Goal: Task Accomplishment & Management: Use online tool/utility

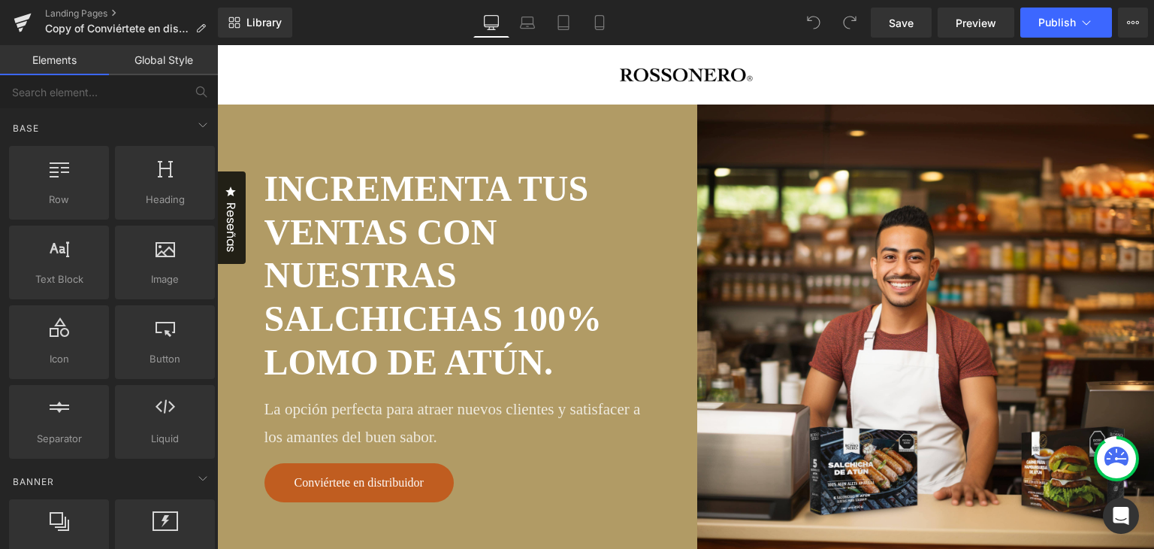
click at [144, 55] on link "Global Style" at bounding box center [163, 60] width 109 height 30
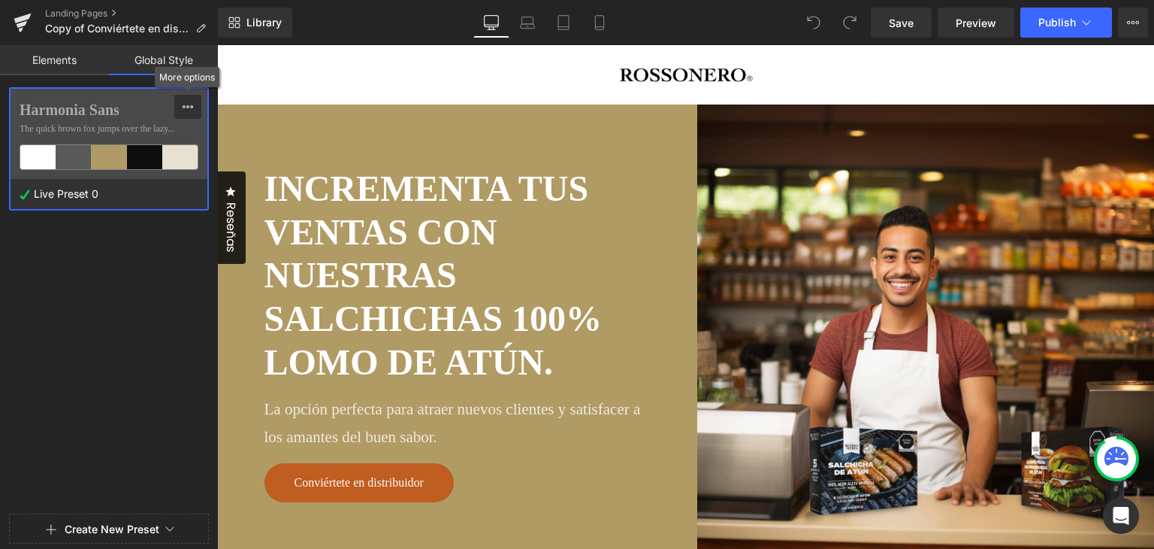
click at [192, 112] on icon at bounding box center [188, 107] width 12 height 12
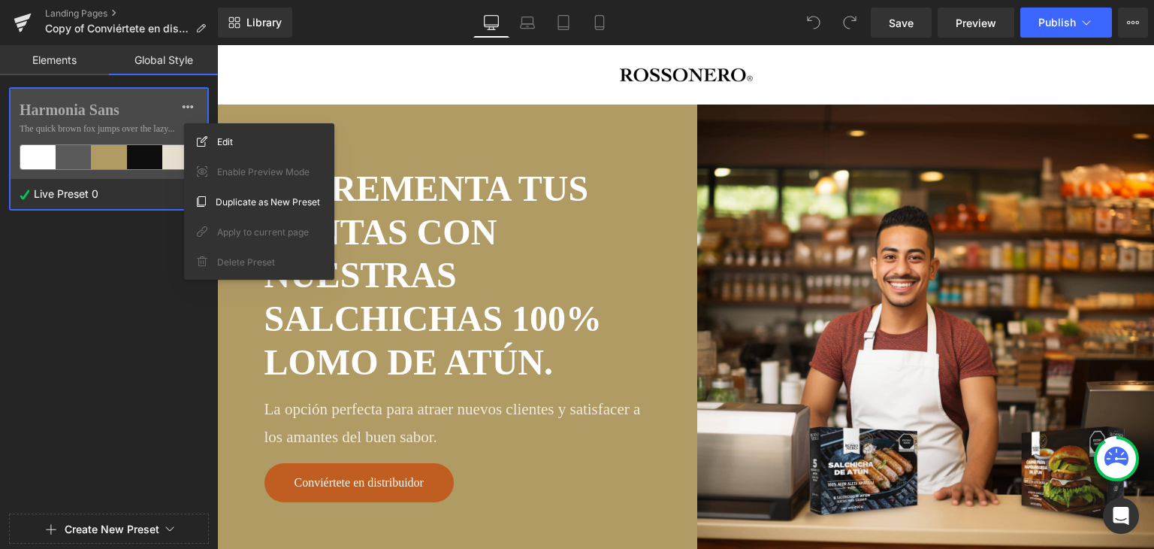
click at [162, 510] on div "Create New Preset" at bounding box center [109, 528] width 218 height 56
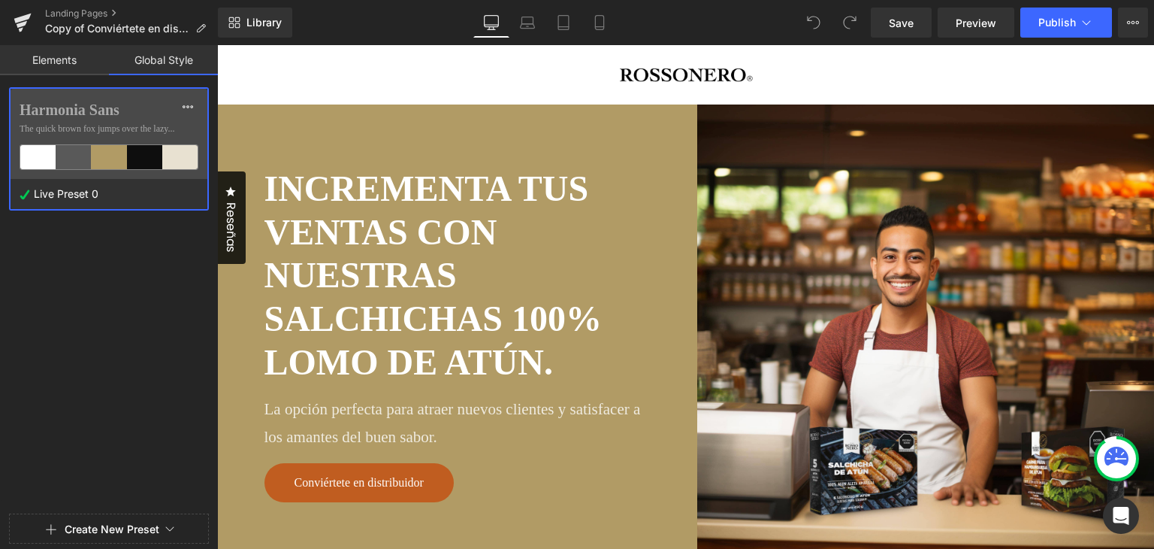
click at [159, 534] on span "Create New Preset" at bounding box center [109, 529] width 186 height 30
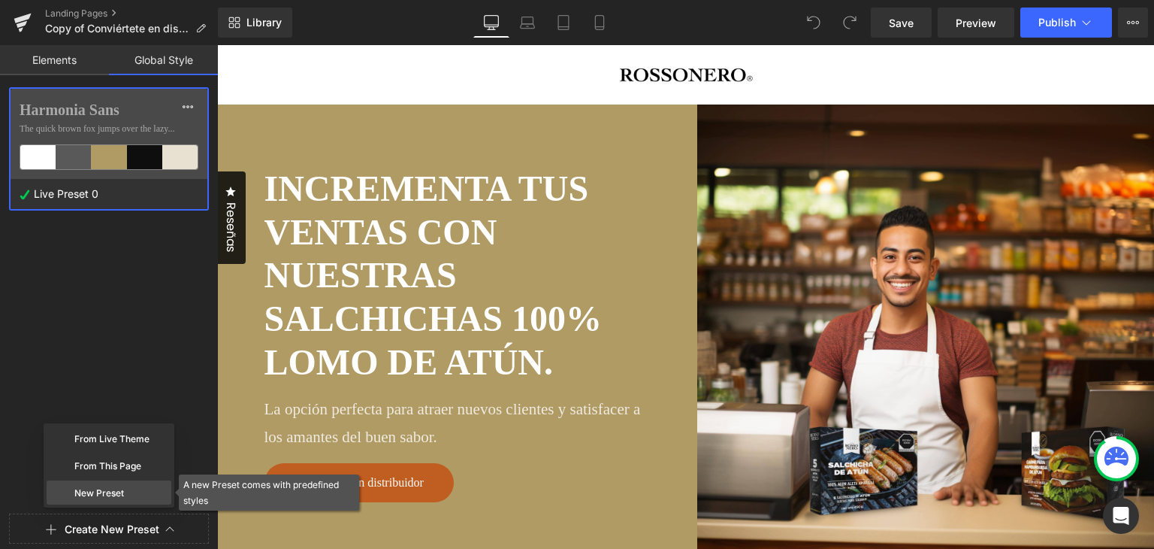
click at [126, 493] on div "New Preset" at bounding box center [109, 492] width 125 height 24
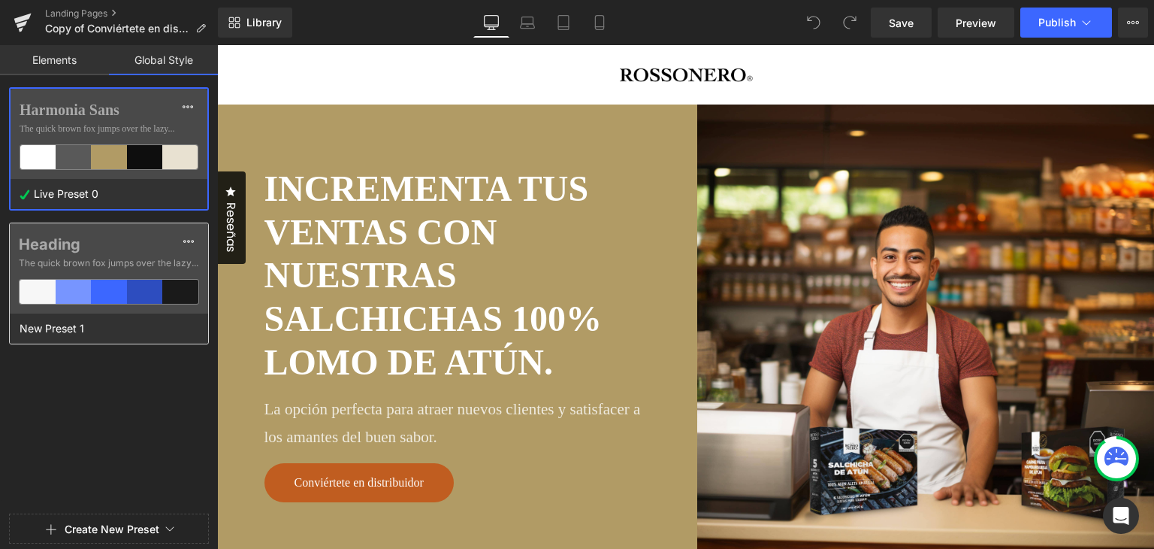
click at [157, 240] on label "Heading" at bounding box center [109, 244] width 180 height 18
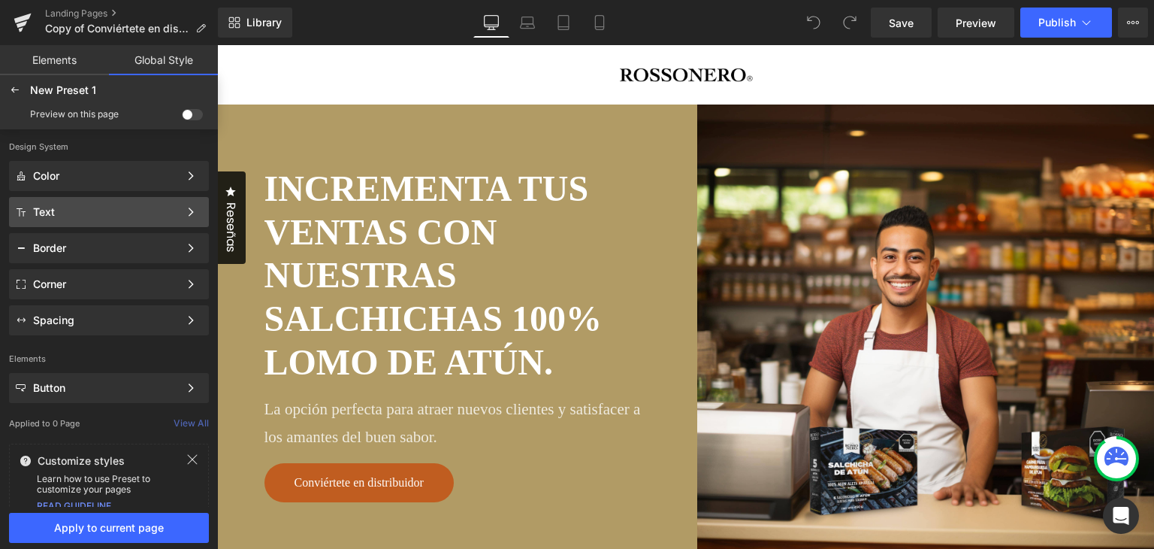
click at [119, 219] on div "Text Color Style Define a color palette and apply it to your pages 1 of 3 Next" at bounding box center [109, 212] width 200 height 30
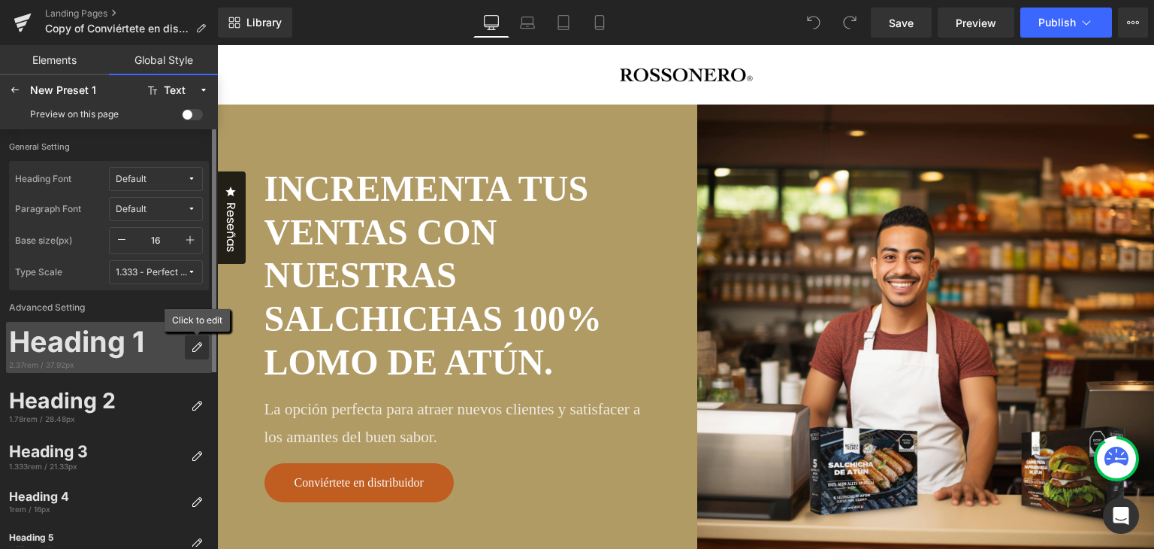
click at [198, 352] on icon at bounding box center [197, 347] width 12 height 12
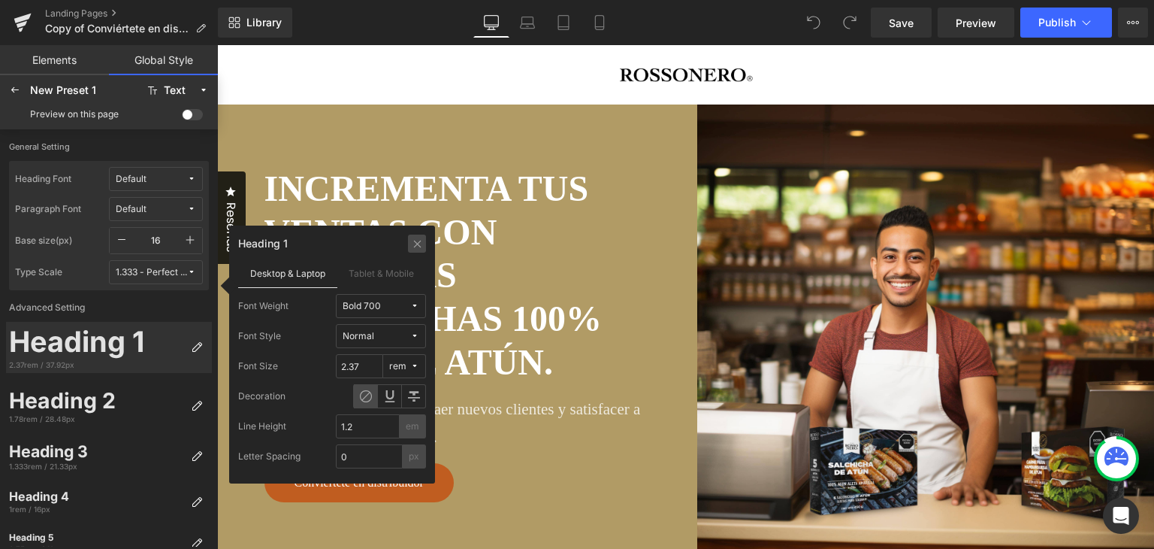
drag, startPoint x: 418, startPoint y: 241, endPoint x: 195, endPoint y: 198, distance: 227.4
click at [418, 241] on icon at bounding box center [417, 243] width 11 height 12
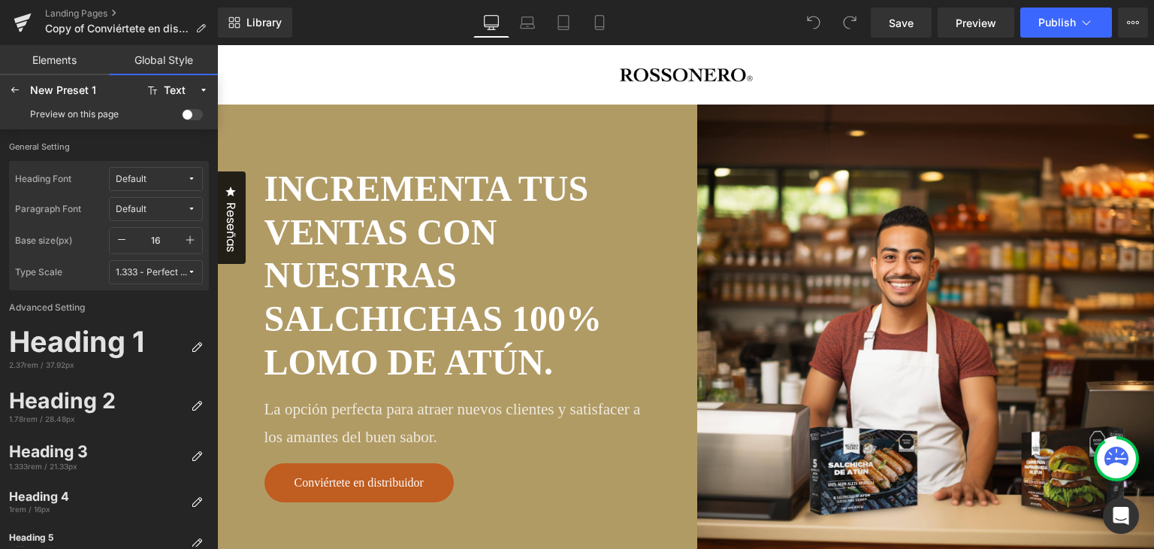
click at [47, 62] on link "Elements" at bounding box center [54, 60] width 109 height 30
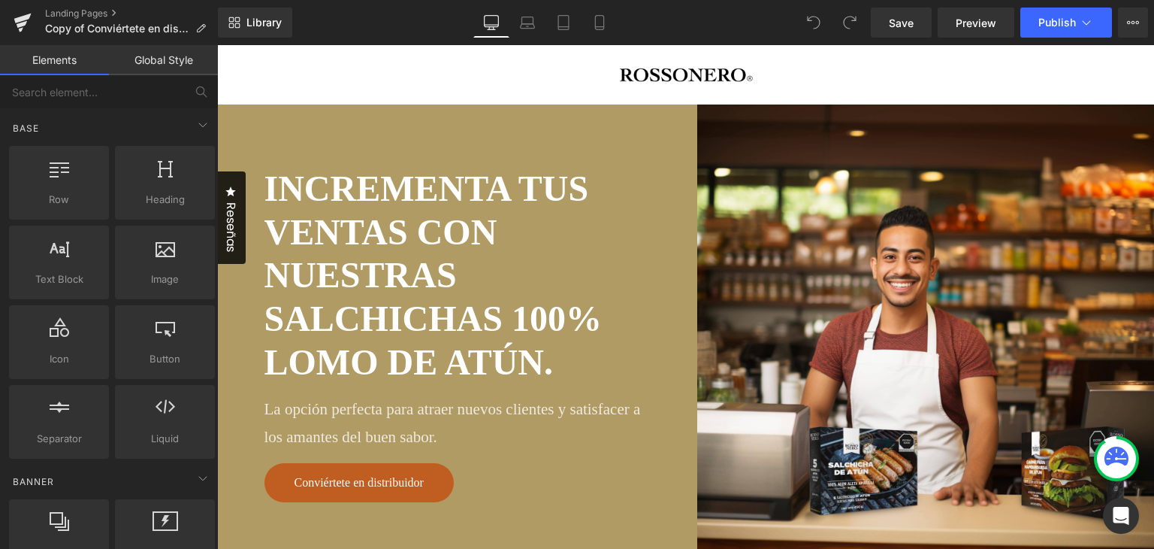
click at [150, 49] on link "Global Style" at bounding box center [163, 60] width 109 height 30
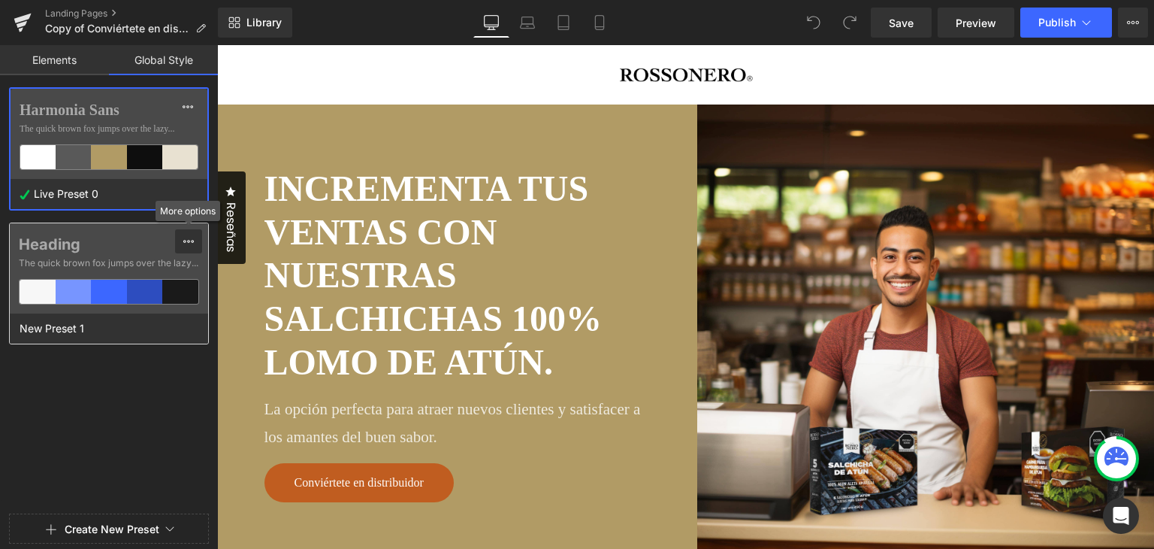
click at [186, 241] on icon at bounding box center [188, 241] width 11 height 3
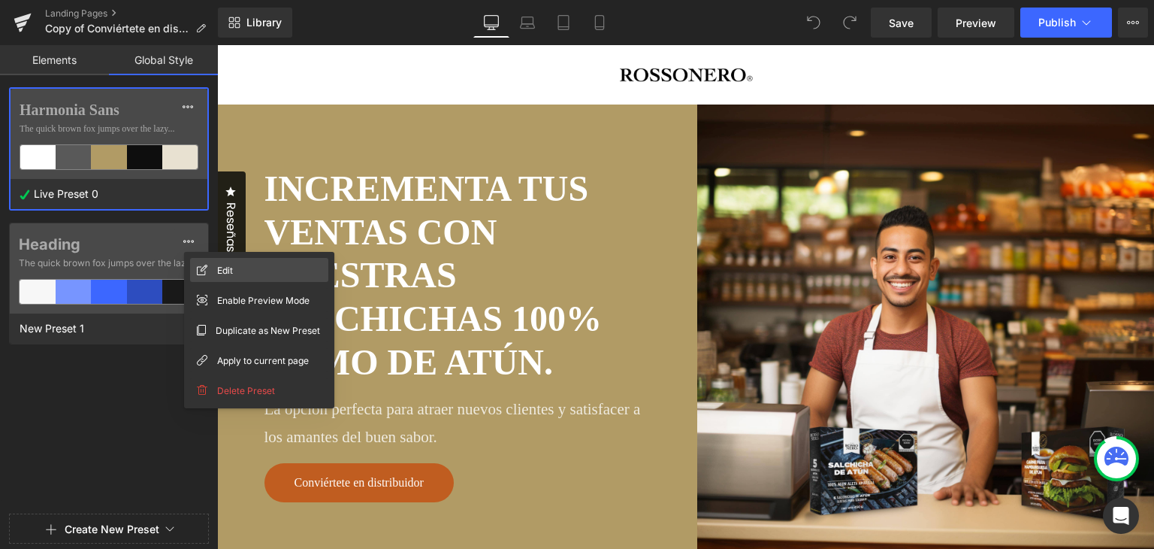
click at [210, 262] on div "Edit" at bounding box center [259, 270] width 138 height 24
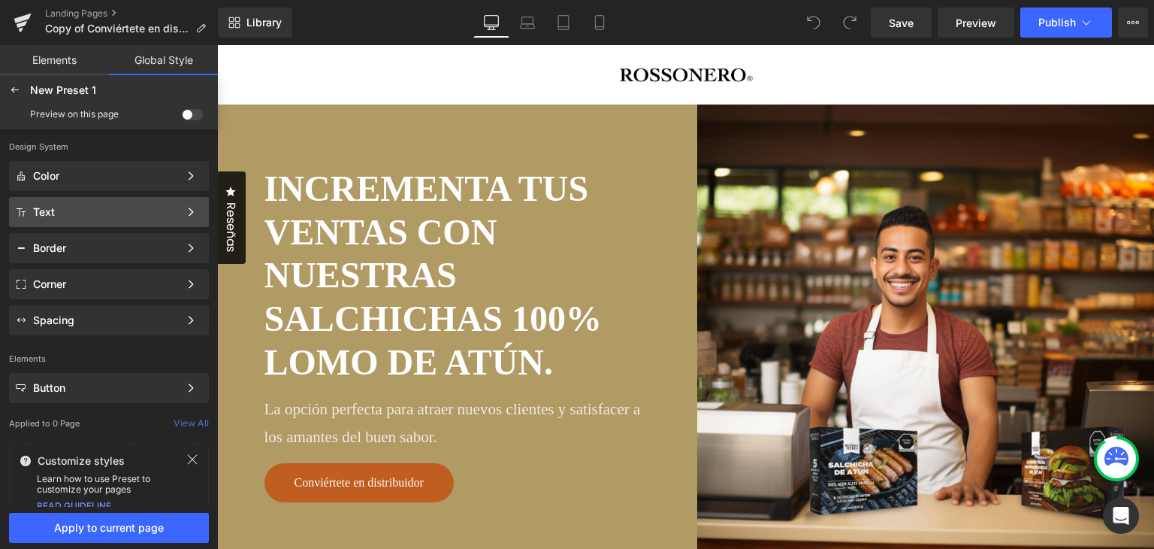
click at [95, 205] on div "Text Color Style Define a color palette and apply it to your pages 1 of 3 Next" at bounding box center [109, 212] width 200 height 30
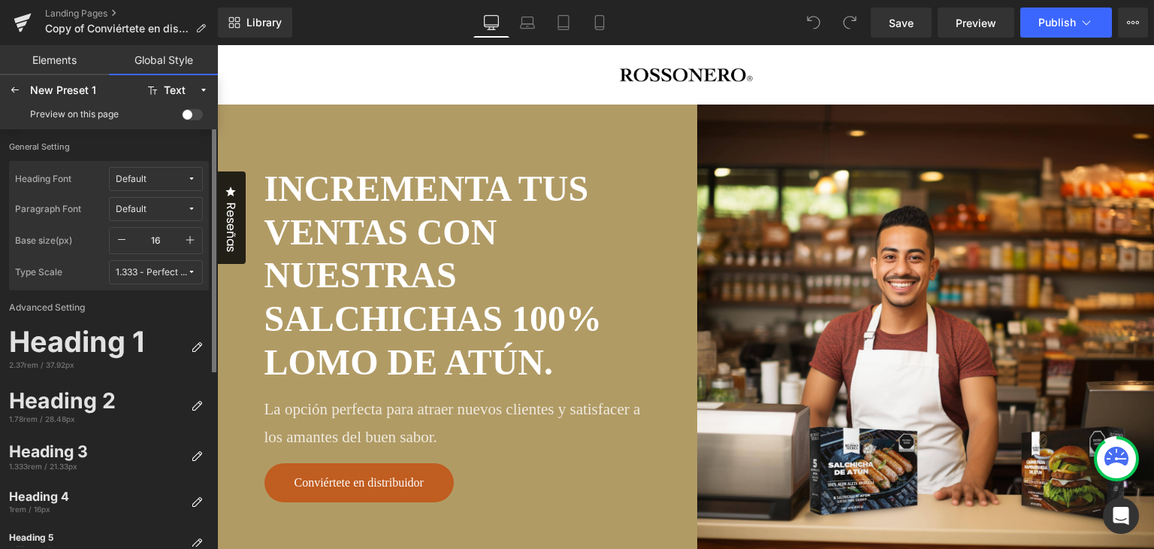
click at [141, 177] on div "Default" at bounding box center [131, 179] width 31 height 11
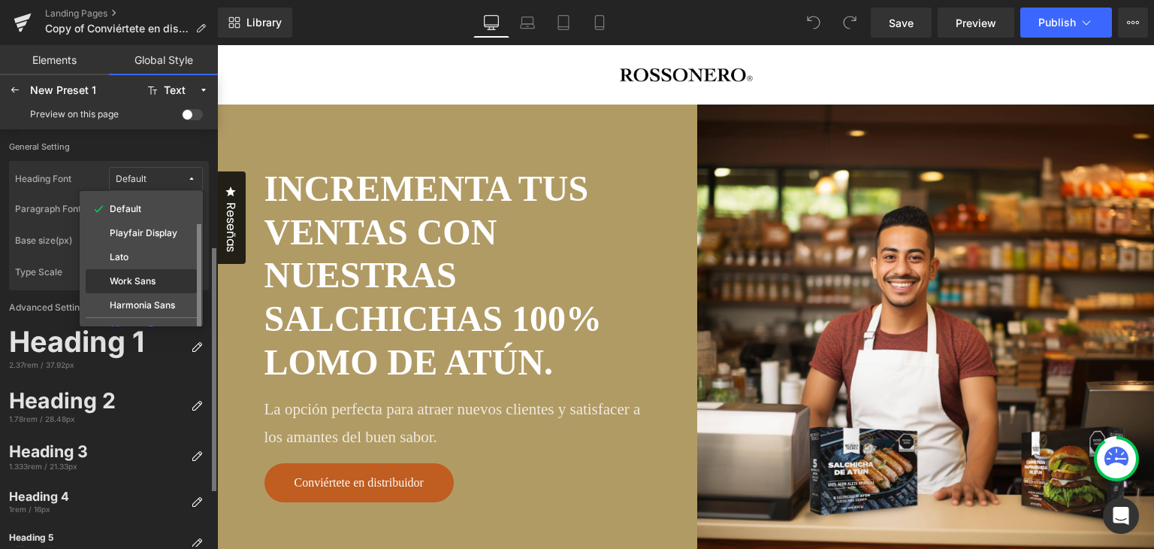
scroll to position [75, 0]
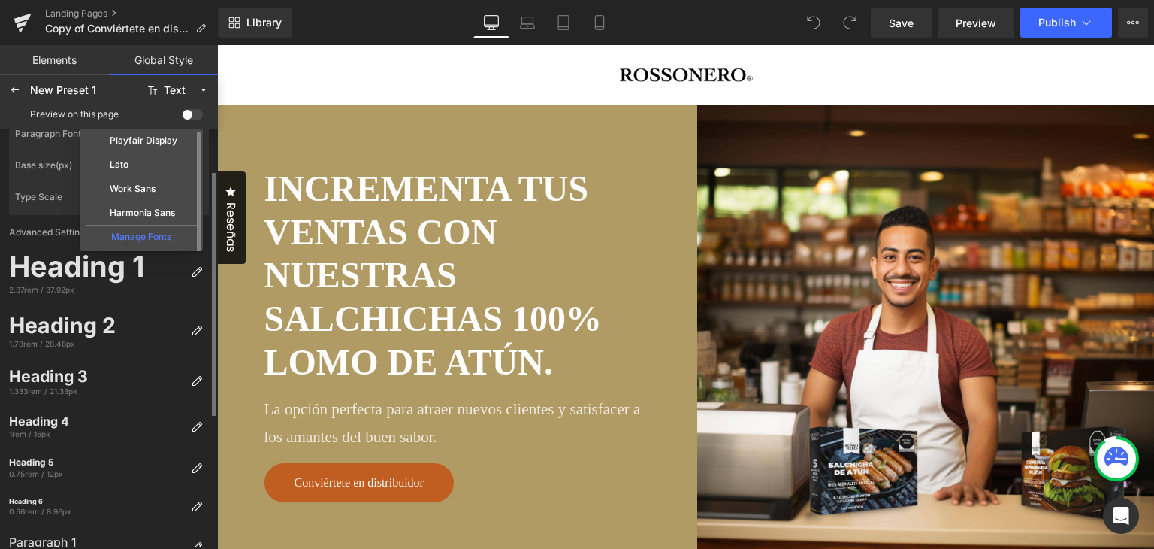
click at [150, 235] on div "Manage Fonts" at bounding box center [141, 235] width 111 height 20
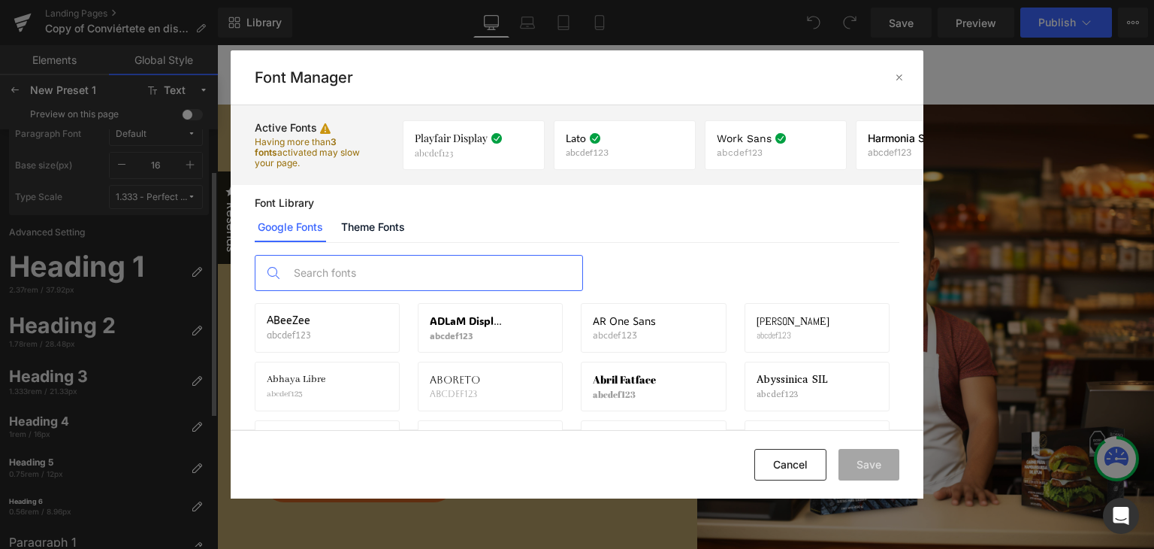
click at [461, 274] on input "text" at bounding box center [434, 273] width 297 height 35
type input "h"
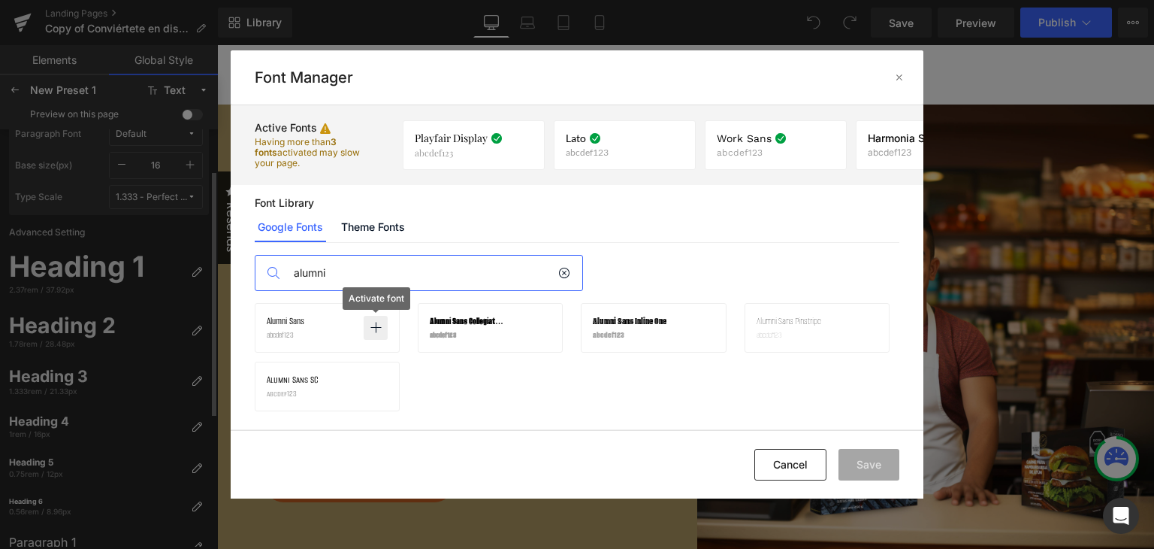
type input "alumni"
click at [374, 325] on icon at bounding box center [376, 328] width 12 height 12
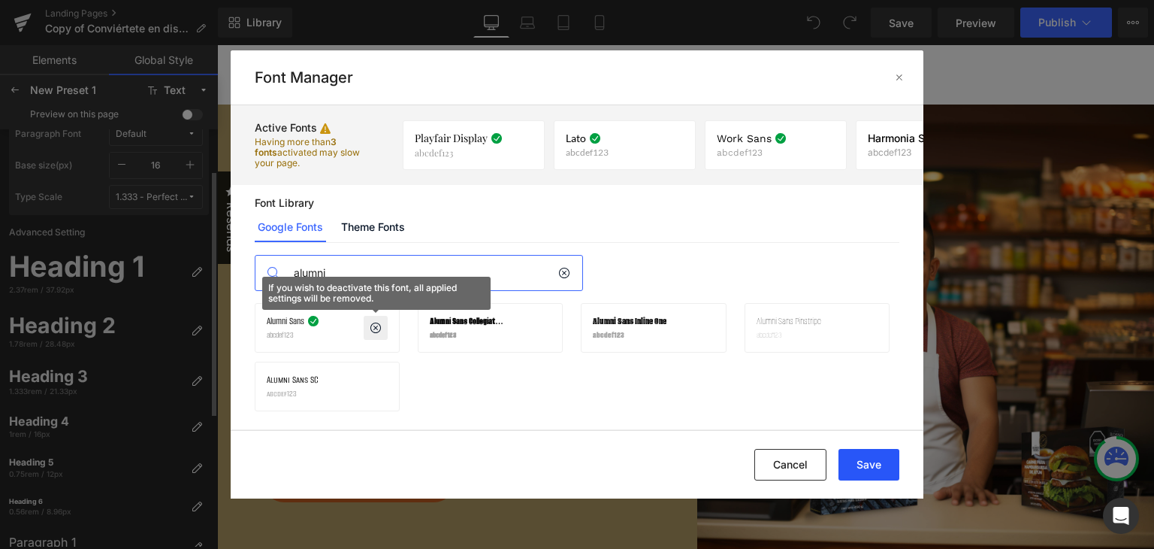
click at [857, 455] on button "Save" at bounding box center [869, 465] width 61 height 32
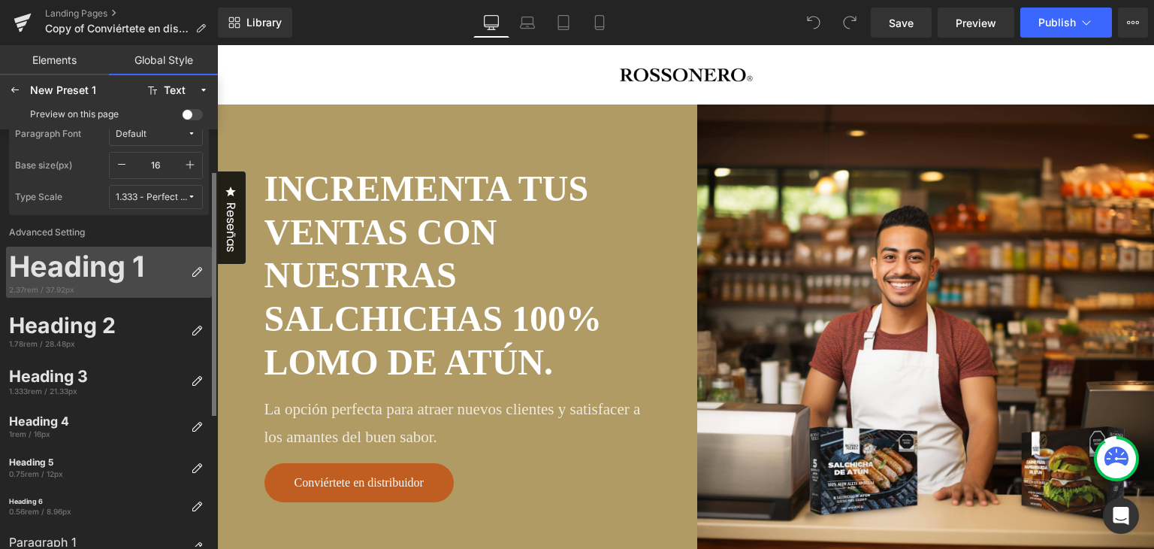
scroll to position [0, 0]
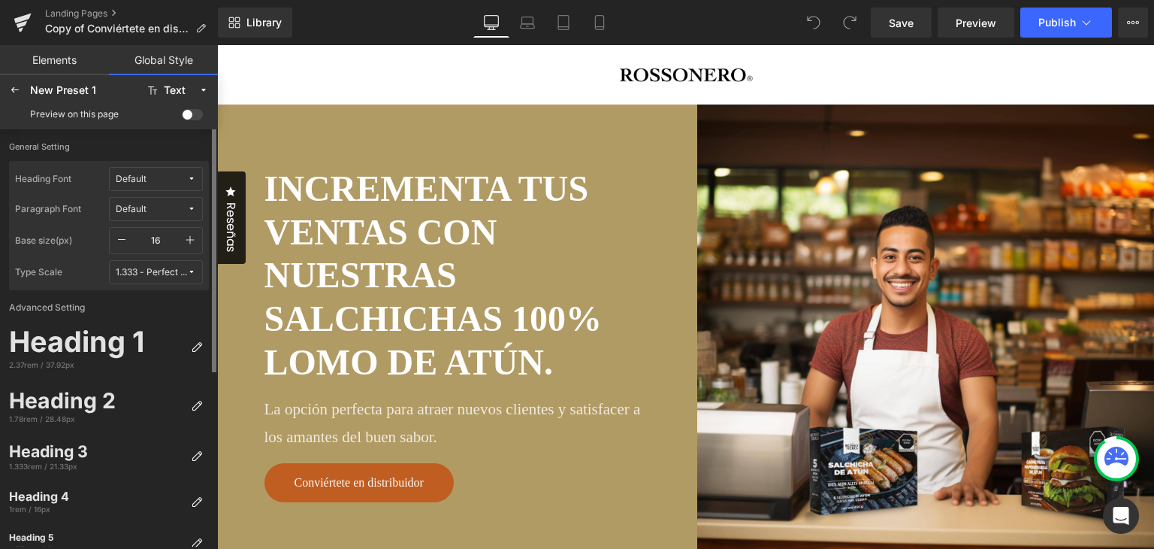
click at [190, 204] on icon at bounding box center [191, 208] width 9 height 9
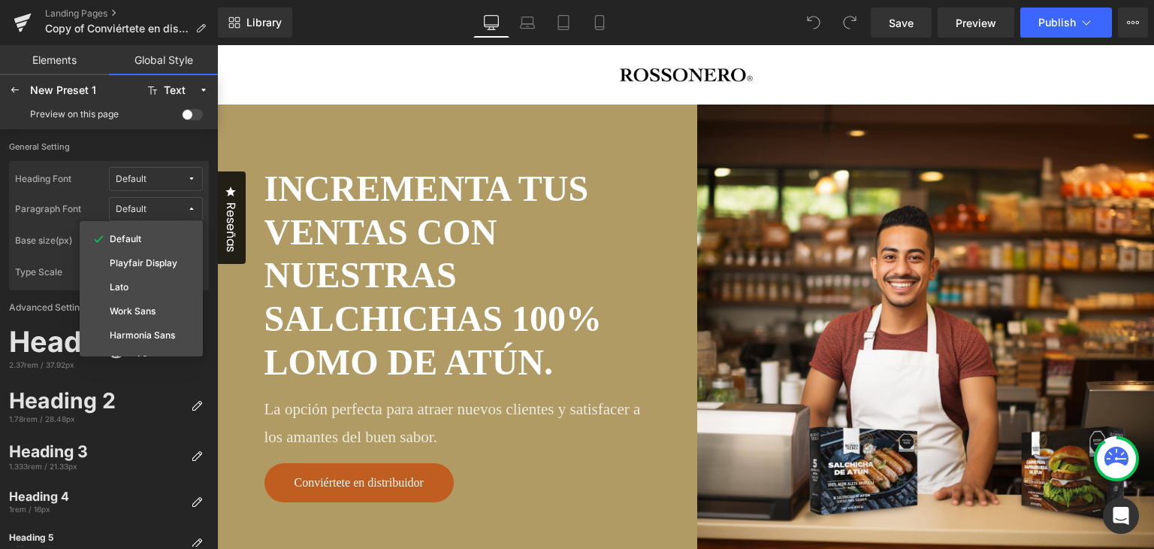
click at [187, 207] on icon at bounding box center [191, 208] width 9 height 9
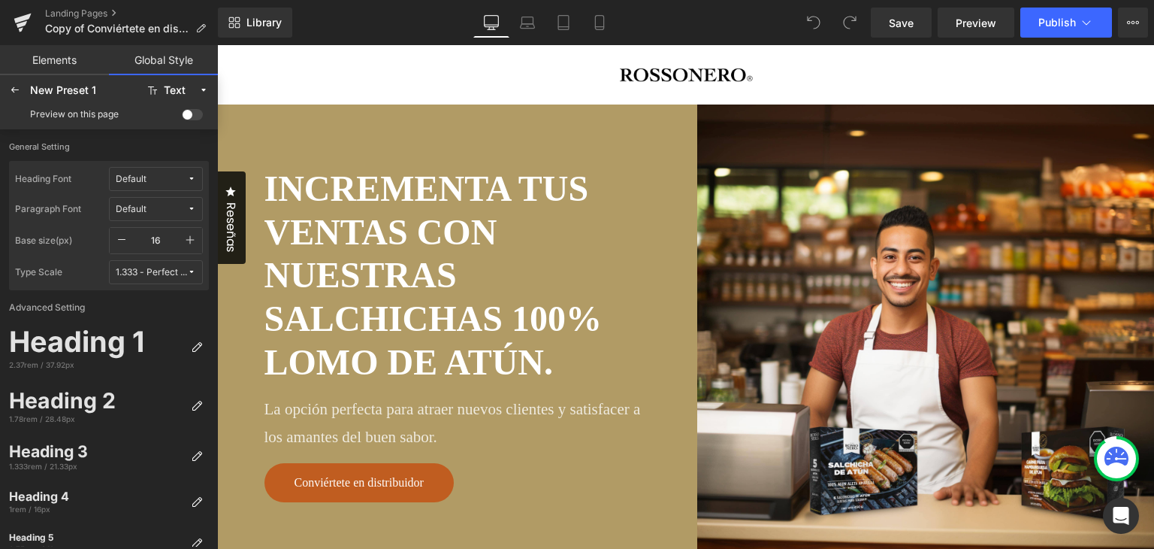
click at [183, 184] on span "Default" at bounding box center [151, 179] width 71 height 11
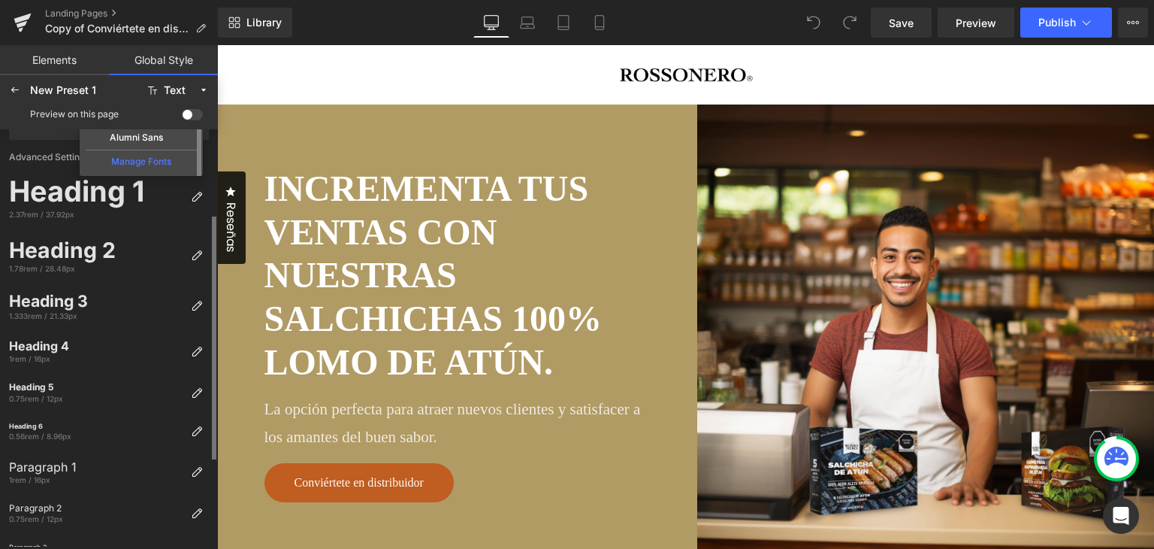
scroll to position [75, 0]
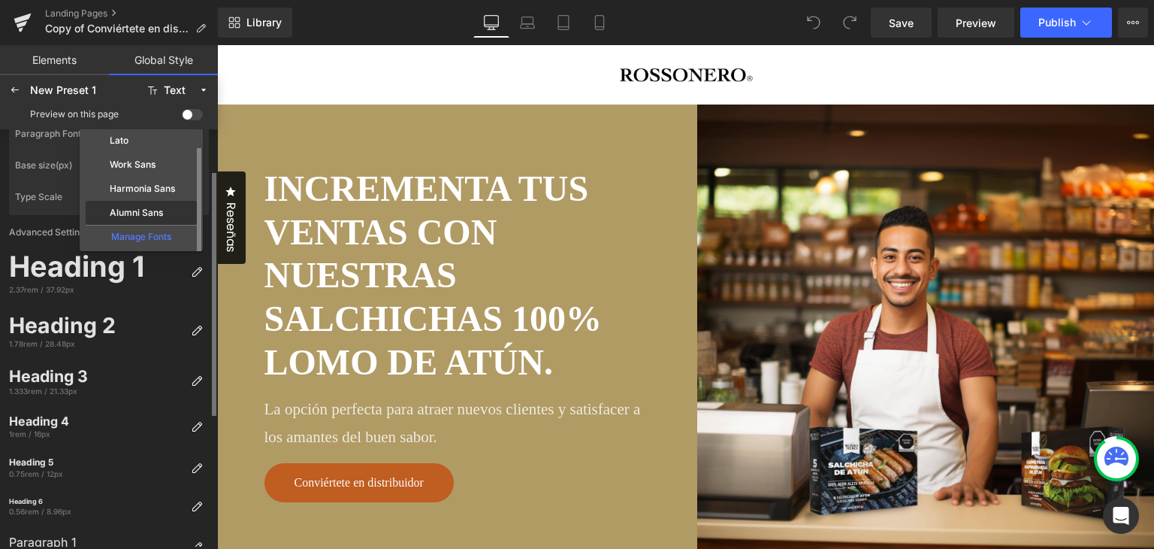
click at [153, 209] on label "Alumni Sans" at bounding box center [136, 212] width 53 height 11
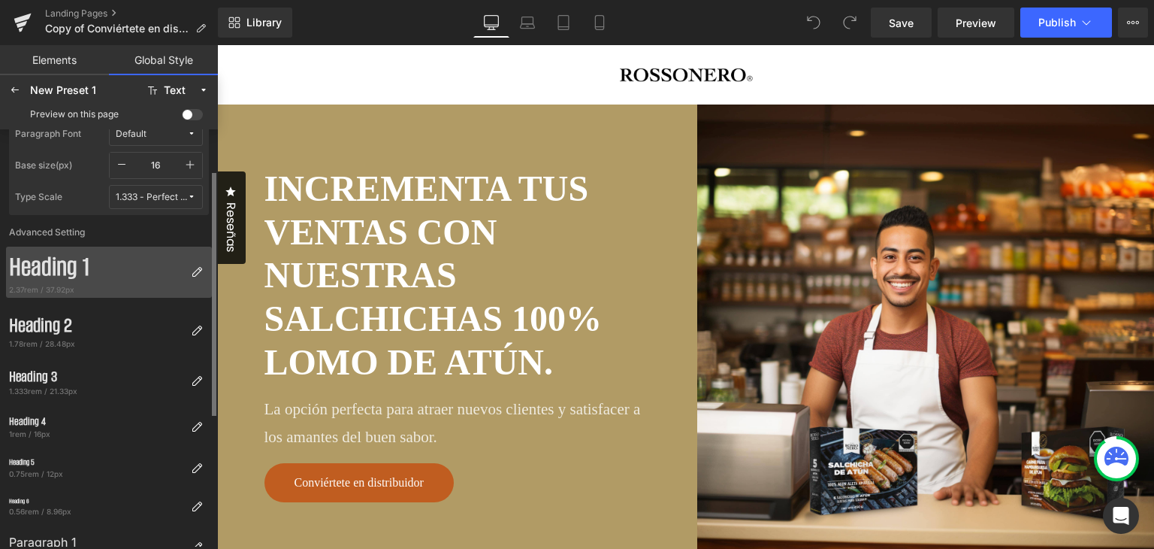
scroll to position [0, 0]
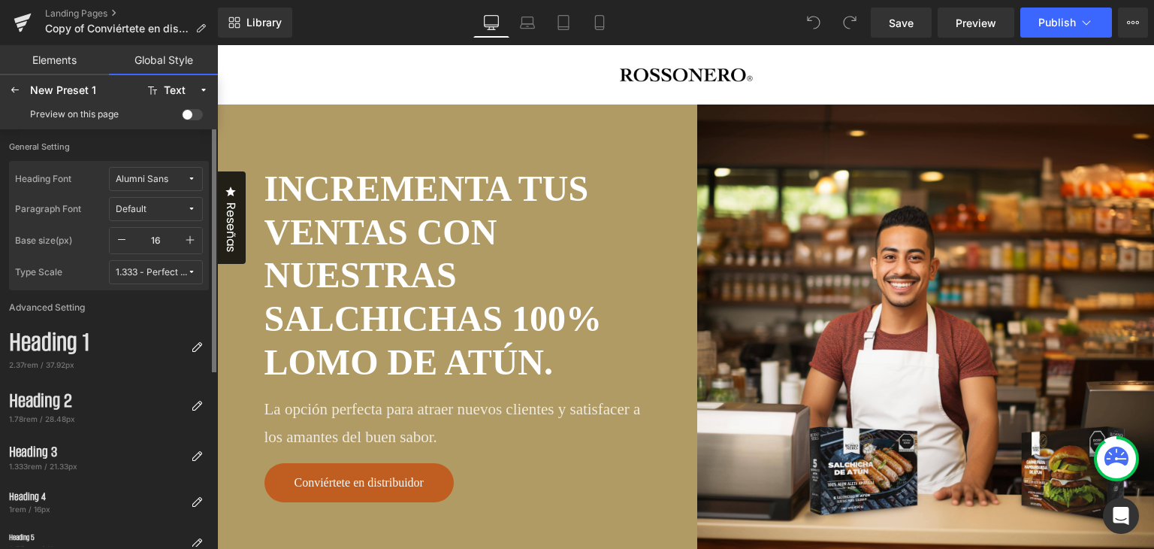
click at [181, 206] on span "Default" at bounding box center [151, 209] width 71 height 11
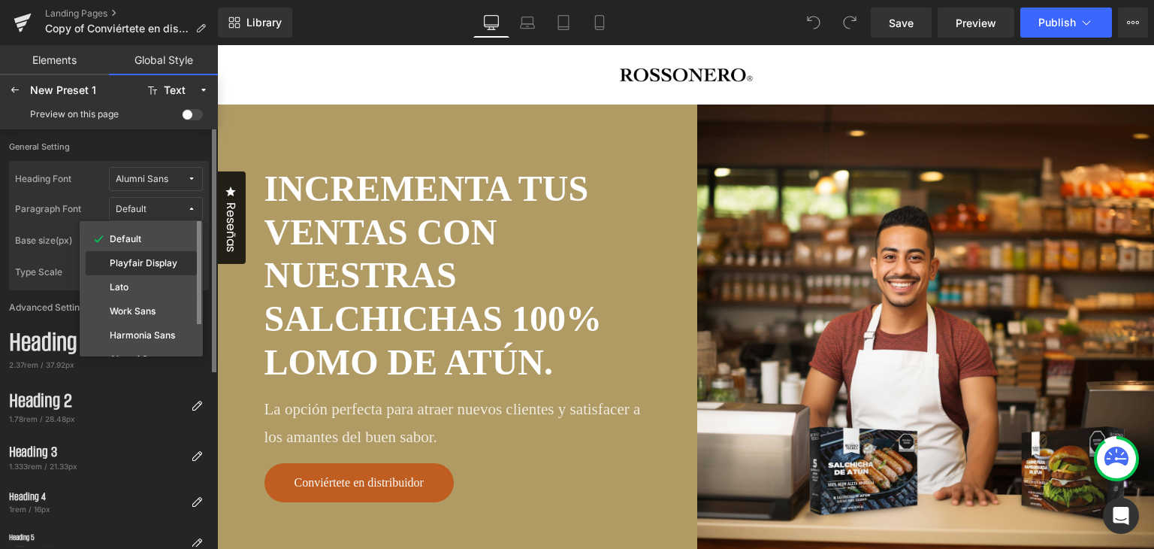
scroll to position [75, 0]
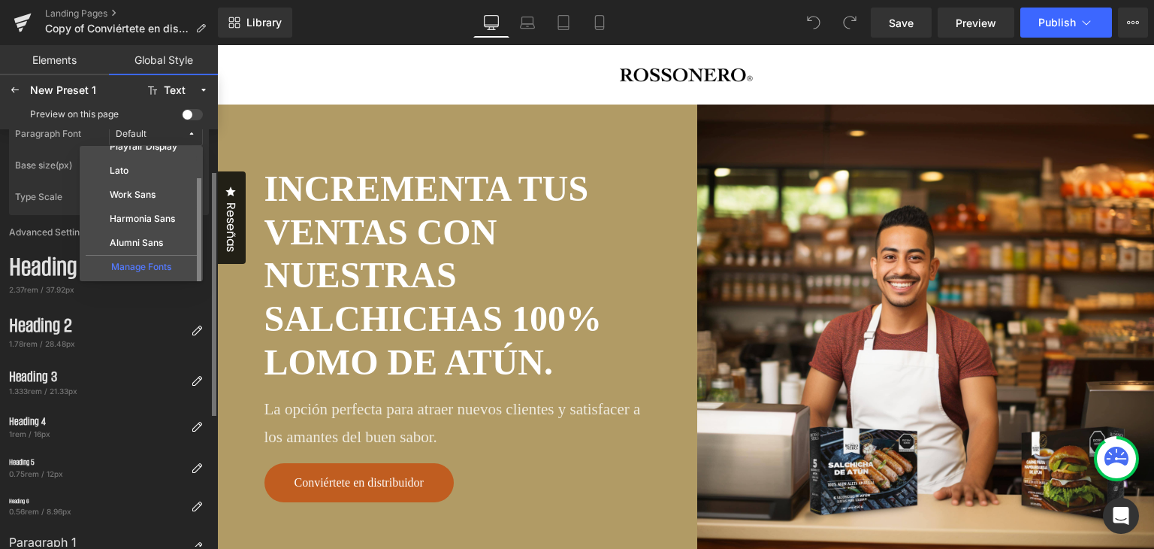
click at [159, 263] on div "Manage Fonts" at bounding box center [141, 265] width 111 height 20
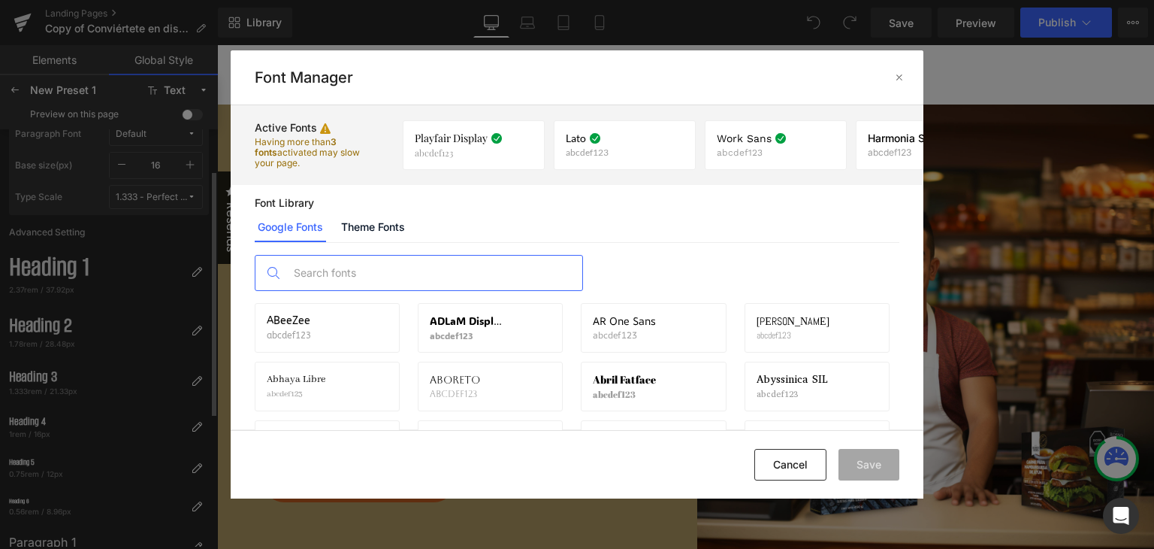
click at [395, 274] on input "text" at bounding box center [434, 273] width 297 height 35
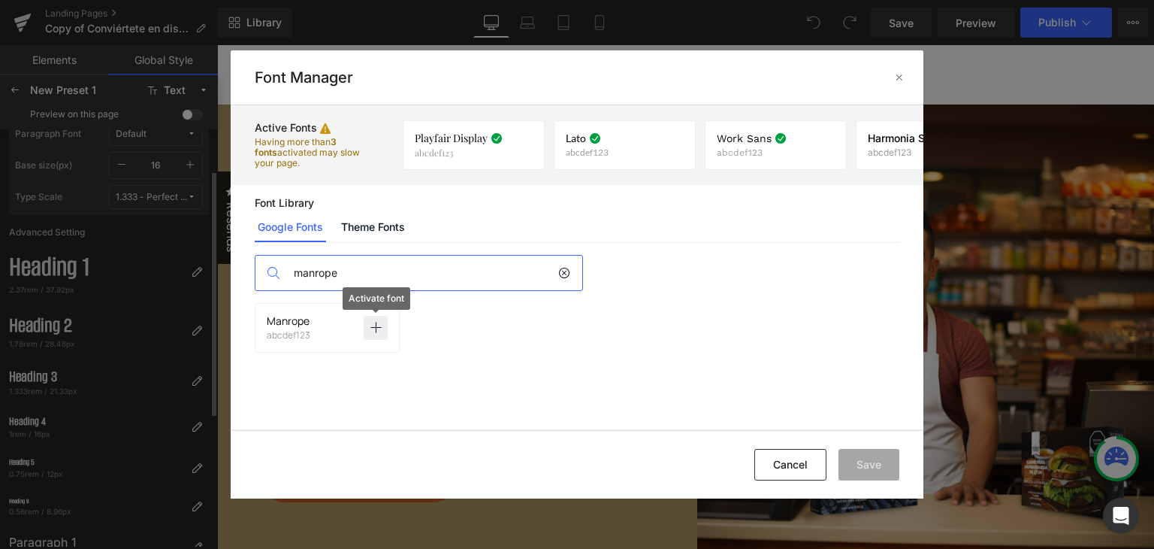
type input "manrope"
click at [385, 324] on p at bounding box center [376, 328] width 24 height 24
click at [907, 471] on div "Cancel Save" at bounding box center [577, 464] width 693 height 68
click at [890, 470] on button "Save" at bounding box center [869, 465] width 61 height 32
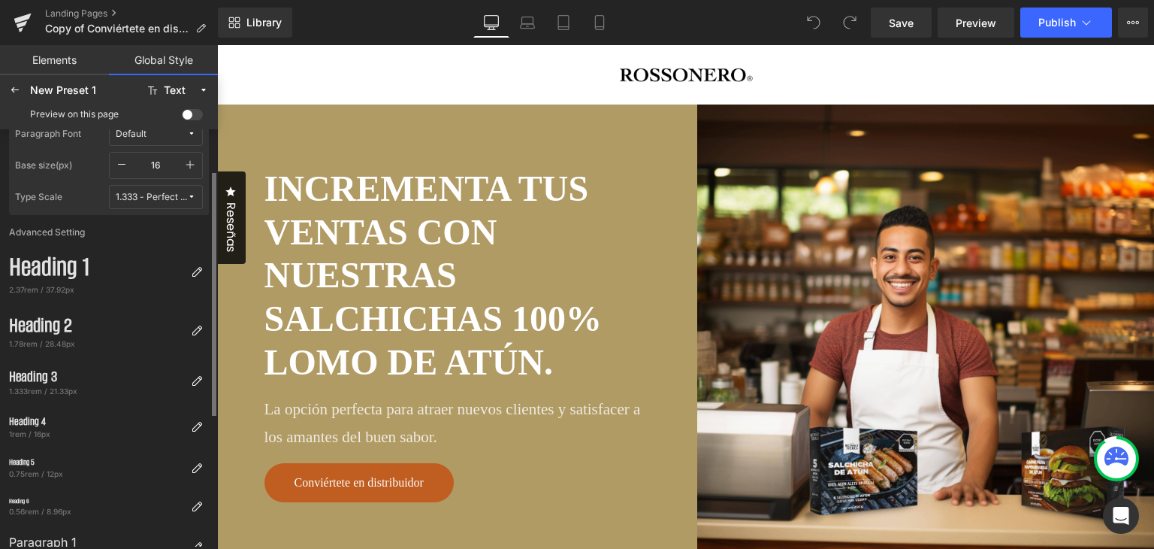
scroll to position [0, 0]
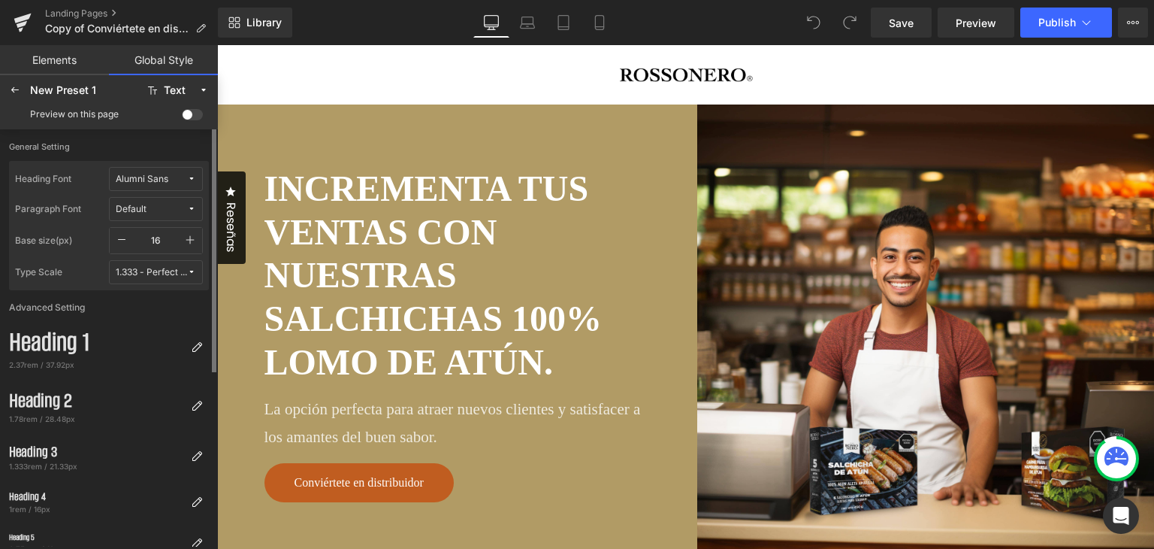
click at [189, 210] on icon at bounding box center [191, 208] width 9 height 9
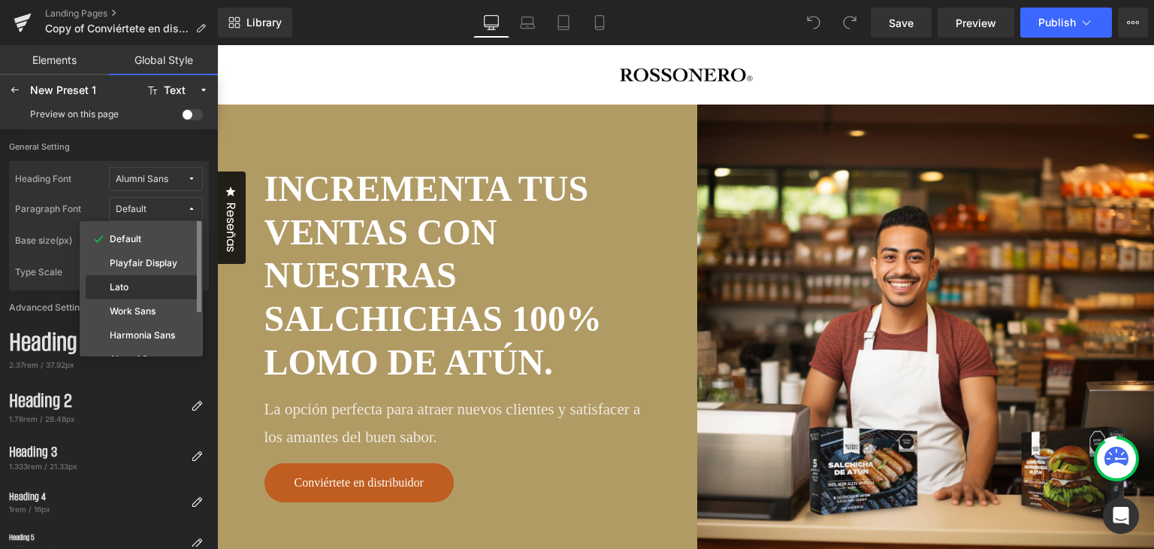
scroll to position [75, 0]
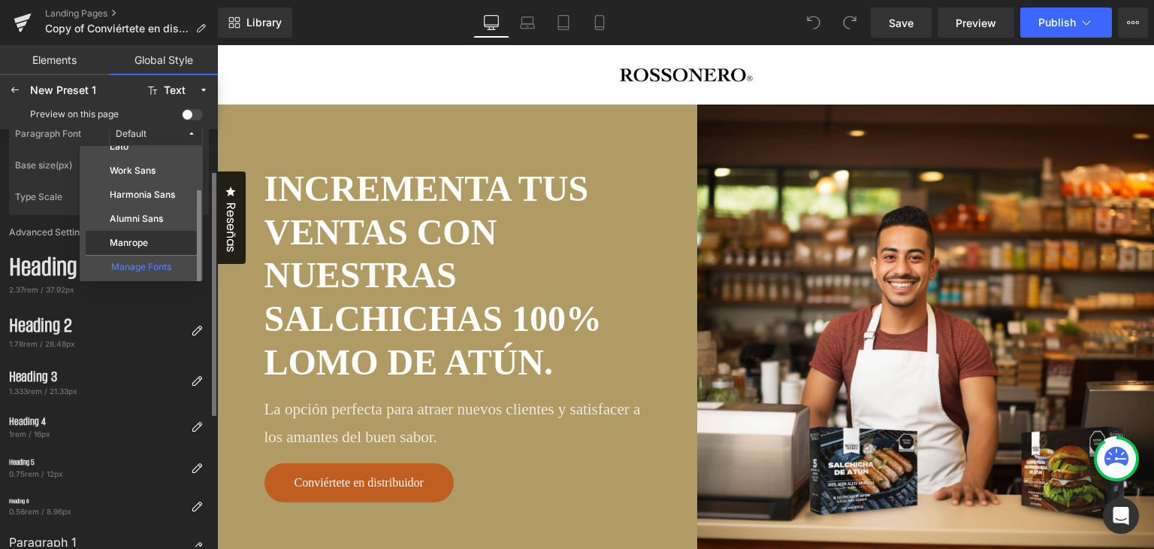
click at [142, 238] on label "Manrope" at bounding box center [129, 242] width 38 height 11
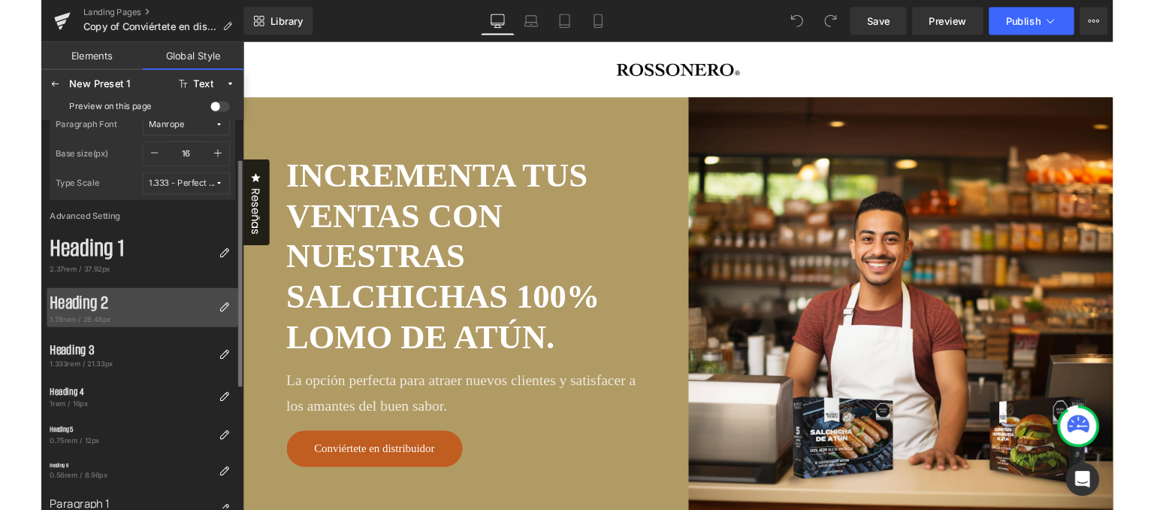
scroll to position [0, 0]
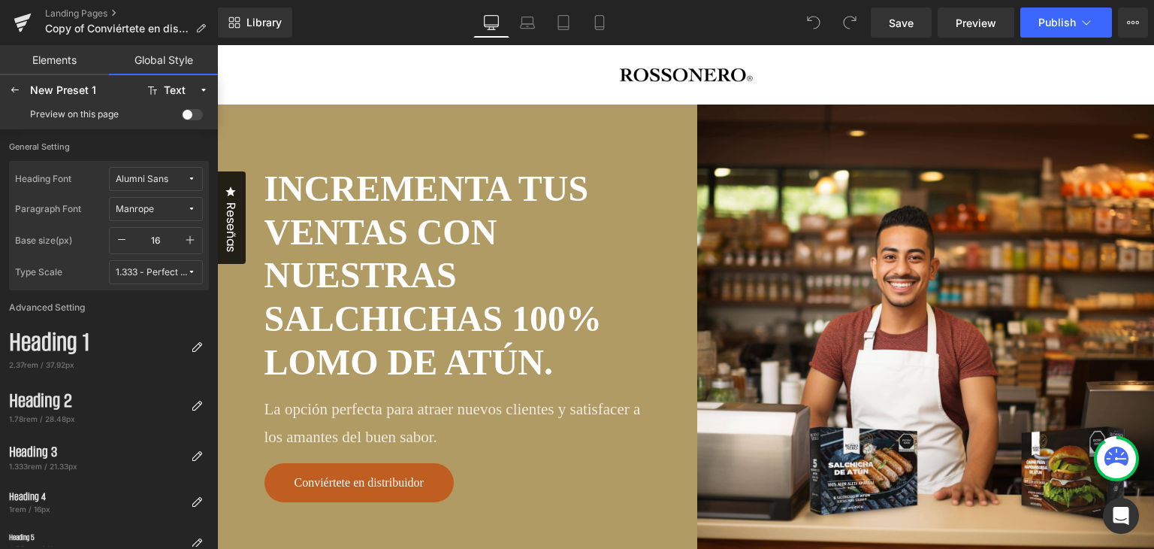
click at [38, 59] on link "Elements" at bounding box center [54, 60] width 109 height 30
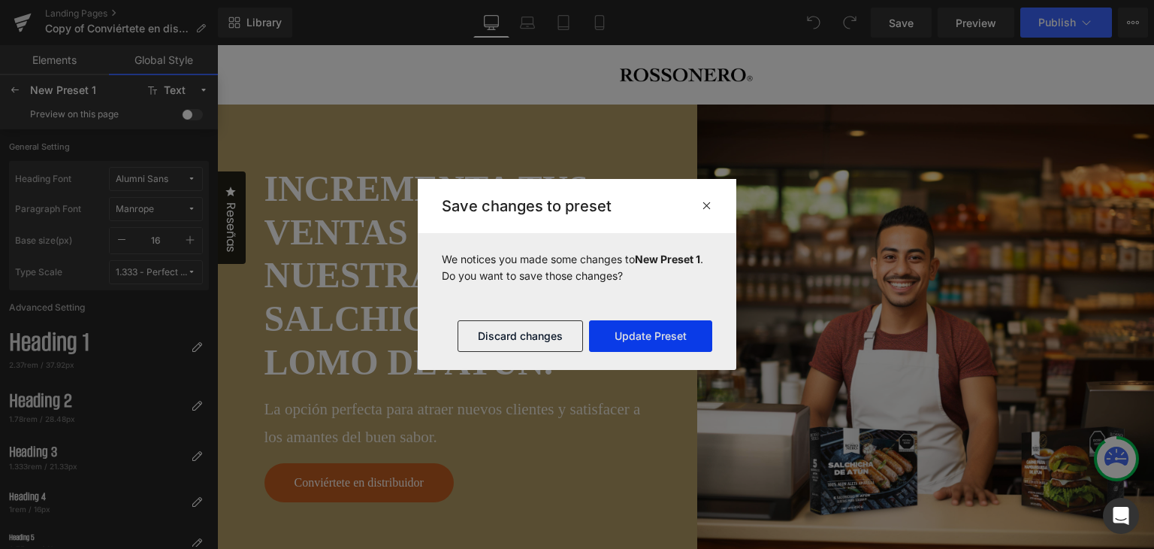
click at [685, 329] on button "Update Preset" at bounding box center [650, 336] width 123 height 32
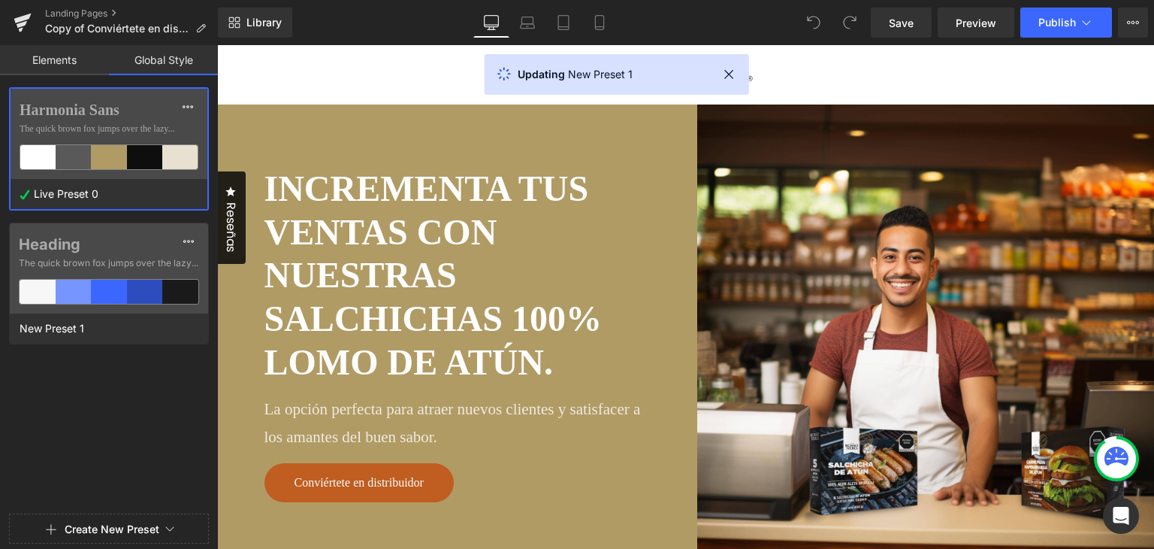
click at [135, 237] on div at bounding box center [109, 274] width 218 height 549
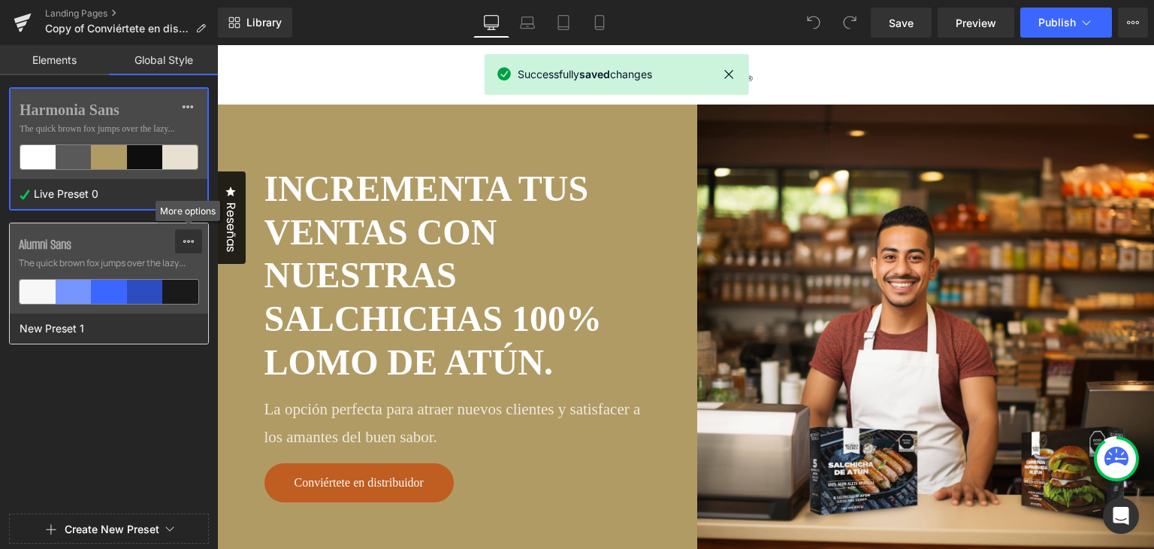
click at [186, 247] on div at bounding box center [189, 241] width 12 height 24
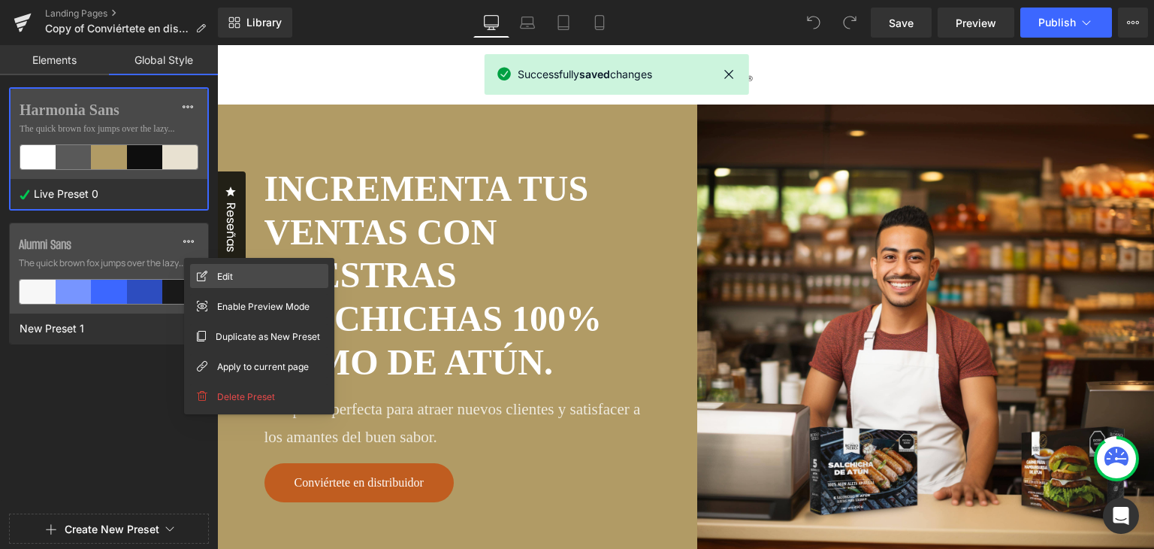
click at [208, 274] on div "Edit" at bounding box center [259, 276] width 138 height 24
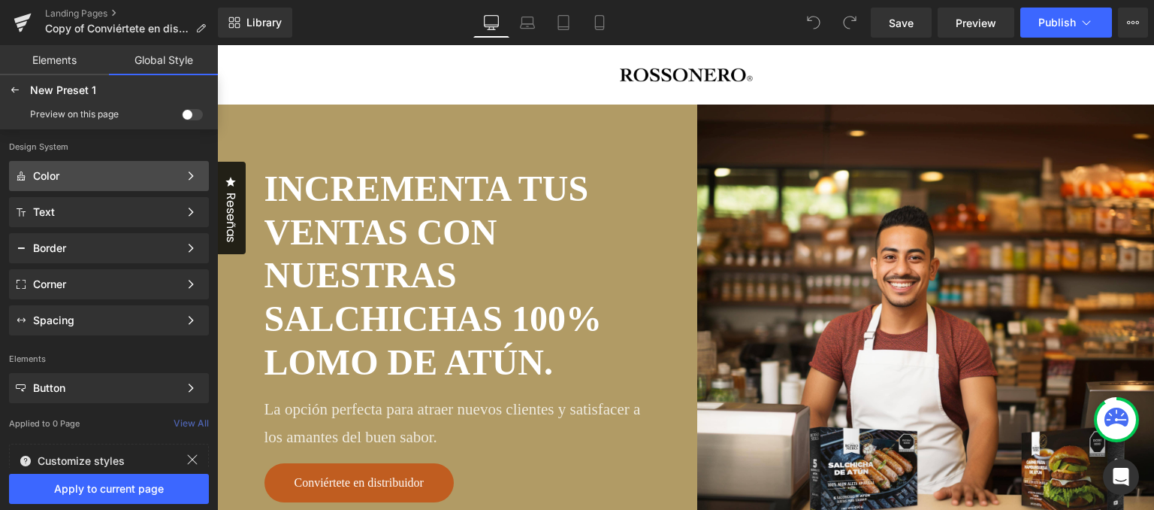
click at [71, 178] on div "Color" at bounding box center [106, 176] width 146 height 12
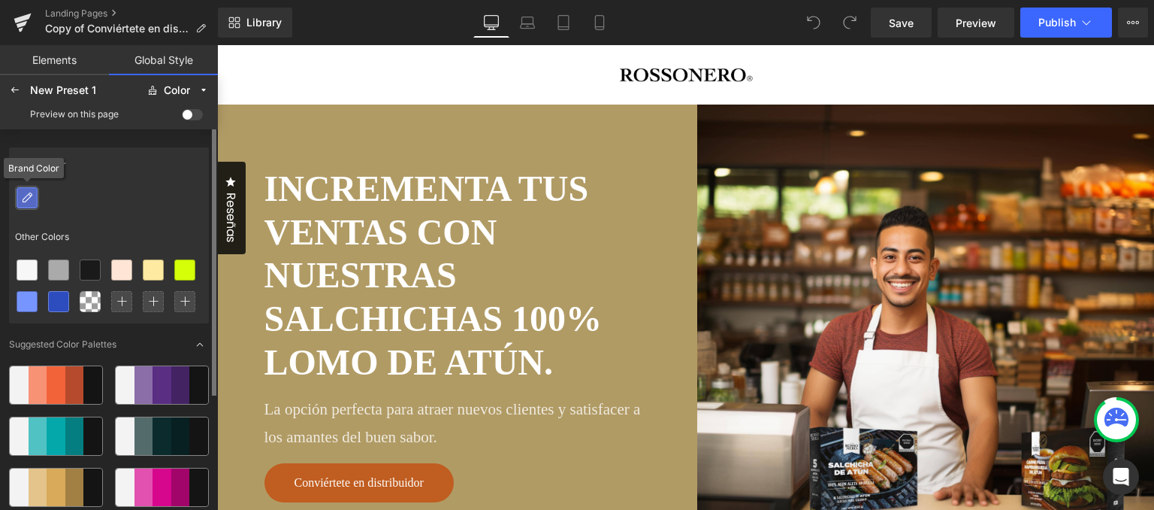
click at [36, 193] on div at bounding box center [27, 198] width 20 height 20
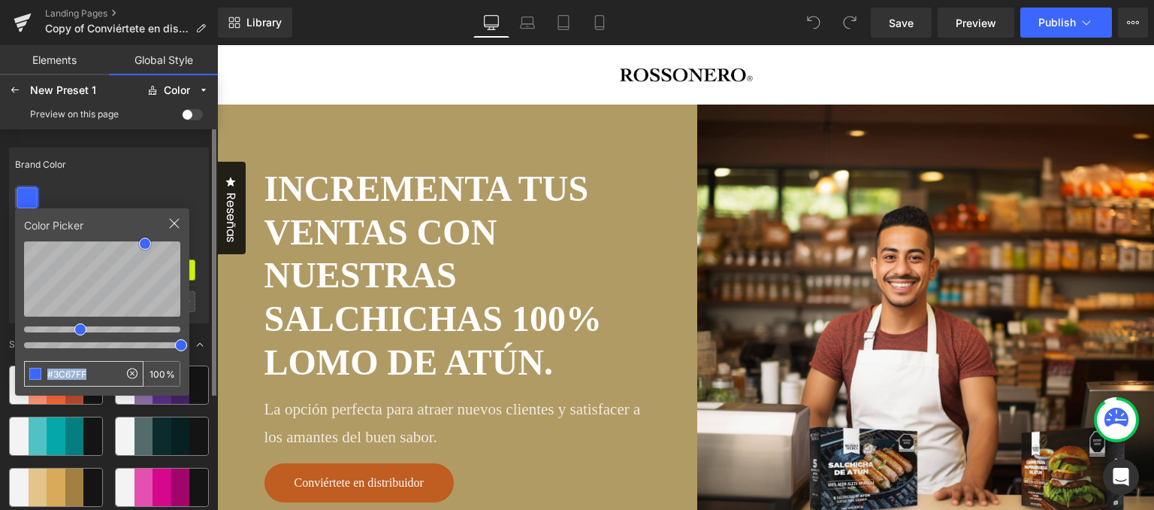
click at [86, 377] on div "#3C67FF" at bounding box center [83, 374] width 119 height 26
drag, startPoint x: 87, startPoint y: 377, endPoint x: 53, endPoint y: 377, distance: 33.8
click at [53, 377] on input "#3C67FF" at bounding box center [72, 374] width 94 height 24
type input "#E8382C"
click at [153, 150] on div "Brand Color" at bounding box center [109, 164] width 200 height 35
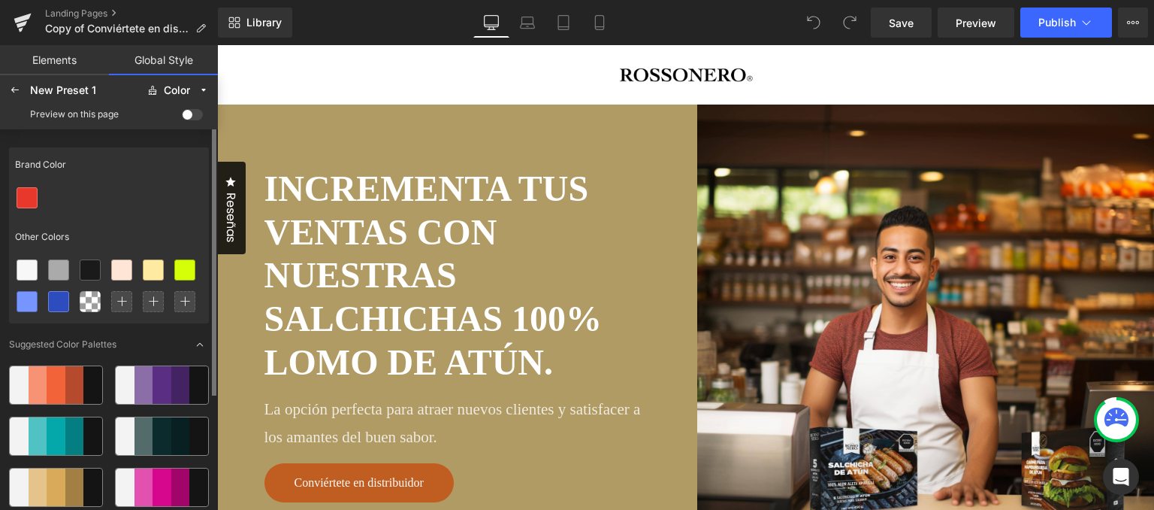
scroll to position [75, 0]
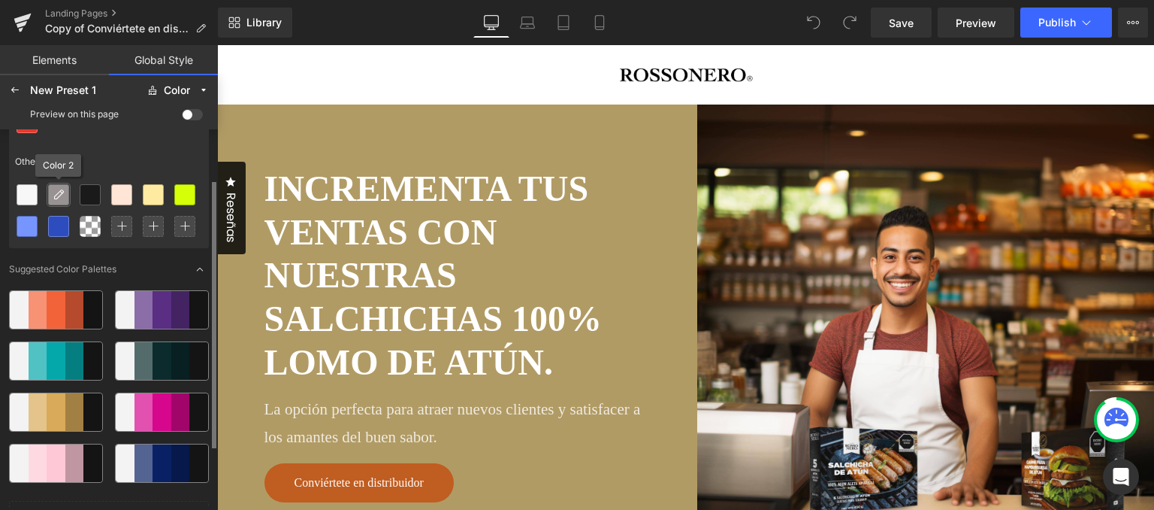
click at [57, 195] on icon at bounding box center [59, 195] width 12 height 12
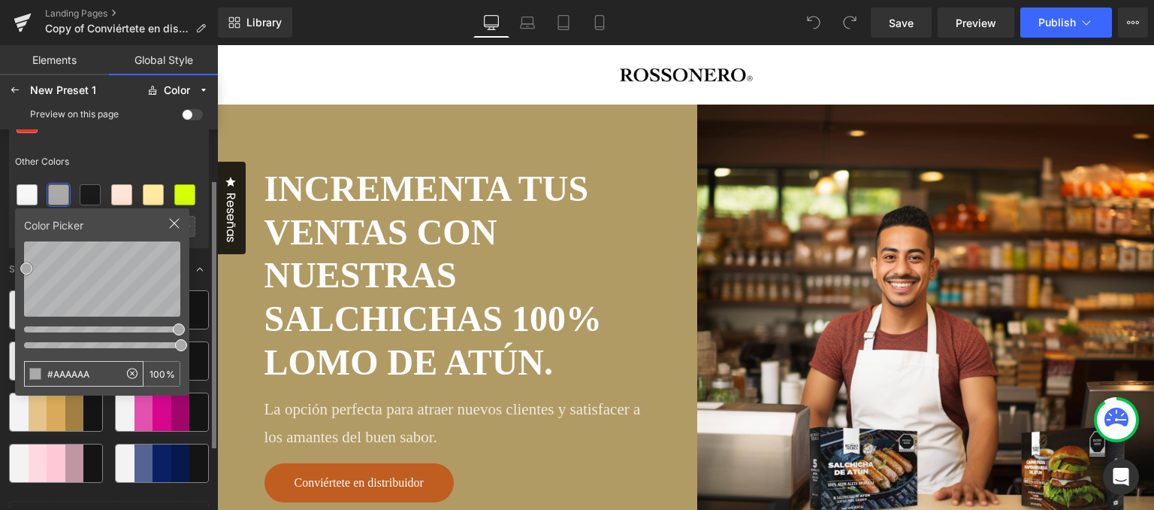
click at [101, 372] on input "#AAAAAA" at bounding box center [72, 374] width 94 height 24
click at [129, 192] on div at bounding box center [122, 195] width 20 height 20
drag, startPoint x: 86, startPoint y: 372, endPoint x: 47, endPoint y: 378, distance: 38.8
click at [47, 378] on input "#FFE5D5" at bounding box center [72, 374] width 94 height 24
click at [54, 380] on input "#FFE5D5" at bounding box center [72, 374] width 94 height 24
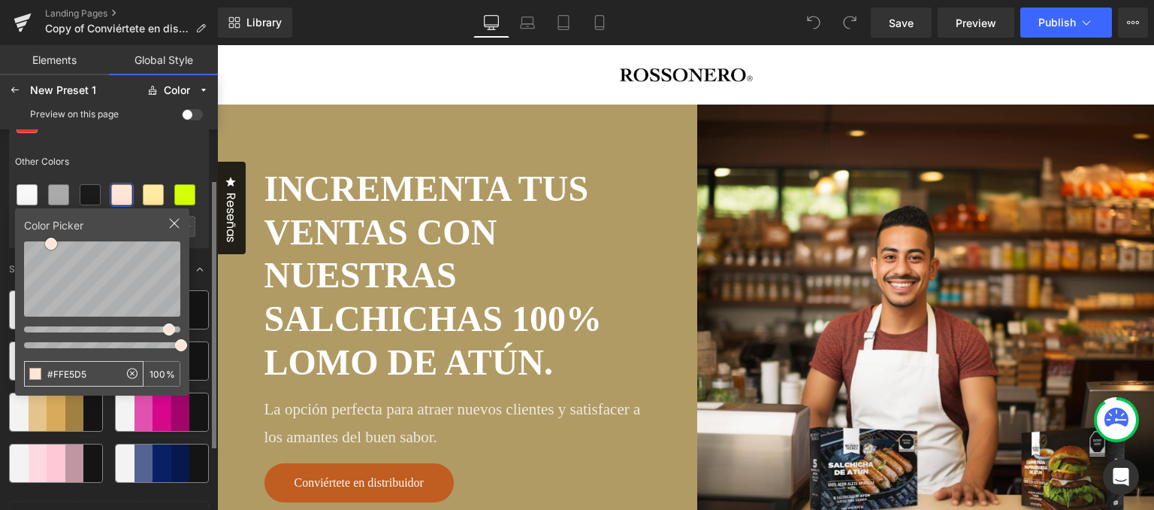
drag, startPoint x: 54, startPoint y: 378, endPoint x: 123, endPoint y: 376, distance: 68.4
click at [121, 376] on div "#FFE5D5" at bounding box center [83, 374] width 119 height 26
type input "#F6F1E6"
click at [150, 164] on div "Other Colors" at bounding box center [109, 161] width 200 height 35
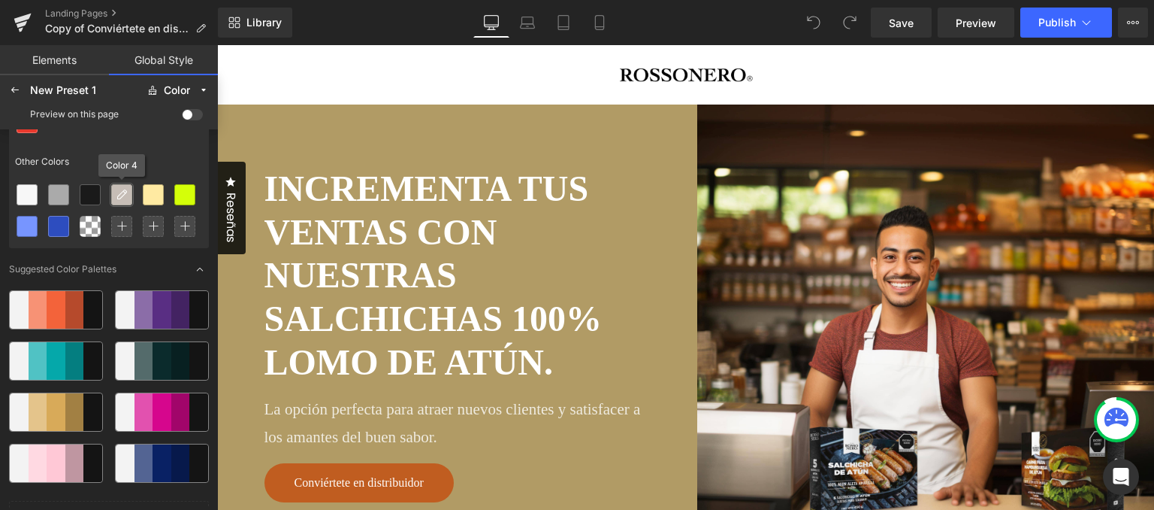
click at [126, 198] on icon at bounding box center [122, 195] width 12 height 12
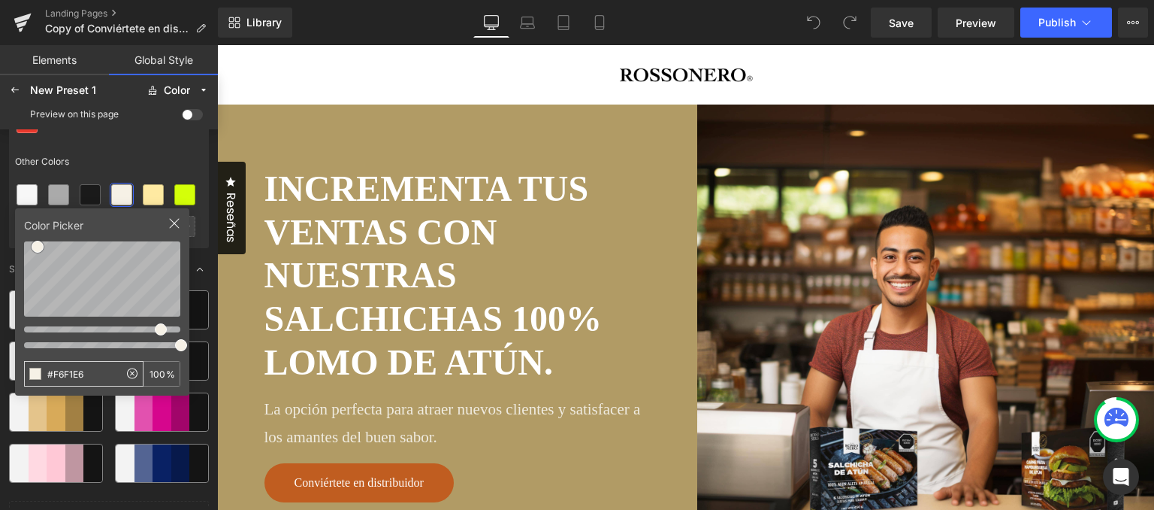
click at [55, 371] on input "#F6F1E6" at bounding box center [72, 374] width 94 height 24
click at [144, 165] on div "Other Colors" at bounding box center [109, 161] width 200 height 35
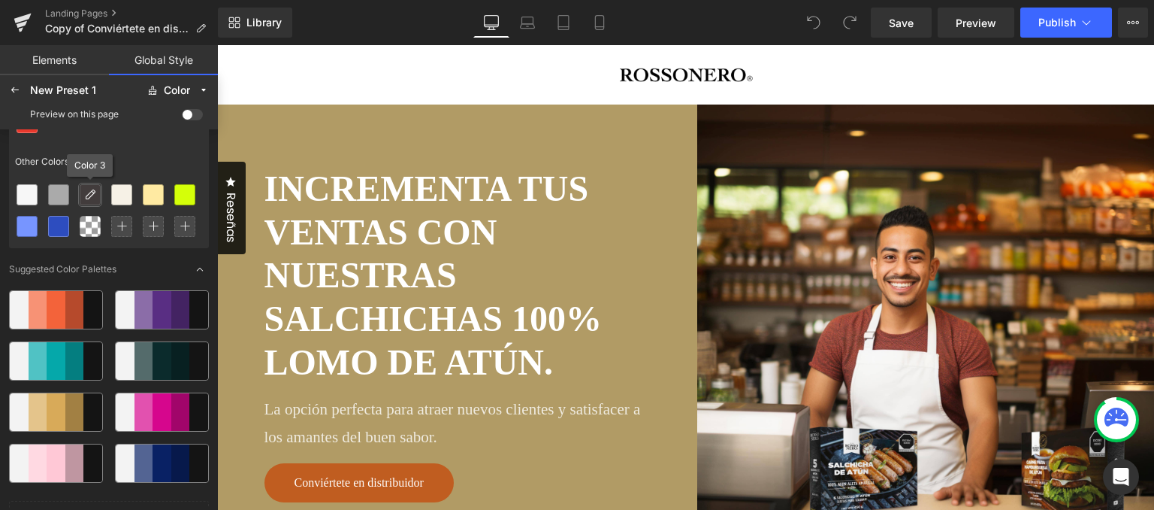
click at [95, 192] on icon at bounding box center [90, 195] width 12 height 12
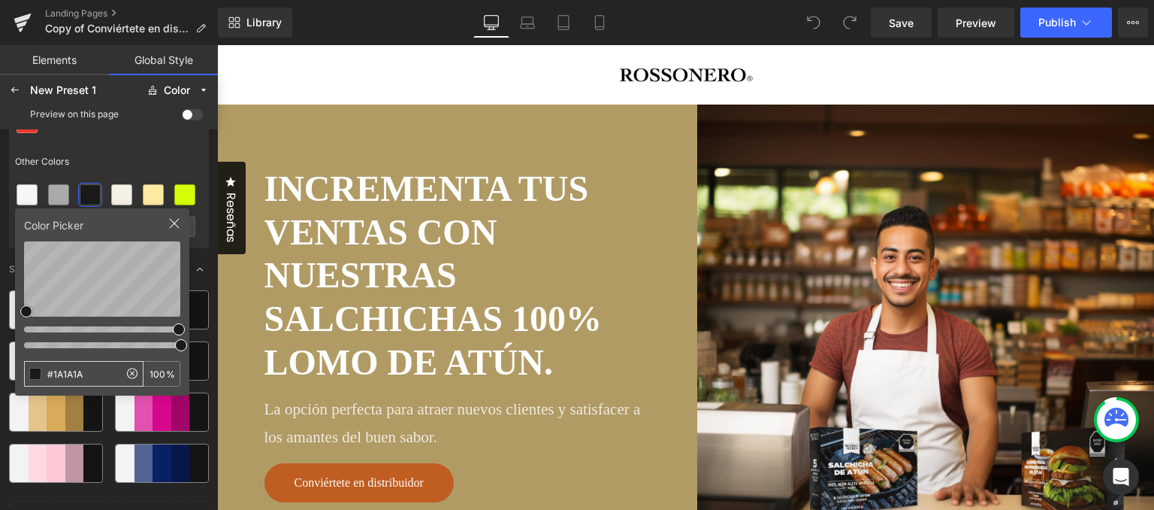
drag, startPoint x: 91, startPoint y: 377, endPoint x: 51, endPoint y: 378, distance: 39.9
click at [51, 378] on input "#1A1A1A" at bounding box center [72, 374] width 94 height 24
type input "#212222"
click at [135, 159] on div "Other Colors" at bounding box center [109, 161] width 200 height 35
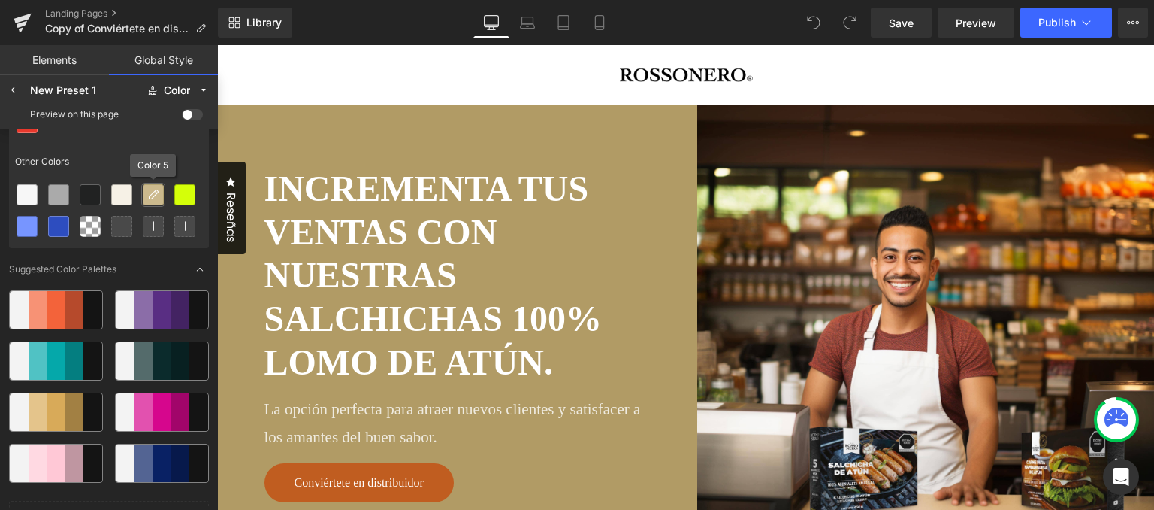
click at [153, 195] on icon at bounding box center [153, 195] width 12 height 12
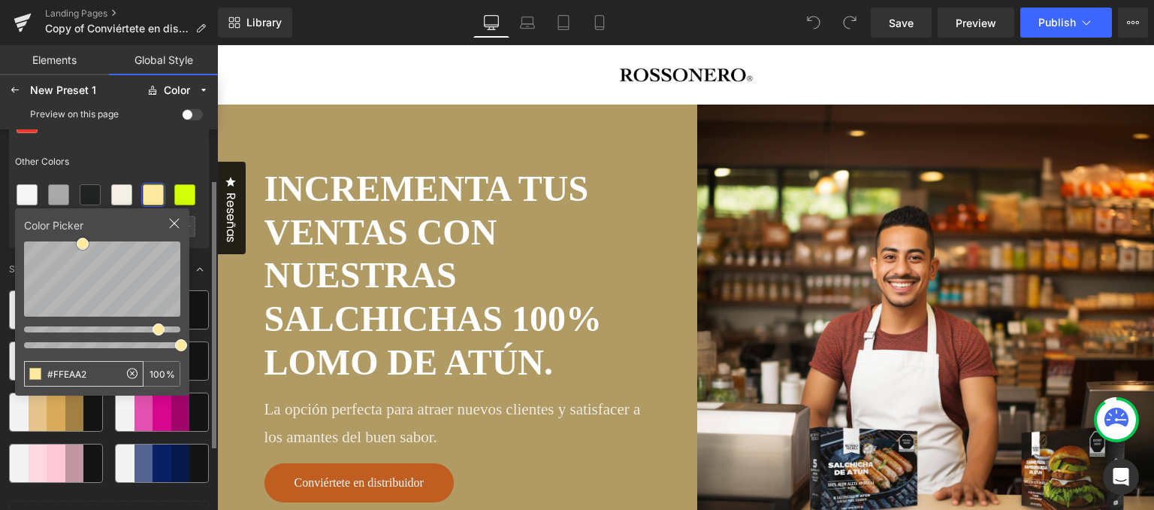
drag, startPoint x: 92, startPoint y: 373, endPoint x: 54, endPoint y: 374, distance: 37.6
click at [54, 374] on input "#FFEAA2" at bounding box center [72, 374] width 94 height 24
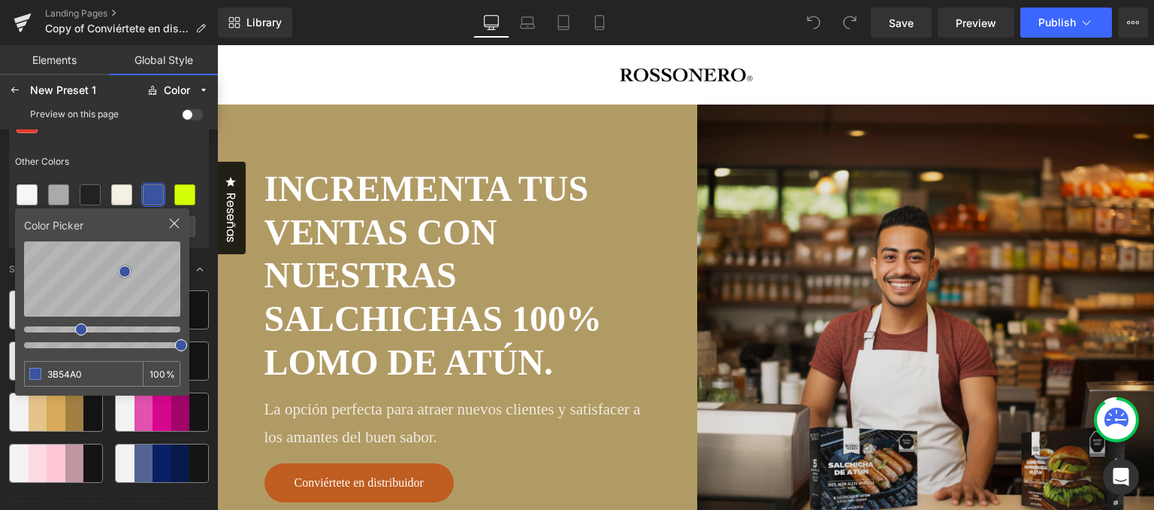
type input "#3B54A0"
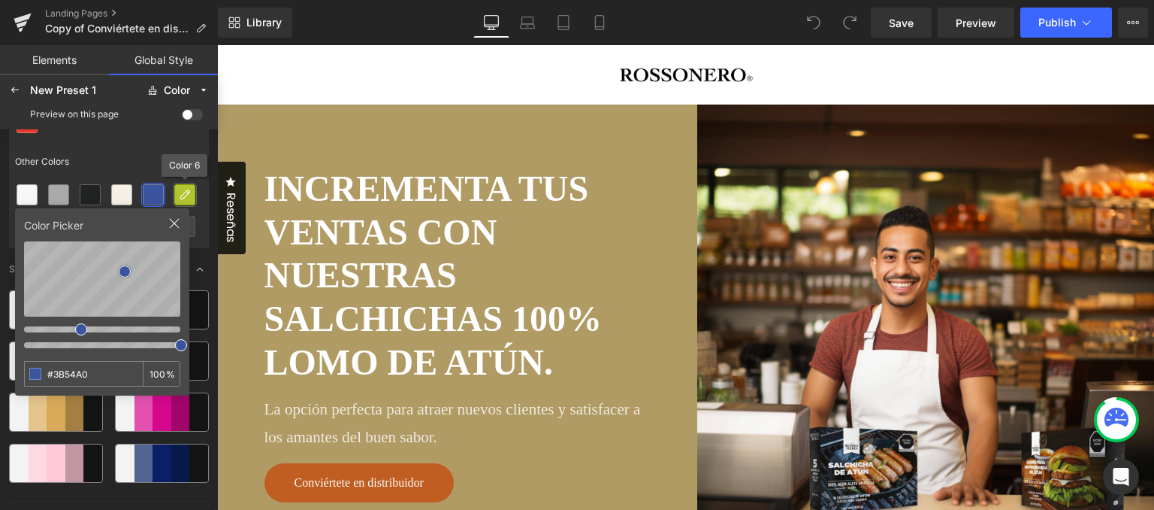
click at [185, 196] on icon at bounding box center [185, 195] width 12 height 12
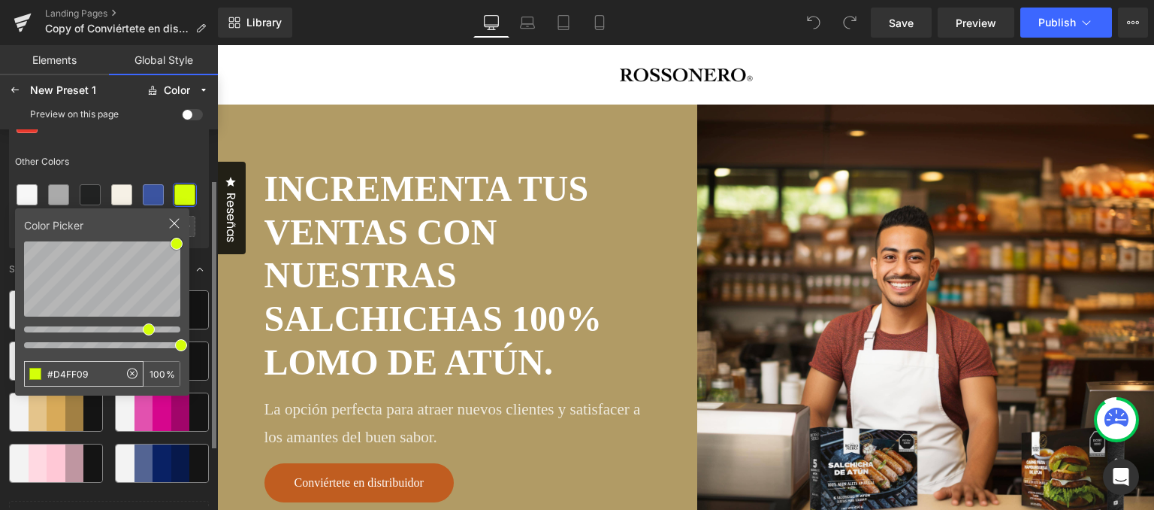
drag, startPoint x: 65, startPoint y: 371, endPoint x: 51, endPoint y: 371, distance: 13.5
click at [51, 371] on input "#D4FF09" at bounding box center [72, 374] width 94 height 24
type input "#F4DA4C"
click at [174, 224] on icon at bounding box center [174, 223] width 12 height 12
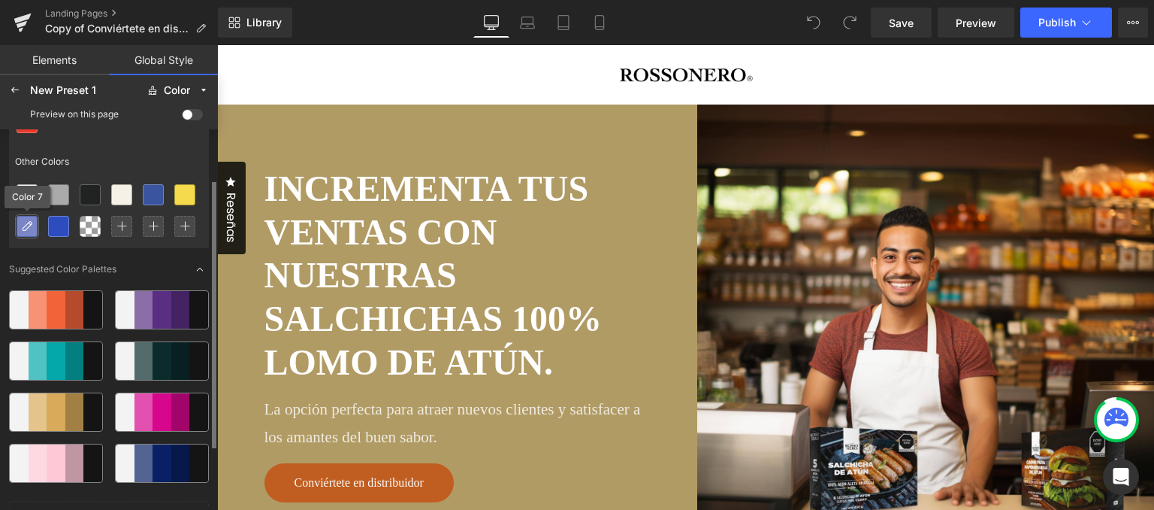
click at [26, 227] on icon at bounding box center [27, 226] width 12 height 12
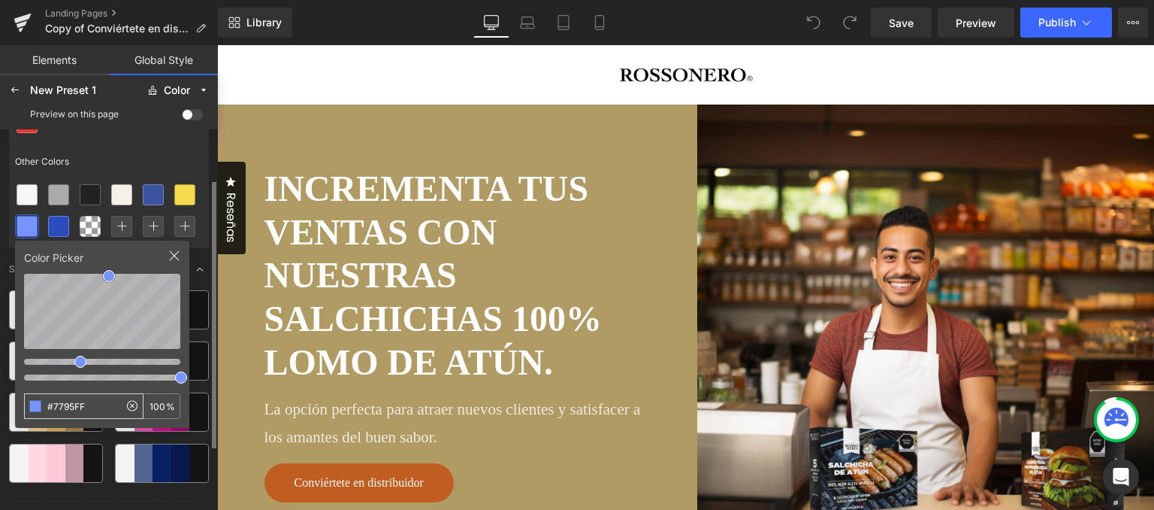
click at [88, 407] on input "#7795FF" at bounding box center [72, 406] width 94 height 24
drag, startPoint x: 89, startPoint y: 404, endPoint x: 54, endPoint y: 404, distance: 34.6
click at [54, 404] on input "#7795FF" at bounding box center [72, 406] width 94 height 24
type input "#F49221"
click at [165, 157] on div "Other Colors" at bounding box center [109, 161] width 200 height 35
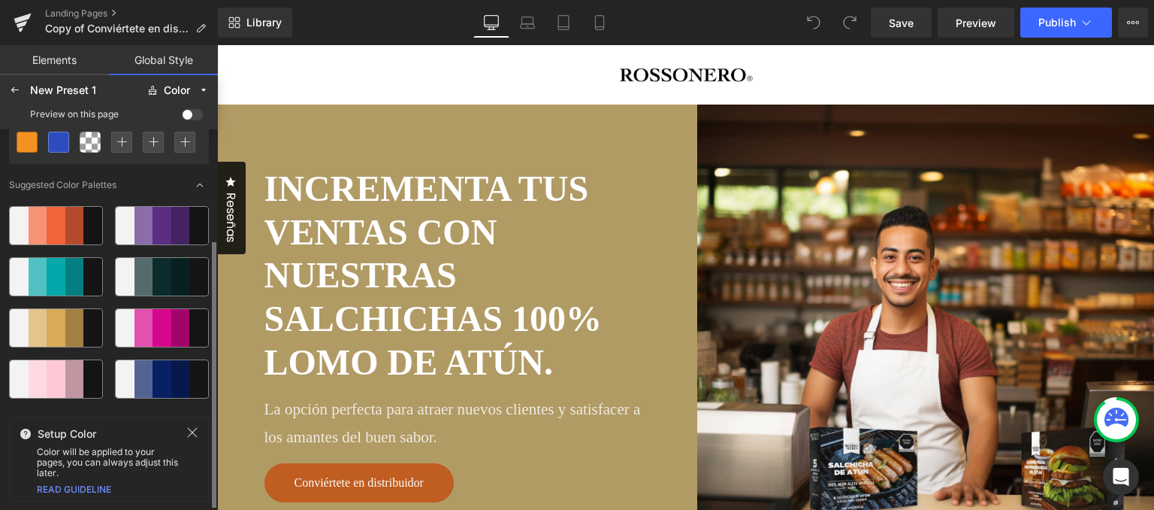
scroll to position [0, 0]
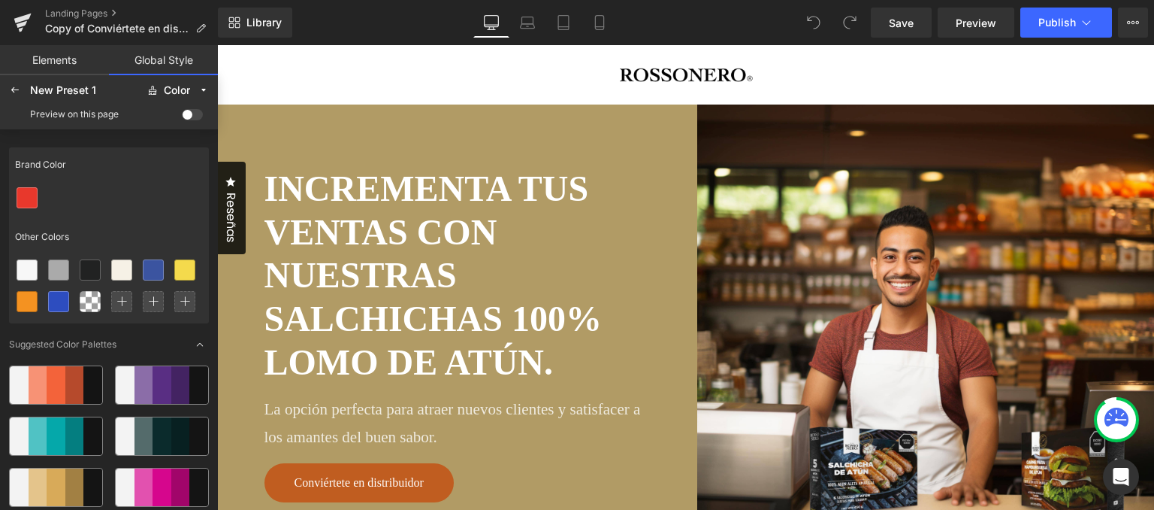
click at [57, 92] on div "New Preset 1" at bounding box center [84, 90] width 108 height 12
click at [11, 88] on icon at bounding box center [15, 90] width 12 height 12
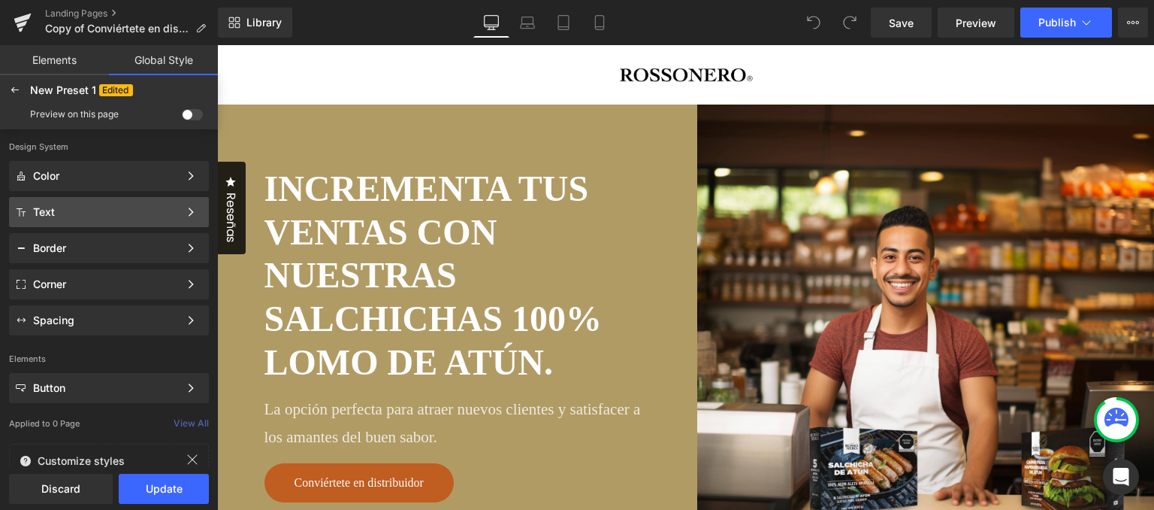
click at [129, 217] on div "Text" at bounding box center [106, 212] width 146 height 12
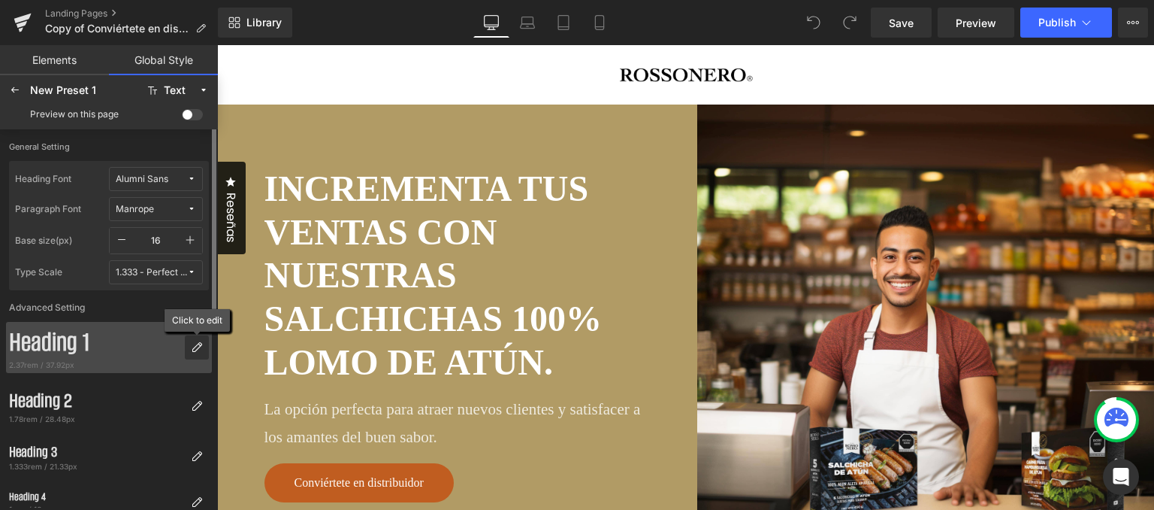
click at [192, 343] on icon at bounding box center [197, 347] width 12 height 12
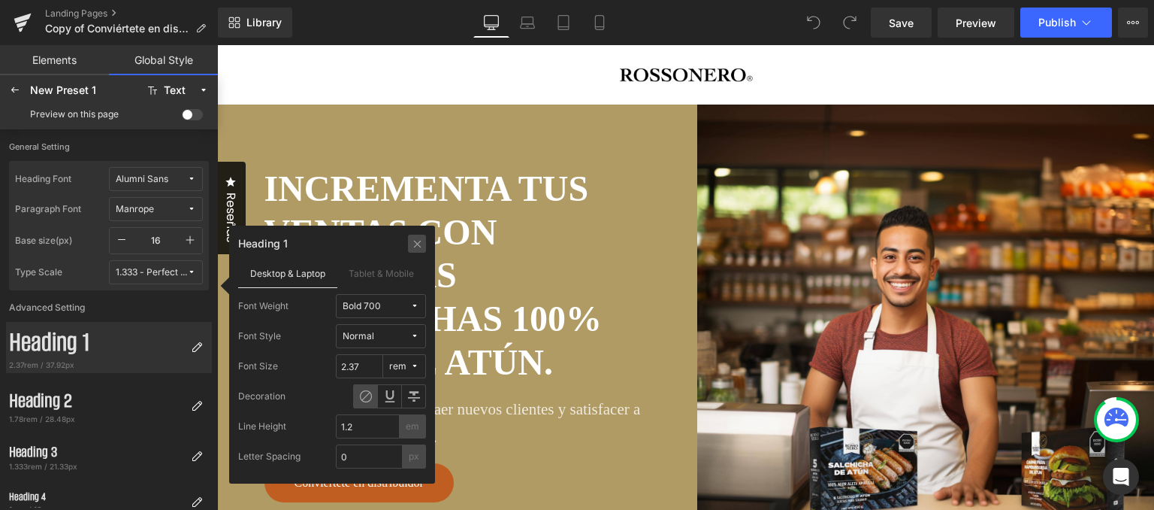
drag, startPoint x: 413, startPoint y: 246, endPoint x: 1, endPoint y: 112, distance: 433.8
click at [413, 246] on icon at bounding box center [417, 243] width 11 height 12
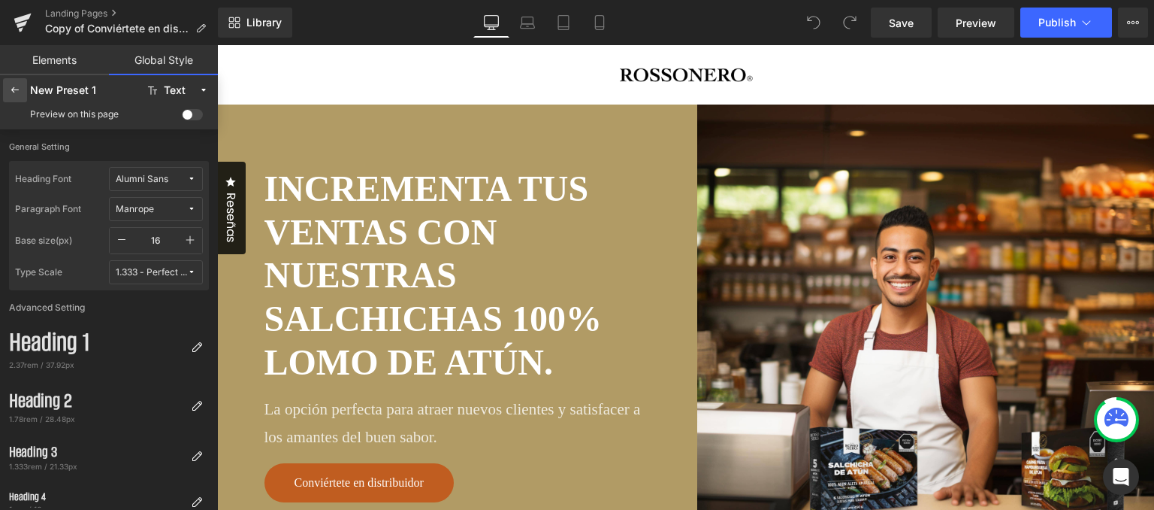
click at [9, 91] on icon at bounding box center [15, 90] width 12 height 12
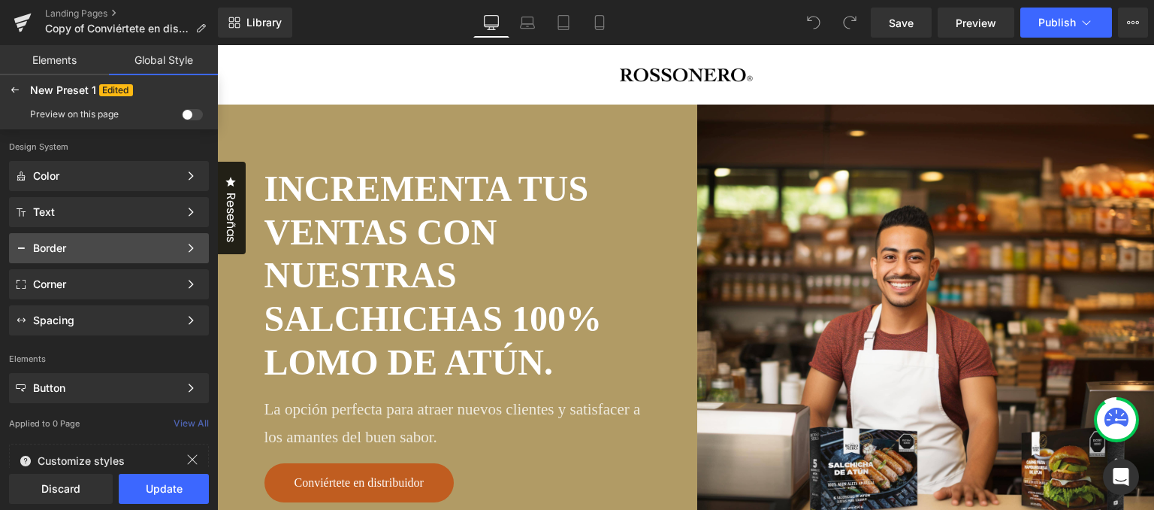
click at [138, 253] on div "Border" at bounding box center [106, 248] width 146 height 12
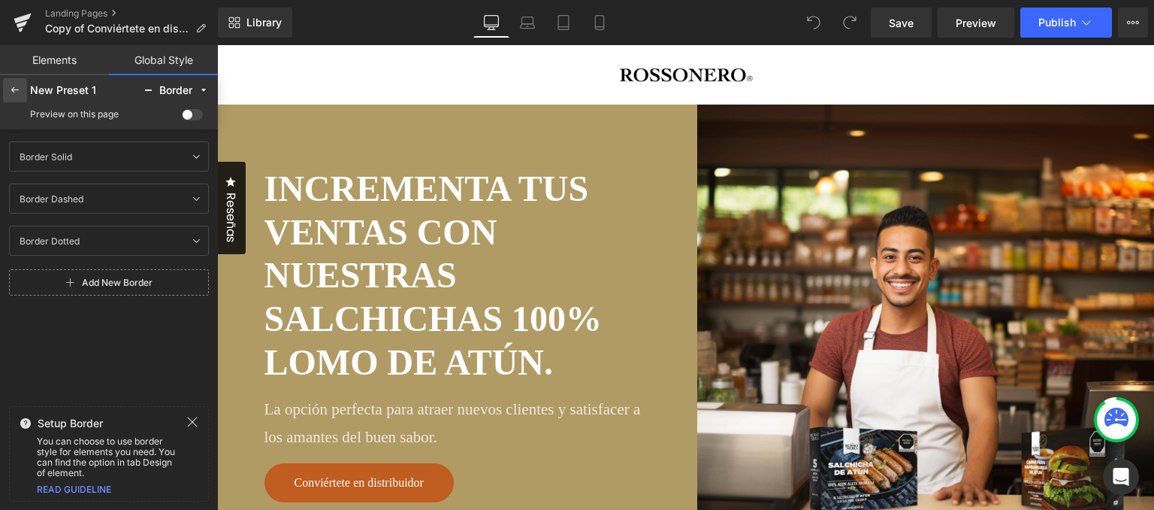
click at [14, 89] on icon at bounding box center [15, 90] width 12 height 12
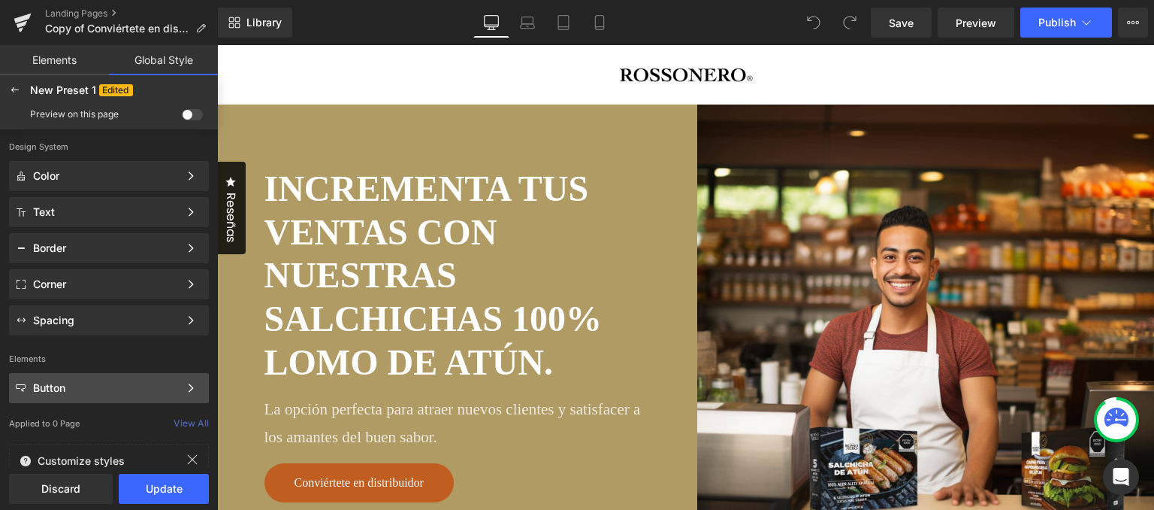
click at [159, 382] on div "Button" at bounding box center [106, 388] width 146 height 12
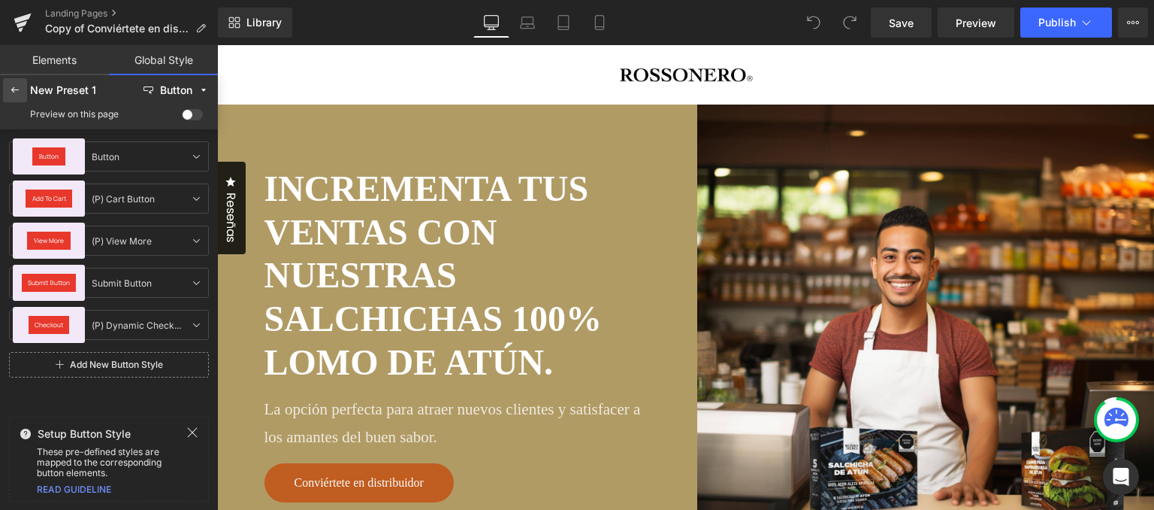
click at [18, 88] on icon at bounding box center [15, 90] width 12 height 12
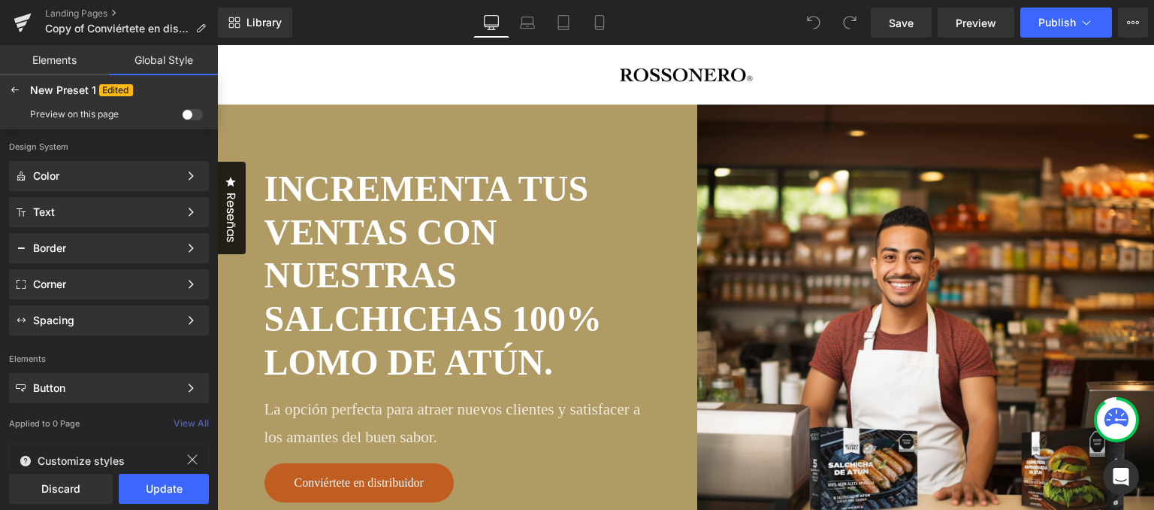
click at [66, 60] on link "Elements" at bounding box center [54, 60] width 109 height 30
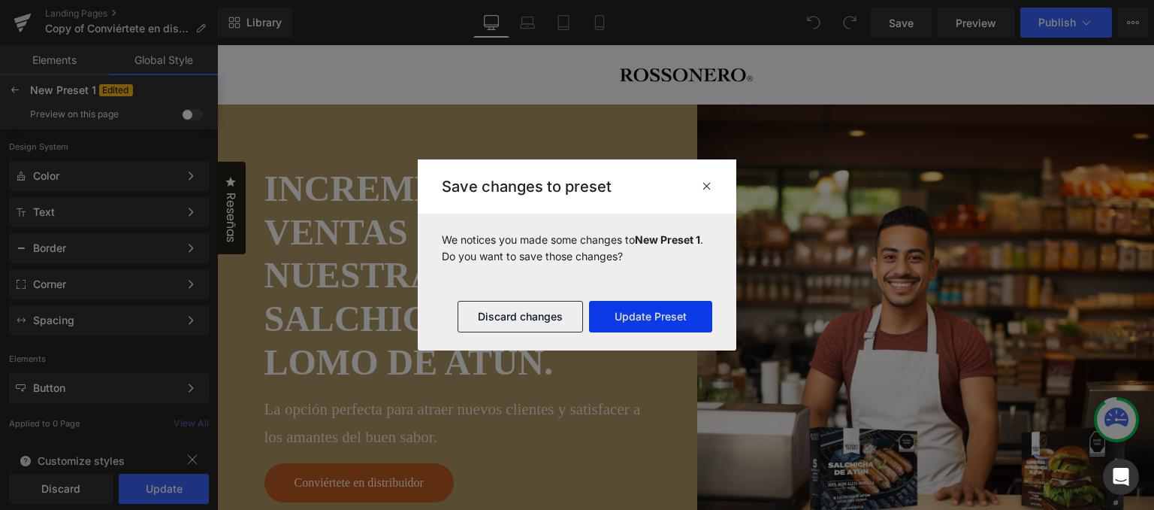
drag, startPoint x: 637, startPoint y: 319, endPoint x: 418, endPoint y: 275, distance: 223.7
click at [637, 319] on button "Update Preset" at bounding box center [650, 317] width 123 height 32
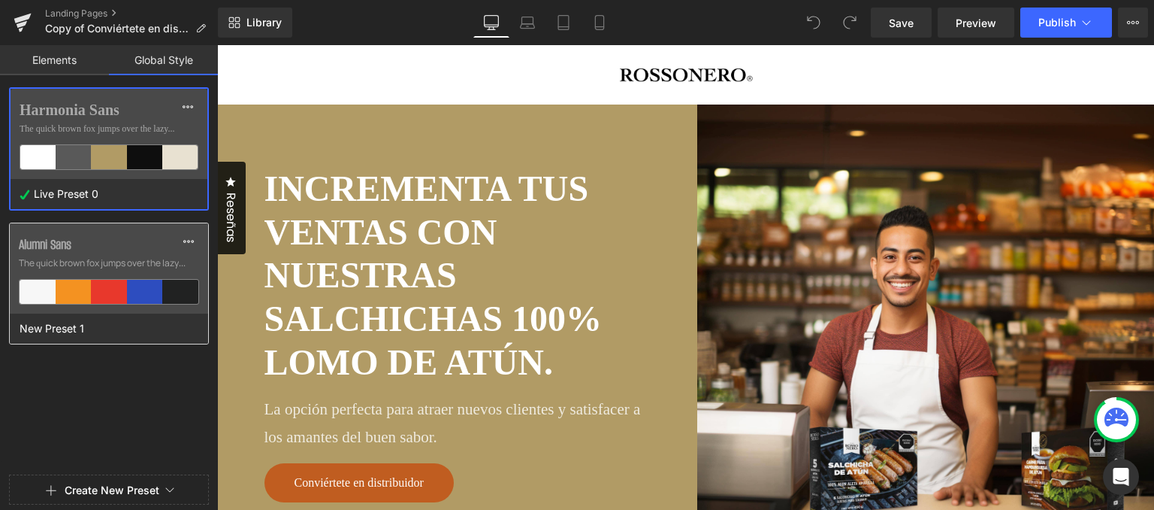
click at [125, 244] on label "Alumni Sans" at bounding box center [109, 244] width 180 height 18
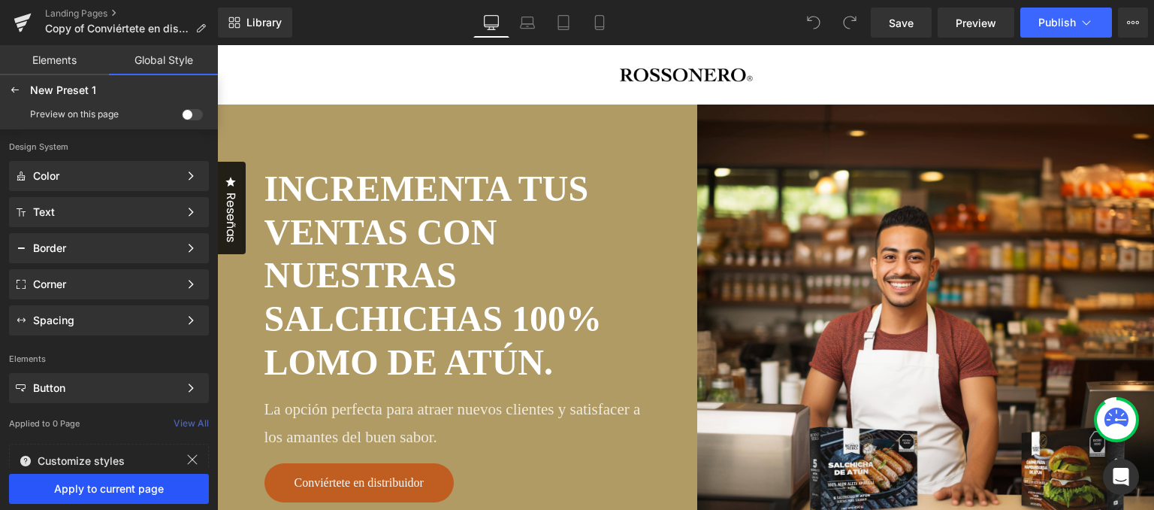
click at [120, 495] on button "Apply to current page" at bounding box center [109, 488] width 200 height 30
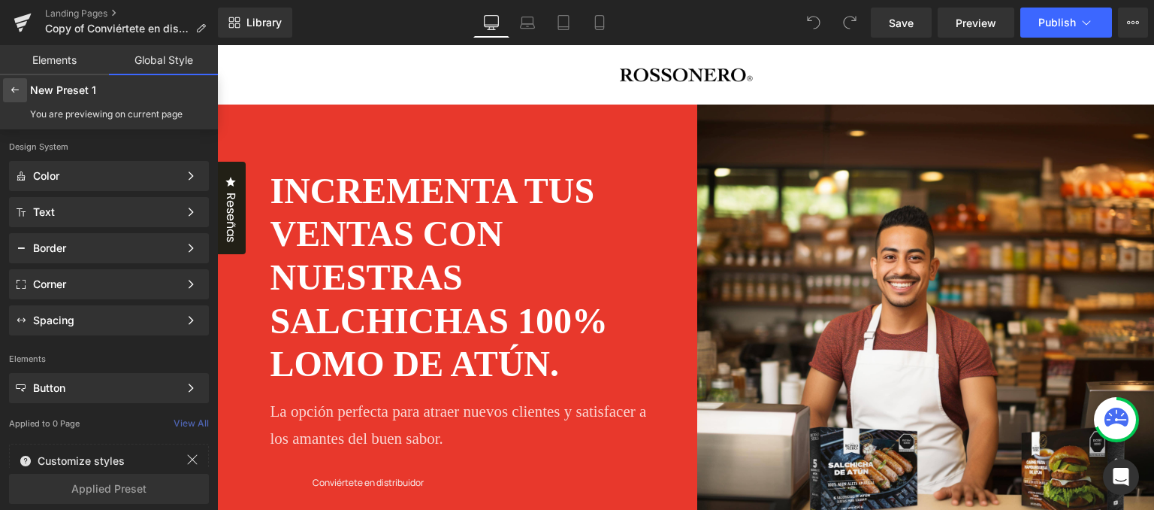
click at [22, 89] on div at bounding box center [15, 90] width 24 height 24
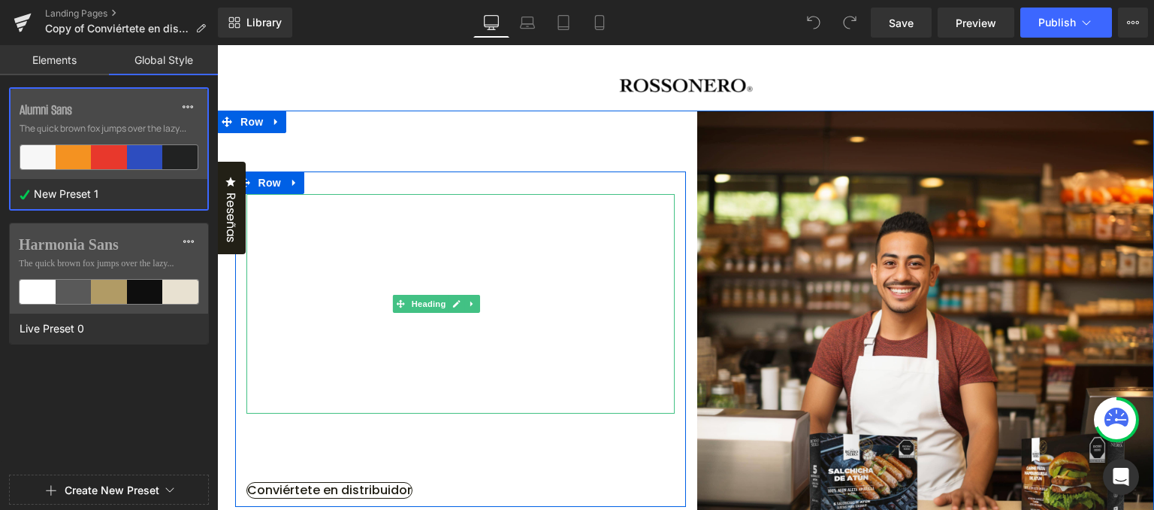
click at [543, 369] on h2 "INCREMENTA TUS VENTAS CON NUESTRAS SALCHICHAS 100% LOMO DE ATÚN." at bounding box center [461, 305] width 428 height 216
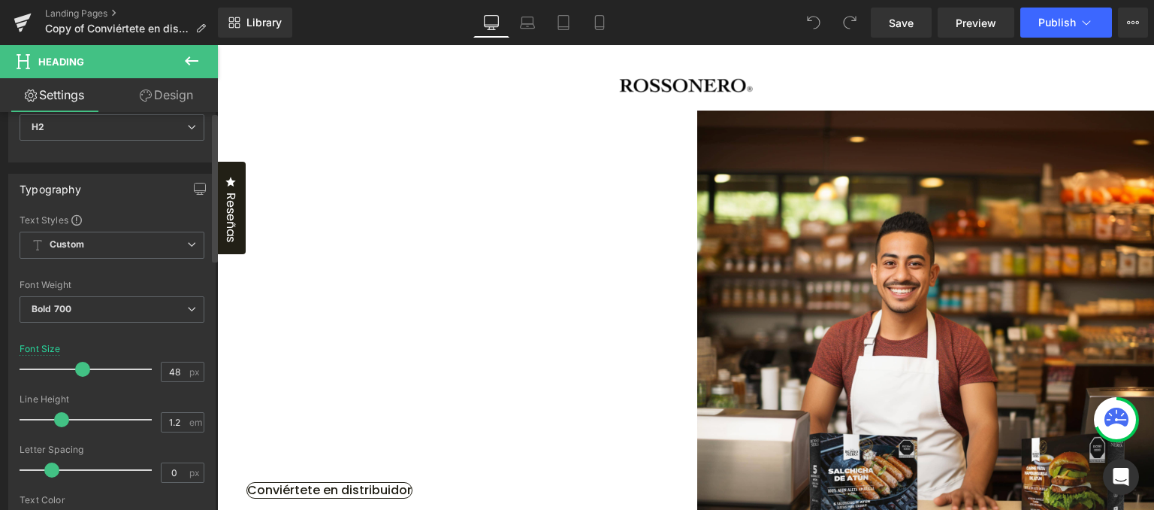
scroll to position [75, 0]
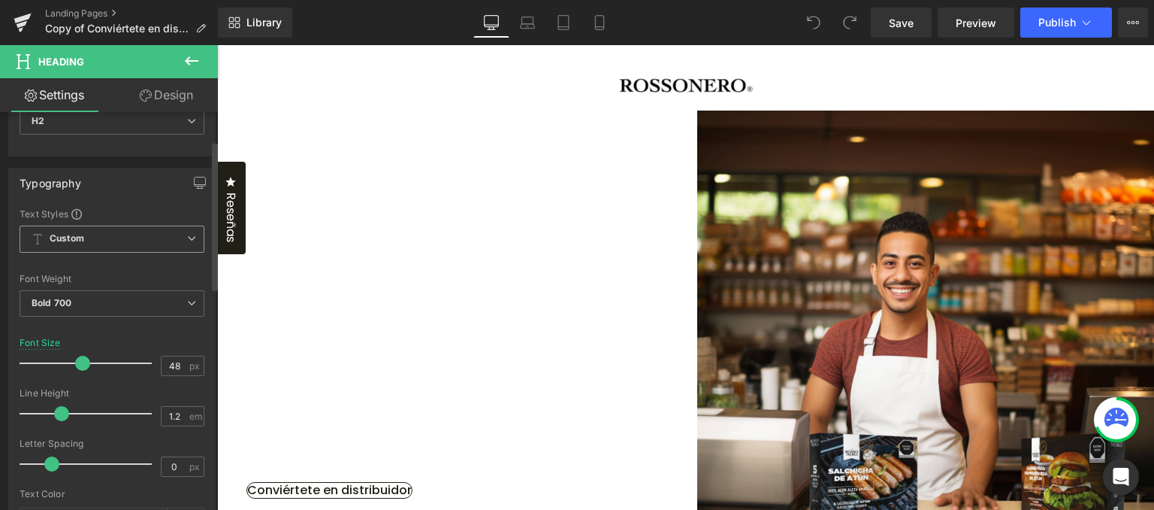
click at [166, 231] on span "Custom" at bounding box center [112, 238] width 185 height 27
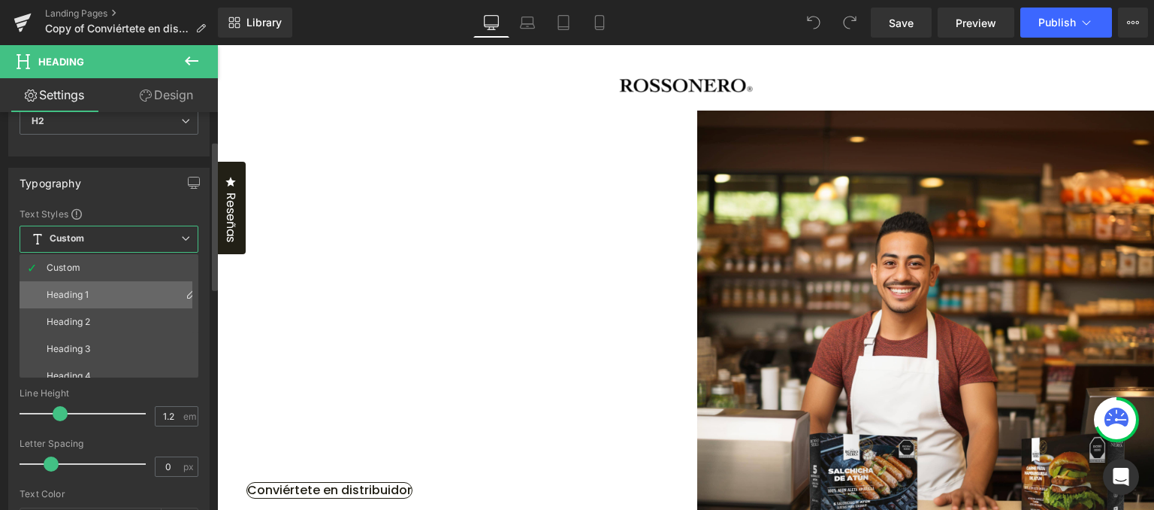
click at [135, 286] on li "Heading 1" at bounding box center [113, 294] width 186 height 27
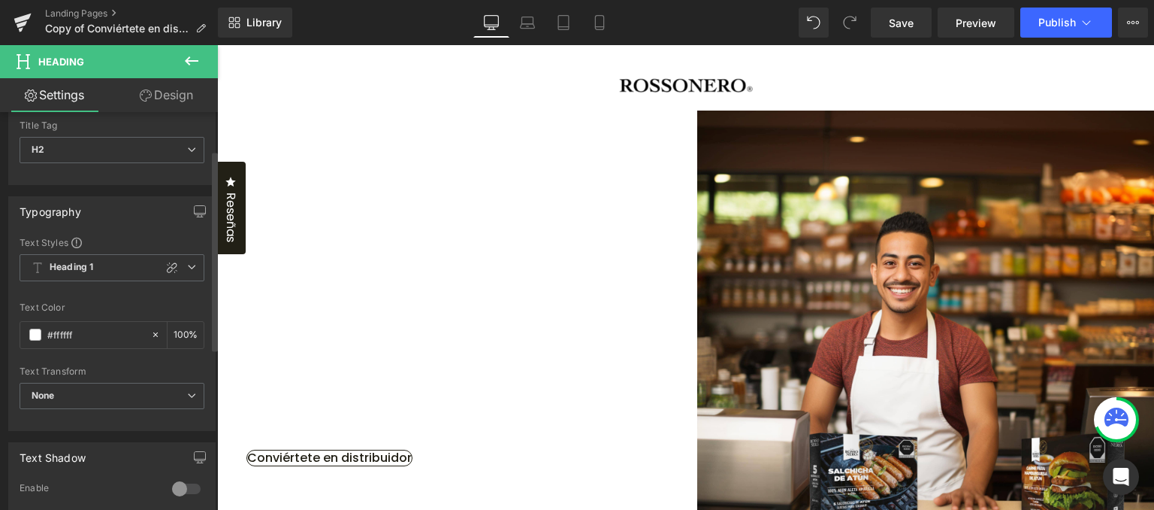
scroll to position [0, 0]
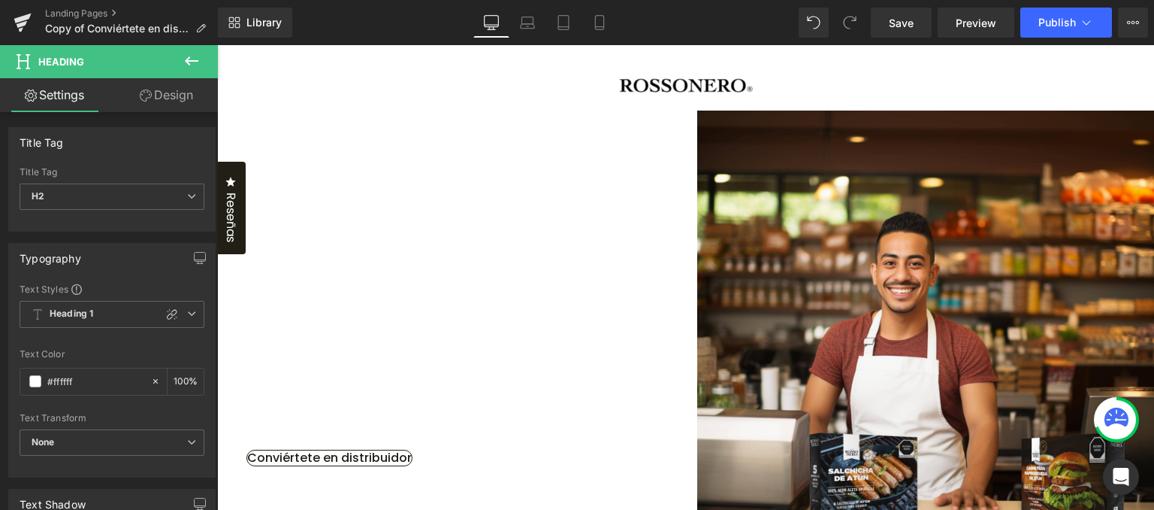
click at [153, 92] on link "Design" at bounding box center [166, 95] width 109 height 34
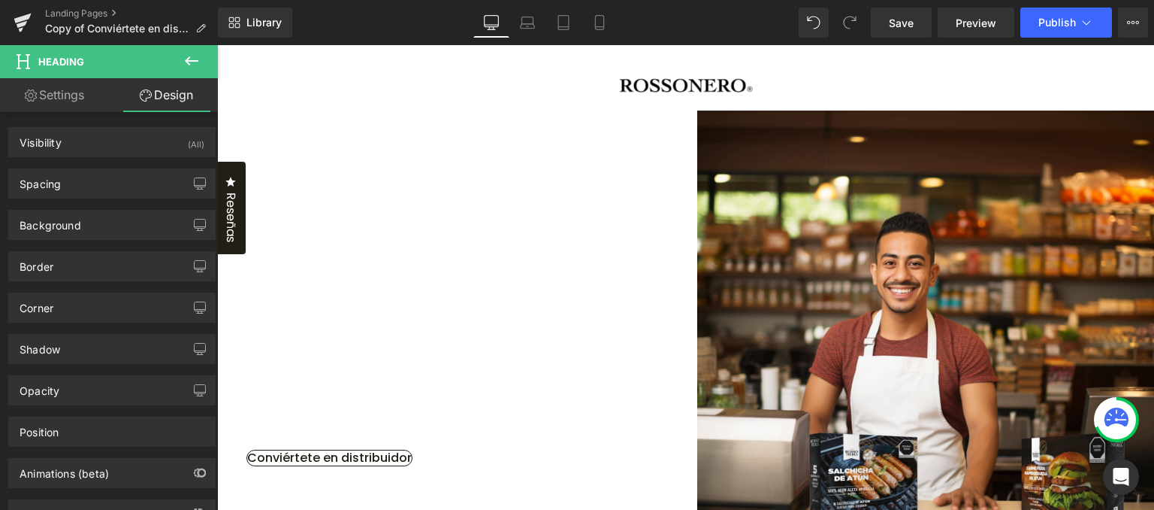
click at [192, 57] on icon at bounding box center [192, 61] width 18 height 18
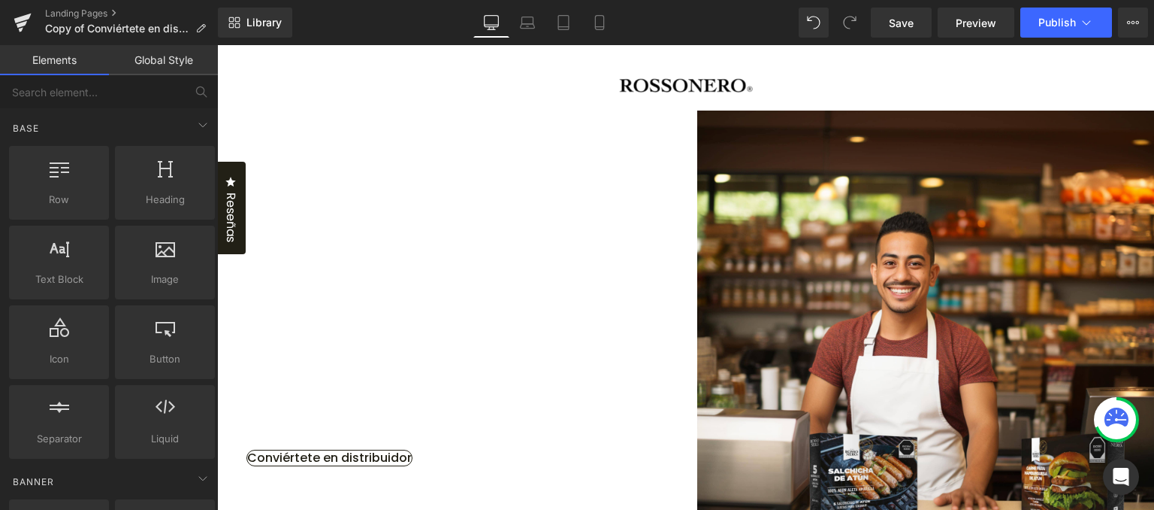
click at [189, 59] on link "Global Style" at bounding box center [163, 60] width 109 height 30
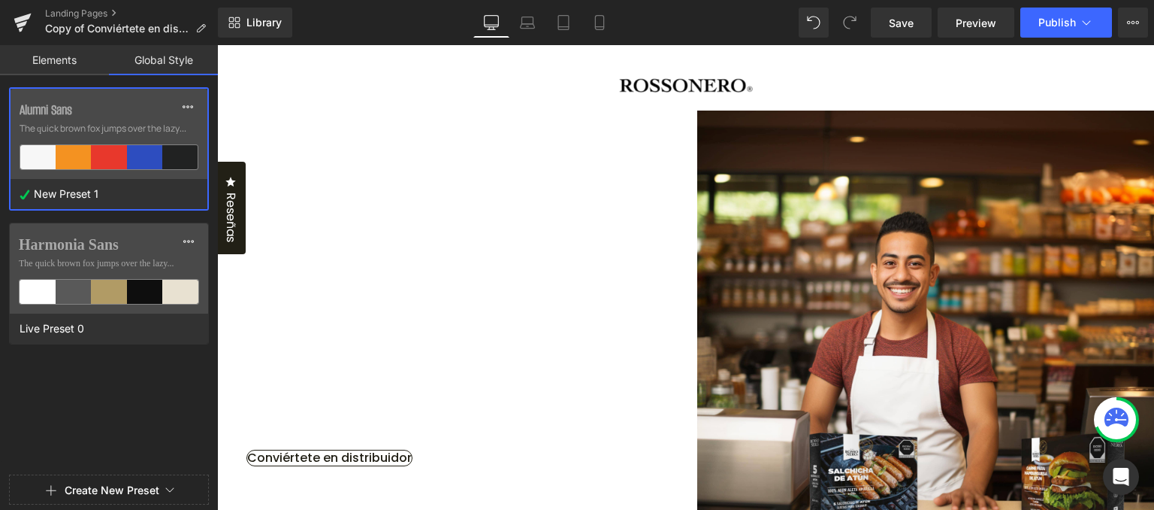
click at [105, 127] on span "The quick brown fox jumps over the lazy..." at bounding box center [109, 129] width 179 height 14
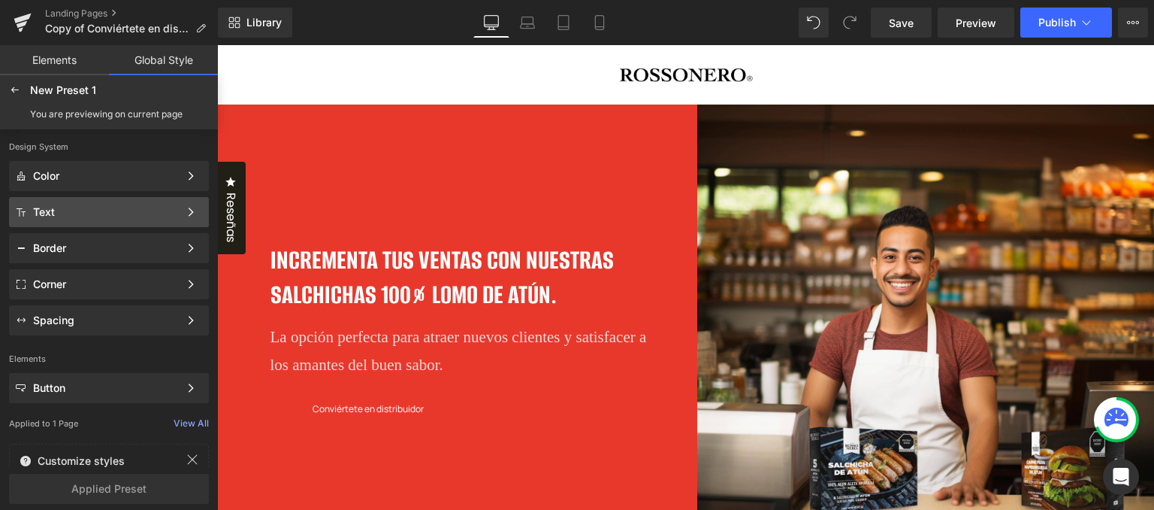
click at [96, 211] on div "Text" at bounding box center [106, 212] width 146 height 12
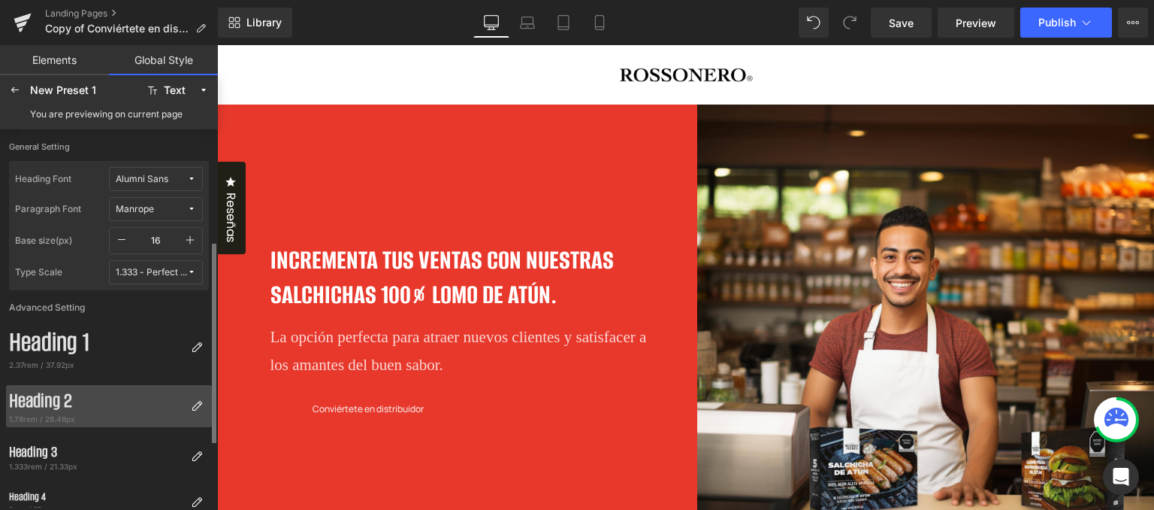
scroll to position [150, 0]
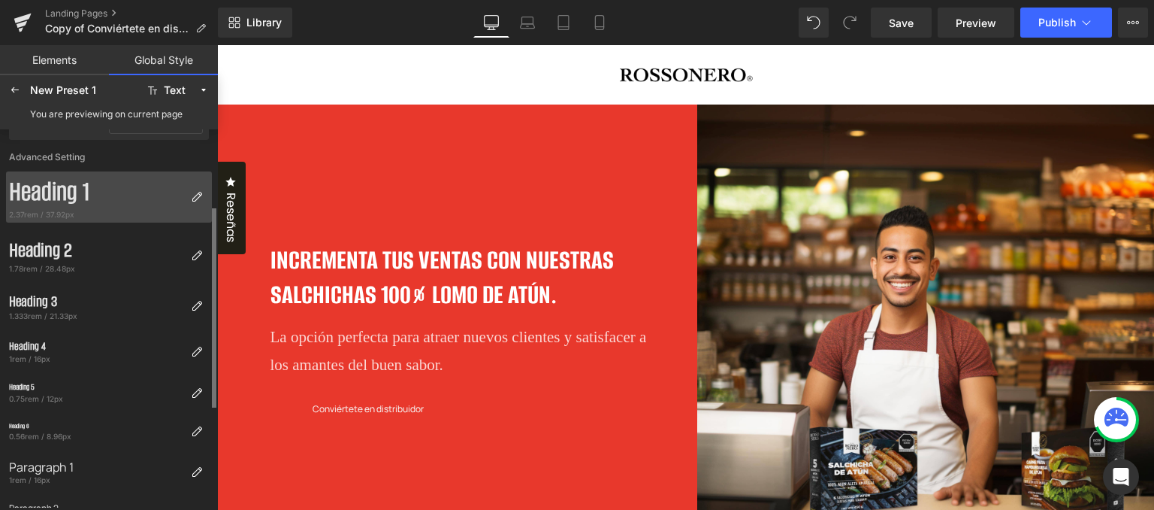
click at [130, 204] on div "Heading 1" at bounding box center [97, 191] width 176 height 35
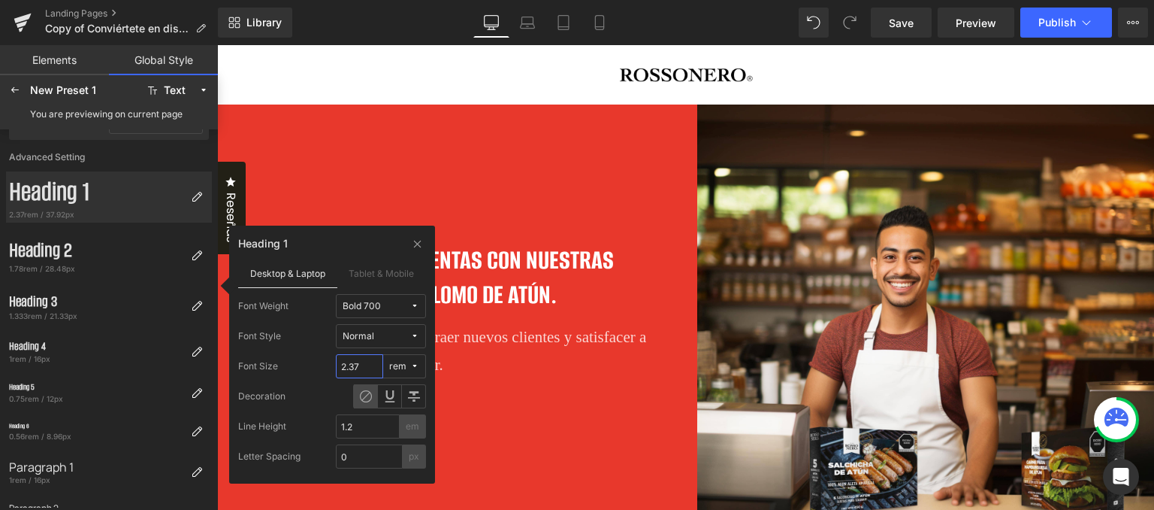
click at [365, 356] on input "2.37" at bounding box center [359, 366] width 47 height 24
drag, startPoint x: 374, startPoint y: 365, endPoint x: 340, endPoint y: 365, distance: 33.8
click at [340, 365] on input "2.37" at bounding box center [359, 366] width 47 height 24
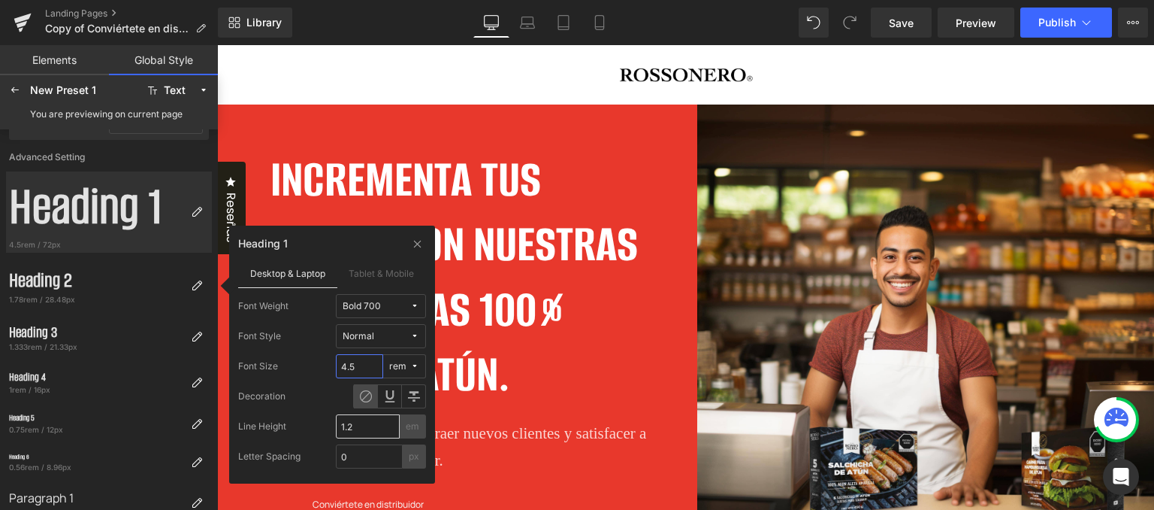
type input "4.5"
drag, startPoint x: 352, startPoint y: 425, endPoint x: 343, endPoint y: 422, distance: 8.6
click at [343, 422] on input "1.2" at bounding box center [368, 426] width 64 height 24
type input "1"
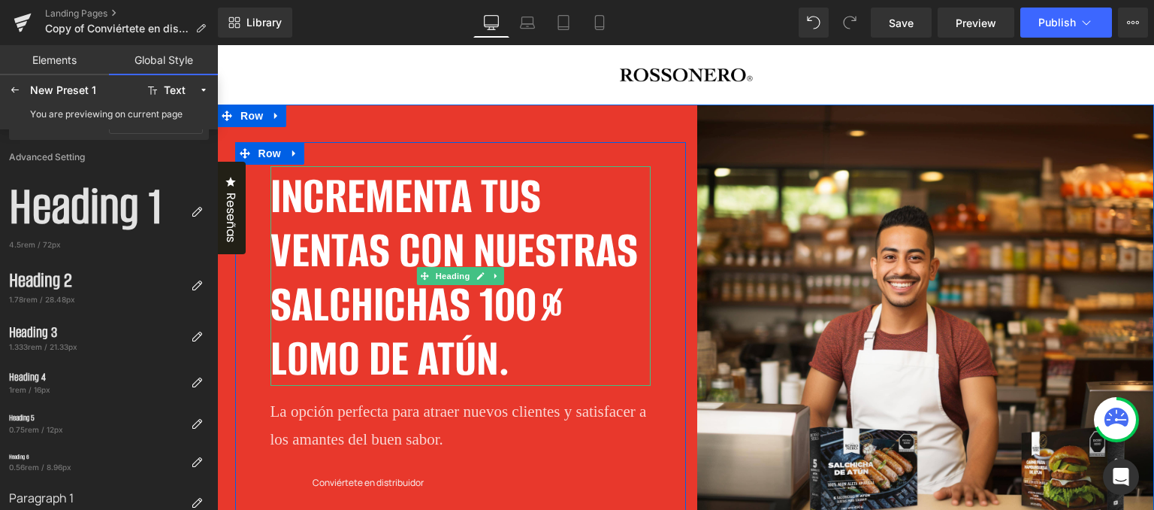
click at [420, 310] on h2 "INCREMENTA TUS VENTAS CON NUESTRAS SALCHICHAS 100% LOMO DE ATÚN." at bounding box center [461, 277] width 380 height 216
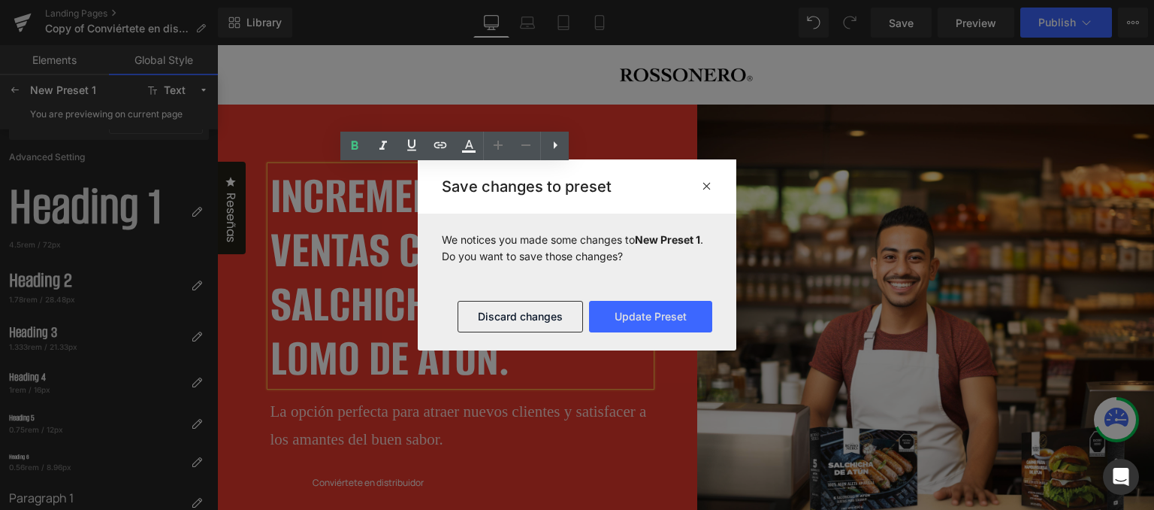
click at [701, 186] on icon at bounding box center [706, 186] width 11 height 12
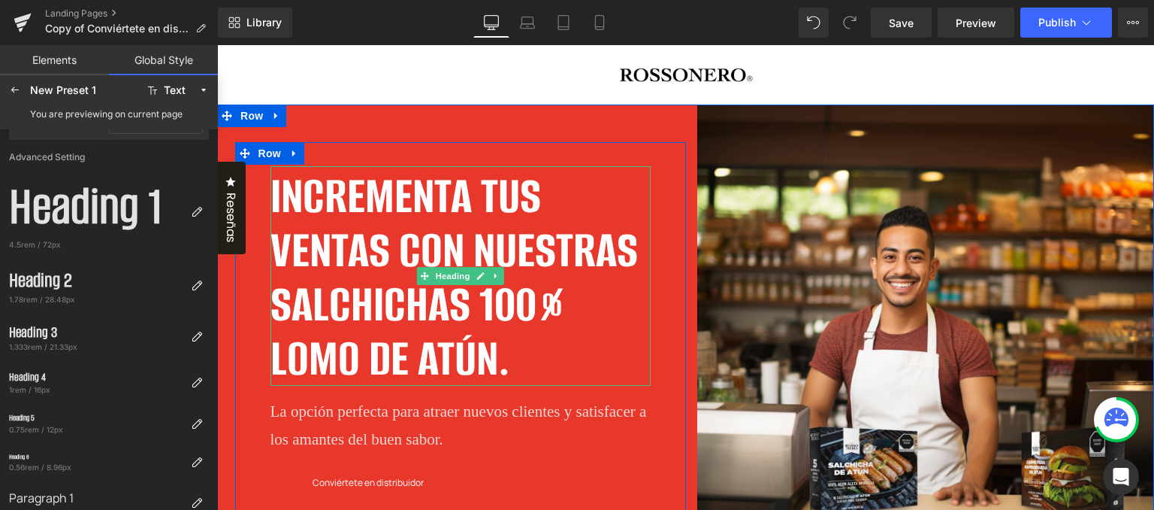
click at [469, 245] on h2 "INCREMENTA TUS VENTAS CON NUESTRAS SALCHICHAS 100% LOMO DE ATÚN." at bounding box center [461, 277] width 380 height 216
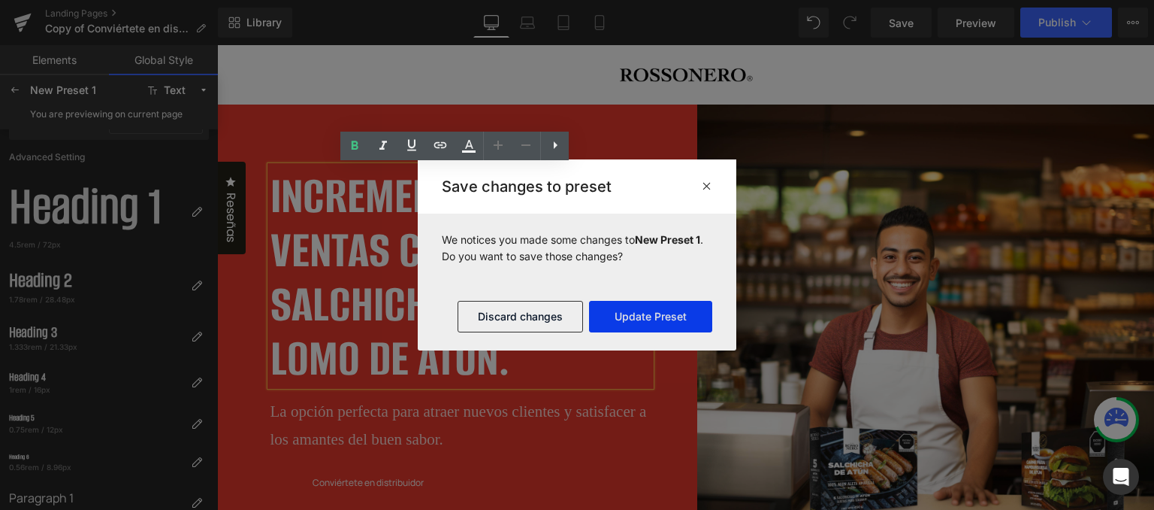
click at [661, 316] on button "Update Preset" at bounding box center [650, 317] width 123 height 32
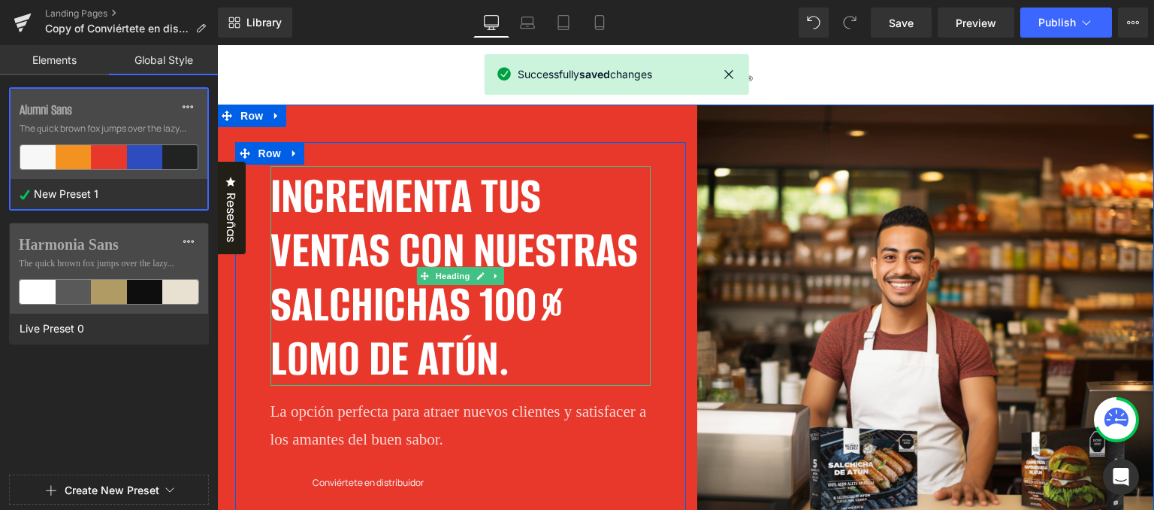
click at [491, 340] on h2 "INCREMENTA TUS VENTAS CON NUESTRAS SALCHICHAS 100% LOMO DE ATÚN." at bounding box center [461, 277] width 380 height 216
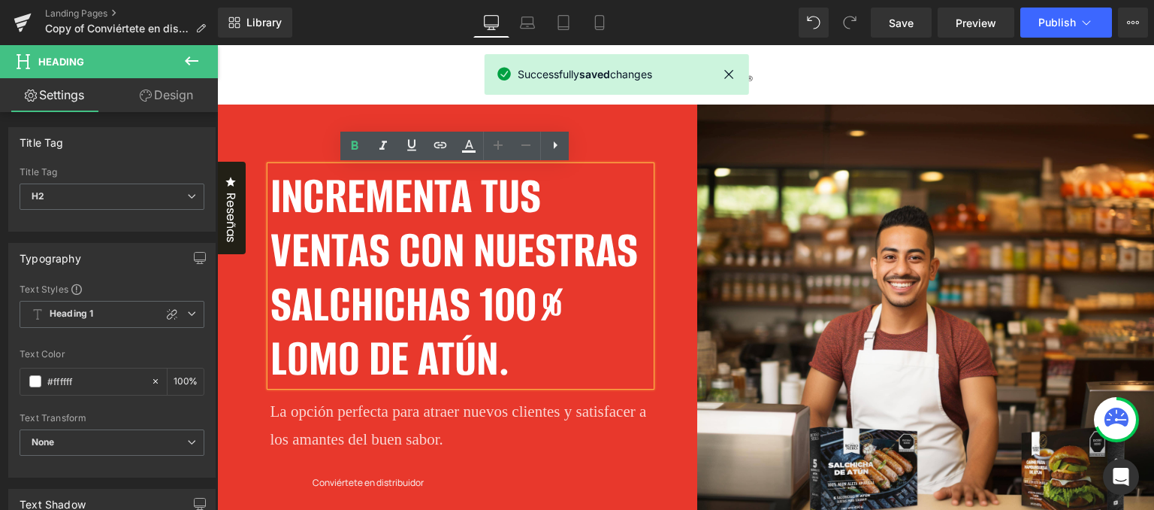
drag, startPoint x: 521, startPoint y: 366, endPoint x: 262, endPoint y: 204, distance: 305.3
click at [271, 204] on div "INCREMENTA TUS VENTAS CON NUESTRAS SALCHICHAS 100% LOMO DE ATÚN." at bounding box center [461, 275] width 380 height 219
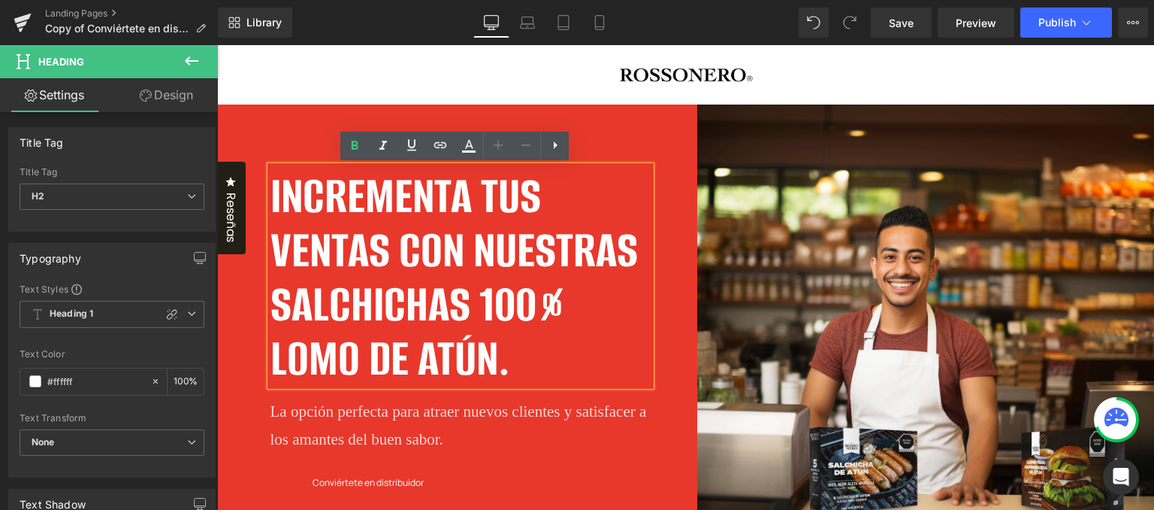
click at [428, 286] on h2 "INCREMENTA TUS VENTAS CON NUESTRAS SALCHICHAS 100% LOMO DE ATÚN." at bounding box center [461, 277] width 380 height 216
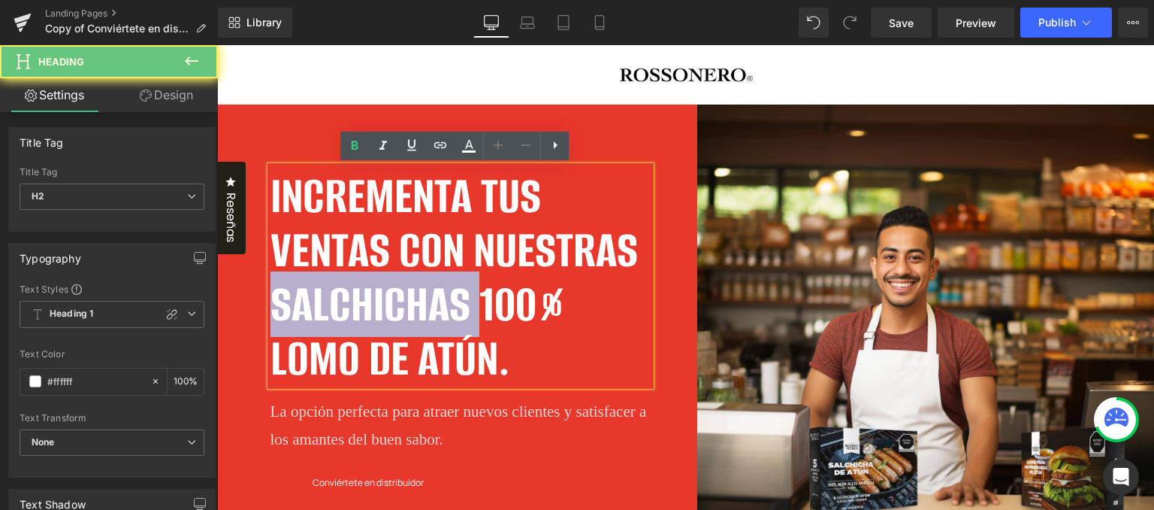
click at [428, 286] on h2 "INCREMENTA TUS VENTAS CON NUESTRAS SALCHICHAS 100% LOMO DE ATÚN." at bounding box center [461, 277] width 380 height 216
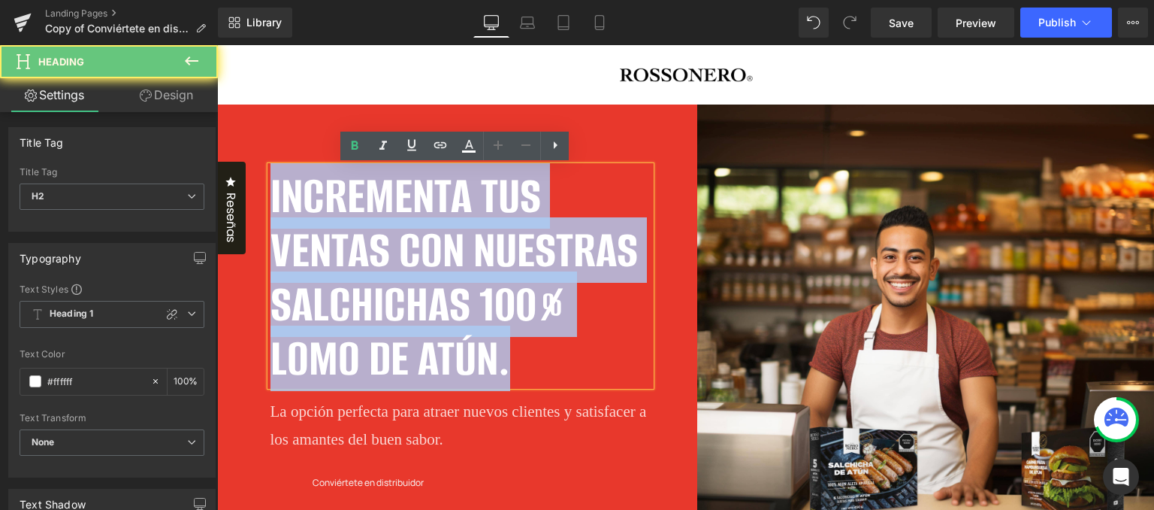
click at [428, 286] on h2 "INCREMENTA TUS VENTAS CON NUESTRAS SALCHICHAS 100% LOMO DE ATÚN." at bounding box center [461, 277] width 380 height 216
paste div
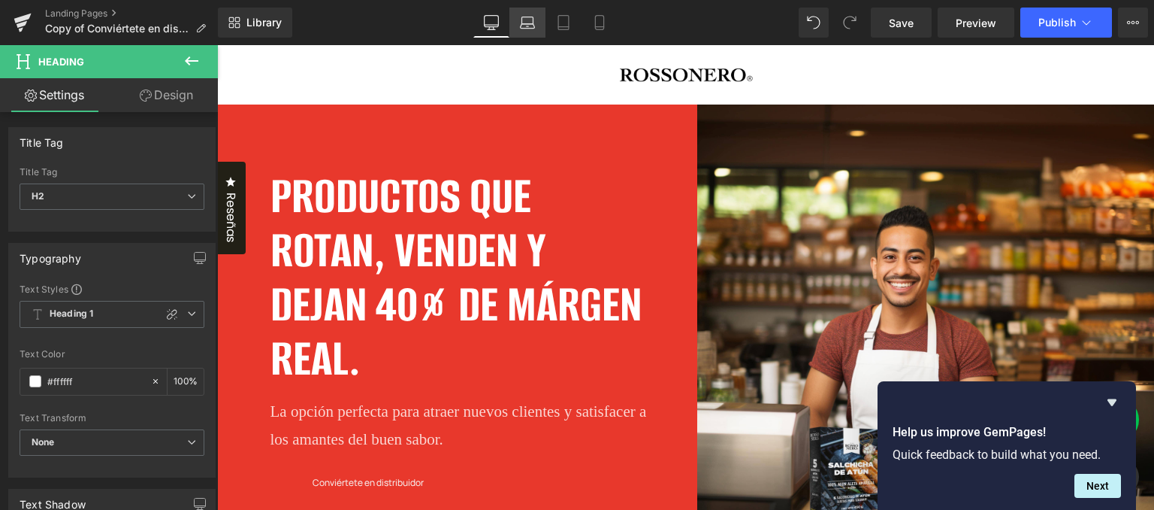
click at [539, 20] on link "Laptop" at bounding box center [528, 23] width 36 height 30
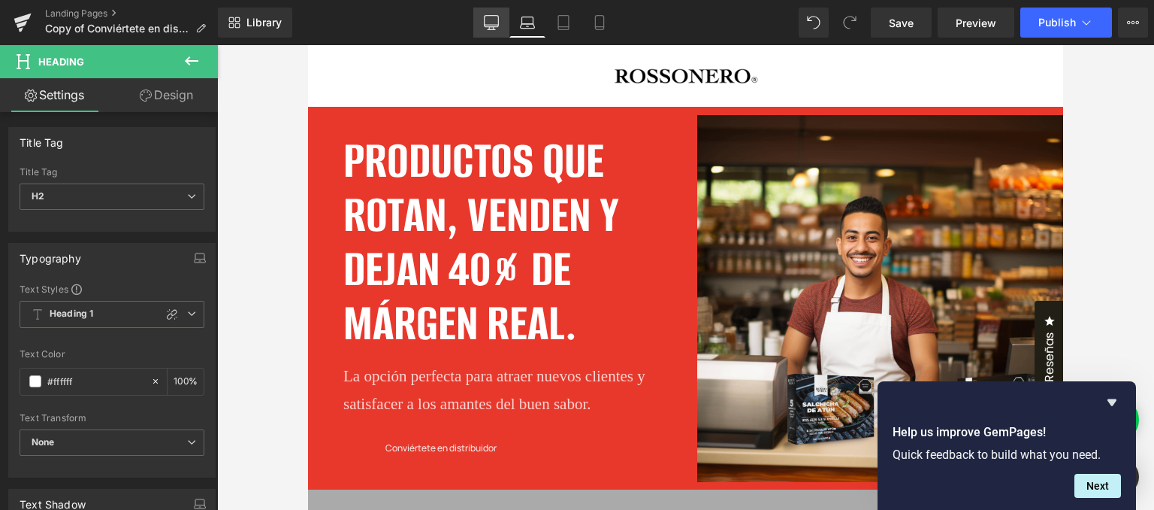
click at [502, 29] on link "Desktop" at bounding box center [491, 23] width 36 height 30
type input "100"
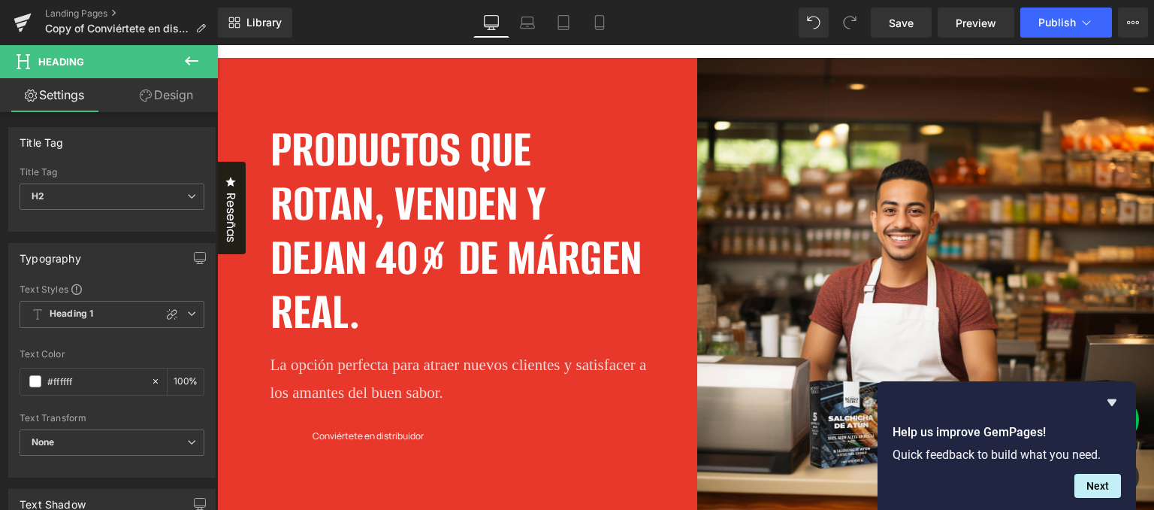
click at [379, 369] on p "La opción perfecta para atraer nuevos clientes y satisfacer a los amantes del b…" at bounding box center [461, 379] width 380 height 56
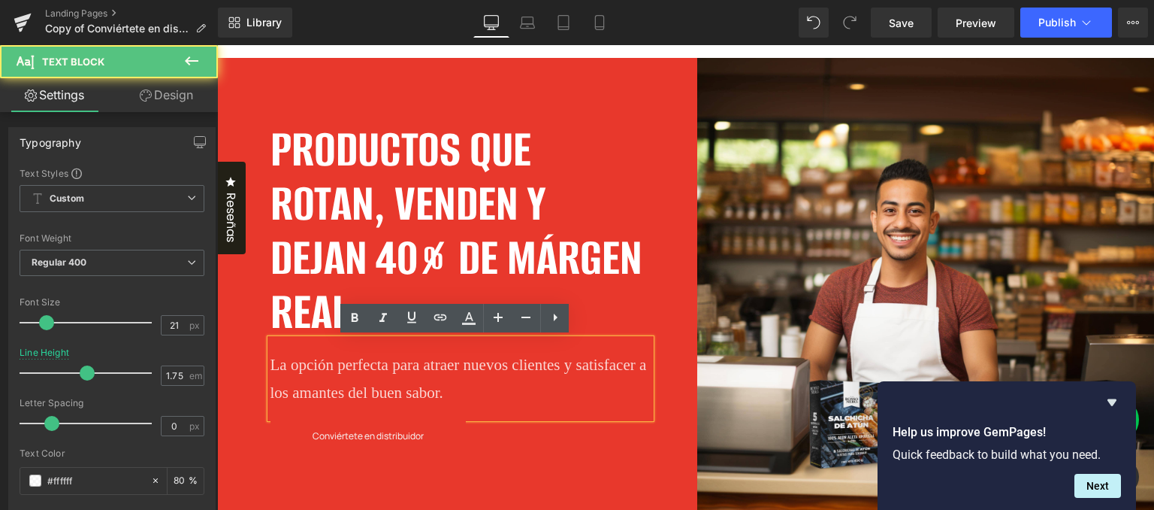
click at [358, 374] on p "La opción perfecta para atraer nuevos clientes y satisfacer a los amantes del b…" at bounding box center [461, 379] width 380 height 56
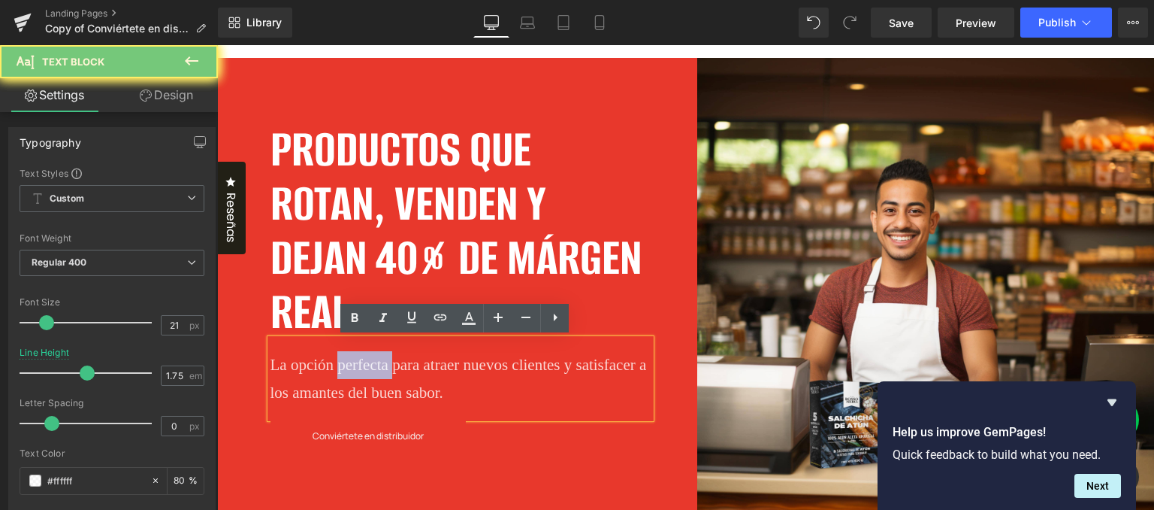
click at [358, 374] on p "La opción perfecta para atraer nuevos clientes y satisfacer a los amantes del b…" at bounding box center [461, 379] width 380 height 56
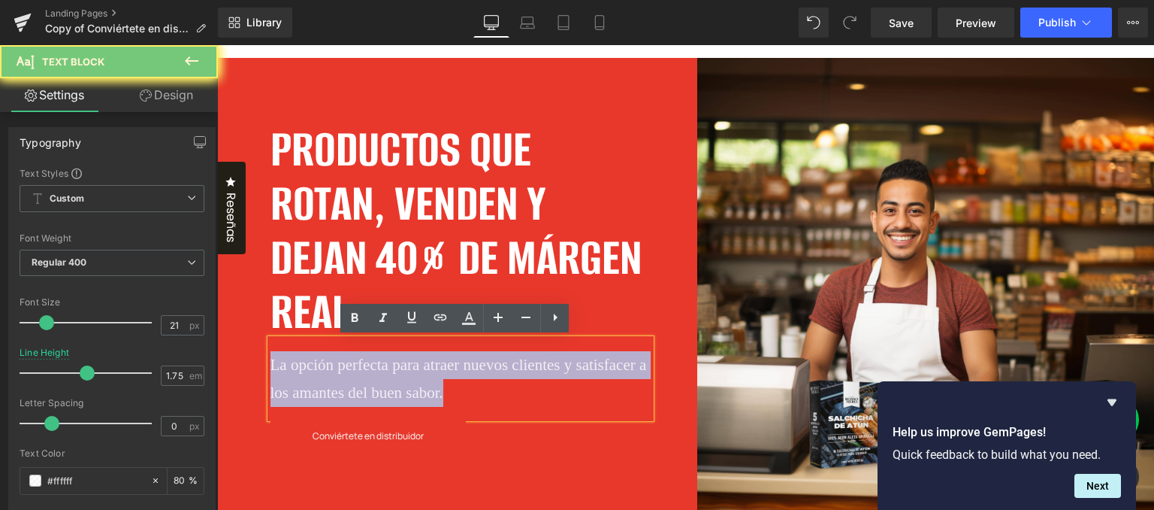
click at [358, 374] on p "La opción perfecta para atraer nuevos clientes y satisfacer a los amantes del b…" at bounding box center [461, 379] width 380 height 56
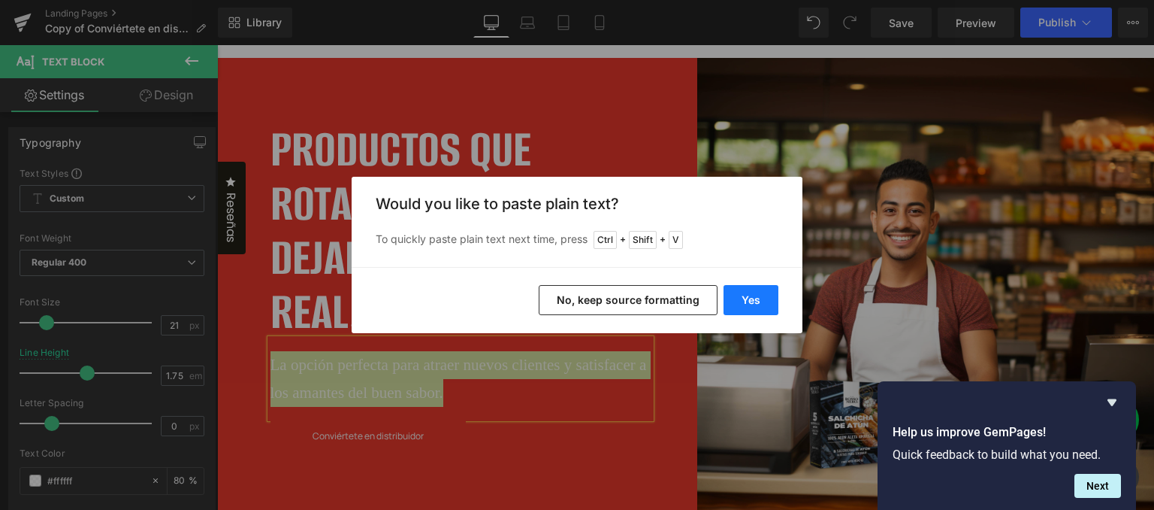
click at [748, 296] on button "Yes" at bounding box center [751, 300] width 55 height 30
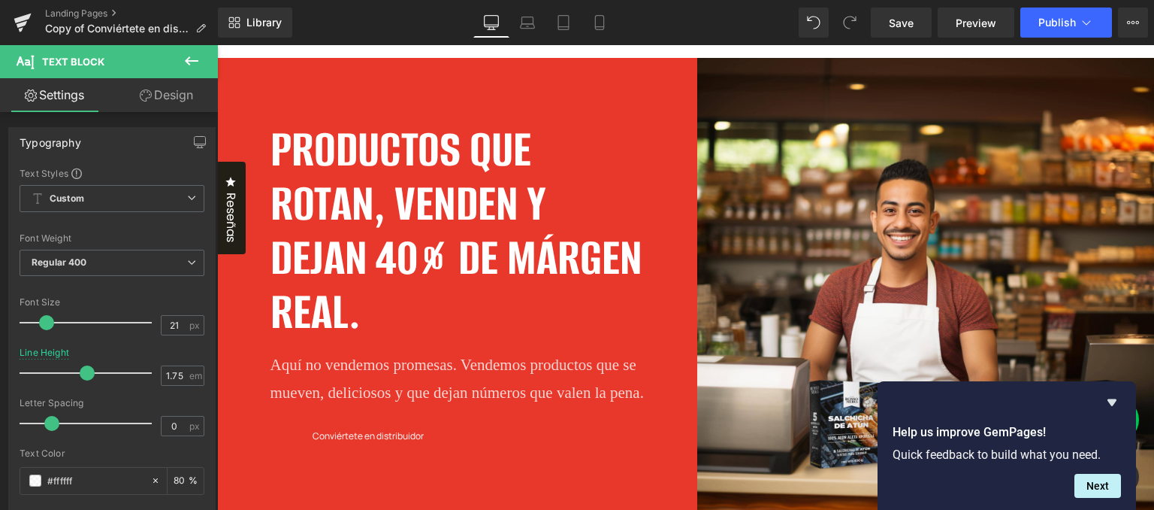
click at [436, 351] on p "Aquí no vendemos promesas. Vendemos productos que se mueven, deliciosos y que d…" at bounding box center [461, 379] width 380 height 56
click at [150, 213] on div "Custom Custom Paragraph 1 Paragraph 2 Paragraph 3 Paragraph 4" at bounding box center [112, 202] width 185 height 35
click at [185, 205] on span "Custom" at bounding box center [112, 198] width 185 height 27
click at [153, 166] on div "Typography Text Styles Custom Paragraph 1 Paragraph 2 Paragraph 3 Paragraph 4 C…" at bounding box center [111, 379] width 207 height 505
click at [126, 261] on span "Regular 400" at bounding box center [112, 263] width 185 height 26
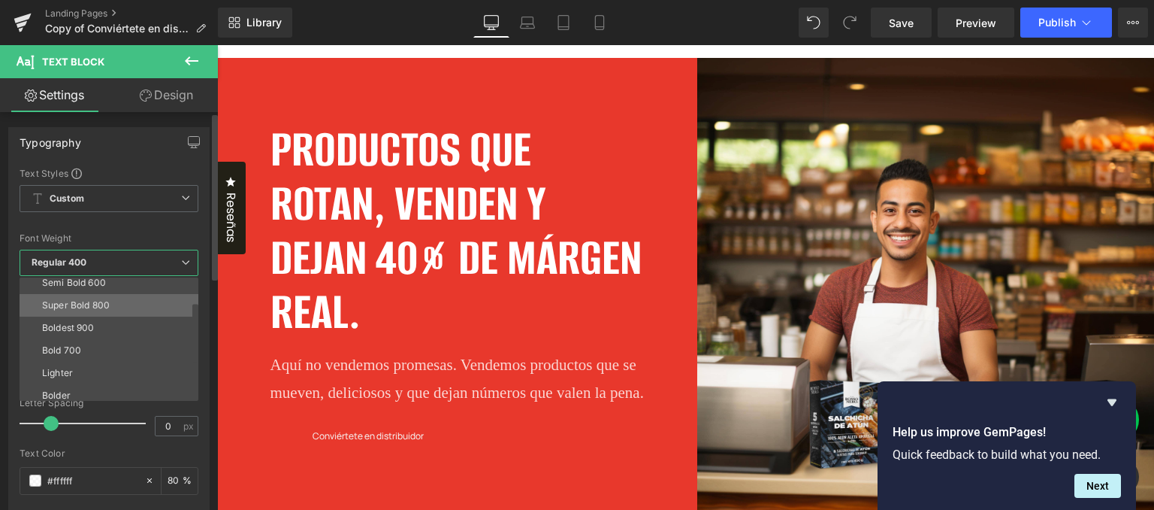
scroll to position [124, 0]
click at [122, 299] on li "Super Bold 800" at bounding box center [113, 300] width 186 height 23
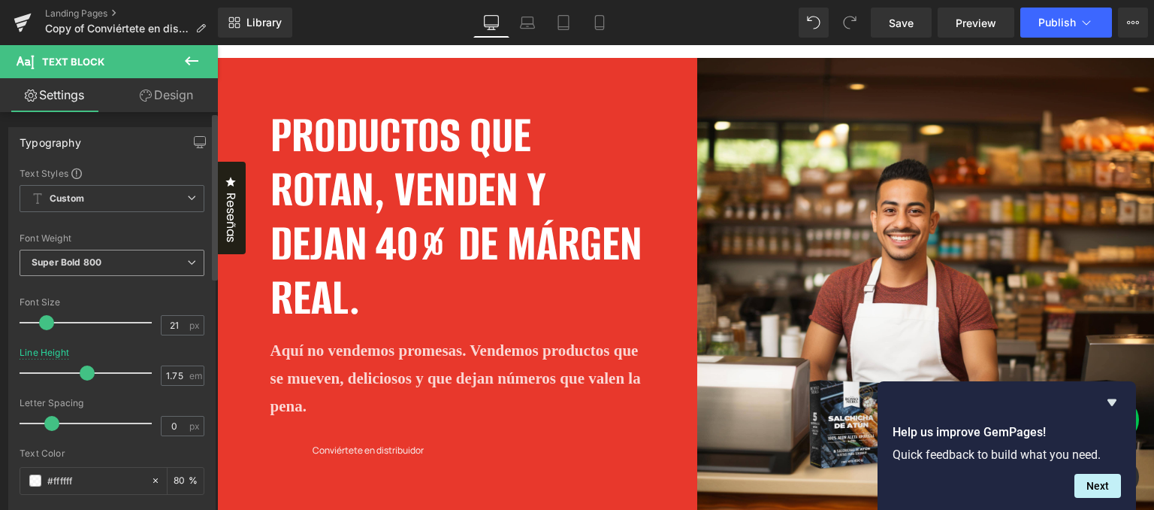
click at [126, 269] on span "Super Bold 800" at bounding box center [112, 263] width 185 height 26
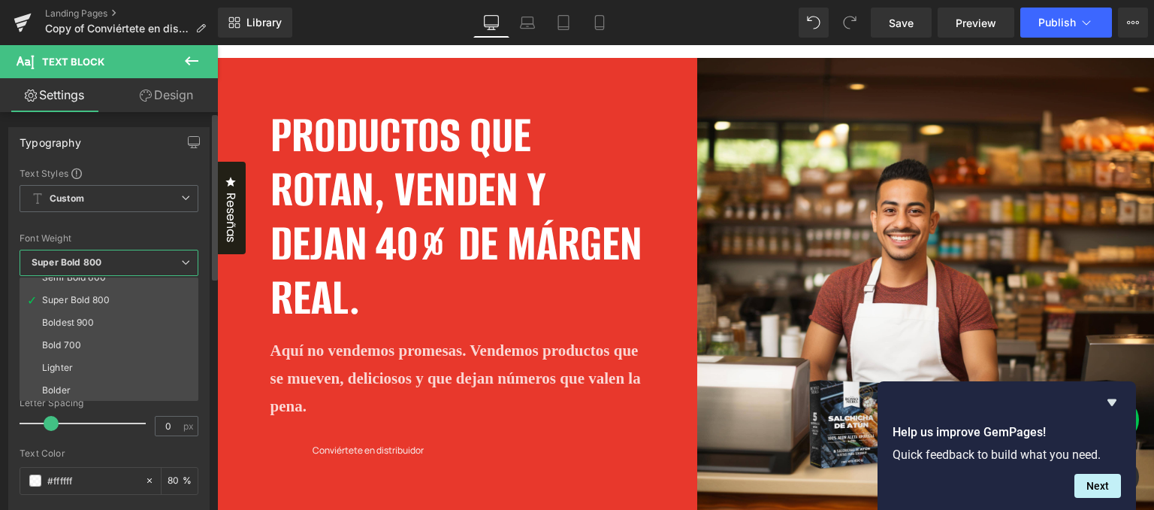
click at [136, 223] on div at bounding box center [109, 224] width 179 height 10
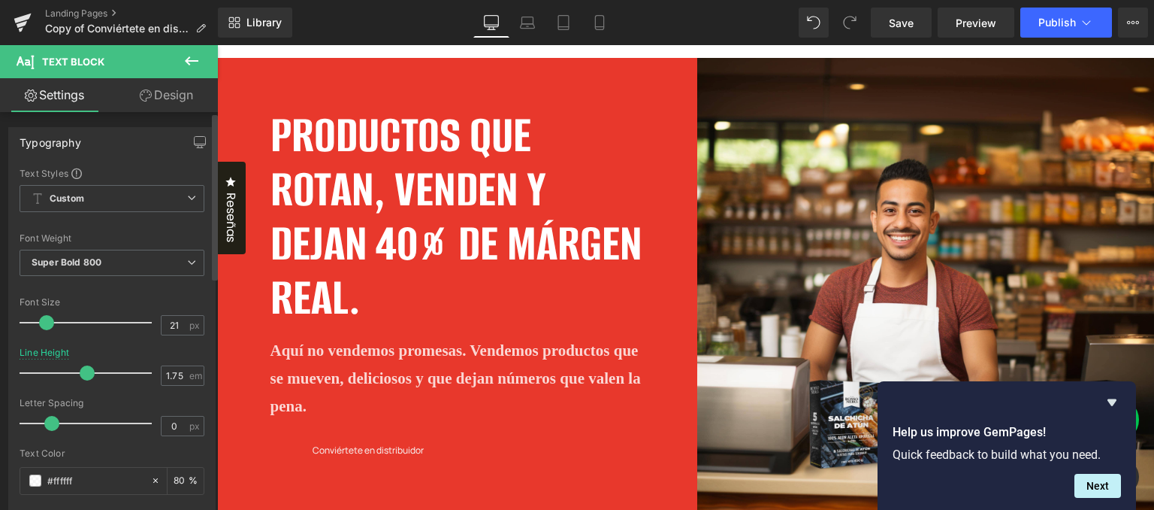
click at [132, 179] on div "Font Default Playfair Display Lato Work Sans Harmonia Sans Alumni Sans Manrope …" at bounding box center [112, 348] width 185 height 363
click at [132, 195] on span "Custom" at bounding box center [112, 198] width 185 height 27
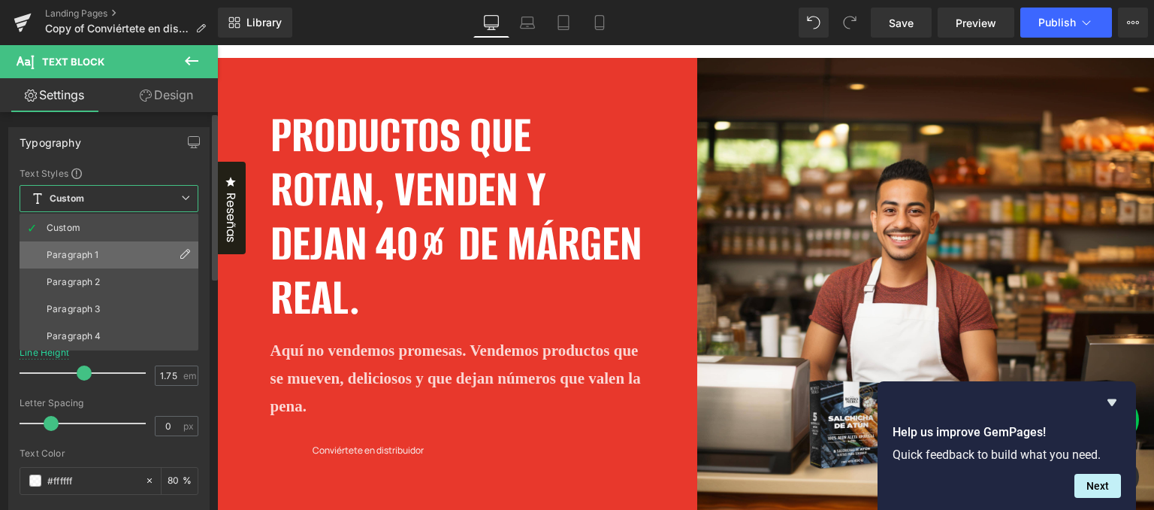
click at [114, 250] on li "Paragraph 1" at bounding box center [109, 254] width 179 height 27
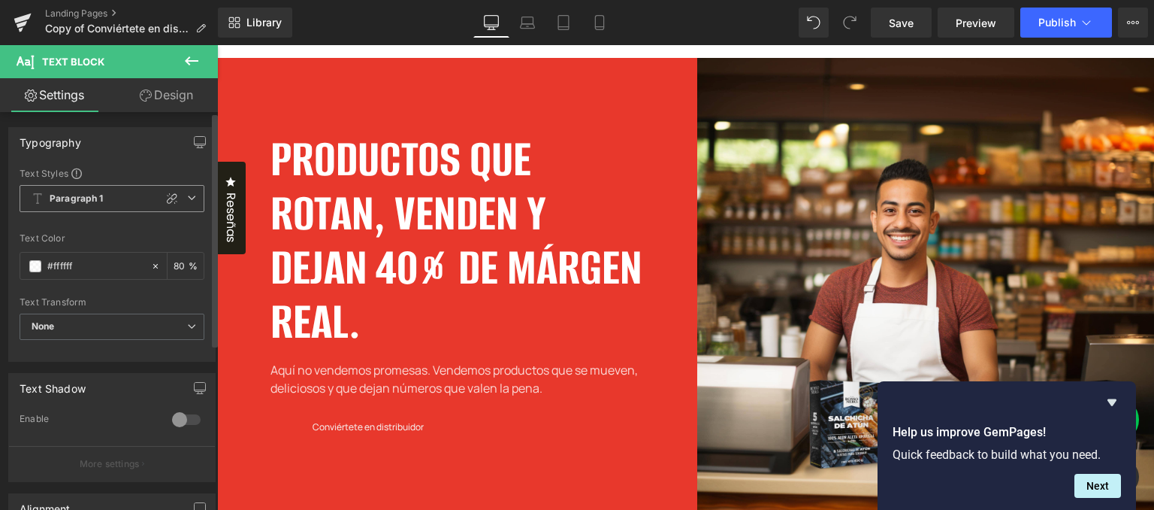
click at [192, 197] on span "Paragraph 1" at bounding box center [112, 198] width 185 height 27
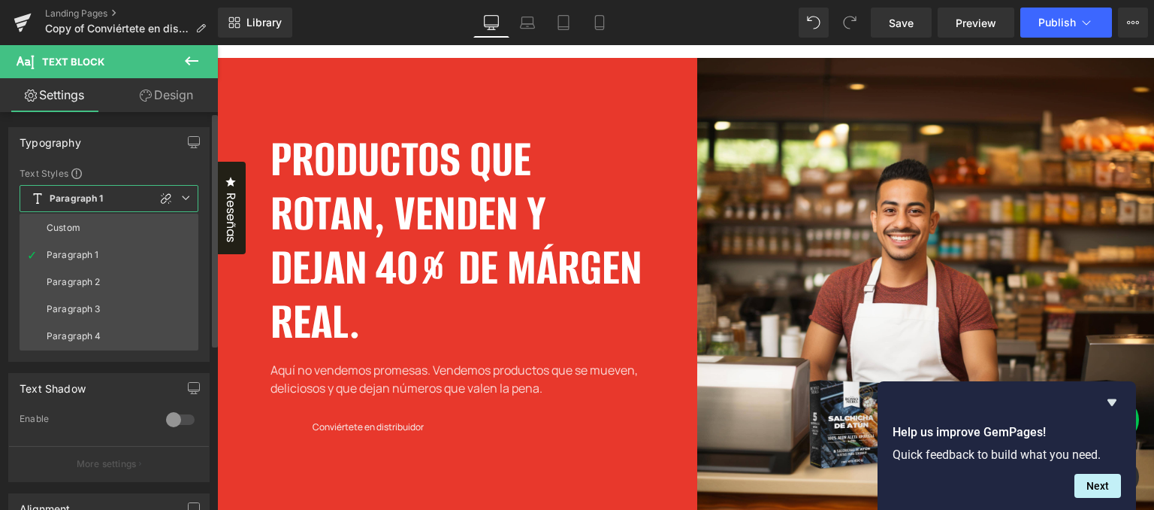
click at [192, 197] on span "Paragraph 1" at bounding box center [109, 198] width 179 height 27
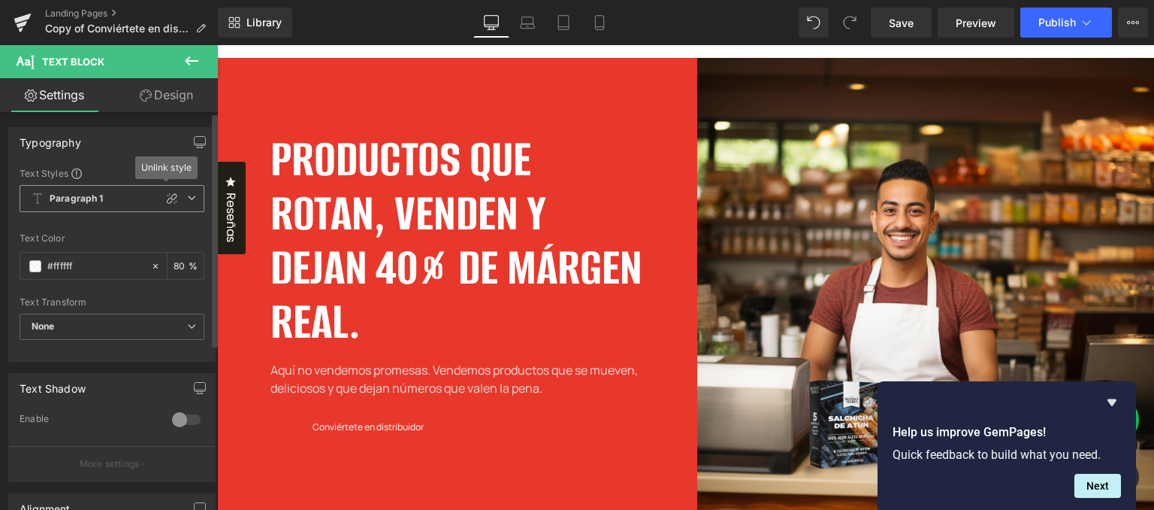
click at [192, 199] on span "Paragraph 1" at bounding box center [112, 198] width 185 height 27
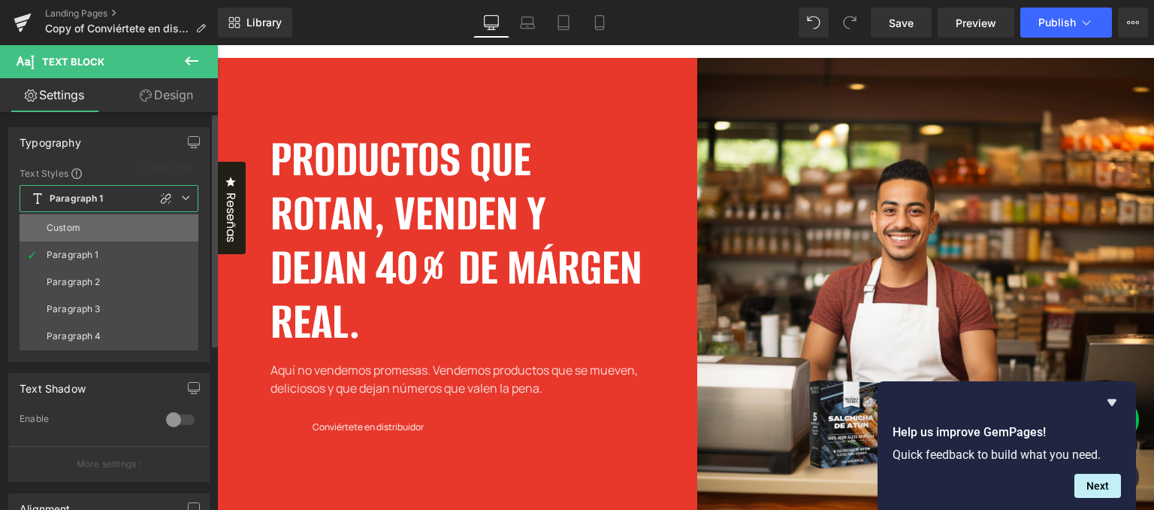
click at [152, 219] on li "Custom" at bounding box center [109, 227] width 179 height 27
type input "16"
type input "1.5"
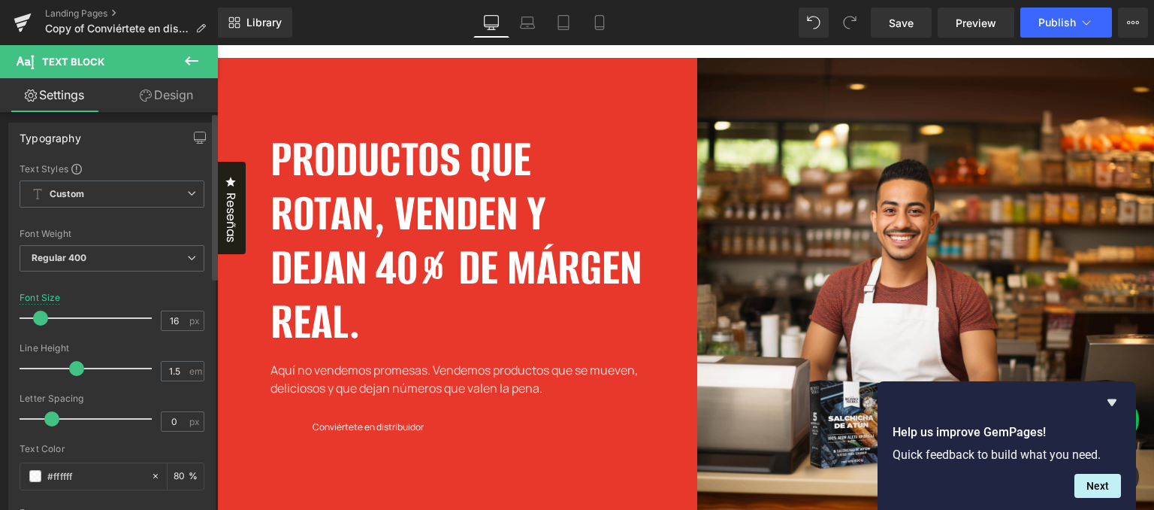
scroll to position [0, 0]
click at [107, 253] on span "Regular 400" at bounding box center [112, 263] width 185 height 26
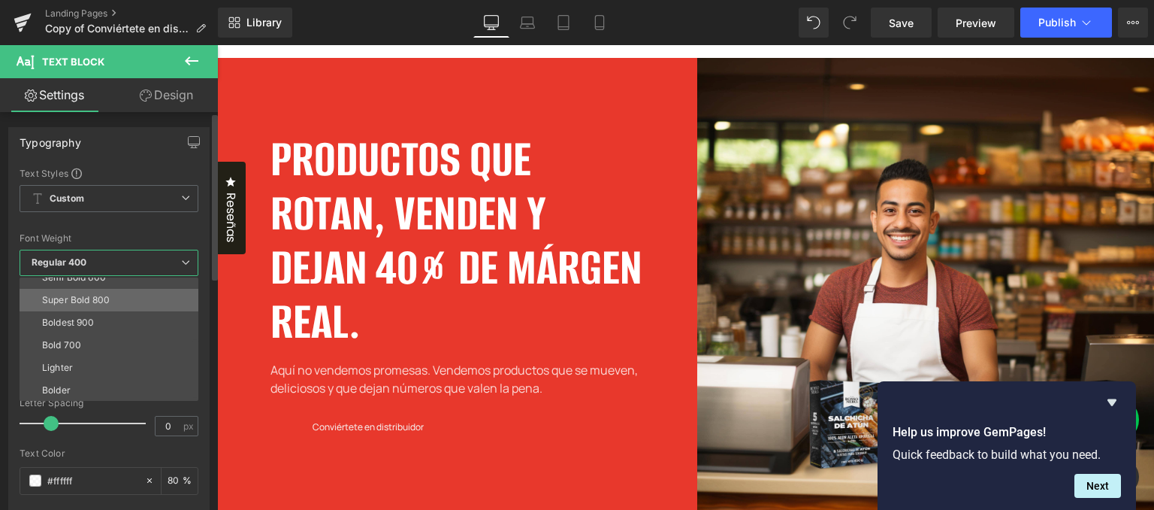
click at [123, 299] on li "Super Bold 800" at bounding box center [113, 300] width 186 height 23
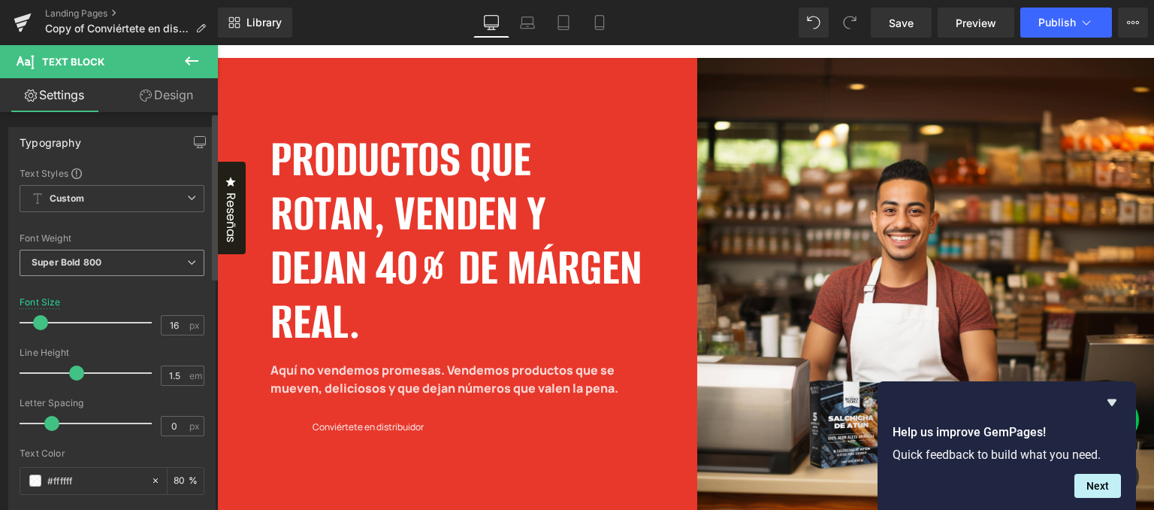
click at [128, 268] on span "Super Bold 800" at bounding box center [112, 263] width 185 height 26
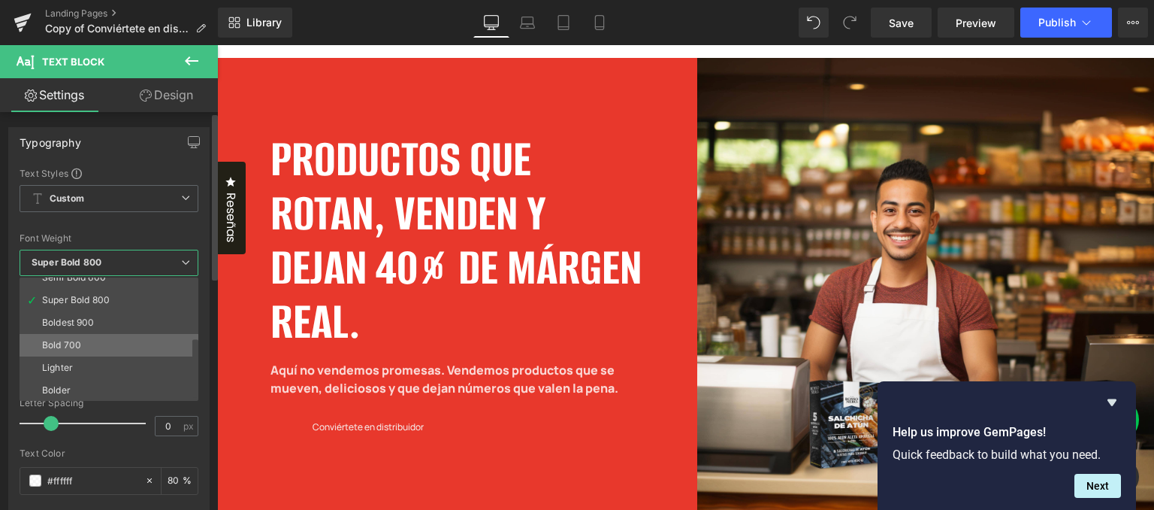
click at [107, 340] on li "Bold 700" at bounding box center [113, 345] width 186 height 23
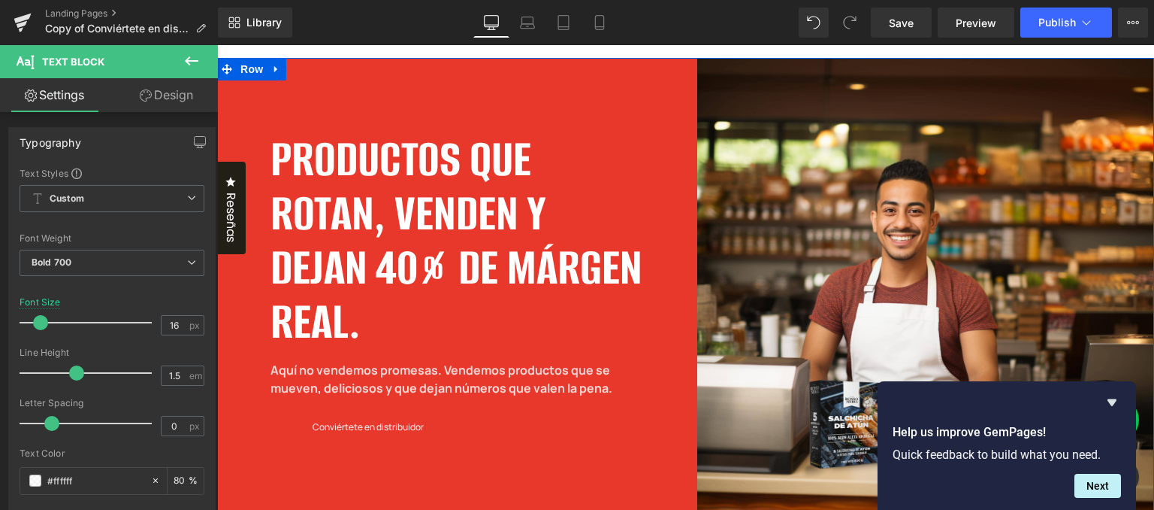
click at [587, 80] on div "PRODUCTOS QUE ROTAN, VENDEN Y DEJAN 40% DE MÁRGEN REAL. Heading Aquí no vendemo…" at bounding box center [451, 287] width 469 height 458
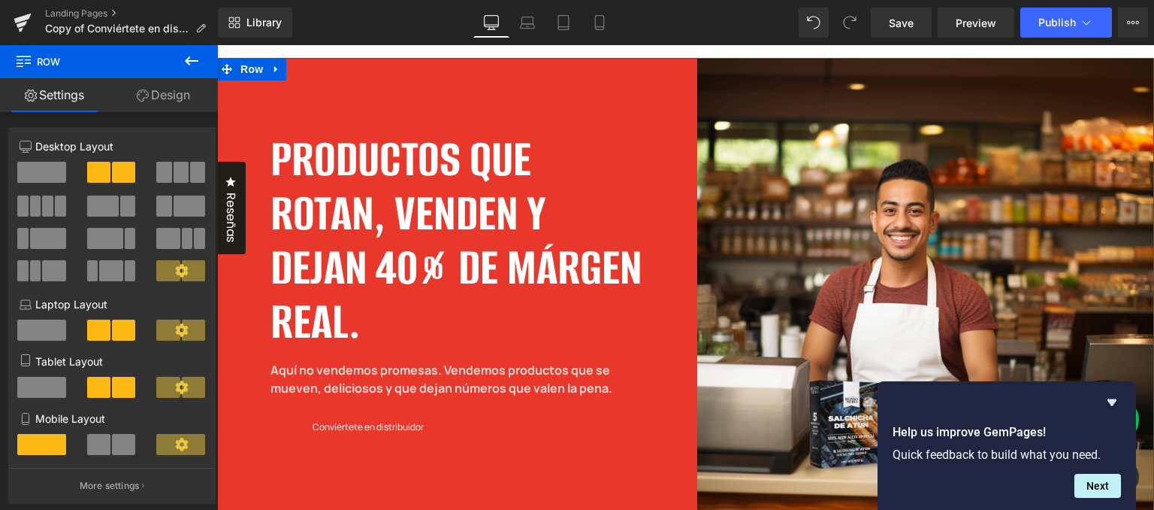
click at [168, 102] on link "Design" at bounding box center [163, 95] width 109 height 34
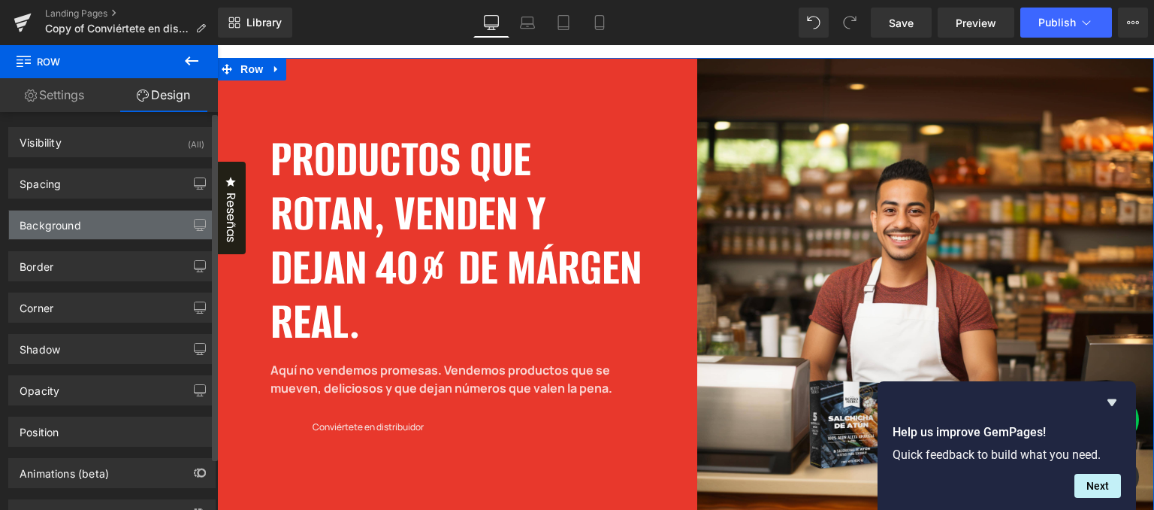
click at [108, 221] on div "Background" at bounding box center [112, 224] width 206 height 29
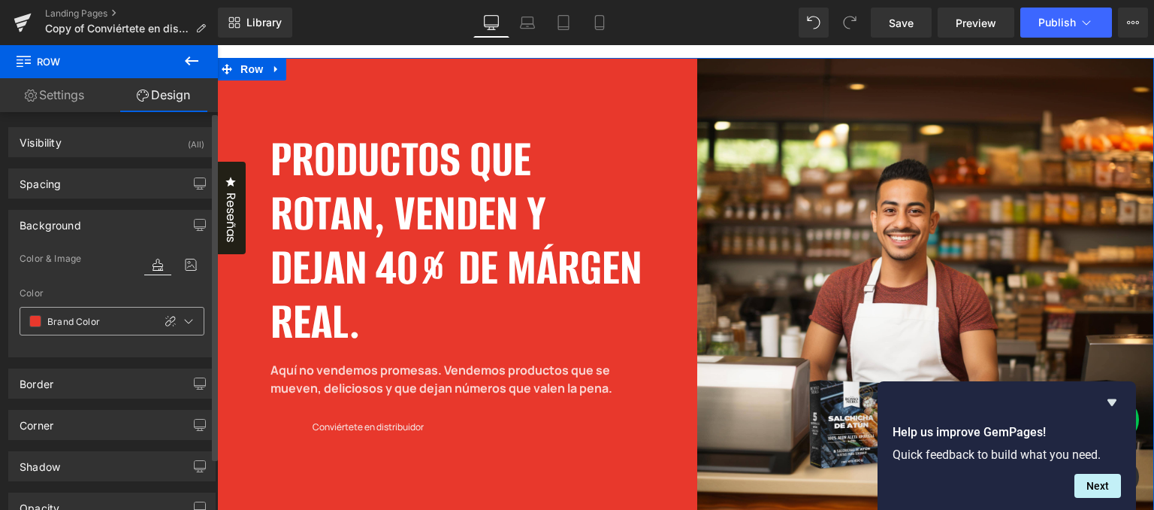
click at [80, 320] on input "Brand Color" at bounding box center [96, 321] width 98 height 17
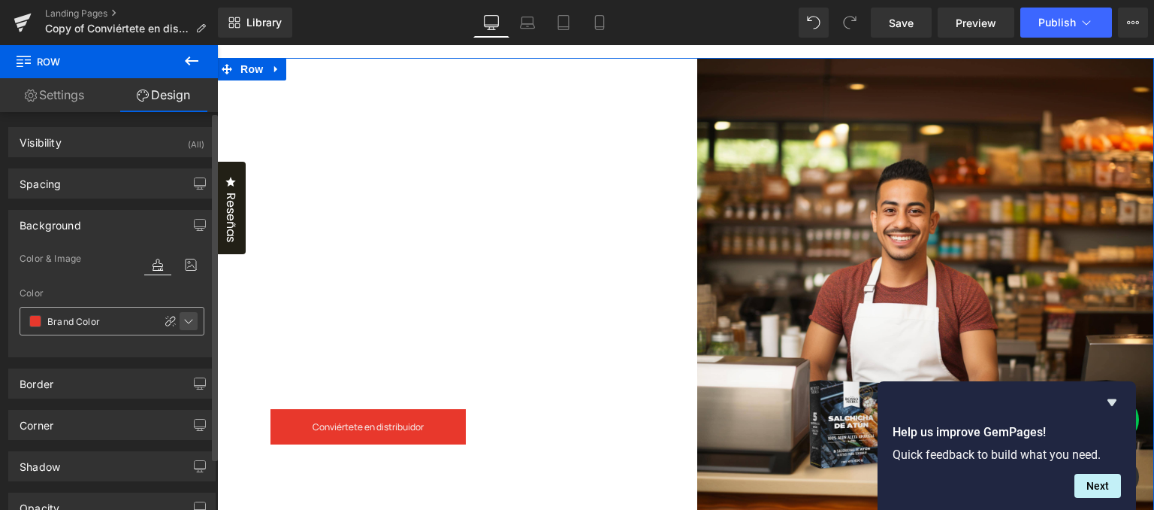
click at [183, 319] on icon at bounding box center [189, 321] width 12 height 12
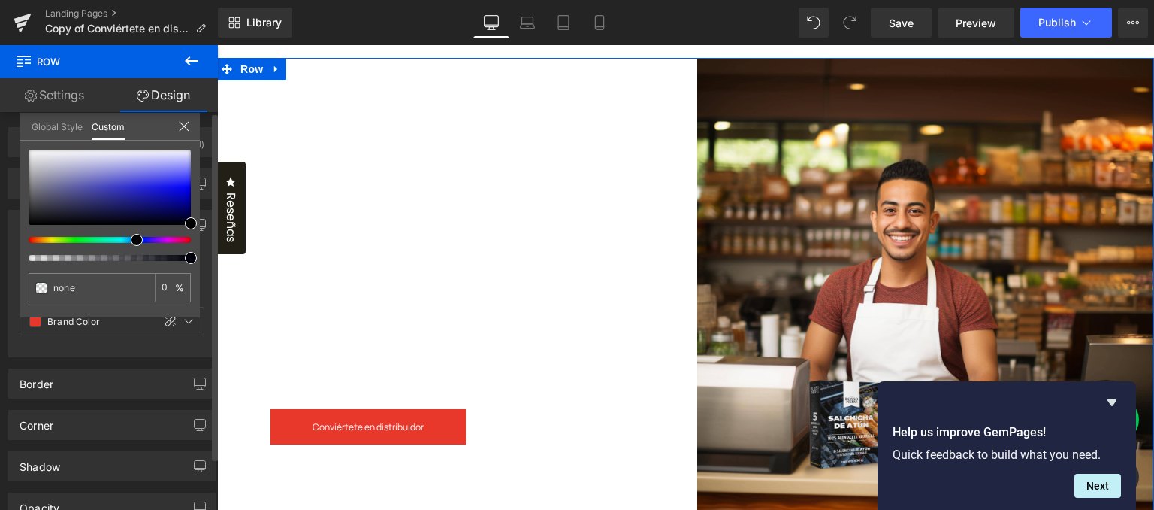
click at [73, 127] on link "Global Style" at bounding box center [57, 126] width 51 height 26
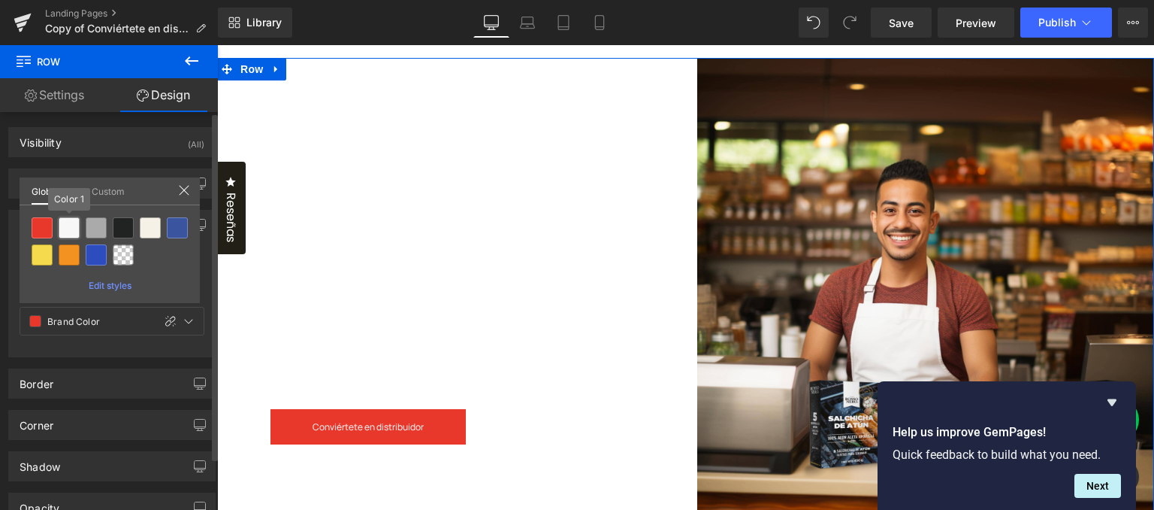
click at [69, 231] on div at bounding box center [69, 227] width 21 height 21
type input "Color 1"
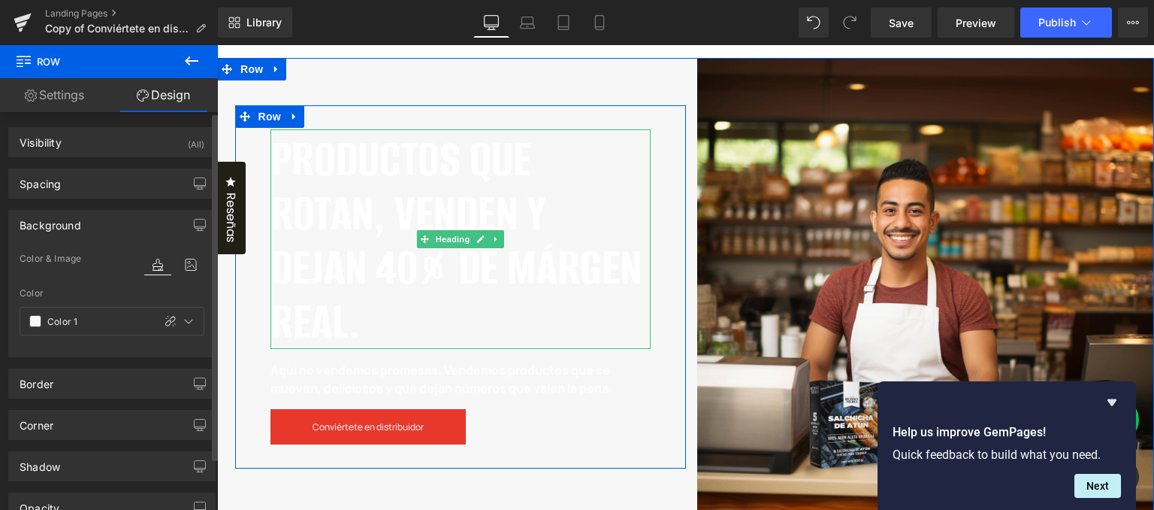
click at [454, 174] on h2 "PRODUCTOS QUE ROTAN, VENDEN Y DEJAN 40% DE MÁRGEN REAL." at bounding box center [461, 240] width 380 height 216
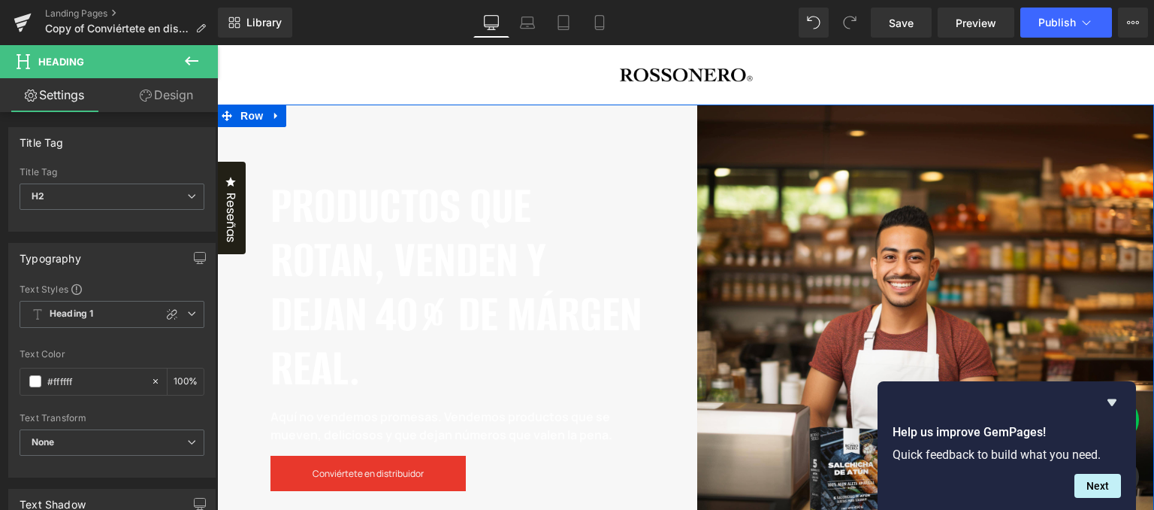
click at [637, 129] on div "PRODUCTOS QUE ROTAN, VENDEN Y DEJAN 40% DE MÁRGEN REAL. Heading Aquí no vendemo…" at bounding box center [451, 333] width 469 height 458
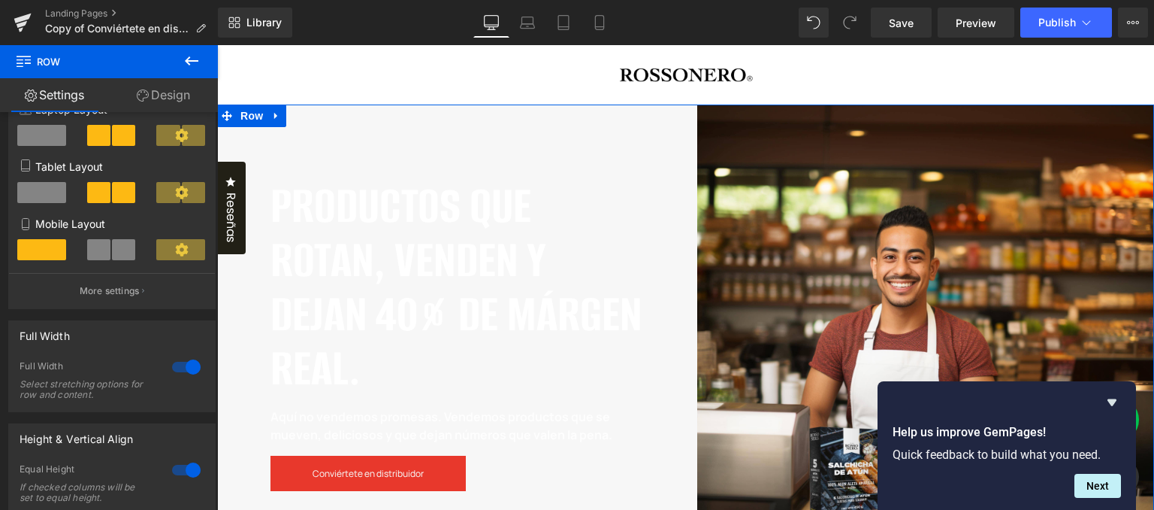
scroll to position [177, 0]
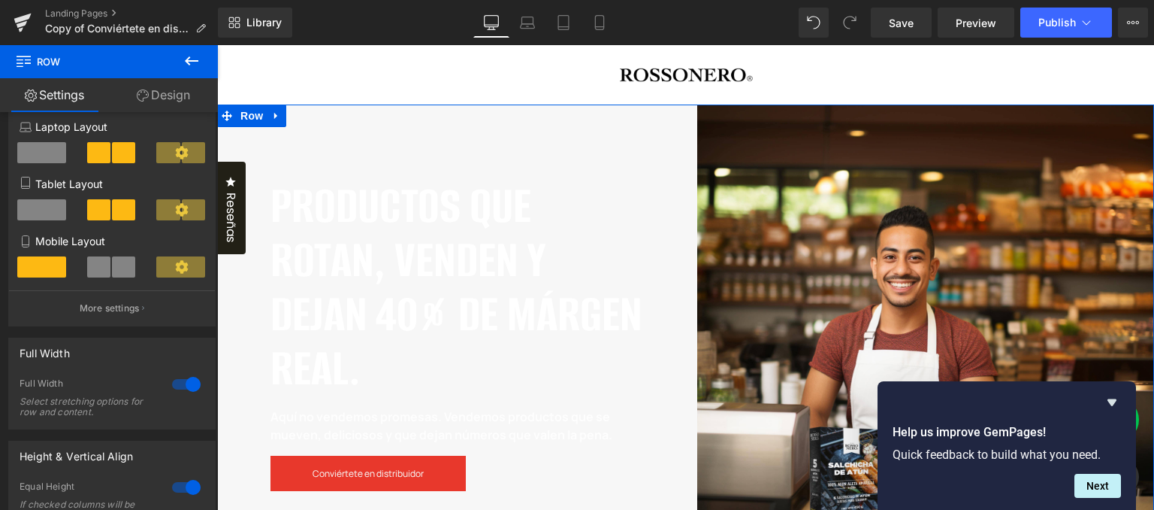
click at [159, 92] on link "Design" at bounding box center [163, 95] width 109 height 34
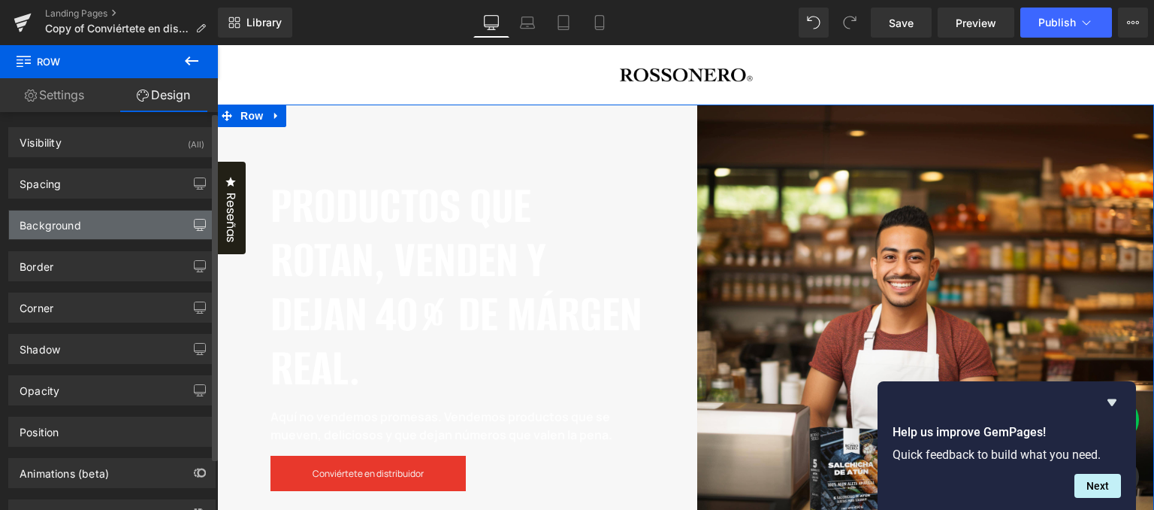
type input "Color 1"
click at [167, 225] on div "Background" at bounding box center [112, 224] width 206 height 29
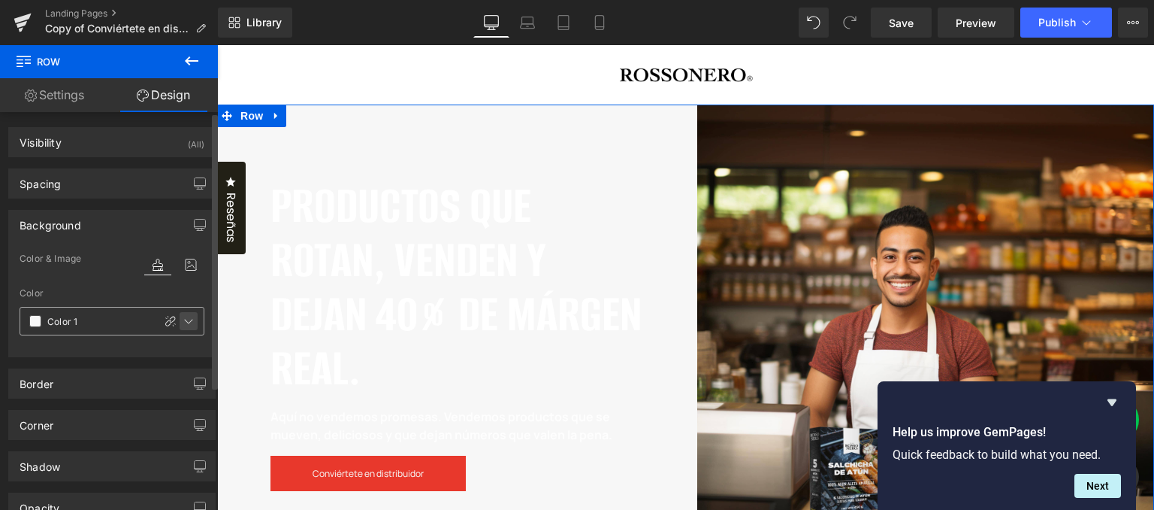
click at [183, 322] on icon at bounding box center [189, 321] width 12 height 12
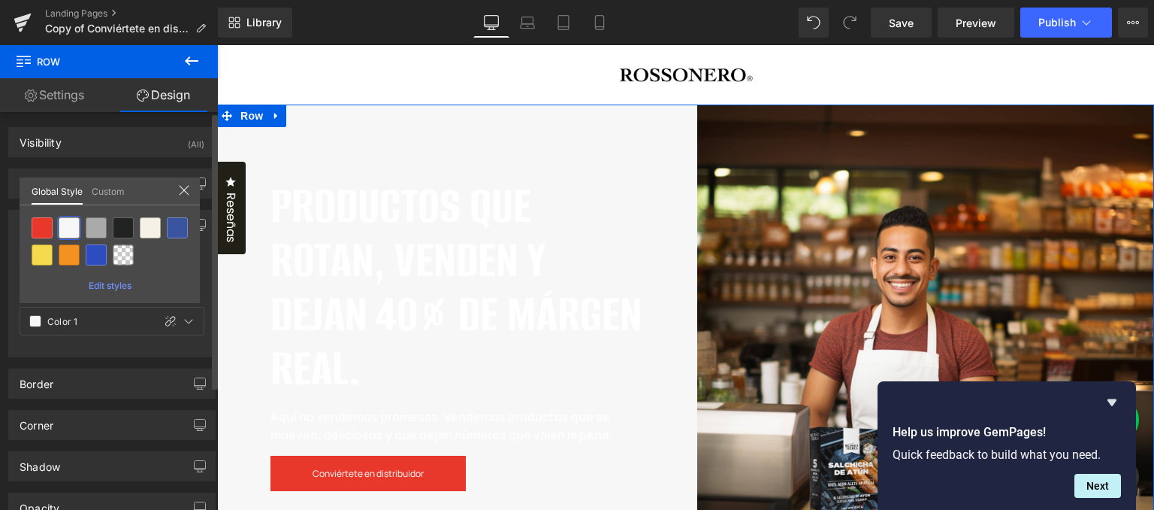
click at [107, 286] on span "Edit styles" at bounding box center [110, 285] width 43 height 11
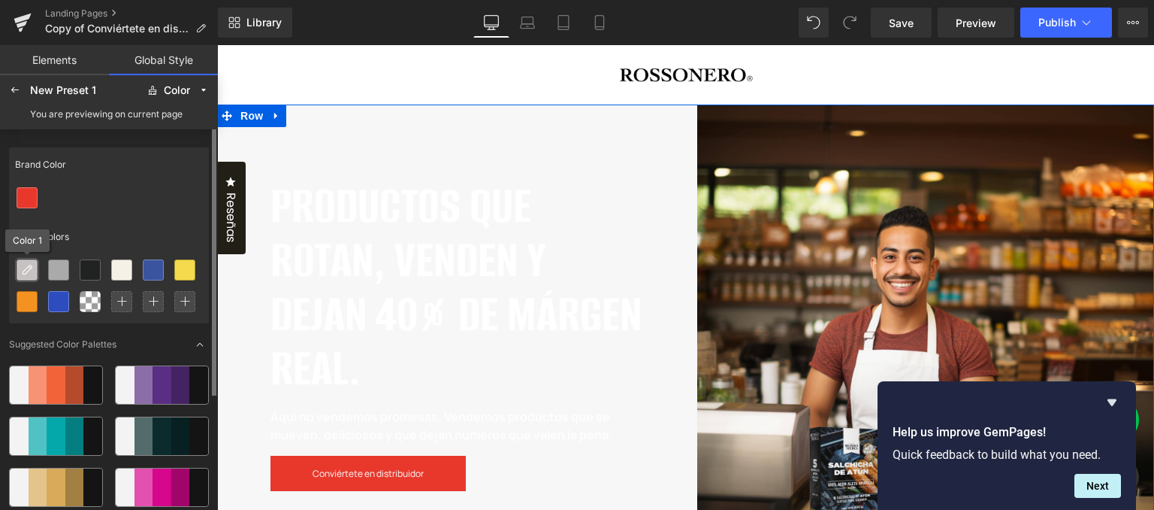
click at [27, 271] on icon at bounding box center [27, 270] width 12 height 12
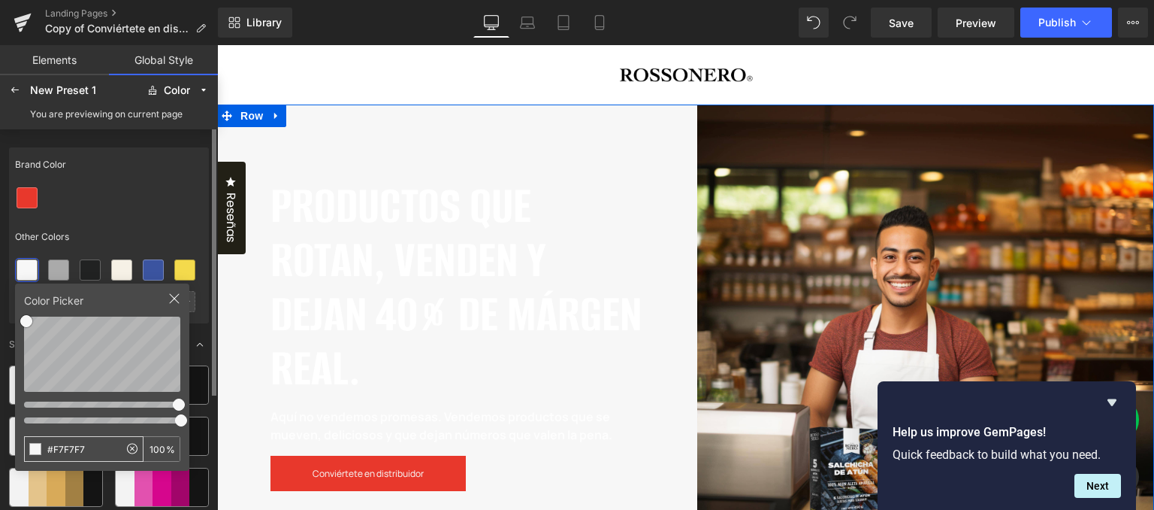
drag, startPoint x: 69, startPoint y: 447, endPoint x: 50, endPoint y: 443, distance: 19.9
click at [50, 443] on input "#F7F7F7" at bounding box center [72, 449] width 94 height 24
type input "#FFFFFF"
click at [190, 234] on div "Other Colors" at bounding box center [109, 236] width 200 height 35
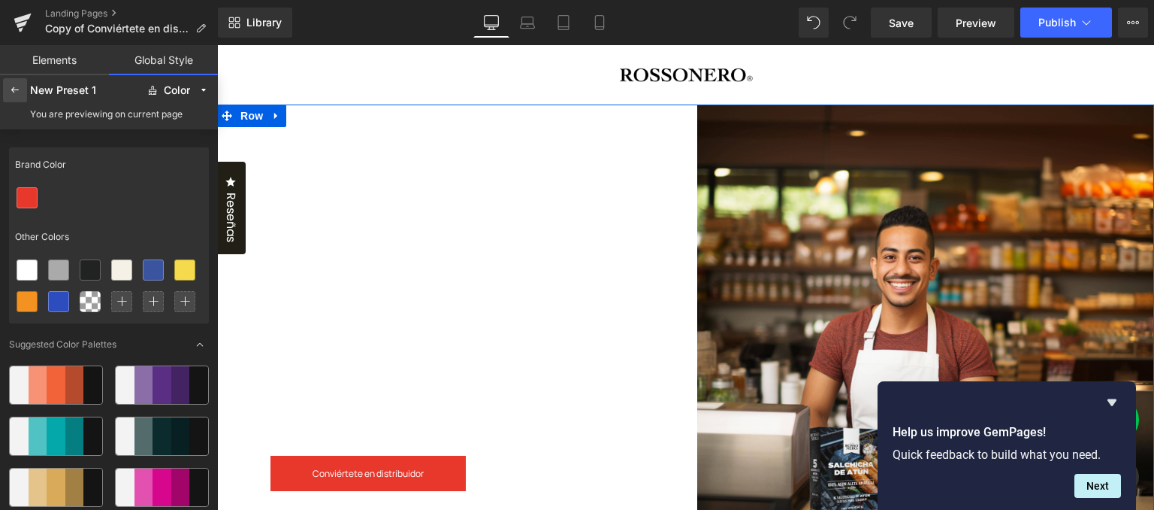
click at [14, 89] on icon at bounding box center [15, 90] width 12 height 12
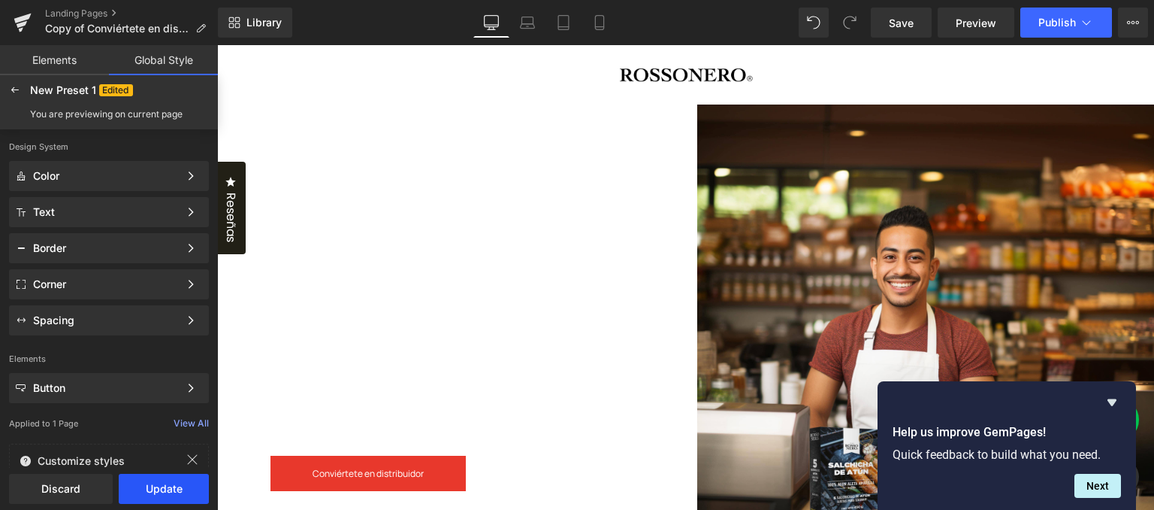
click at [192, 494] on button "Update" at bounding box center [164, 488] width 90 height 30
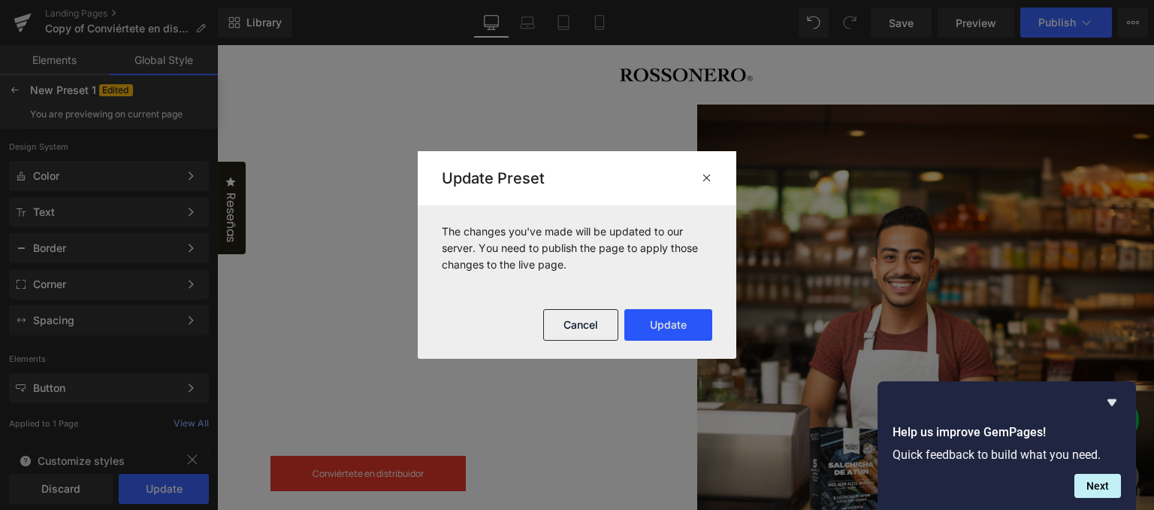
click at [670, 329] on button "Update" at bounding box center [669, 325] width 88 height 32
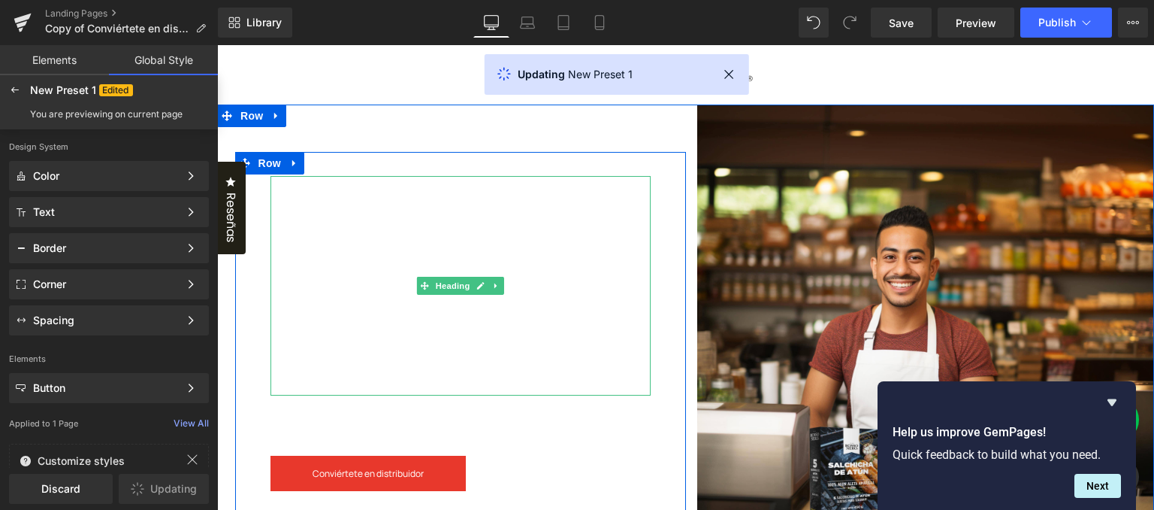
click at [493, 250] on h2 "PRODUCTOS QUE ROTAN, VENDEN Y DEJAN 40% DE MÁRGEN REAL." at bounding box center [461, 287] width 380 height 216
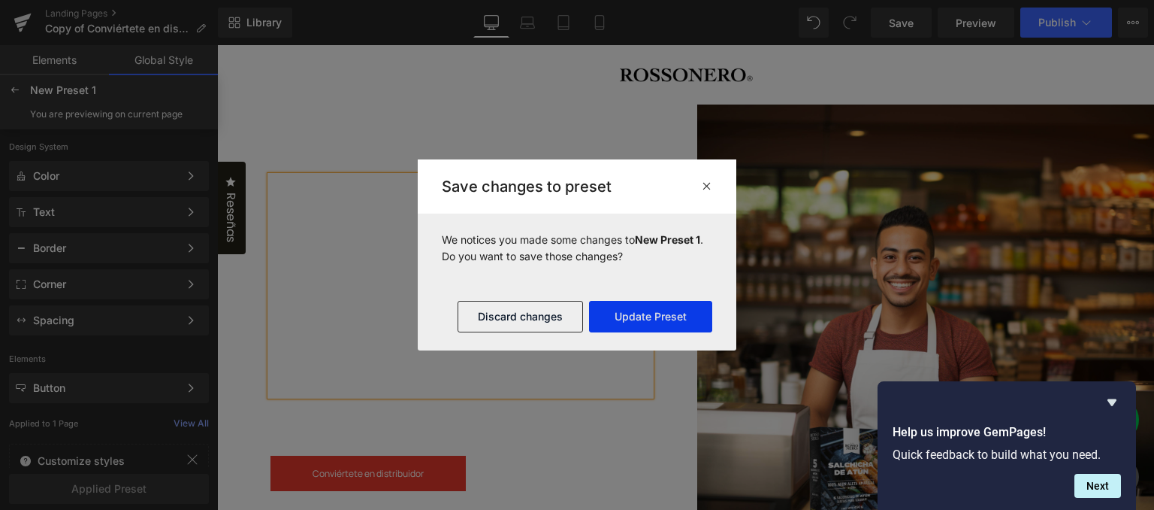
click at [649, 313] on button "Update Preset" at bounding box center [650, 317] width 123 height 32
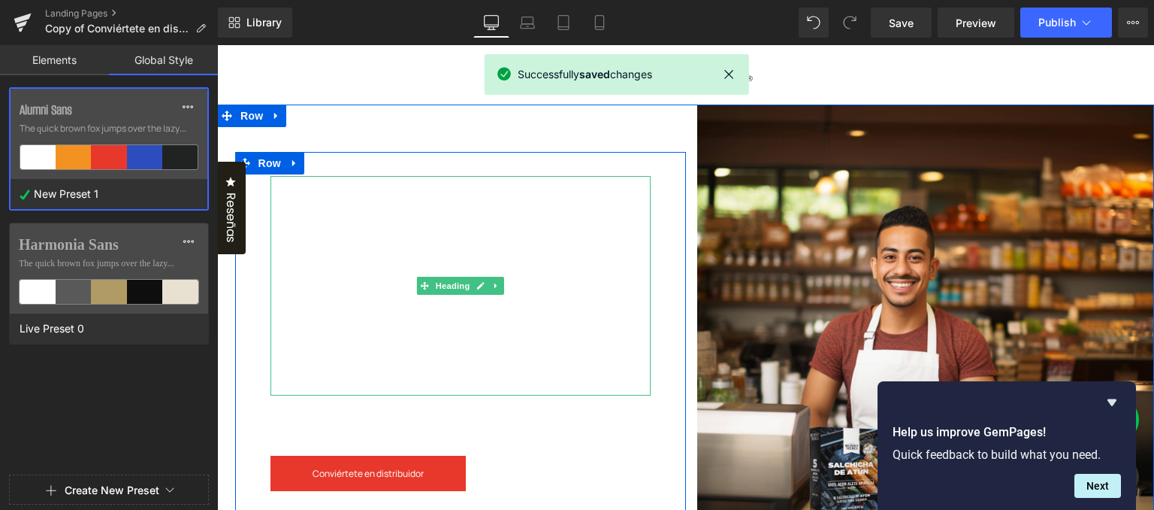
click at [507, 221] on h2 "PRODUCTOS QUE ROTAN, VENDEN Y DEJAN 40% DE MÁRGEN REAL." at bounding box center [461, 287] width 380 height 216
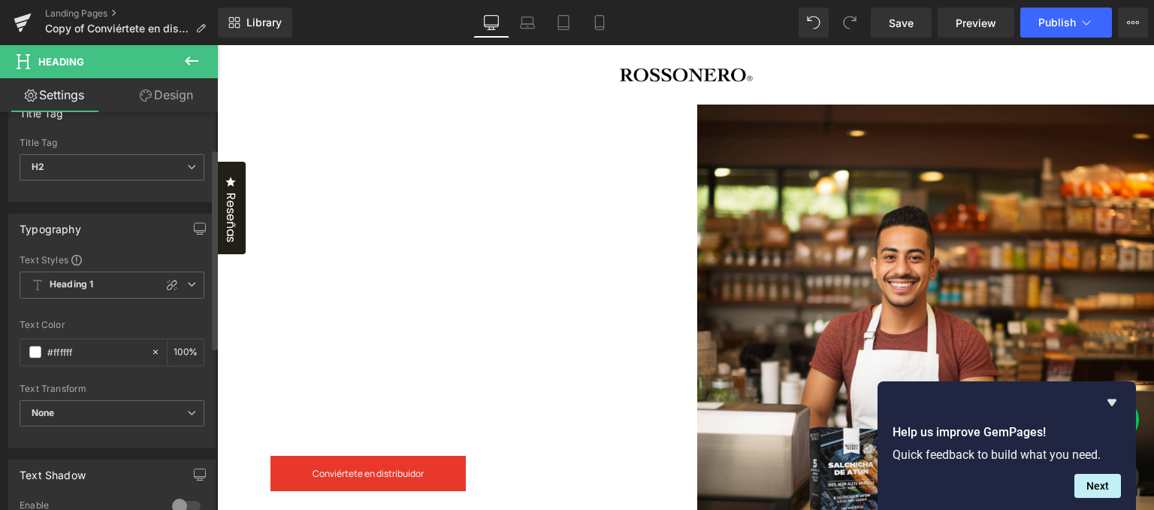
scroll to position [150, 0]
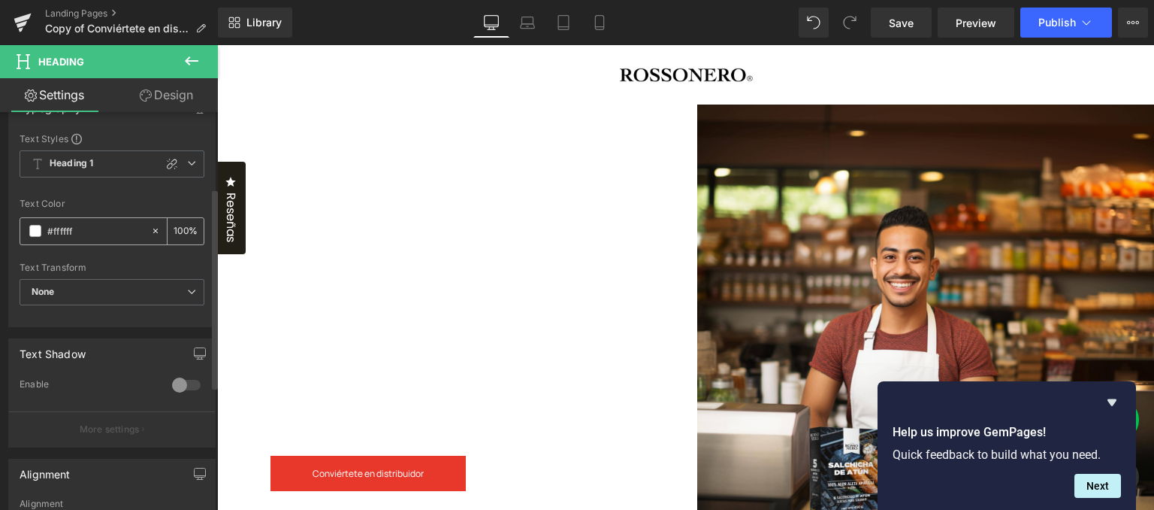
click at [144, 235] on div "#ffffff" at bounding box center [85, 231] width 130 height 26
click at [104, 238] on div "#ffffff" at bounding box center [85, 231] width 130 height 26
click at [30, 233] on span at bounding box center [35, 231] width 12 height 12
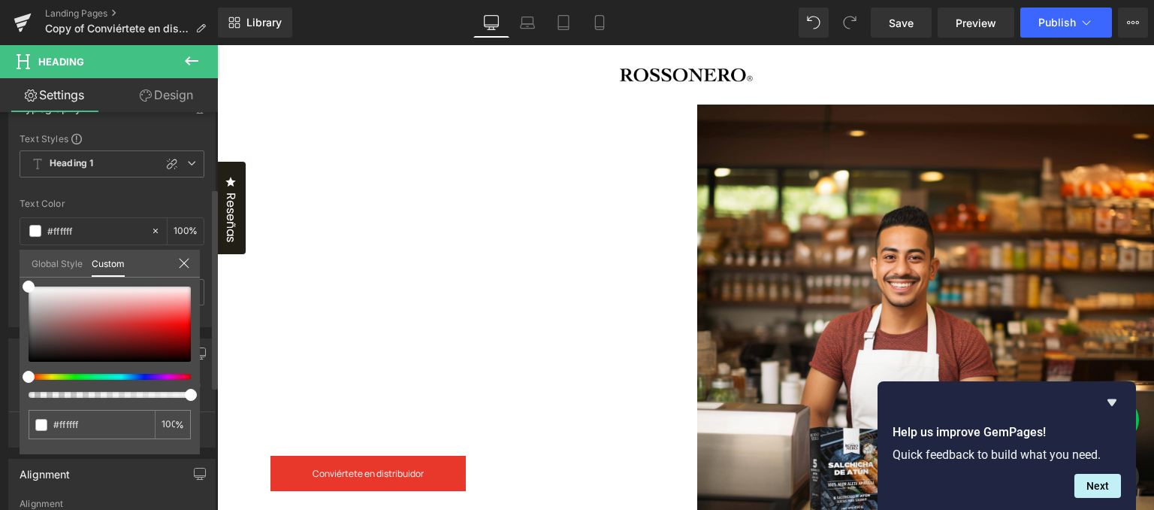
click at [81, 271] on link "Global Style" at bounding box center [57, 263] width 51 height 26
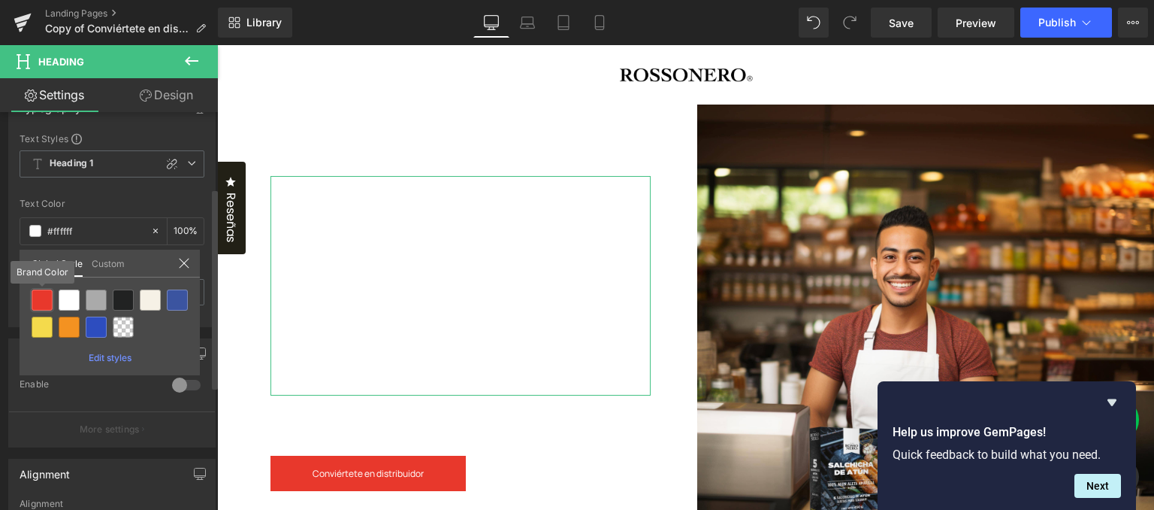
click at [52, 299] on div at bounding box center [42, 299] width 21 height 21
type input "Brand Color"
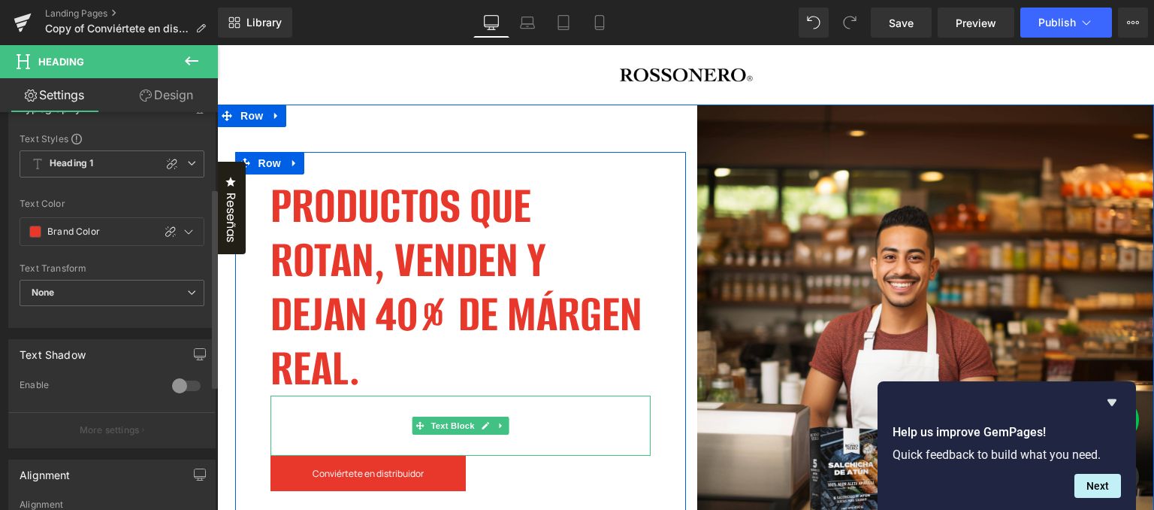
click at [307, 413] on p "Aquí no vendemos promesas. Vendemos productos que se mueven, deliciosos y que d…" at bounding box center [461, 425] width 380 height 36
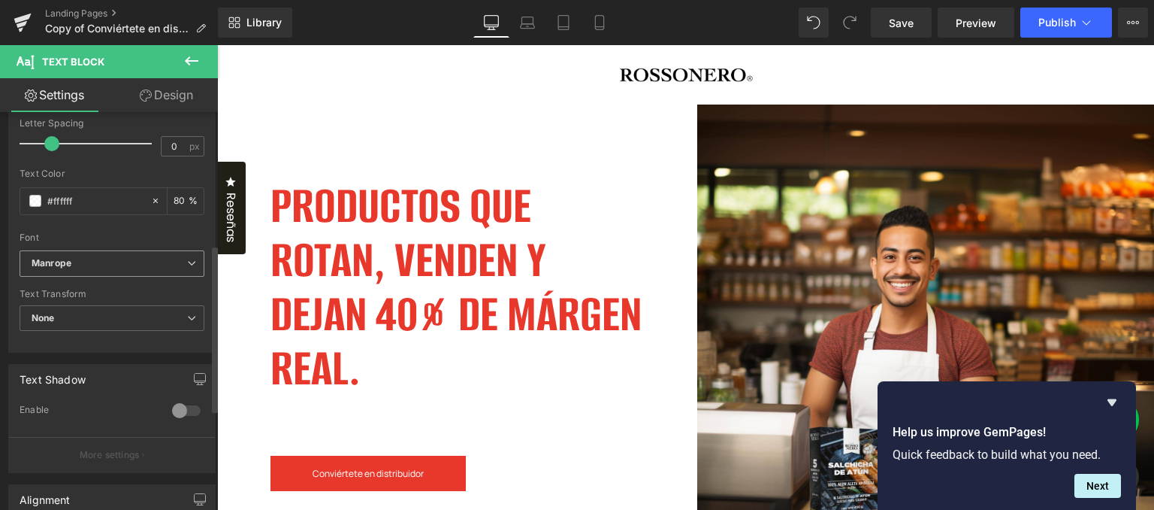
scroll to position [225, 0]
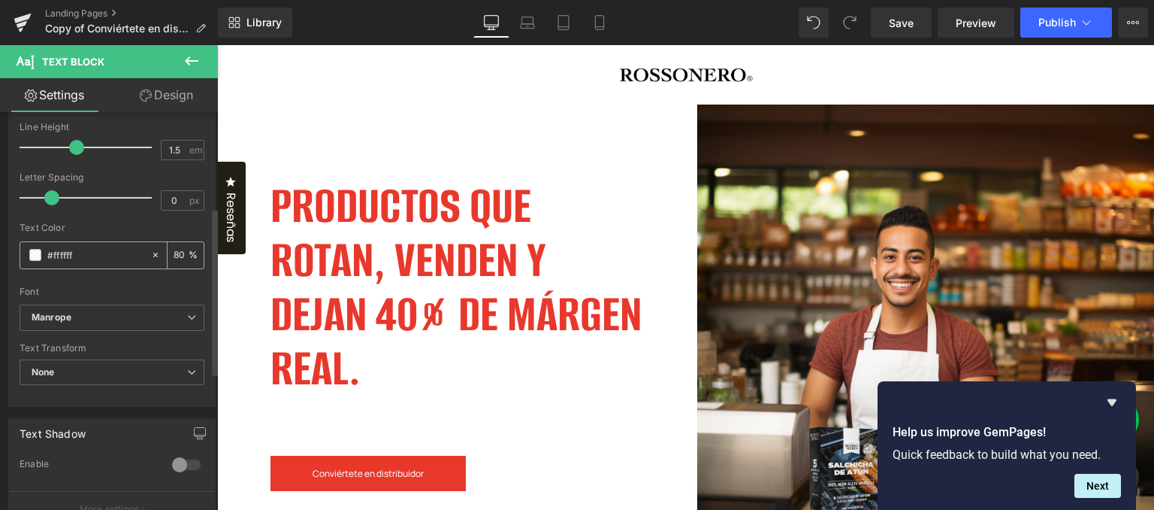
click at [35, 260] on div "#ffffff" at bounding box center [85, 255] width 130 height 26
click at [35, 253] on span at bounding box center [35, 255] width 12 height 12
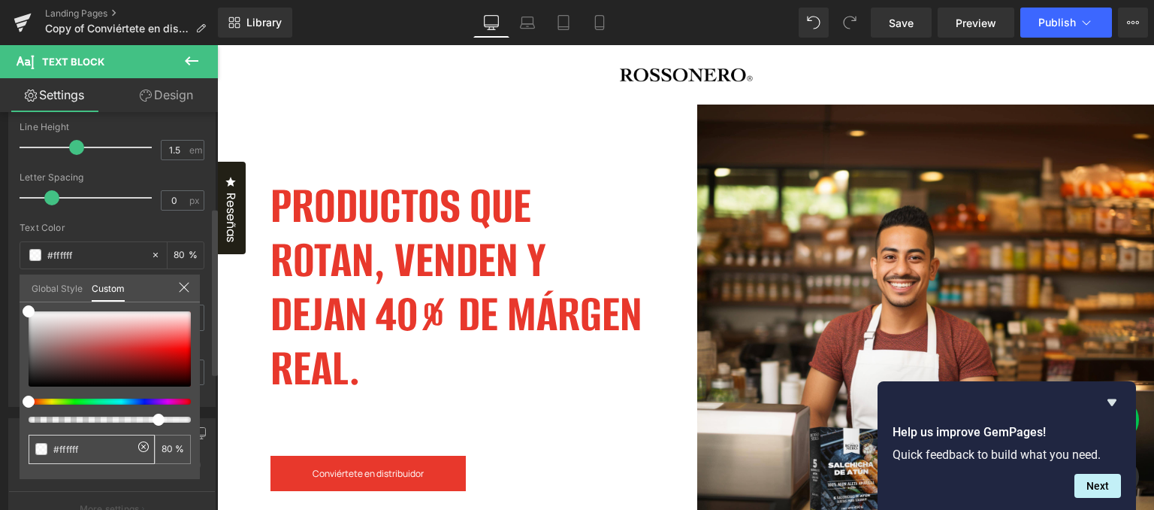
click at [45, 443] on span at bounding box center [41, 449] width 12 height 12
click at [39, 454] on span at bounding box center [41, 449] width 12 height 12
click at [43, 443] on span at bounding box center [41, 449] width 12 height 12
click at [74, 451] on input "#ffffff" at bounding box center [93, 449] width 80 height 16
click at [71, 286] on link "Global Style" at bounding box center [57, 287] width 51 height 26
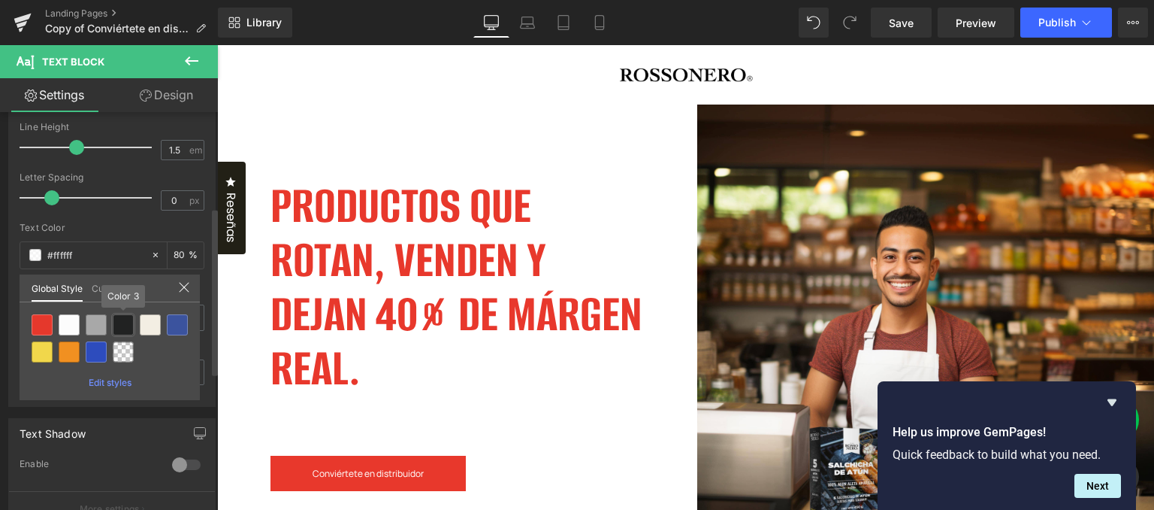
click at [135, 325] on div at bounding box center [110, 338] width 162 height 54
click at [129, 324] on div at bounding box center [123, 324] width 21 height 21
type input "Color 3"
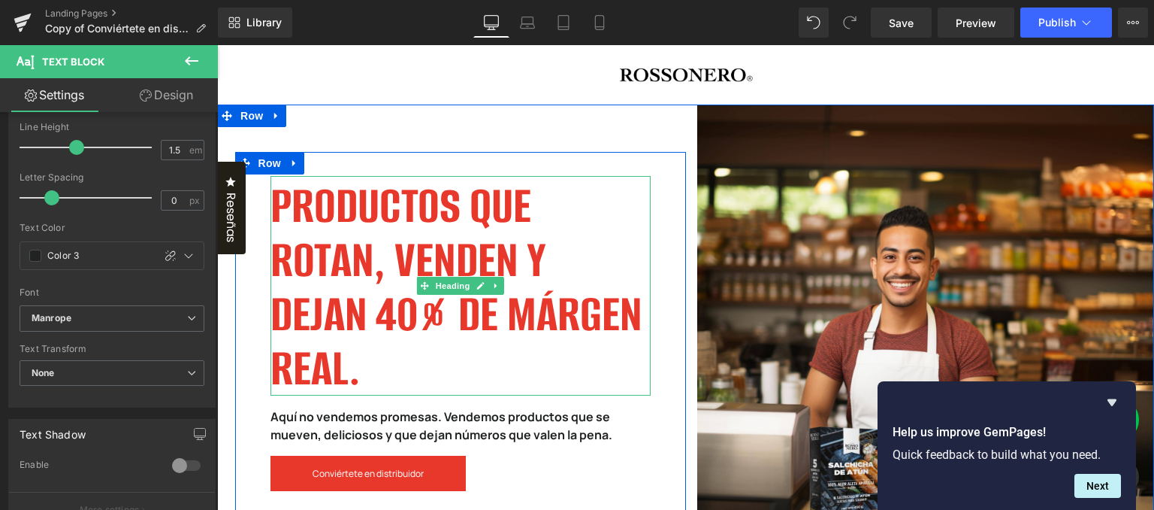
click at [415, 195] on h2 "PRODUCTOS QUE ROTAN, VENDEN Y DEJAN 40% DE MÁRGEN REAL." at bounding box center [461, 287] width 380 height 216
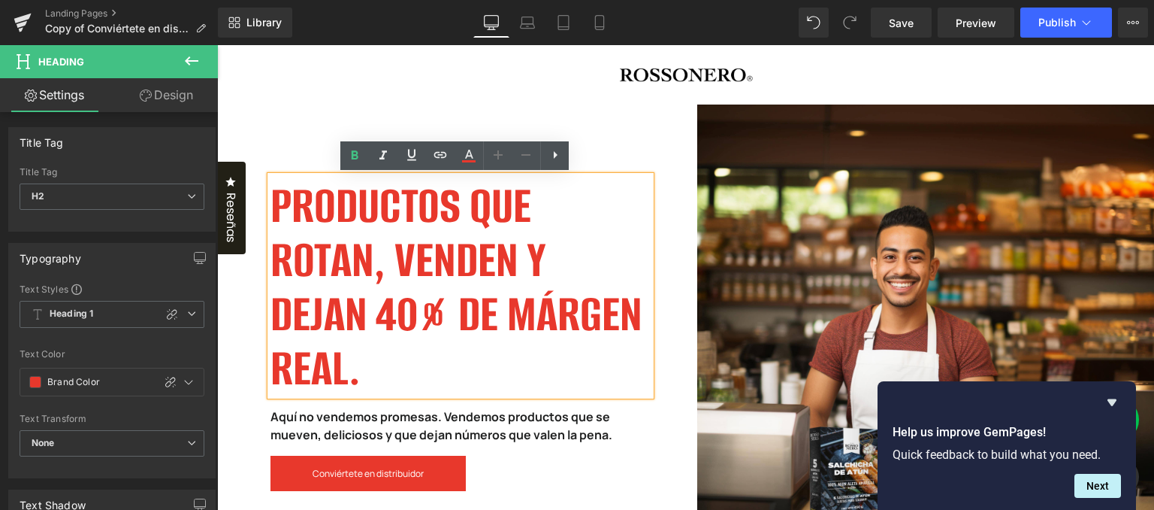
click at [534, 258] on h2 "PRODUCTOS QUE ROTAN, VENDEN Y DEJAN 40% DE MÁRGEN REAL." at bounding box center [461, 287] width 380 height 216
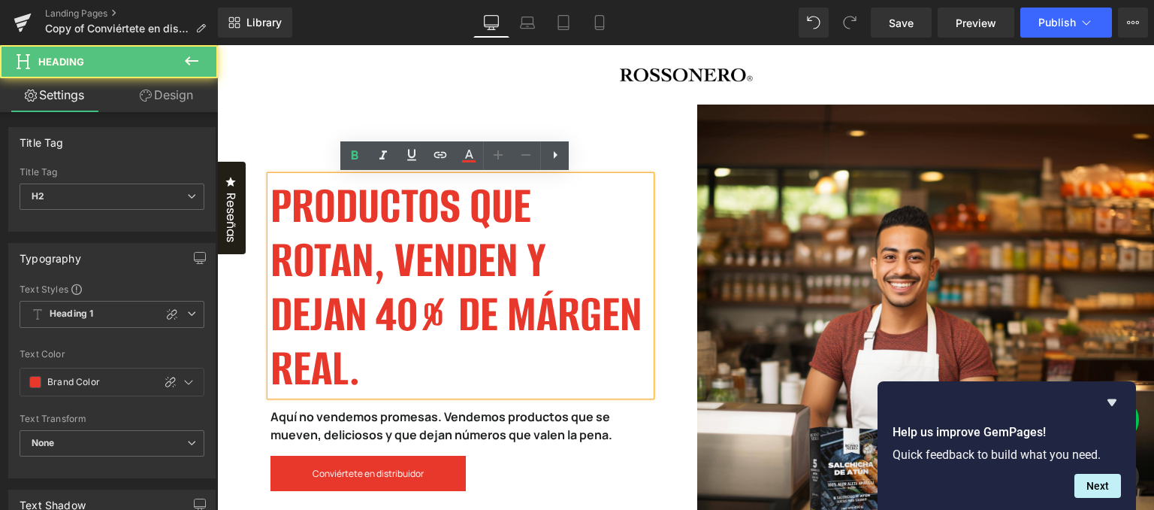
click at [638, 194] on h2 "PRODUCTOS QUE ROTAN, VENDEN Y DEJAN 40% DE MÁRGEN REAL." at bounding box center [461, 287] width 380 height 216
click at [653, 199] on div "PRODUCTOS QUE ROTAN, VENDEN Y DEJAN 40% DE MÁRGEN REAL. Heading Aquí no vendemo…" at bounding box center [460, 333] width 403 height 315
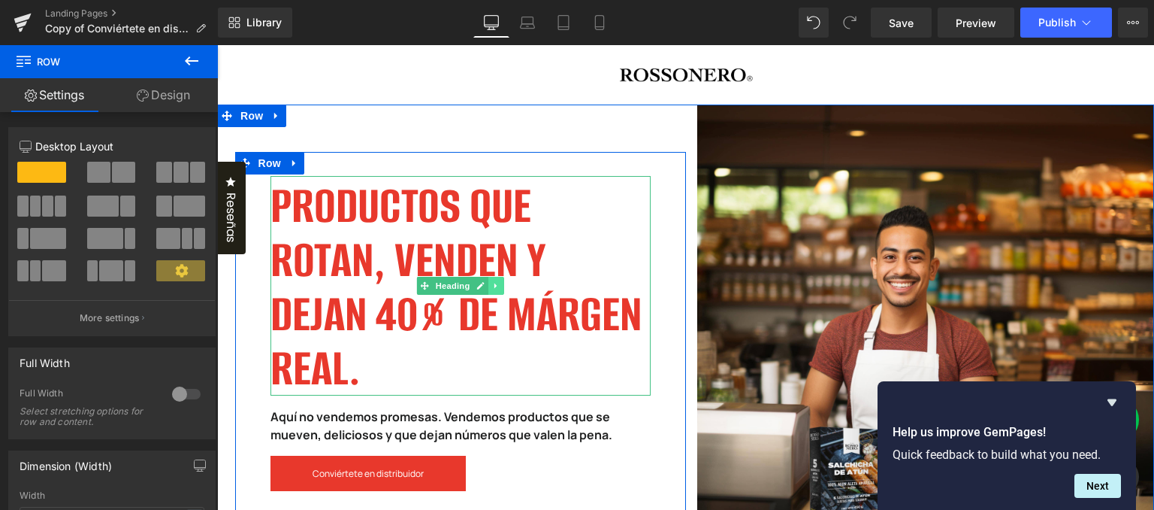
click at [492, 288] on icon at bounding box center [496, 285] width 8 height 9
click at [484, 289] on icon at bounding box center [488, 285] width 8 height 8
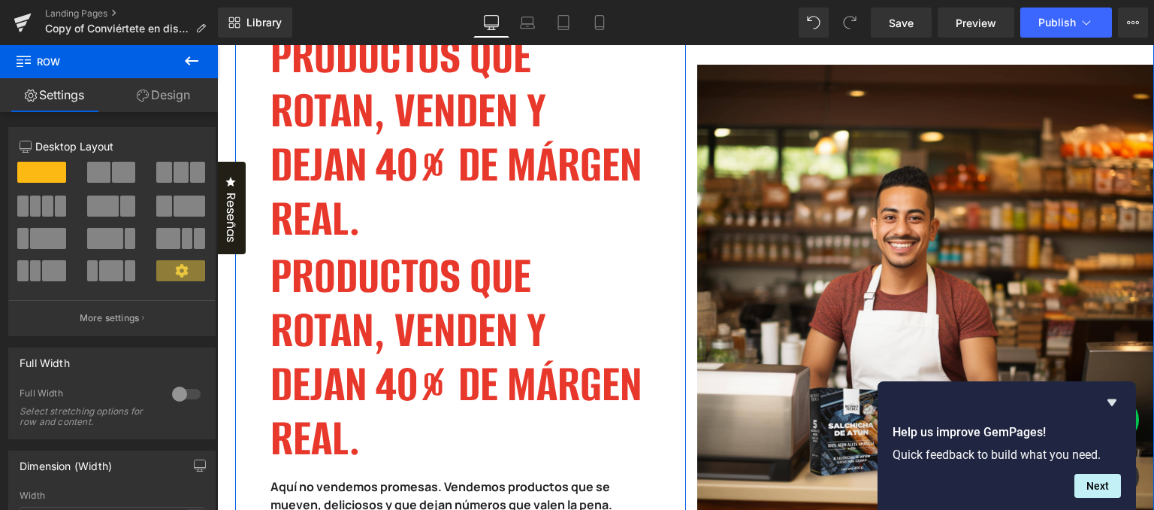
scroll to position [92, 0]
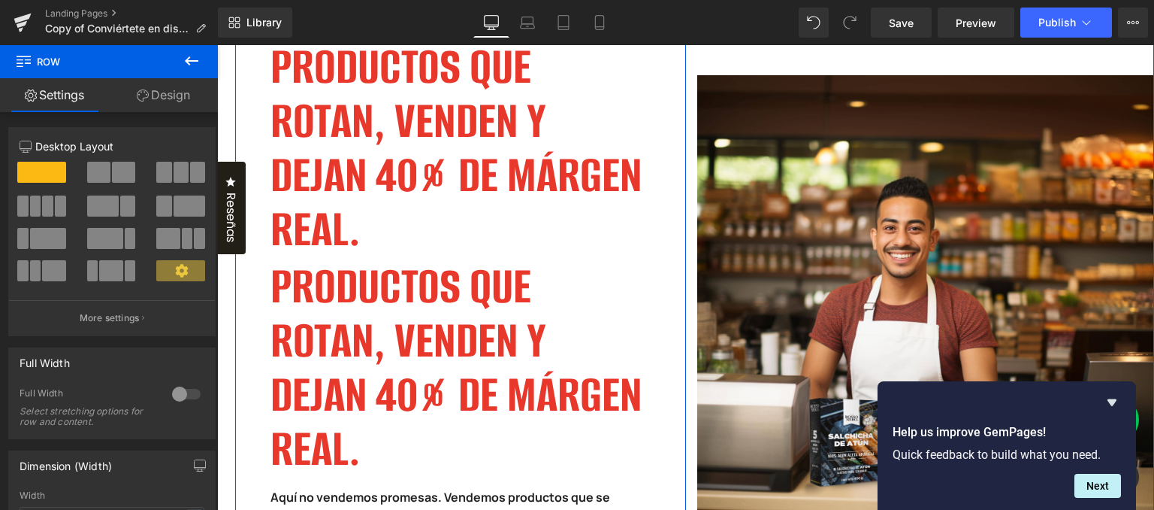
click at [388, 198] on h2 "PRODUCTOS QUE ROTAN, VENDEN Y DEJAN 40% DE MÁRGEN REAL." at bounding box center [461, 148] width 380 height 216
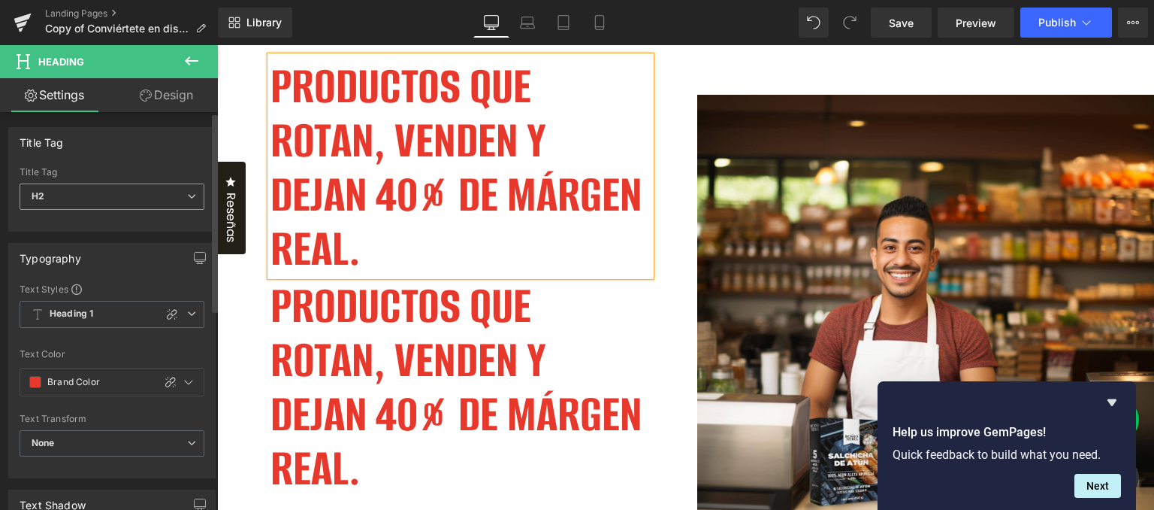
scroll to position [17, 0]
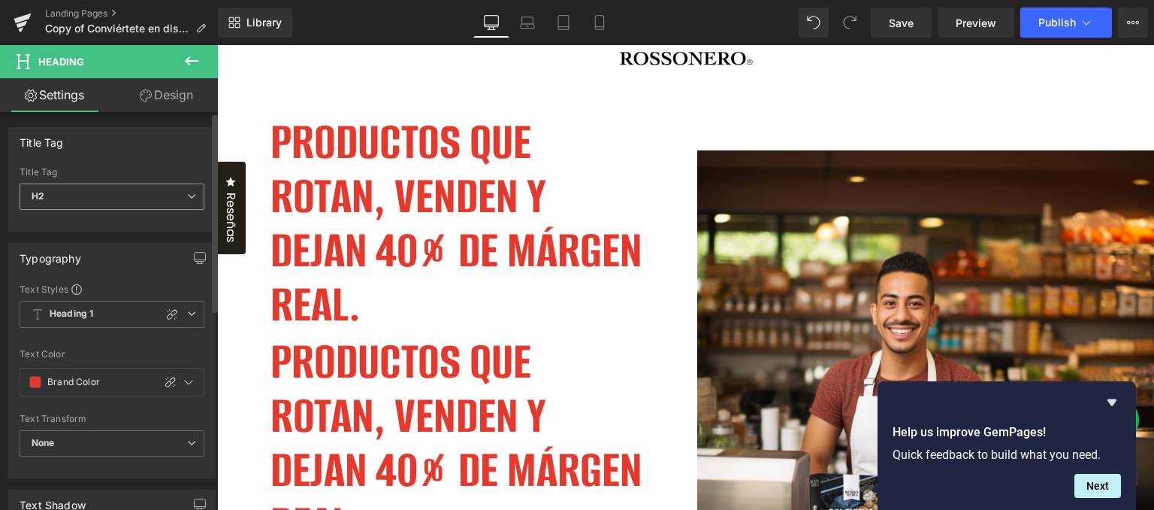
click at [177, 196] on span "H2" at bounding box center [112, 196] width 185 height 26
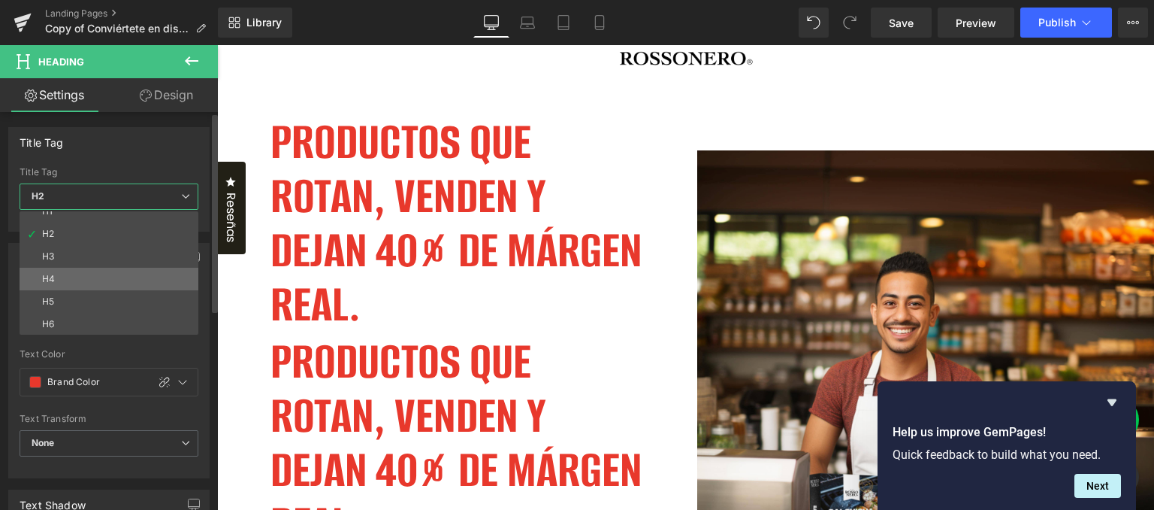
scroll to position [12, 0]
click at [98, 279] on li "H4" at bounding box center [113, 278] width 186 height 23
type input "#222016"
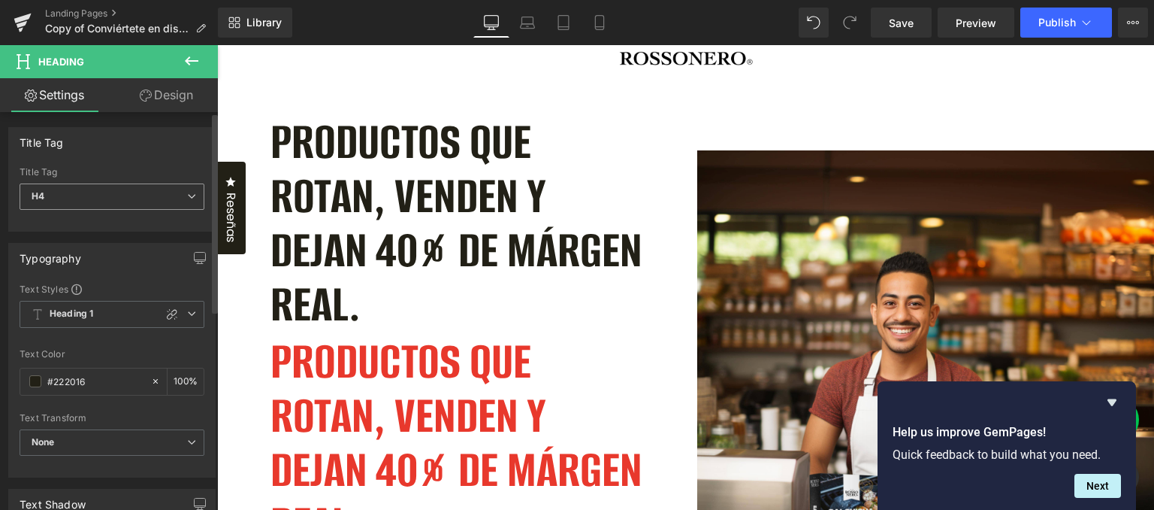
click at [123, 188] on span "H4" at bounding box center [112, 196] width 185 height 26
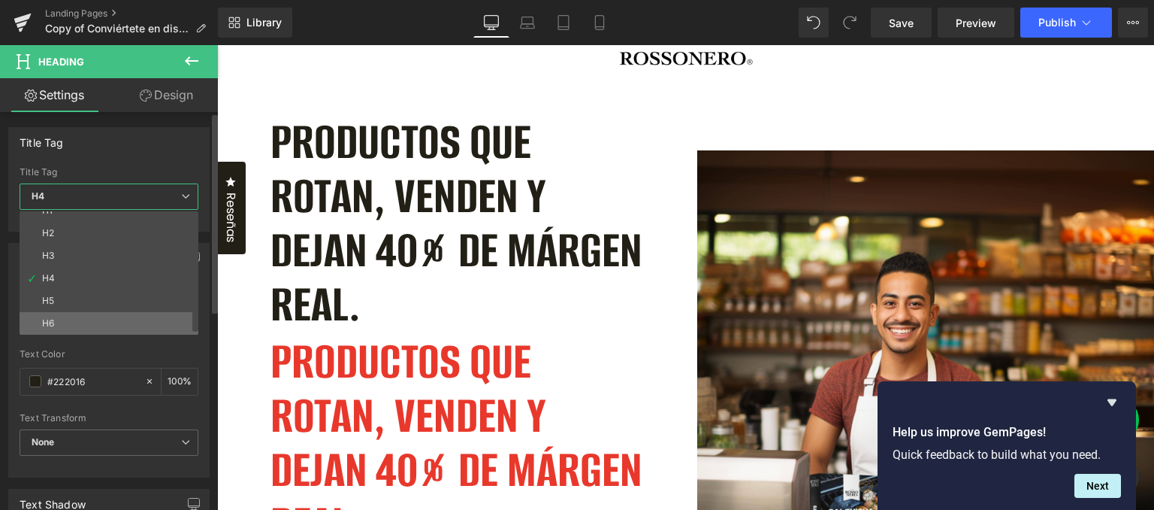
click at [83, 314] on li "H6" at bounding box center [113, 323] width 186 height 23
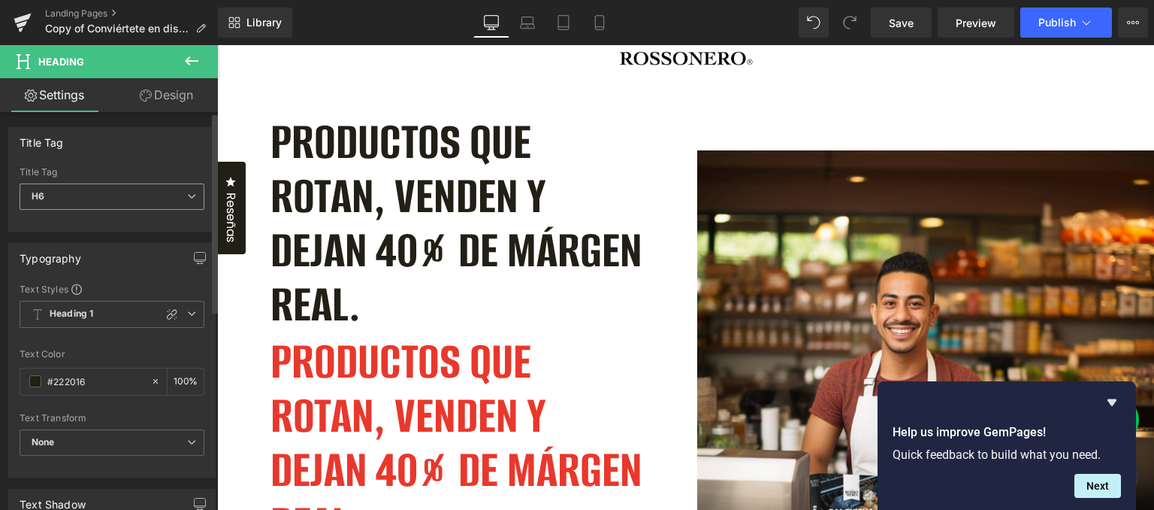
click at [141, 210] on div "H6 H1 H2 H3 H4 H5 H6" at bounding box center [112, 200] width 185 height 34
click at [144, 201] on span "H6" at bounding box center [112, 196] width 185 height 26
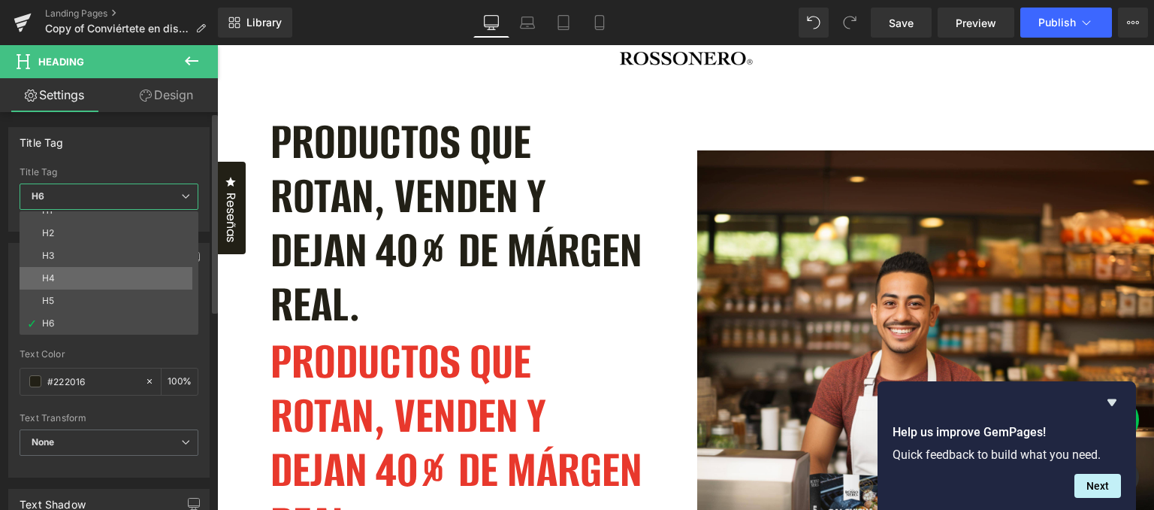
click at [111, 277] on li "H4" at bounding box center [113, 278] width 186 height 23
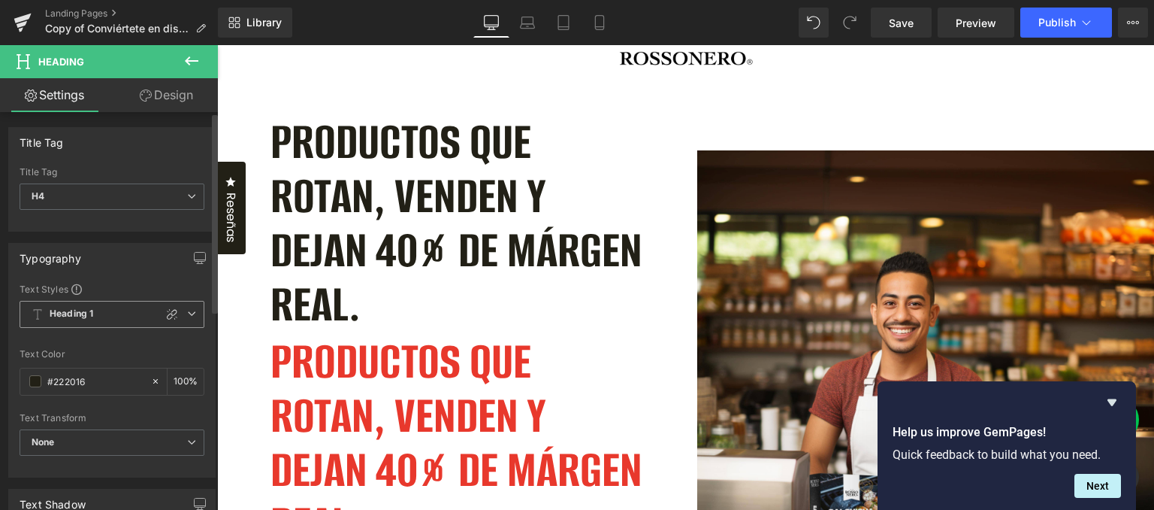
click at [107, 312] on span "Heading 1" at bounding box center [112, 314] width 185 height 27
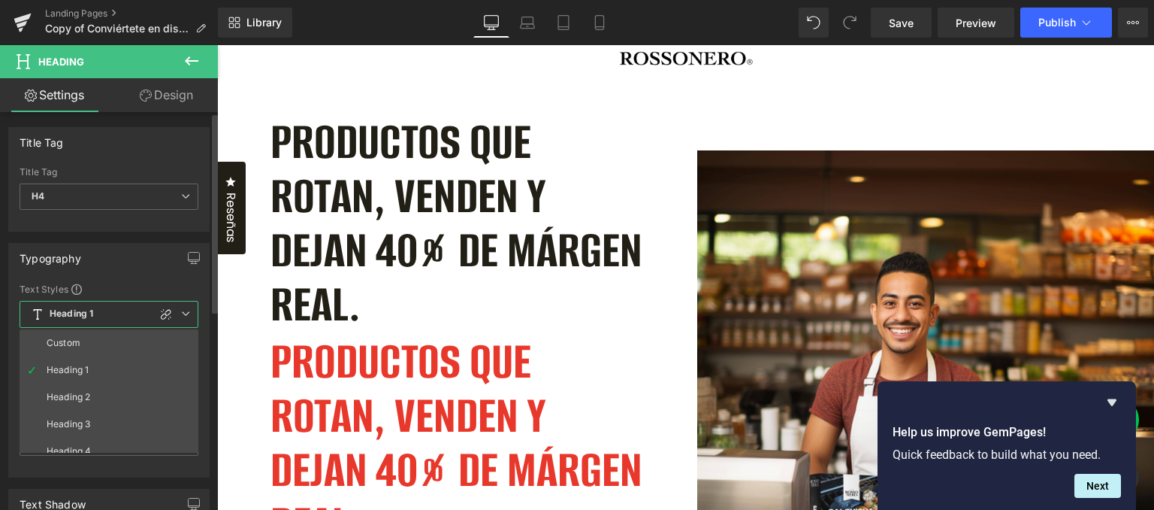
click at [107, 312] on span "Heading 1" at bounding box center [109, 314] width 179 height 27
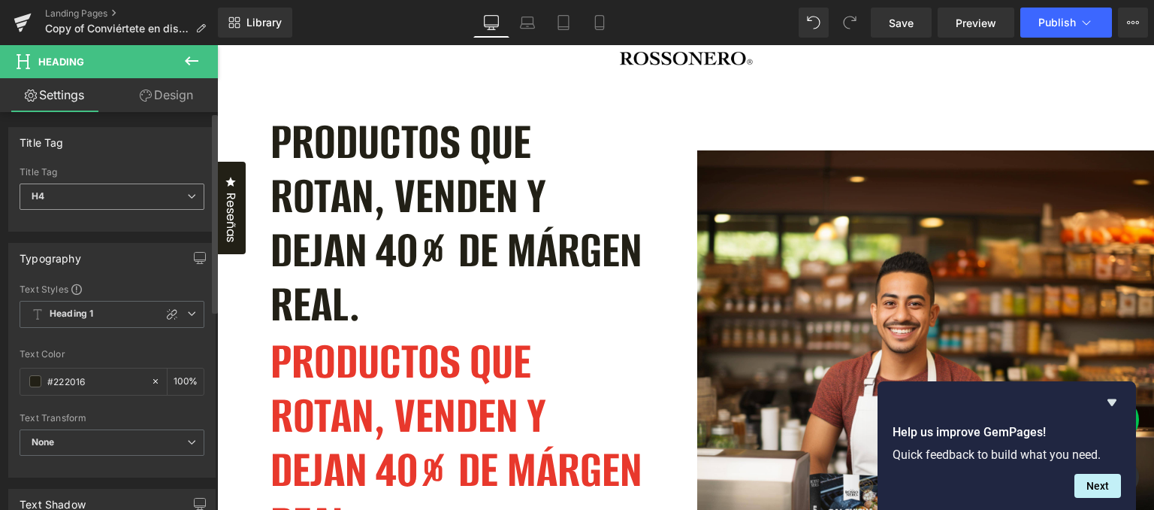
click at [95, 191] on span "H4" at bounding box center [112, 196] width 185 height 26
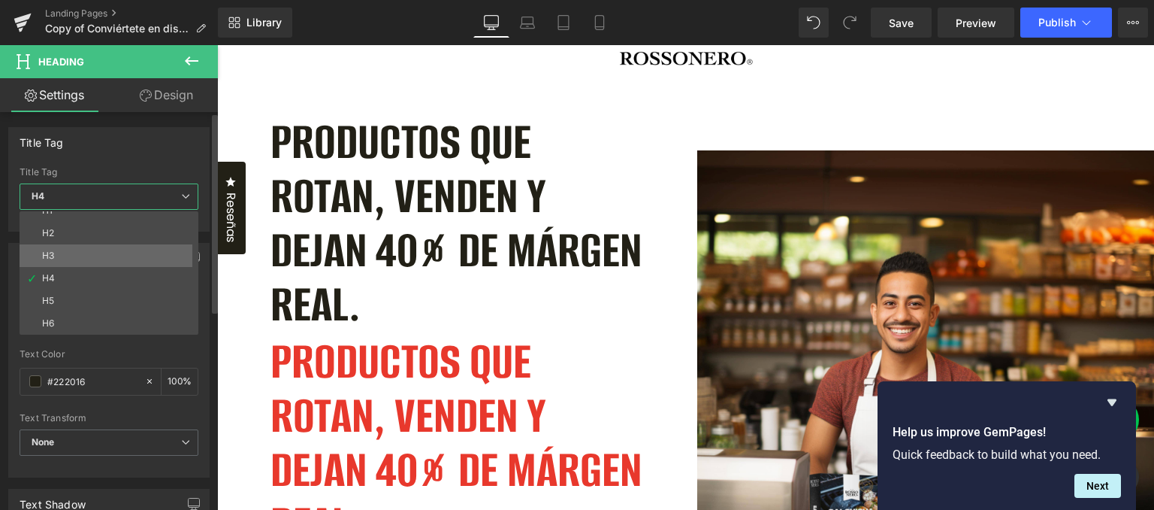
click at [86, 244] on li "H3" at bounding box center [113, 255] width 186 height 23
type input "100"
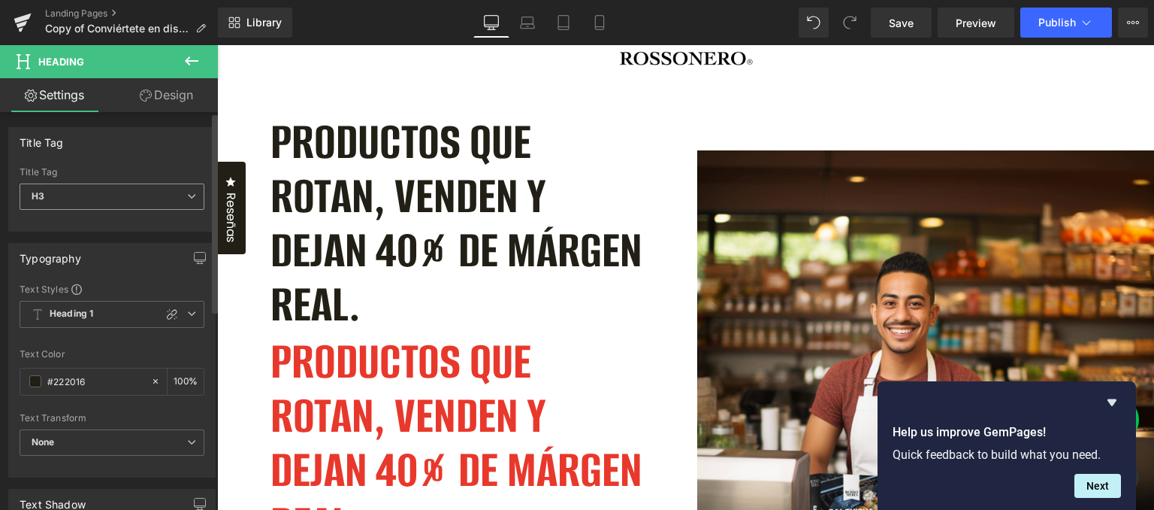
click at [93, 202] on span "H3" at bounding box center [112, 196] width 185 height 26
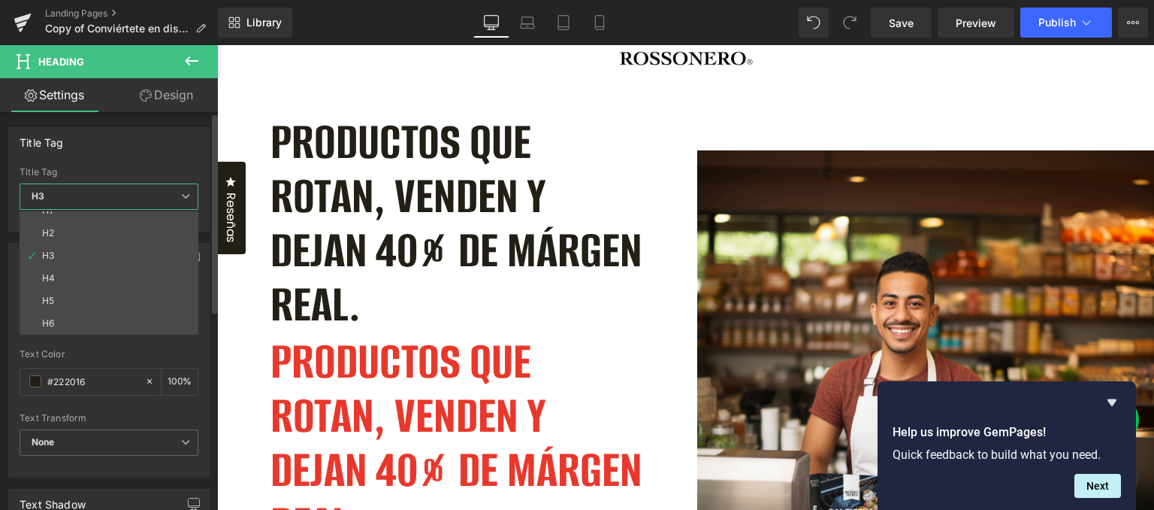
click at [81, 231] on li "H2" at bounding box center [113, 233] width 186 height 23
type input "Brand Color"
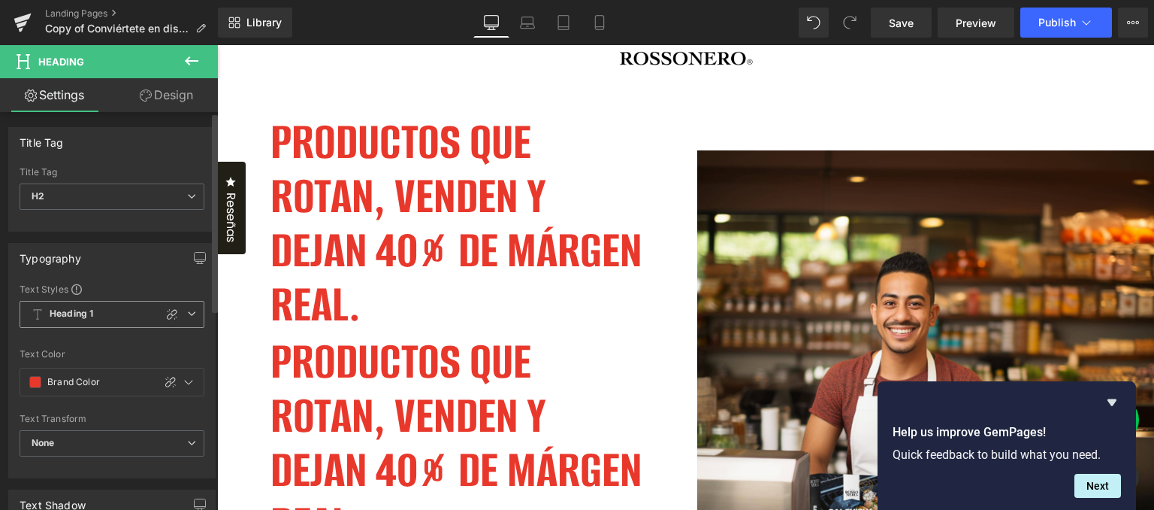
click at [89, 319] on span "Heading 1" at bounding box center [112, 314] width 185 height 27
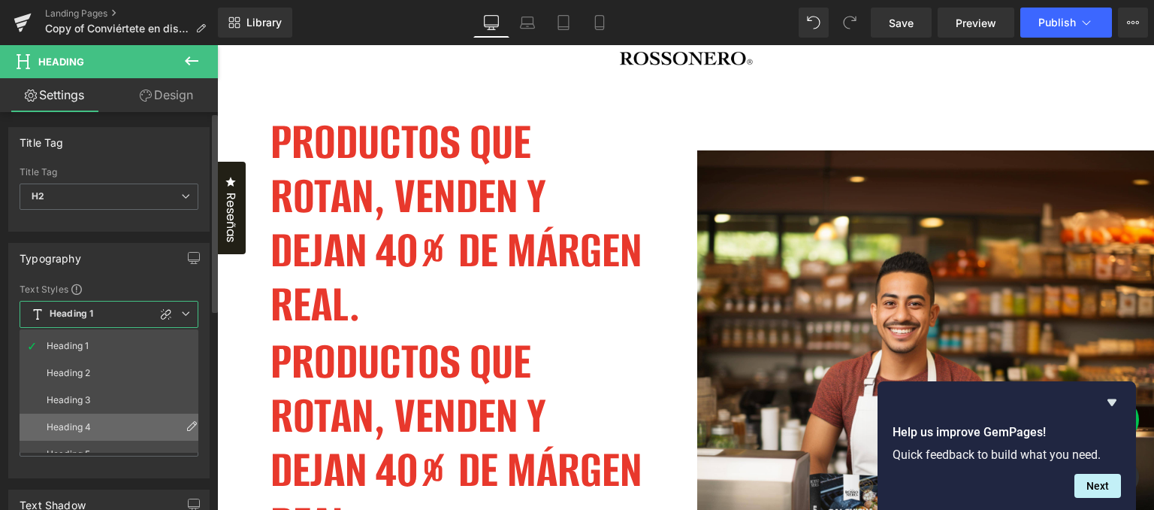
scroll to position [66, 0]
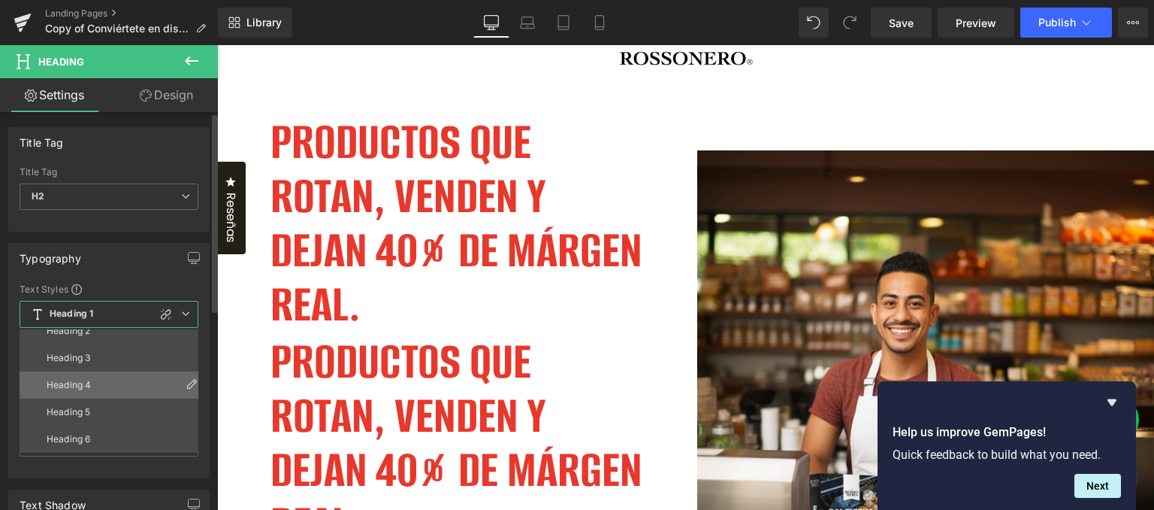
click at [106, 387] on li "Heading 4" at bounding box center [113, 384] width 186 height 27
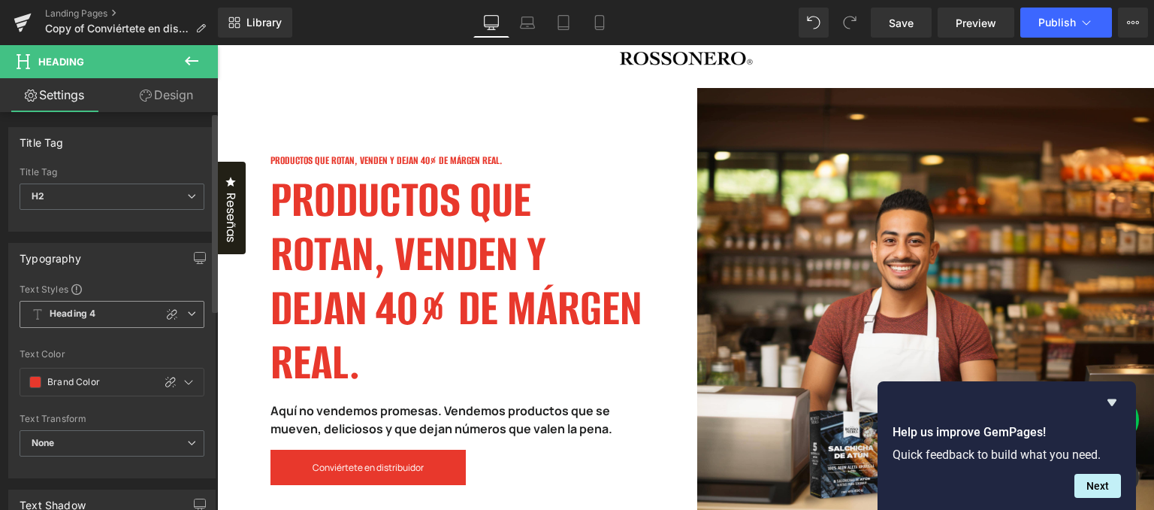
click at [106, 316] on span "Heading 4" at bounding box center [112, 314] width 185 height 27
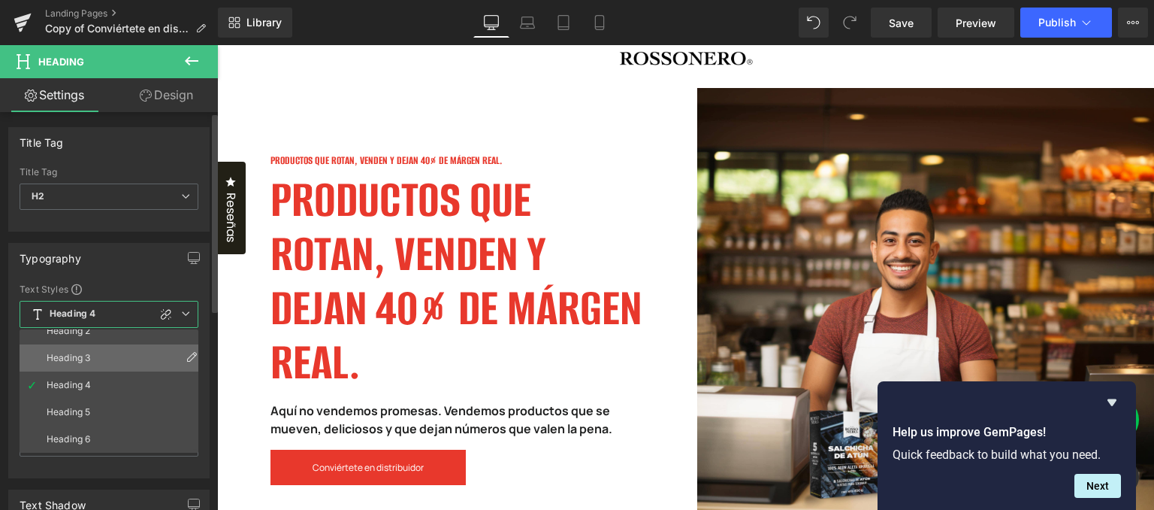
click at [95, 358] on li "Heading 3" at bounding box center [113, 357] width 186 height 27
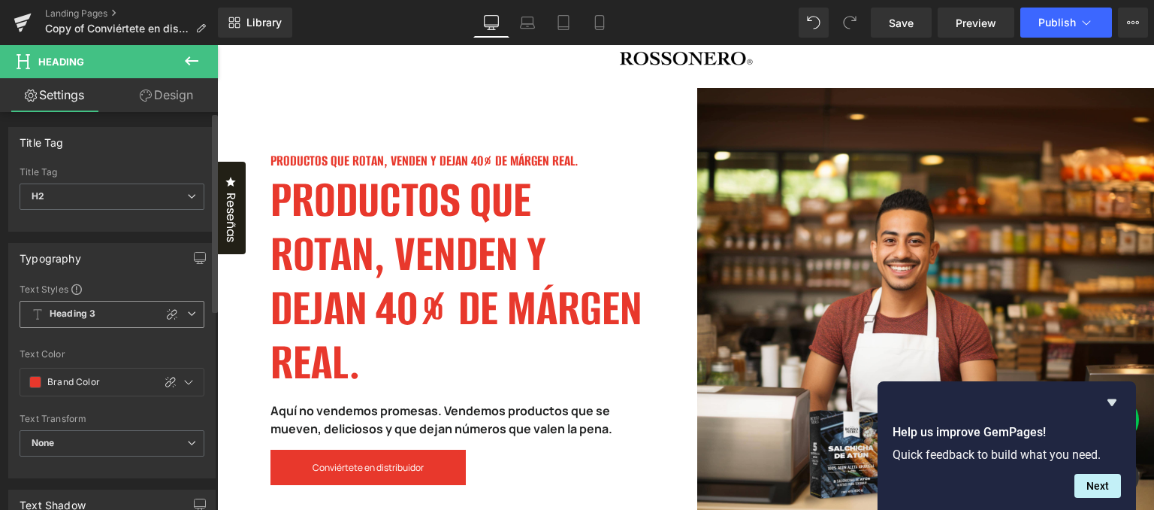
click at [115, 313] on span "Heading 3" at bounding box center [112, 314] width 185 height 27
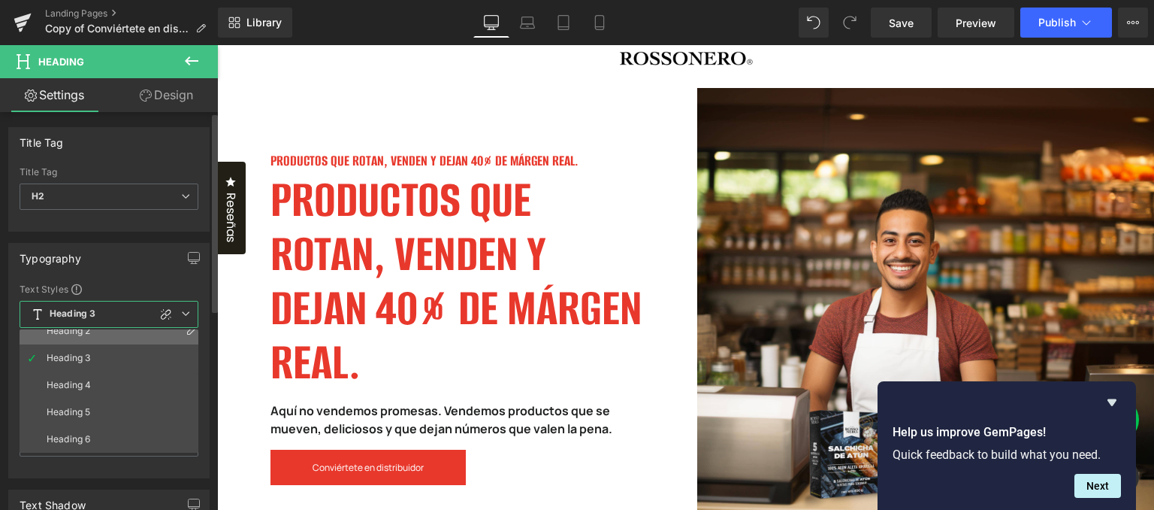
click at [108, 337] on li "Heading 2" at bounding box center [113, 330] width 186 height 27
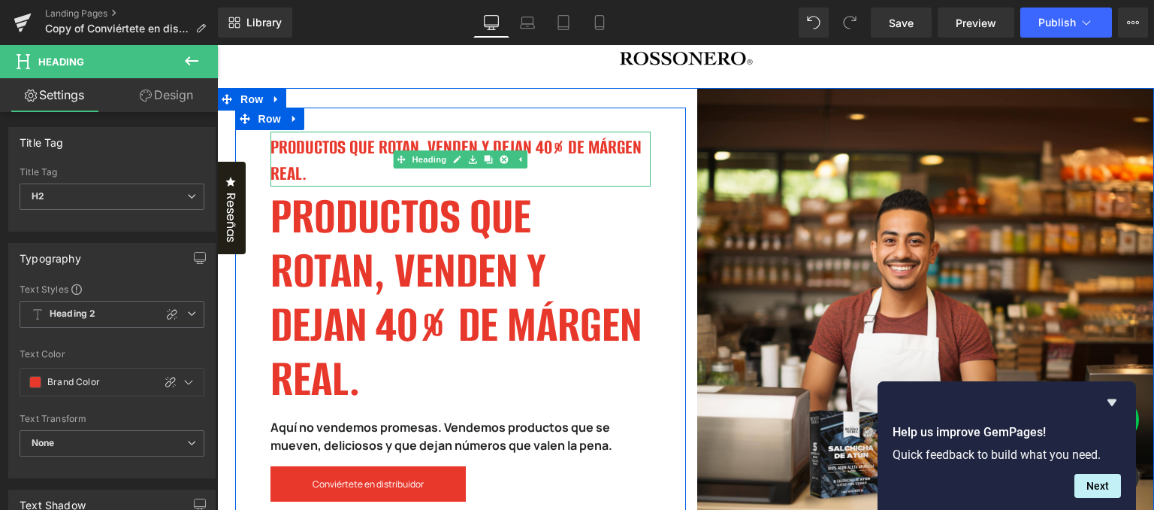
click at [318, 150] on h2 "PRODUCTOS QUE ROTAN, VENDEN Y DEJAN 40% DE MÁRGEN REAL." at bounding box center [461, 160] width 380 height 51
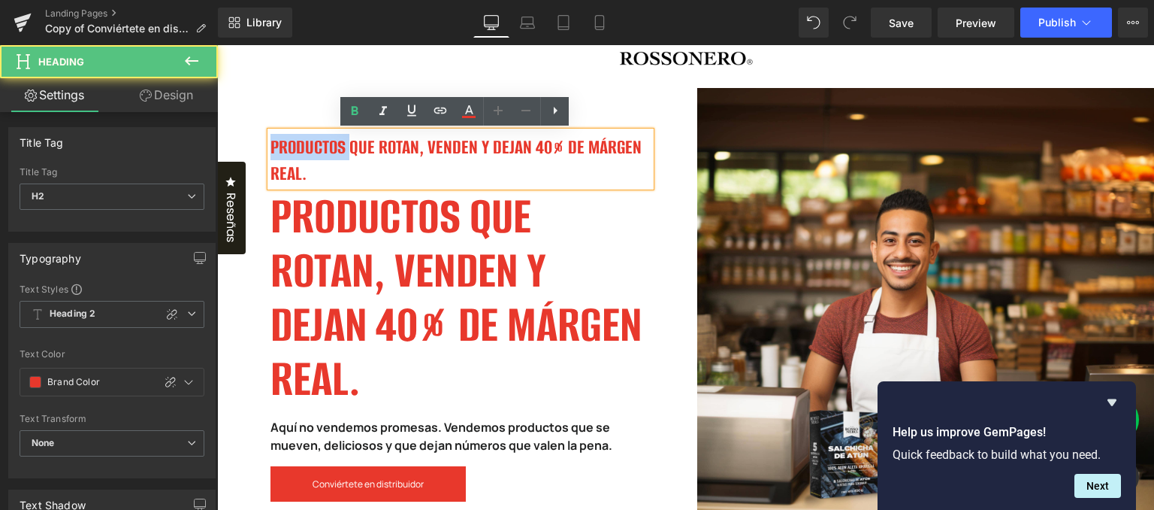
click at [318, 150] on h2 "PRODUCTOS QUE ROTAN, VENDEN Y DEJAN 40% DE MÁRGEN REAL." at bounding box center [461, 160] width 380 height 51
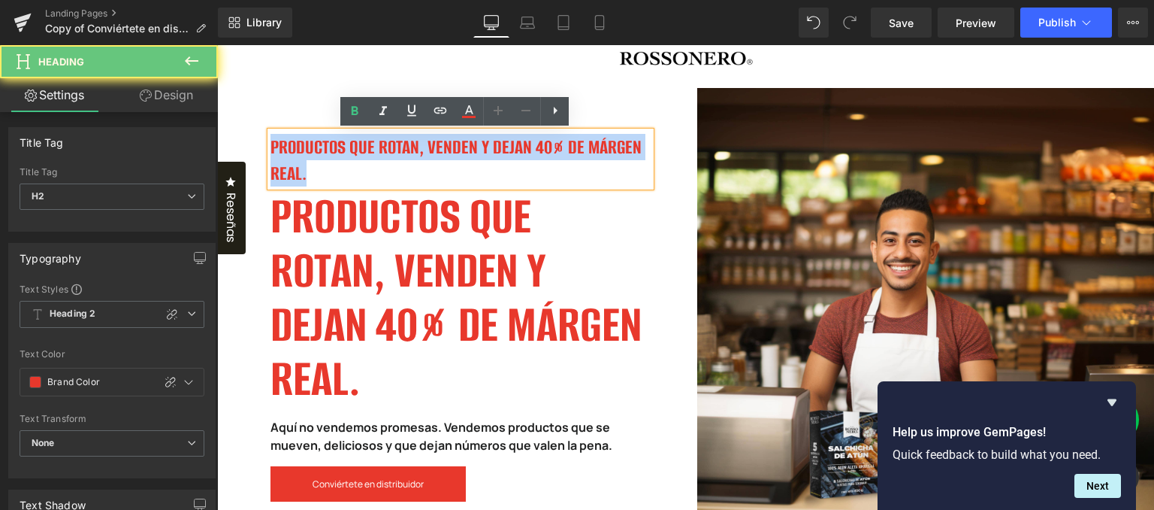
click at [318, 150] on h2 "PRODUCTOS QUE ROTAN, VENDEN Y DEJAN 40% DE MÁRGEN REAL." at bounding box center [461, 160] width 380 height 51
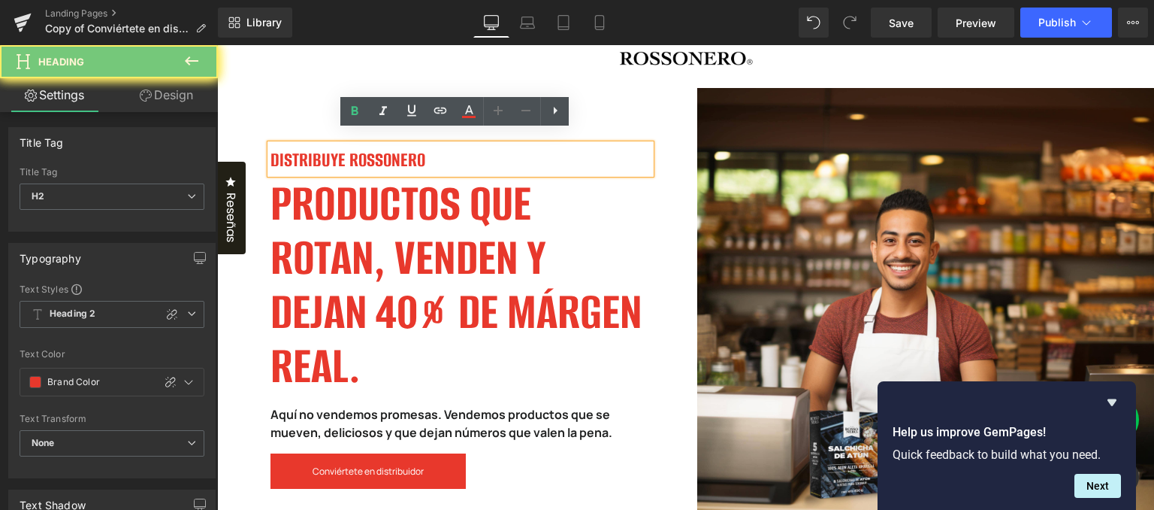
scroll to position [29, 0]
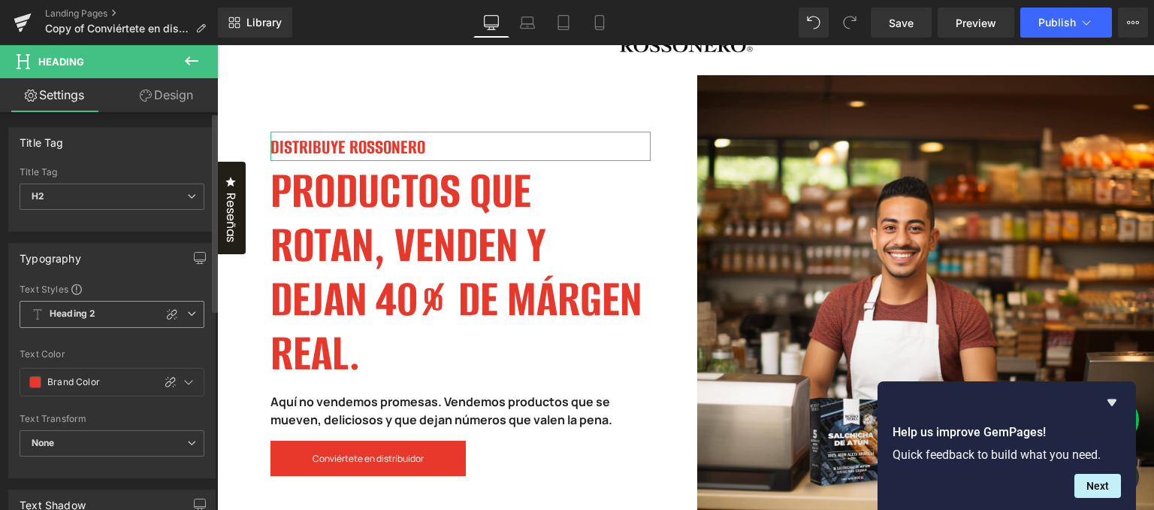
click at [140, 314] on span "Heading 2" at bounding box center [112, 314] width 185 height 27
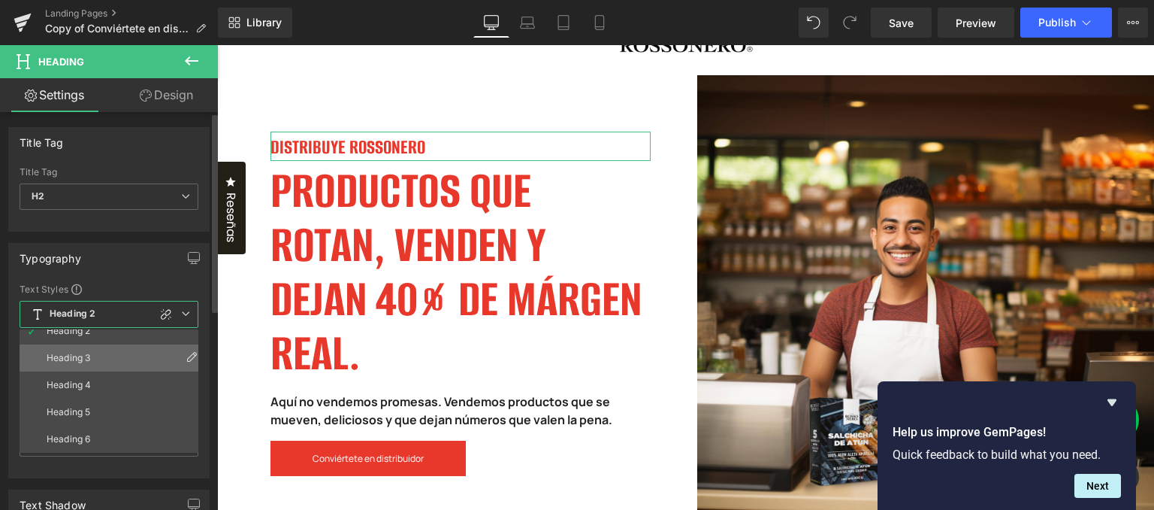
click at [122, 361] on li "Heading 3" at bounding box center [113, 357] width 186 height 27
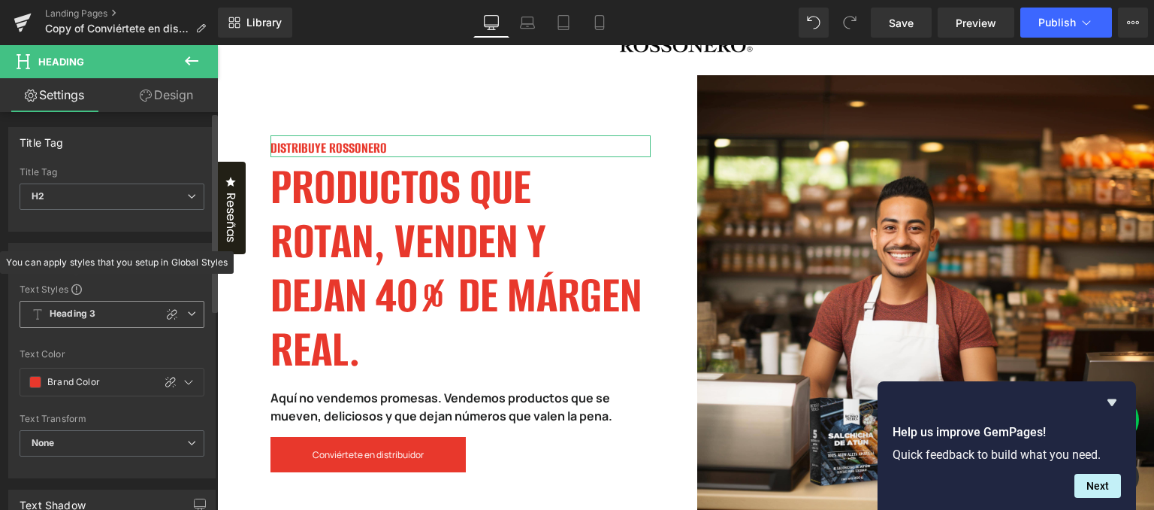
click at [69, 308] on b "Heading 3" at bounding box center [73, 313] width 46 height 13
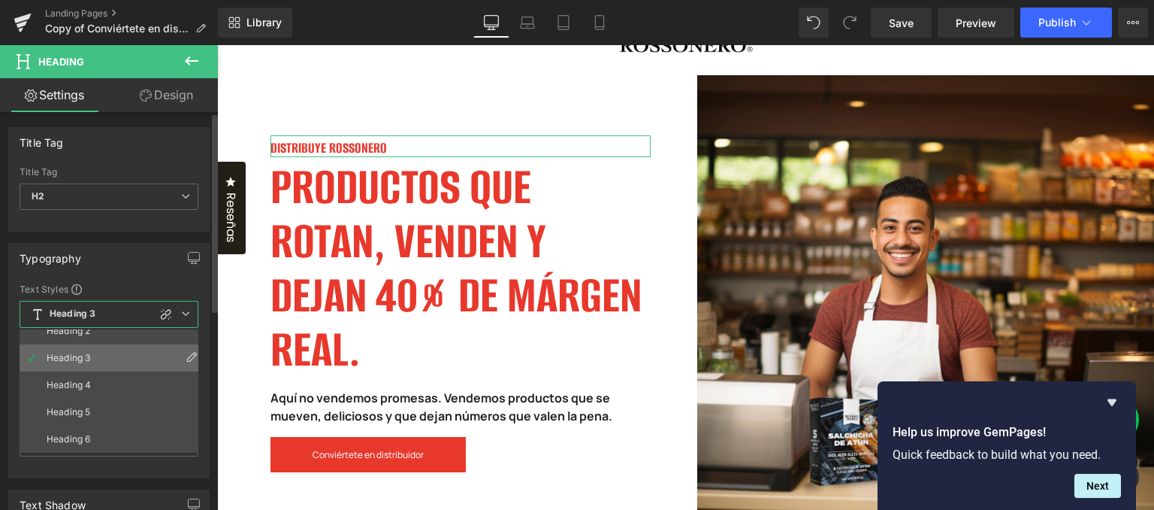
click at [186, 355] on icon at bounding box center [192, 356] width 12 height 12
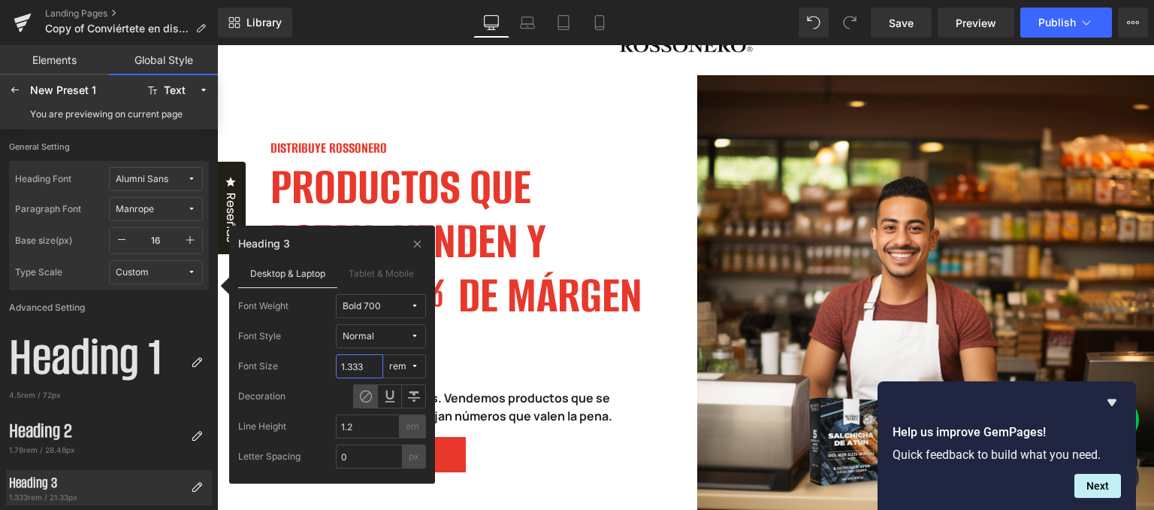
click at [355, 367] on input "1.333" at bounding box center [359, 366] width 47 height 24
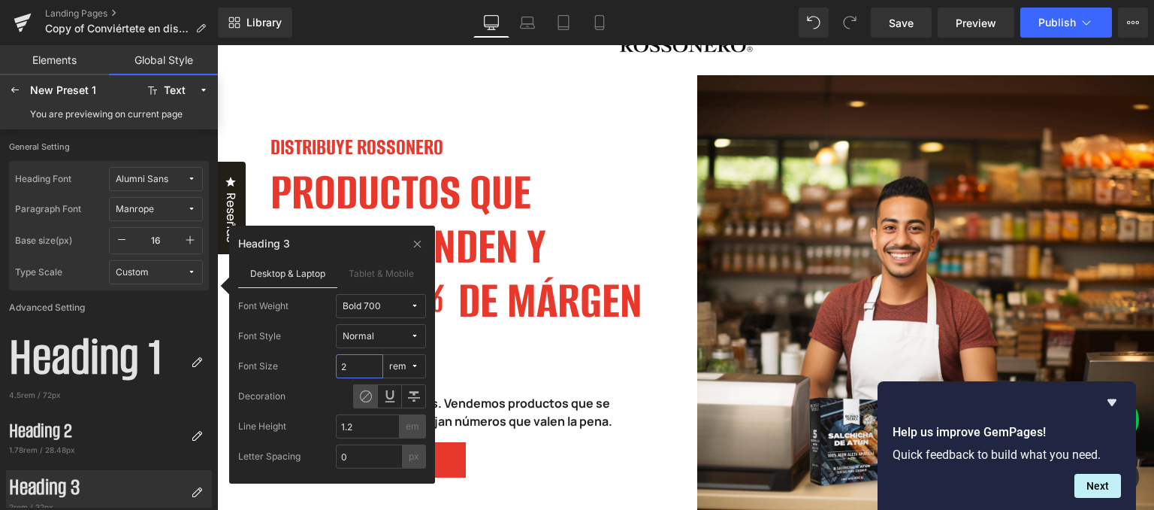
type input "2"
click at [419, 244] on icon at bounding box center [417, 243] width 11 height 12
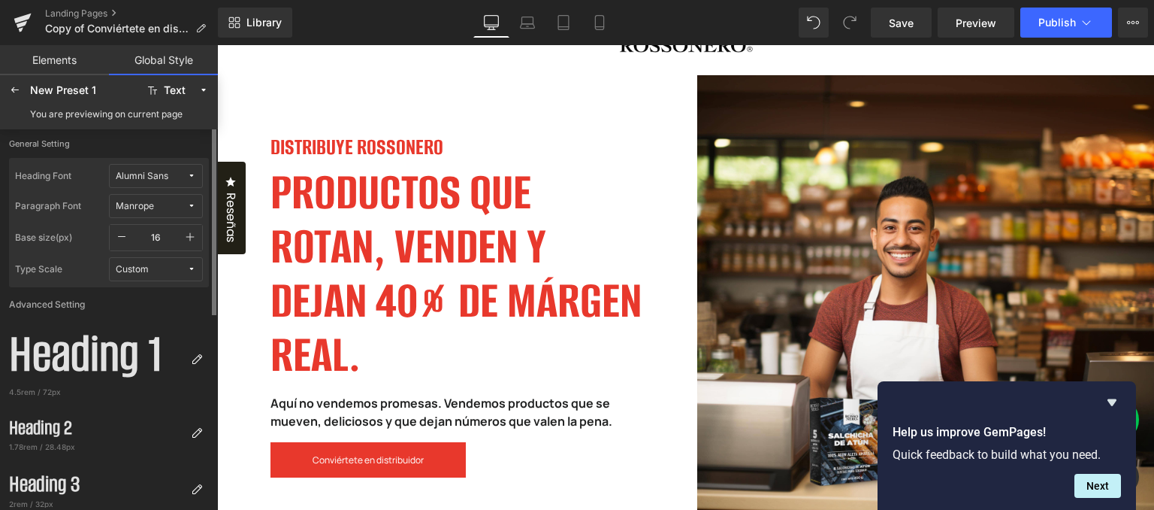
scroll to position [0, 0]
click at [15, 95] on icon at bounding box center [15, 90] width 12 height 12
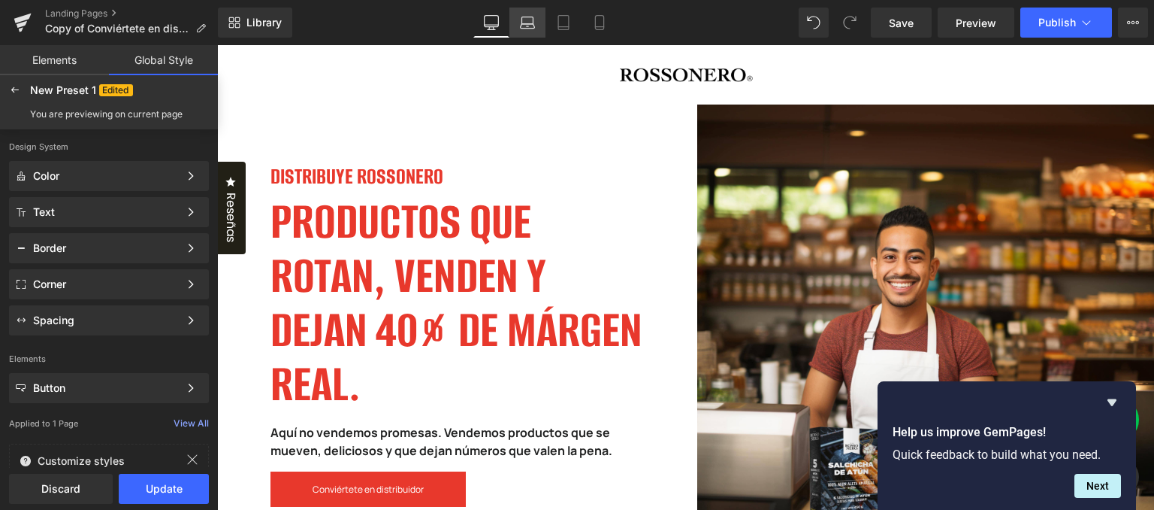
click at [531, 26] on icon at bounding box center [527, 22] width 15 height 15
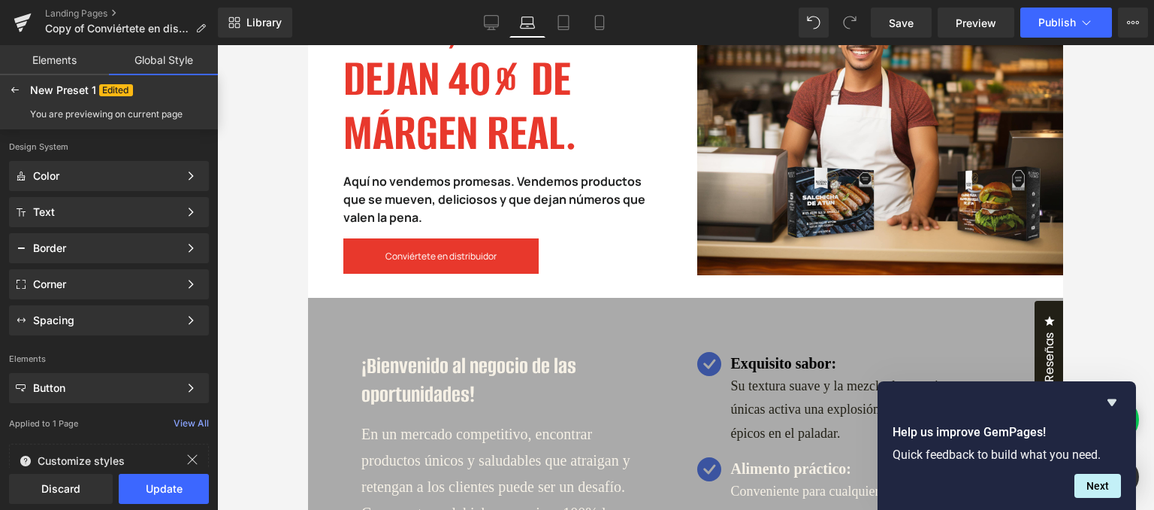
scroll to position [225, 0]
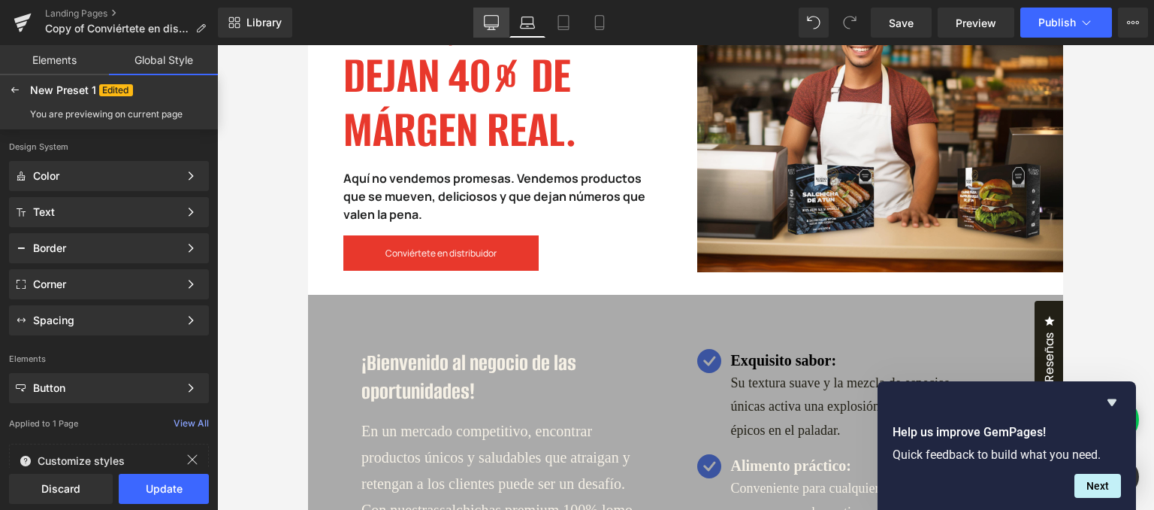
click at [491, 15] on icon at bounding box center [491, 22] width 15 height 15
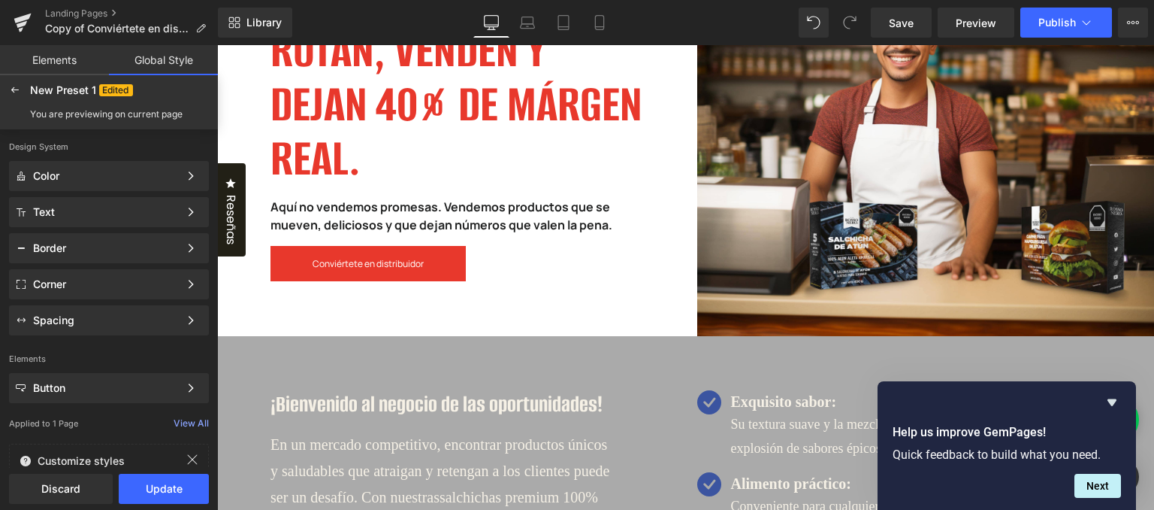
scroll to position [0, 0]
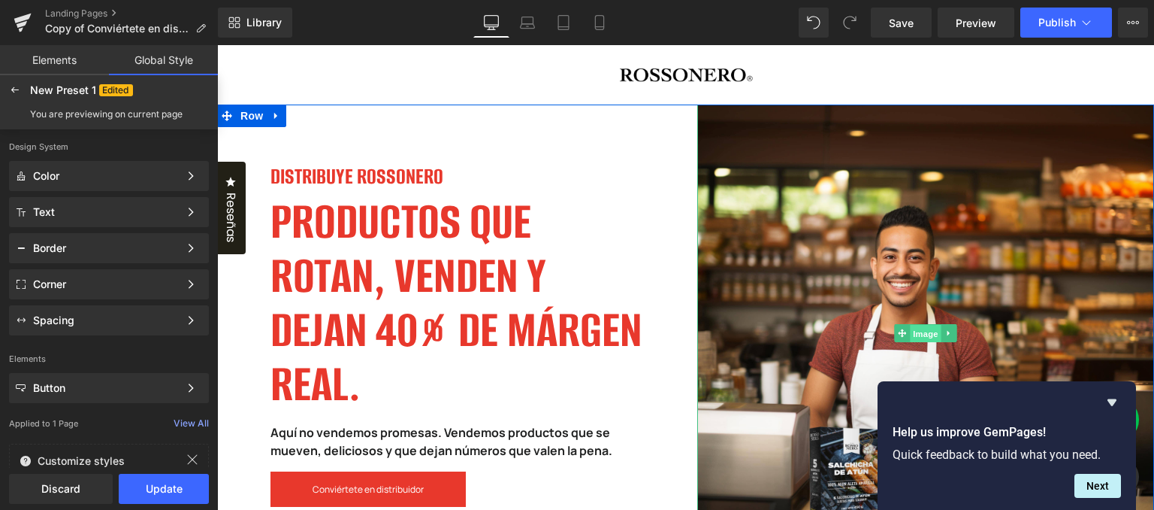
click at [912, 328] on span "Image" at bounding box center [926, 334] width 32 height 18
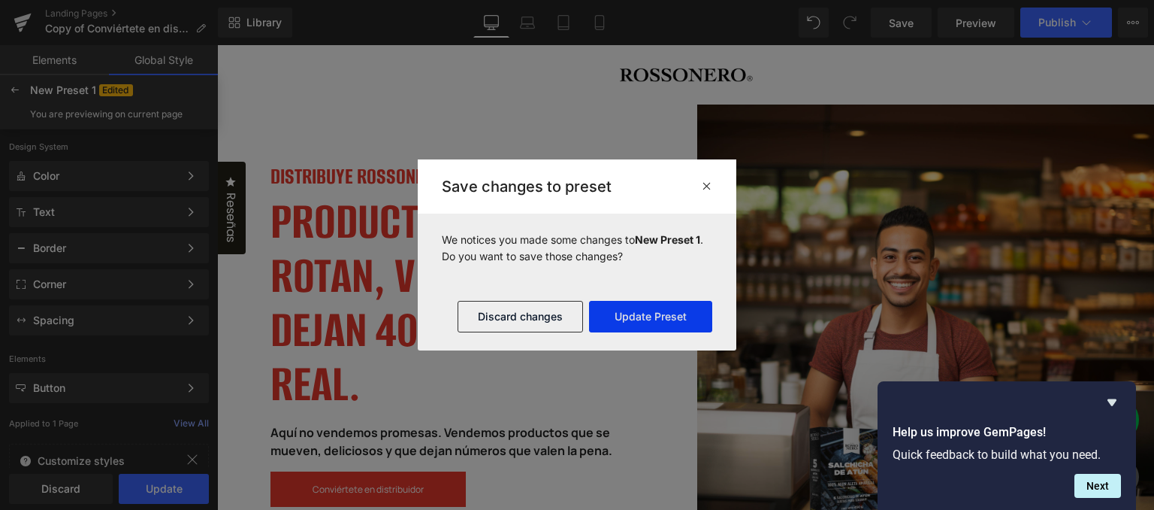
click at [676, 327] on button "Update Preset" at bounding box center [650, 317] width 123 height 32
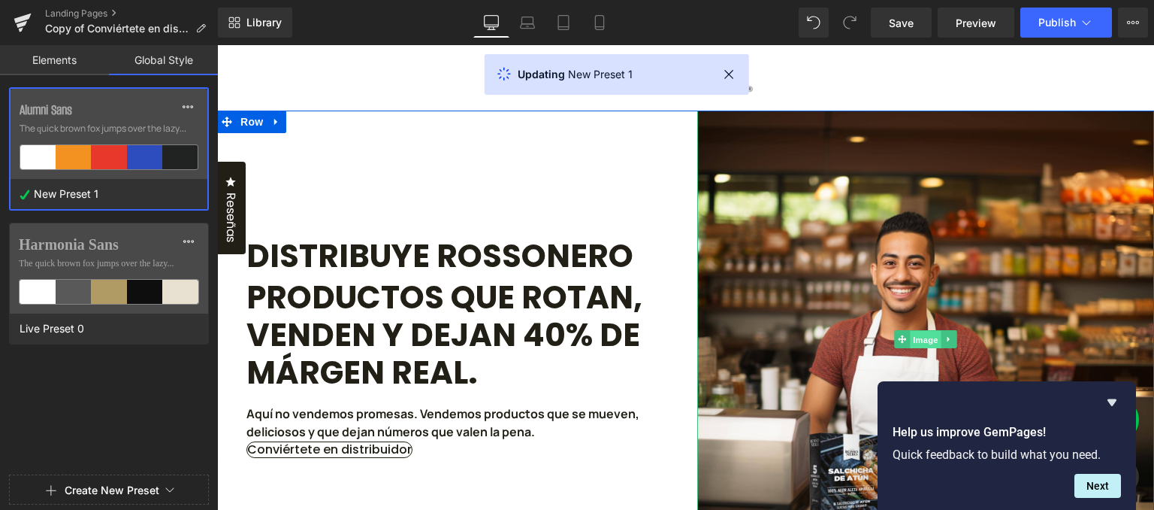
click at [926, 333] on span "Image" at bounding box center [926, 340] width 32 height 18
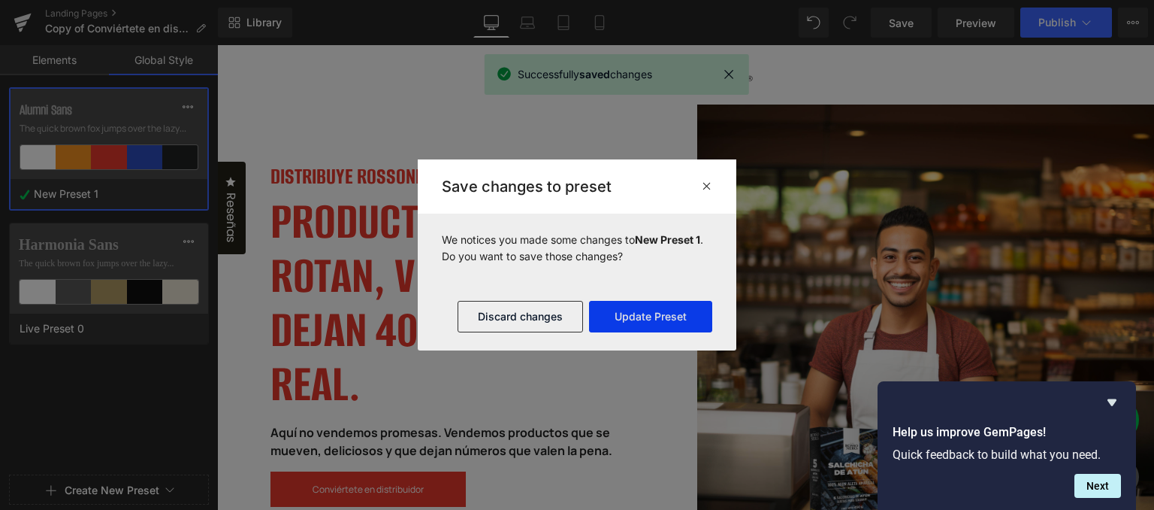
drag, startPoint x: 680, startPoint y: 318, endPoint x: 558, endPoint y: 289, distance: 125.2
click at [680, 318] on button "Update Preset" at bounding box center [650, 317] width 123 height 32
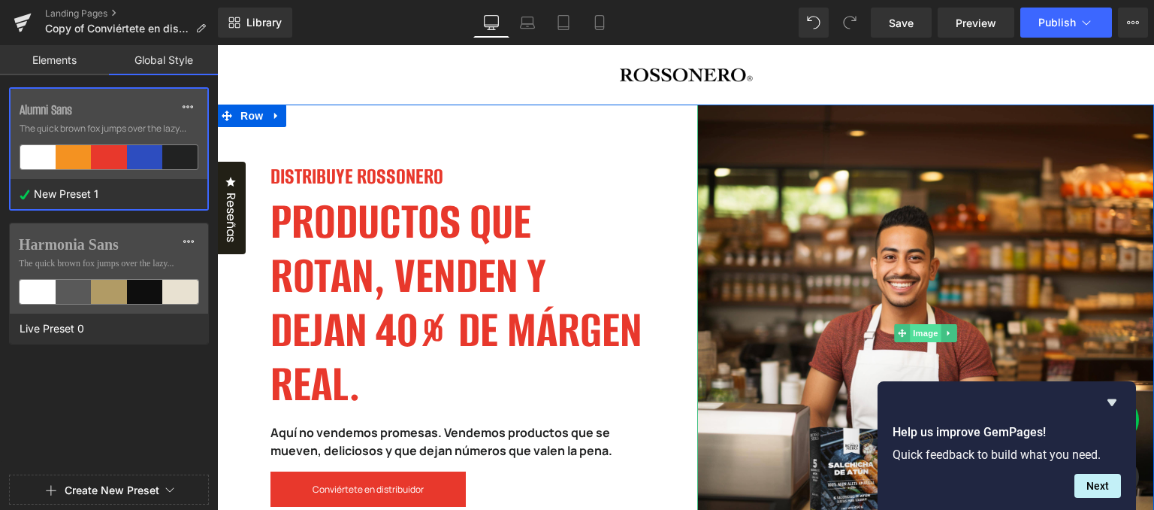
click at [920, 337] on span "Image" at bounding box center [926, 333] width 32 height 18
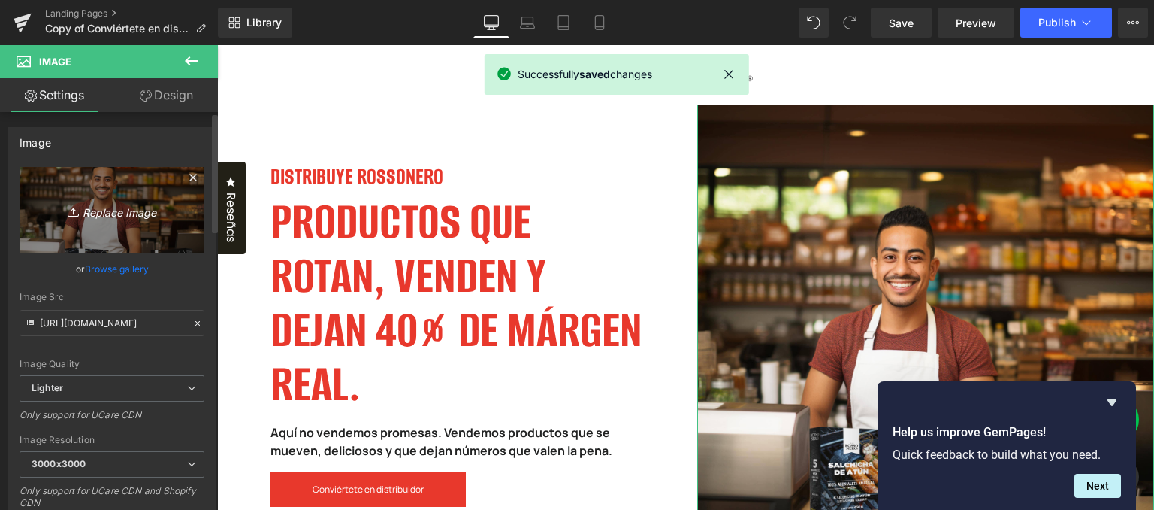
click at [109, 213] on icon "Replace Image" at bounding box center [112, 210] width 120 height 19
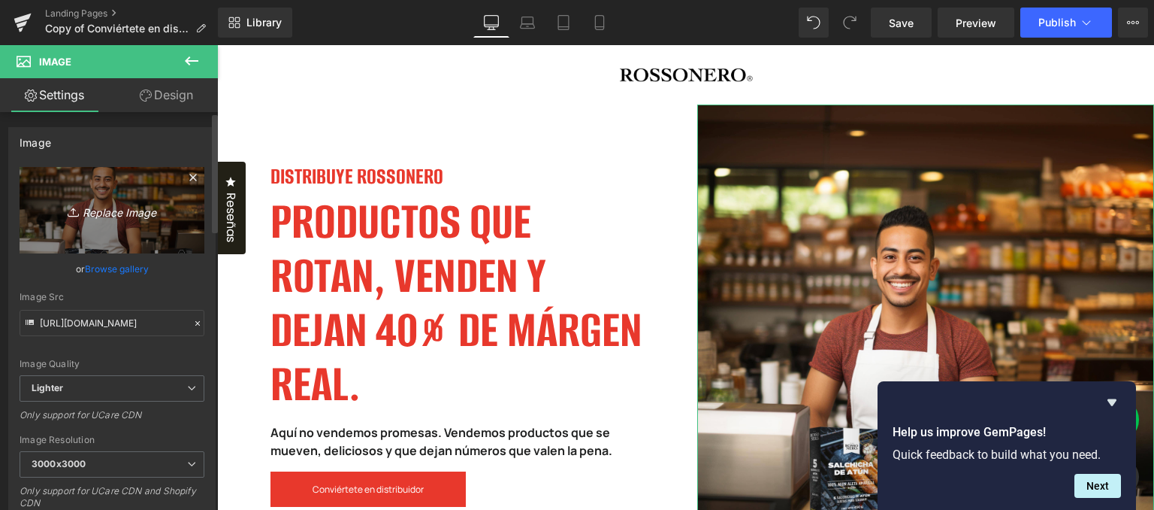
click at [126, 206] on icon "Replace Image" at bounding box center [112, 210] width 120 height 19
type input "C:\fakepath\Generated-Image-October-06,-2025---12_24PM.png"
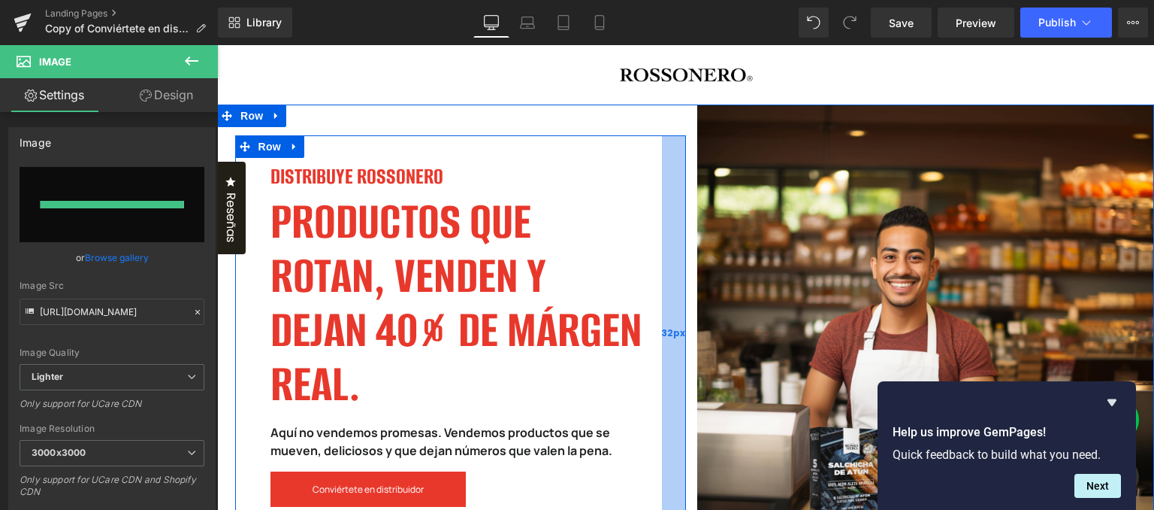
type input "[URL][DOMAIN_NAME]"
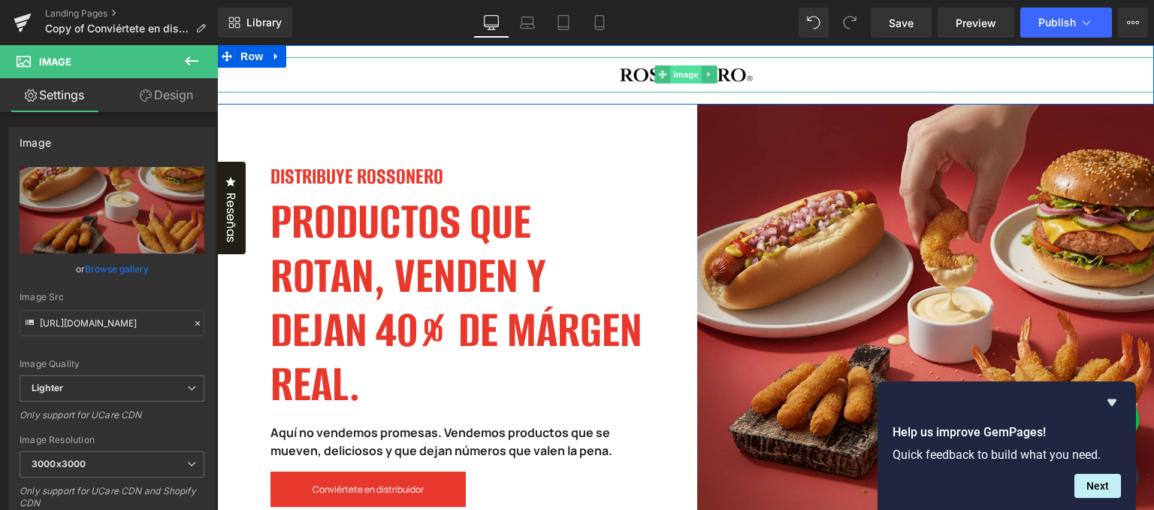
click at [677, 76] on span "Image" at bounding box center [686, 74] width 32 height 18
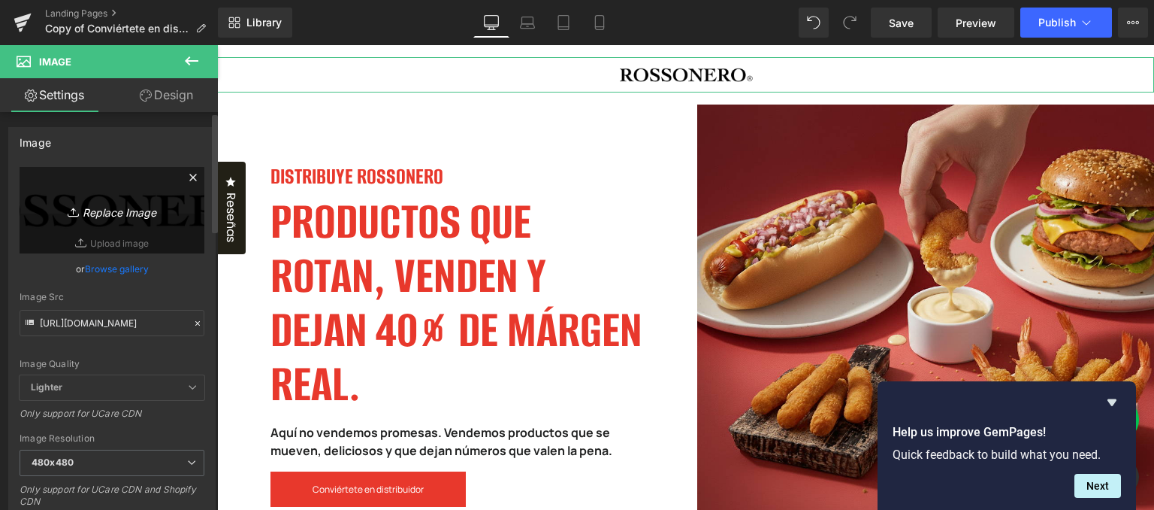
click at [92, 211] on icon "Replace Image" at bounding box center [112, 210] width 120 height 19
type input "C:\fakepath\Logo Rossonero.svg"
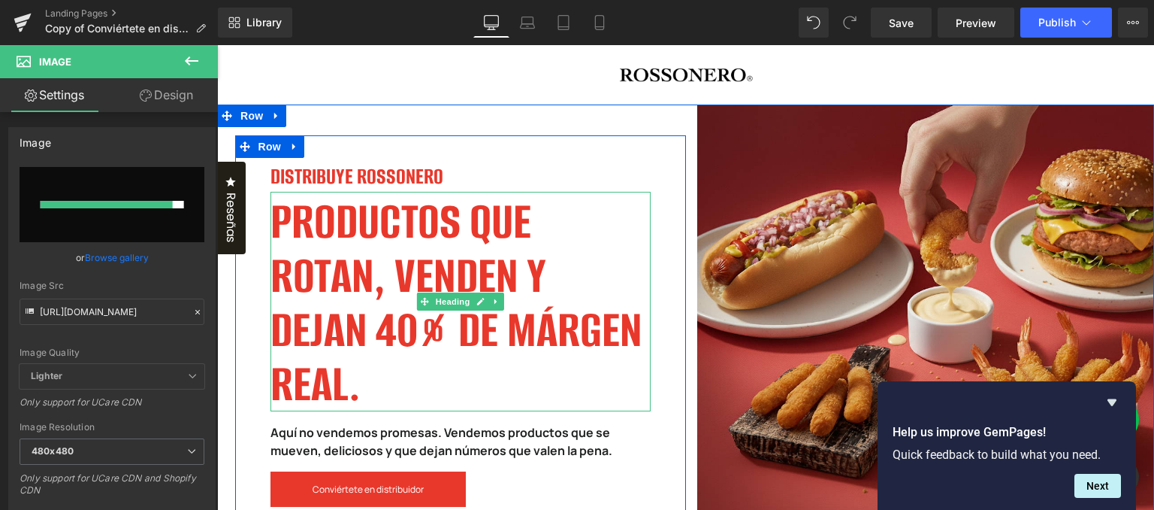
type input "[URL][DOMAIN_NAME]"
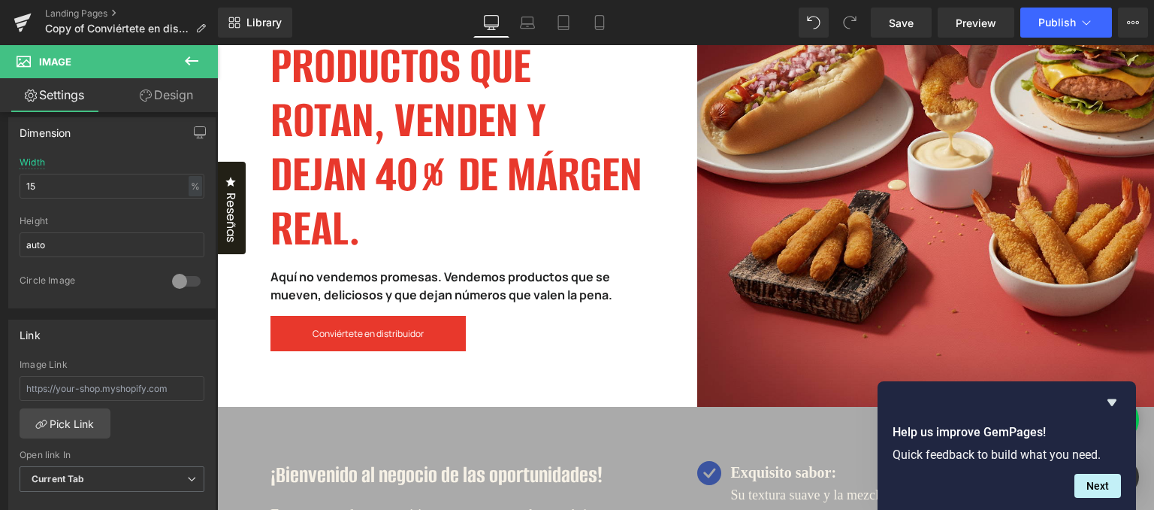
scroll to position [225, 0]
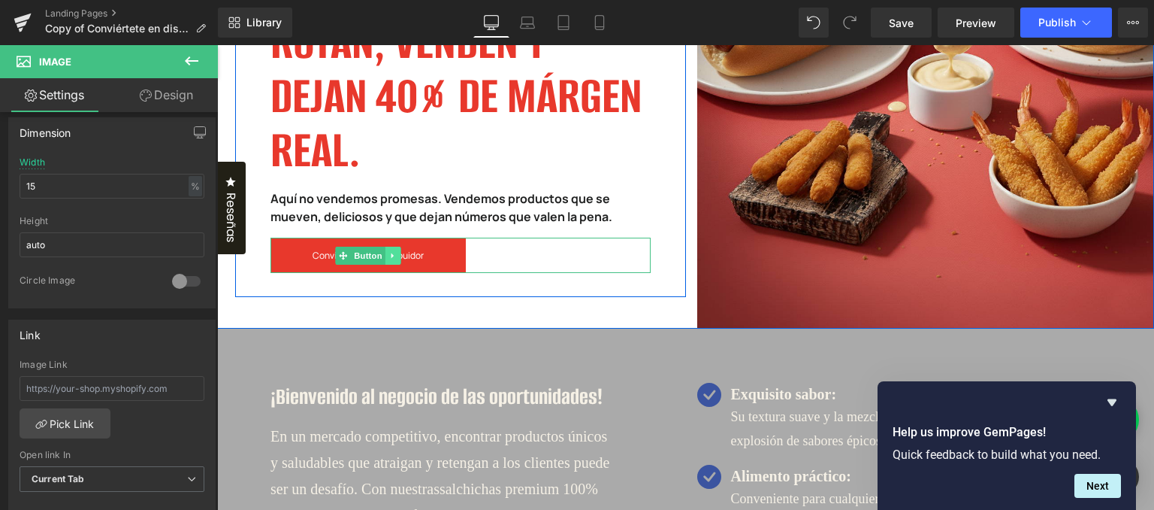
click at [386, 256] on link at bounding box center [394, 256] width 16 height 18
click at [346, 256] on span "Button" at bounding box center [345, 256] width 35 height 18
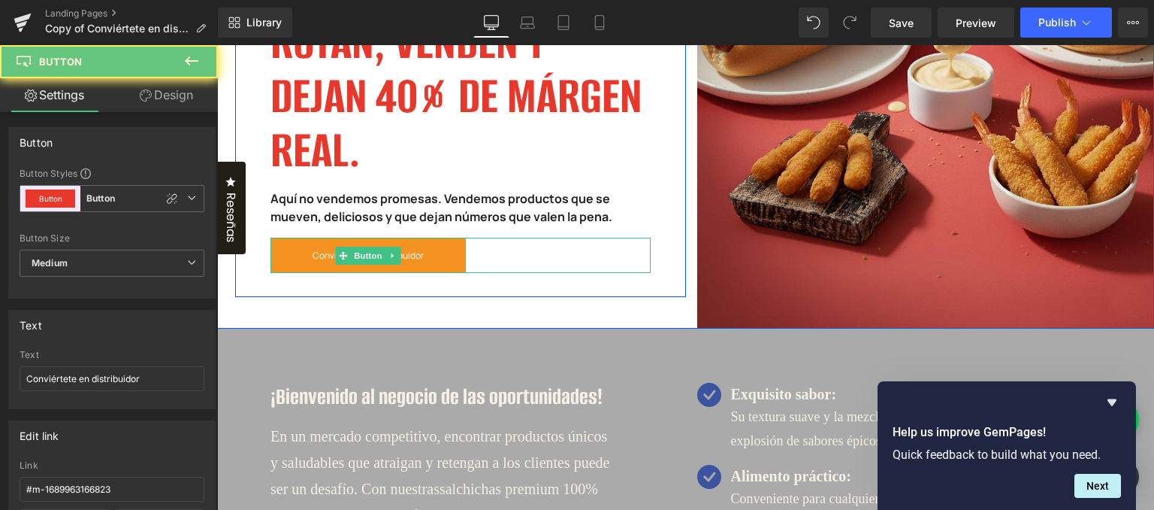
click at [313, 256] on span "Conviértete en distribuidor" at bounding box center [368, 255] width 111 height 11
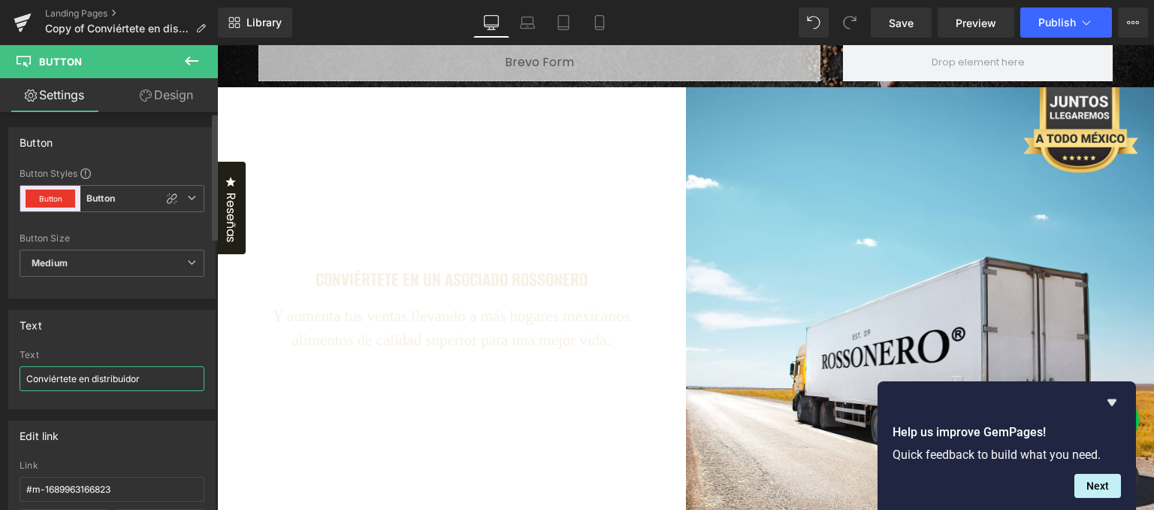
click at [112, 389] on input "Conviértete en distribuidor" at bounding box center [112, 378] width 185 height 25
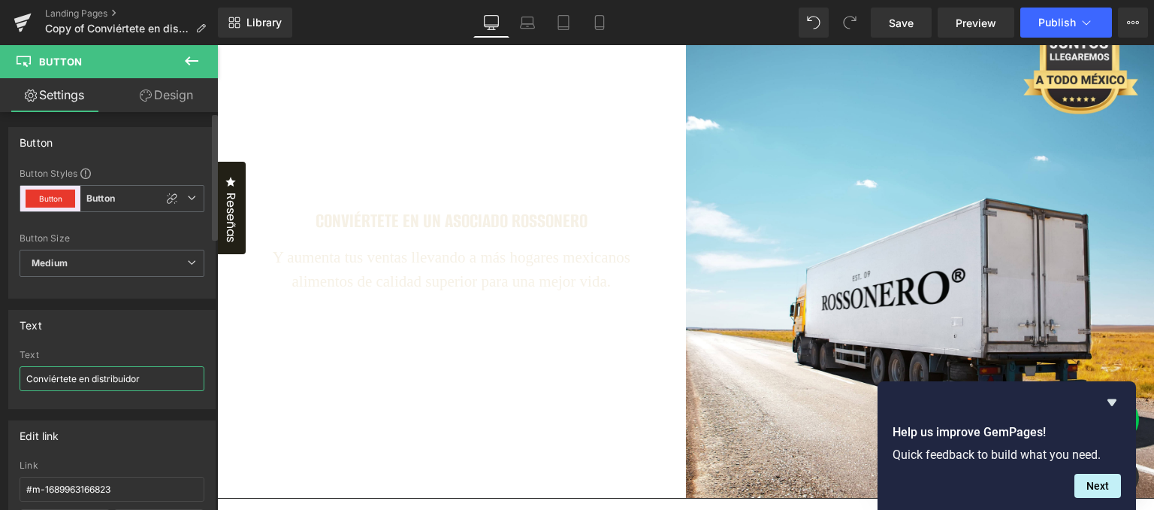
click at [112, 388] on input "Conviértete en distribuidor" at bounding box center [112, 378] width 185 height 25
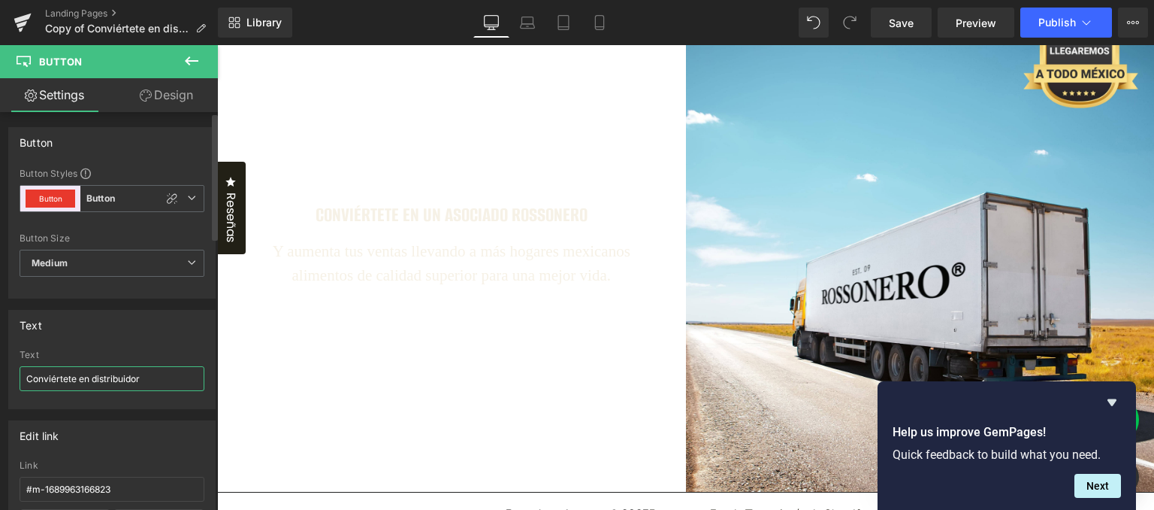
click at [112, 388] on input "Conviértete en distribuidor" at bounding box center [112, 378] width 185 height 25
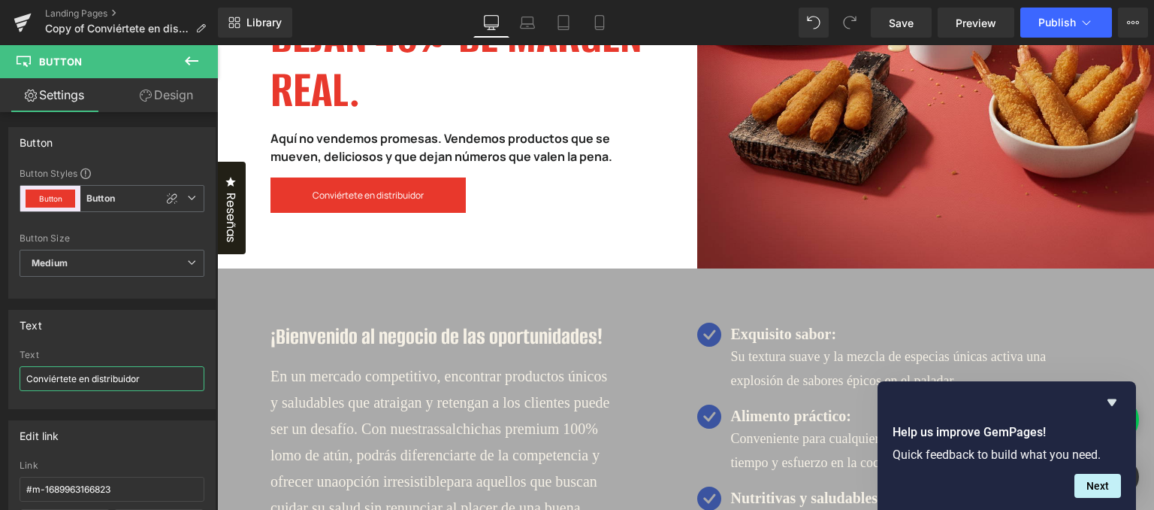
scroll to position [0, 0]
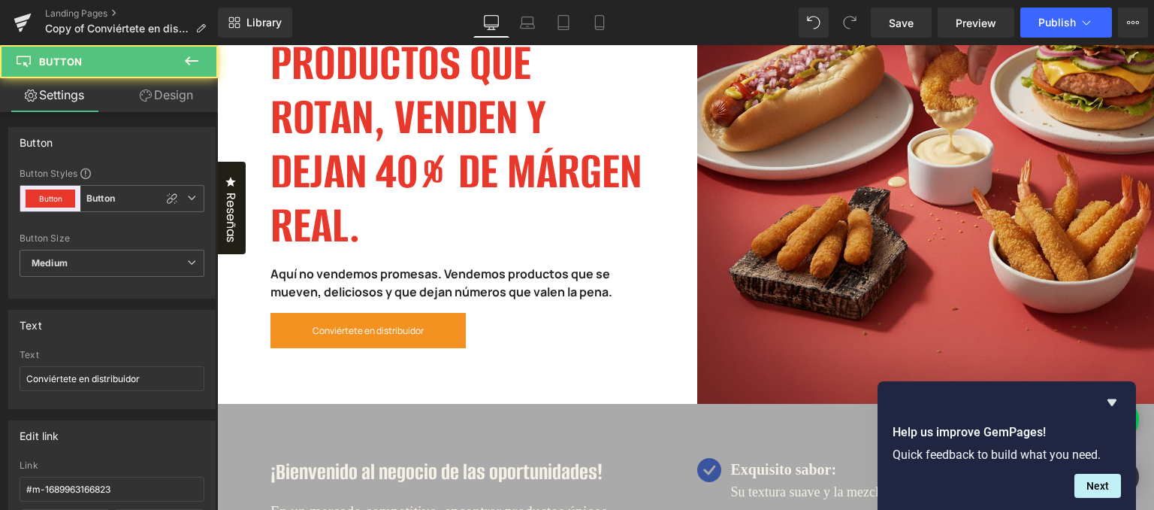
click at [457, 340] on link "Conviértete en distribuidor" at bounding box center [368, 330] width 195 height 35
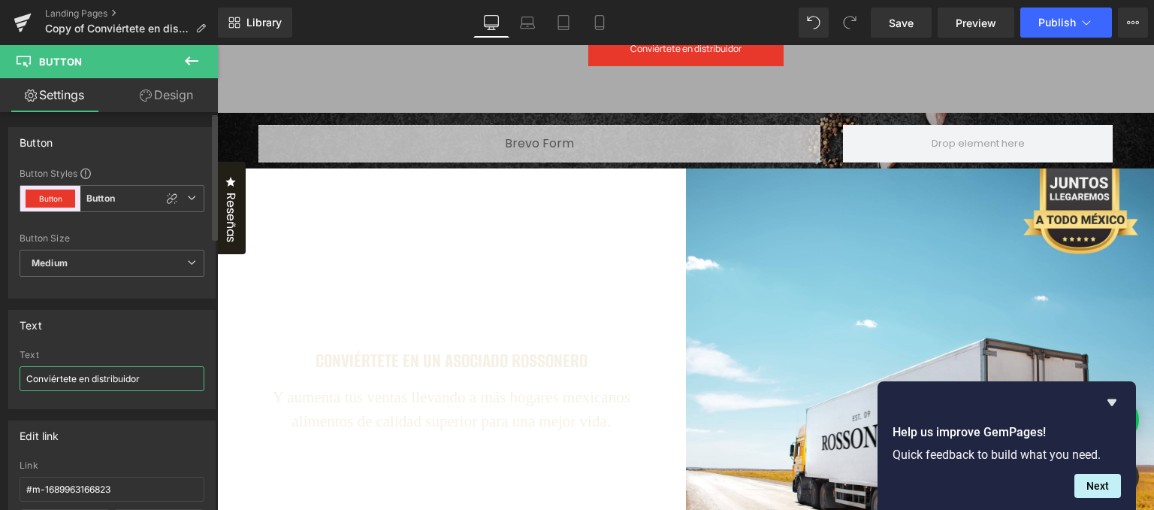
click at [126, 380] on input "Conviértete en distribuidor" at bounding box center [112, 378] width 185 height 25
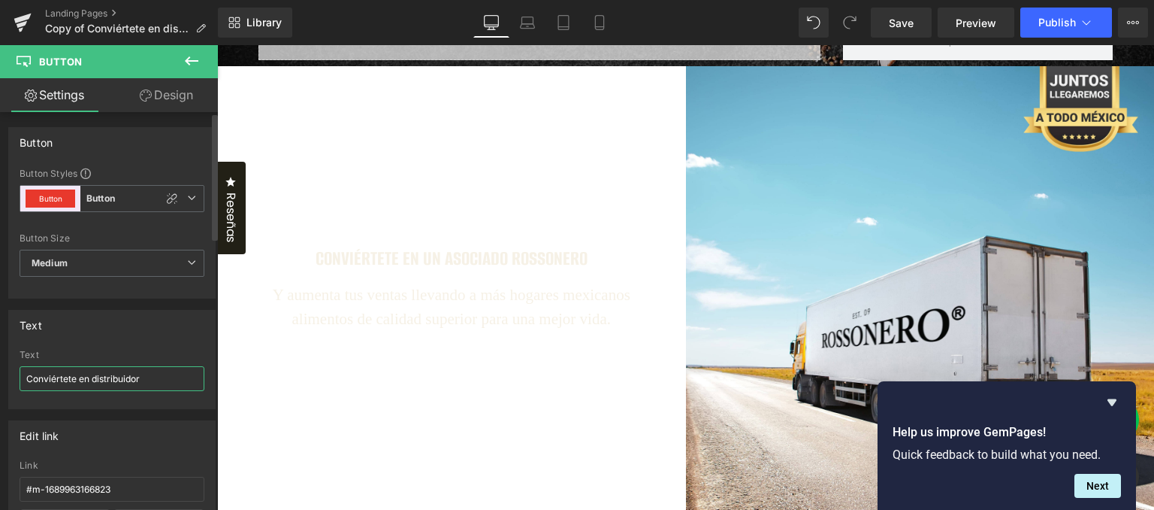
click at [126, 380] on input "Conviértete en distribuidor" at bounding box center [112, 378] width 185 height 25
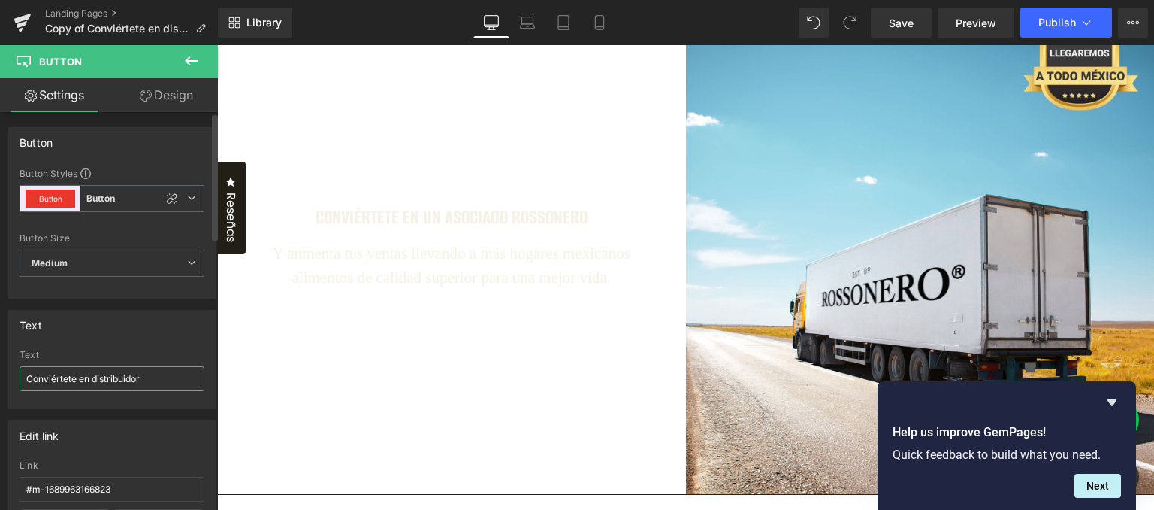
click at [126, 380] on input "Conviértete en distribuidor" at bounding box center [112, 378] width 185 height 25
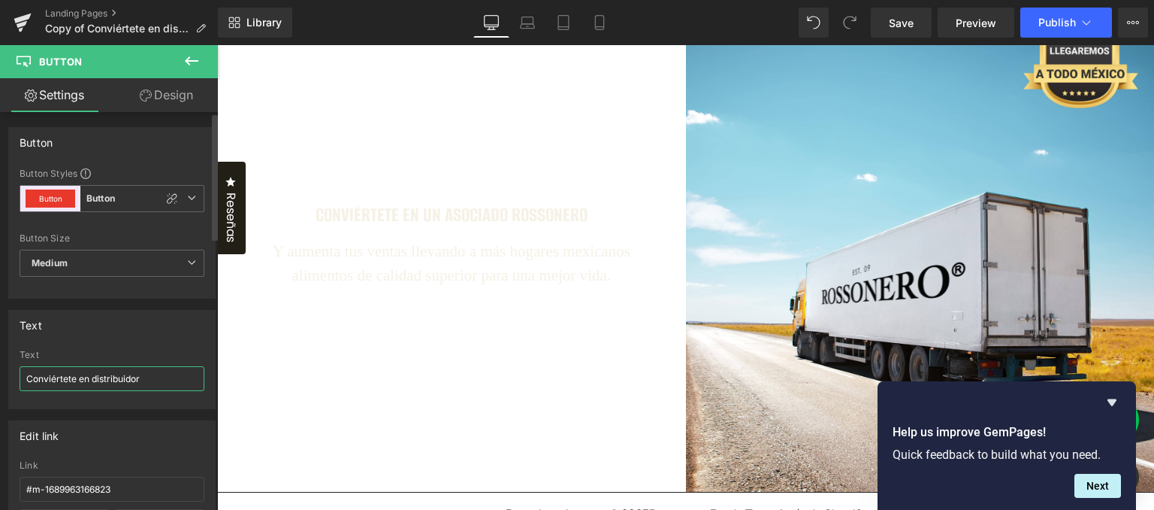
scroll to position [1918, 0]
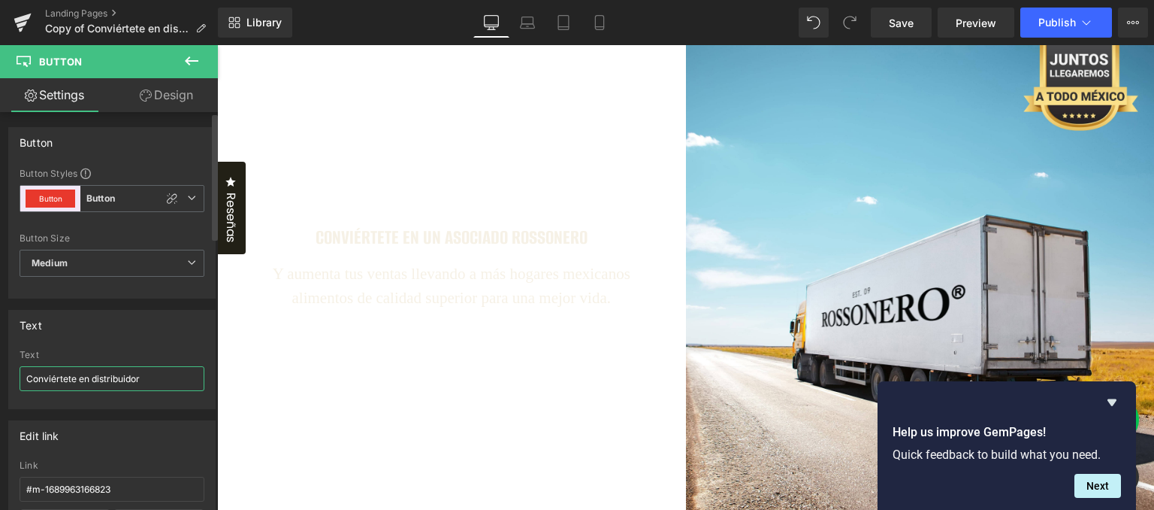
paste input "Quiero ser"
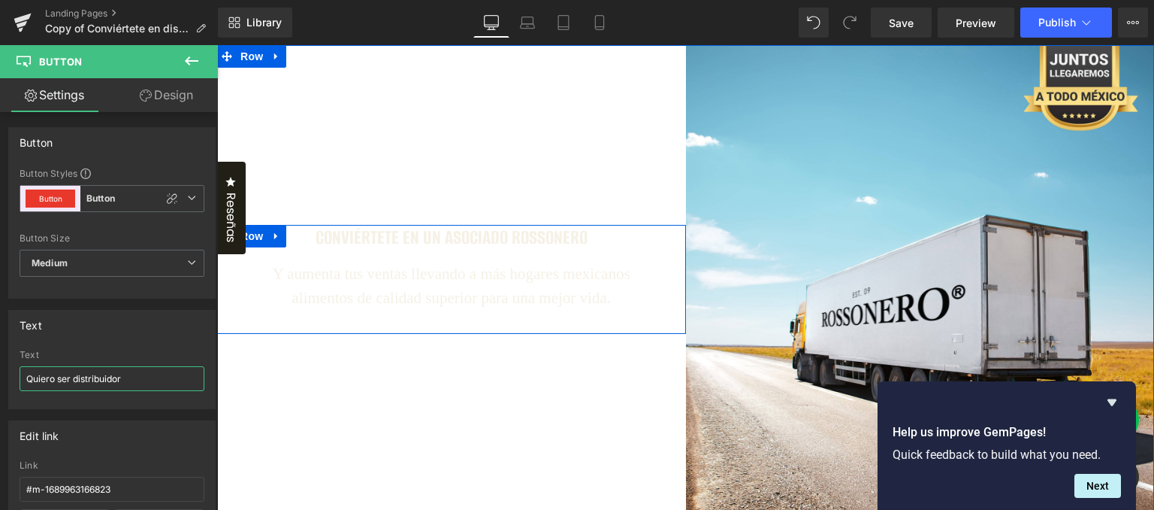
type input "Quiero ser distribuidor"
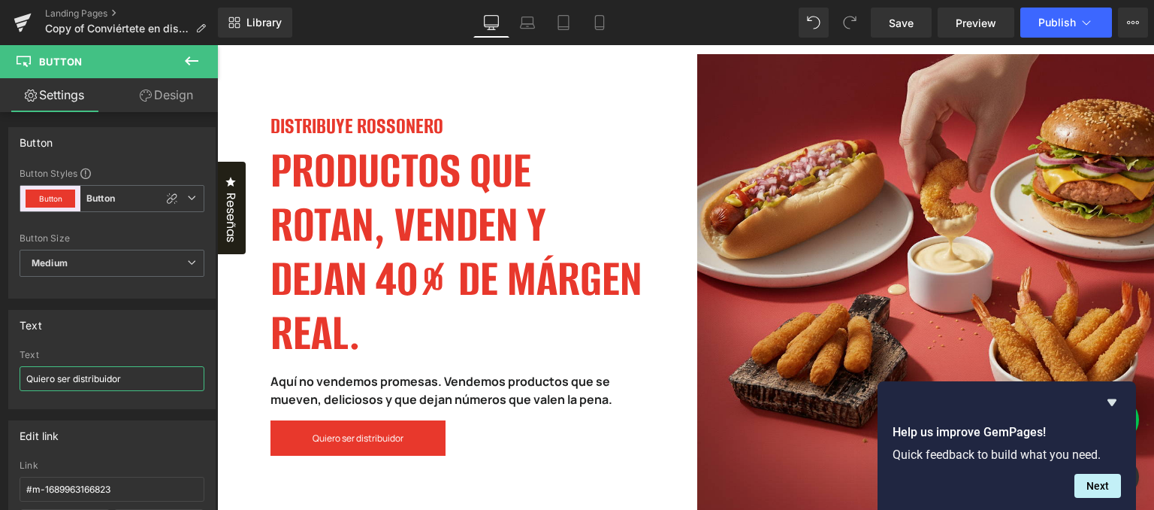
scroll to position [150, 0]
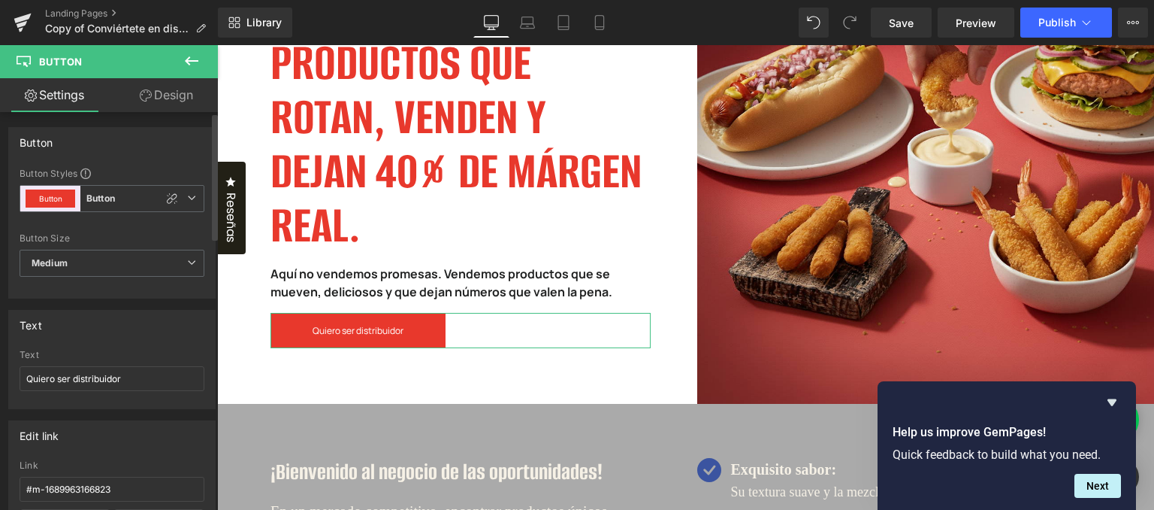
click at [133, 331] on div "Text" at bounding box center [112, 324] width 206 height 29
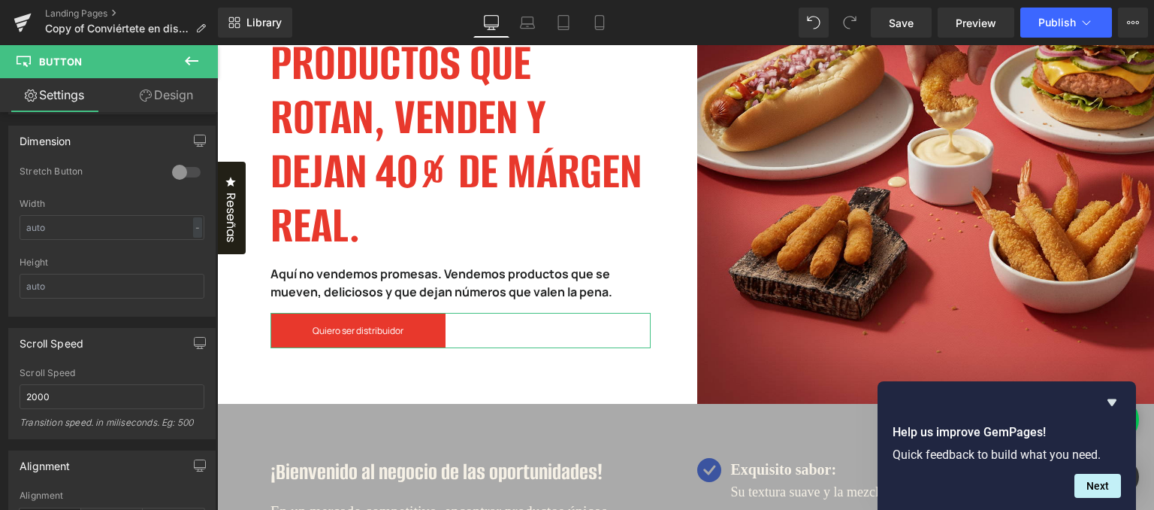
scroll to position [551, 0]
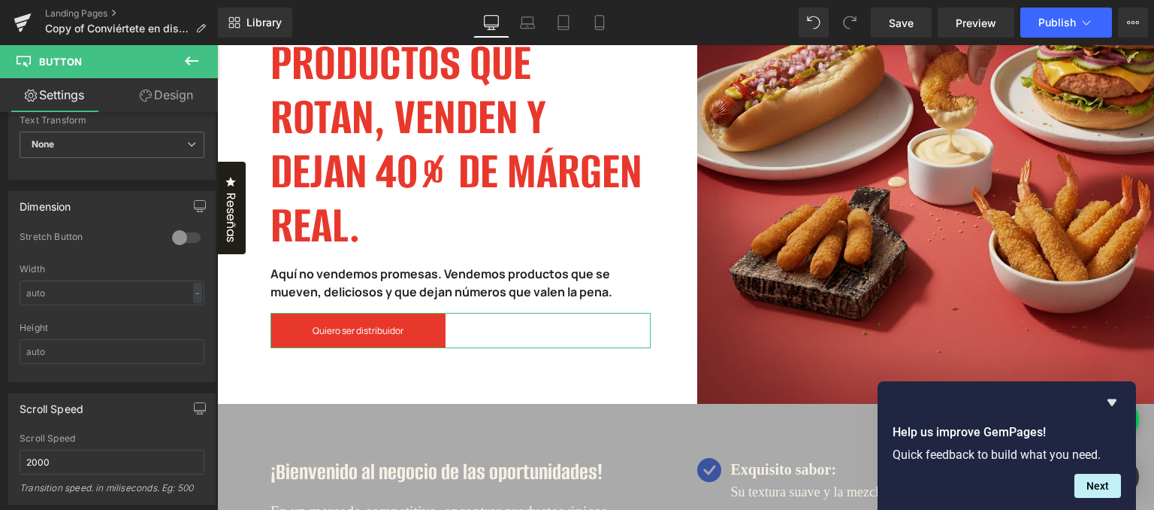
click at [177, 85] on link "Design" at bounding box center [166, 95] width 109 height 34
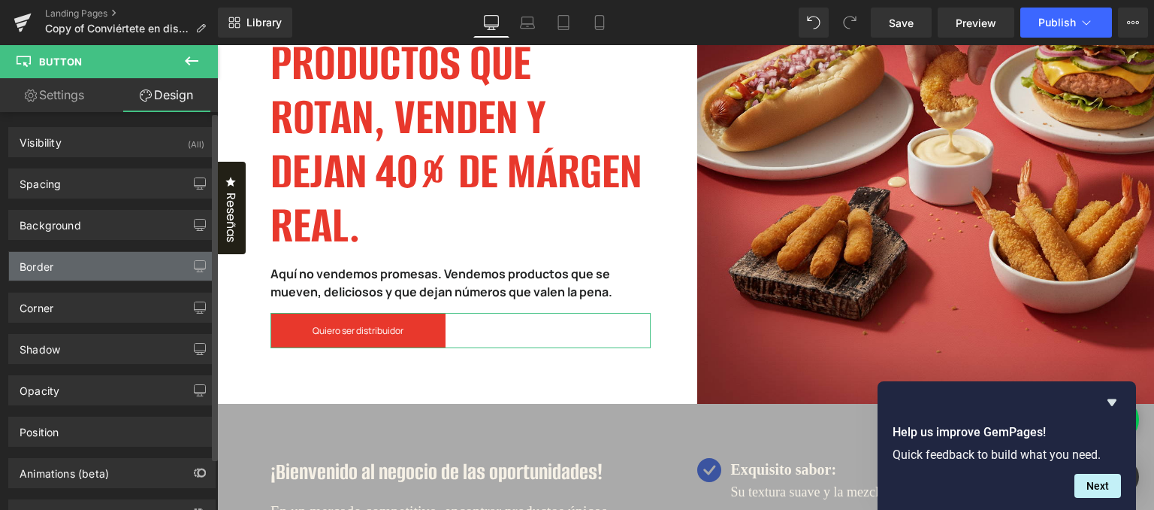
click at [80, 259] on div "Border" at bounding box center [112, 266] width 206 height 29
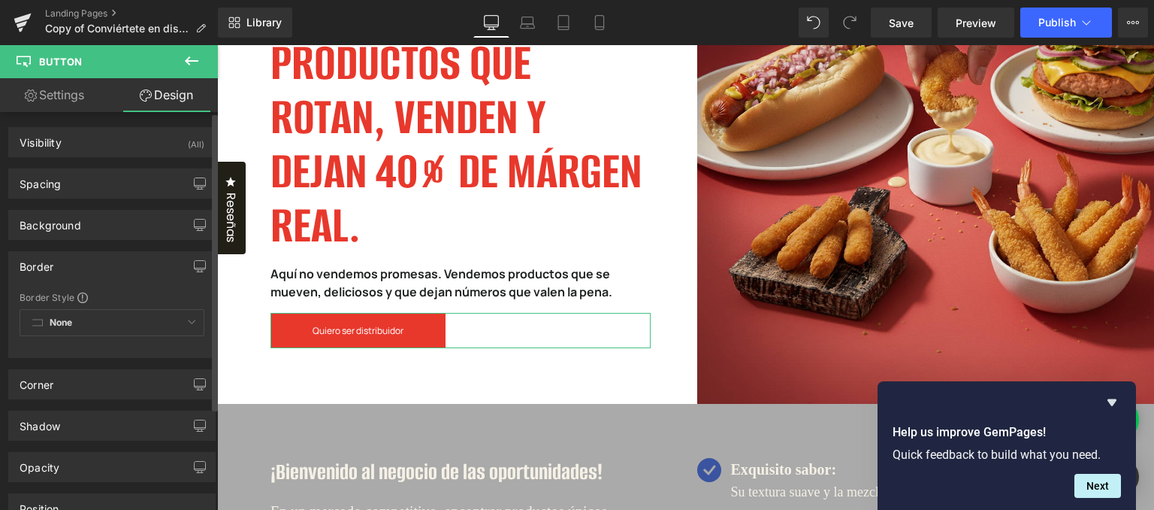
click at [80, 259] on div "Border" at bounding box center [112, 266] width 206 height 29
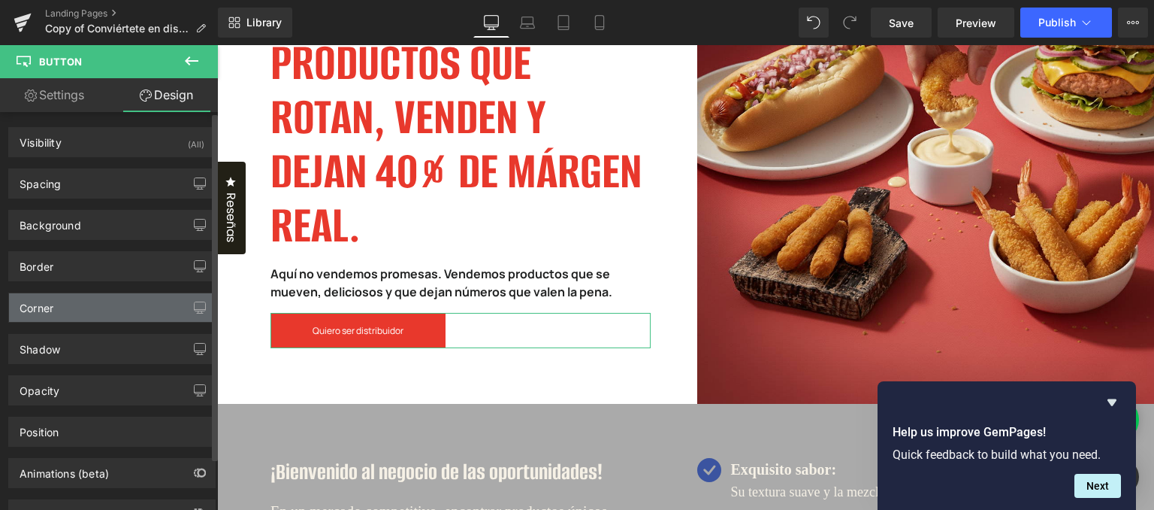
click at [81, 301] on div "Corner" at bounding box center [112, 307] width 206 height 29
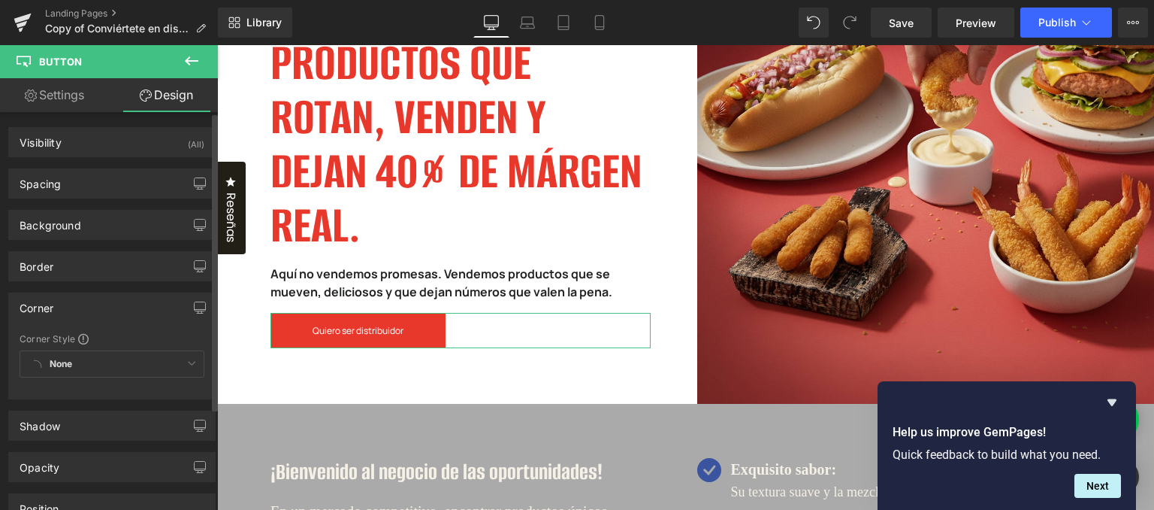
click at [81, 364] on div "None Custom Default Corner" at bounding box center [112, 367] width 185 height 35
click at [183, 368] on div "None Custom Default Corner" at bounding box center [112, 367] width 185 height 35
click at [190, 355] on div "None Custom Default Corner" at bounding box center [112, 367] width 185 height 35
drag, startPoint x: 53, startPoint y: 360, endPoint x: 38, endPoint y: 361, distance: 15.1
click at [53, 360] on div "None Custom Default Corner" at bounding box center [112, 367] width 185 height 35
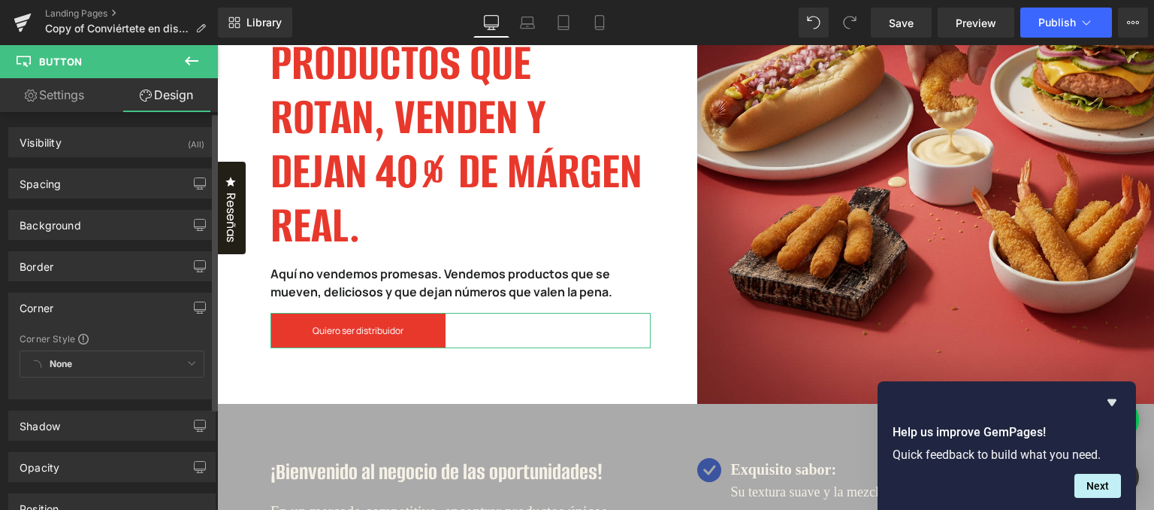
click at [32, 359] on div "None Custom Default Corner" at bounding box center [112, 367] width 185 height 35
click at [194, 61] on icon at bounding box center [192, 60] width 14 height 9
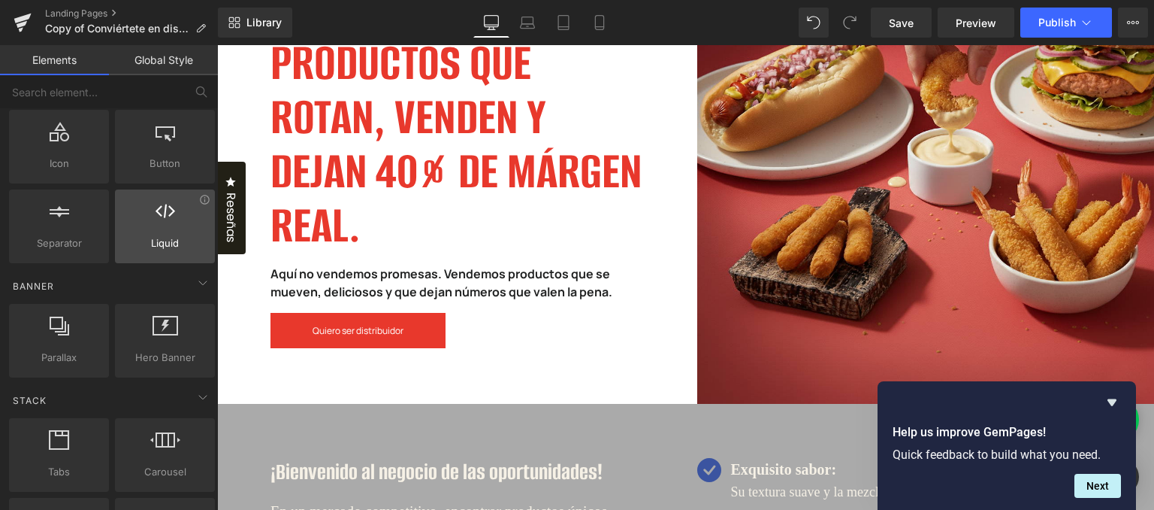
scroll to position [225, 0]
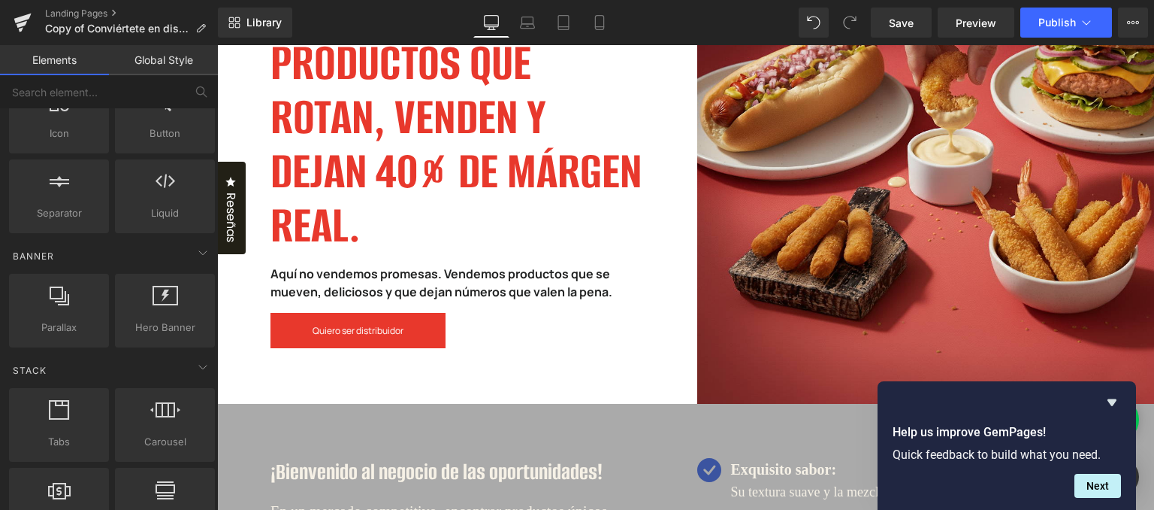
click at [156, 70] on link "Global Style" at bounding box center [163, 60] width 109 height 30
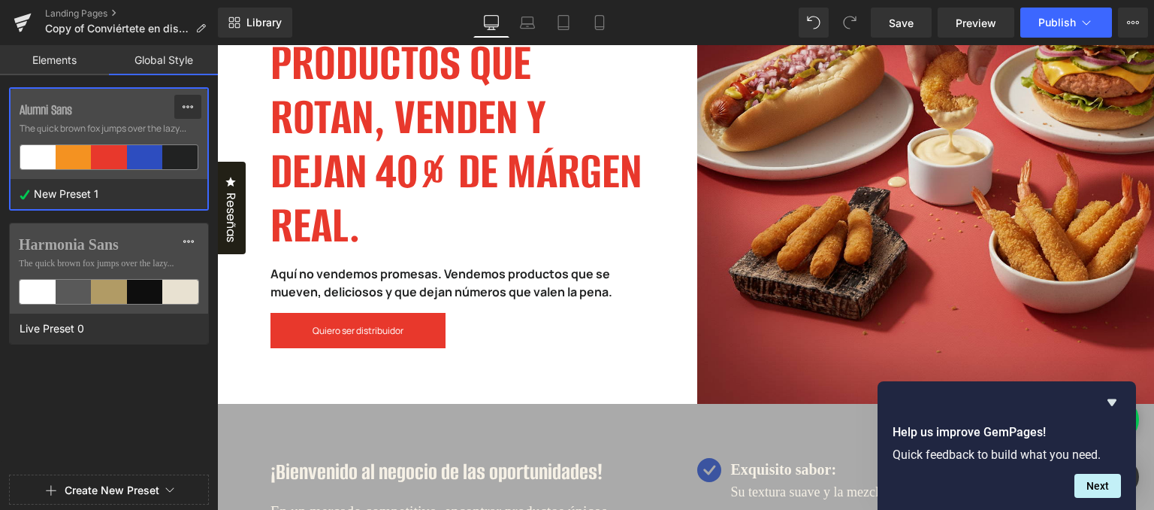
click at [186, 101] on icon at bounding box center [188, 107] width 12 height 12
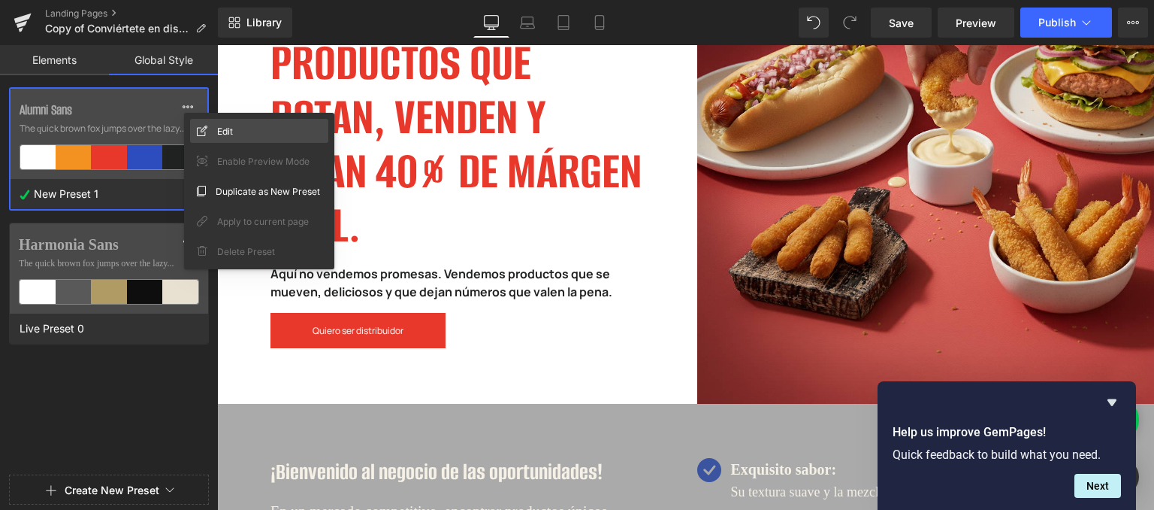
click at [201, 127] on icon at bounding box center [202, 131] width 11 height 11
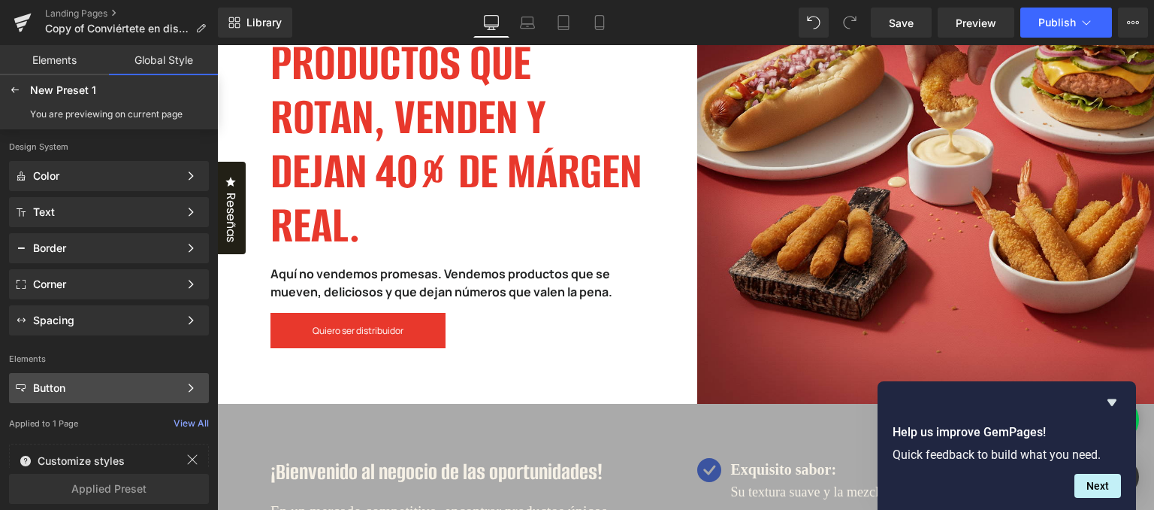
click at [131, 387] on div "Button" at bounding box center [106, 388] width 146 height 12
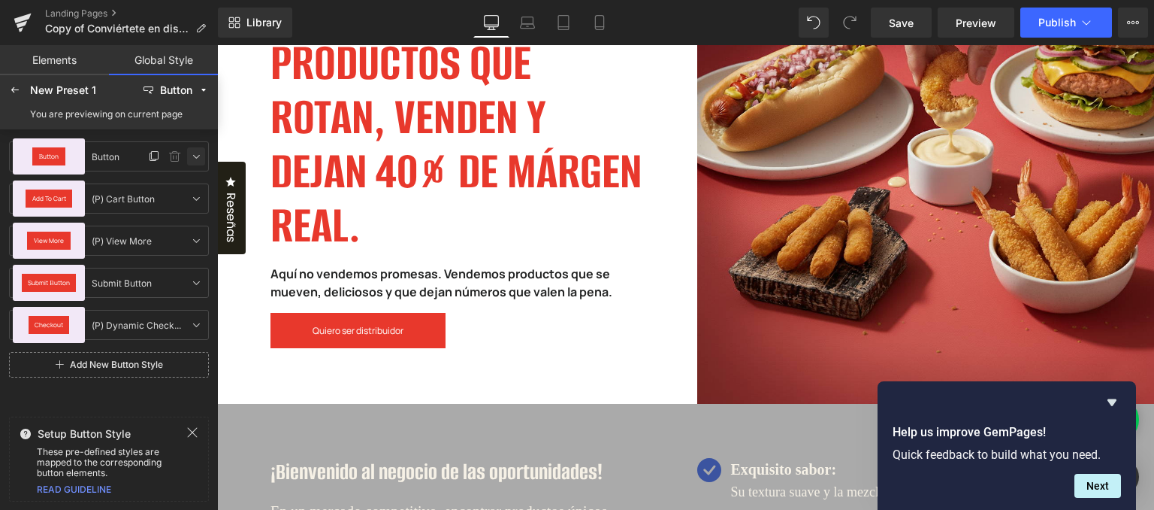
click at [192, 153] on icon at bounding box center [196, 156] width 12 height 12
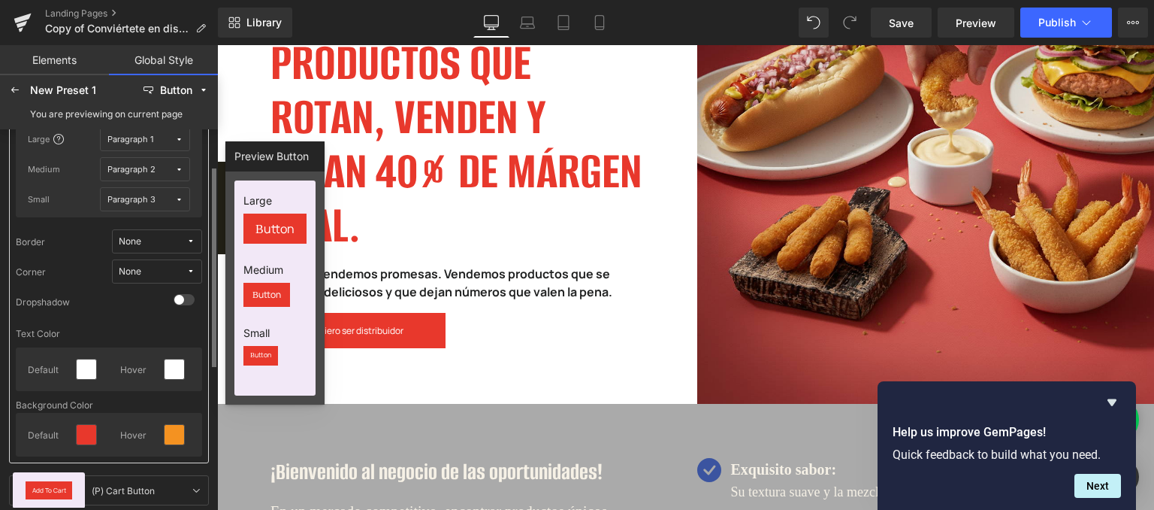
scroll to position [0, 0]
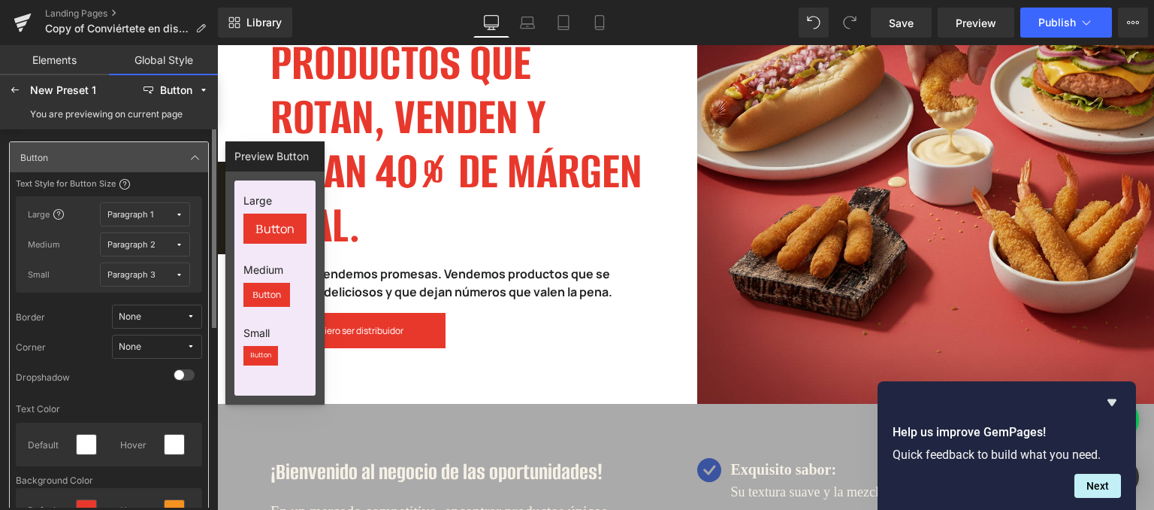
click at [171, 217] on span "Paragraph 1" at bounding box center [141, 214] width 68 height 11
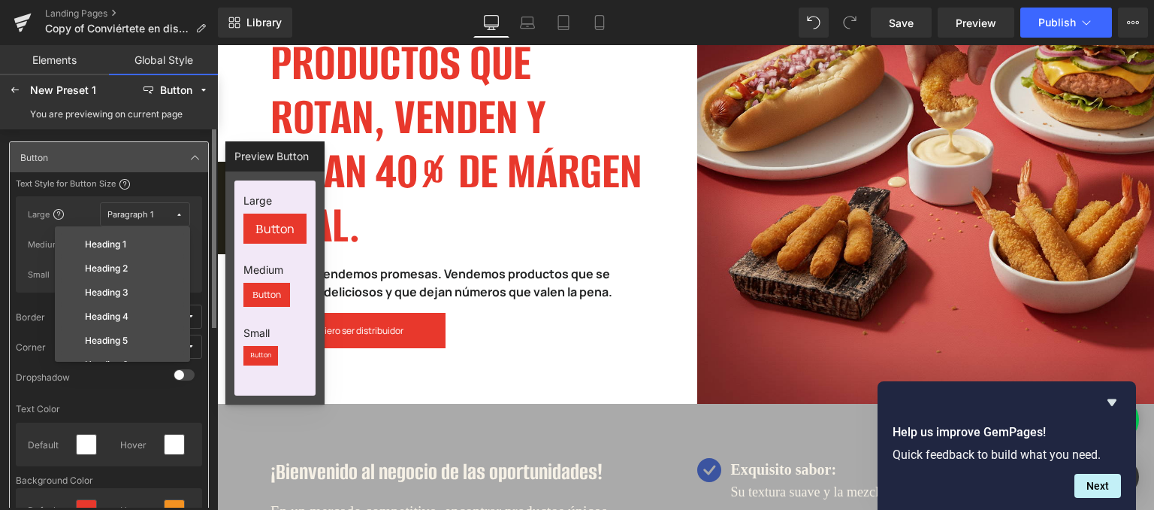
click at [171, 217] on span "Paragraph 1" at bounding box center [141, 214] width 68 height 11
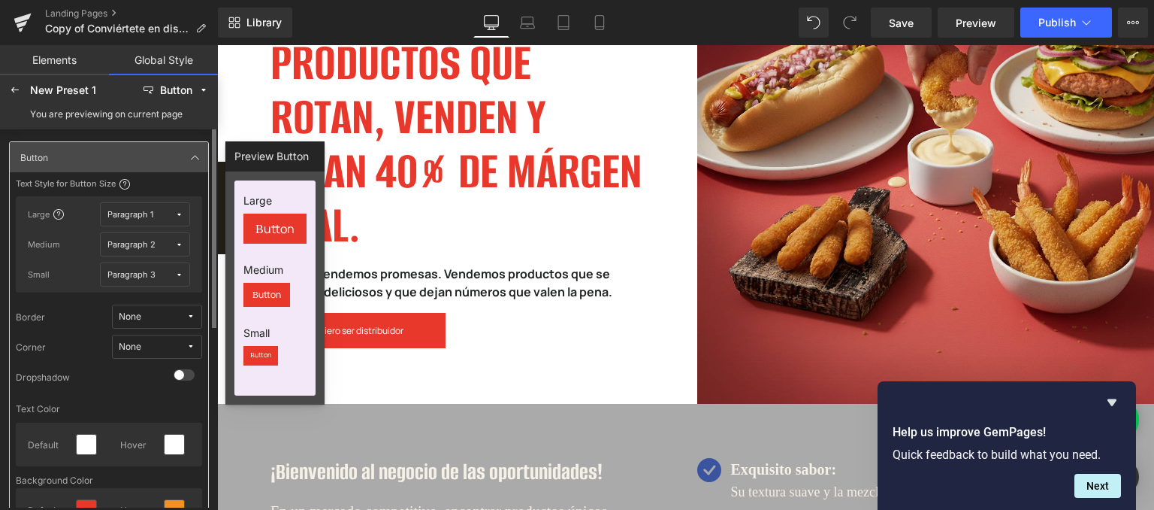
click at [175, 208] on button "Paragraph 1" at bounding box center [145, 214] width 90 height 24
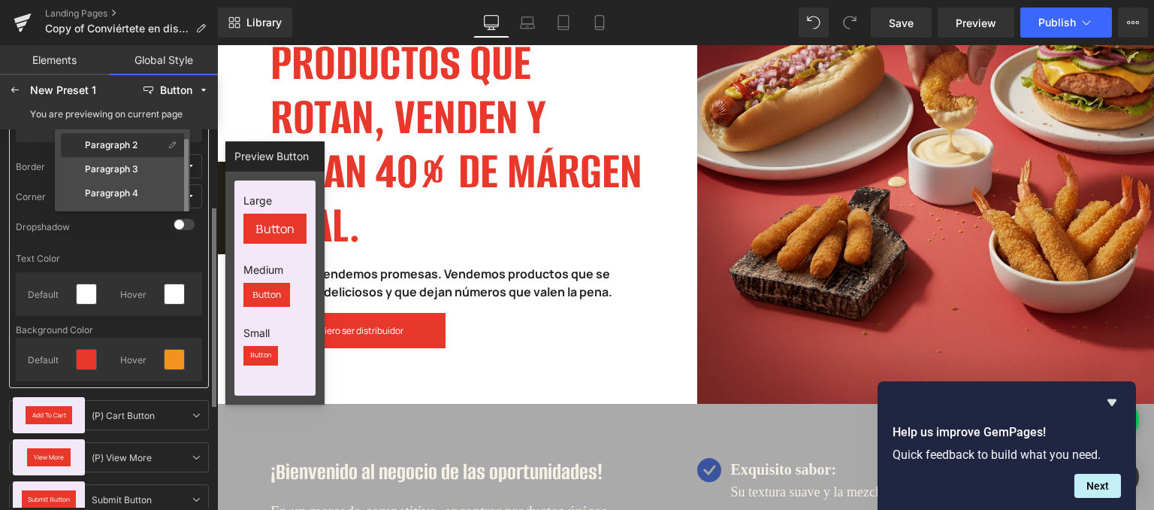
scroll to position [75, 0]
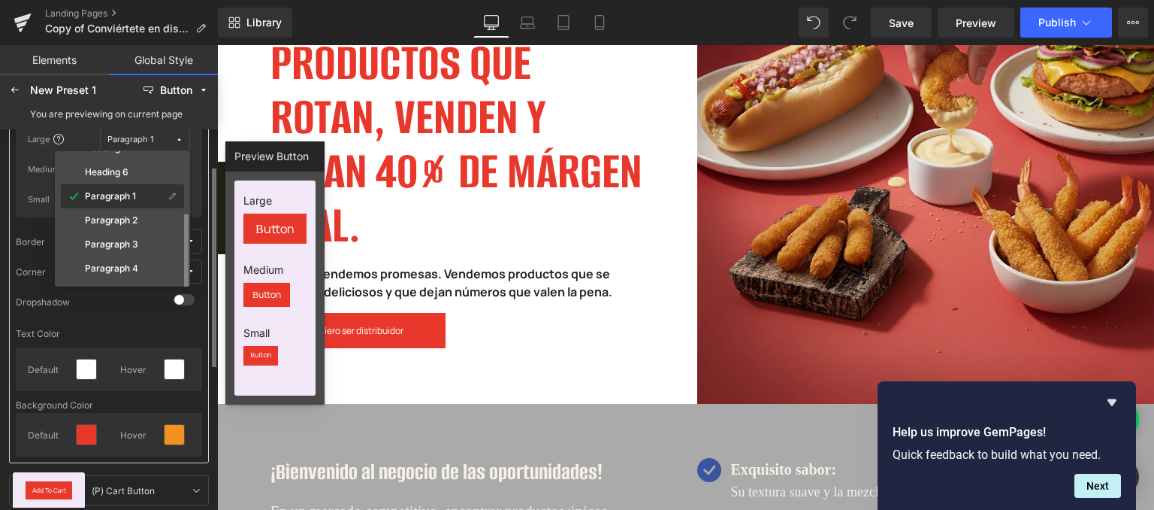
click at [124, 201] on div "Paragraph 1" at bounding box center [114, 196] width 100 height 12
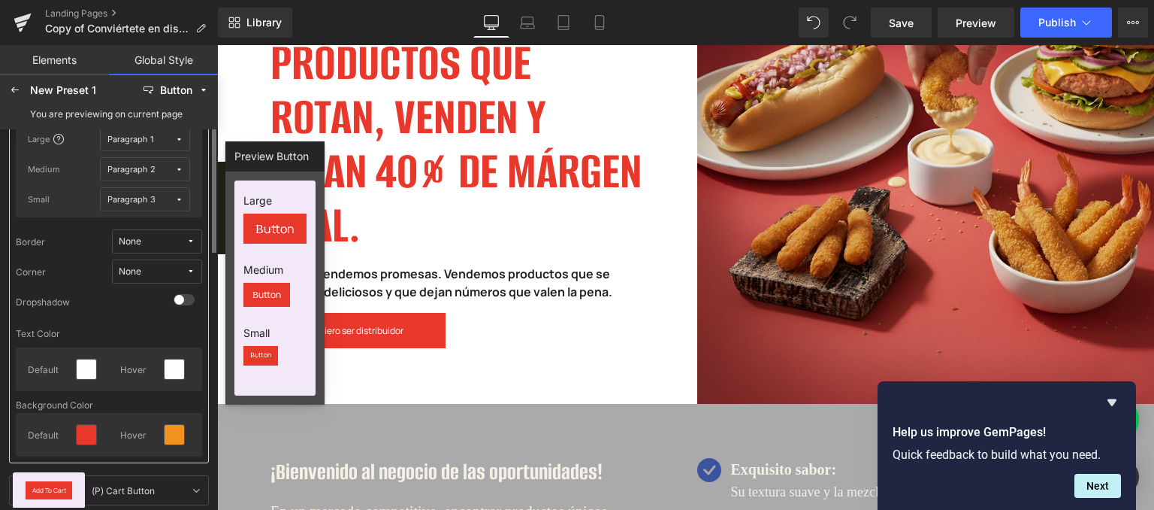
scroll to position [0, 0]
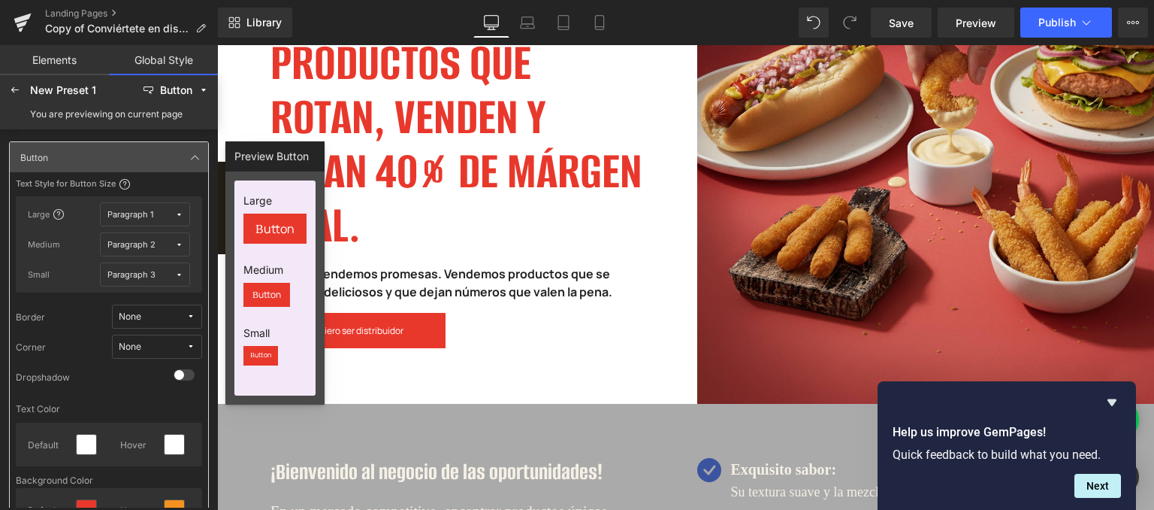
click at [173, 244] on span "Paragraph 2" at bounding box center [141, 244] width 68 height 11
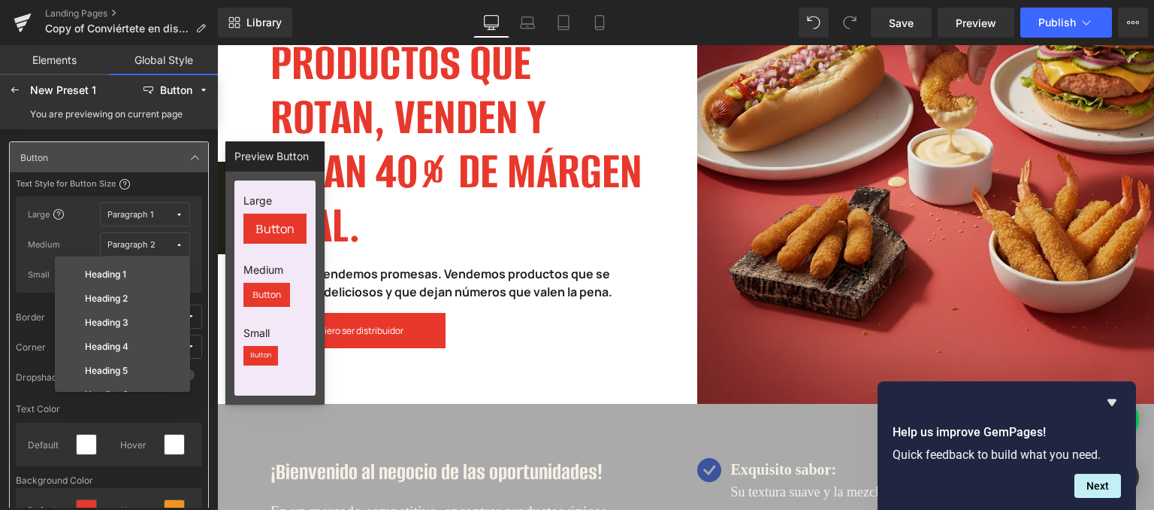
click at [174, 244] on span "Paragraph 2" at bounding box center [141, 244] width 68 height 11
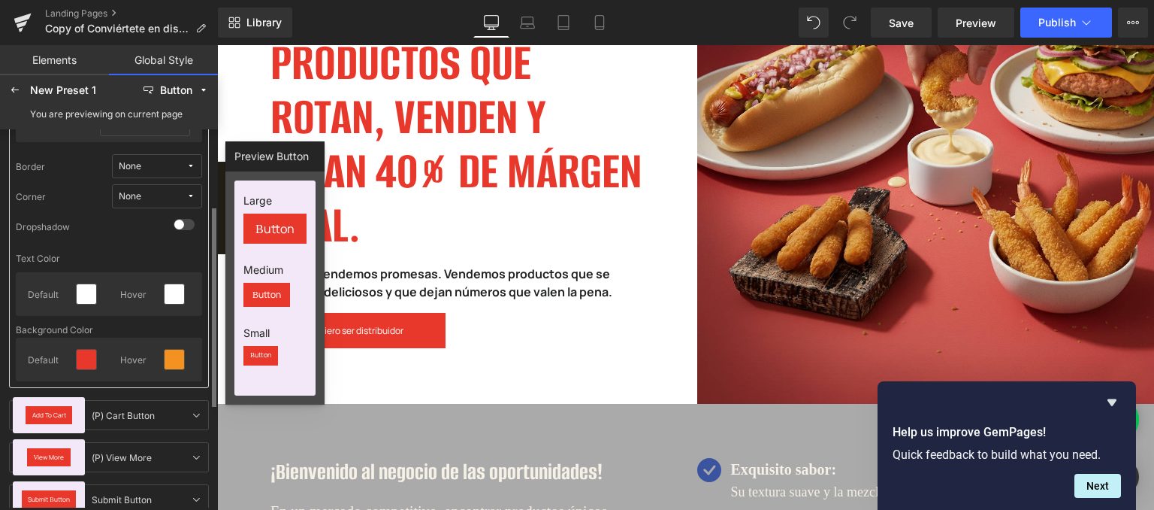
scroll to position [75, 0]
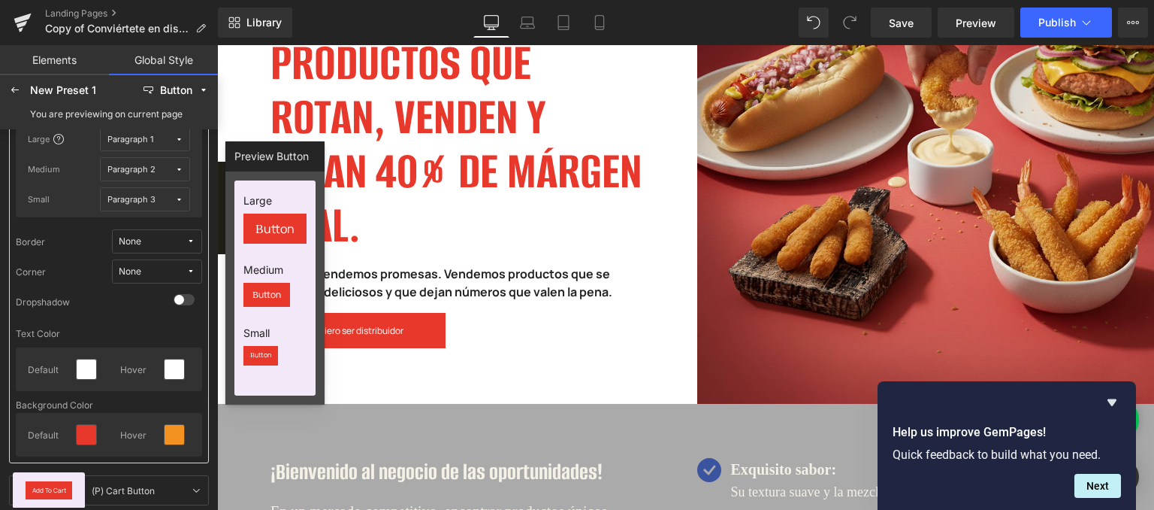
click at [181, 271] on span "None" at bounding box center [153, 271] width 68 height 11
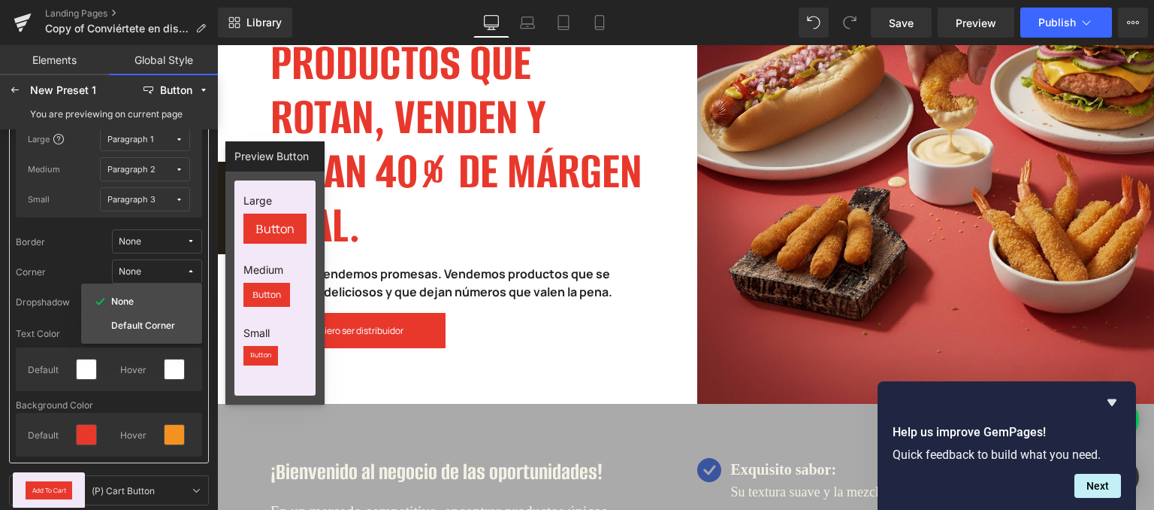
click at [180, 271] on span "None" at bounding box center [153, 271] width 68 height 11
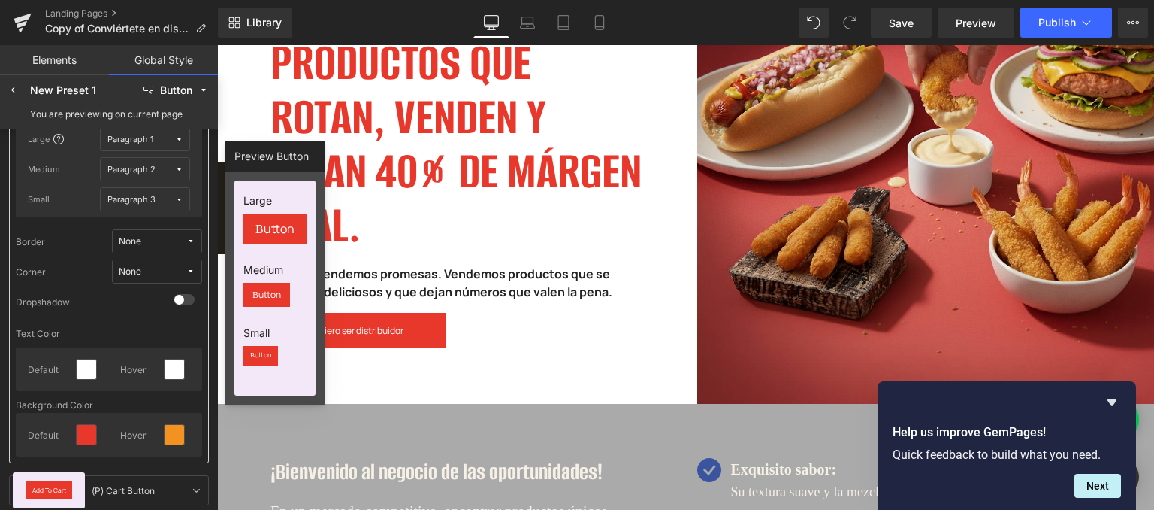
click at [187, 272] on icon at bounding box center [190, 271] width 9 height 9
click at [155, 321] on label "Default Corner" at bounding box center [143, 325] width 64 height 11
click at [188, 267] on icon at bounding box center [190, 271] width 9 height 9
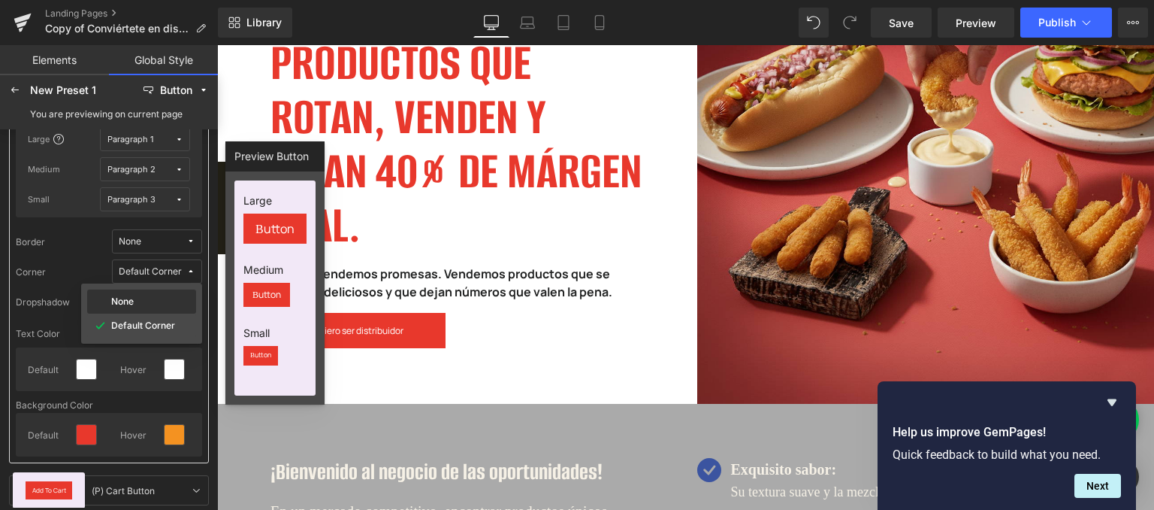
click at [165, 299] on div "None" at bounding box center [141, 301] width 103 height 12
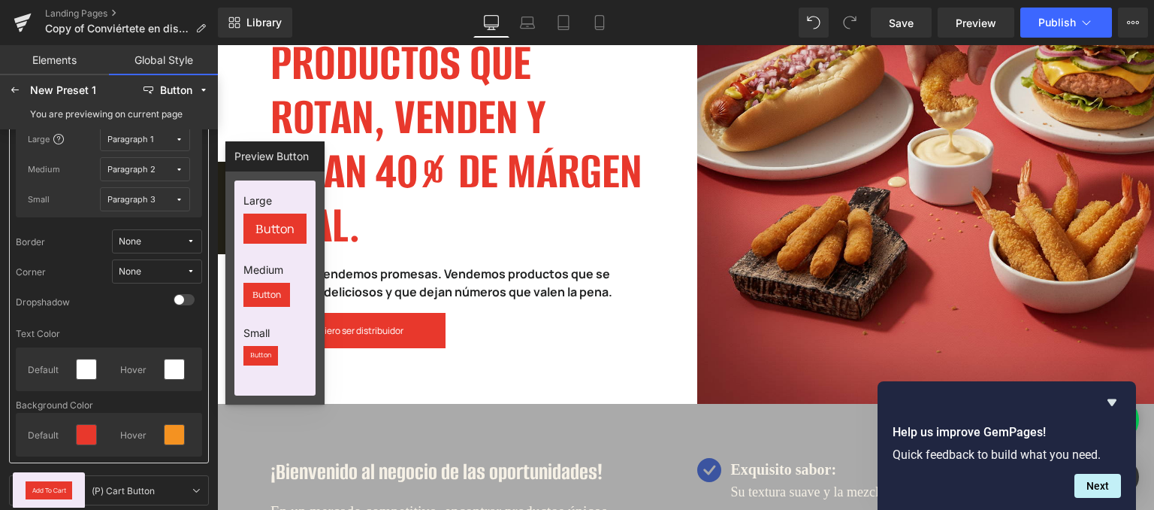
click at [190, 265] on button "None" at bounding box center [157, 271] width 90 height 24
click at [159, 320] on label "Default Corner" at bounding box center [143, 325] width 64 height 11
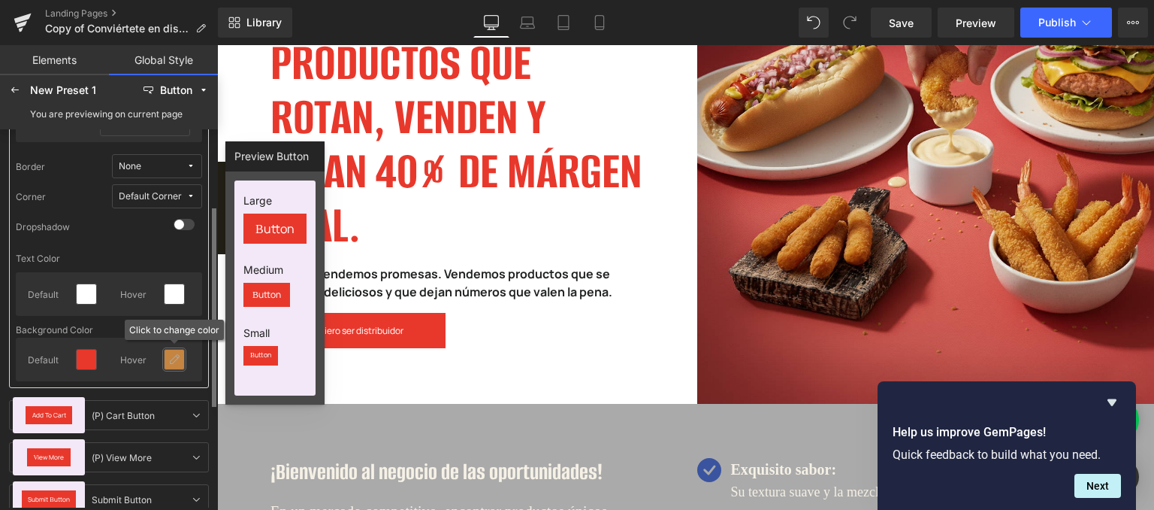
click at [171, 359] on icon at bounding box center [174, 359] width 12 height 12
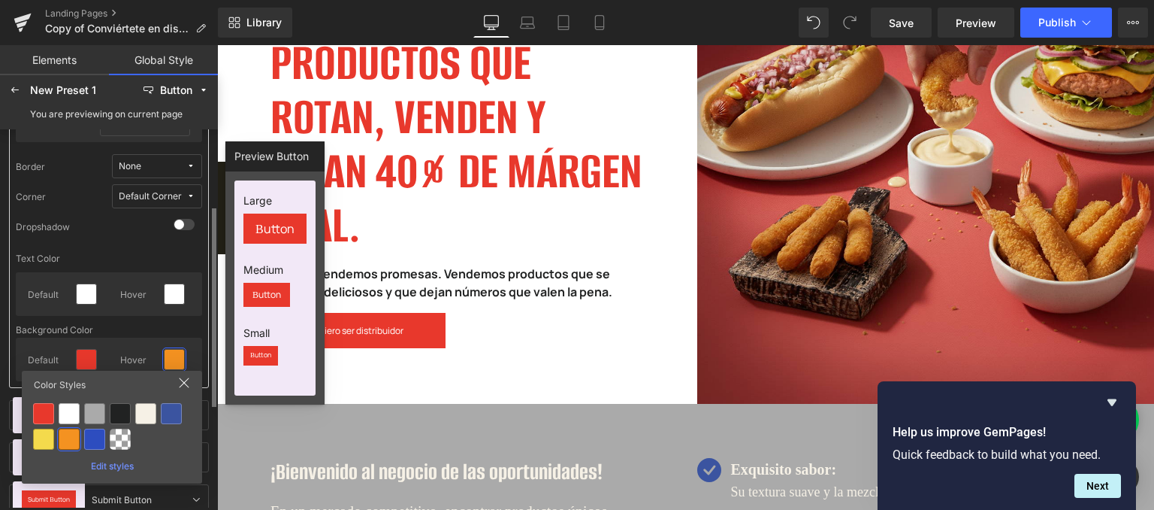
click at [132, 334] on div "Background Color" at bounding box center [109, 330] width 186 height 16
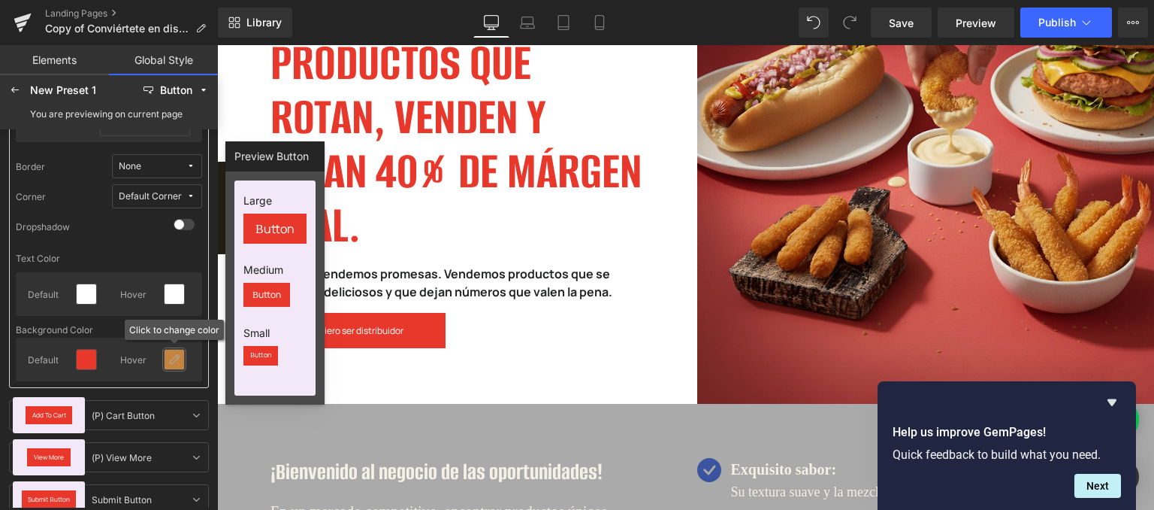
click at [177, 356] on icon at bounding box center [174, 359] width 12 height 12
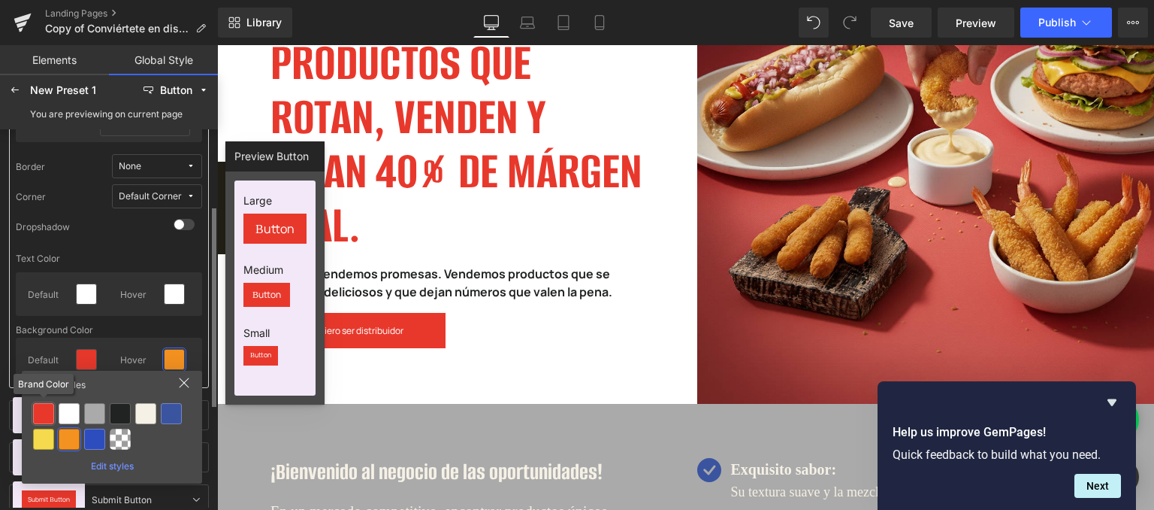
click at [42, 415] on div at bounding box center [43, 413] width 21 height 21
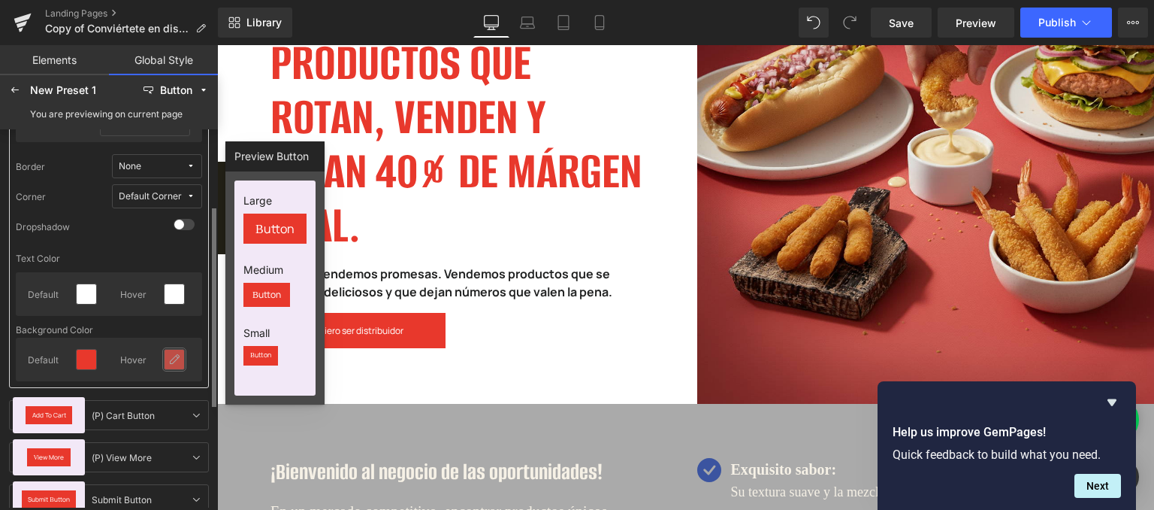
click at [165, 357] on div at bounding box center [175, 359] width 20 height 20
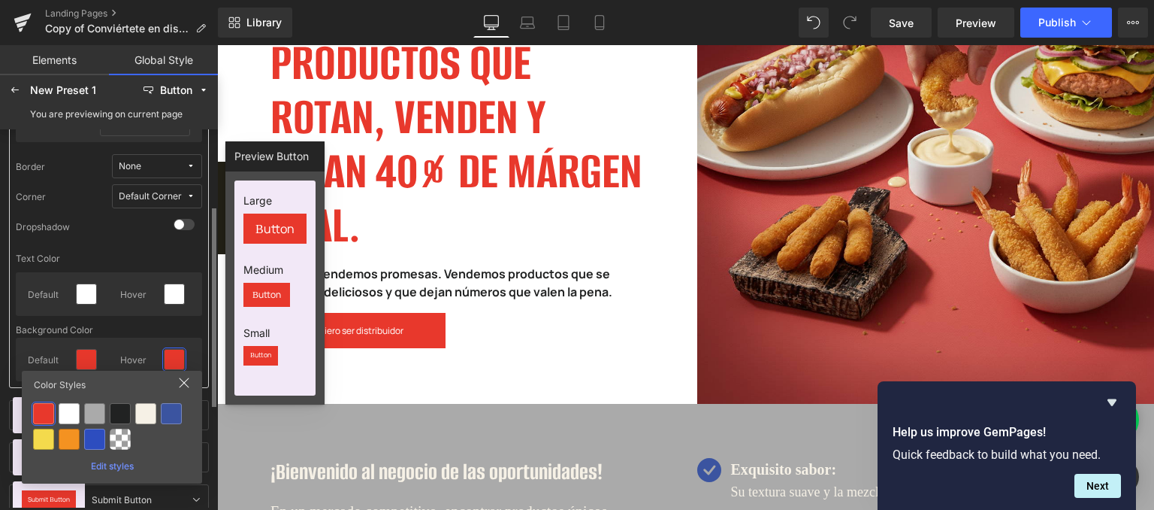
click at [141, 340] on div "Default Hover" at bounding box center [109, 359] width 186 height 44
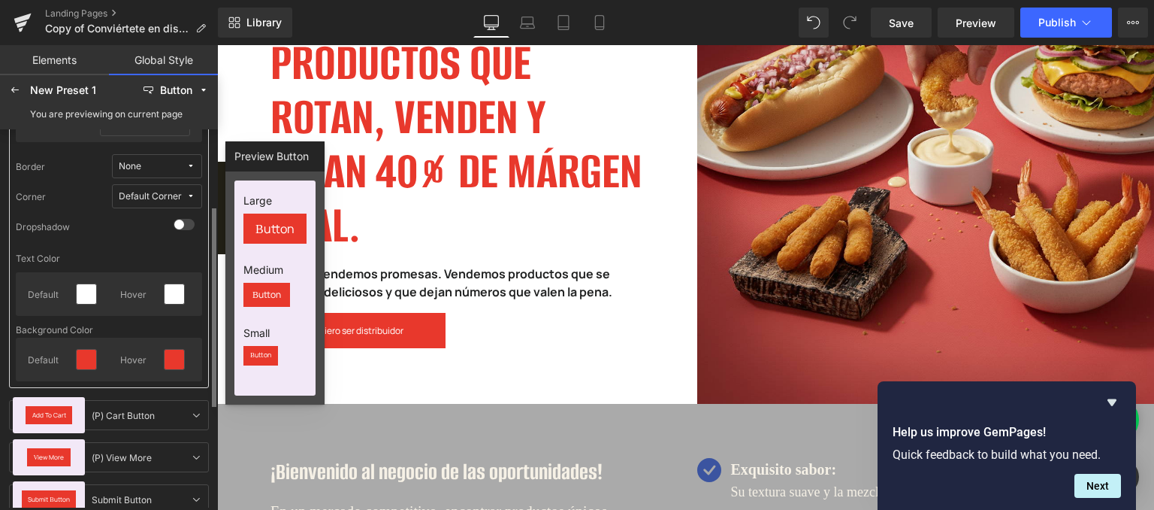
scroll to position [75, 0]
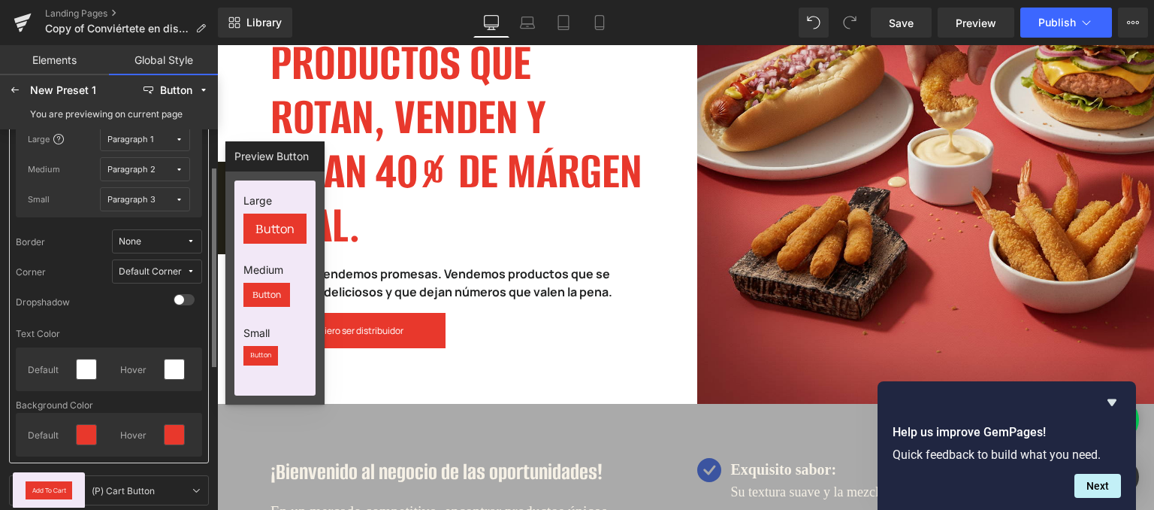
click at [192, 241] on icon at bounding box center [190, 241] width 9 height 9
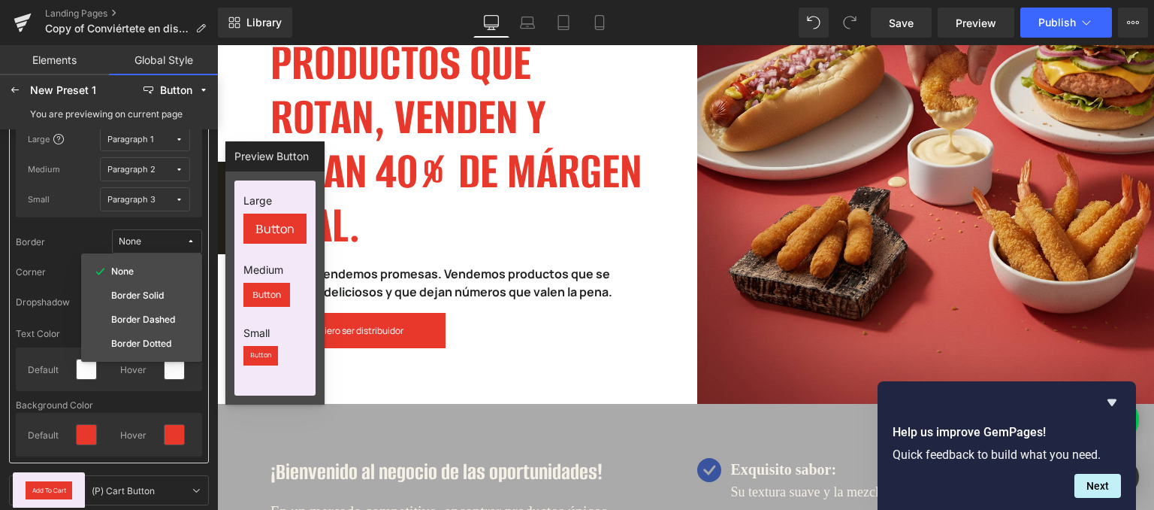
click at [192, 241] on icon at bounding box center [190, 241] width 9 height 9
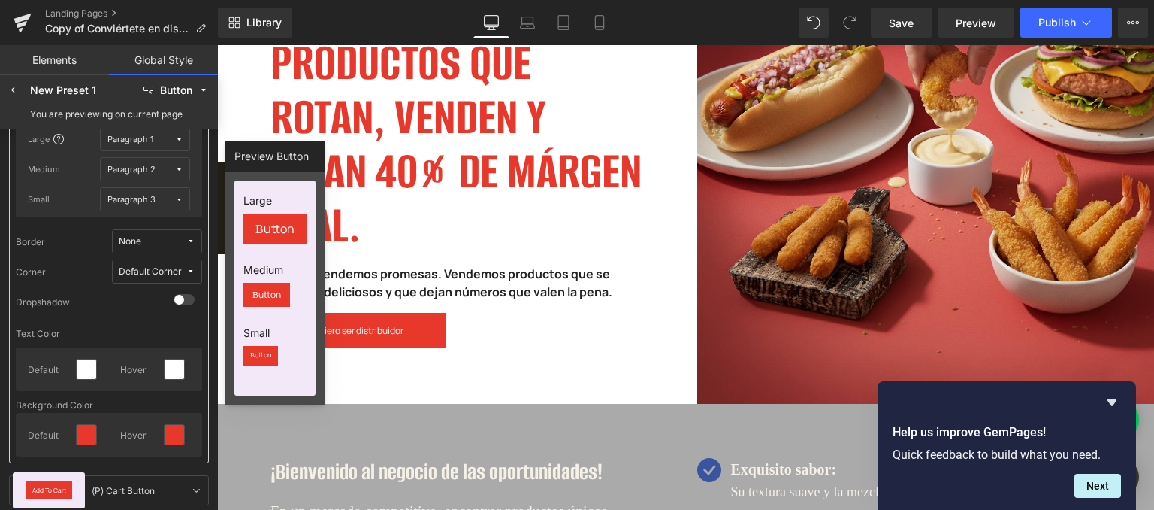
click at [192, 241] on icon at bounding box center [190, 241] width 9 height 9
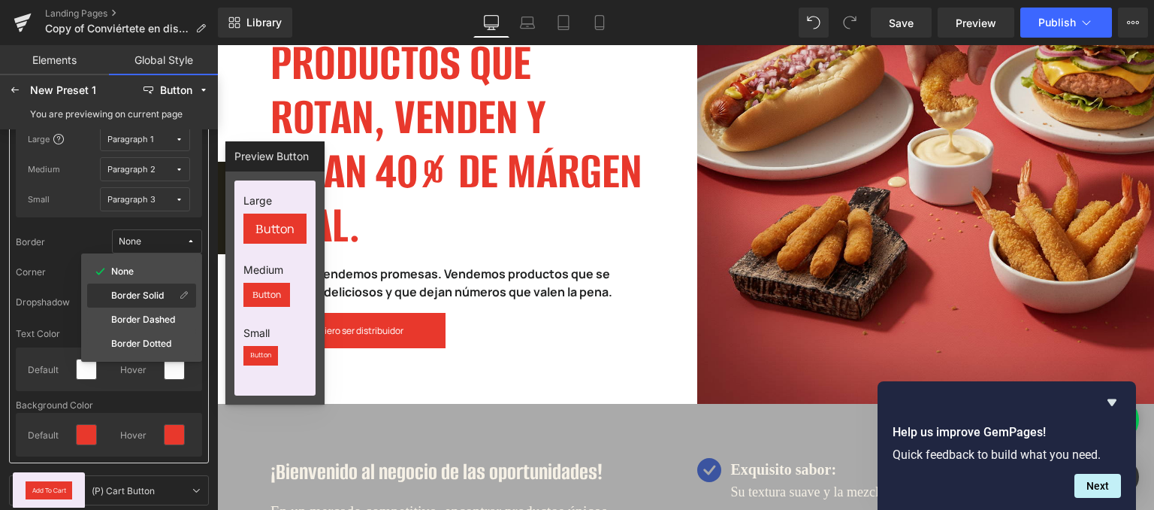
click at [170, 285] on div "Border Solid" at bounding box center [141, 295] width 109 height 24
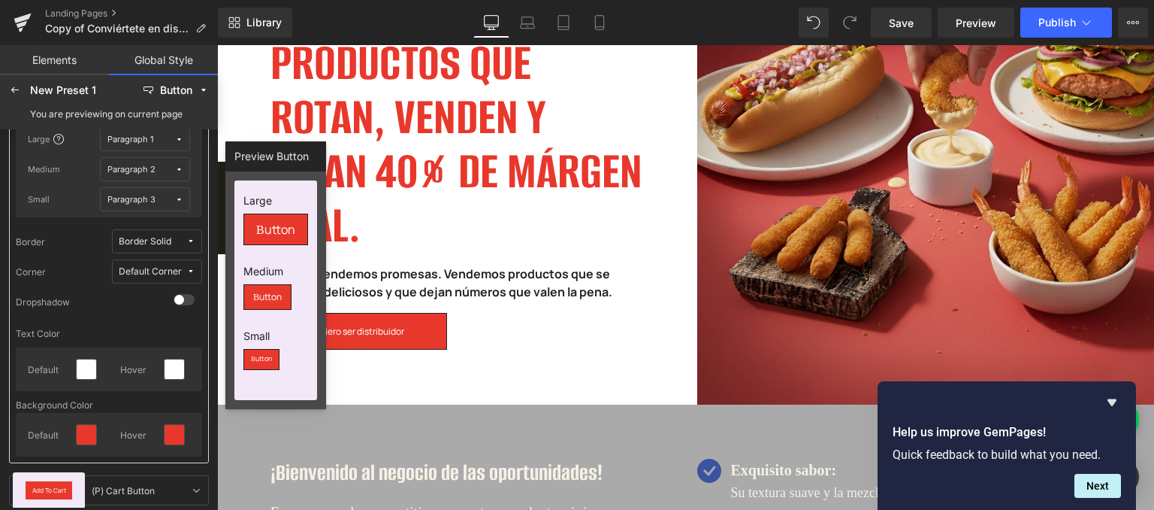
click at [186, 238] on icon at bounding box center [190, 241] width 9 height 9
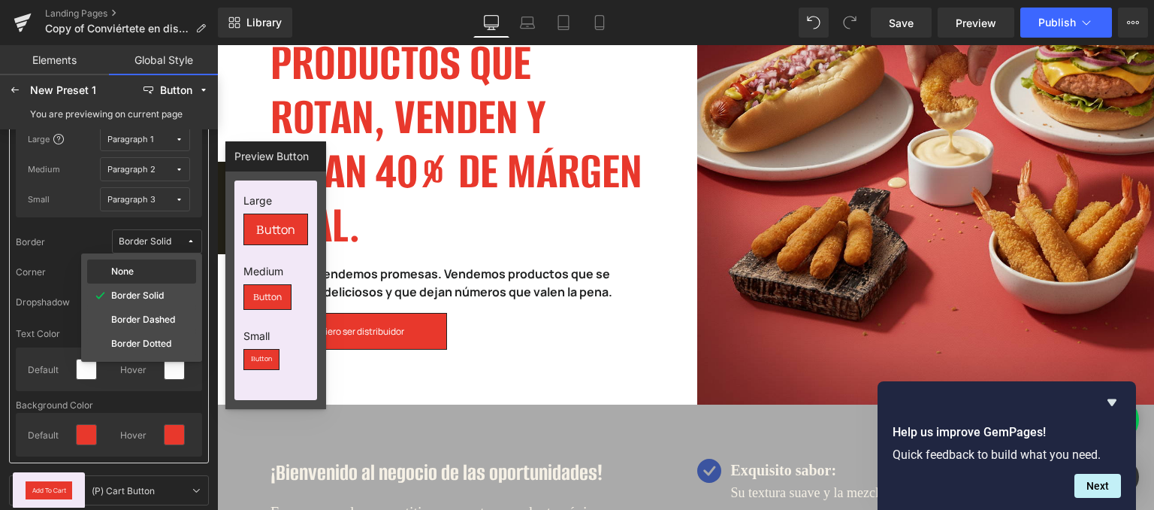
click at [176, 262] on div "None" at bounding box center [141, 271] width 109 height 24
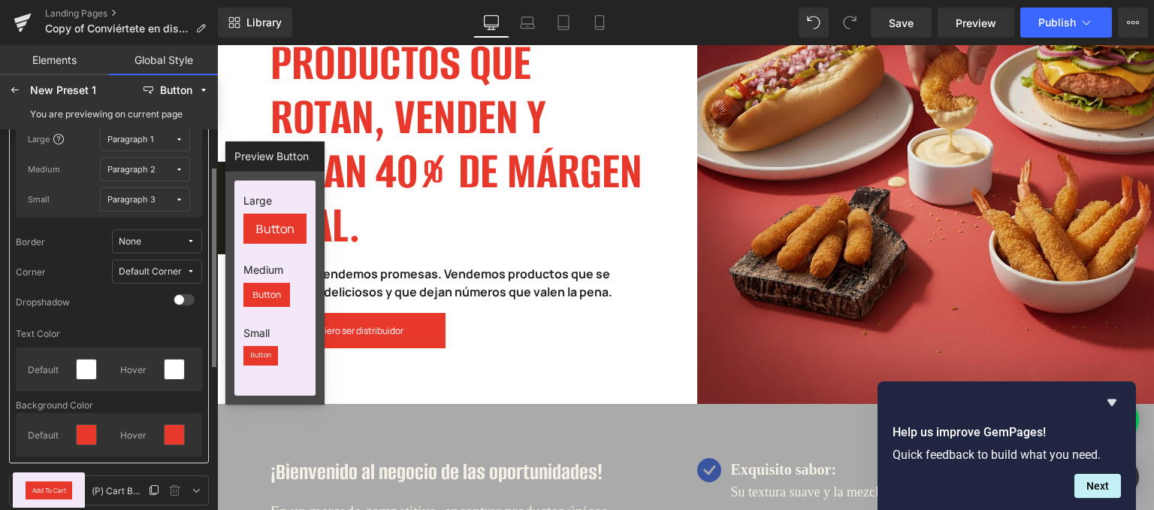
scroll to position [150, 0]
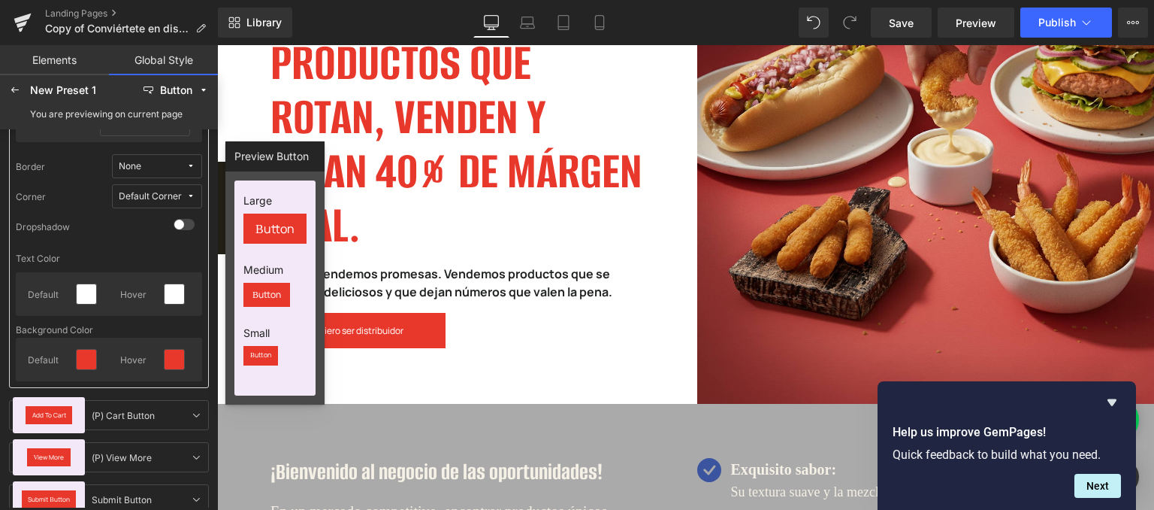
click at [186, 174] on button "None" at bounding box center [157, 166] width 90 height 24
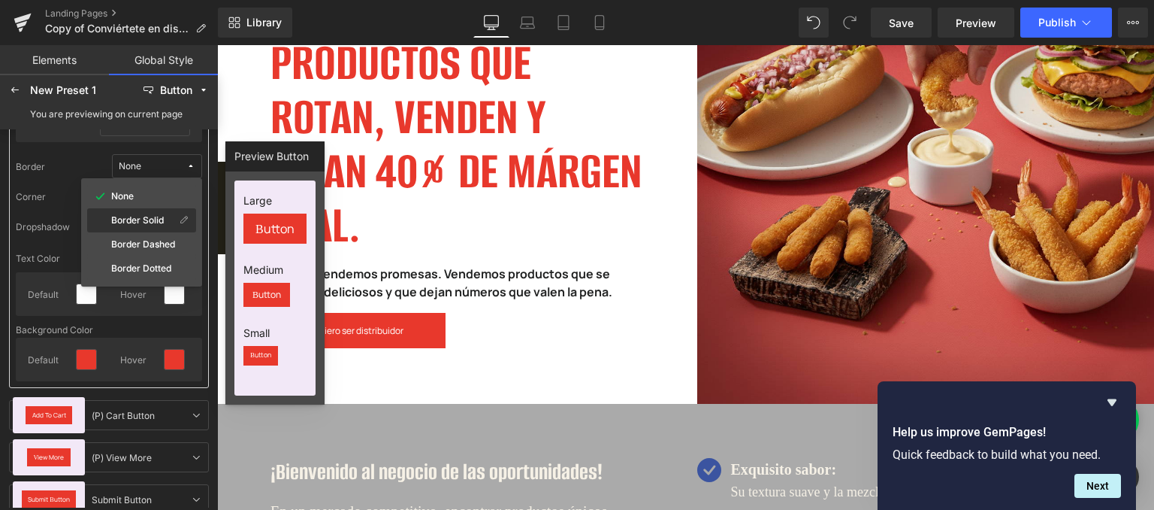
click at [165, 216] on div "Border Solid" at bounding box center [133, 220] width 86 height 12
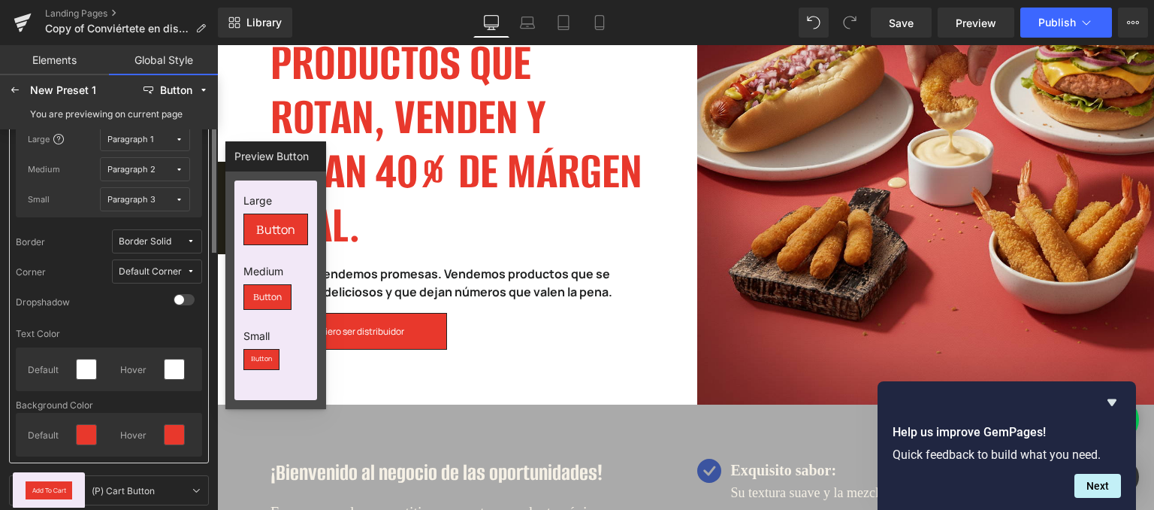
scroll to position [0, 0]
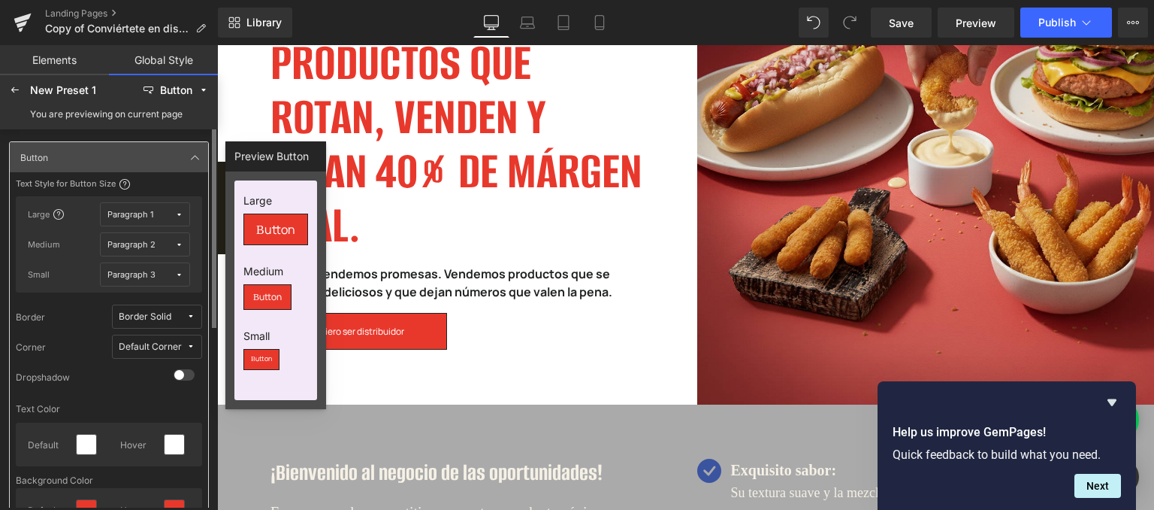
click at [168, 313] on div "Border Solid" at bounding box center [145, 316] width 53 height 11
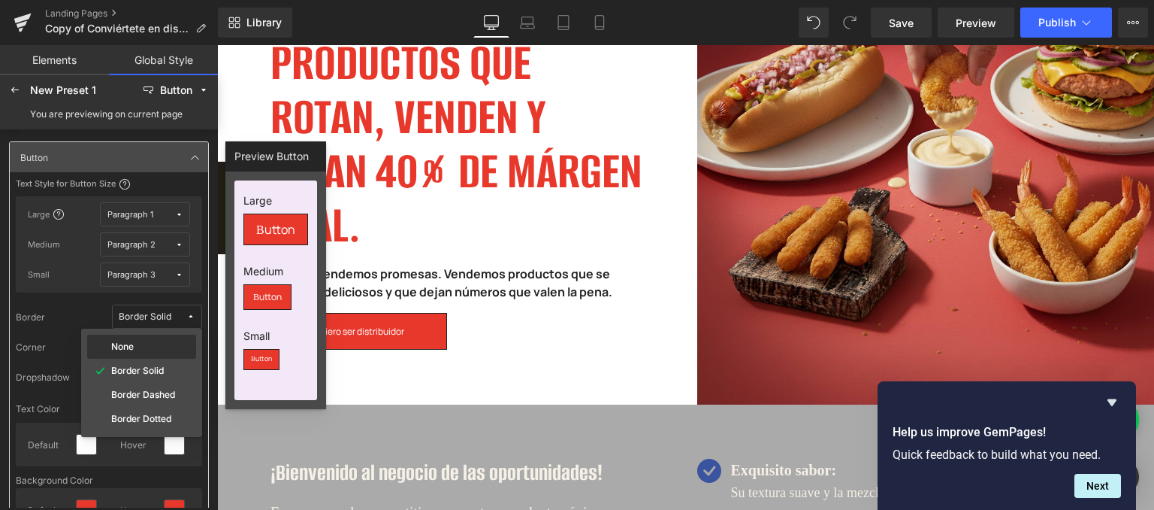
click at [157, 337] on div "None" at bounding box center [141, 346] width 109 height 24
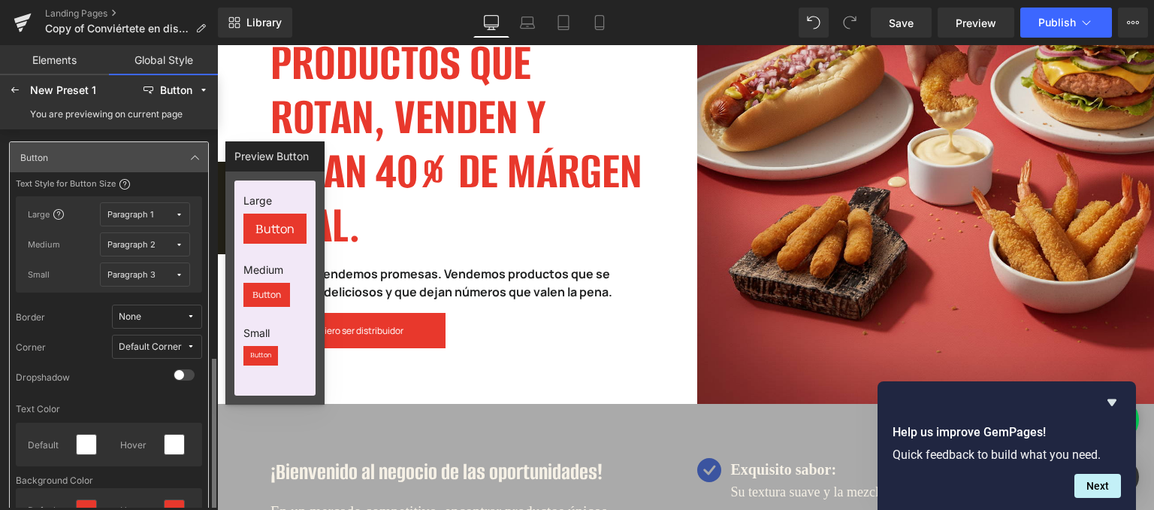
scroll to position [150, 0]
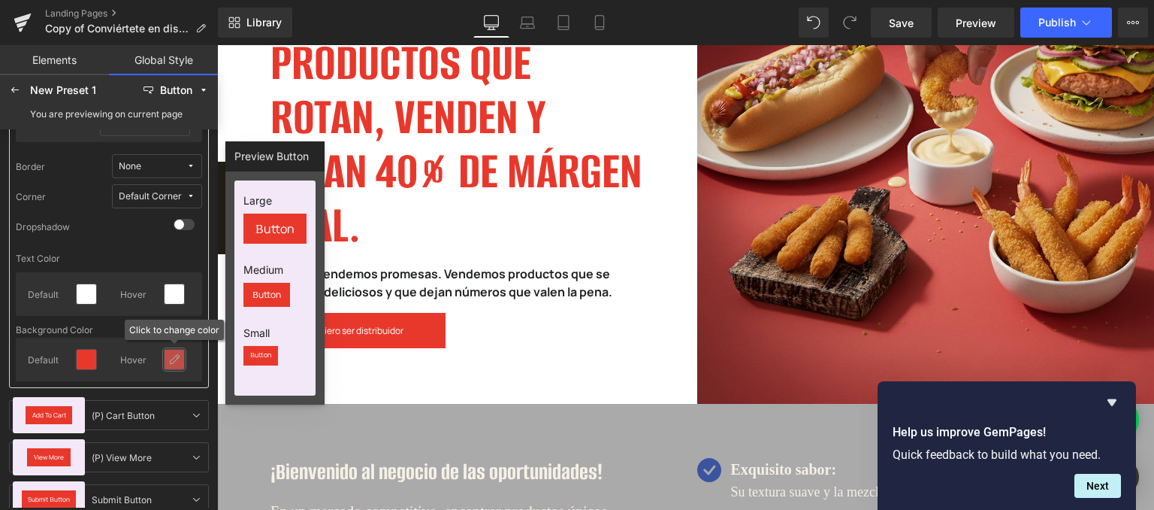
click at [166, 361] on div at bounding box center [175, 359] width 20 height 20
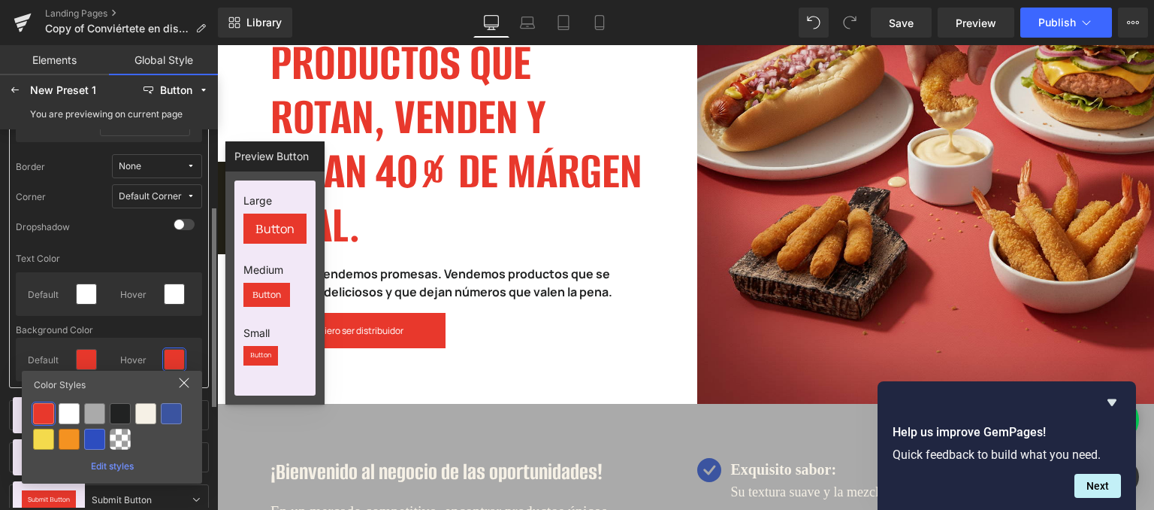
click at [147, 328] on div "Background Color" at bounding box center [109, 330] width 186 height 16
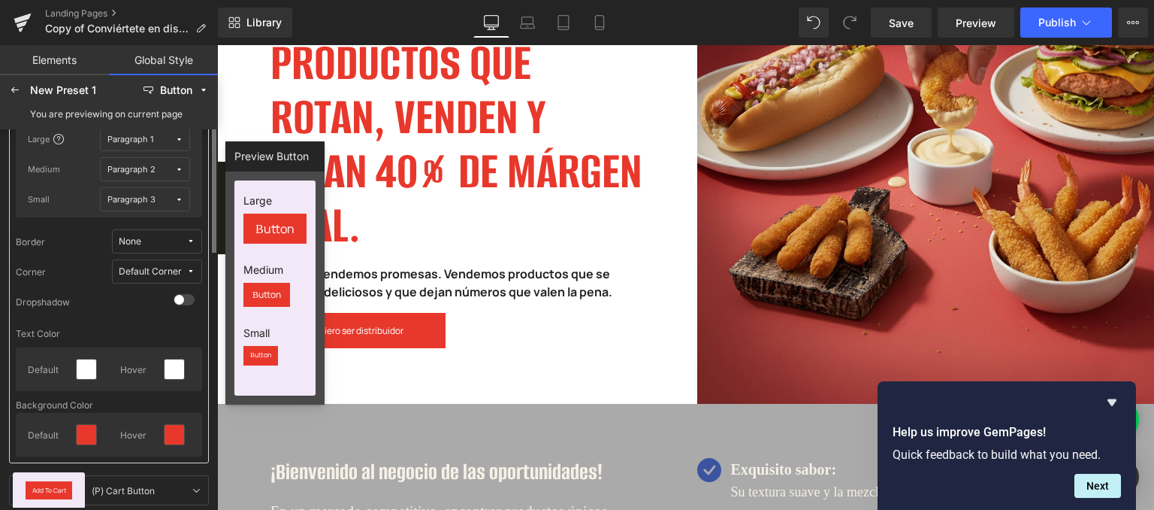
scroll to position [0, 0]
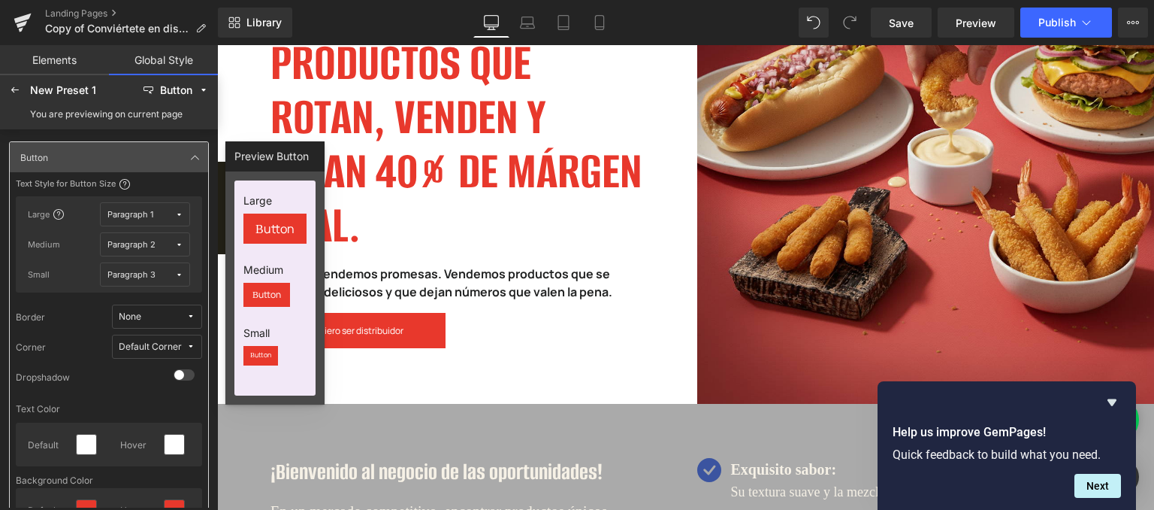
click at [177, 211] on icon at bounding box center [179, 214] width 8 height 8
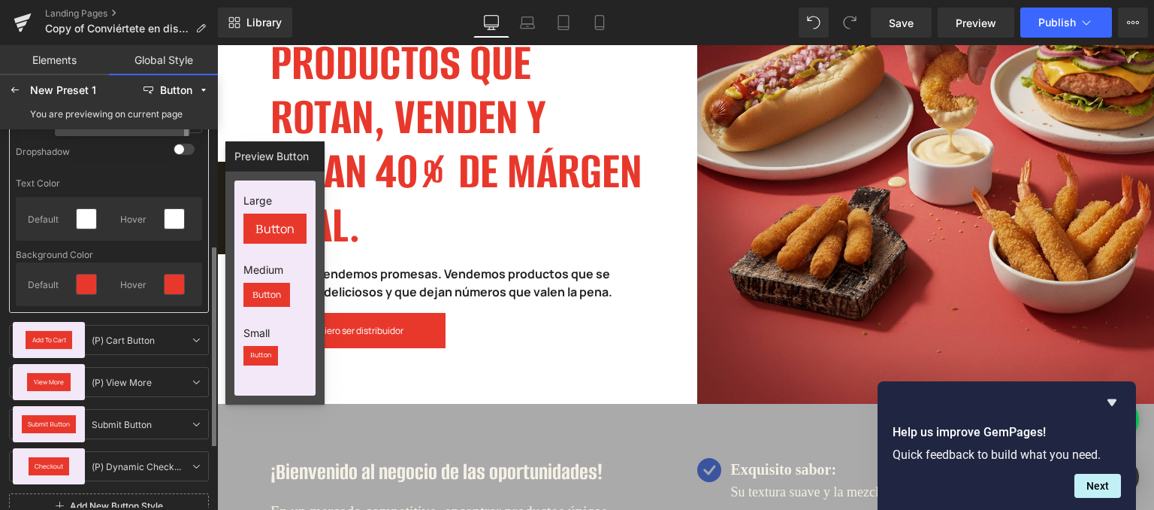
scroll to position [75, 0]
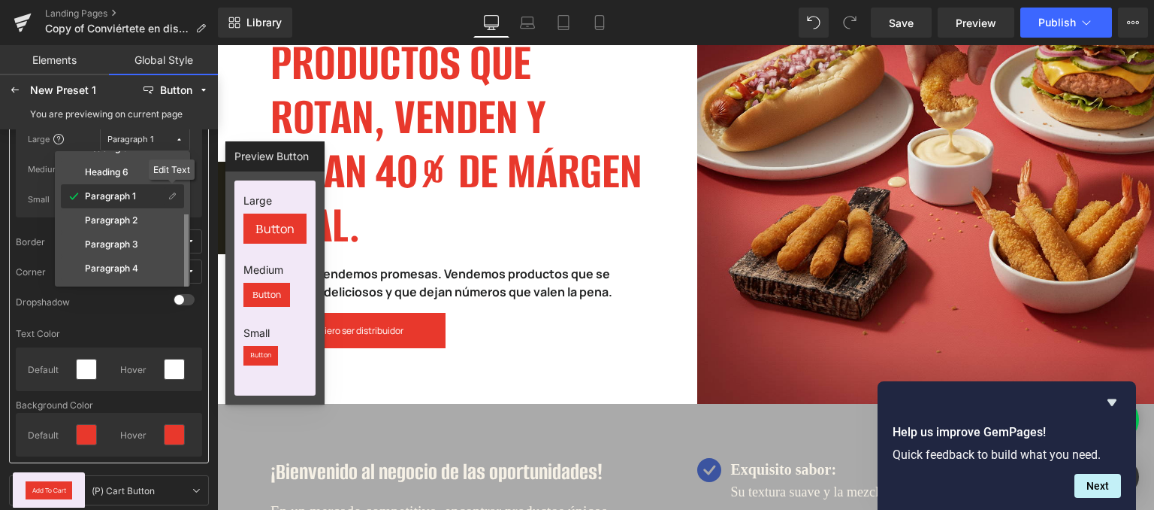
click at [174, 195] on icon at bounding box center [172, 196] width 8 height 8
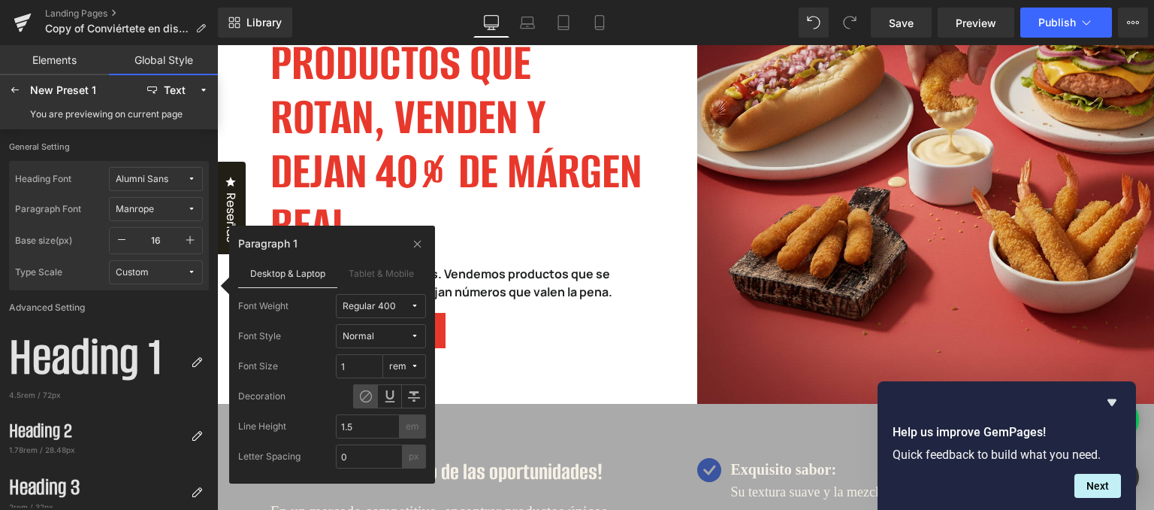
click at [396, 338] on span "Normal" at bounding box center [377, 336] width 68 height 11
click at [408, 337] on span "Normal" at bounding box center [377, 336] width 68 height 11
click at [412, 301] on icon at bounding box center [414, 305] width 9 height 9
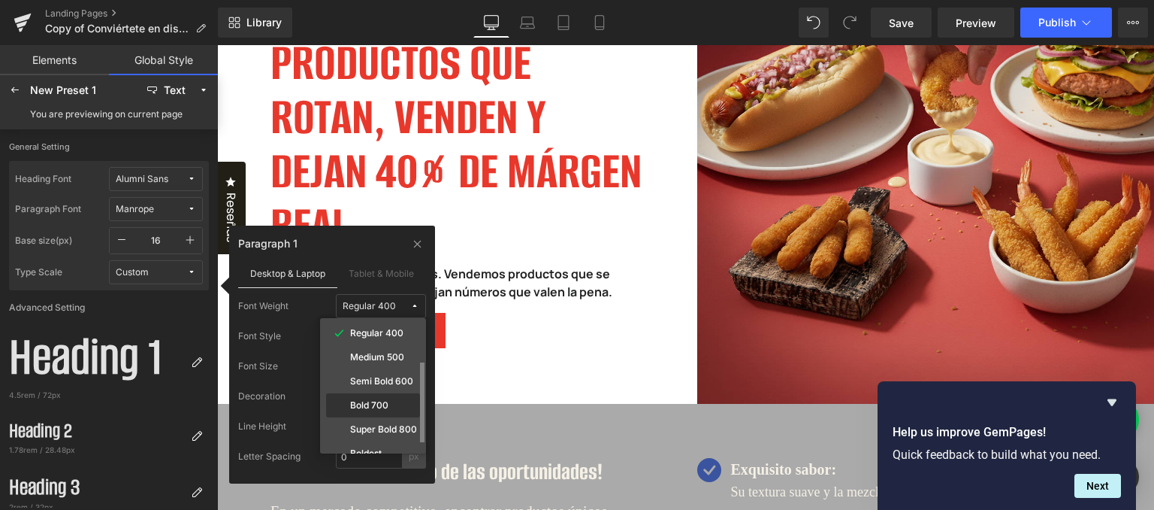
click at [389, 399] on div "Bold 700" at bounding box center [373, 405] width 88 height 12
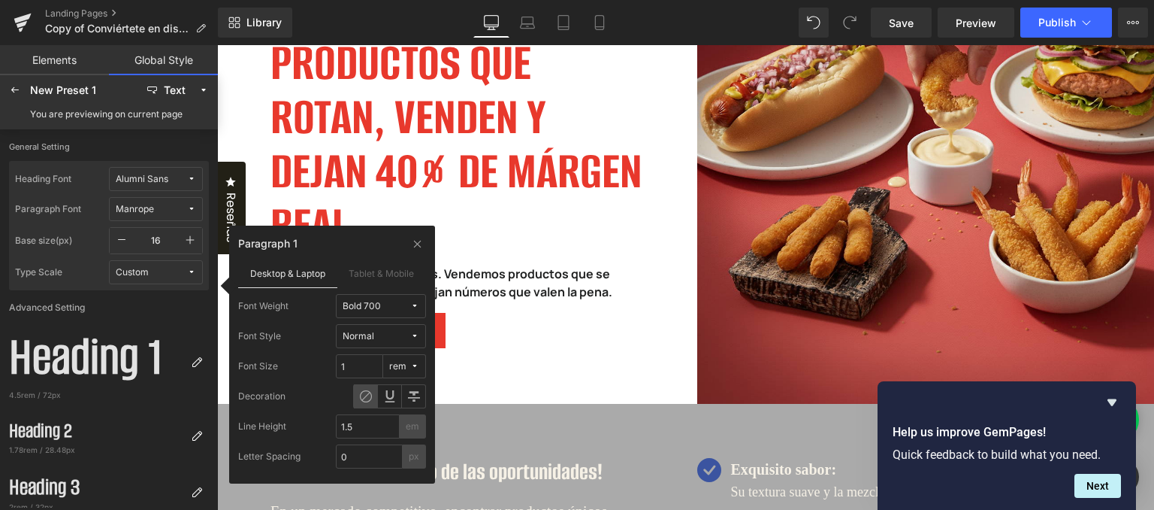
click at [416, 341] on button "Normal" at bounding box center [381, 336] width 90 height 24
click at [418, 340] on button "Normal" at bounding box center [381, 336] width 90 height 24
click at [359, 365] on input "1" at bounding box center [359, 366] width 47 height 24
type input "1.125"
click at [307, 360] on div "Font Size 1.125 rem" at bounding box center [332, 366] width 188 height 24
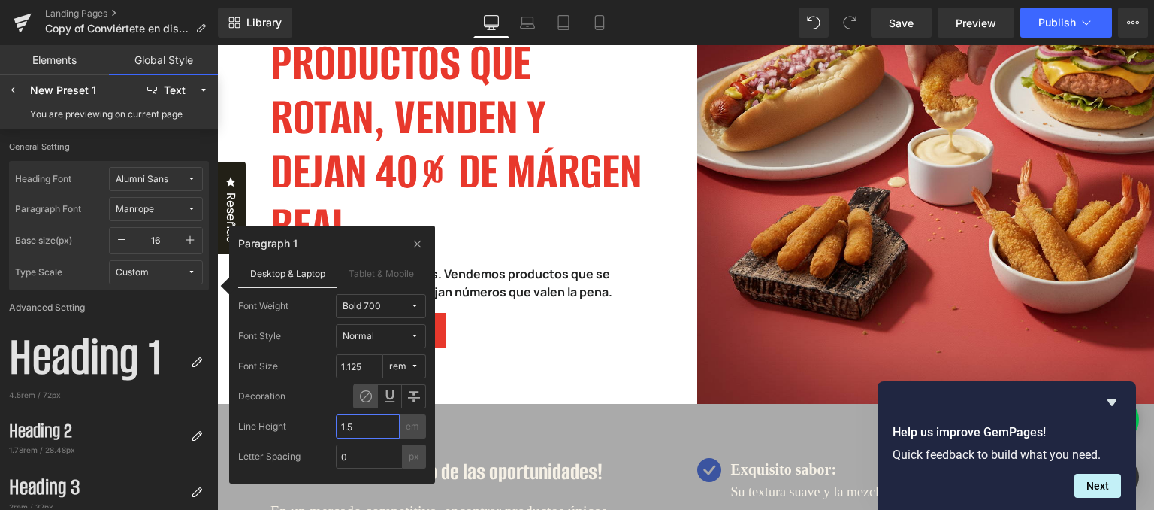
drag, startPoint x: 345, startPoint y: 427, endPoint x: 392, endPoint y: 427, distance: 47.3
click at [386, 427] on input "1.5" at bounding box center [368, 426] width 64 height 24
type input "1"
click at [343, 247] on div "Paragraph 1" at bounding box center [332, 246] width 188 height 24
click at [412, 268] on label "Tablet & Mobile" at bounding box center [381, 273] width 89 height 29
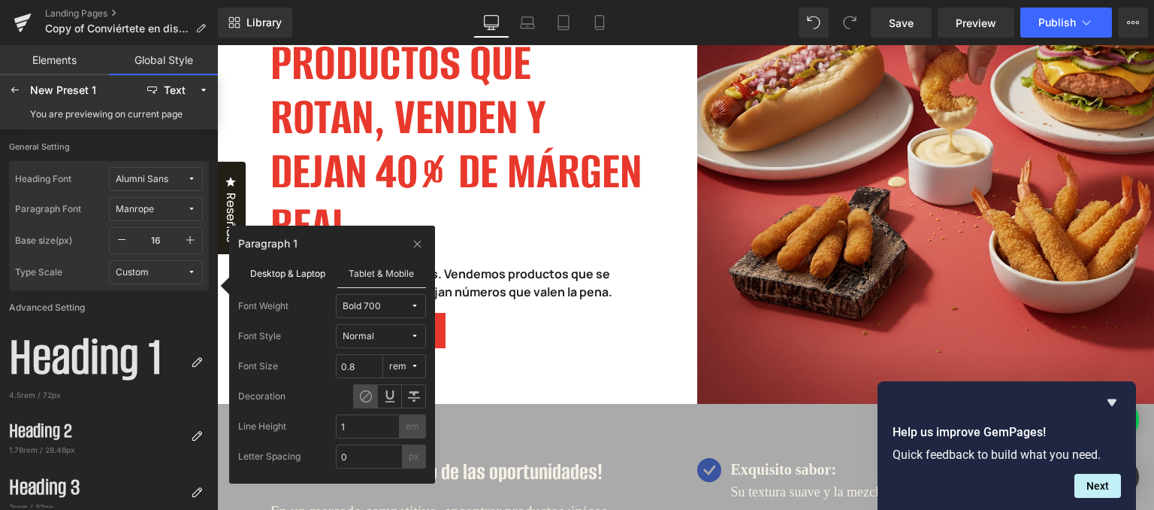
click at [313, 274] on label "Desktop & Laptop" at bounding box center [287, 273] width 99 height 29
click at [388, 268] on label "Tablet & Mobile" at bounding box center [381, 273] width 89 height 29
click at [339, 364] on input "0.8" at bounding box center [359, 366] width 47 height 24
click at [298, 284] on label "Desktop & Laptop" at bounding box center [287, 273] width 99 height 29
click at [363, 365] on input "1.125" at bounding box center [359, 366] width 47 height 24
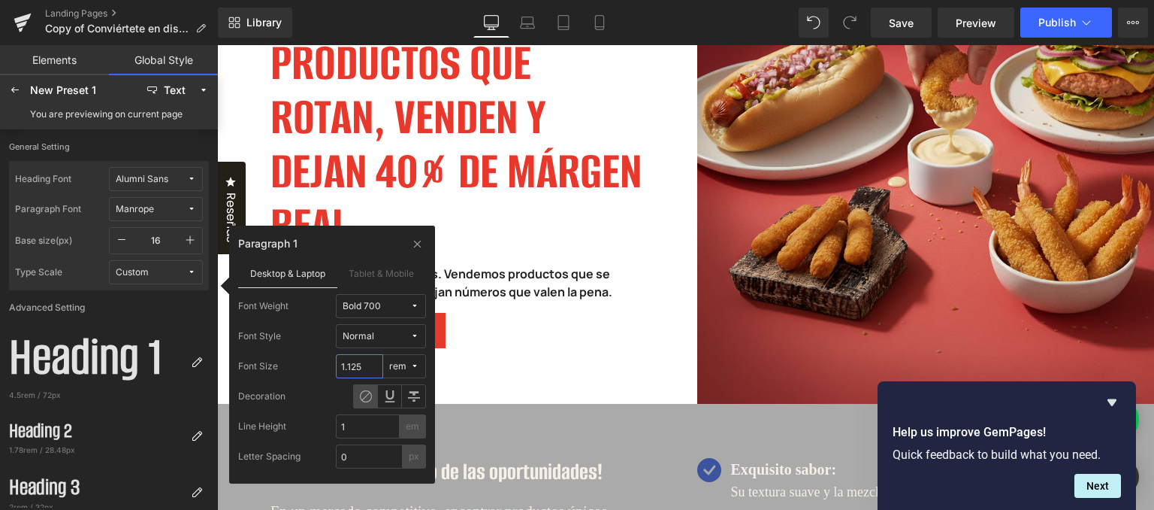
click at [363, 365] on input "1.125" at bounding box center [359, 366] width 47 height 24
click at [360, 269] on label "Tablet & Mobile" at bounding box center [381, 273] width 89 height 29
click at [368, 363] on input "0.8" at bounding box center [359, 366] width 47 height 24
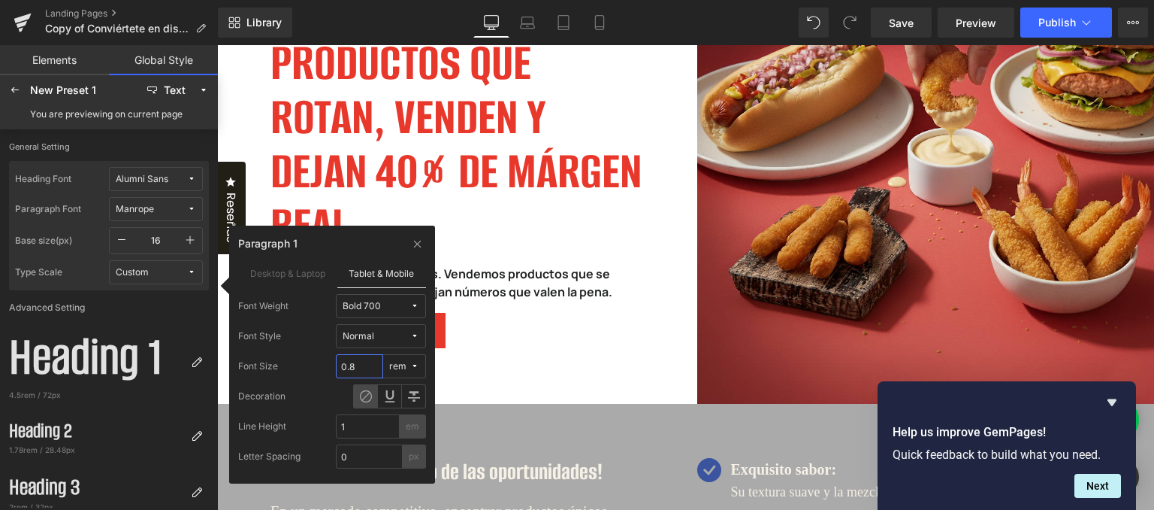
click at [368, 363] on input "0.8" at bounding box center [359, 366] width 47 height 24
paste input "1.125"
type input "1.125"
click at [372, 238] on div "Paragraph 1" at bounding box center [332, 246] width 188 height 24
click at [412, 241] on icon at bounding box center [417, 243] width 11 height 12
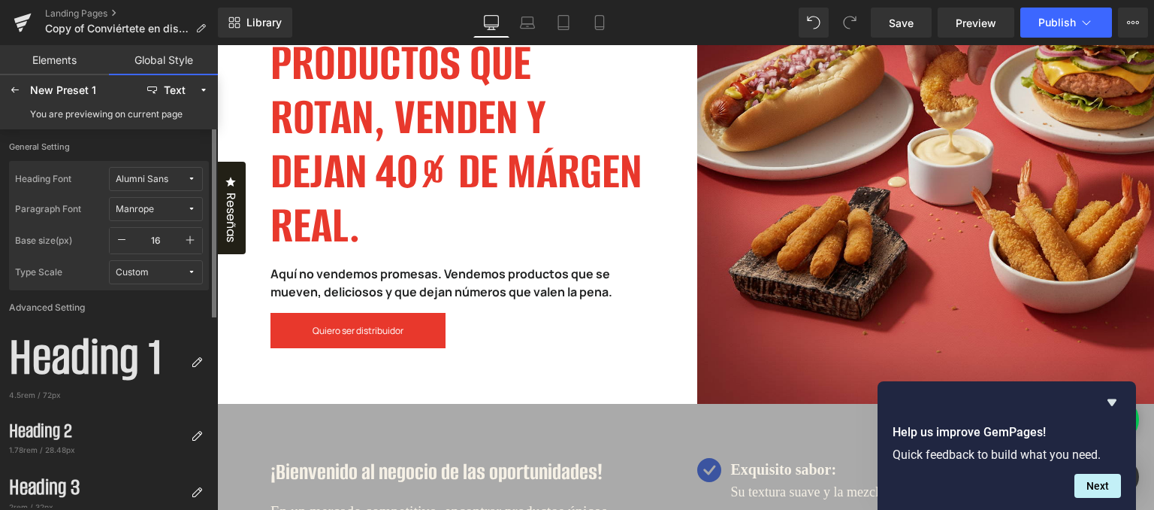
scroll to position [301, 0]
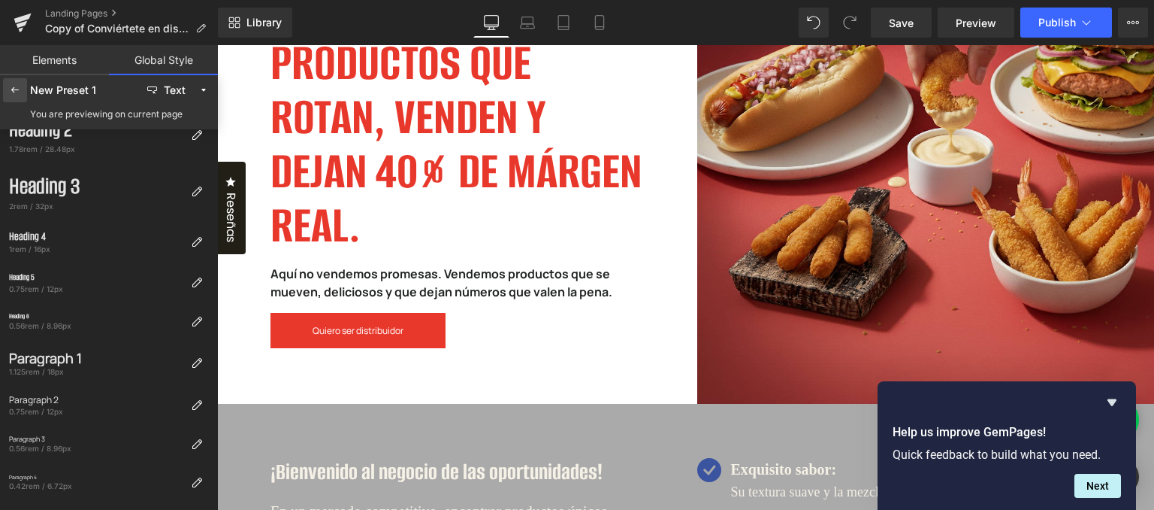
click at [18, 92] on icon at bounding box center [15, 90] width 12 height 12
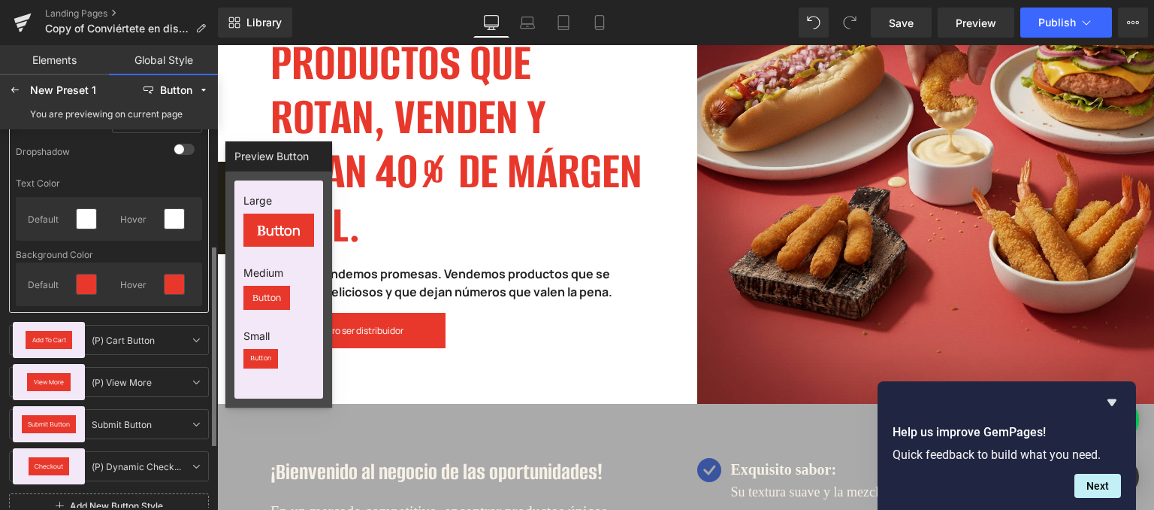
scroll to position [0, 0]
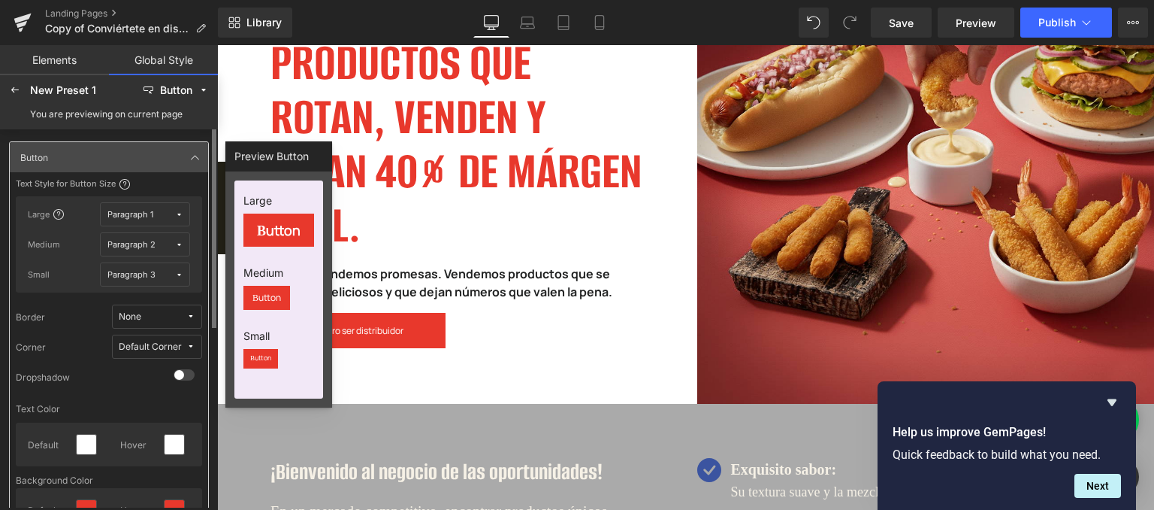
drag, startPoint x: 177, startPoint y: 213, endPoint x: 174, endPoint y: 221, distance: 8.1
click at [177, 214] on icon at bounding box center [179, 214] width 8 height 8
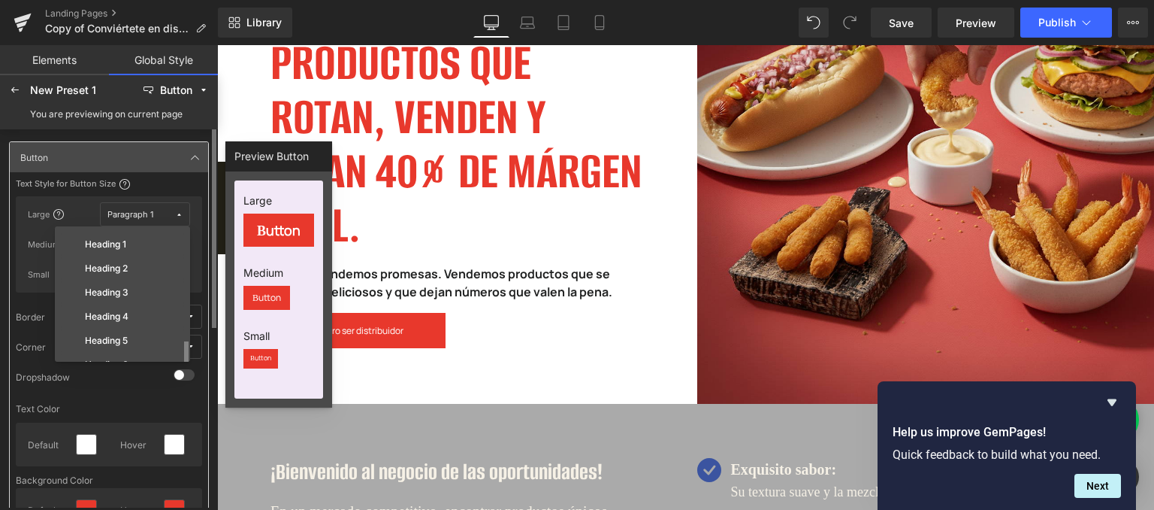
scroll to position [75, 0]
drag, startPoint x: 138, startPoint y: 334, endPoint x: 144, endPoint y: 314, distance: 21.0
click at [138, 334] on div "Paragraph 2" at bounding box center [114, 337] width 100 height 12
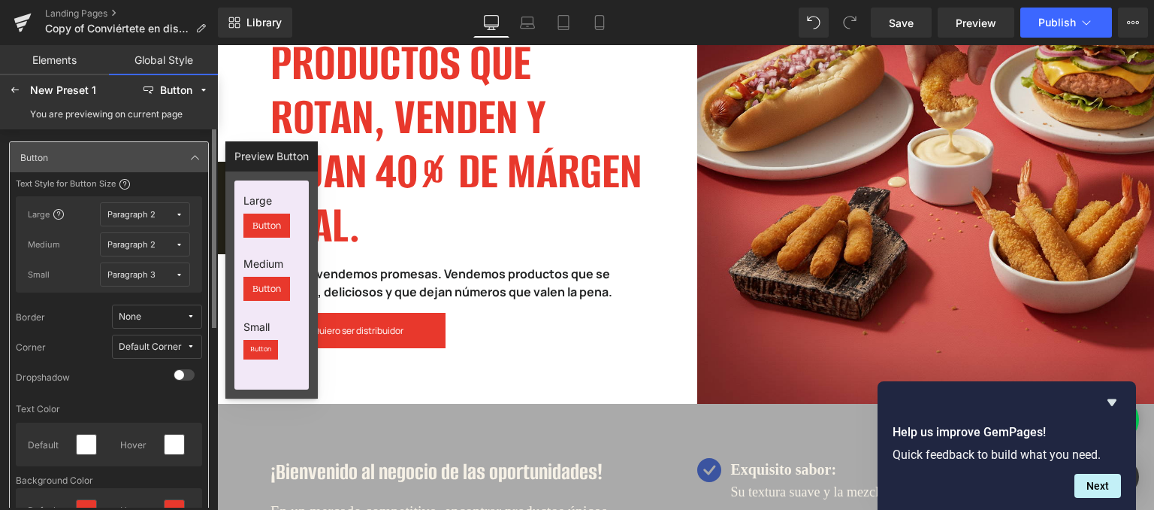
click at [174, 210] on span "Paragraph 2" at bounding box center [141, 214] width 68 height 11
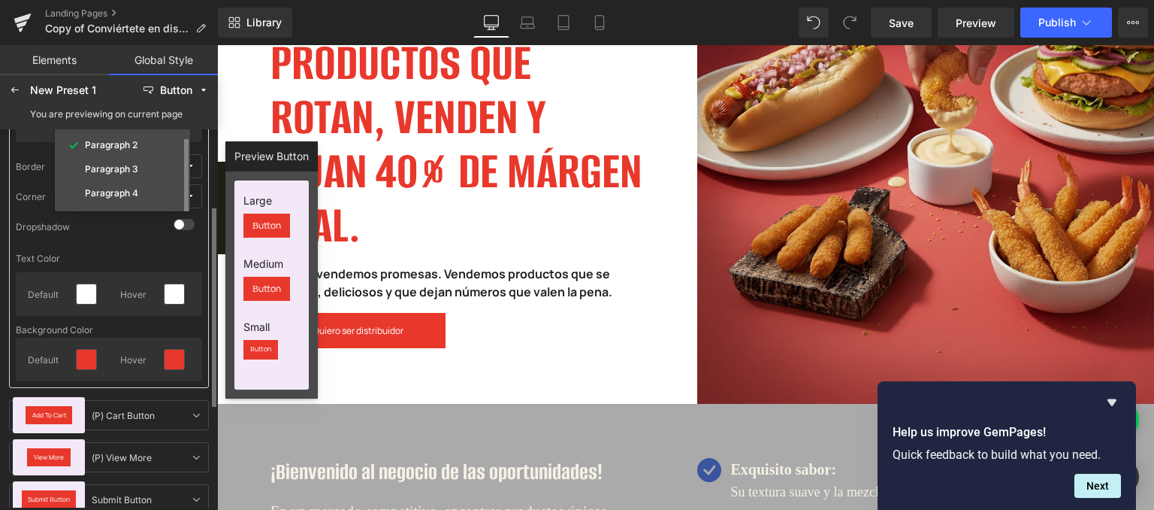
scroll to position [42, 0]
click at [130, 193] on label "Paragraph 1" at bounding box center [110, 196] width 51 height 11
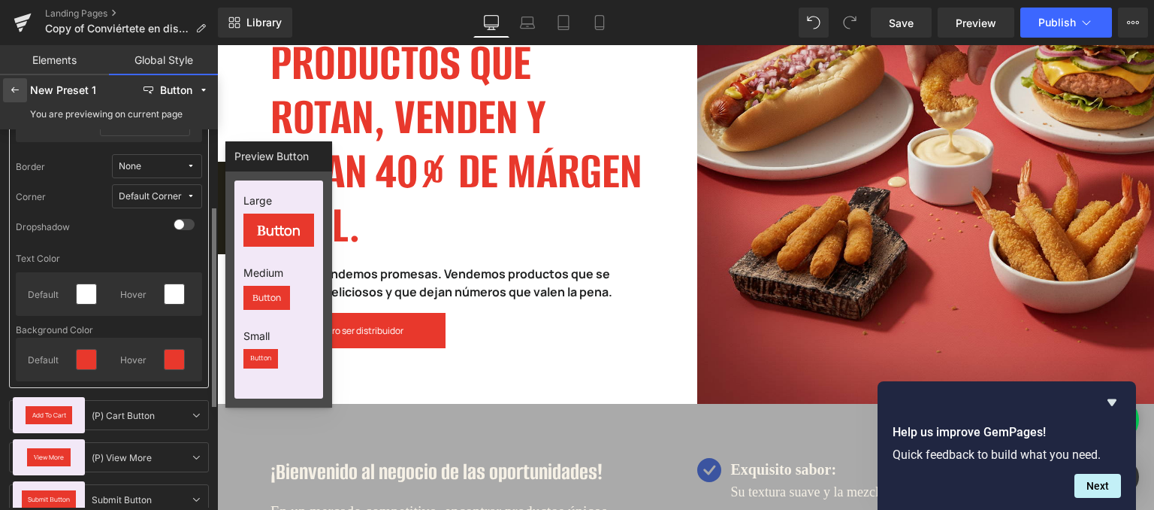
click at [18, 91] on icon at bounding box center [15, 90] width 12 height 12
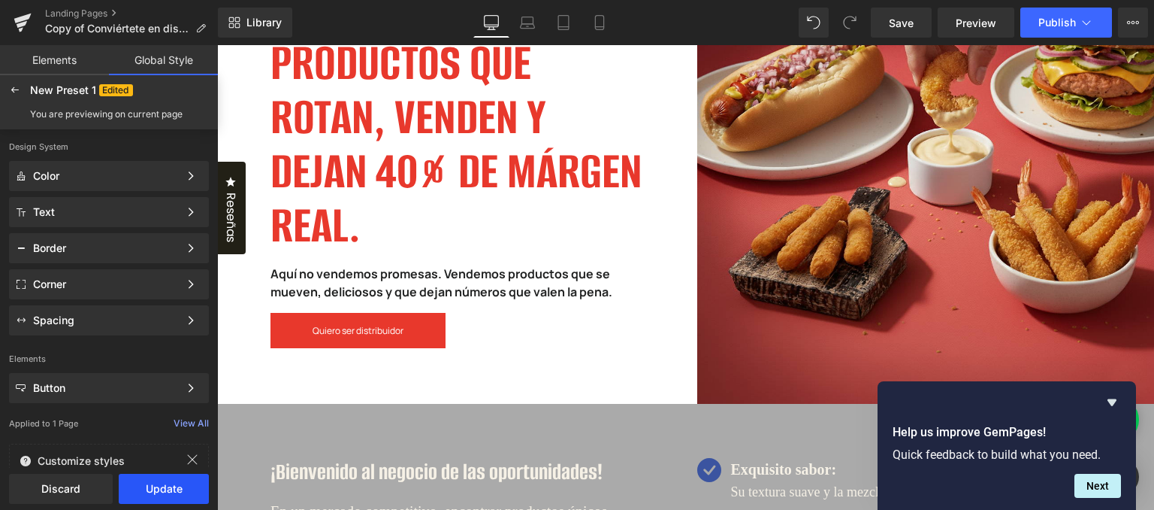
click at [171, 485] on button "Update" at bounding box center [164, 488] width 90 height 30
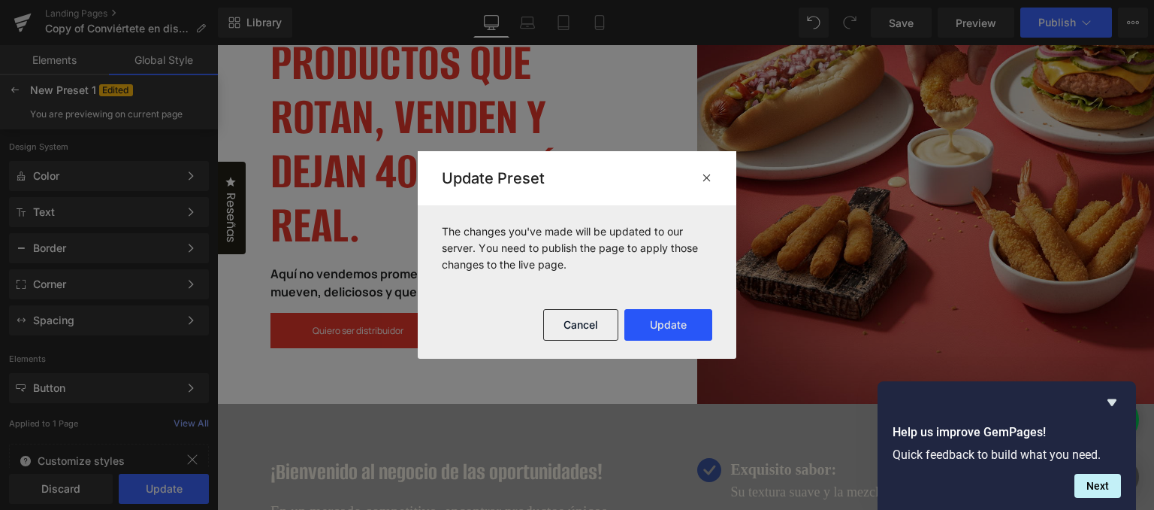
click at [662, 327] on button "Update" at bounding box center [669, 325] width 88 height 32
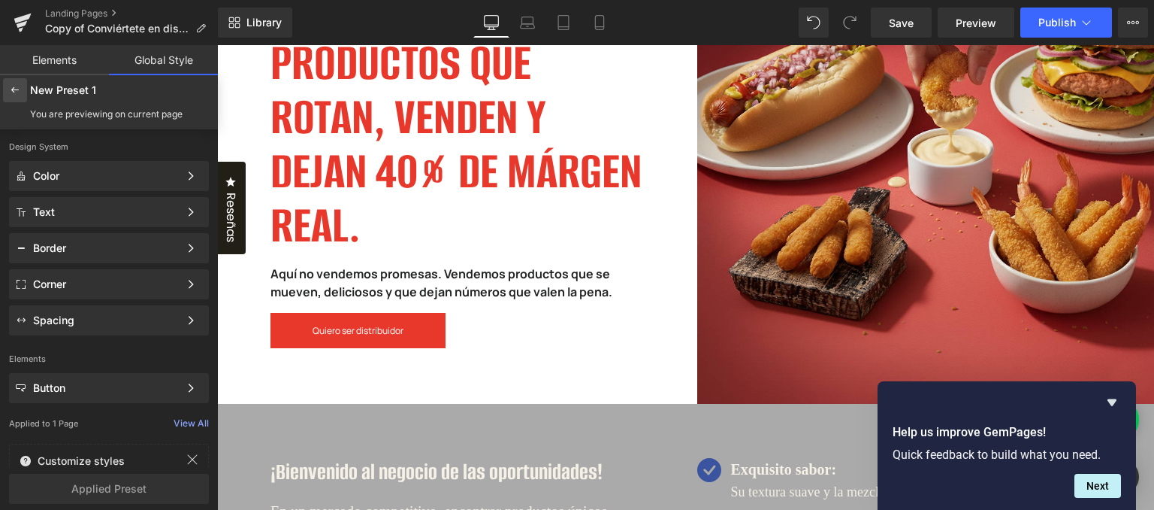
click at [6, 92] on div at bounding box center [15, 90] width 24 height 24
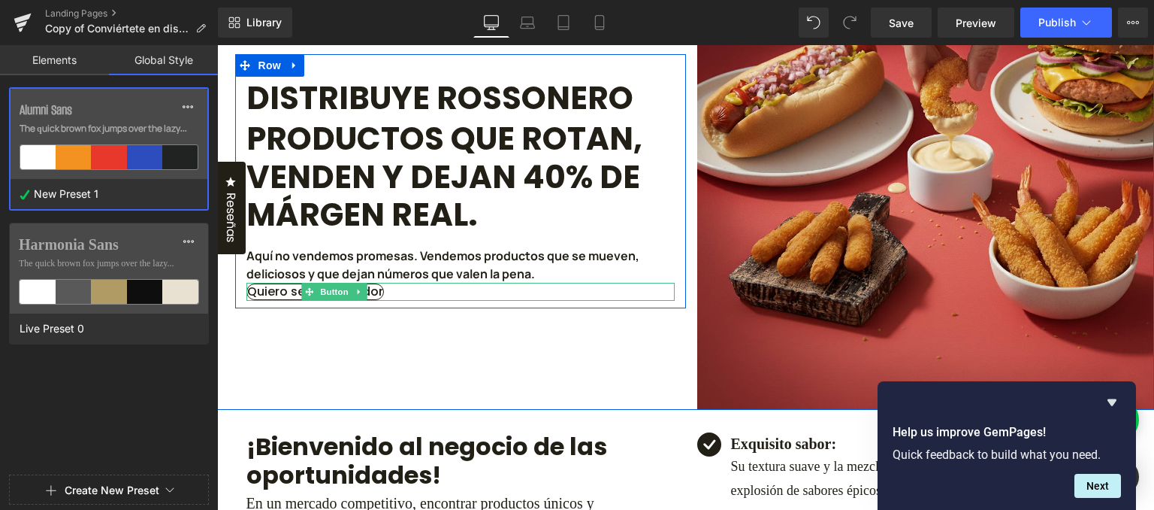
click at [384, 300] on link "Quiero ser distribuidor" at bounding box center [316, 291] width 138 height 17
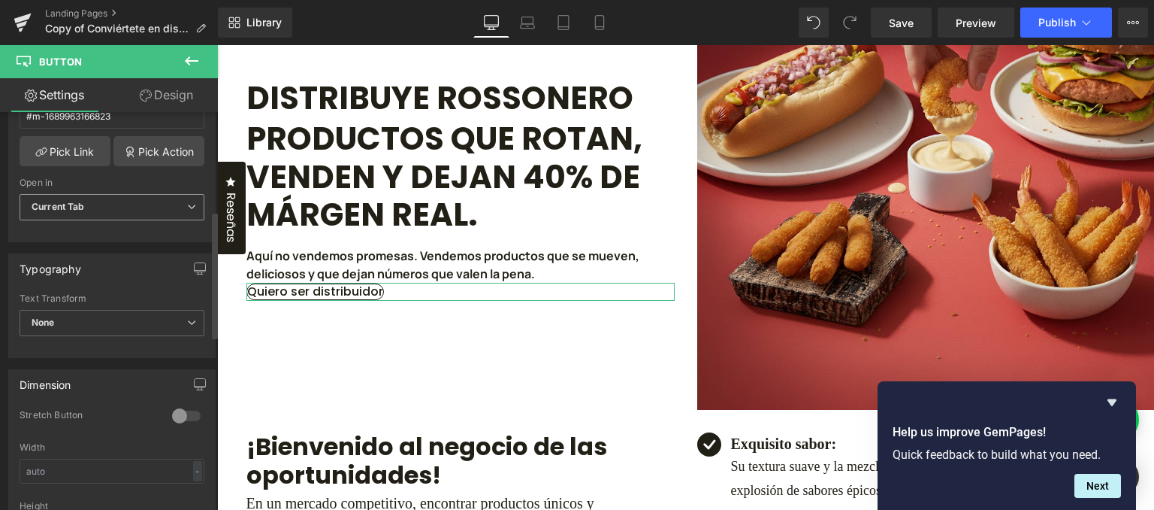
scroll to position [376, 0]
click at [139, 102] on link "Design" at bounding box center [166, 95] width 109 height 34
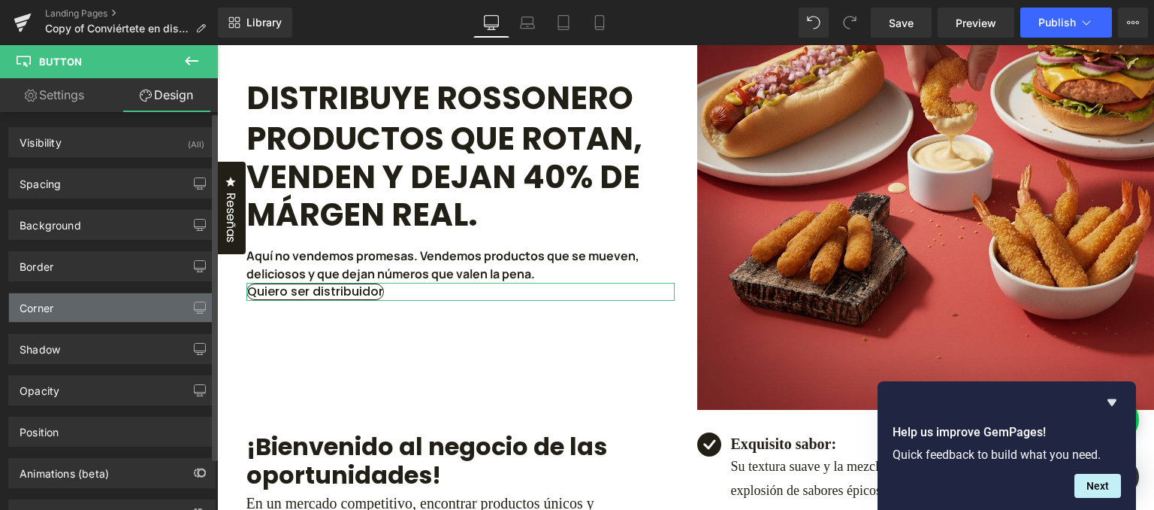
click at [136, 304] on div "Corner" at bounding box center [112, 307] width 206 height 29
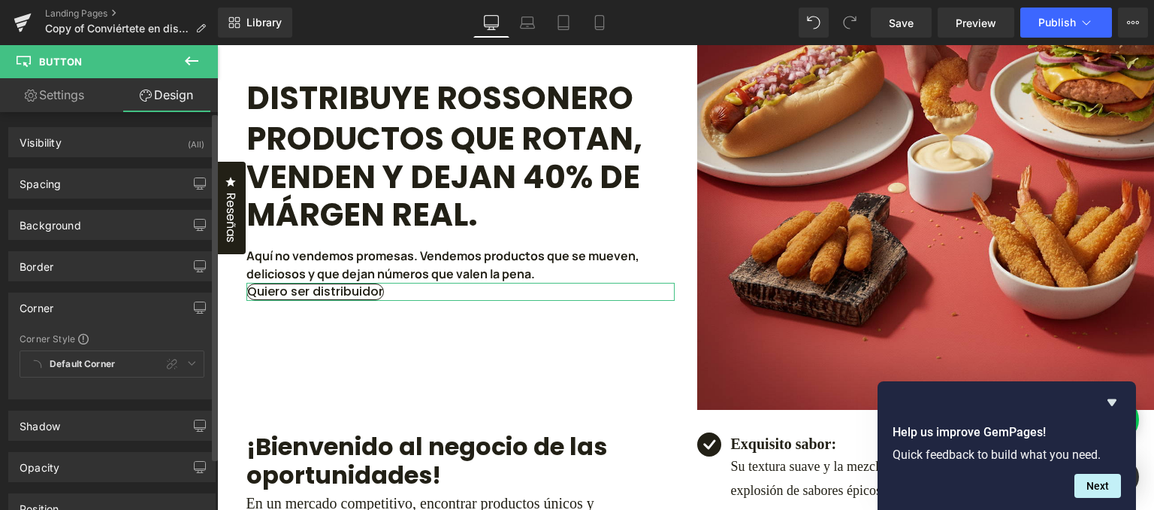
click at [123, 365] on div "Default Corner Custom Default Corner" at bounding box center [112, 367] width 185 height 35
click at [36, 354] on div "Default Corner Custom Default Corner" at bounding box center [112, 367] width 185 height 35
drag, startPoint x: 75, startPoint y: 343, endPoint x: 80, endPoint y: 337, distance: 8.0
click at [76, 341] on div "Corner Style Custom Default Corner Default Corner Custom Default Corner Radius …" at bounding box center [112, 365] width 206 height 66
click at [81, 337] on span at bounding box center [83, 339] width 11 height 11
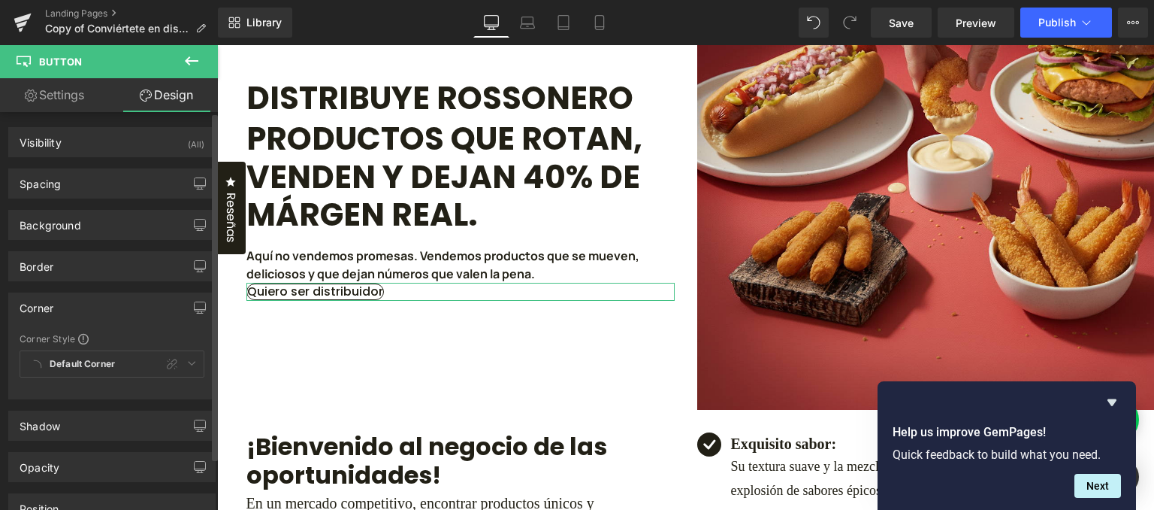
click at [168, 362] on div "Default Corner Custom Default Corner" at bounding box center [112, 367] width 185 height 35
click at [94, 96] on link "Settings" at bounding box center [54, 95] width 109 height 34
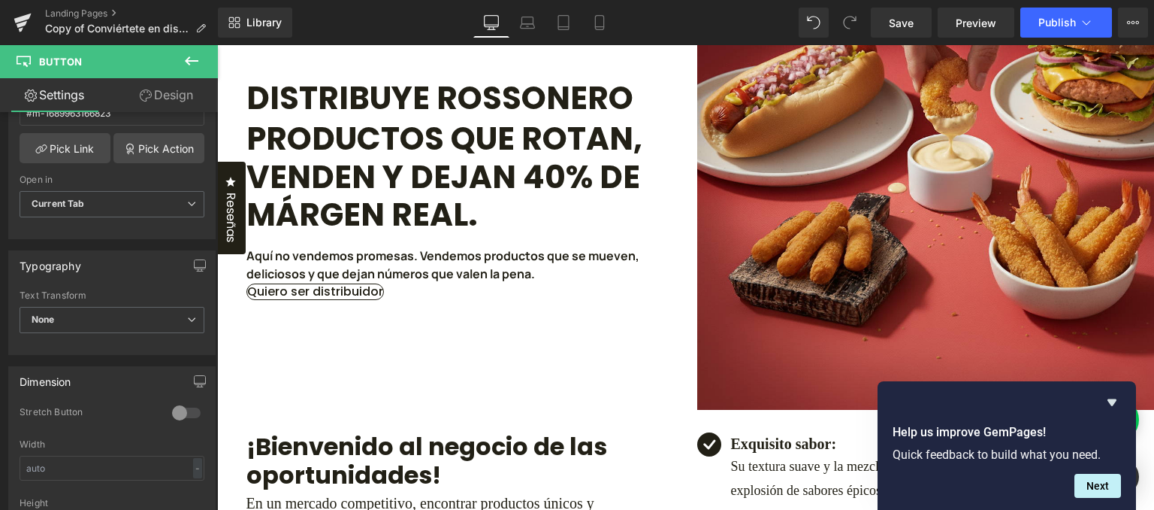
click at [203, 60] on button at bounding box center [191, 61] width 53 height 33
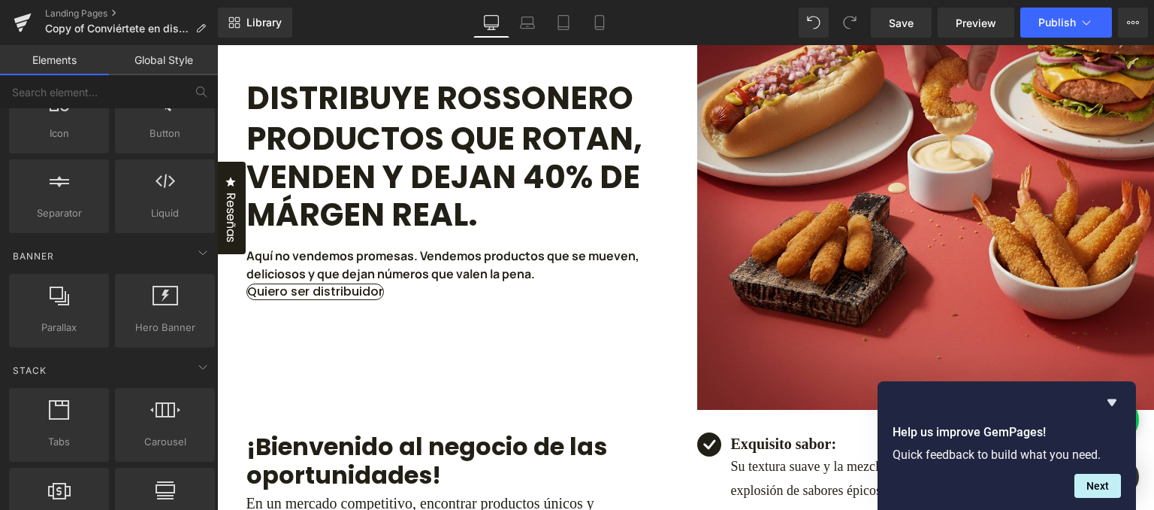
click at [138, 49] on link "Global Style" at bounding box center [163, 60] width 109 height 30
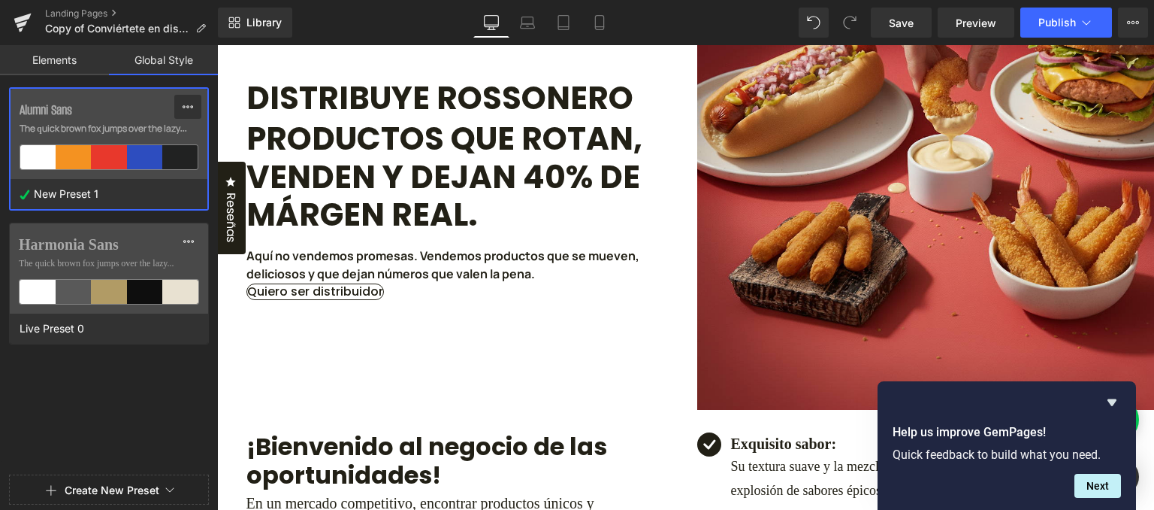
click at [187, 101] on icon at bounding box center [188, 107] width 12 height 12
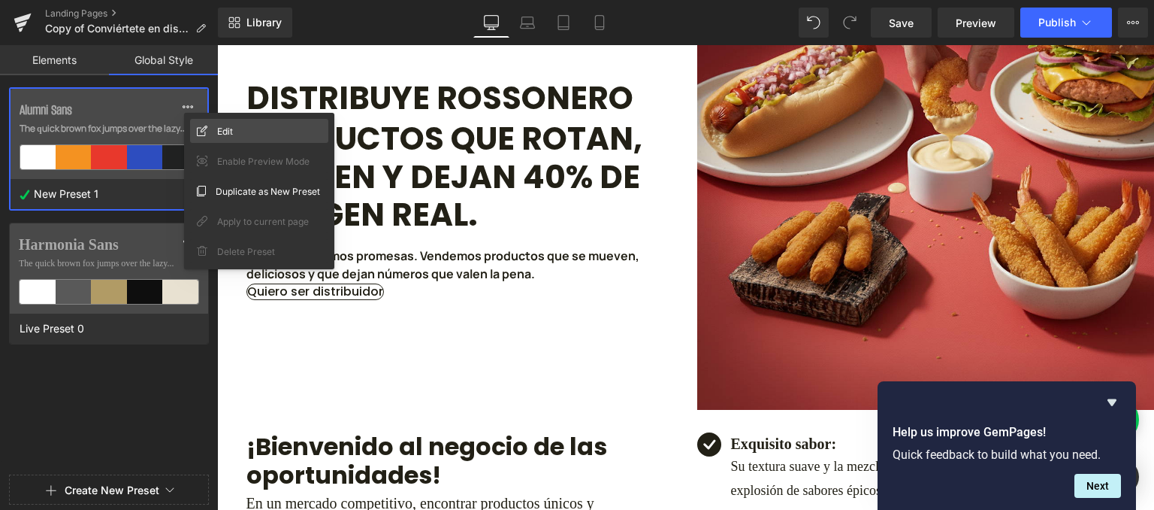
click at [207, 129] on div "Edit" at bounding box center [259, 131] width 138 height 24
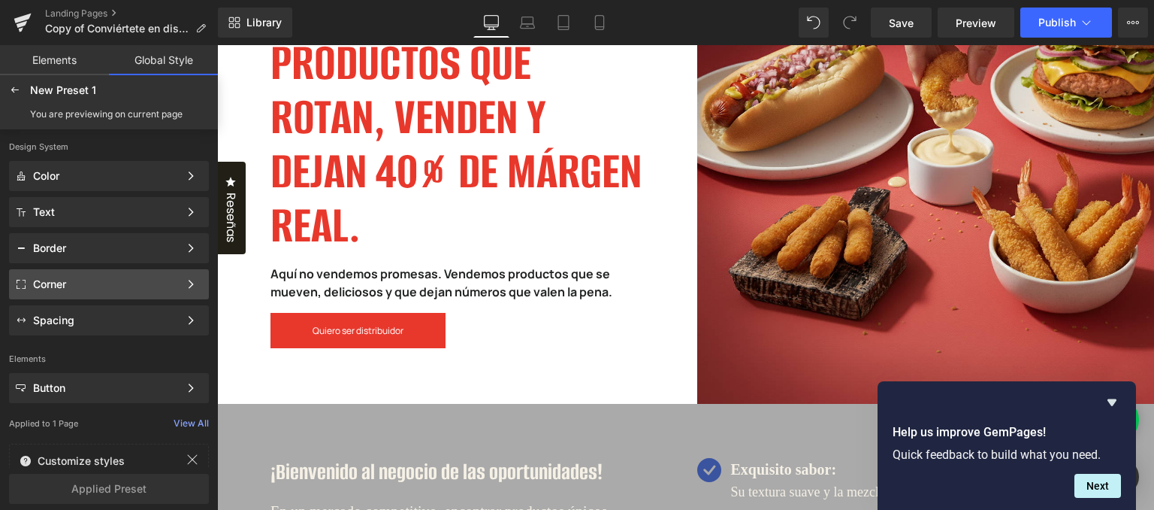
click at [150, 283] on div "Corner" at bounding box center [106, 284] width 146 height 12
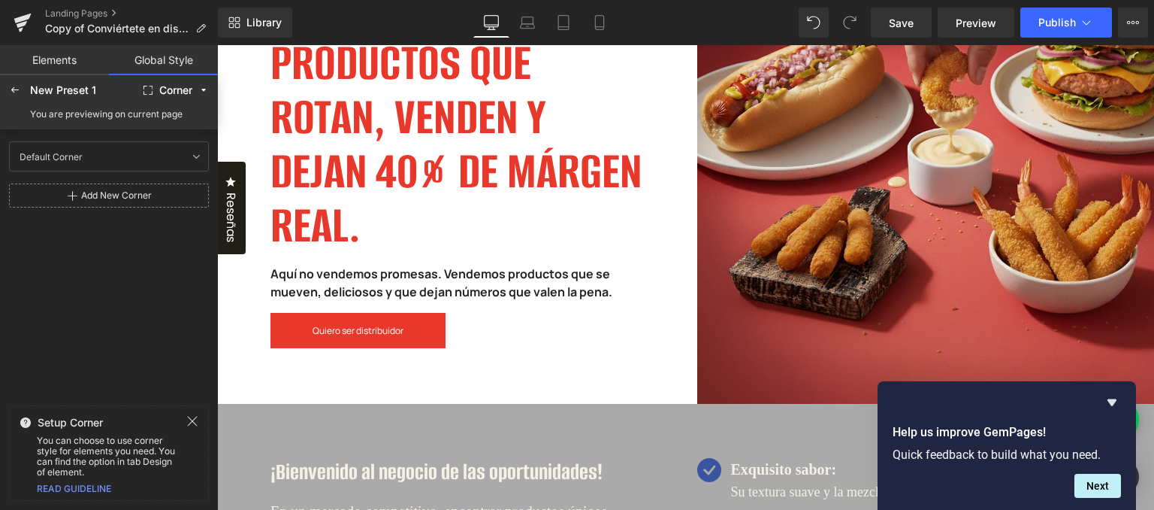
click at [116, 193] on div "Add New Corner" at bounding box center [116, 195] width 71 height 11
click at [116, 153] on div "Default Corner Default Corner" at bounding box center [79, 156] width 132 height 23
click at [198, 156] on icon at bounding box center [196, 156] width 12 height 12
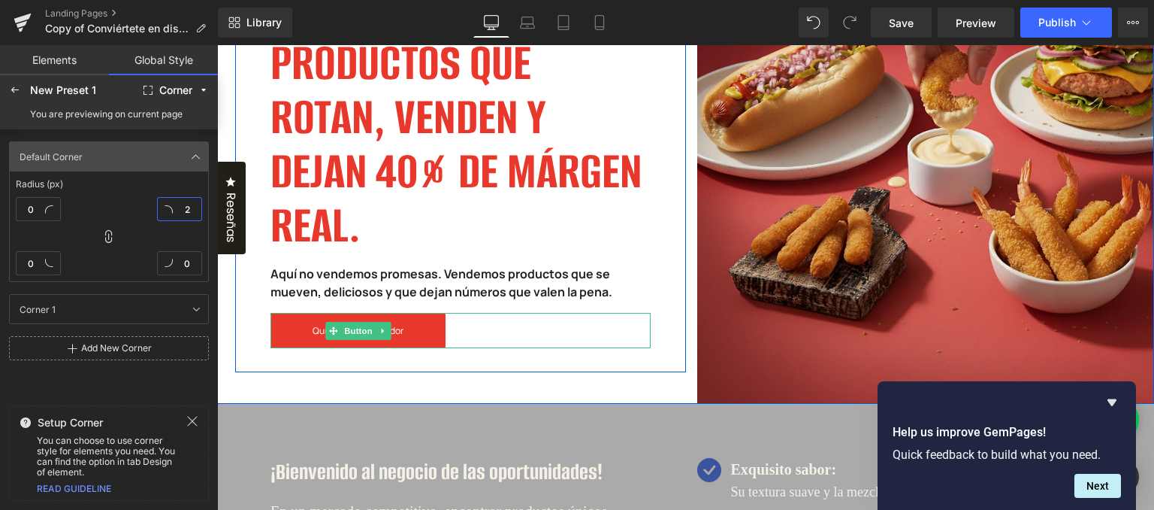
type input "25"
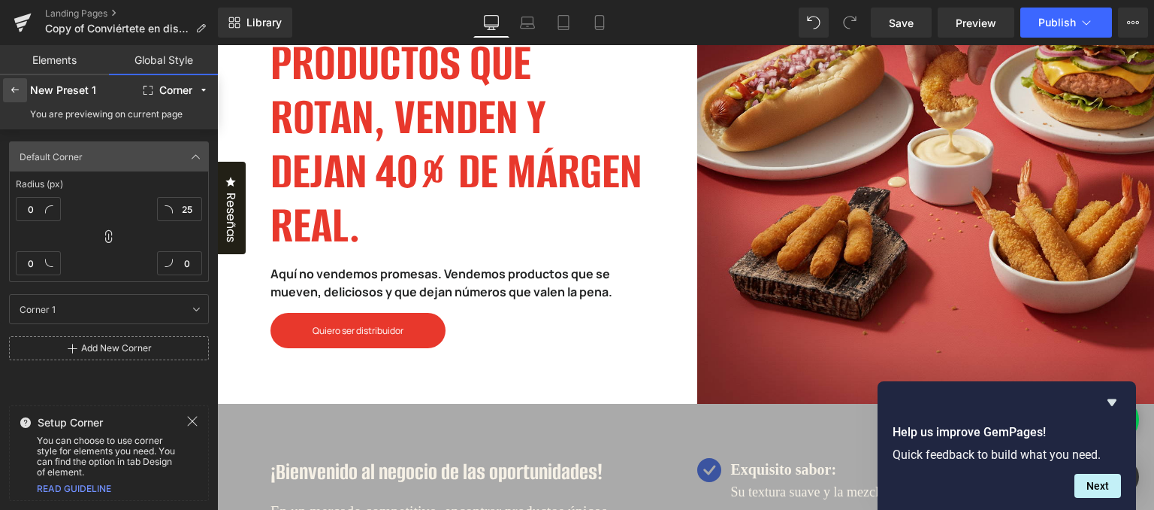
click at [21, 85] on div at bounding box center [15, 90] width 24 height 24
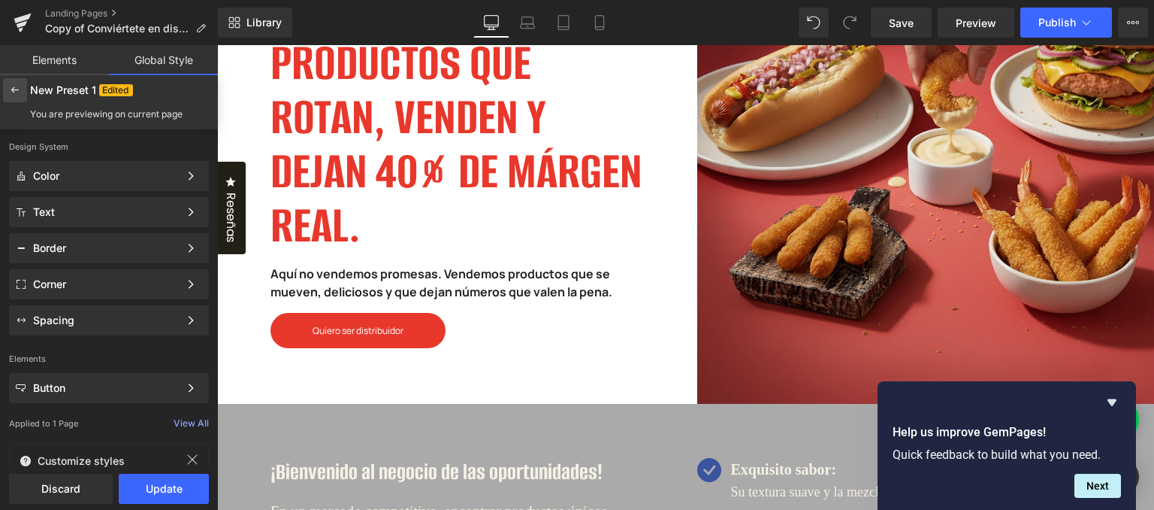
click at [9, 92] on icon at bounding box center [15, 90] width 12 height 12
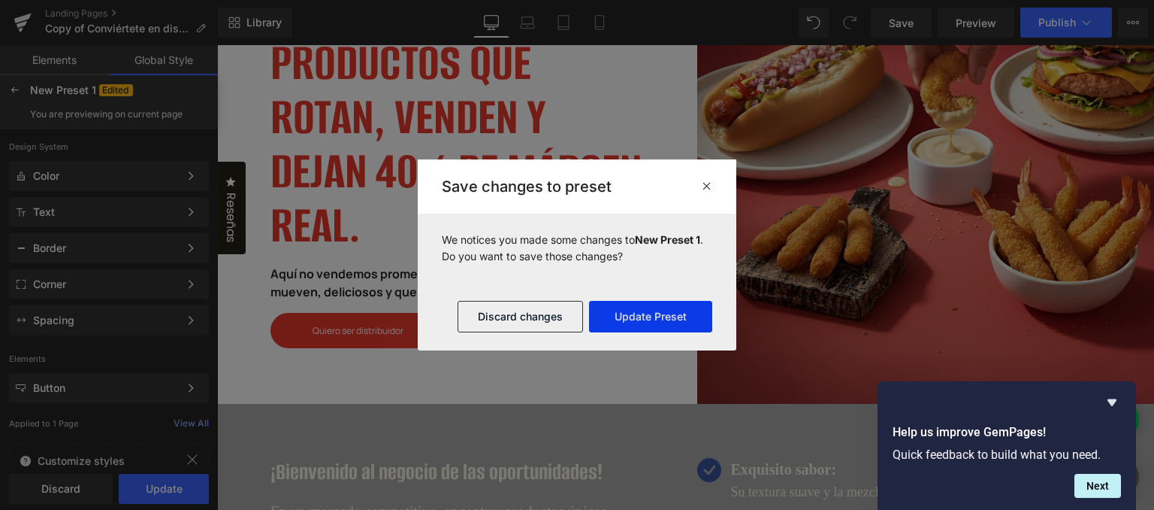
click at [682, 316] on button "Update Preset" at bounding box center [650, 317] width 123 height 32
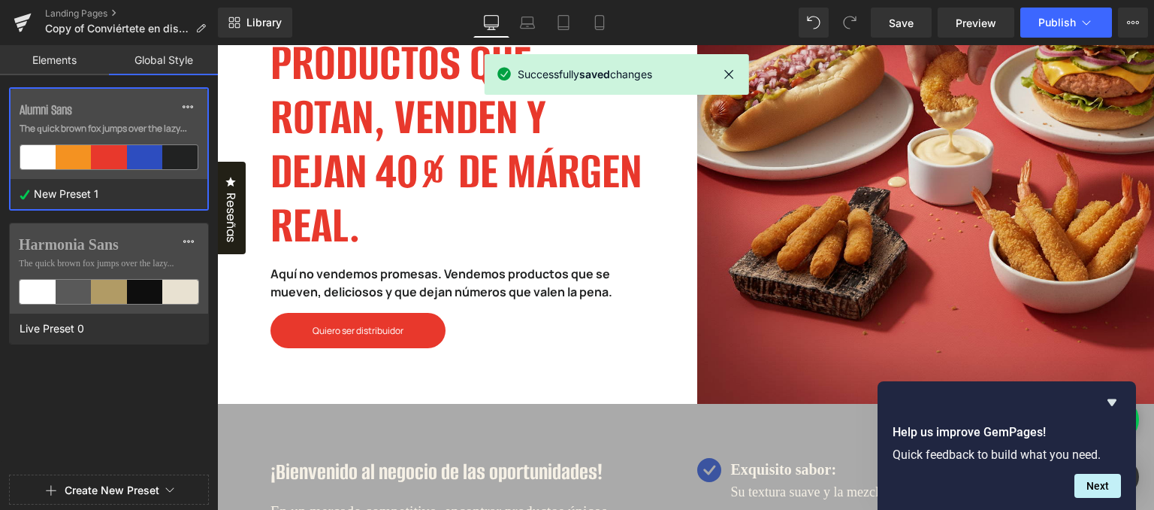
click at [59, 61] on link "Elements" at bounding box center [54, 60] width 109 height 30
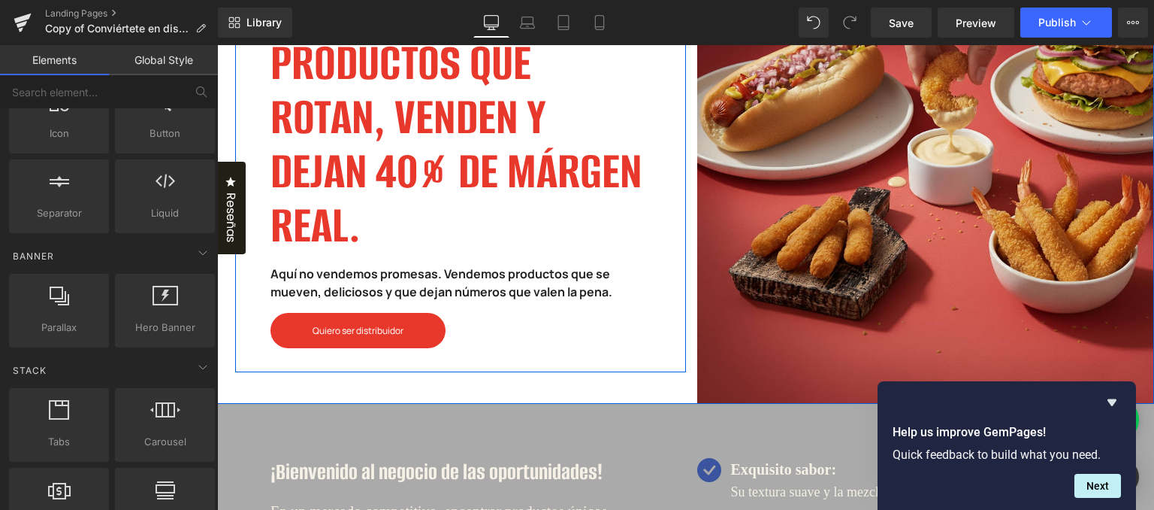
click at [374, 319] on link "Quiero ser distribuidor" at bounding box center [358, 330] width 175 height 35
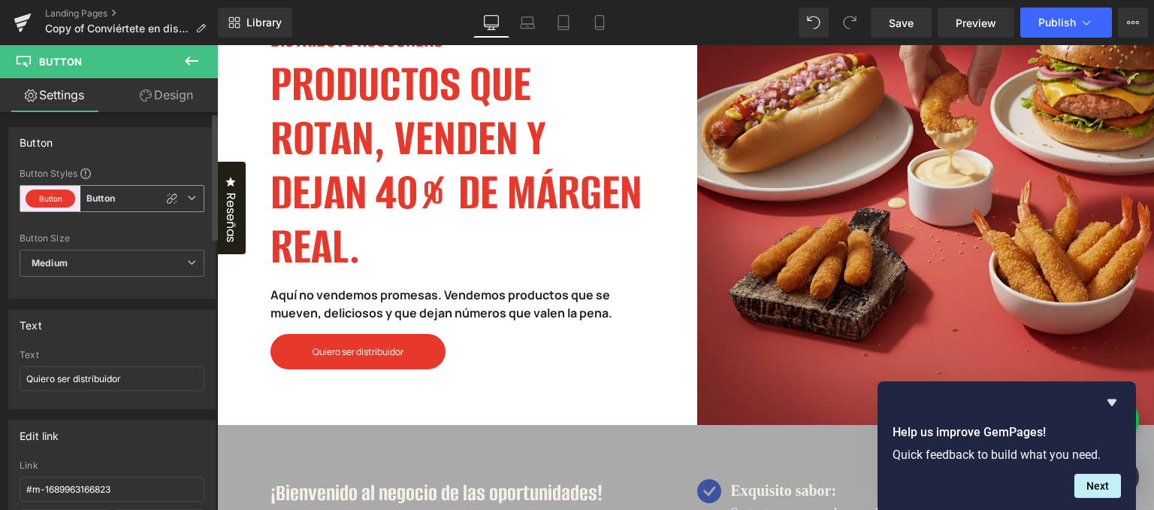
scroll to position [150, 0]
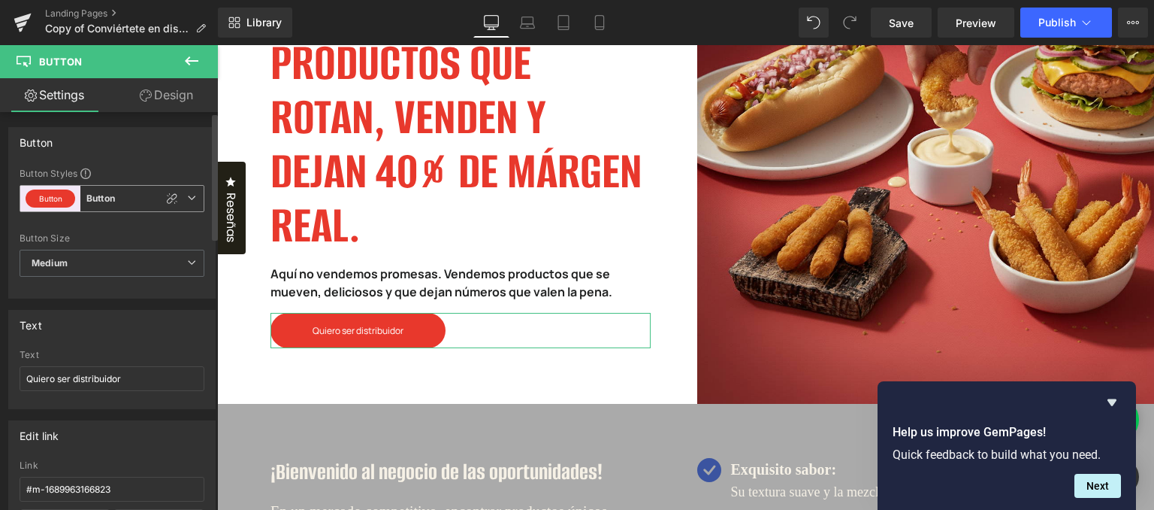
click at [180, 198] on span "Button Button" at bounding box center [112, 198] width 185 height 27
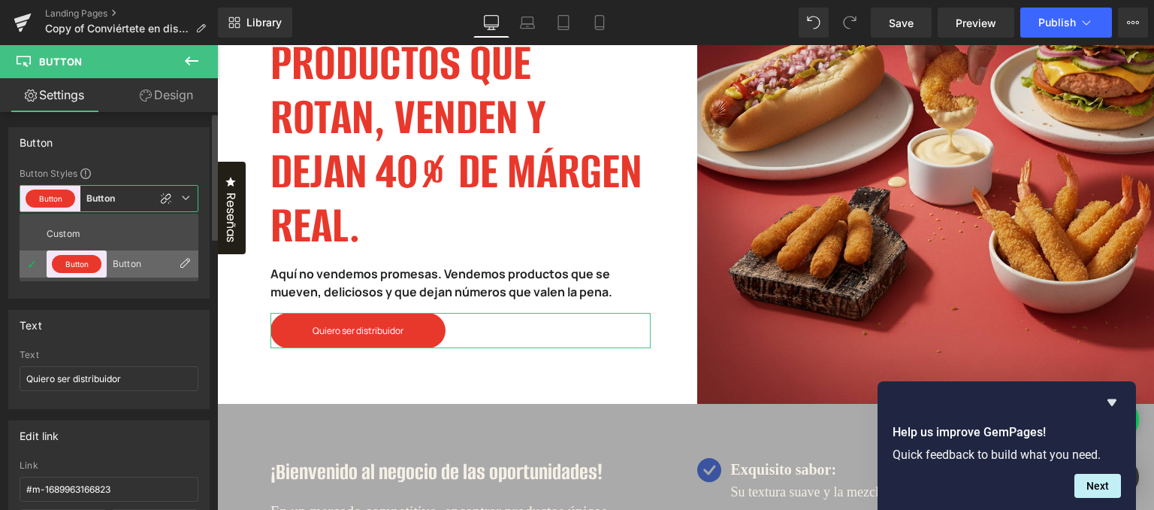
click at [126, 262] on div "Button" at bounding box center [142, 264] width 59 height 11
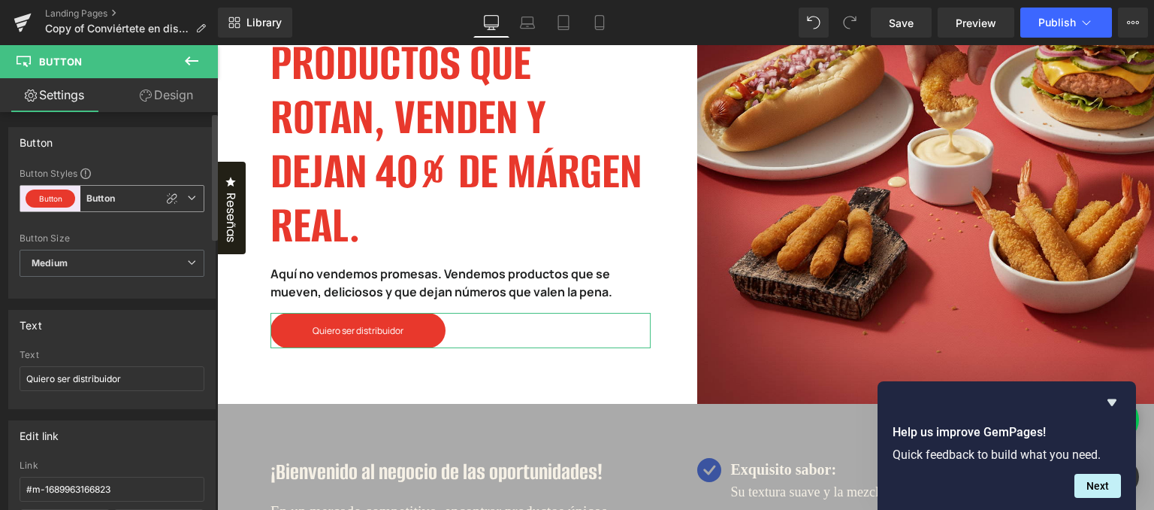
click at [188, 193] on icon at bounding box center [191, 197] width 9 height 9
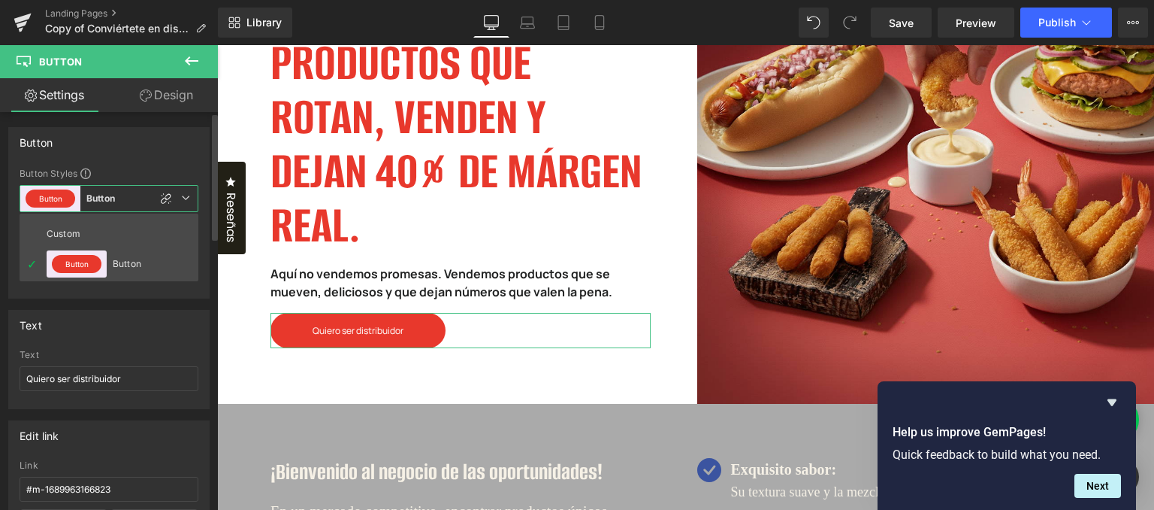
click at [192, 193] on span "Button Button" at bounding box center [109, 198] width 179 height 27
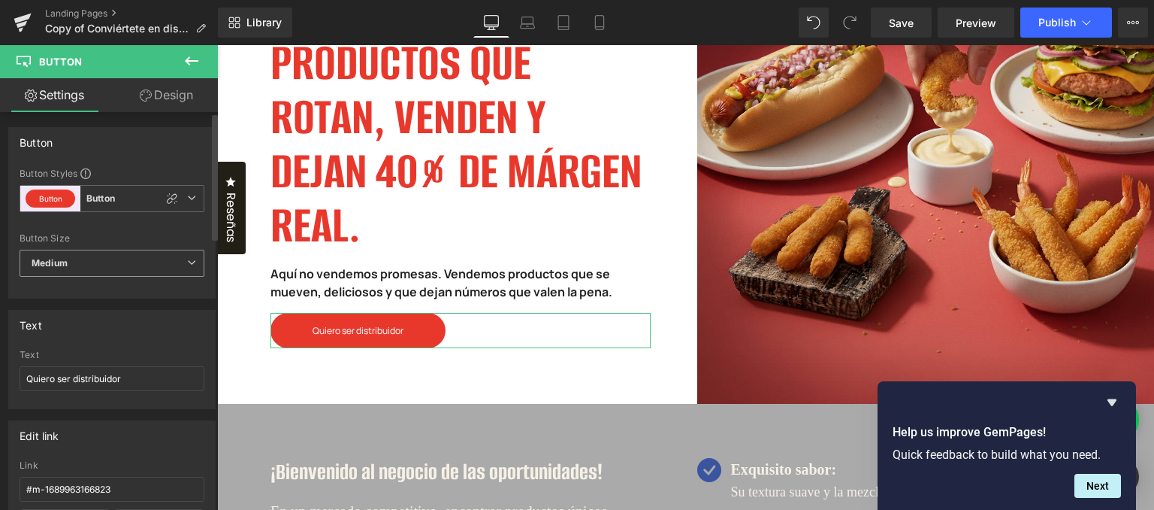
click at [189, 271] on span "Medium" at bounding box center [112, 263] width 185 height 27
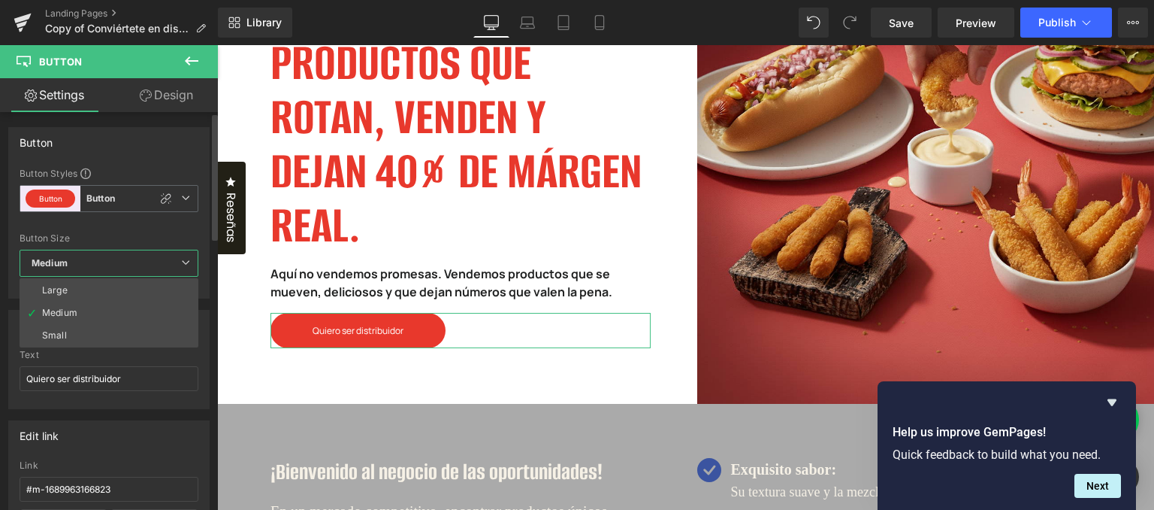
click at [162, 286] on li "Large" at bounding box center [109, 290] width 179 height 23
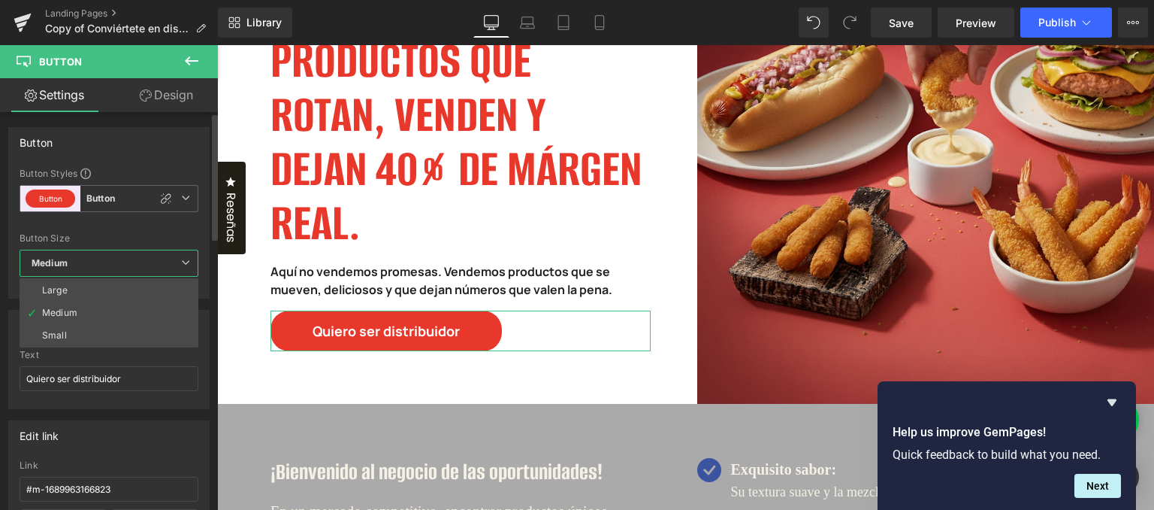
scroll to position [147, 0]
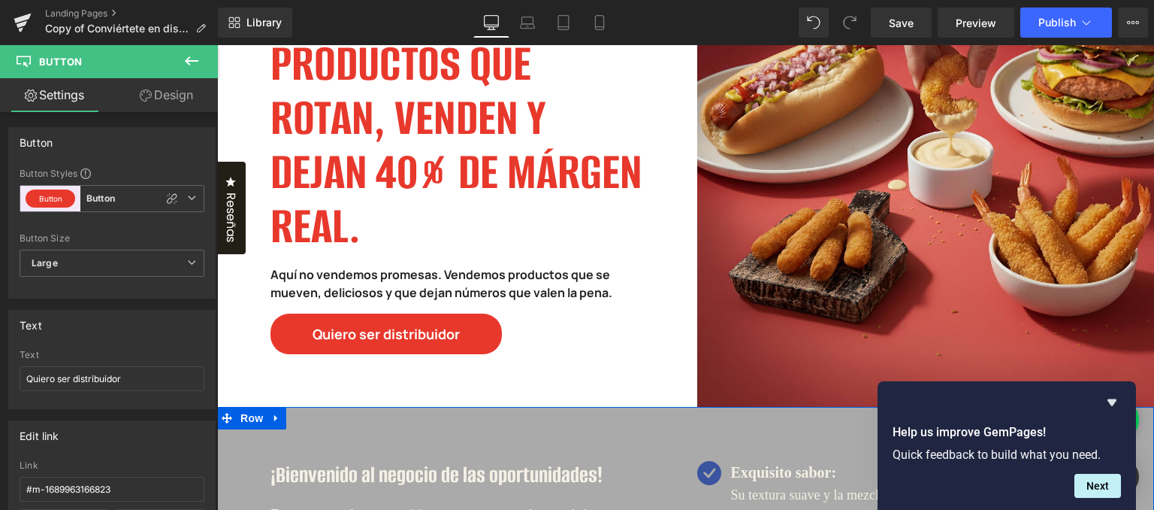
click at [472, 395] on div "DISTRIBUYE ROSSONERO Heading PRODUCTOS QUE ROTAN, VENDEN Y DEJAN 40% DE MÁRGEN …" at bounding box center [451, 179] width 469 height 458
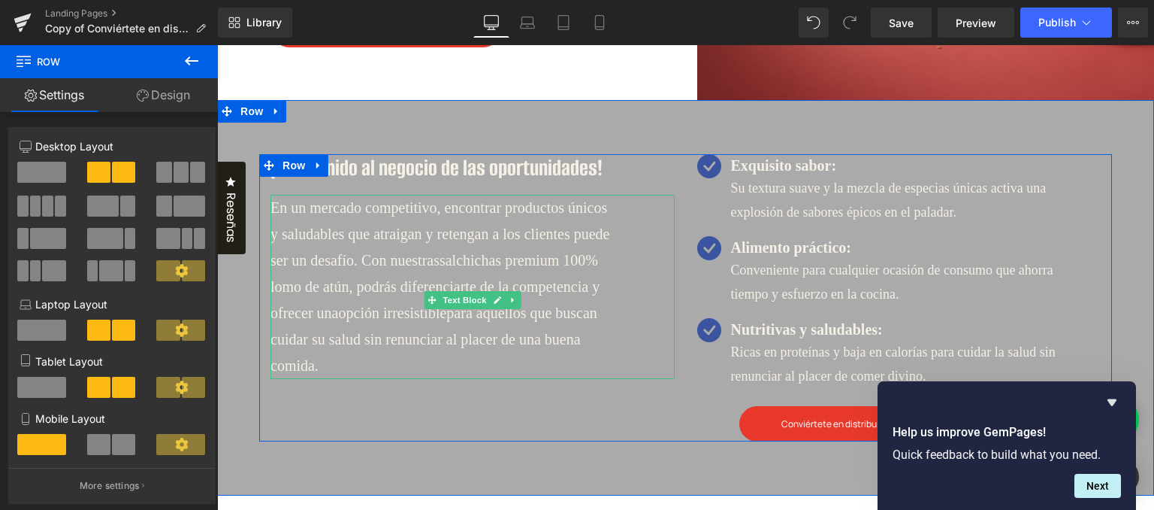
scroll to position [451, 0]
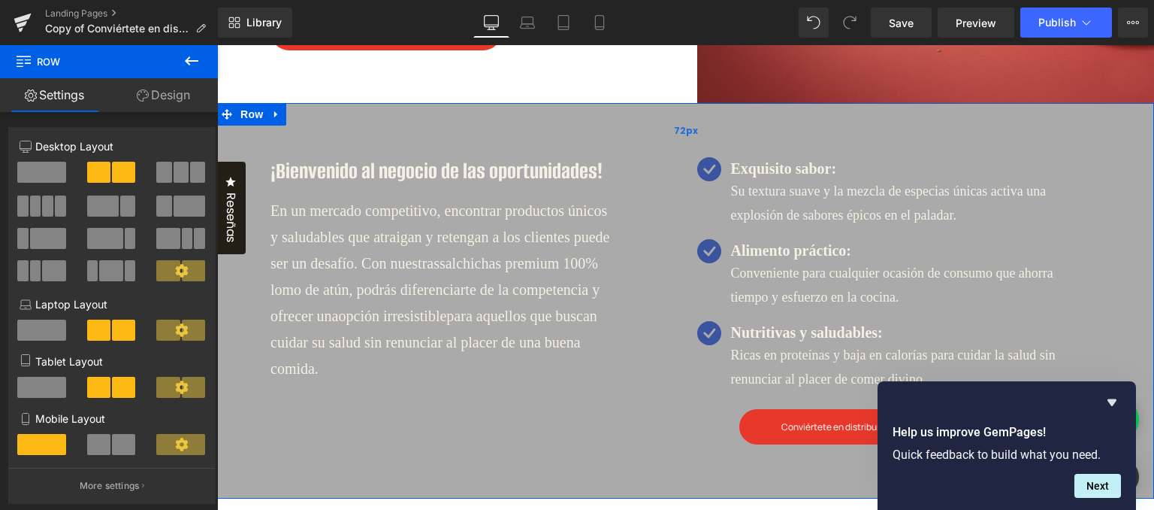
click at [601, 131] on div "72px" at bounding box center [685, 130] width 937 height 54
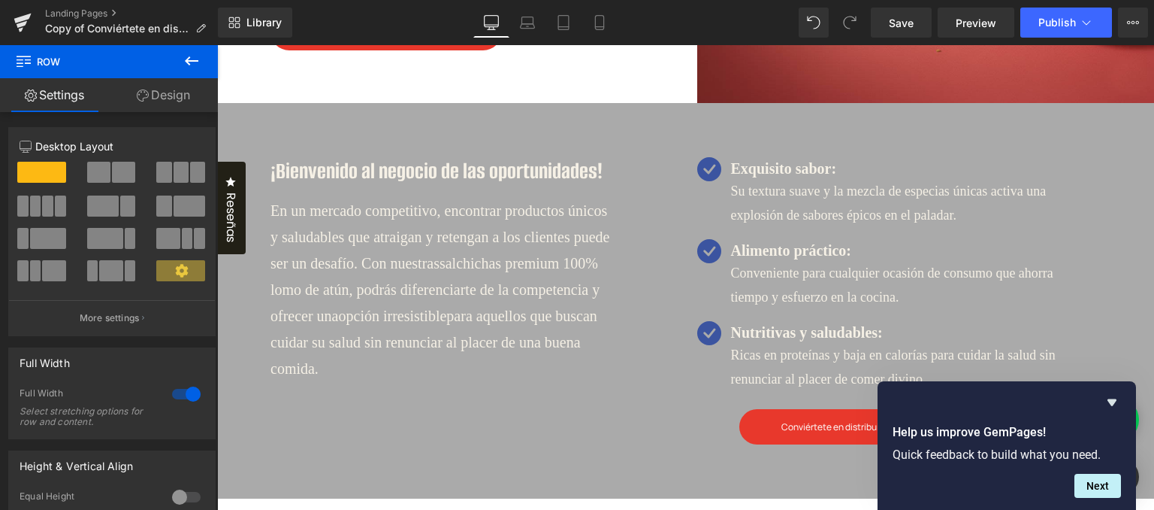
click at [189, 64] on icon at bounding box center [192, 60] width 14 height 9
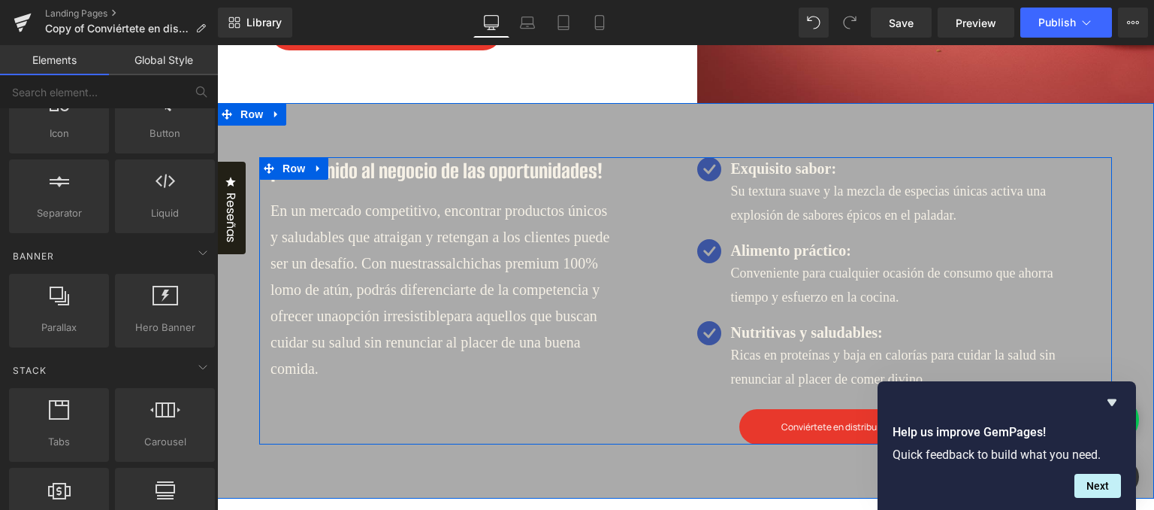
click at [618, 424] on div "¡Bienvenido al negocio de las oportunidades! Heading En un mercado competitivo,…" at bounding box center [472, 290] width 427 height 267
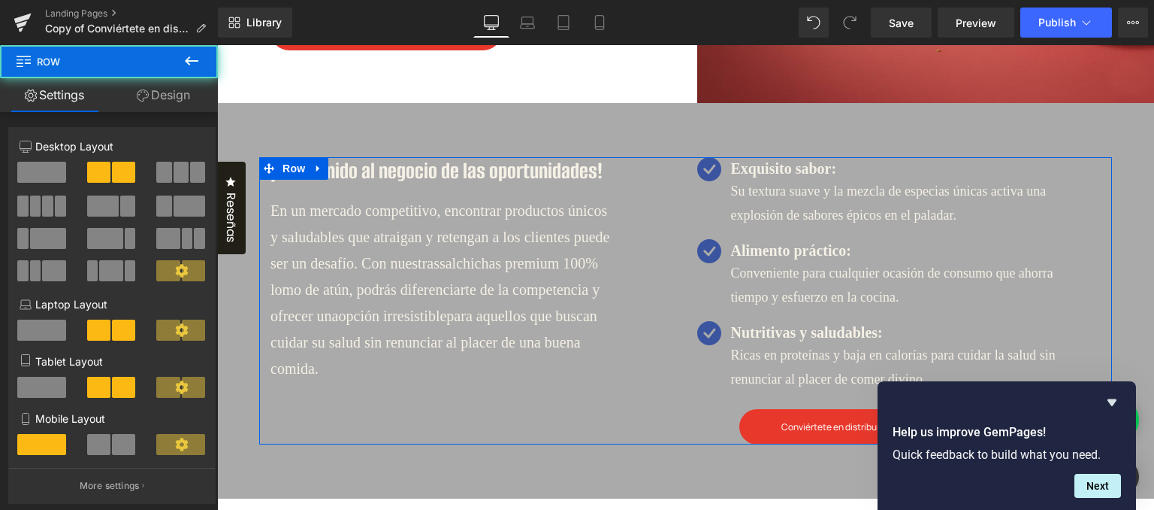
drag, startPoint x: 163, startPoint y: 100, endPoint x: 166, endPoint y: 141, distance: 40.7
click at [164, 100] on link "Design" at bounding box center [163, 95] width 109 height 34
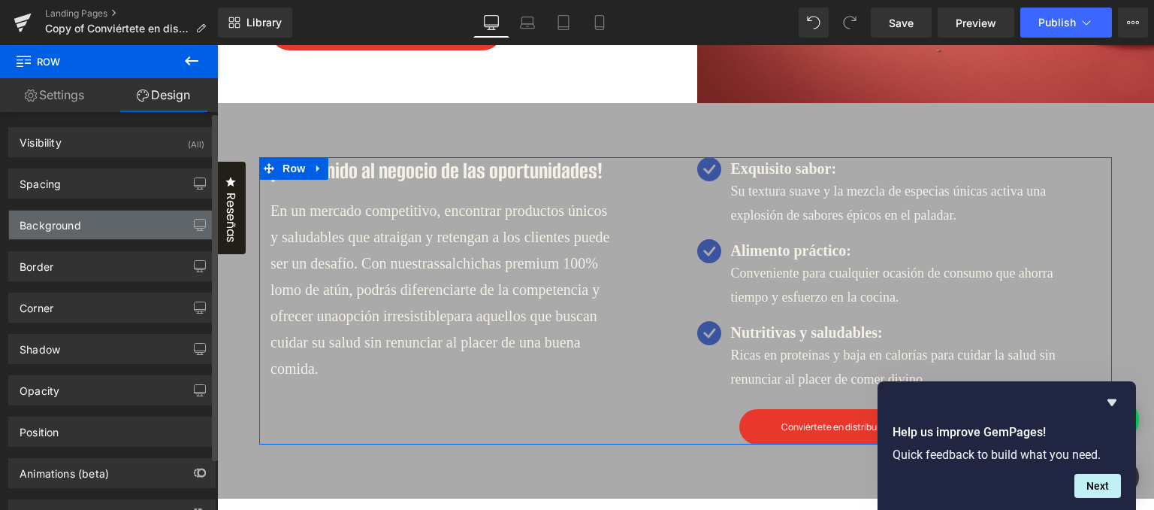
click at [129, 221] on div "Background" at bounding box center [112, 224] width 206 height 29
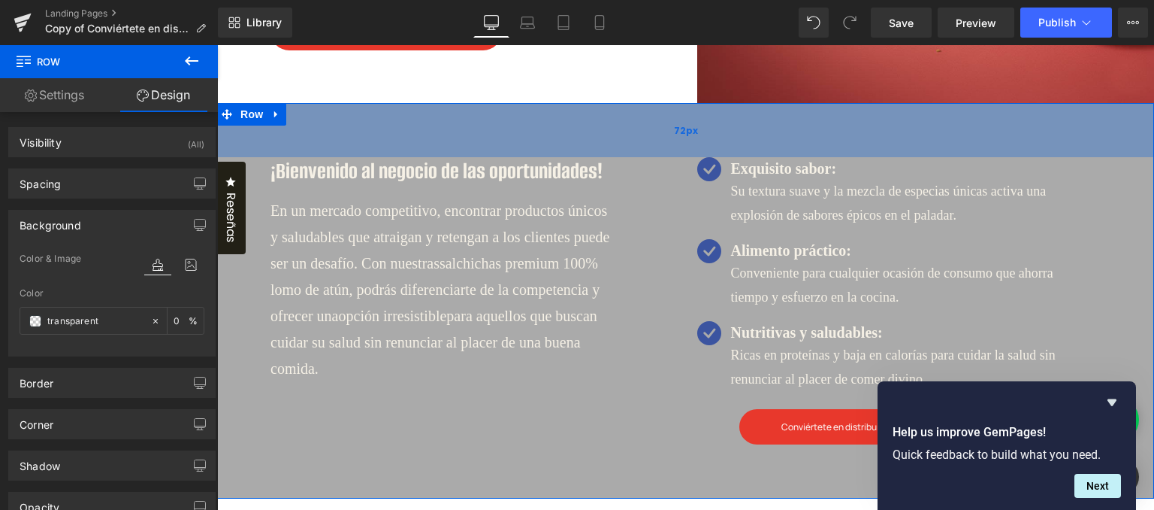
click at [376, 127] on div "72px" at bounding box center [685, 130] width 937 height 54
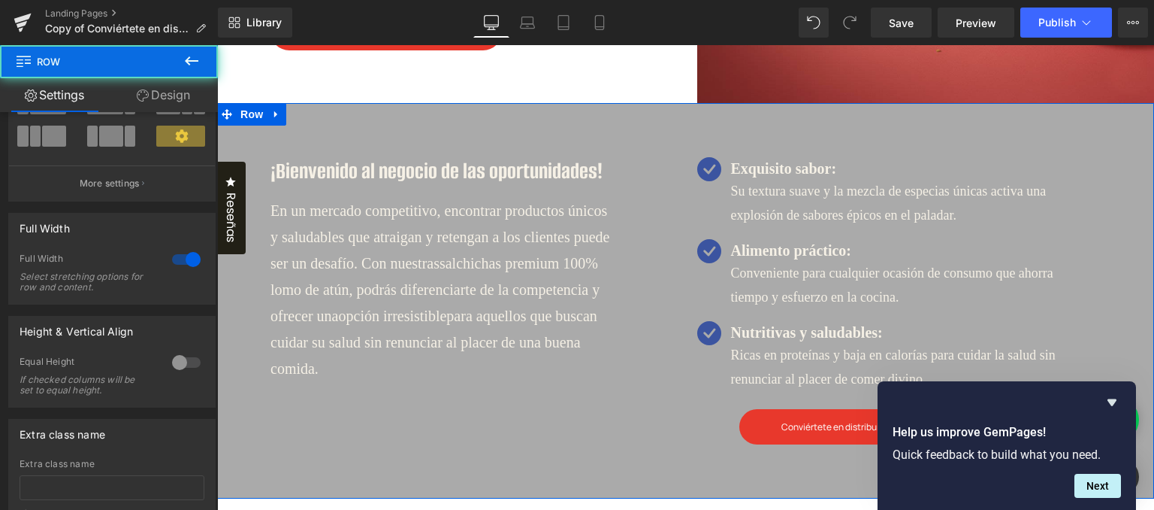
scroll to position [150, 0]
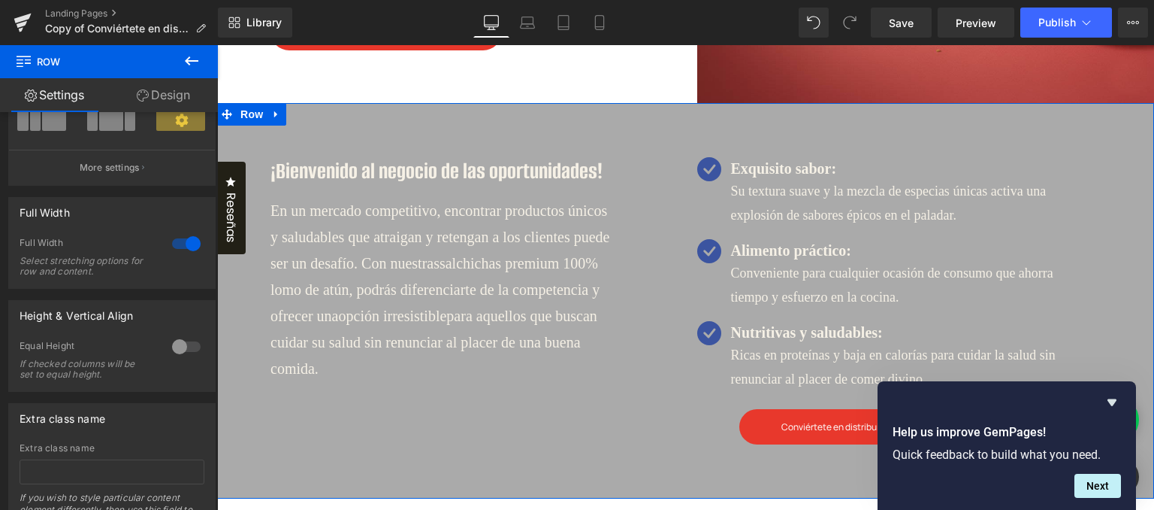
click at [162, 85] on link "Design" at bounding box center [163, 95] width 109 height 34
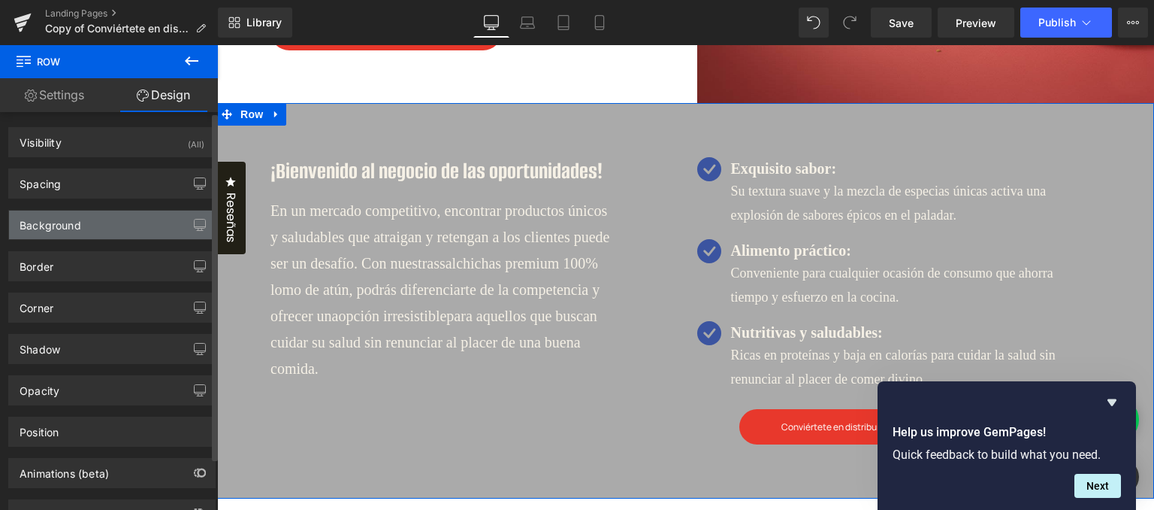
click at [93, 219] on div "Background" at bounding box center [112, 224] width 206 height 29
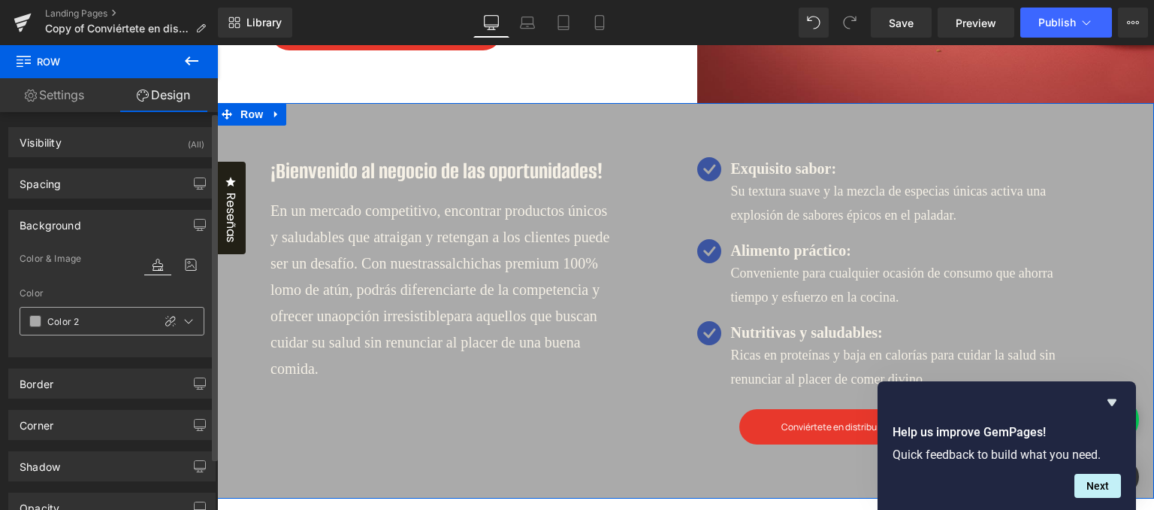
click at [113, 320] on input "Color 2" at bounding box center [96, 321] width 98 height 17
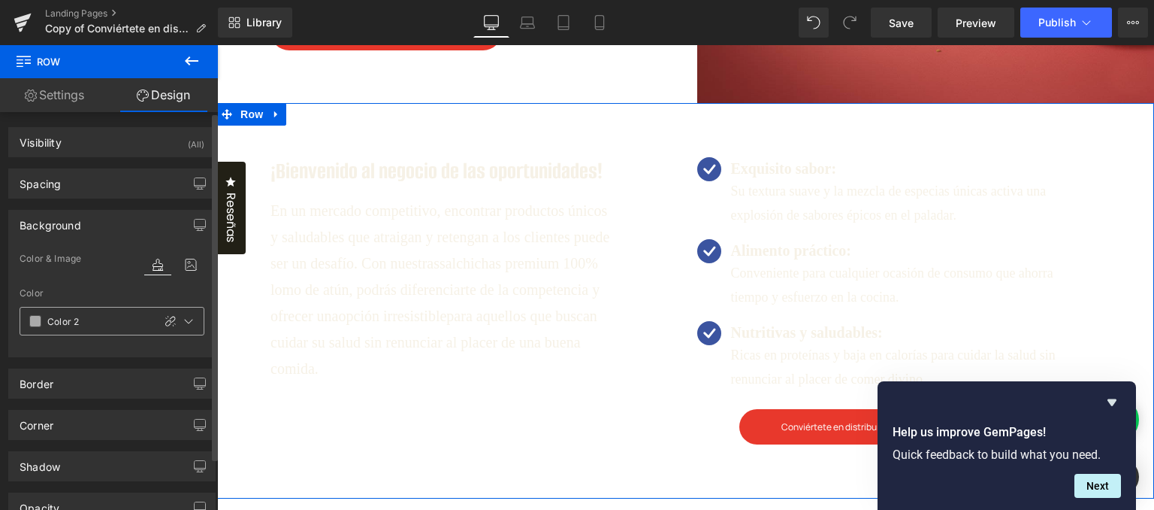
click at [30, 310] on div "Color 2" at bounding box center [86, 320] width 132 height 27
click at [27, 318] on div "Color 2" at bounding box center [86, 320] width 132 height 27
click at [41, 316] on span at bounding box center [35, 321] width 12 height 12
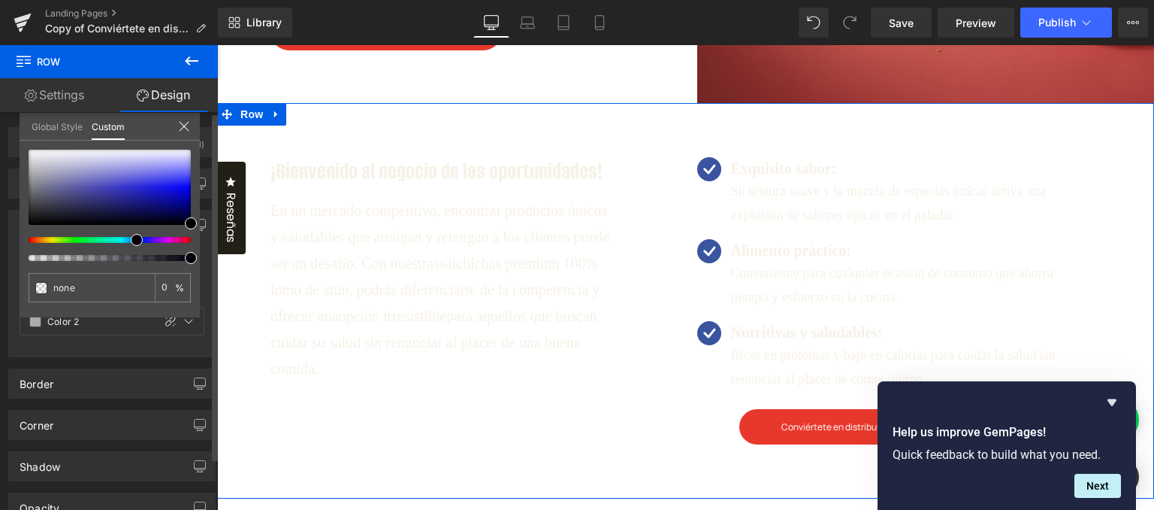
click at [81, 128] on link "Global Style" at bounding box center [57, 126] width 51 height 26
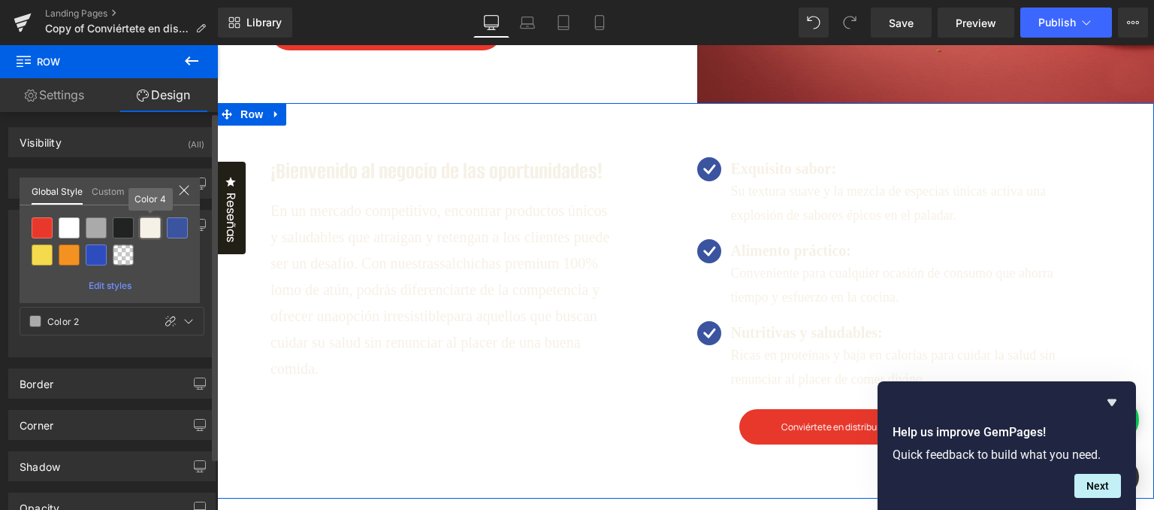
click at [143, 224] on div at bounding box center [150, 227] width 21 height 21
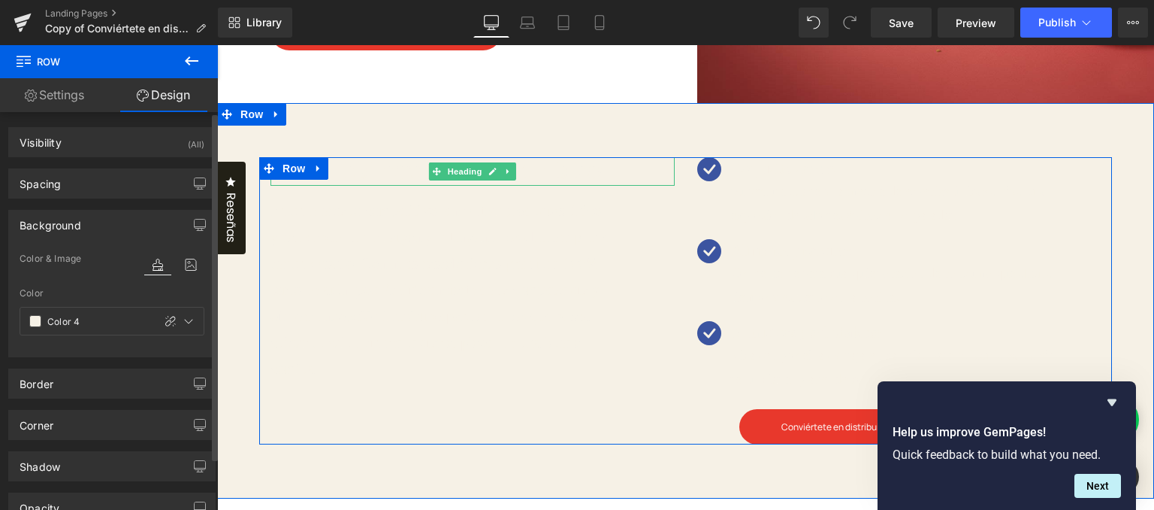
click at [367, 172] on h3 "¡Bienvenido al negocio de las oportunidades!" at bounding box center [455, 171] width 368 height 29
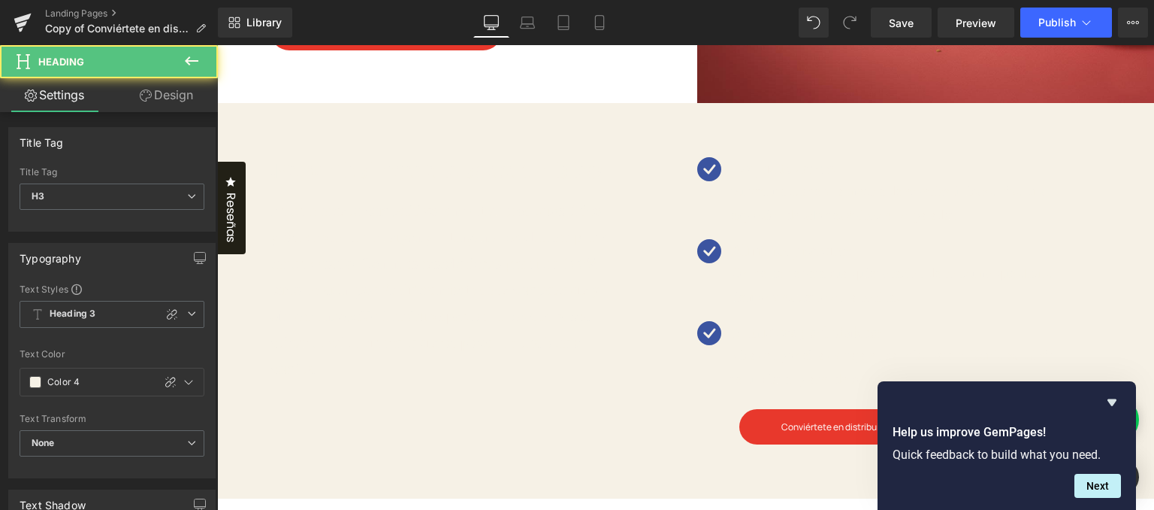
click at [140, 105] on link "Design" at bounding box center [166, 95] width 109 height 34
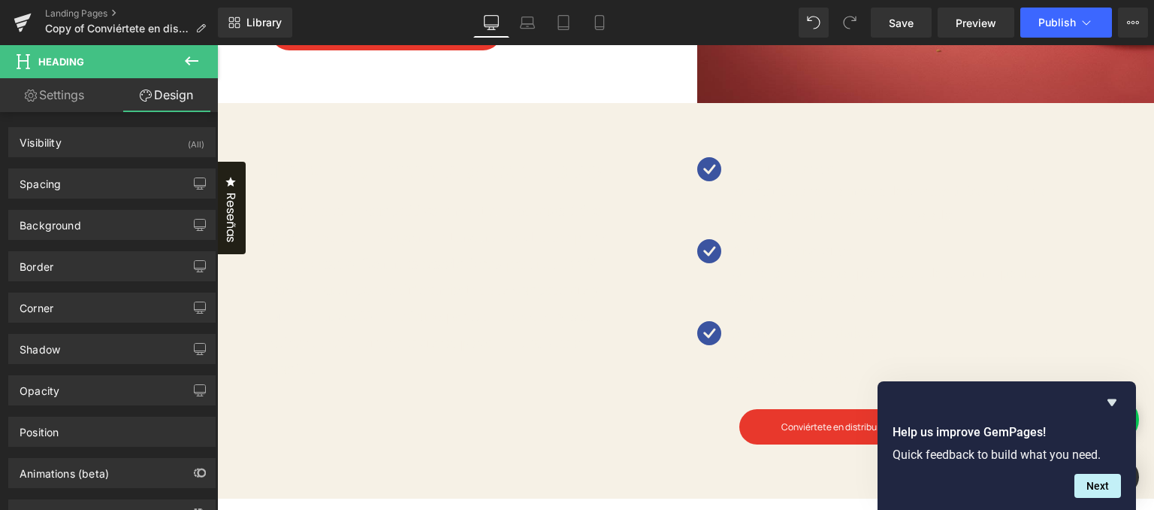
click at [89, 94] on link "Settings" at bounding box center [54, 95] width 109 height 34
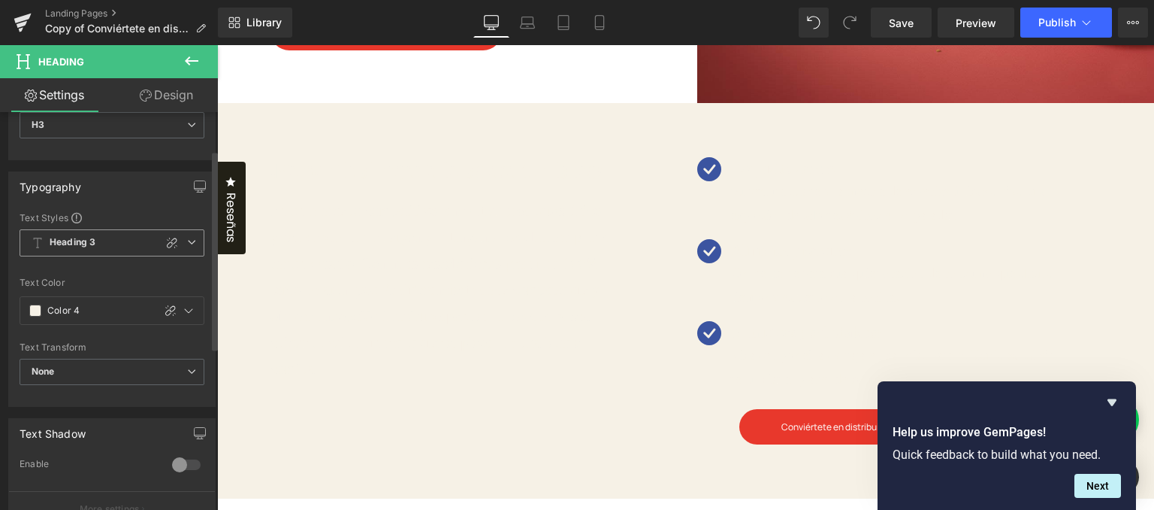
scroll to position [75, 0]
click at [30, 305] on span at bounding box center [35, 307] width 12 height 12
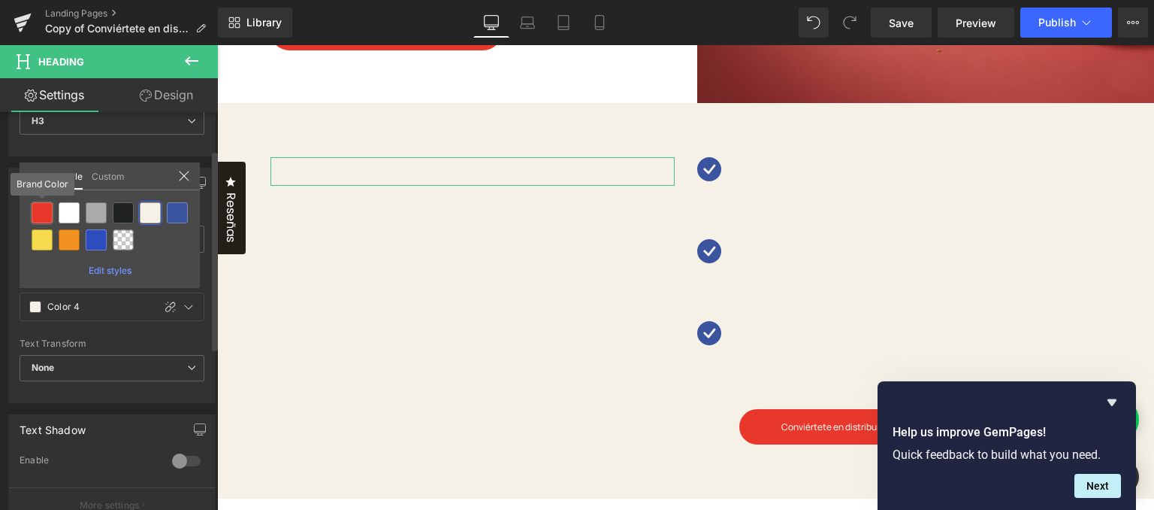
click at [48, 215] on div at bounding box center [42, 212] width 21 height 21
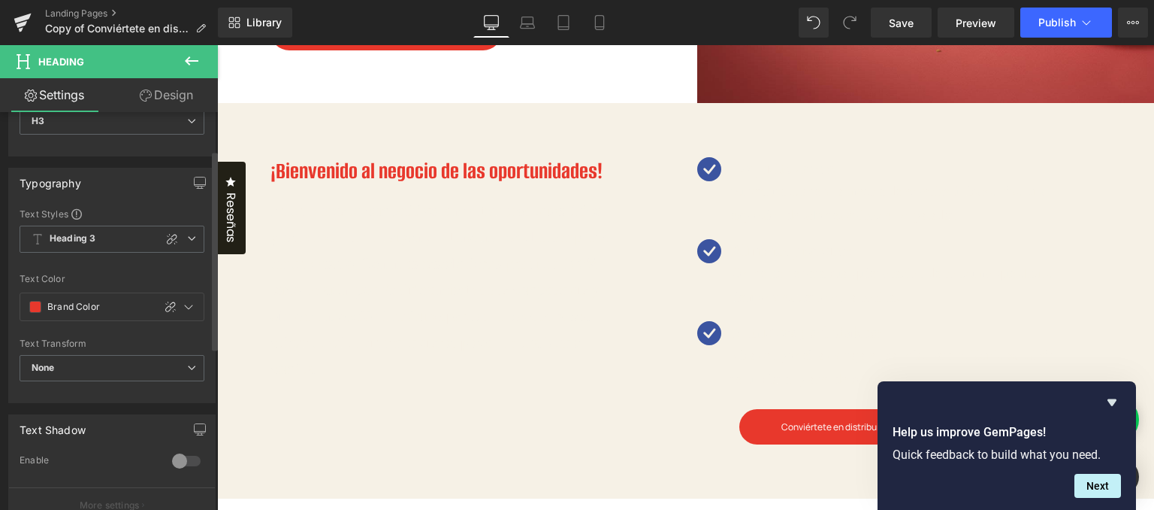
click at [337, 257] on p "En un mercado competitivo, encontrar productos únicos y saludables que atraigan…" at bounding box center [443, 290] width 344 height 184
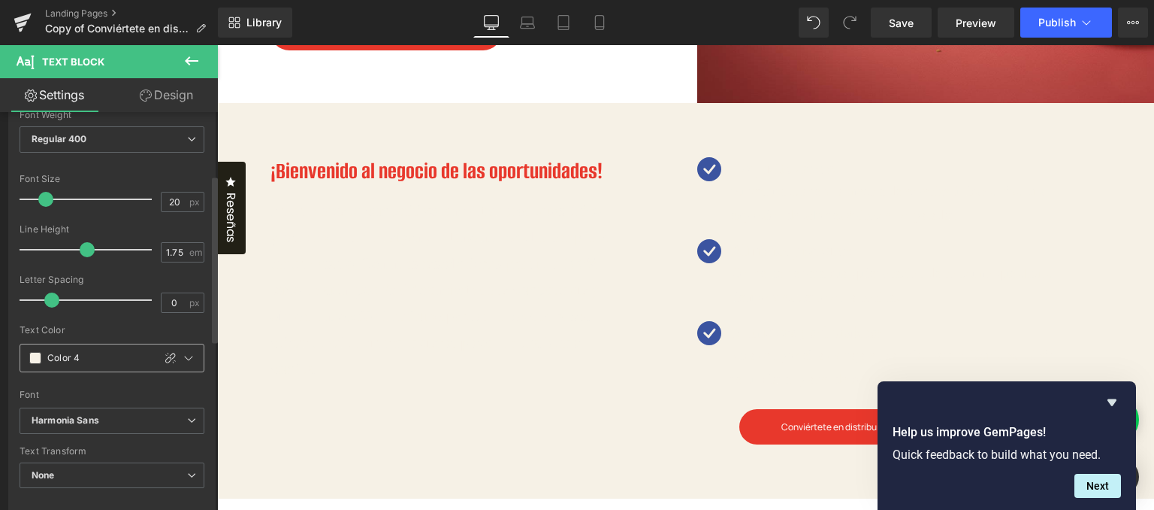
scroll to position [150, 0]
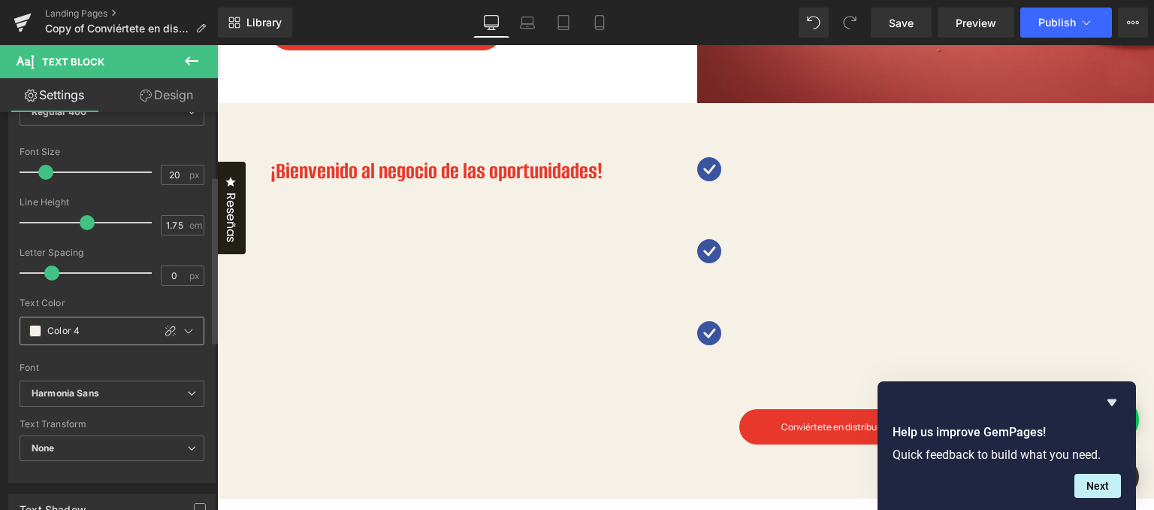
click at [31, 327] on span at bounding box center [35, 331] width 12 height 12
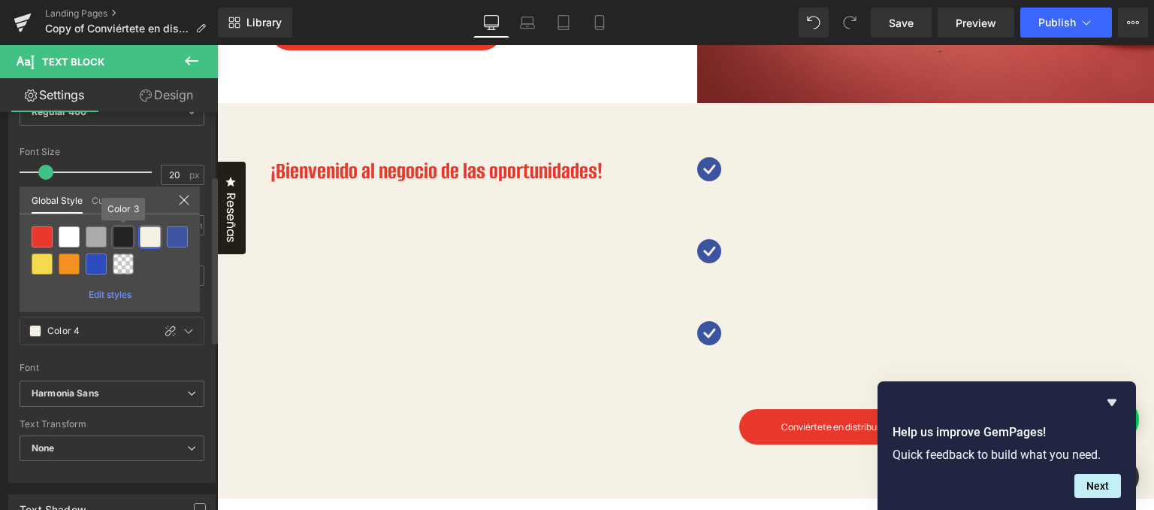
click at [121, 238] on div at bounding box center [123, 236] width 21 height 21
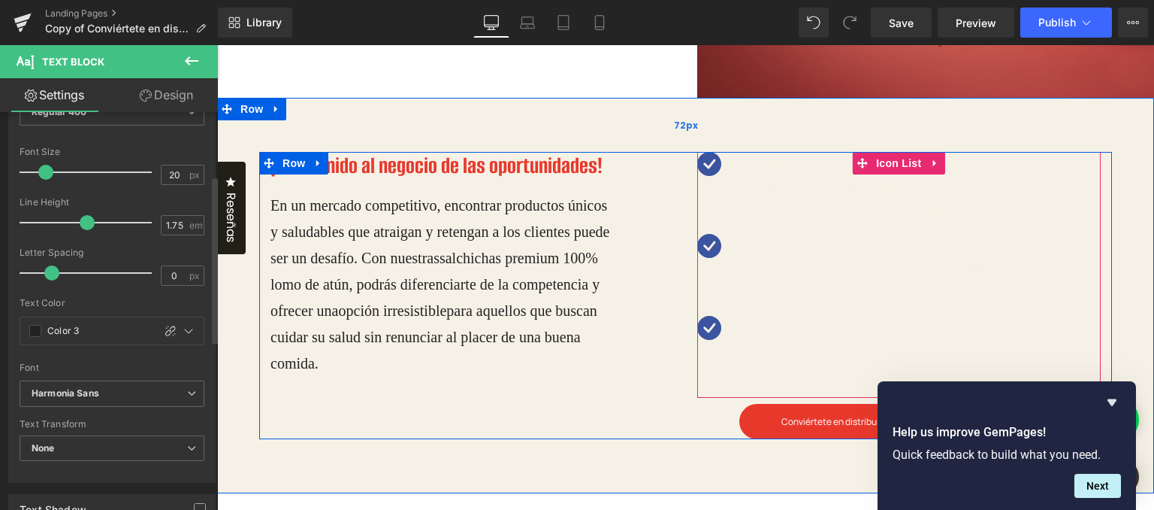
scroll to position [451, 0]
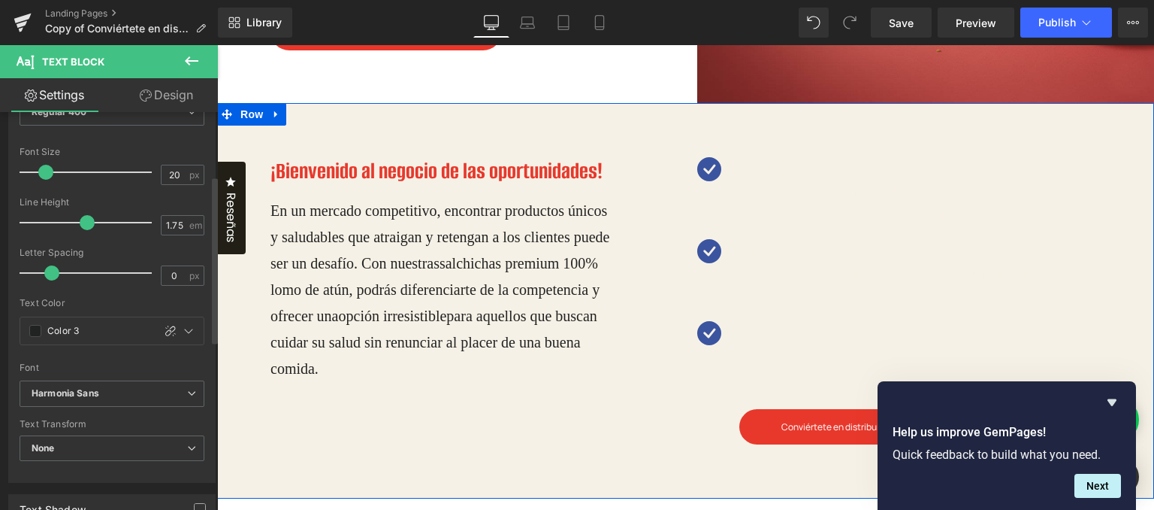
click at [709, 165] on span "Icon" at bounding box center [712, 174] width 24 height 18
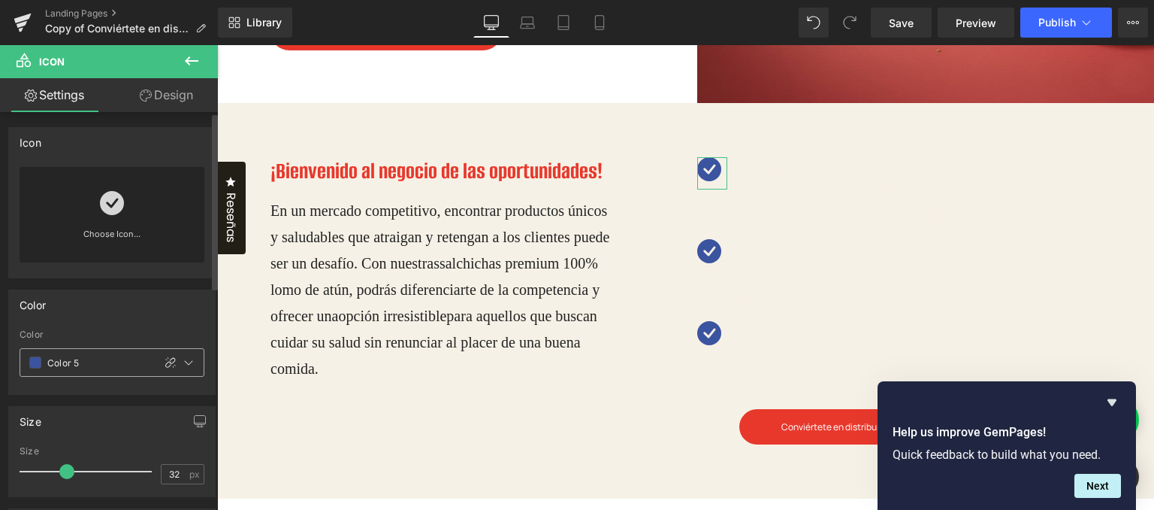
click at [58, 367] on input "Color 5" at bounding box center [96, 362] width 98 height 17
click at [42, 365] on div "Color 5" at bounding box center [86, 362] width 132 height 27
click at [39, 363] on span at bounding box center [35, 362] width 12 height 12
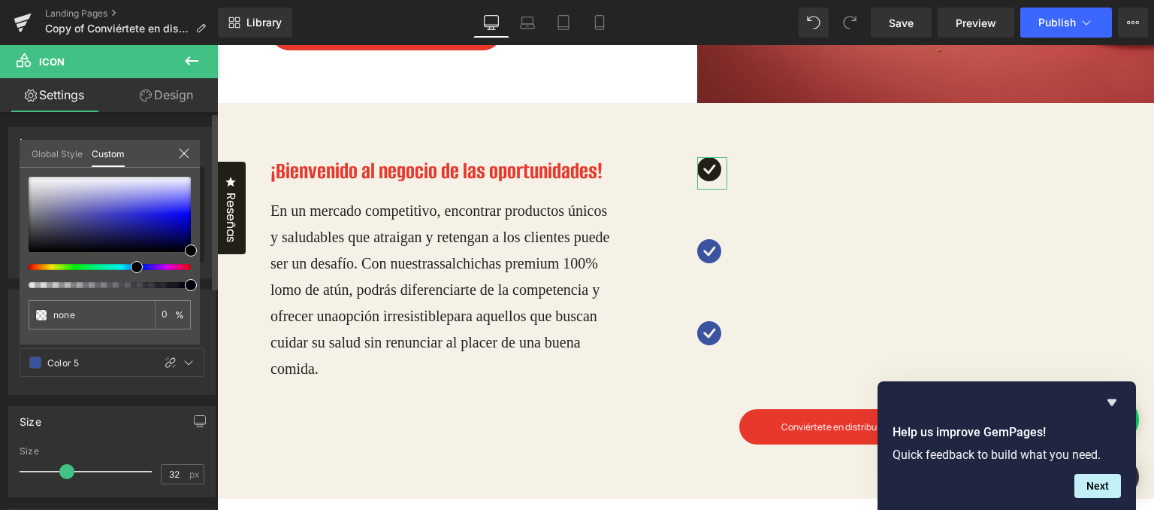
click at [78, 142] on link "Global Style" at bounding box center [57, 153] width 51 height 26
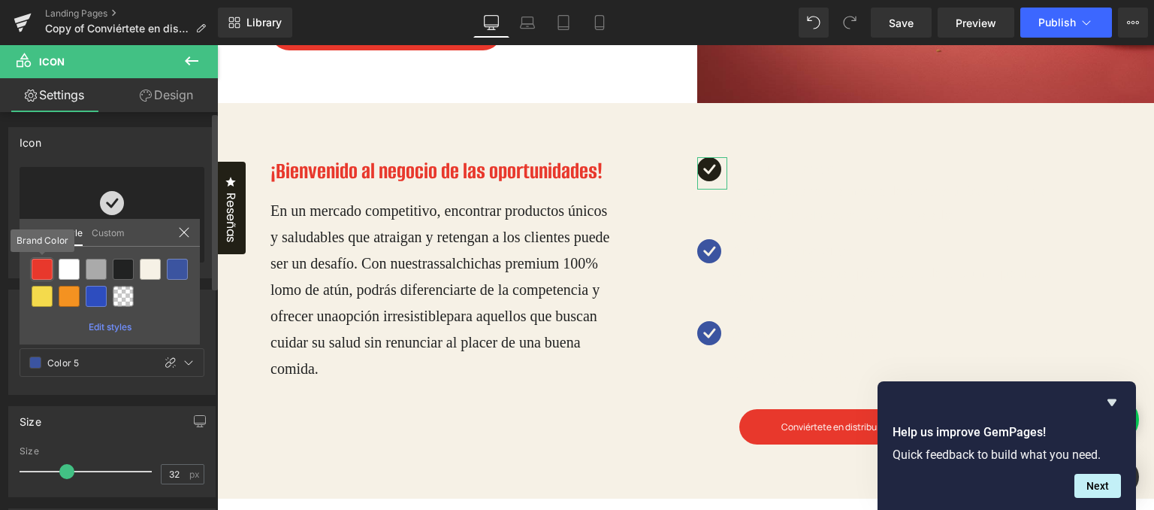
drag, startPoint x: 47, startPoint y: 265, endPoint x: 318, endPoint y: 250, distance: 271.7
click at [47, 265] on div at bounding box center [42, 269] width 21 height 21
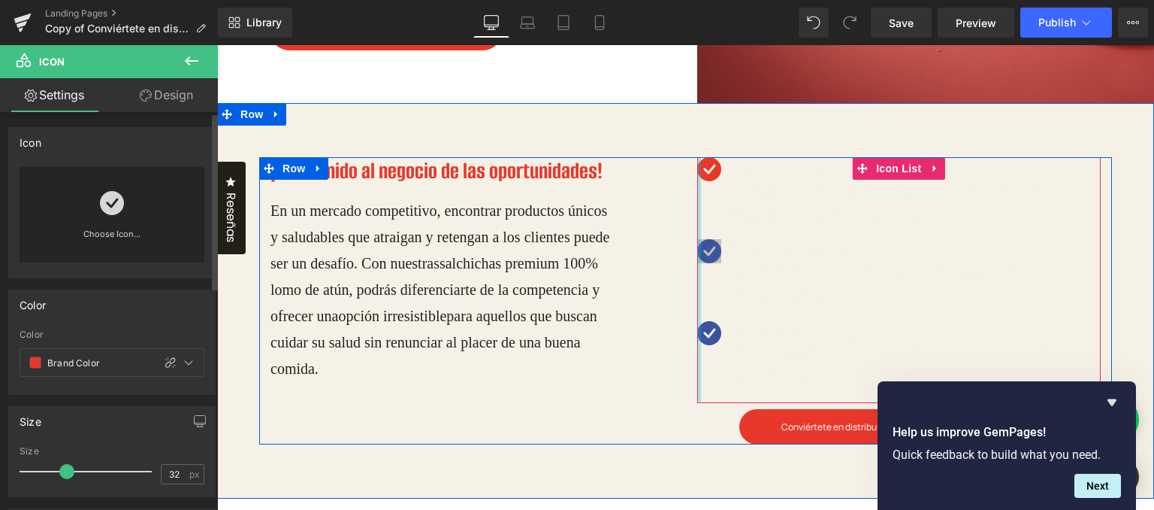
click at [701, 250] on div "Icon" at bounding box center [712, 255] width 30 height 32
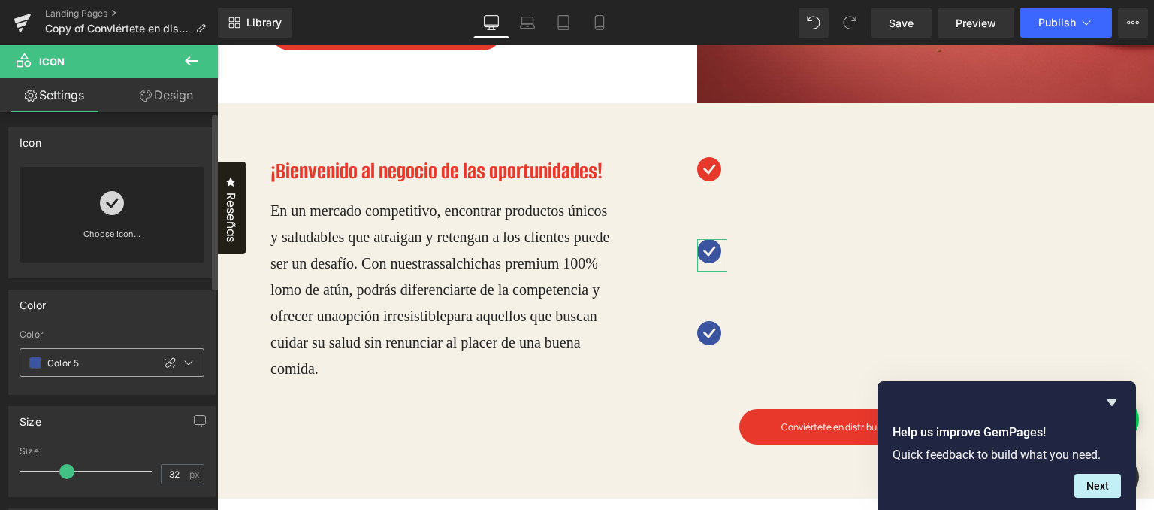
click at [36, 367] on span at bounding box center [35, 362] width 12 height 12
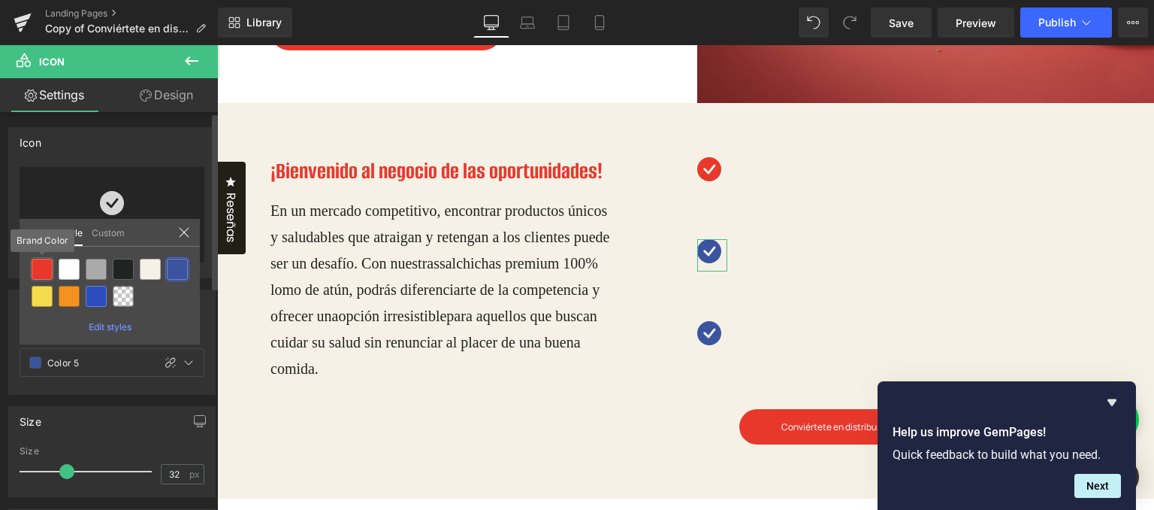
drag, startPoint x: 42, startPoint y: 274, endPoint x: 316, endPoint y: 298, distance: 275.4
click at [42, 274] on div at bounding box center [42, 269] width 21 height 21
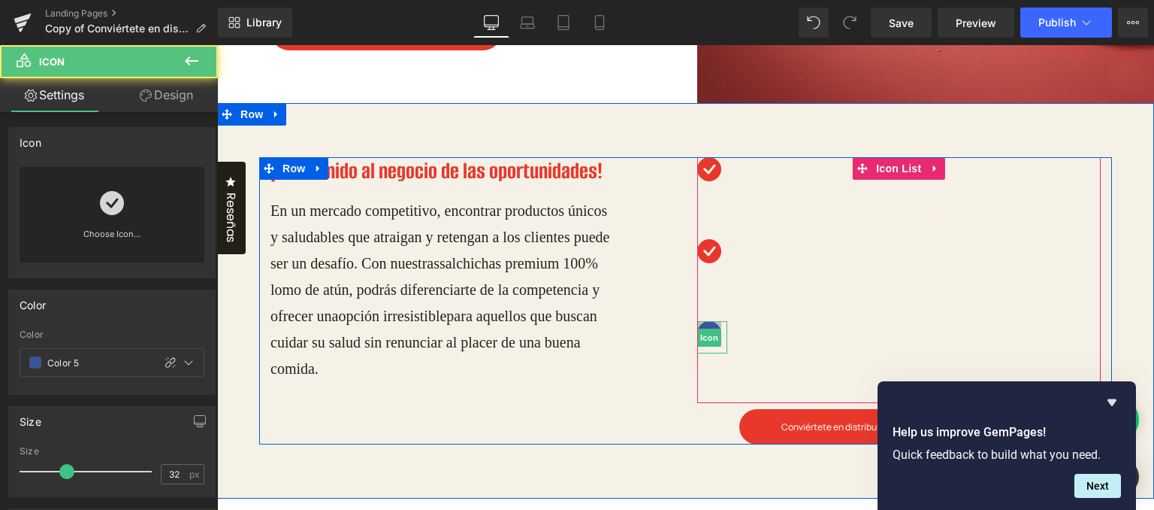
click at [702, 328] on div "Icon" at bounding box center [712, 337] width 30 height 32
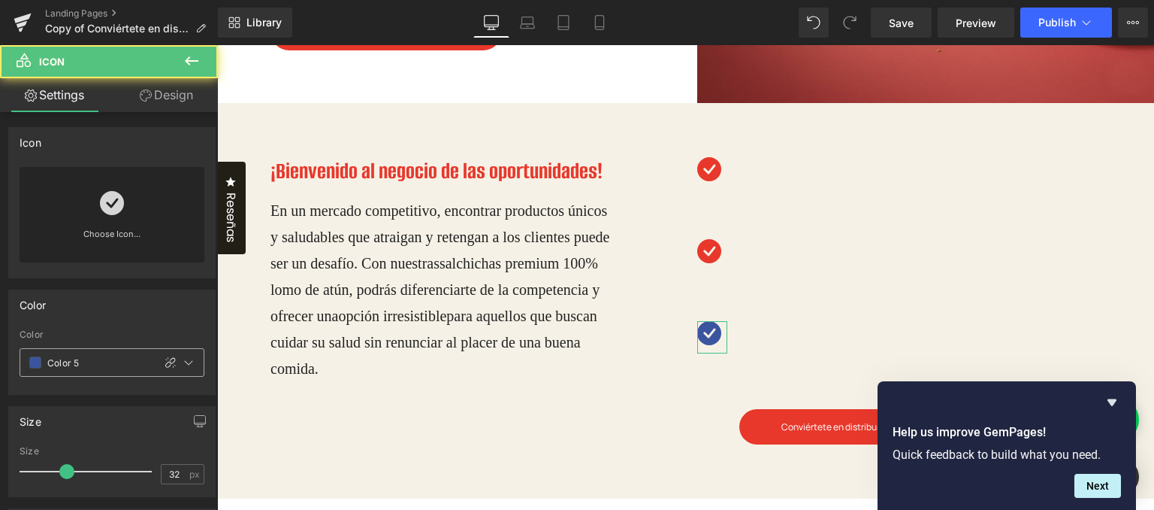
click at [42, 367] on div "Color 5" at bounding box center [86, 362] width 132 height 27
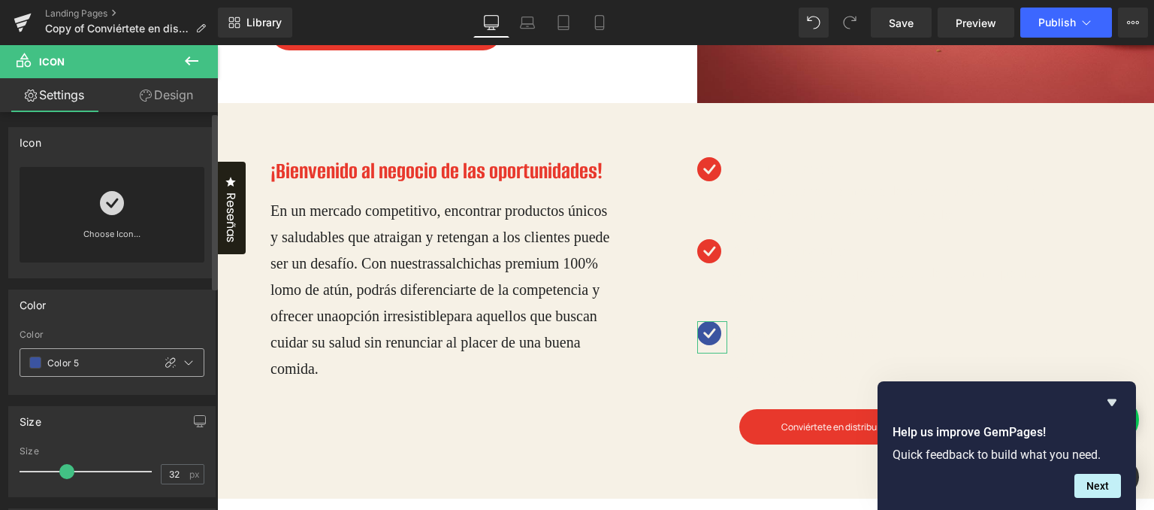
click at [33, 358] on span at bounding box center [35, 362] width 12 height 12
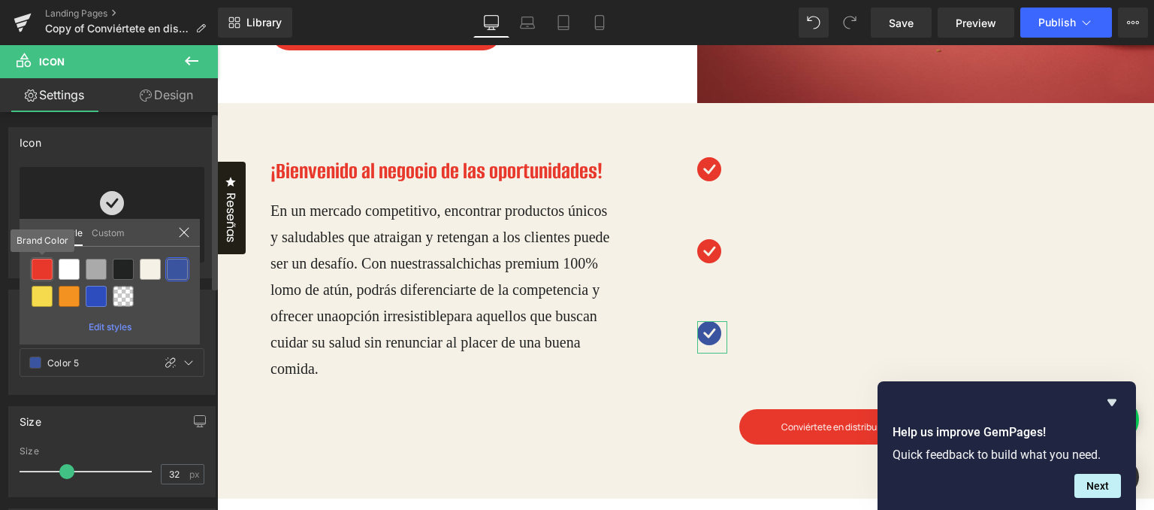
click at [39, 274] on div at bounding box center [42, 269] width 21 height 21
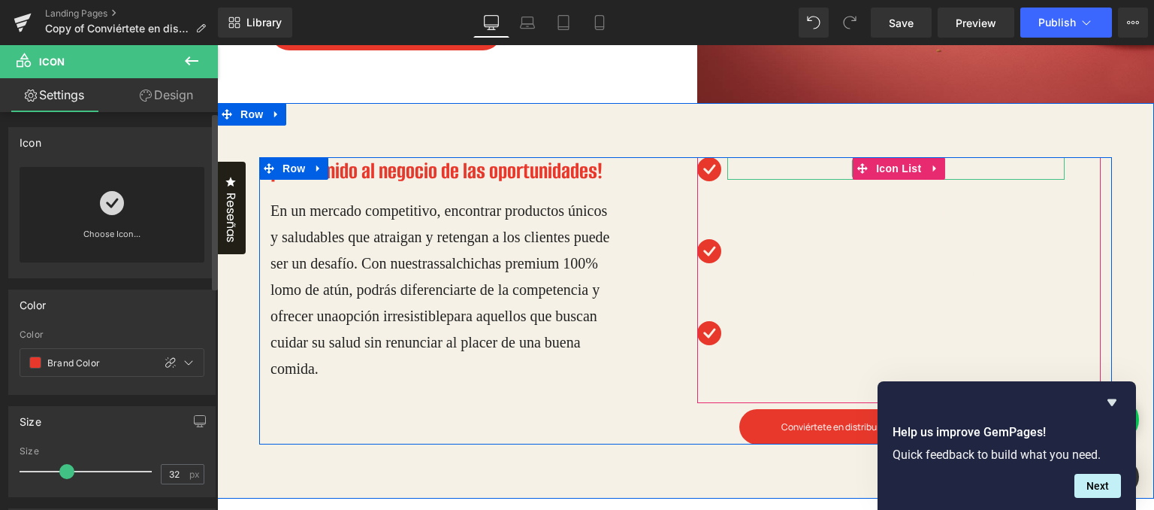
click at [742, 166] on h4 "Exquisito sabor:" at bounding box center [898, 168] width 334 height 23
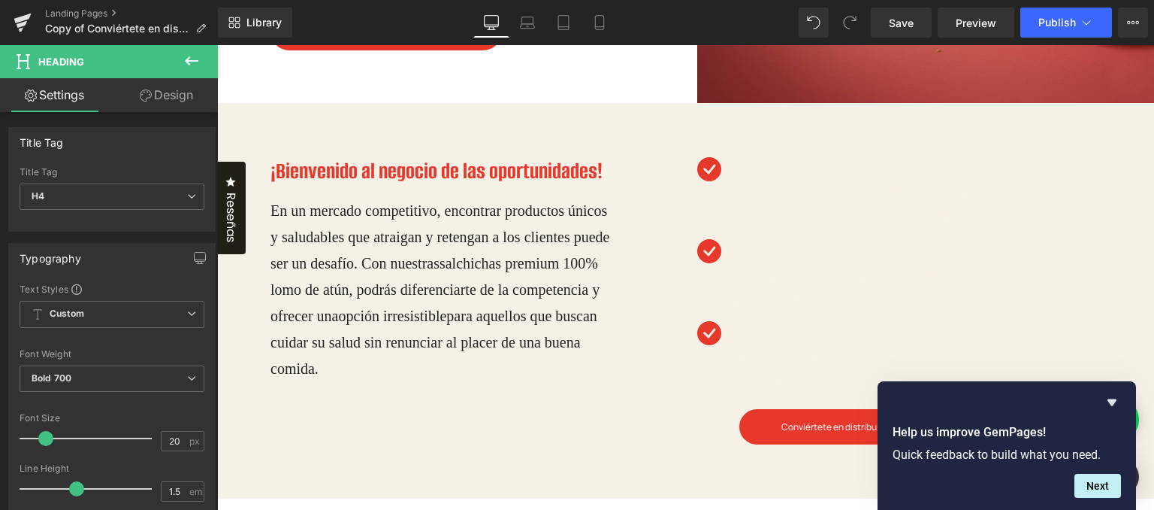
click at [156, 99] on link "Design" at bounding box center [166, 95] width 109 height 34
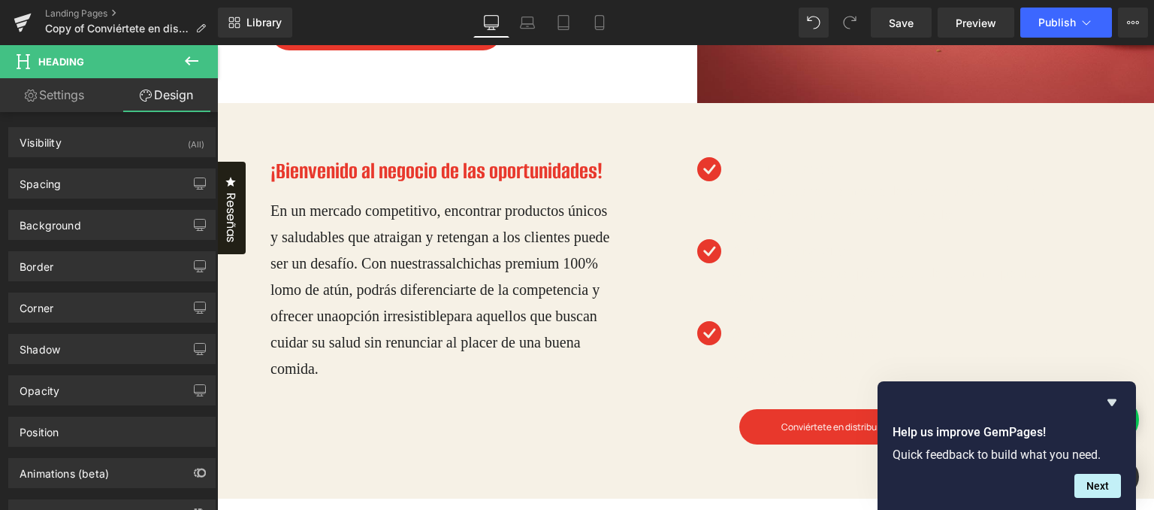
click at [83, 101] on link "Settings" at bounding box center [54, 95] width 109 height 34
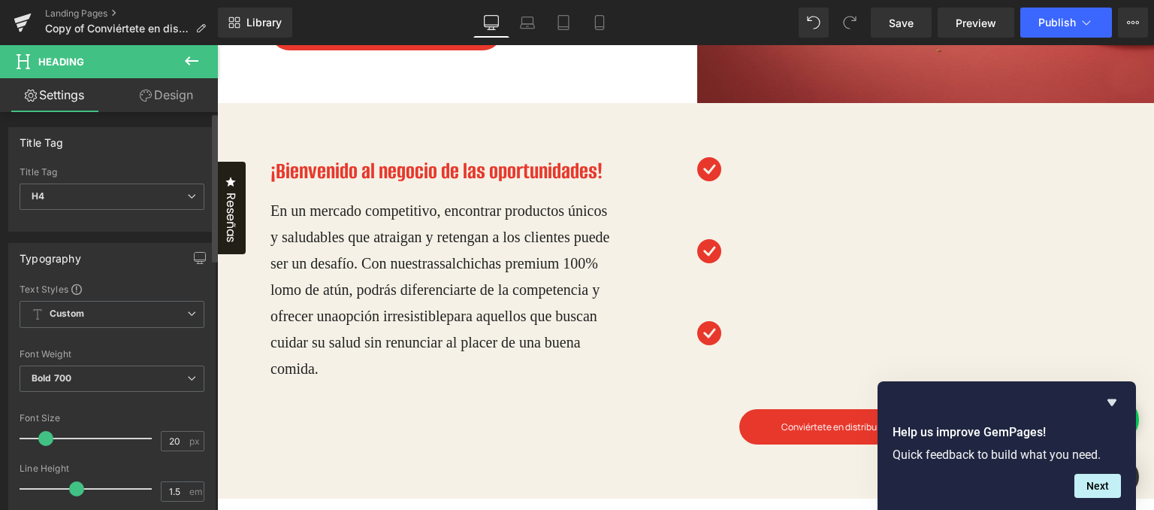
scroll to position [225, 0]
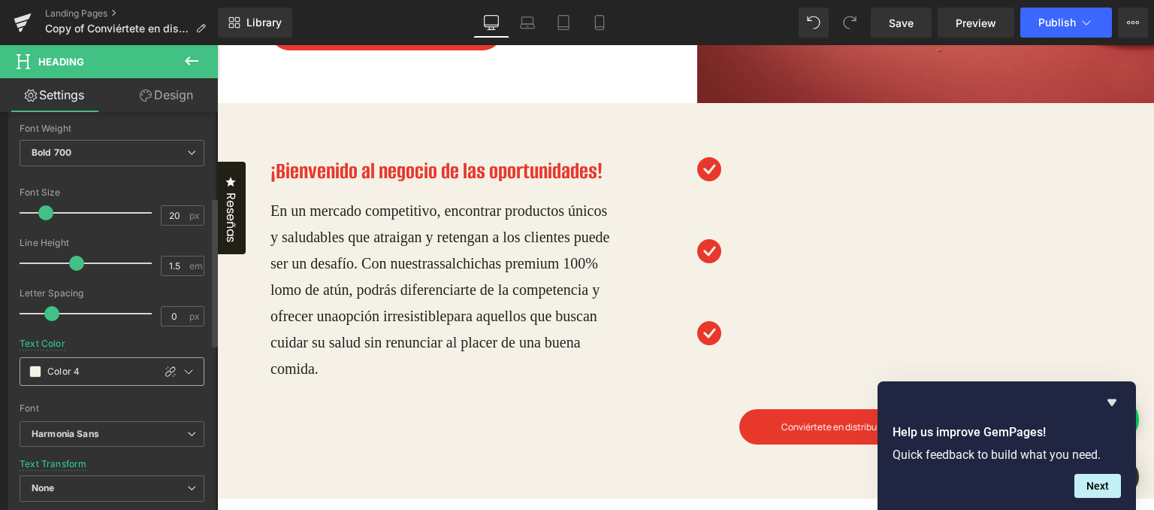
click at [38, 369] on span at bounding box center [35, 371] width 12 height 12
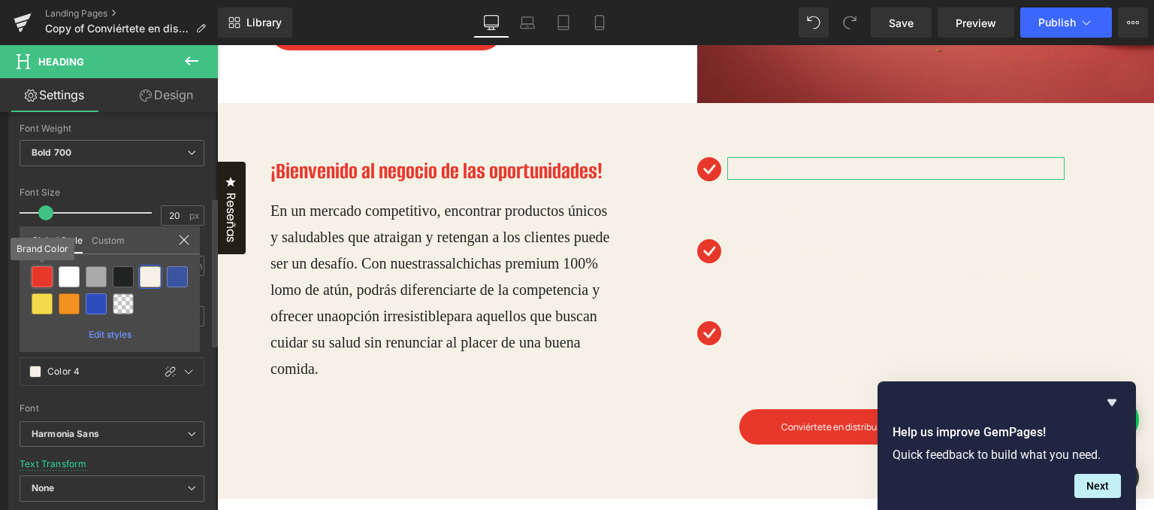
click at [34, 271] on div at bounding box center [42, 276] width 21 height 21
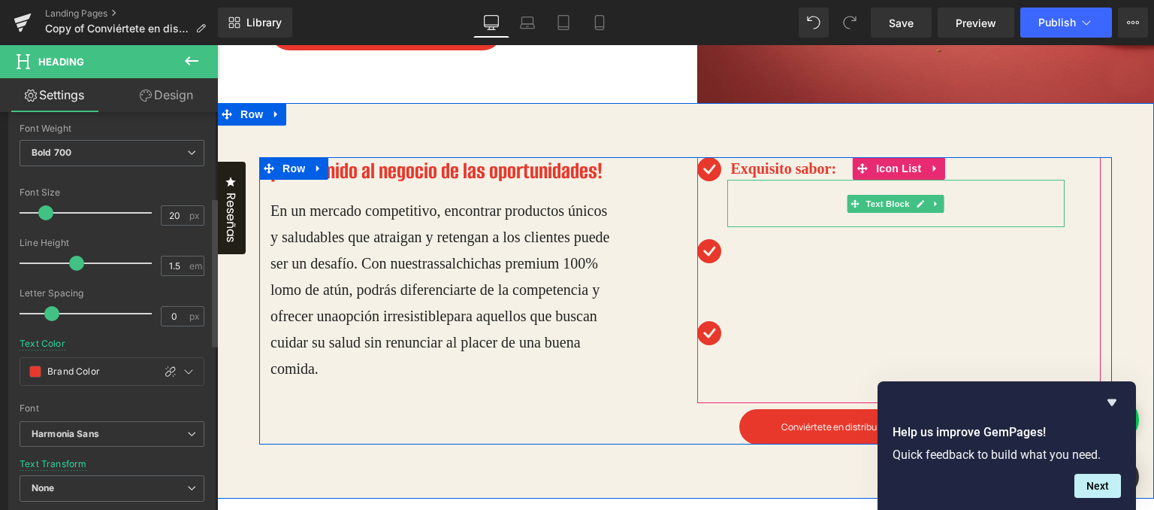
click at [743, 195] on p "Su textura suave y la mezcla de especias únicas activa una explosión de sabores…" at bounding box center [898, 203] width 334 height 47
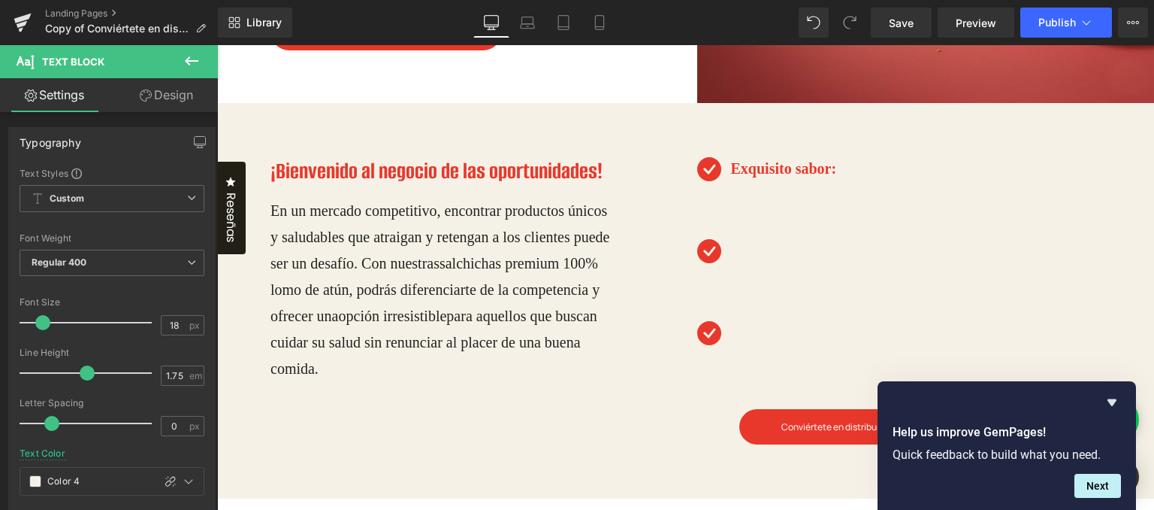
click at [143, 101] on icon at bounding box center [146, 95] width 12 height 12
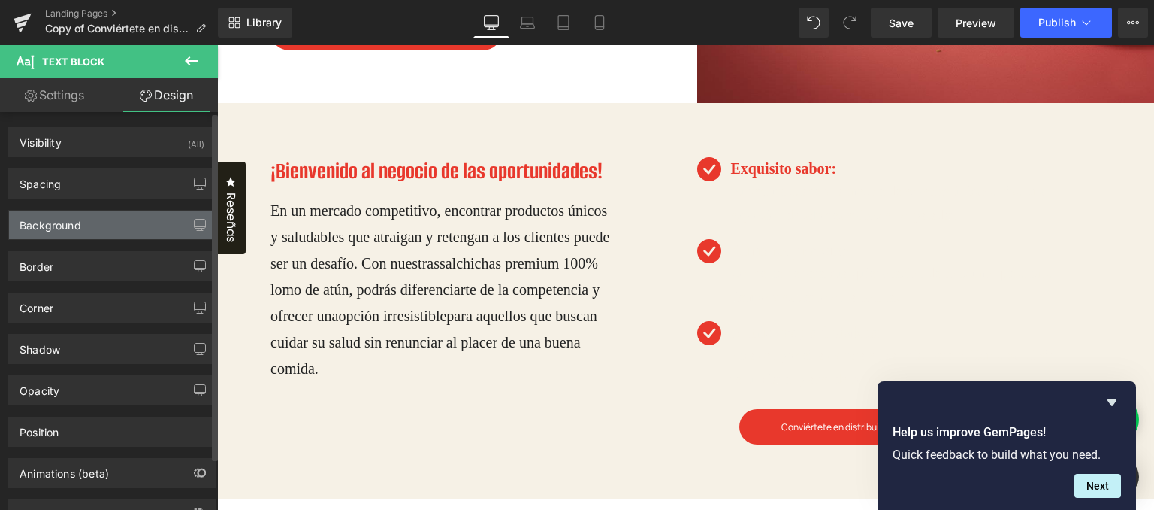
click at [53, 234] on div "Background" at bounding box center [112, 224] width 206 height 29
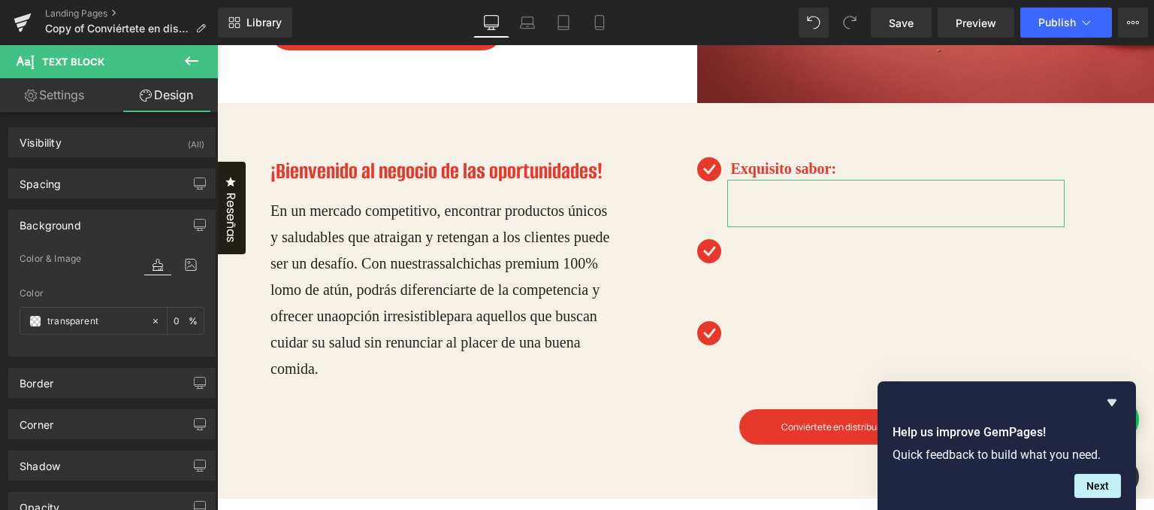
click at [93, 100] on link "Settings" at bounding box center [54, 95] width 109 height 34
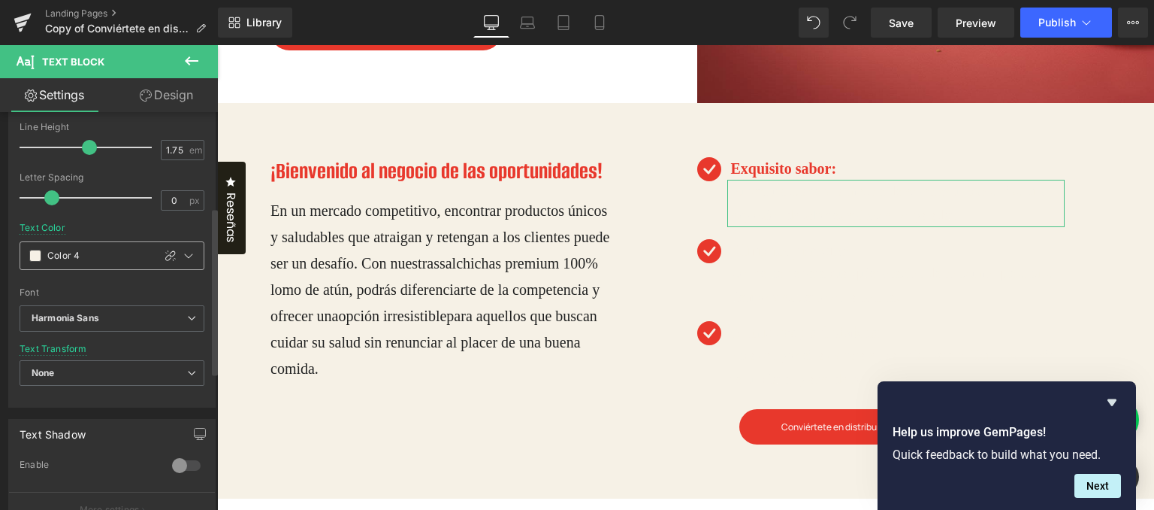
click at [42, 264] on div "Color 4" at bounding box center [86, 255] width 132 height 27
click at [28, 256] on div "Color 4" at bounding box center [86, 255] width 132 height 27
click at [35, 258] on span at bounding box center [35, 256] width 12 height 12
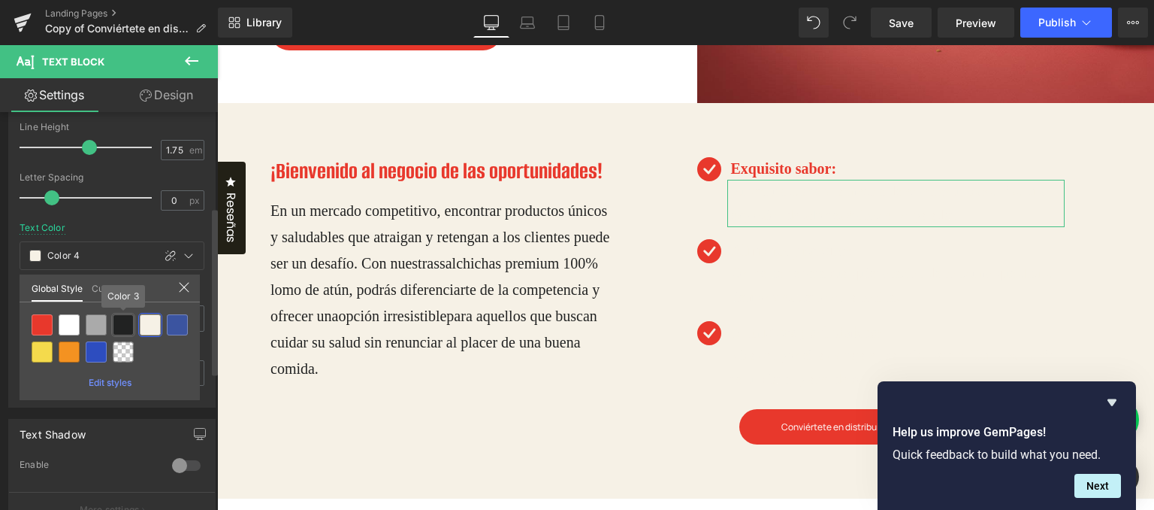
click at [126, 322] on div at bounding box center [123, 324] width 21 height 21
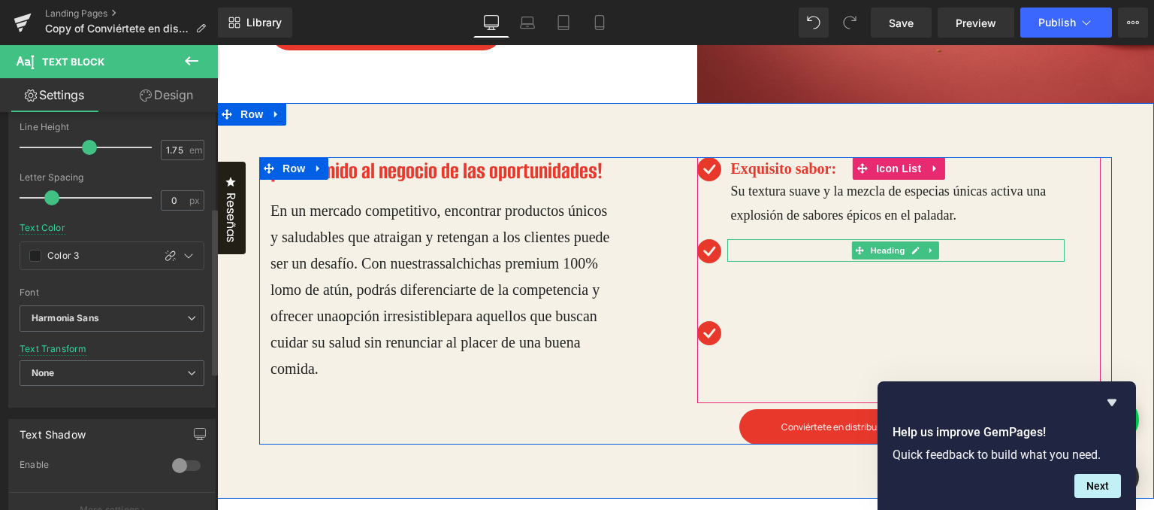
click at [744, 250] on h4 "Alimento práctico:" at bounding box center [898, 250] width 334 height 23
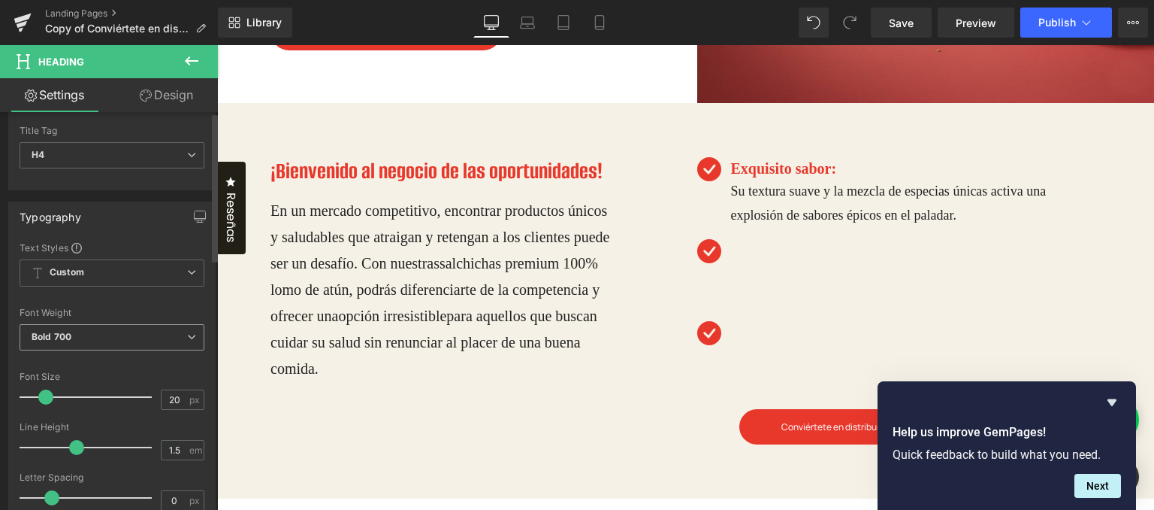
scroll to position [150, 0]
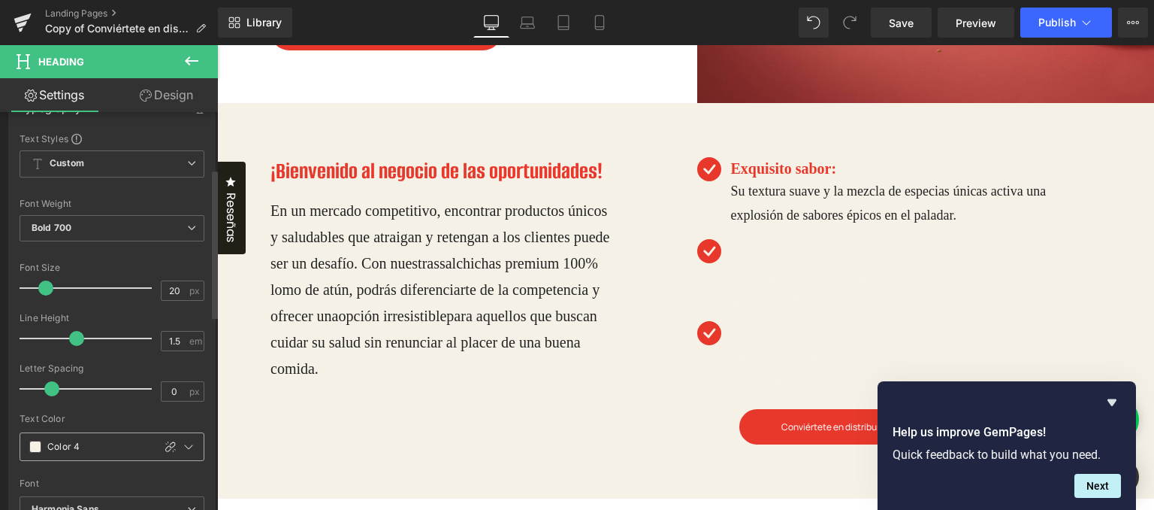
click at [50, 440] on input "Color 4" at bounding box center [96, 446] width 98 height 17
click at [37, 440] on span at bounding box center [35, 446] width 12 height 12
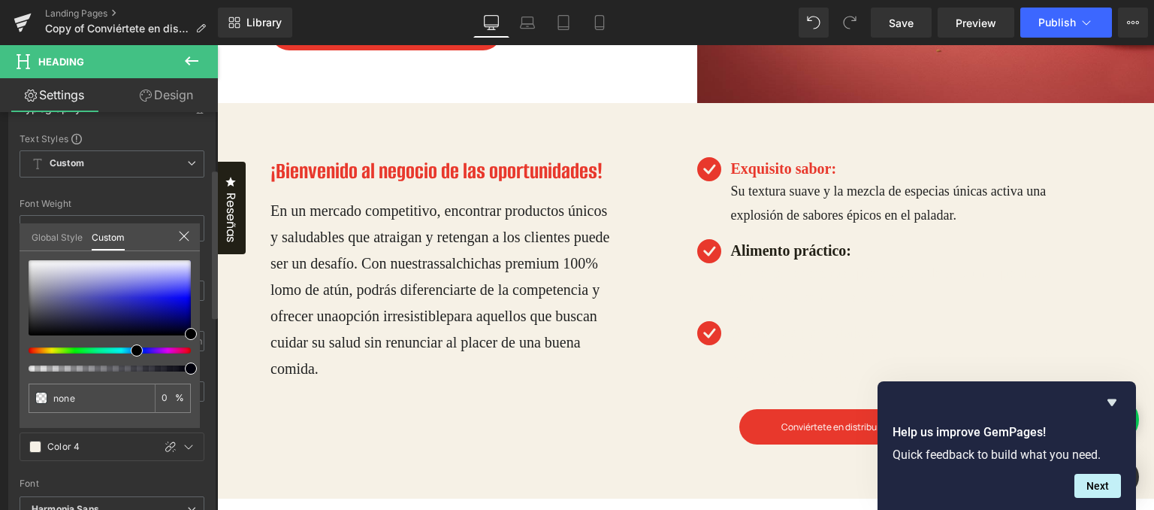
click at [69, 231] on link "Global Style" at bounding box center [57, 236] width 51 height 26
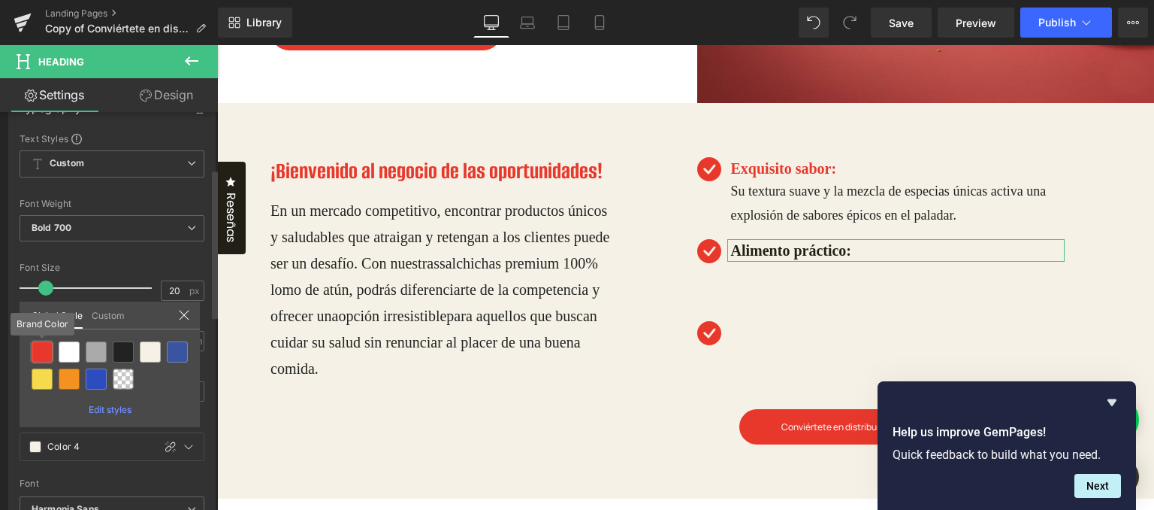
drag, startPoint x: 33, startPoint y: 352, endPoint x: 65, endPoint y: 314, distance: 50.1
click at [33, 352] on div at bounding box center [42, 351] width 21 height 21
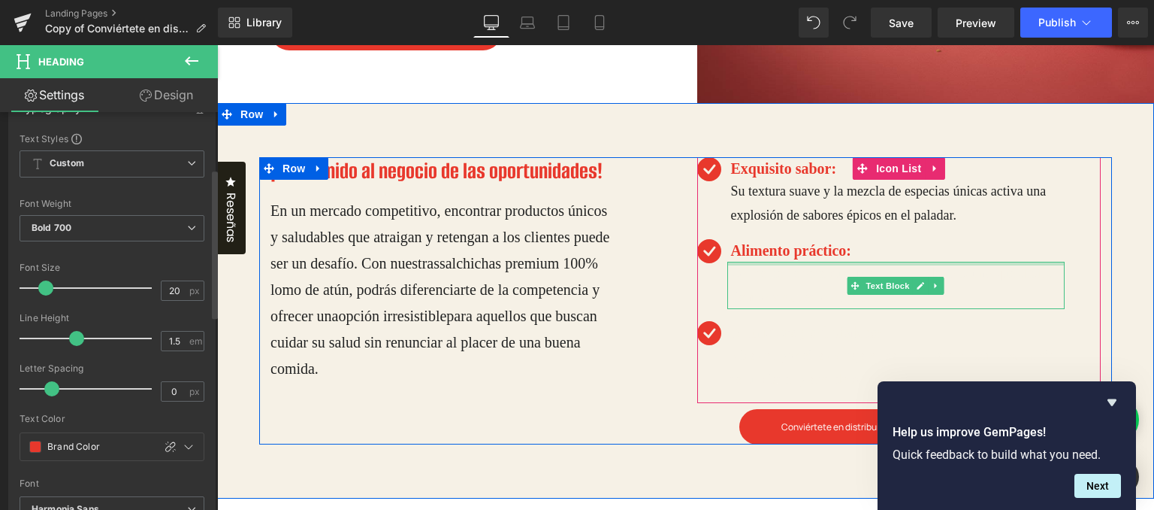
click at [740, 273] on p "Conveniente para cualquier ocasión de consumo que ahorra tiempo y esfuerzo en l…" at bounding box center [898, 285] width 334 height 47
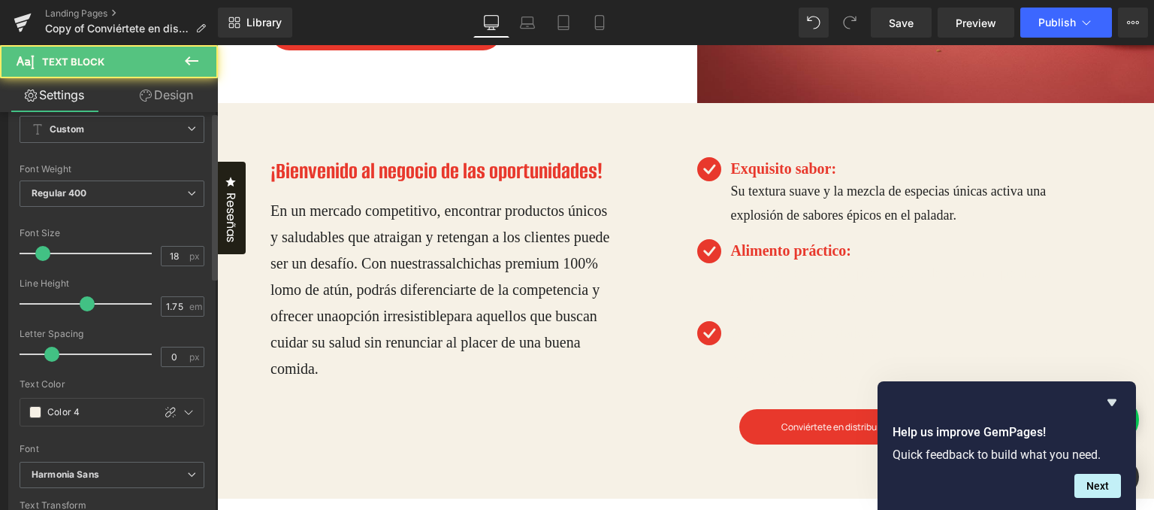
scroll to position [75, 0]
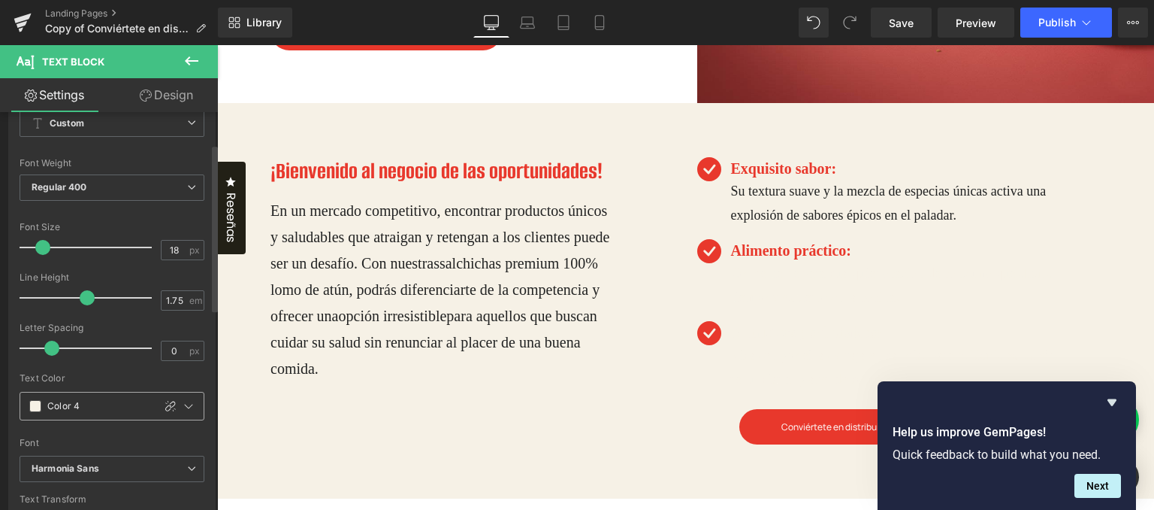
click at [38, 412] on div "Color 4" at bounding box center [86, 405] width 132 height 27
click at [36, 407] on span at bounding box center [35, 406] width 12 height 12
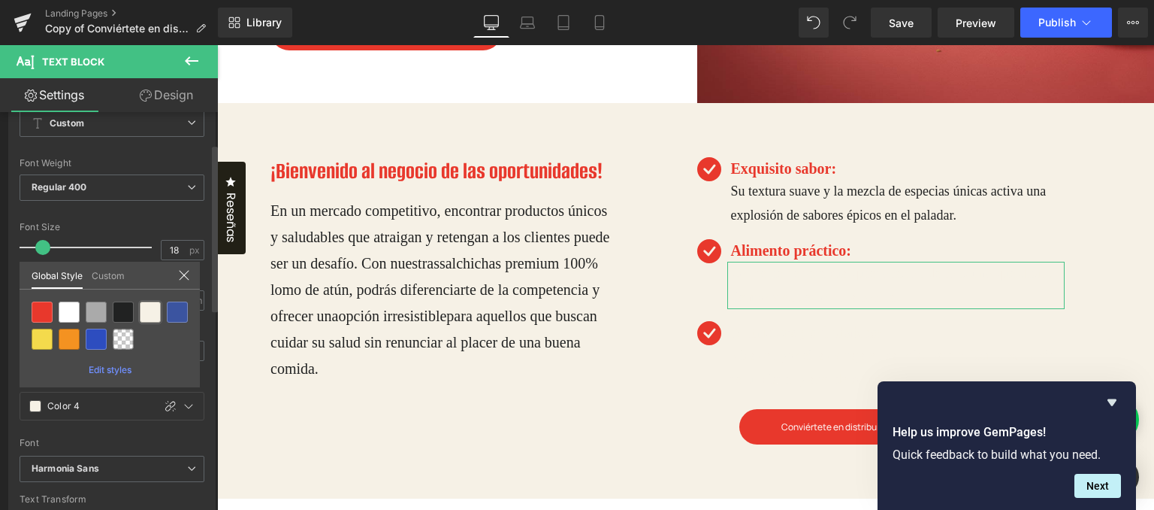
click at [132, 315] on div at bounding box center [123, 311] width 21 height 21
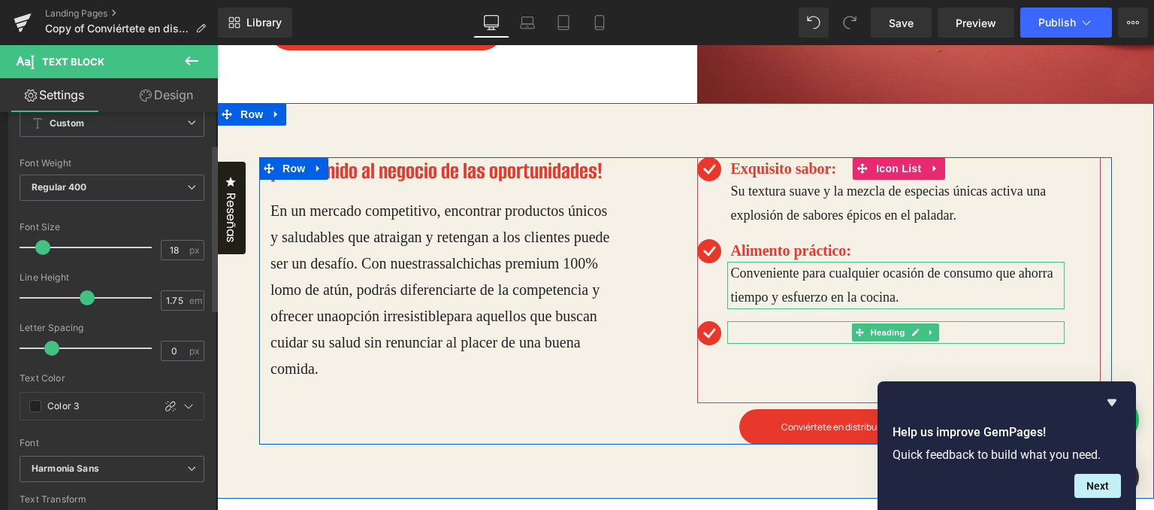
click at [731, 335] on h4 "Nutritivas y saludables:" at bounding box center [898, 332] width 334 height 23
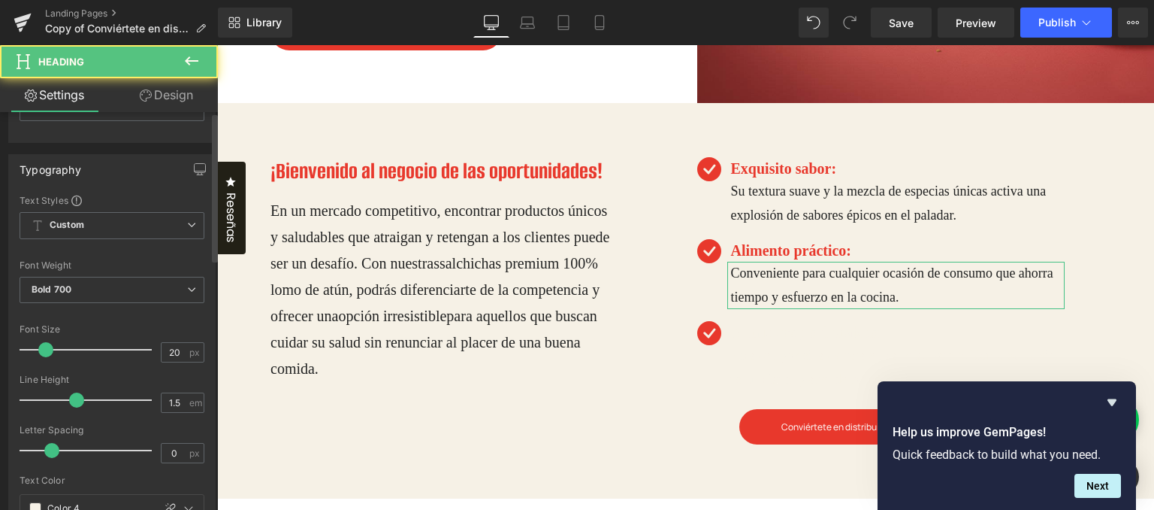
scroll to position [301, 0]
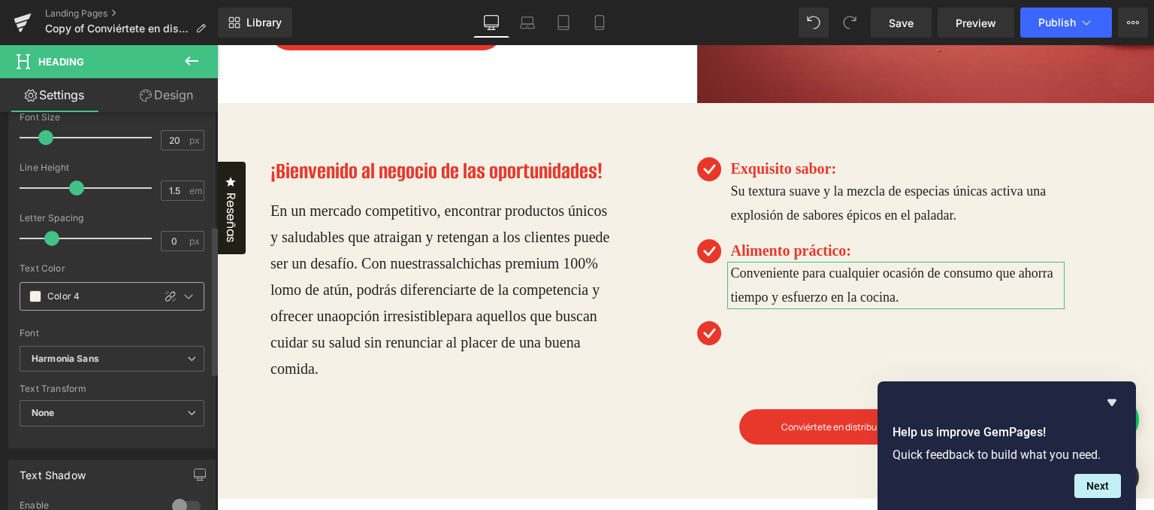
click at [37, 292] on span at bounding box center [35, 296] width 12 height 12
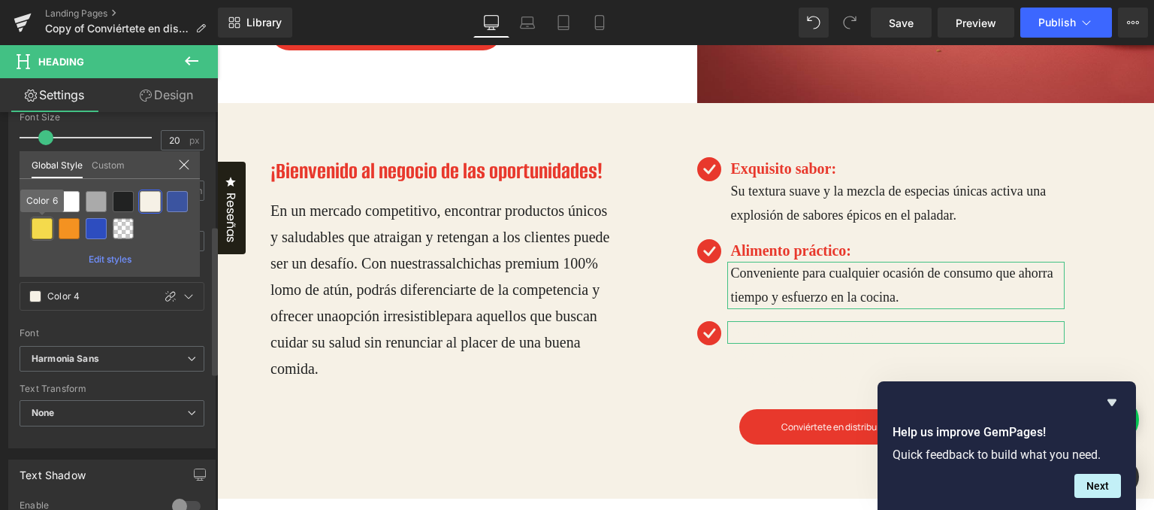
click at [42, 214] on div at bounding box center [110, 215] width 162 height 54
click at [47, 199] on div at bounding box center [42, 201] width 21 height 21
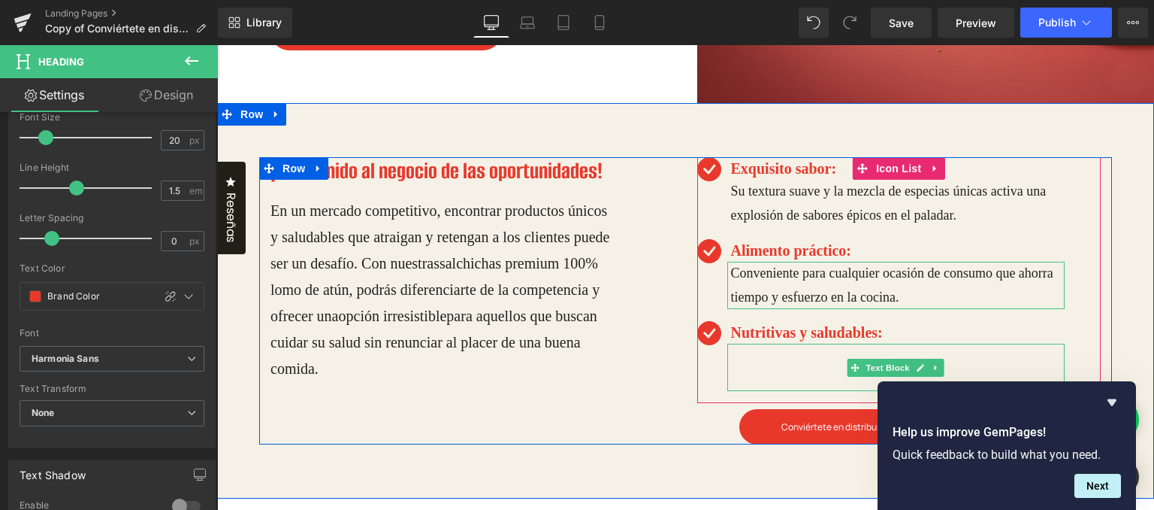
click at [737, 363] on p "Ricas en proteínas y baja en calorías para cuidar la salud sin renunciar al pla…" at bounding box center [898, 366] width 334 height 47
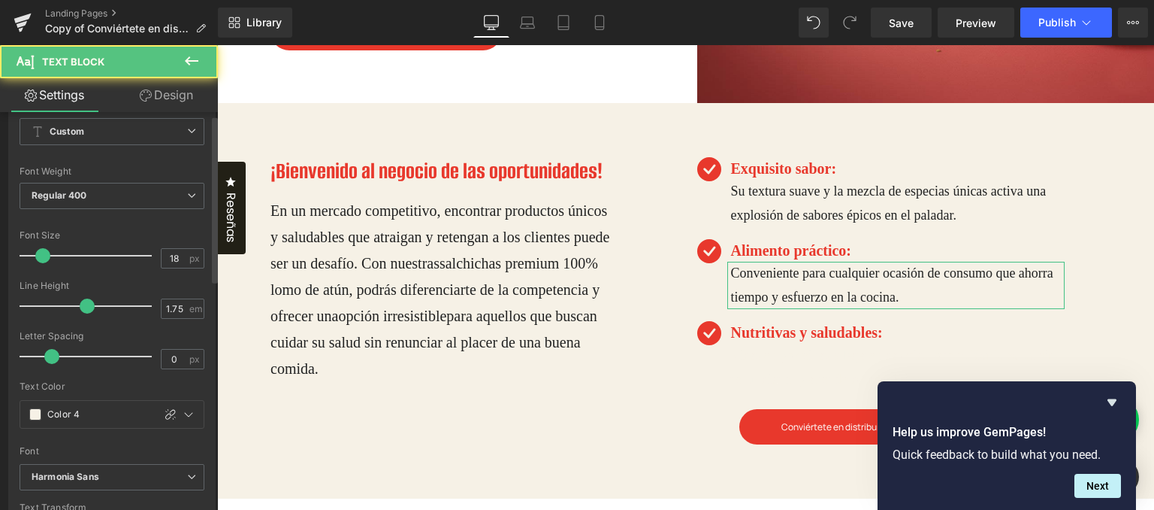
scroll to position [75, 0]
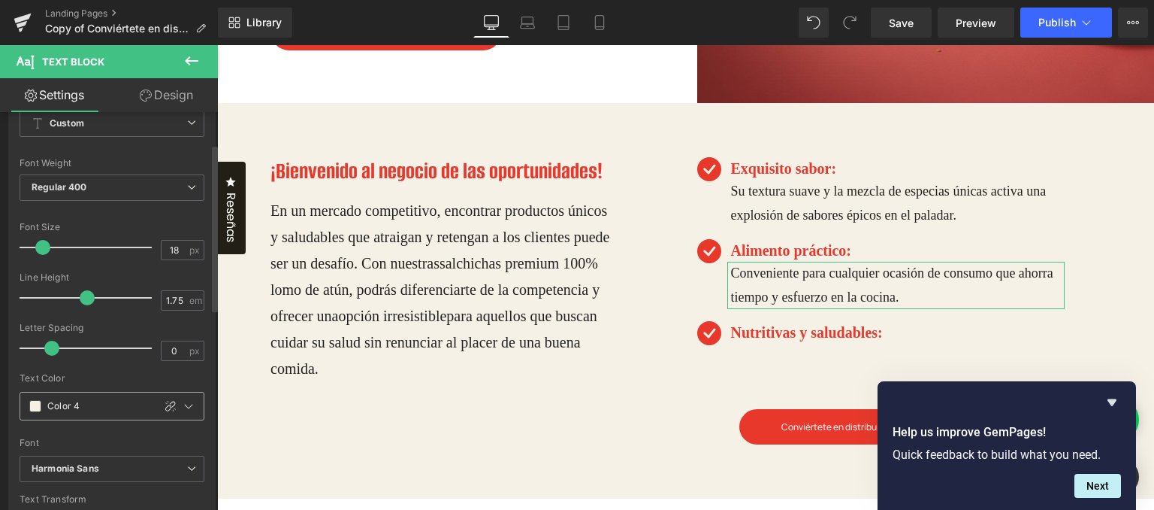
click at [35, 395] on div "Color 4" at bounding box center [86, 405] width 132 height 27
click at [37, 404] on span at bounding box center [35, 406] width 12 height 12
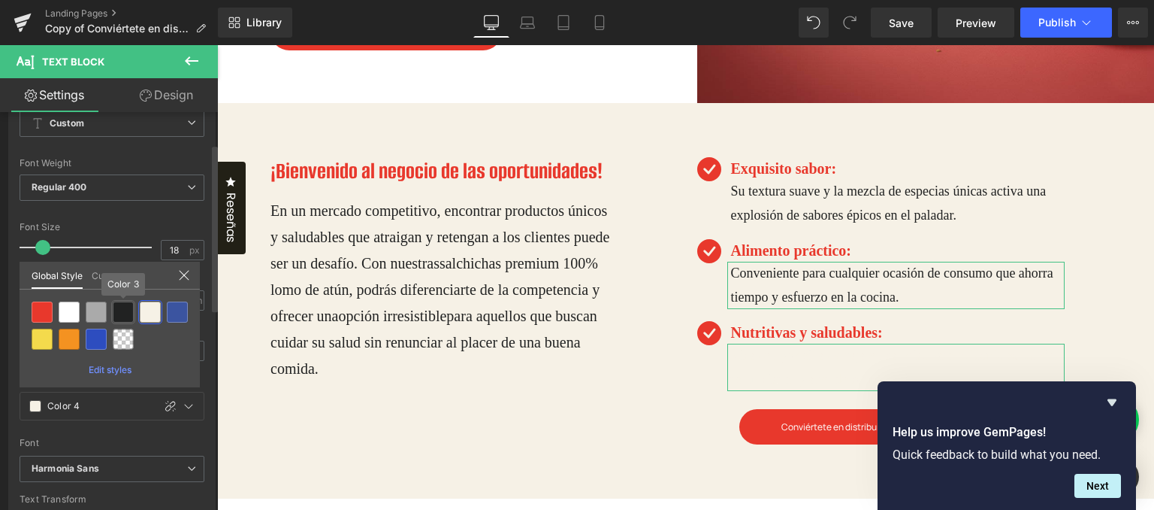
click at [124, 307] on div at bounding box center [123, 311] width 21 height 21
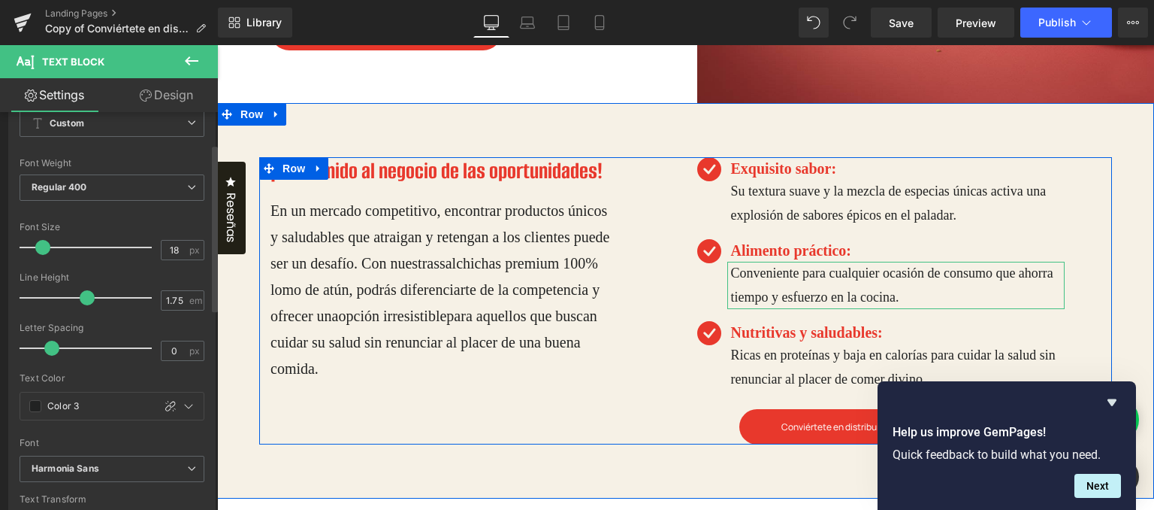
click at [643, 424] on div "¡Bienvenido al negocio de las oportunidades! Heading En un mercado competitivo,…" at bounding box center [472, 290] width 427 height 267
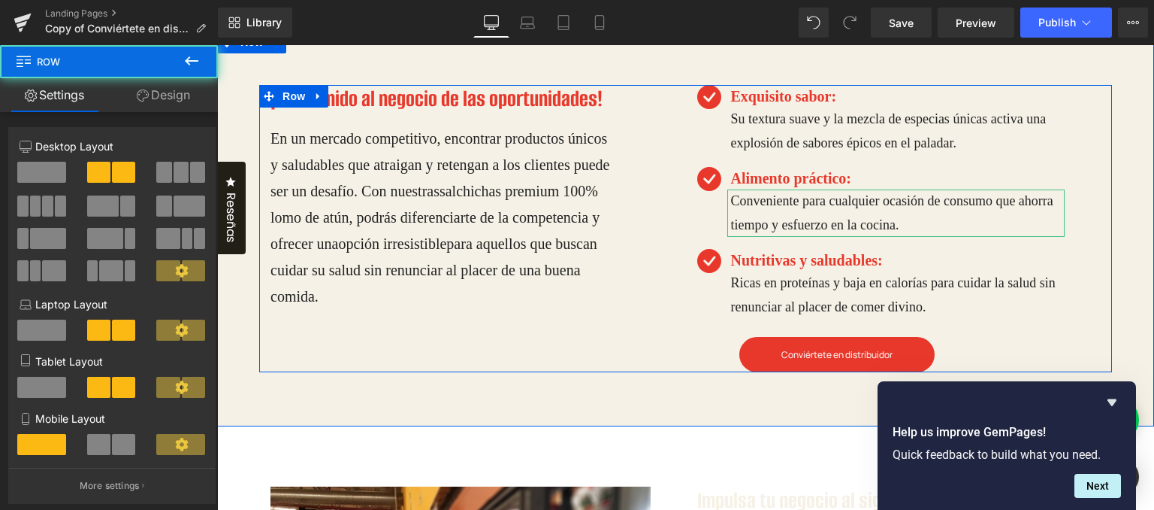
scroll to position [526, 0]
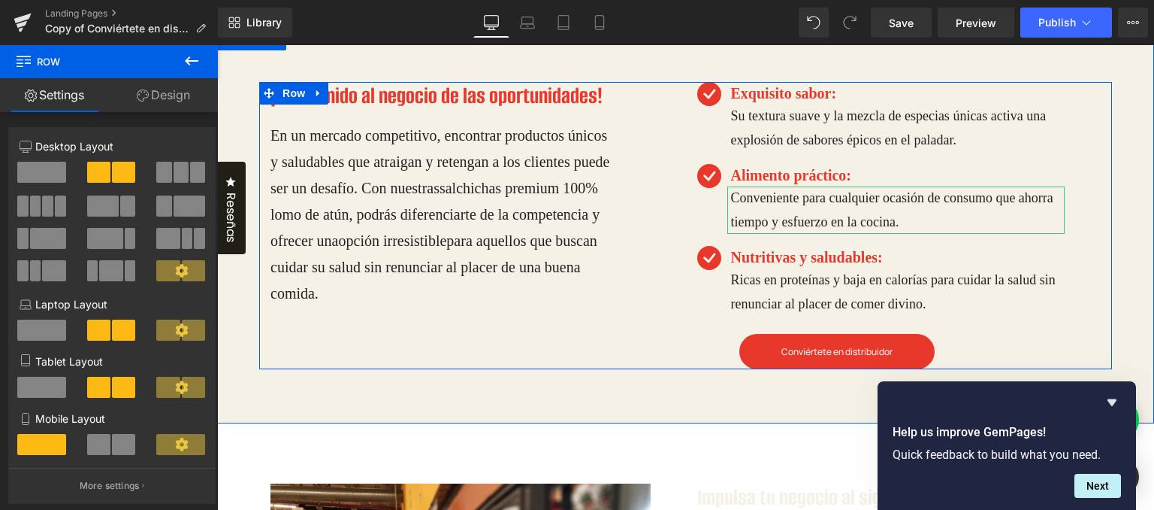
click at [743, 346] on link "Conviértete en distribuidor" at bounding box center [837, 351] width 195 height 35
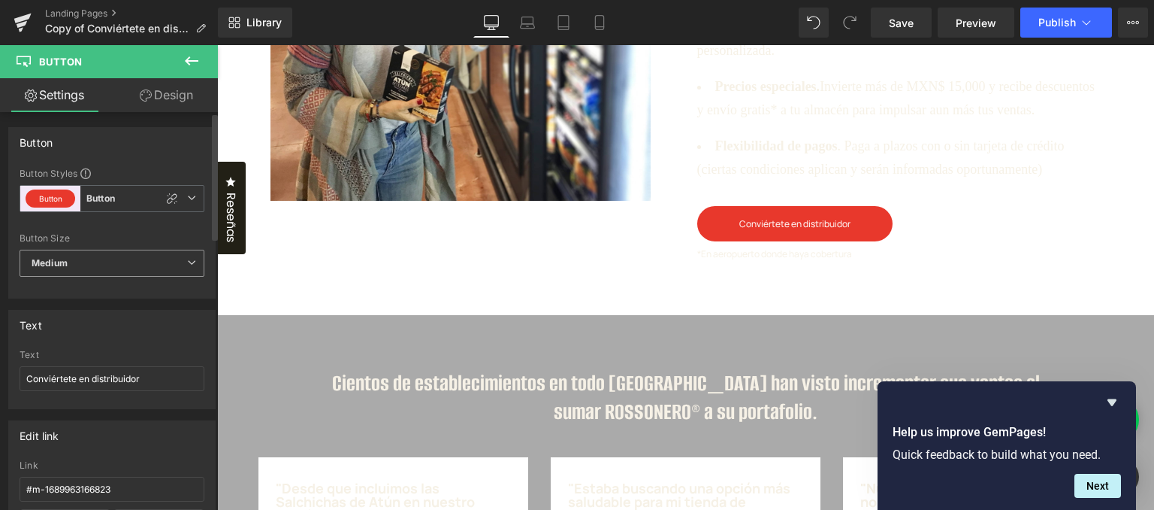
click at [121, 256] on span "Medium" at bounding box center [112, 263] width 185 height 27
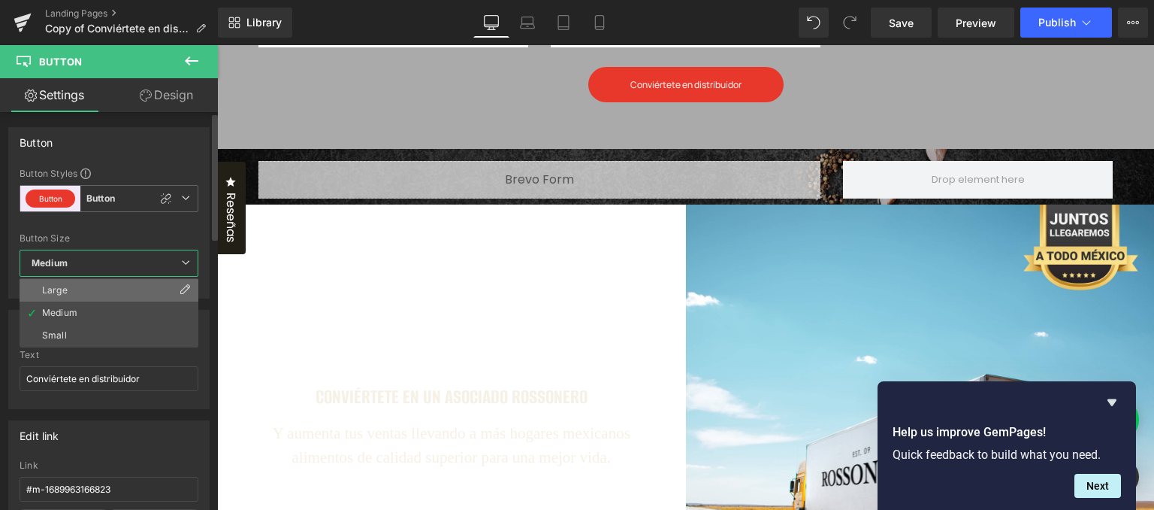
drag, startPoint x: 107, startPoint y: 280, endPoint x: 65, endPoint y: 237, distance: 59.5
click at [106, 280] on li "Large" at bounding box center [109, 290] width 179 height 23
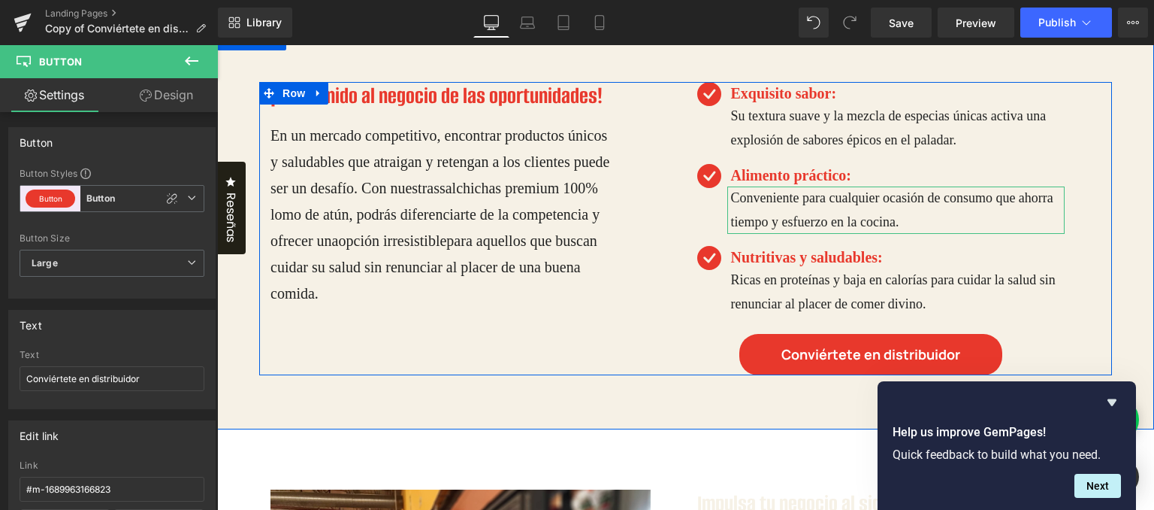
click at [374, 102] on h3 "¡Bienvenido al negocio de las oportunidades!" at bounding box center [455, 96] width 368 height 29
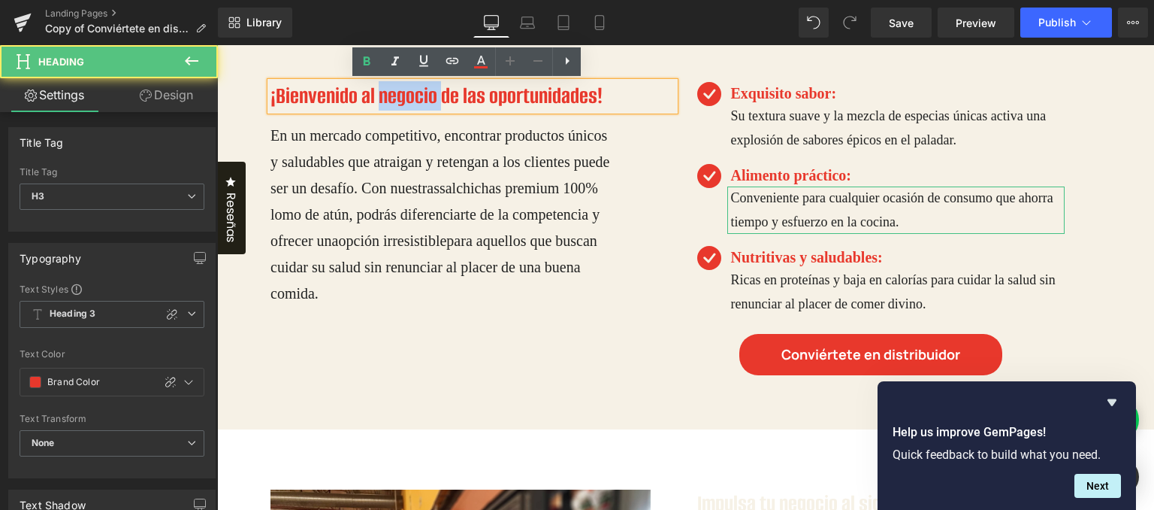
click at [374, 101] on h3 "¡Bienvenido al negocio de las oportunidades!" at bounding box center [455, 96] width 368 height 29
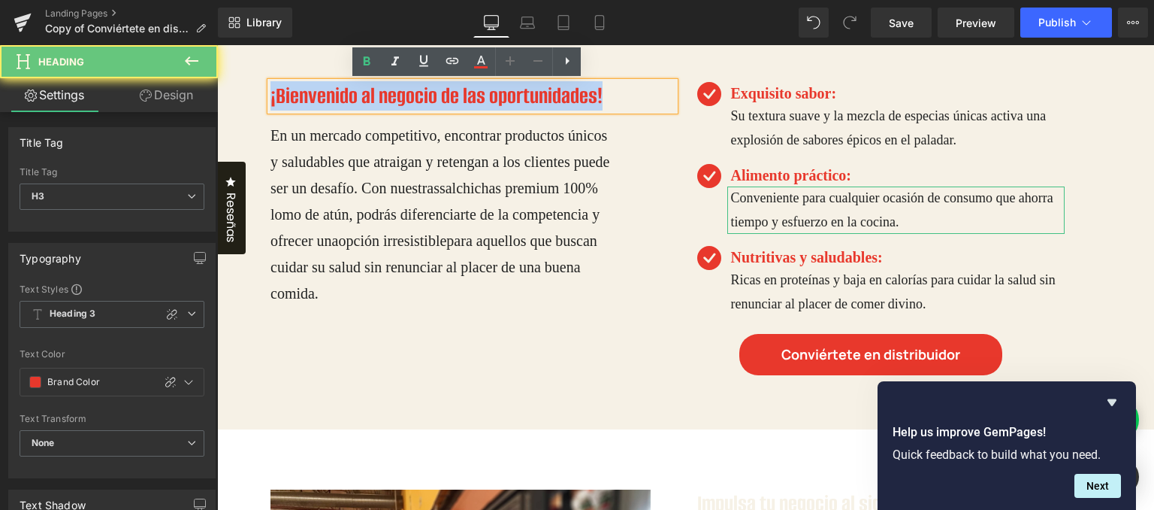
click at [374, 101] on h3 "¡Bienvenido al negocio de las oportunidades!" at bounding box center [455, 96] width 368 height 29
paste div
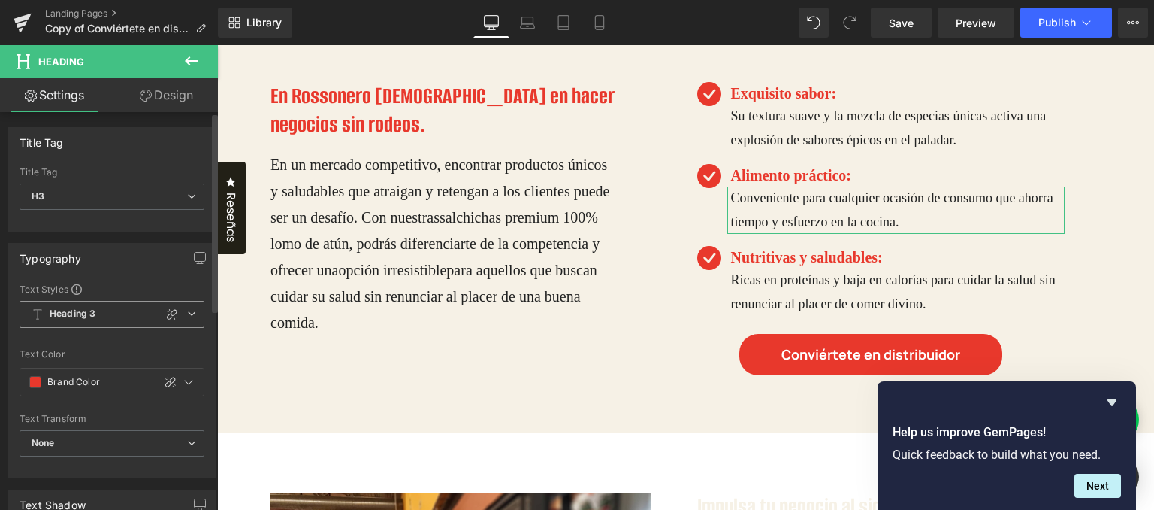
click at [187, 311] on icon at bounding box center [191, 313] width 9 height 9
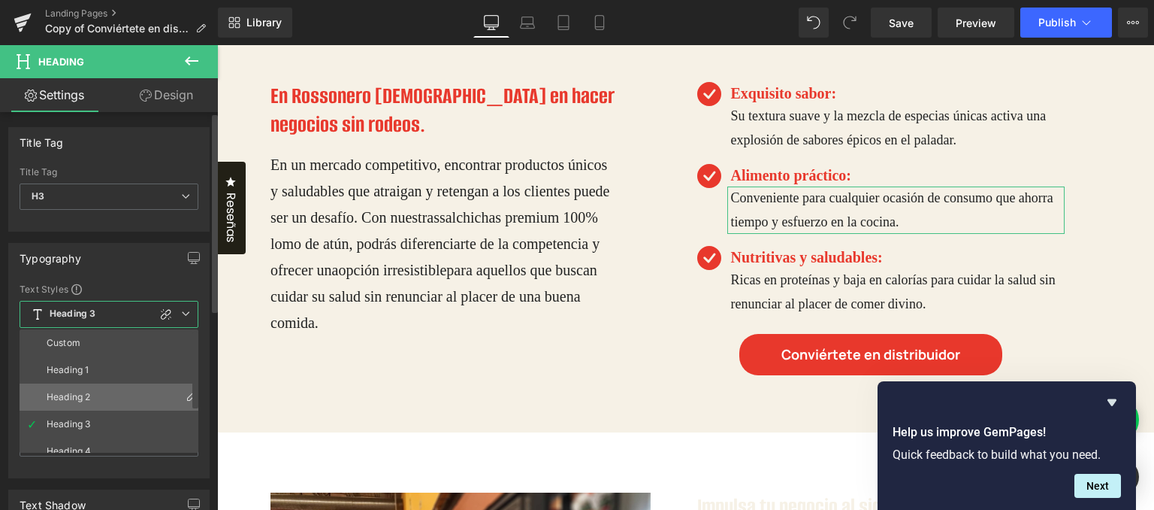
click at [132, 388] on li "Heading 2" at bounding box center [113, 396] width 186 height 27
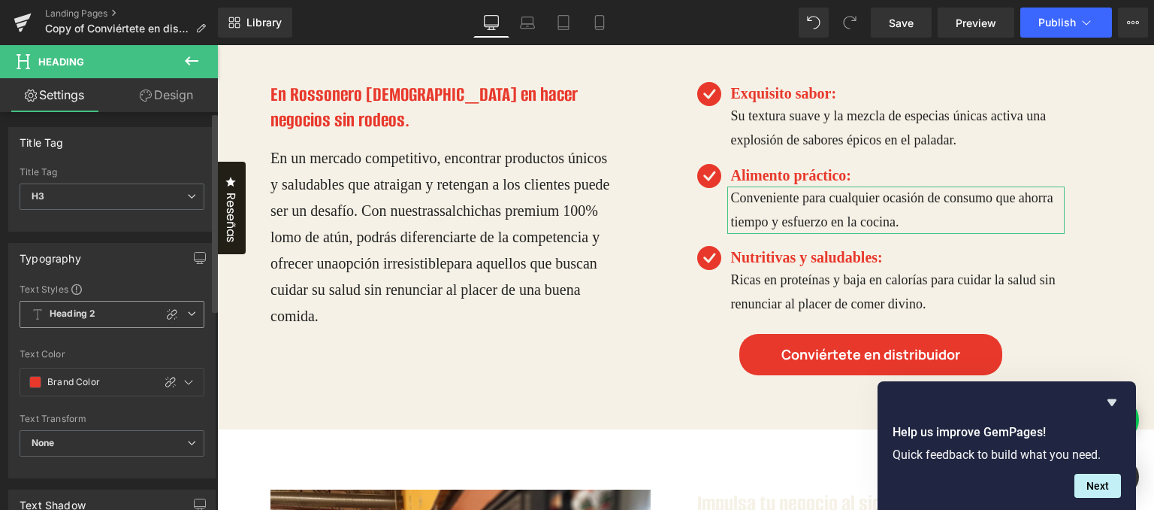
click at [102, 310] on span "Heading 2" at bounding box center [112, 314] width 185 height 27
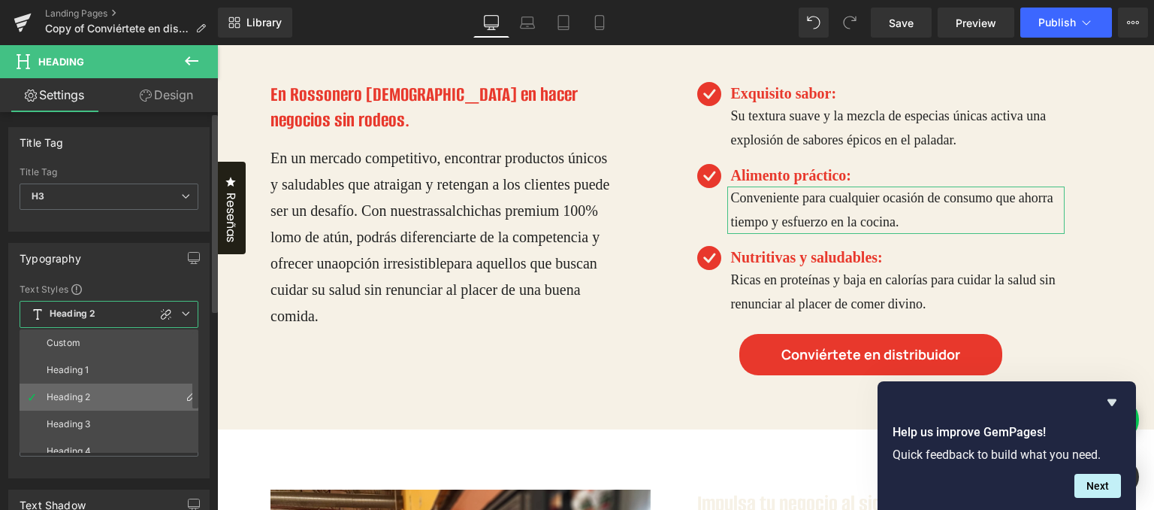
click at [187, 392] on icon at bounding box center [192, 395] width 12 height 12
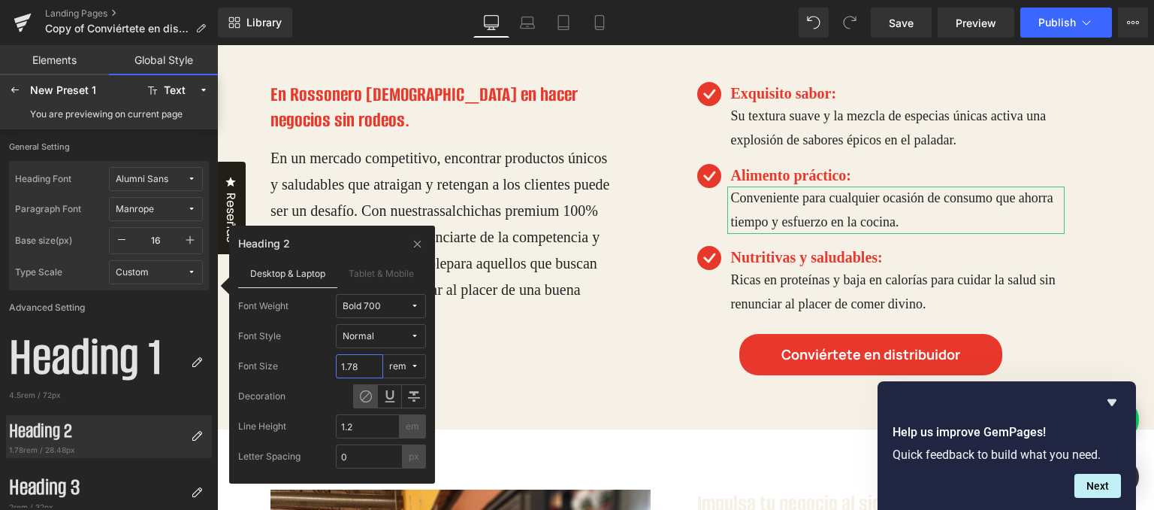
drag, startPoint x: 355, startPoint y: 367, endPoint x: 308, endPoint y: 362, distance: 46.9
click at [309, 362] on div "Font Size 1.78 rem" at bounding box center [332, 366] width 188 height 24
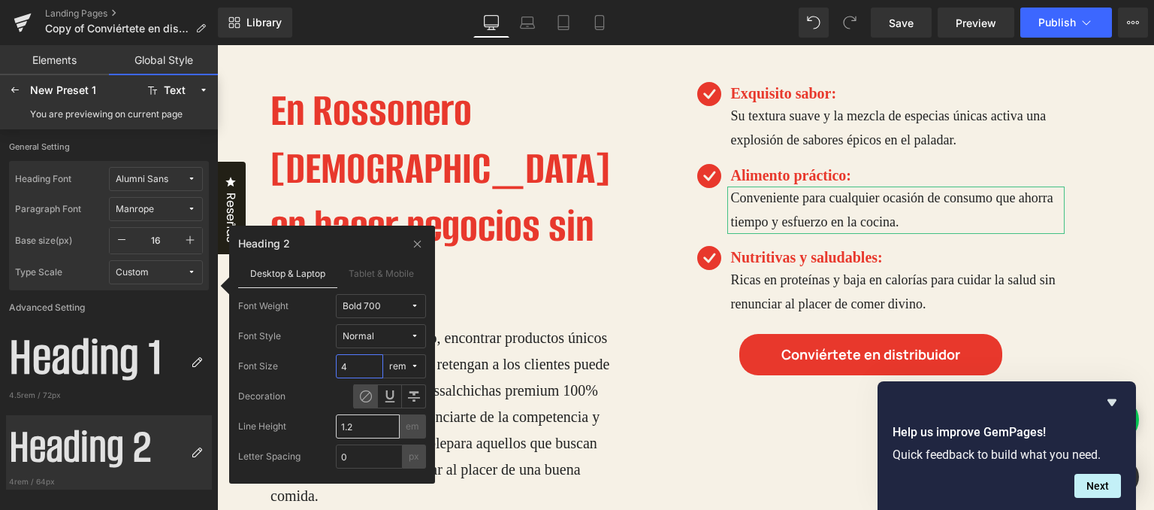
type input "4"
drag, startPoint x: 370, startPoint y: 427, endPoint x: 289, endPoint y: 419, distance: 80.8
click at [289, 419] on div "Line Height 1.2 em" at bounding box center [332, 426] width 188 height 24
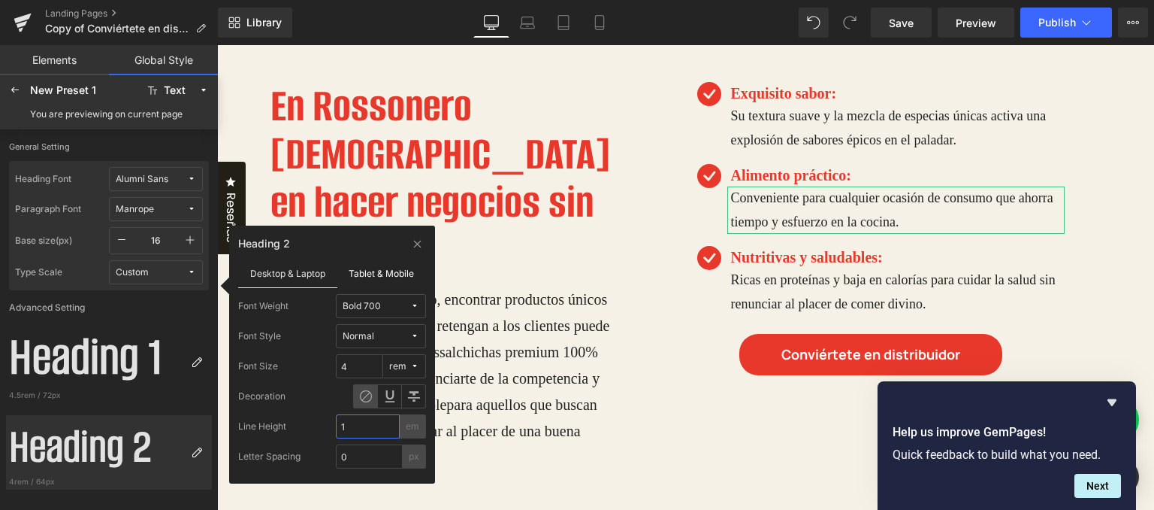
type input "1"
click at [383, 273] on label "Tablet & Mobile" at bounding box center [381, 273] width 89 height 29
click at [298, 273] on label "Desktop & Laptop" at bounding box center [287, 273] width 99 height 29
click at [365, 277] on label "Tablet & Mobile" at bounding box center [381, 273] width 89 height 29
click at [307, 276] on label "Desktop & Laptop" at bounding box center [287, 273] width 99 height 29
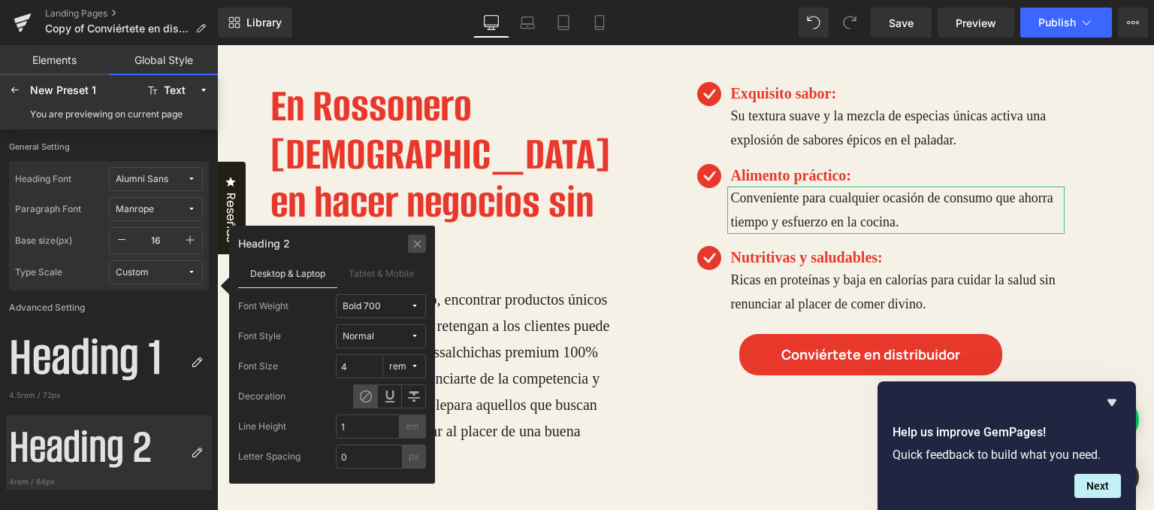
click at [416, 244] on icon at bounding box center [417, 243] width 11 height 12
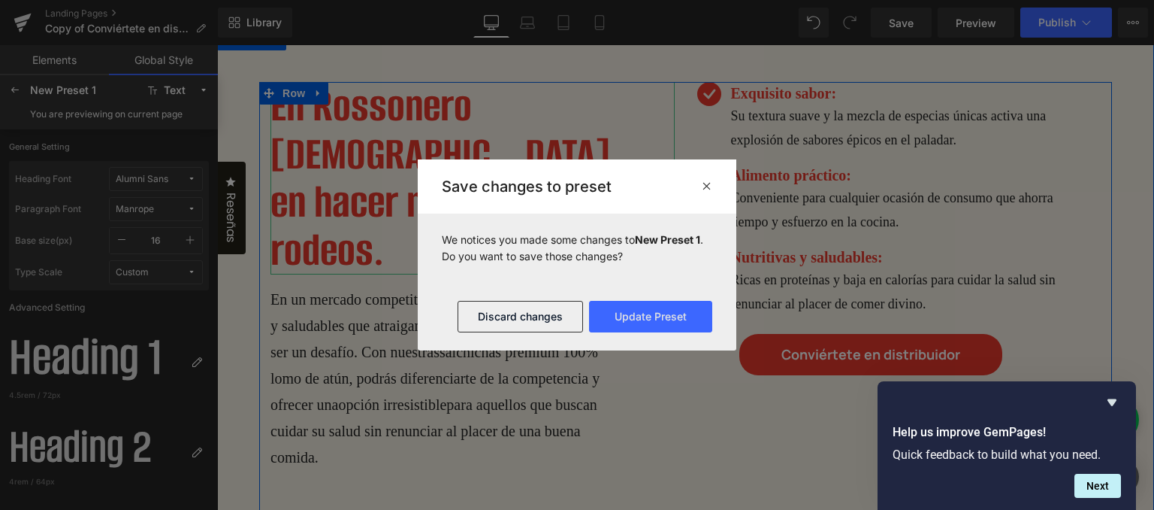
click at [343, 118] on h3 "En Rossonero [DEMOGRAPHIC_DATA] en hacer negocios sin rodeos." at bounding box center [455, 178] width 368 height 192
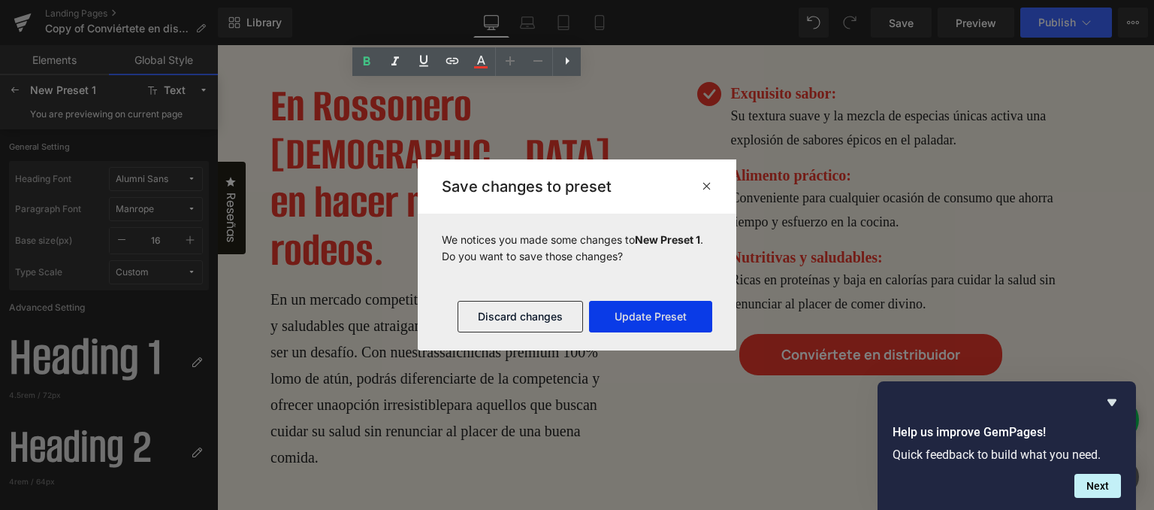
click at [634, 313] on button "Update Preset" at bounding box center [650, 317] width 123 height 32
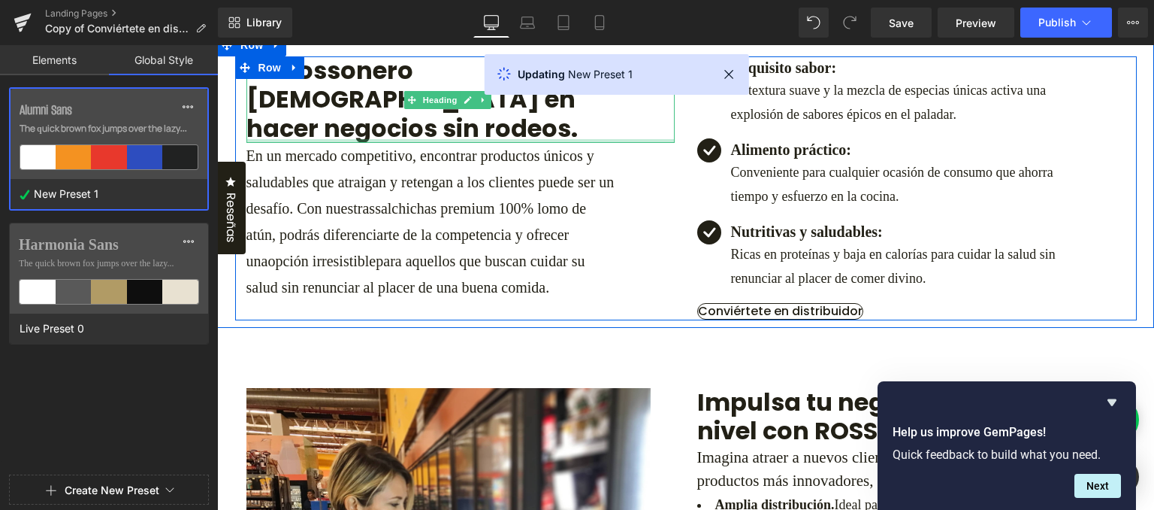
click at [377, 139] on div at bounding box center [461, 141] width 428 height 4
click at [378, 106] on h3 "En Rossonero [DEMOGRAPHIC_DATA] en hacer negocios sin rodeos." at bounding box center [443, 99] width 392 height 86
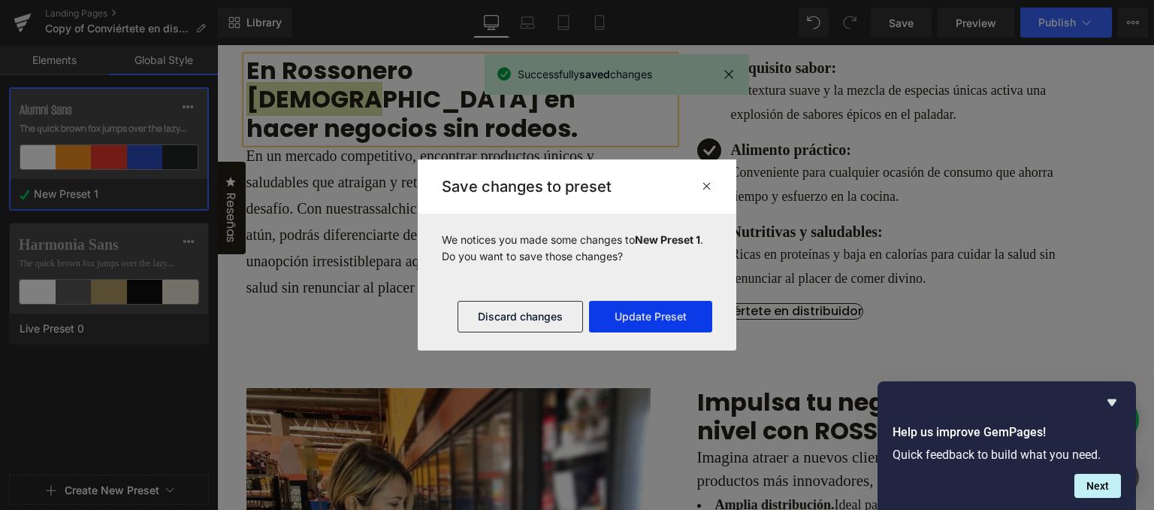
click at [688, 324] on button "Update Preset" at bounding box center [650, 317] width 123 height 32
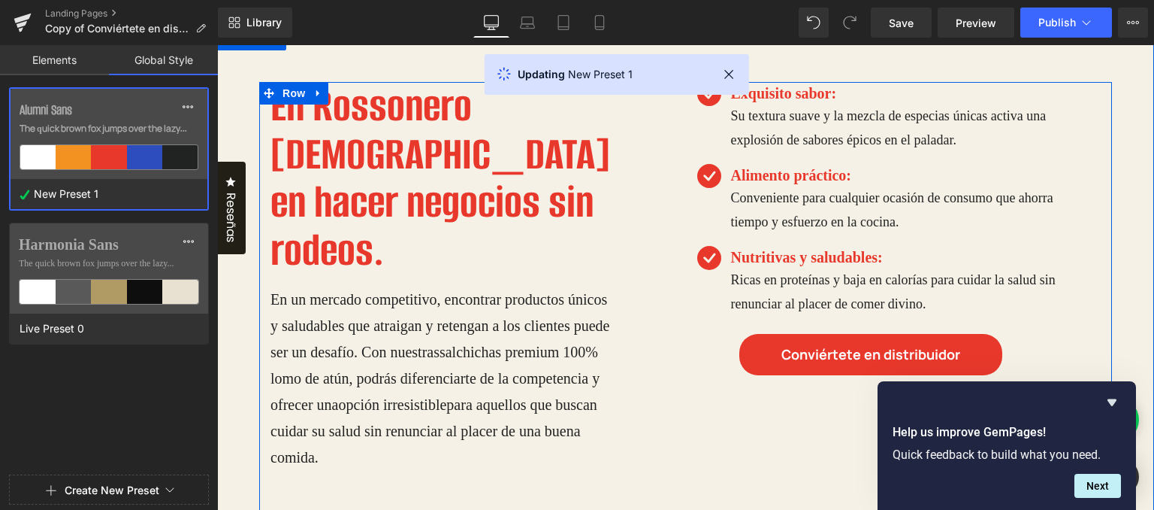
click at [392, 104] on h3 "En Rossonero [DEMOGRAPHIC_DATA] en hacer negocios sin rodeos." at bounding box center [455, 178] width 368 height 192
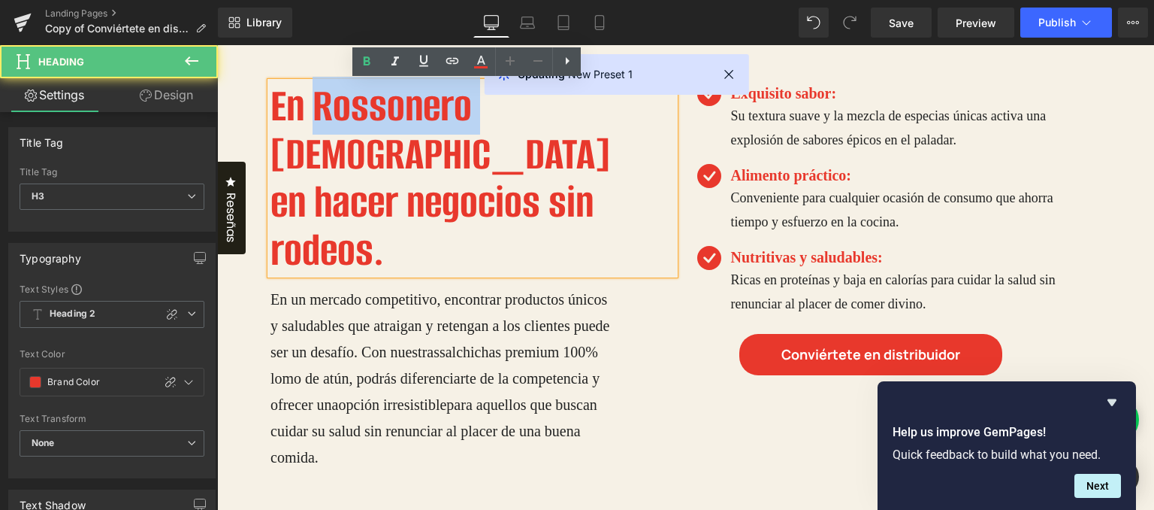
click at [392, 104] on h3 "En Rossonero [DEMOGRAPHIC_DATA] en hacer negocios sin rodeos." at bounding box center [455, 178] width 368 height 192
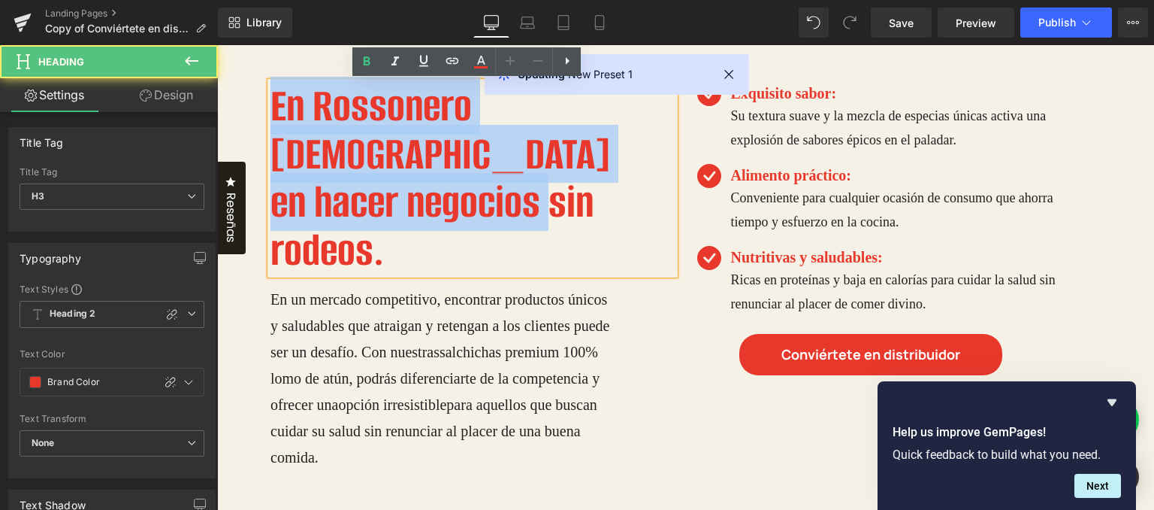
click at [392, 104] on h3 "En Rossonero [DEMOGRAPHIC_DATA] en hacer negocios sin rodeos." at bounding box center [455, 178] width 368 height 192
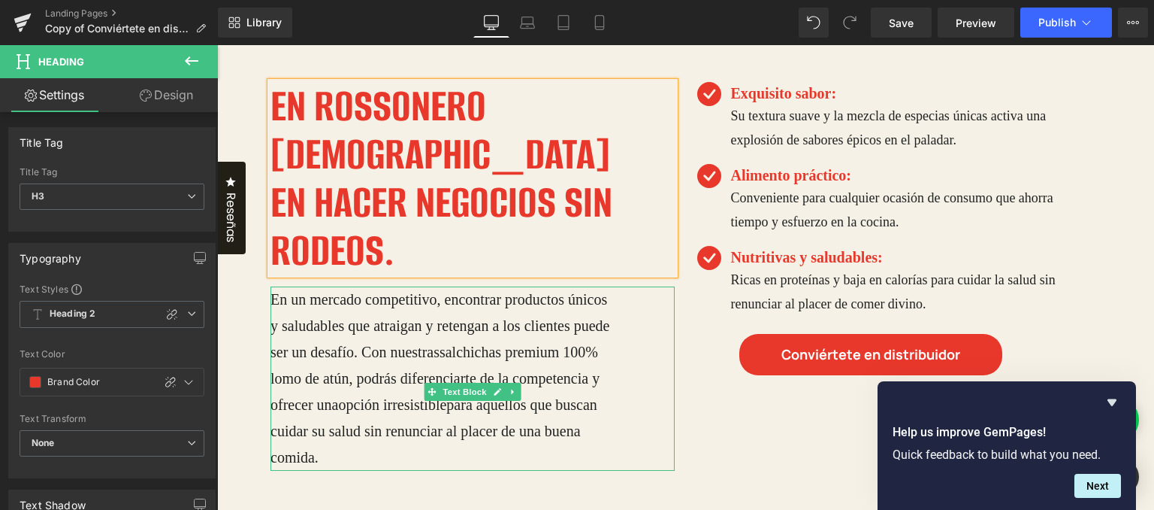
click at [406, 343] on strong "salchichas premium 100% lomo de atún" at bounding box center [435, 364] width 328 height 43
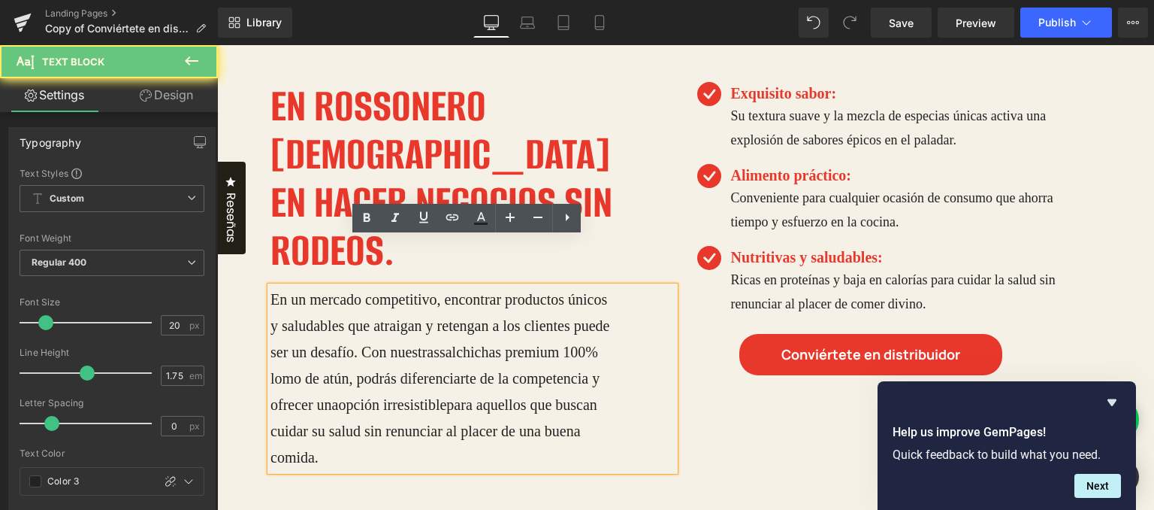
click at [408, 289] on p "En un mercado competitivo, encontrar productos únicos y saludables que atraigan…" at bounding box center [443, 378] width 344 height 184
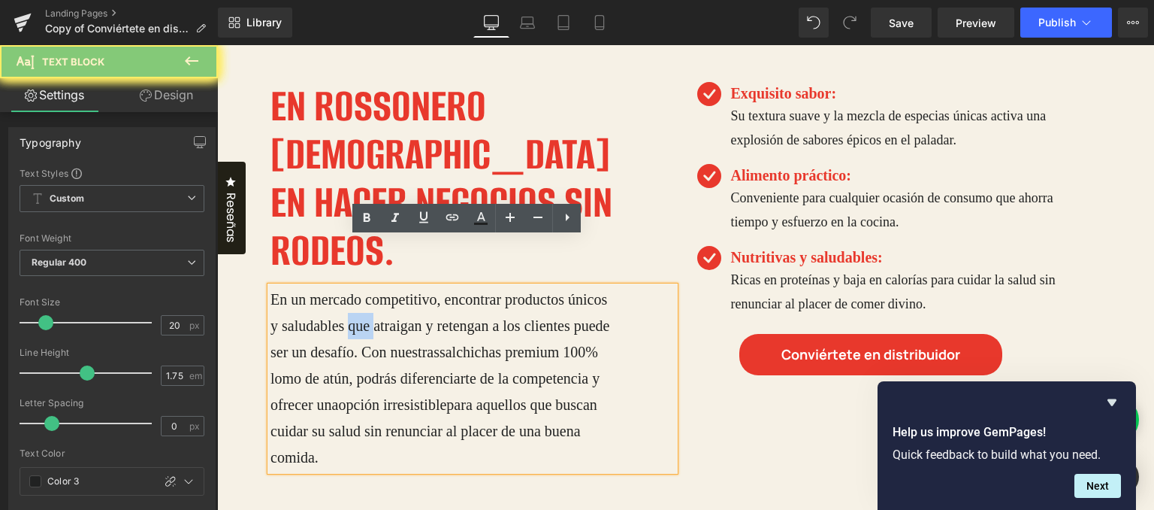
click at [408, 289] on p "En un mercado competitivo, encontrar productos únicos y saludables que atraigan…" at bounding box center [443, 378] width 344 height 184
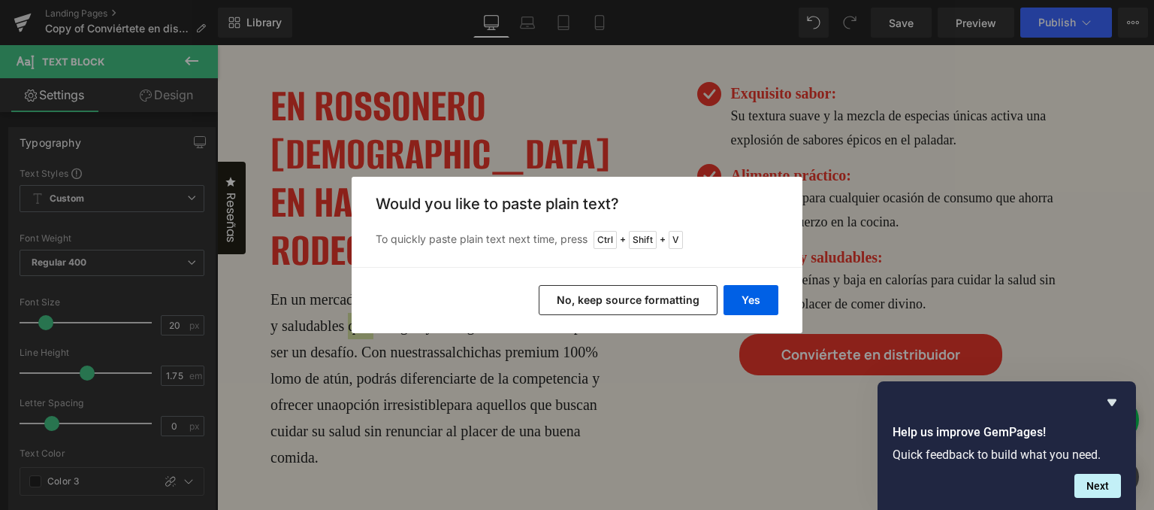
click at [688, 301] on button "No, keep source formatting" at bounding box center [628, 300] width 179 height 30
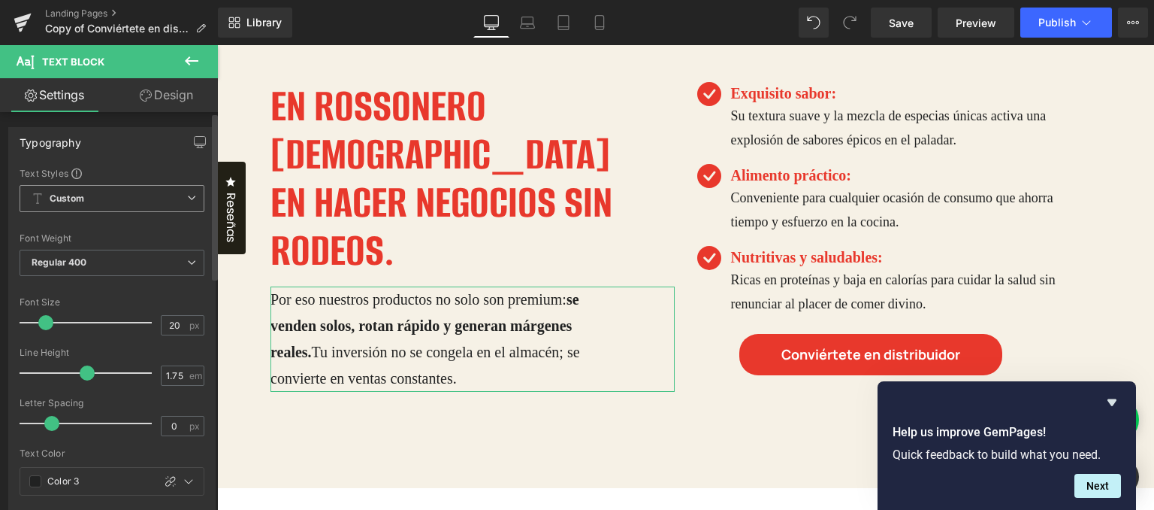
click at [181, 202] on span "Custom" at bounding box center [112, 198] width 185 height 27
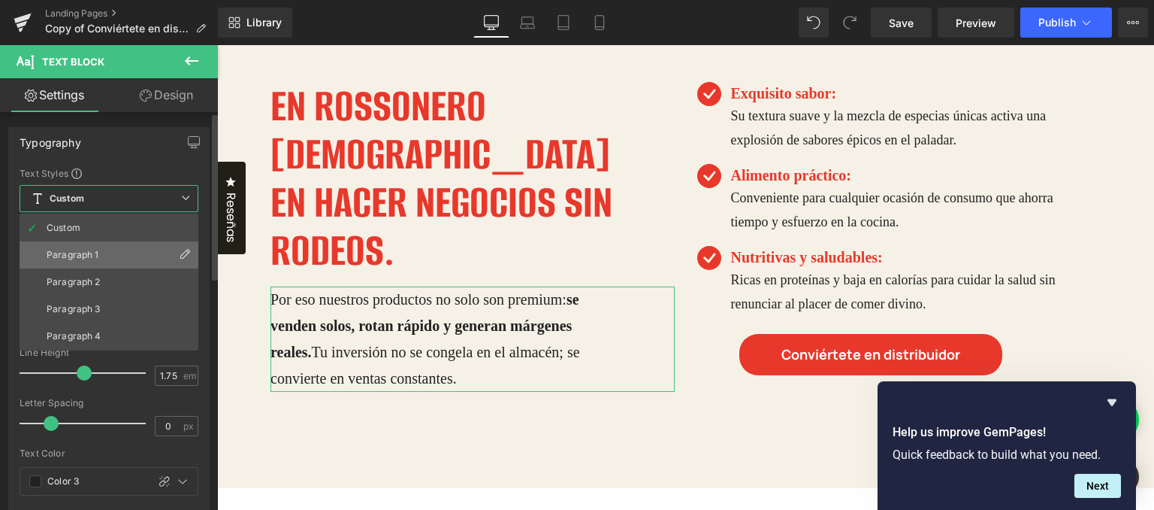
click at [124, 253] on li "Paragraph 1" at bounding box center [109, 254] width 179 height 27
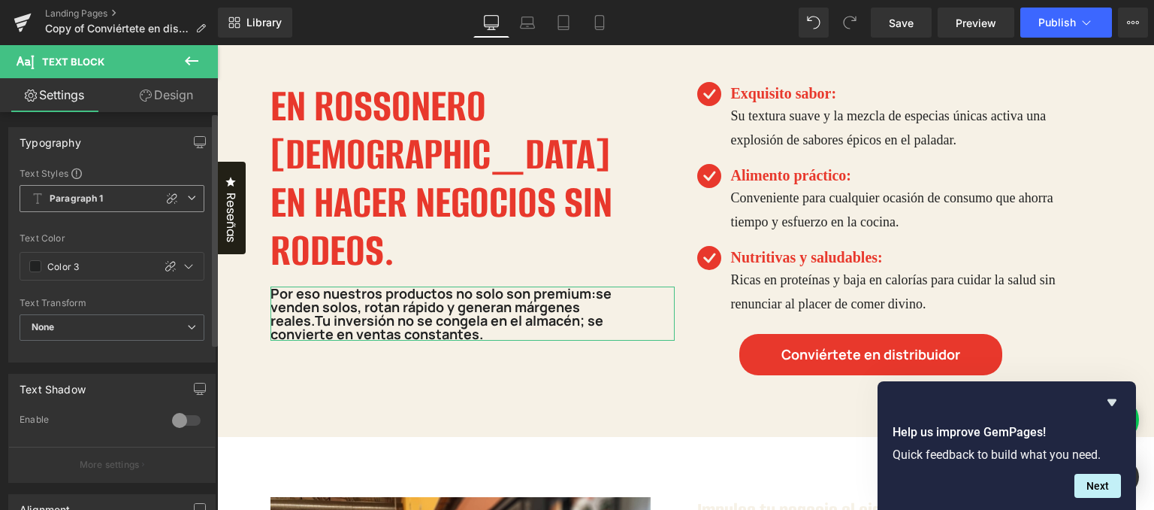
click at [187, 196] on icon at bounding box center [191, 197] width 9 height 9
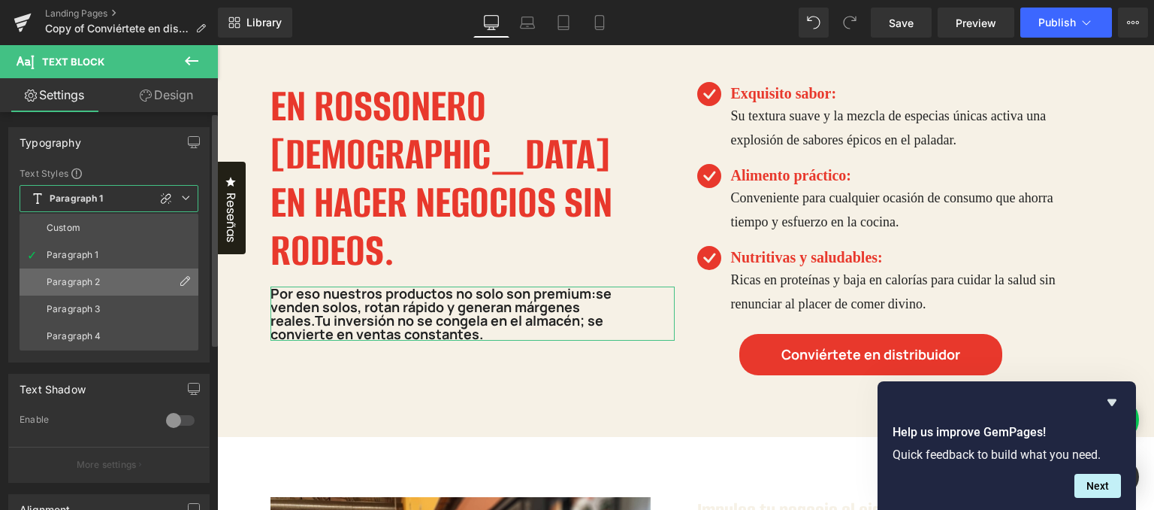
click at [117, 272] on li "Paragraph 2" at bounding box center [109, 281] width 179 height 27
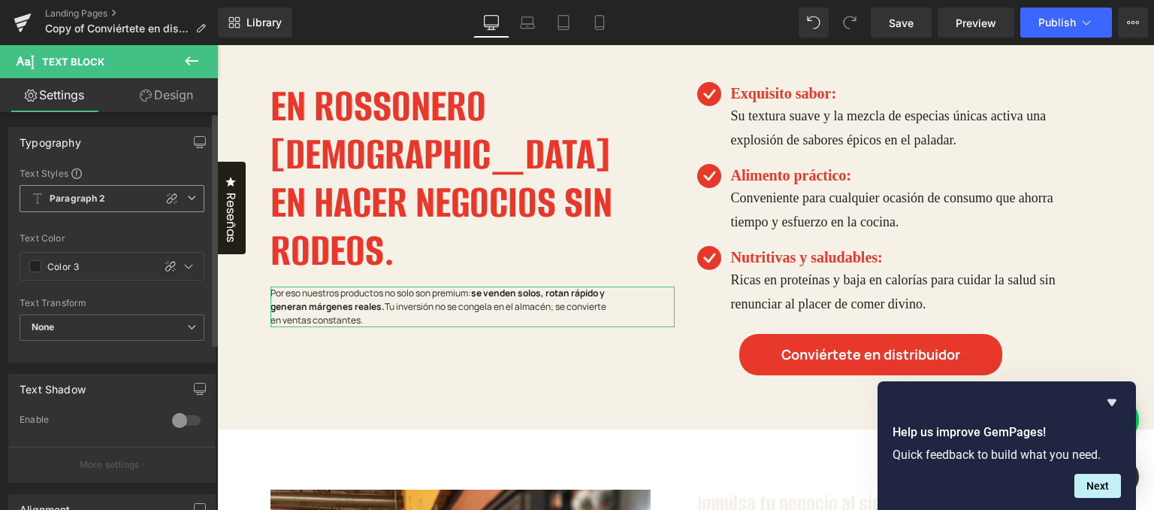
click at [187, 197] on icon at bounding box center [191, 197] width 9 height 9
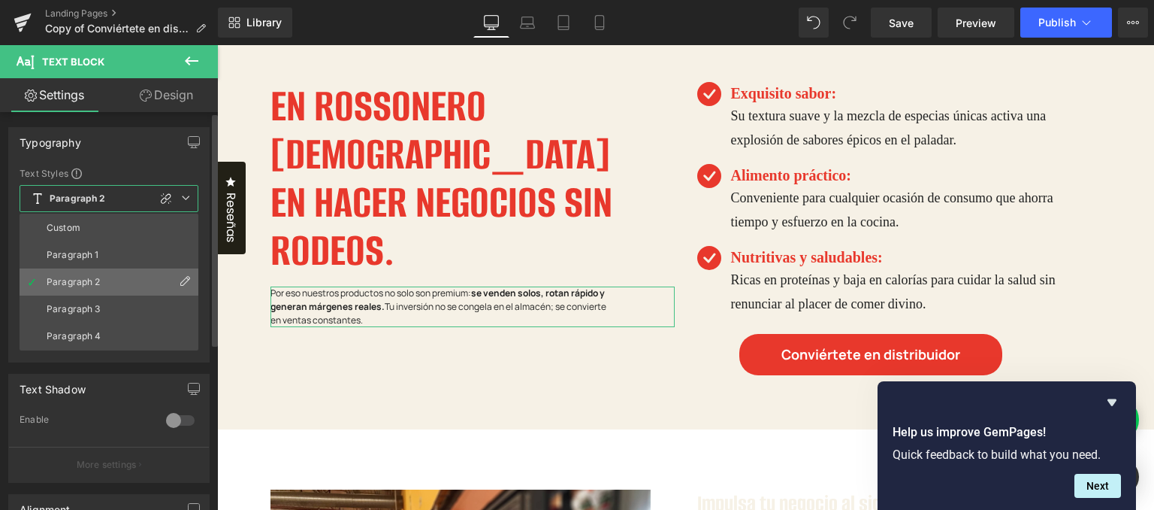
click at [183, 279] on icon at bounding box center [185, 281] width 12 height 12
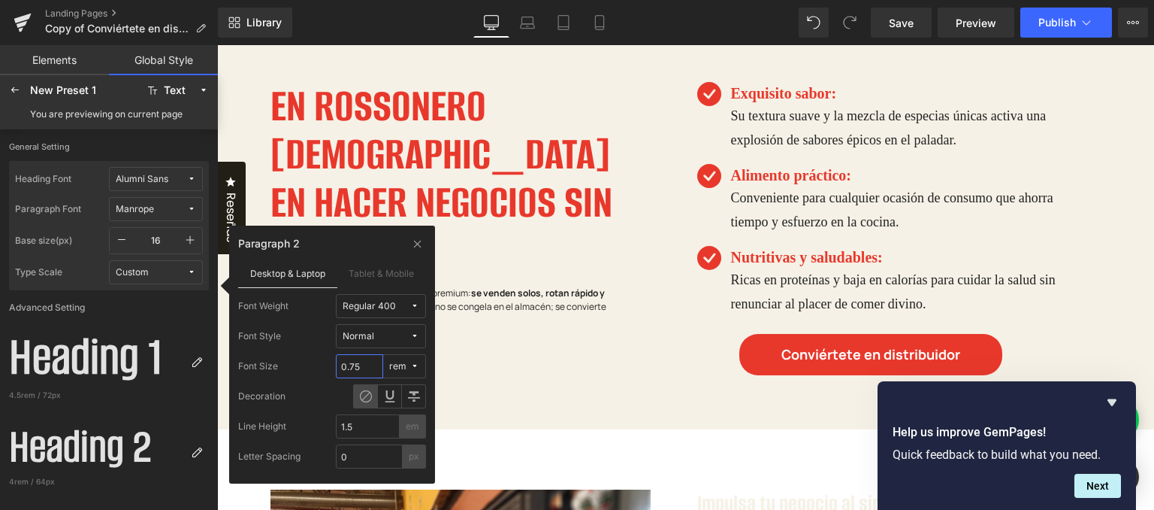
click at [355, 364] on input "0.75" at bounding box center [359, 366] width 47 height 24
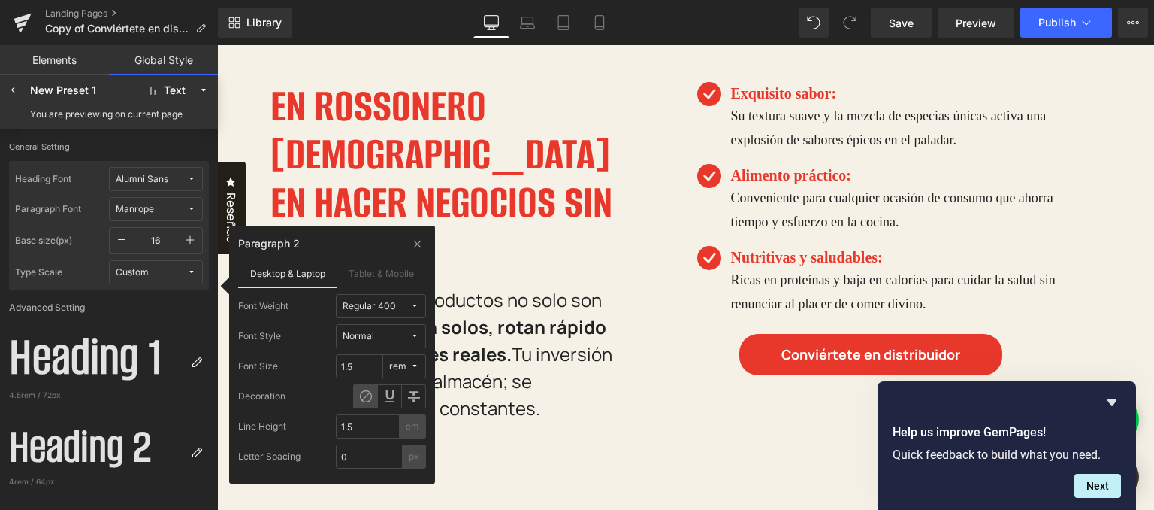
click at [358, 234] on div "Paragraph 2" at bounding box center [332, 246] width 188 height 24
click at [349, 368] on input "1.5" at bounding box center [359, 366] width 47 height 24
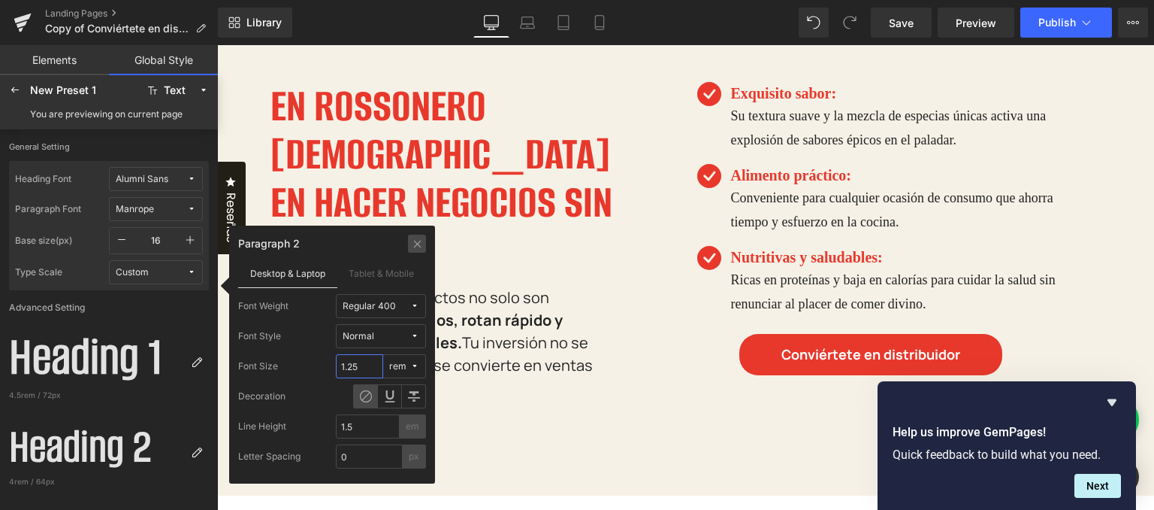
type input "1.25"
click at [424, 247] on div at bounding box center [417, 243] width 18 height 18
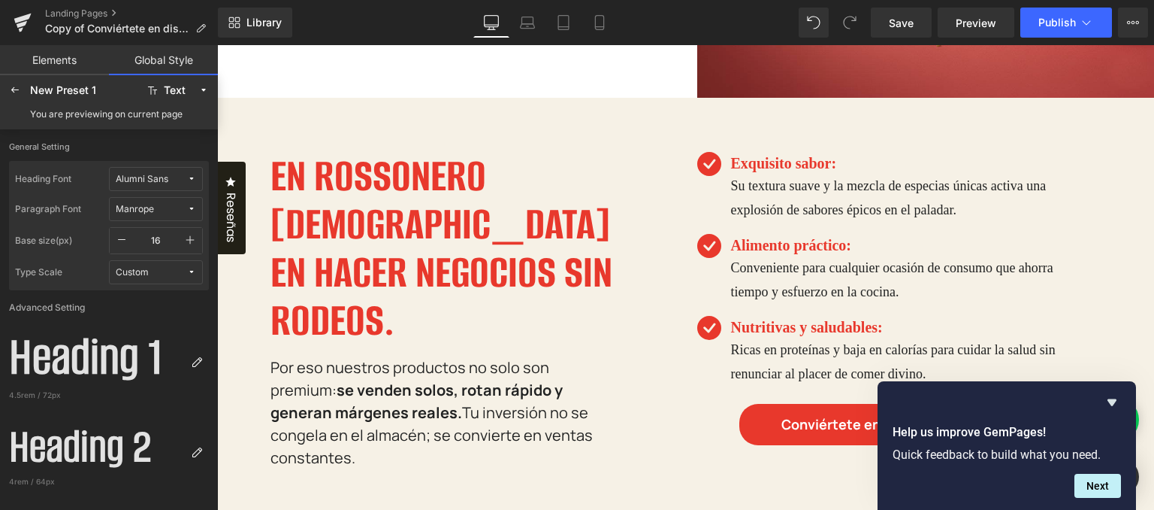
scroll to position [451, 0]
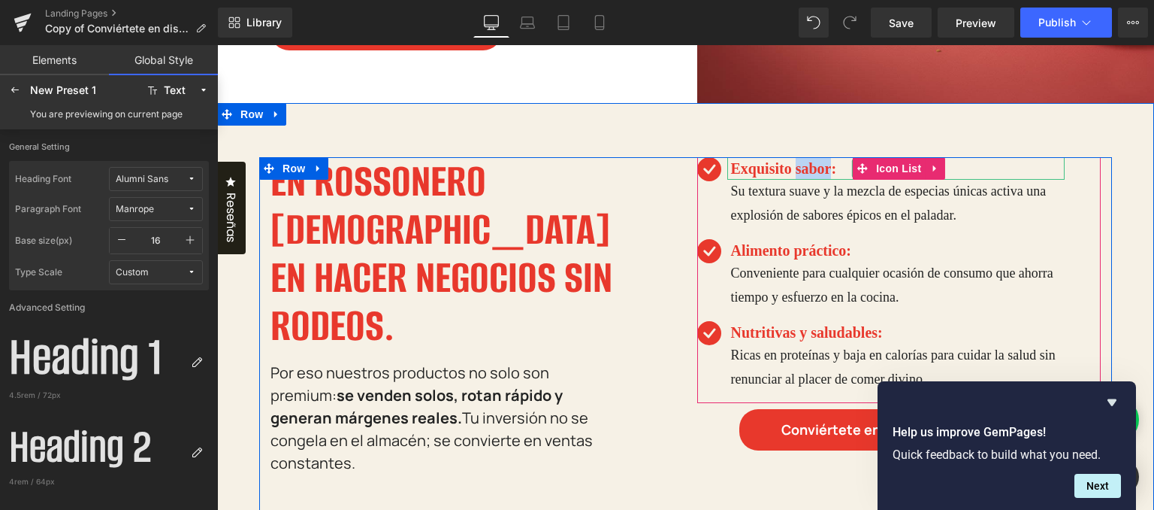
click at [798, 166] on h4 "Exquisito sabor:" at bounding box center [898, 168] width 334 height 23
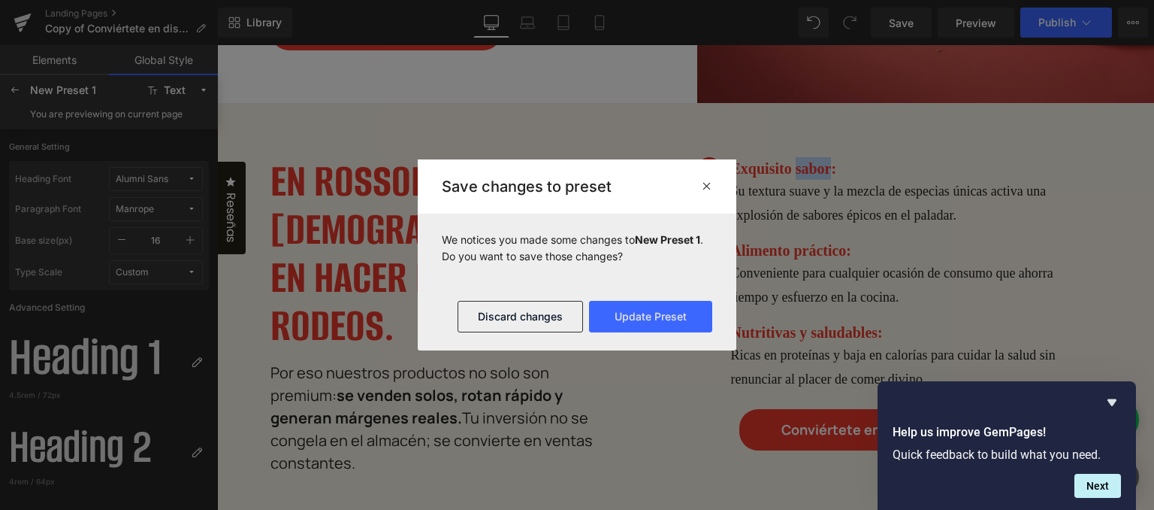
click at [798, 166] on div at bounding box center [577, 255] width 1154 height 510
click at [621, 316] on button "Update Preset" at bounding box center [650, 317] width 123 height 32
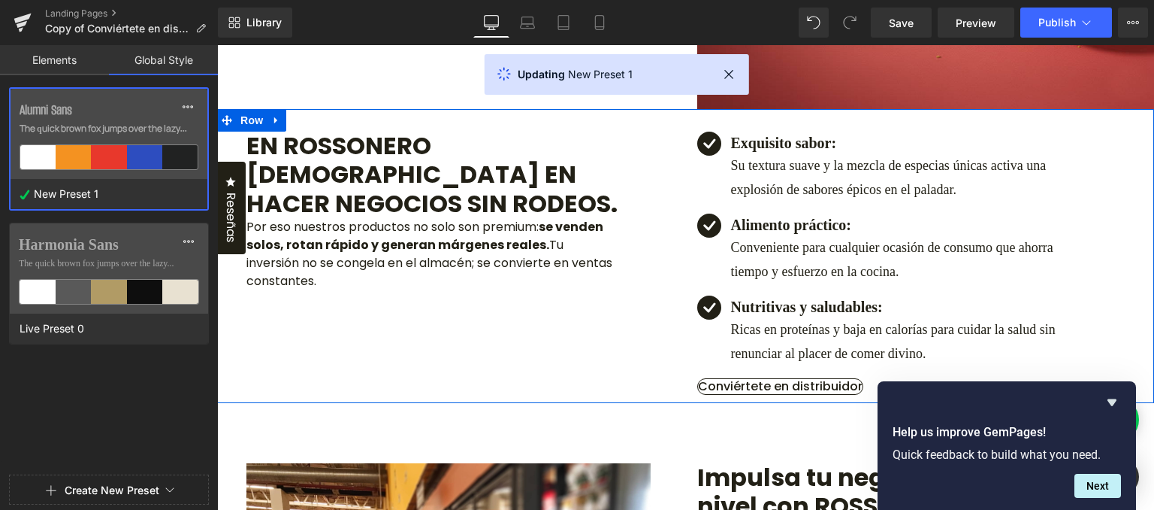
click at [774, 154] on h4 "Exquisito sabor:" at bounding box center [910, 143] width 358 height 23
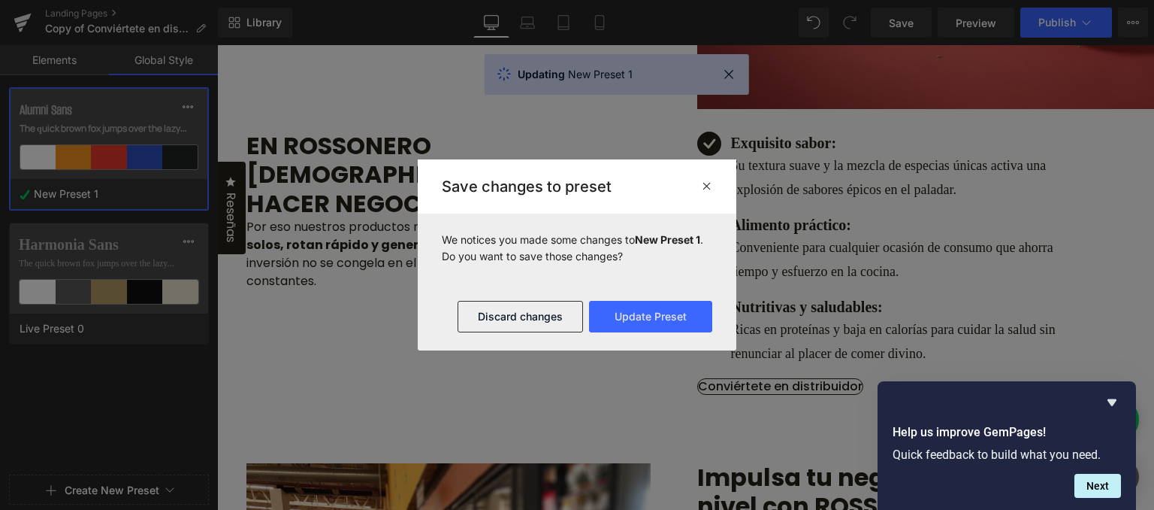
click at [774, 166] on div at bounding box center [577, 255] width 1154 height 510
drag, startPoint x: 670, startPoint y: 324, endPoint x: 558, endPoint y: 141, distance: 214.9
click at [670, 324] on button "Update Preset" at bounding box center [650, 317] width 123 height 32
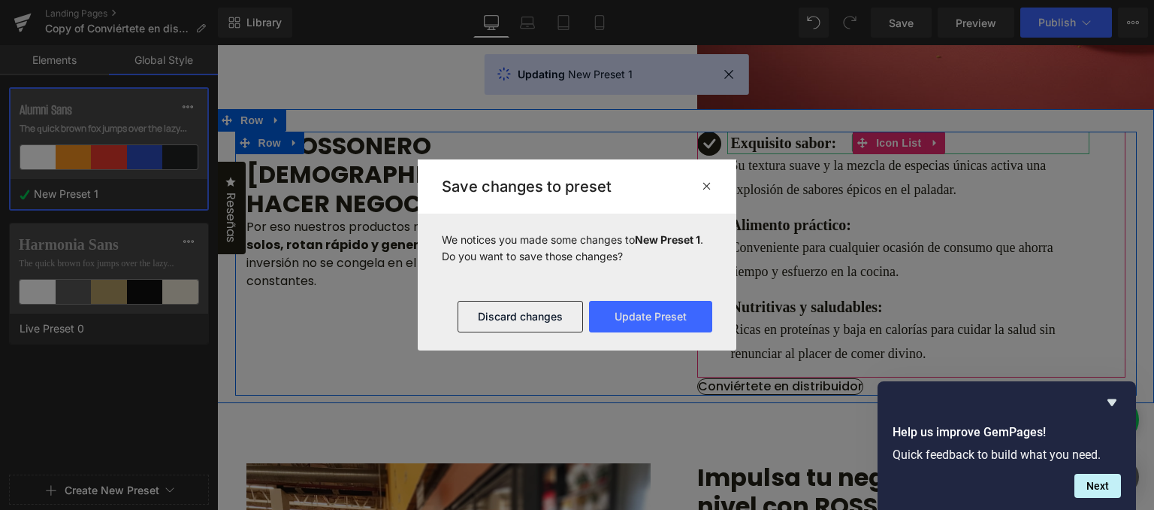
click at [790, 154] on h4 "Exquisito sabor:" at bounding box center [910, 143] width 358 height 23
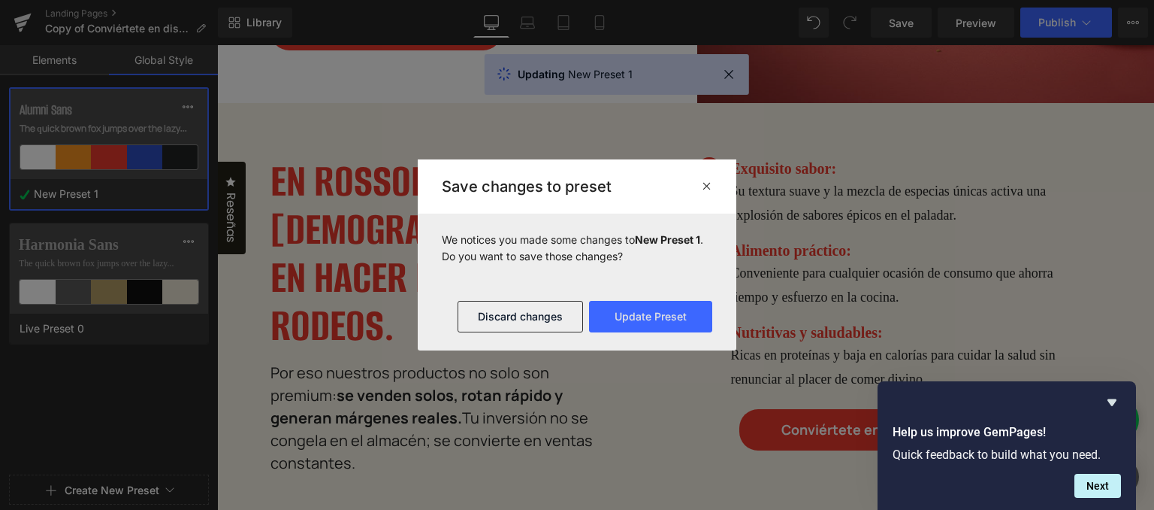
click at [790, 171] on div at bounding box center [577, 255] width 1154 height 510
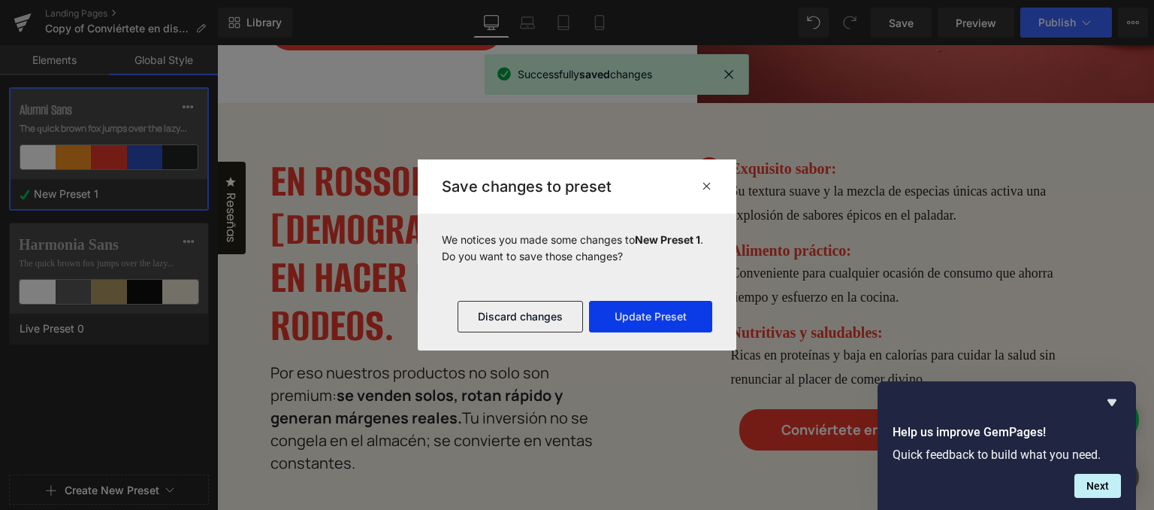
click at [595, 330] on button "Update Preset" at bounding box center [650, 317] width 123 height 32
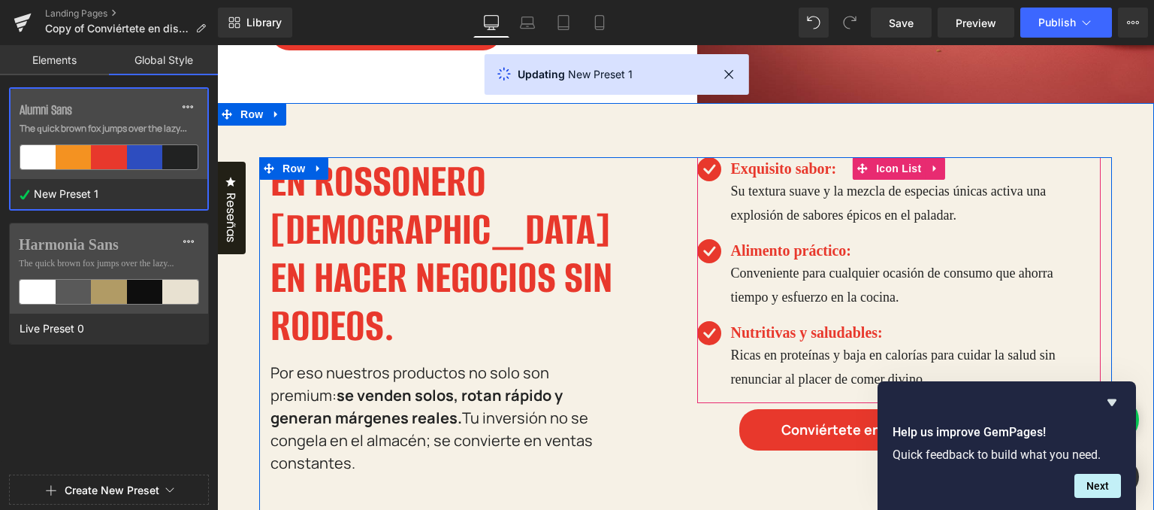
click at [782, 168] on h4 "Exquisito sabor:" at bounding box center [898, 168] width 334 height 23
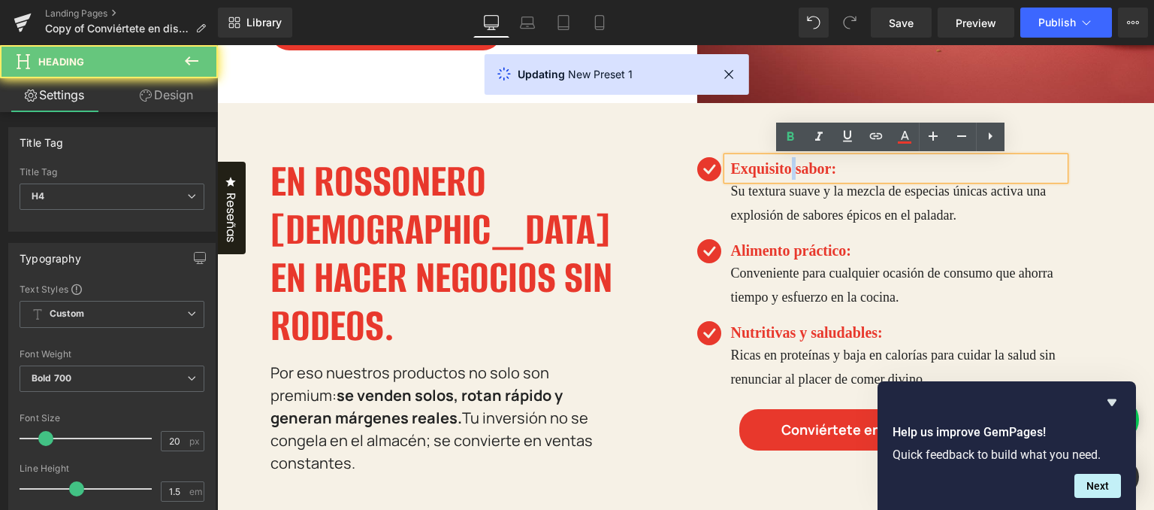
click at [782, 167] on h4 "Exquisito sabor:" at bounding box center [898, 168] width 334 height 23
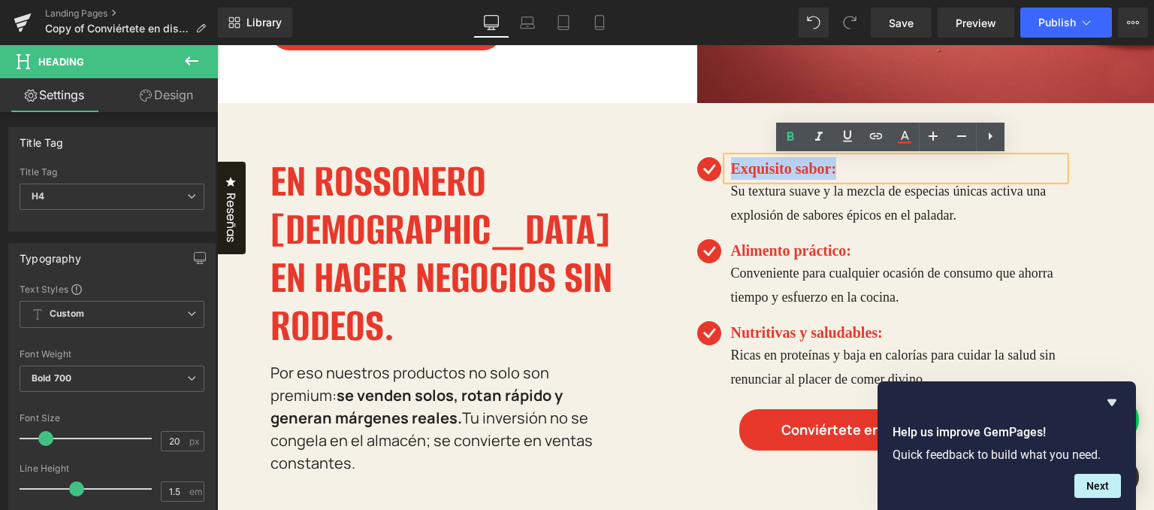
paste div
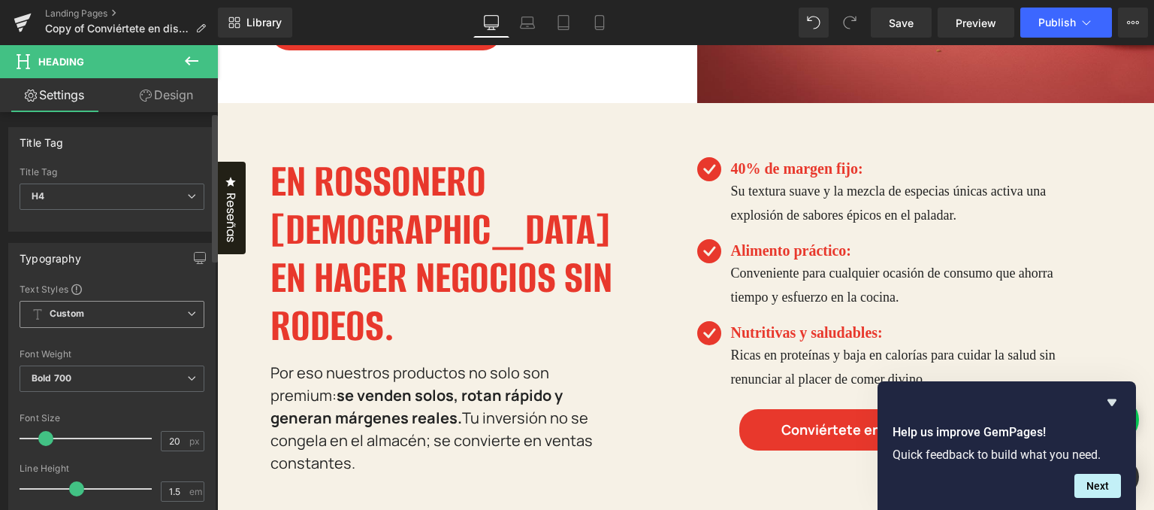
click at [153, 314] on span "Custom" at bounding box center [112, 314] width 185 height 27
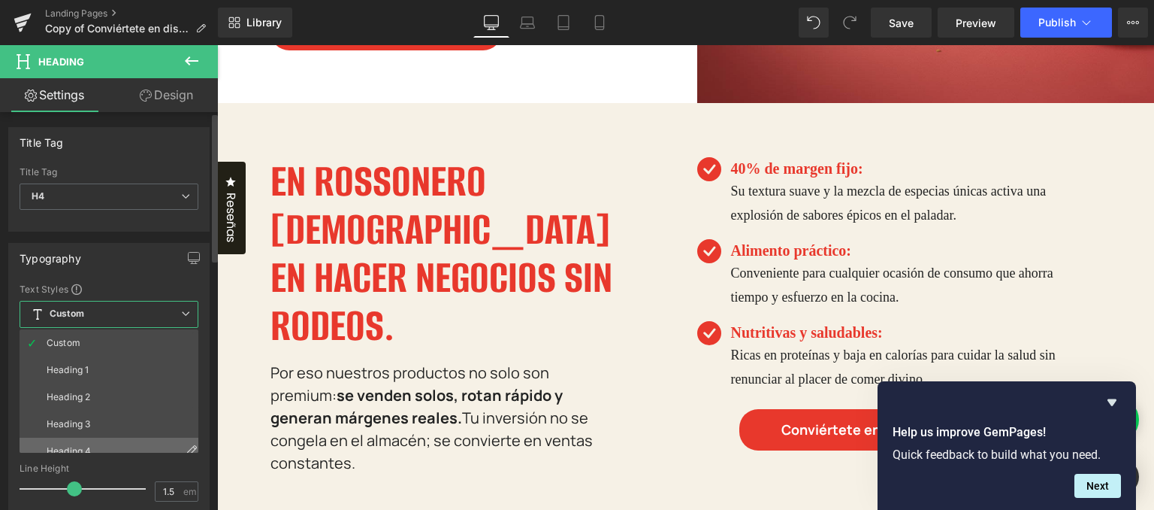
click at [119, 440] on li "Heading 4" at bounding box center [113, 450] width 186 height 27
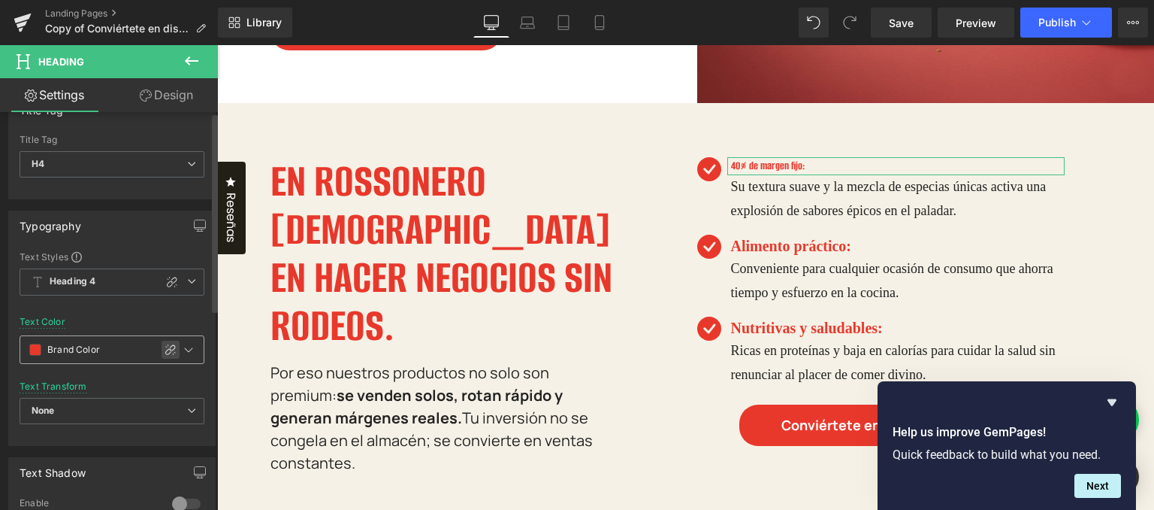
scroll to position [75, 0]
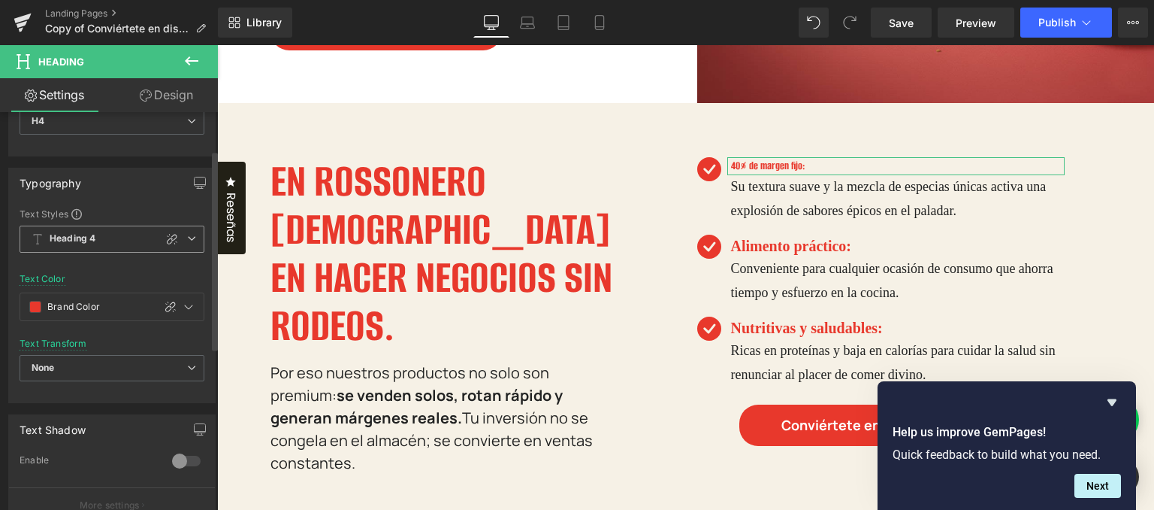
click at [187, 237] on icon at bounding box center [191, 238] width 9 height 9
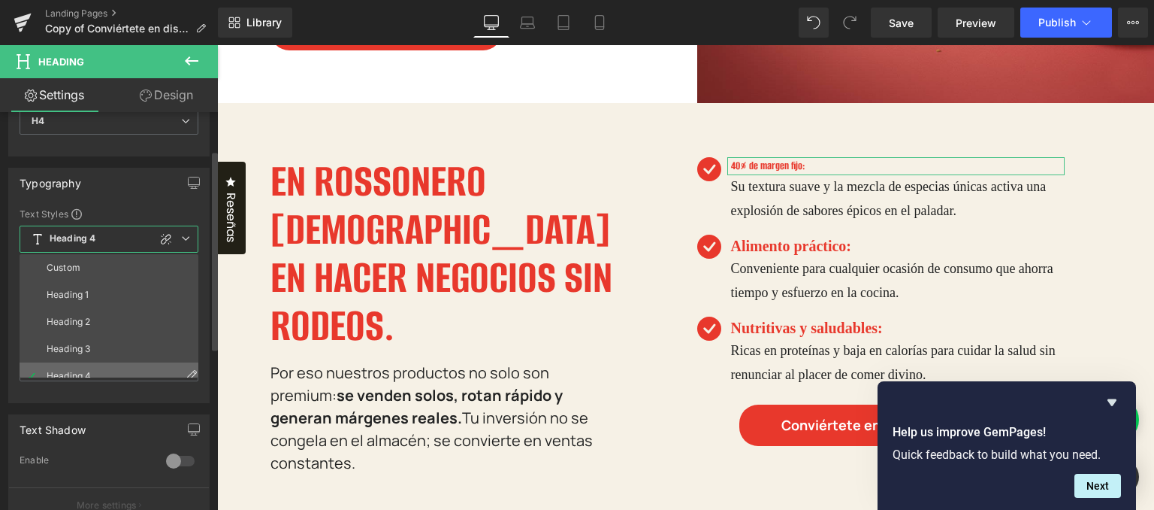
click at [186, 368] on icon at bounding box center [192, 374] width 12 height 12
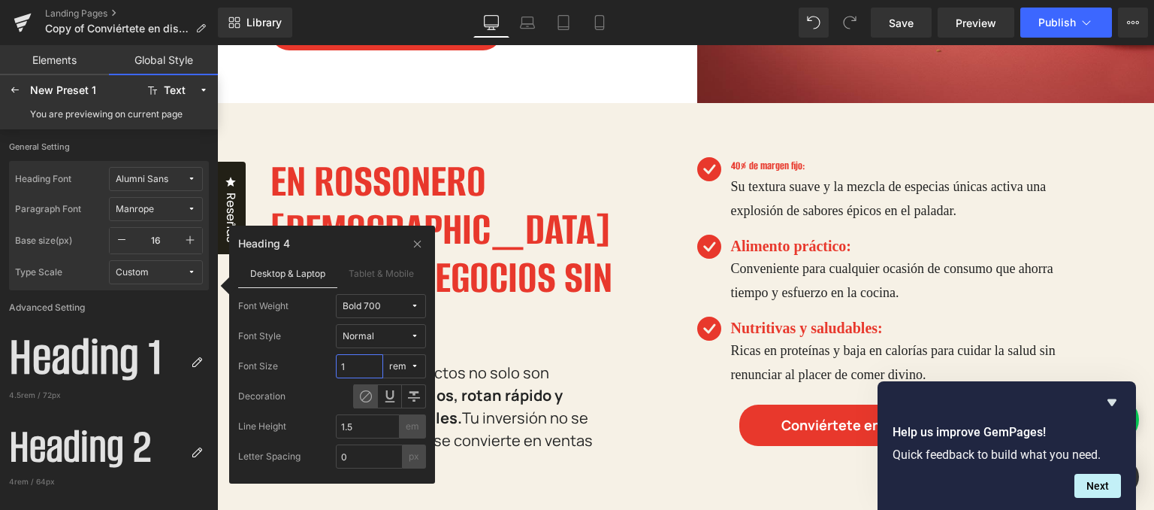
click at [368, 365] on input "1" at bounding box center [359, 366] width 47 height 24
drag, startPoint x: 292, startPoint y: 361, endPoint x: 258, endPoint y: 362, distance: 33.8
click at [271, 361] on div "Font Size 1 rem" at bounding box center [332, 366] width 188 height 24
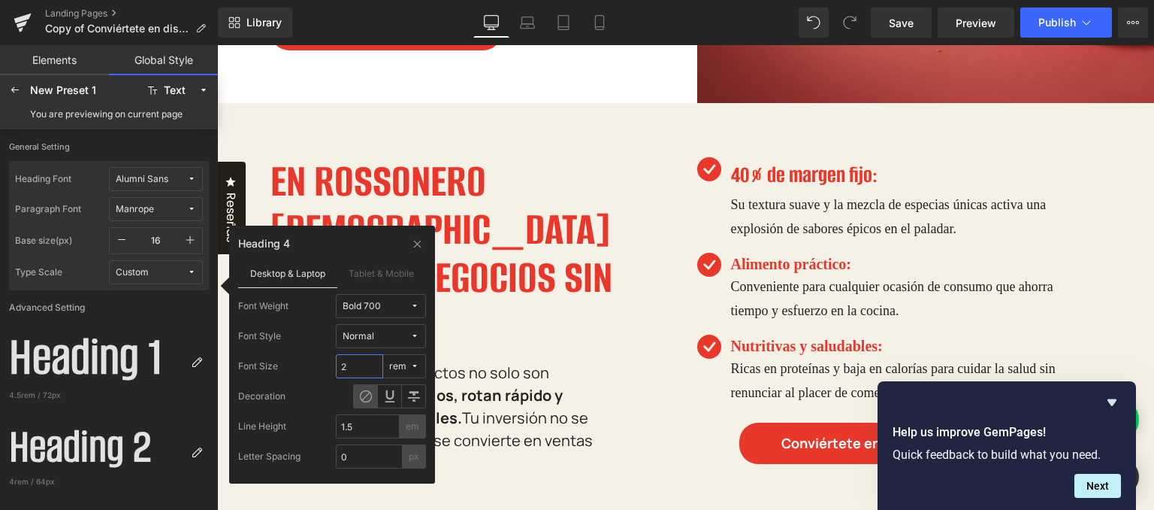
type input "2"
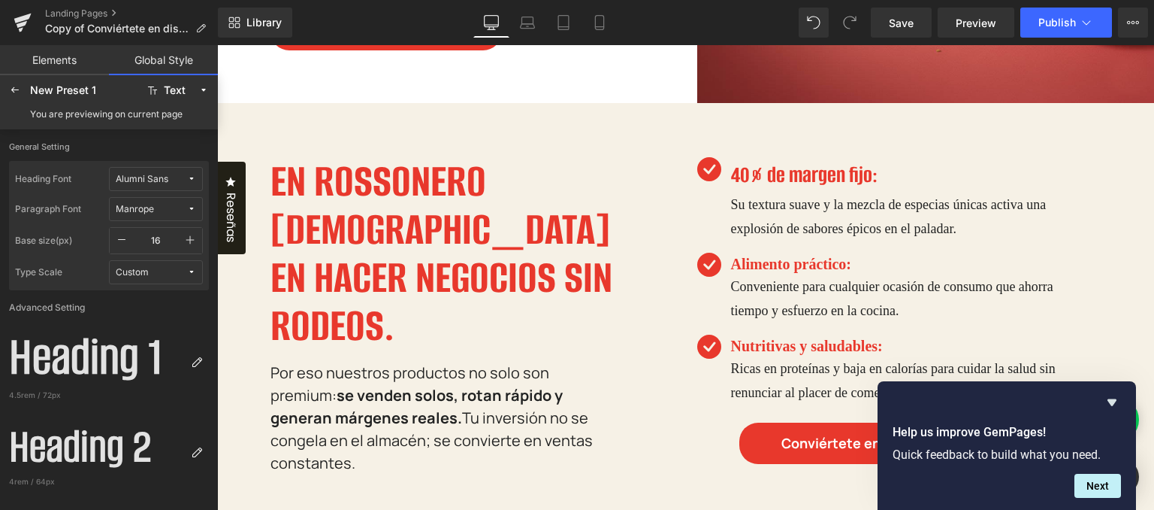
click at [770, 177] on h4 "40% de margen fijo:" at bounding box center [898, 175] width 334 height 36
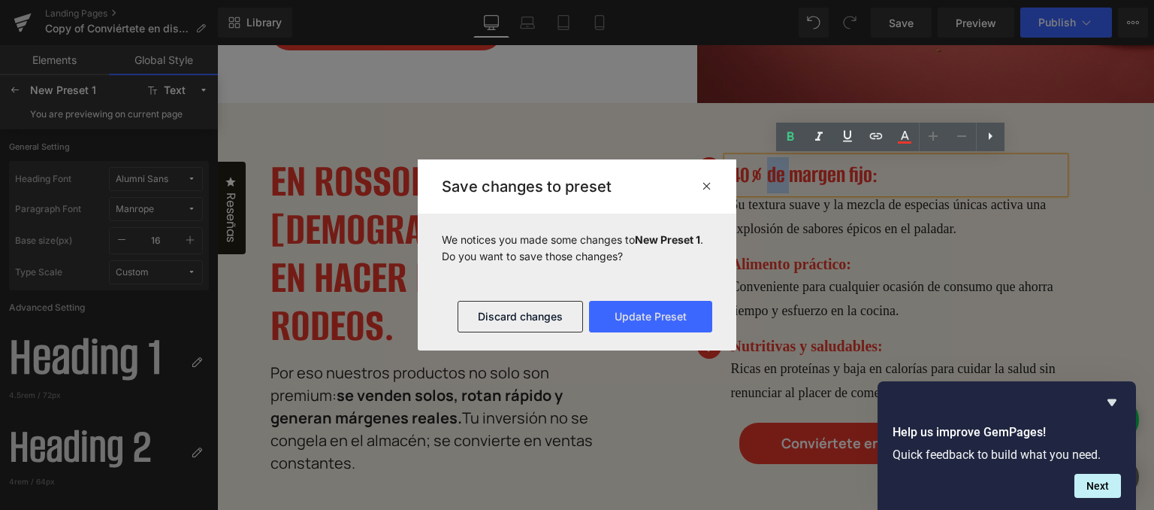
click at [770, 177] on div at bounding box center [577, 255] width 1154 height 510
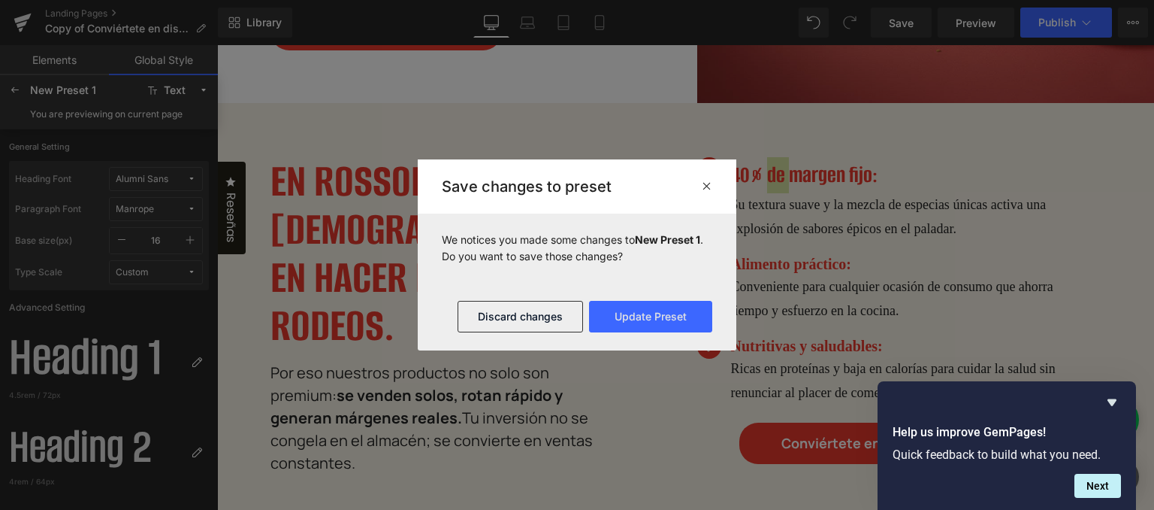
click at [667, 292] on footer "Discard changes Update Preset" at bounding box center [577, 317] width 319 height 68
drag, startPoint x: 669, startPoint y: 303, endPoint x: 445, endPoint y: 285, distance: 224.7
click at [669, 303] on button "Update Preset" at bounding box center [650, 317] width 123 height 32
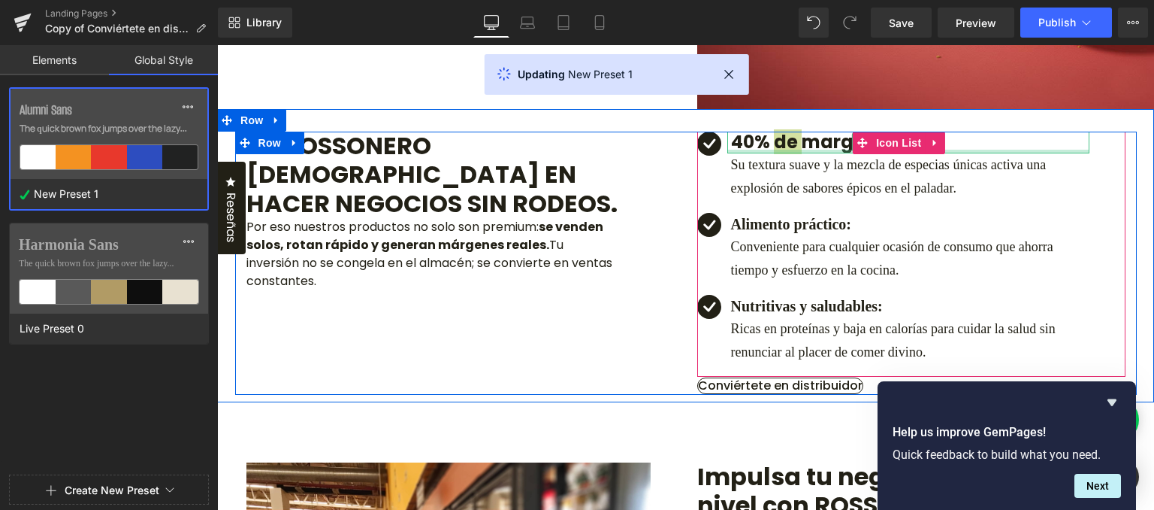
click at [756, 153] on div at bounding box center [909, 152] width 362 height 4
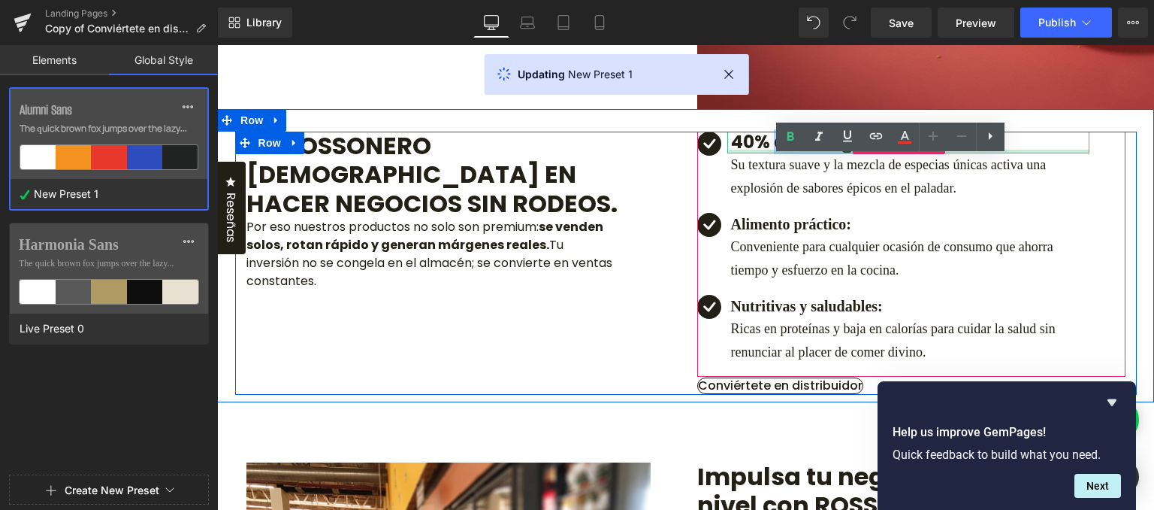
click at [755, 153] on h4 "40% de margen fijo:" at bounding box center [910, 143] width 358 height 22
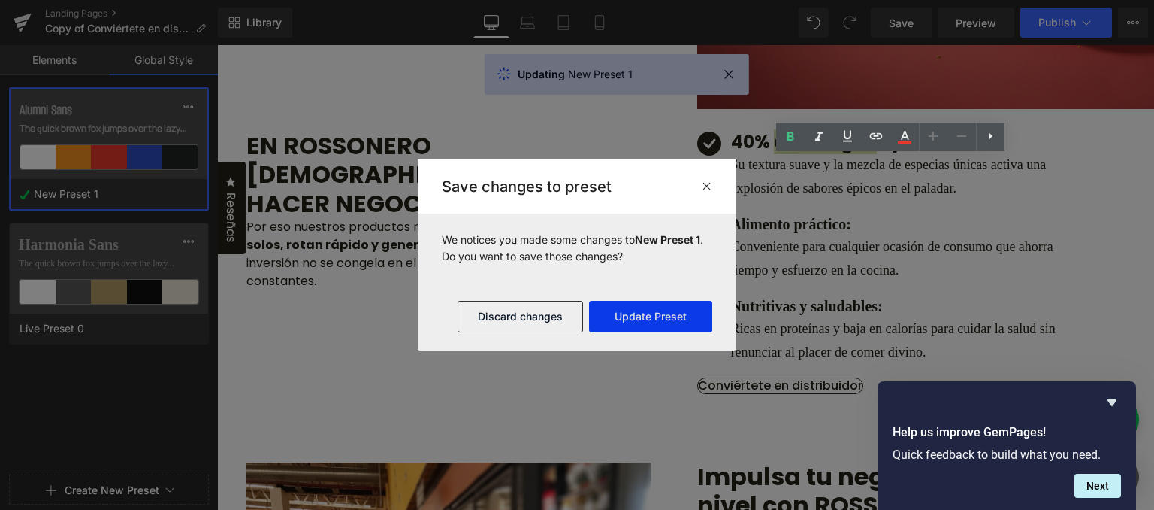
click at [682, 313] on button "Update Preset" at bounding box center [650, 317] width 123 height 32
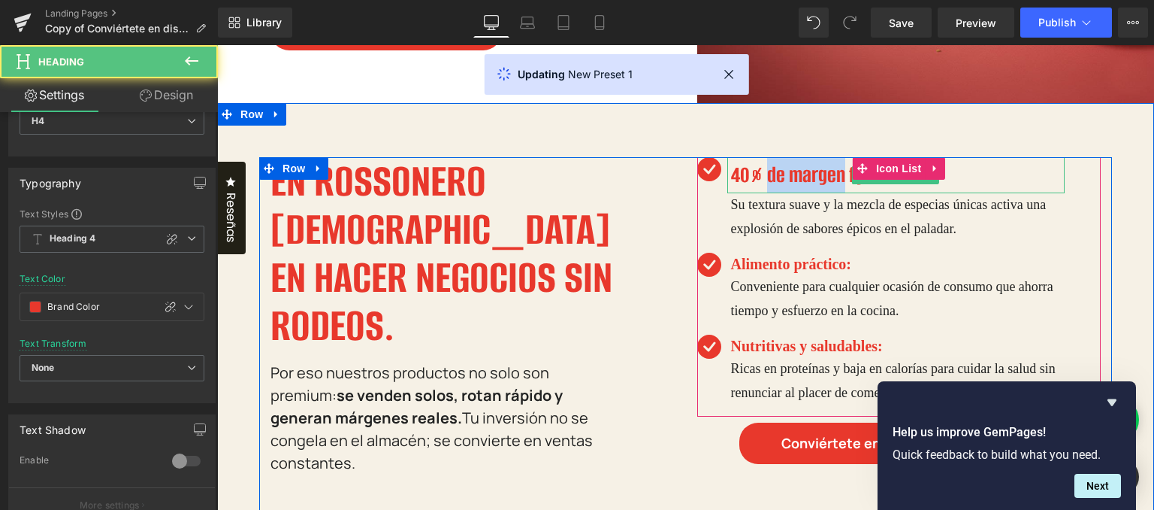
click at [782, 170] on h4 "40% de margen fijo:" at bounding box center [898, 175] width 334 height 36
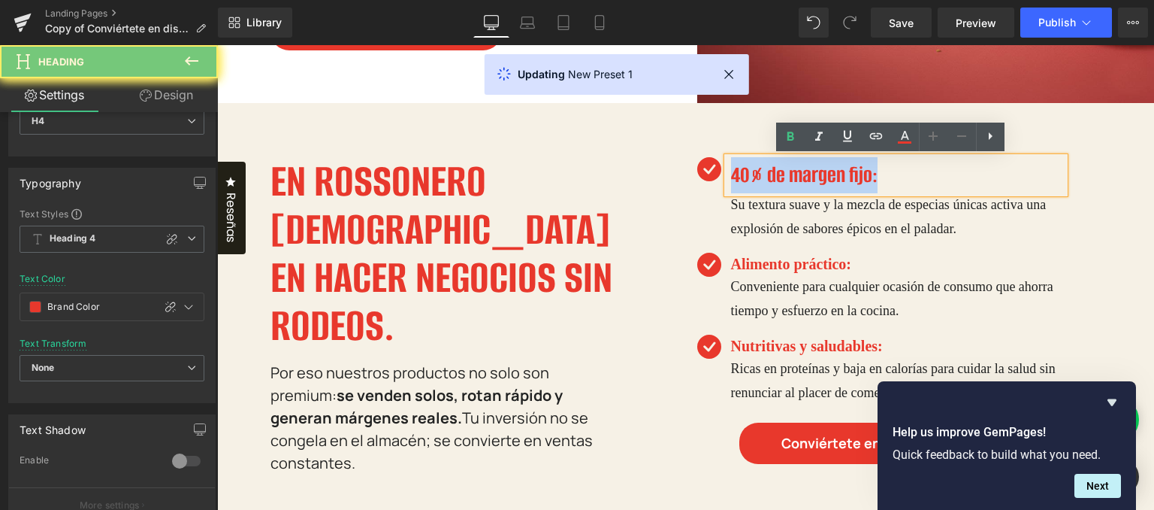
click at [782, 170] on h4 "40% de margen fijo:" at bounding box center [898, 175] width 334 height 36
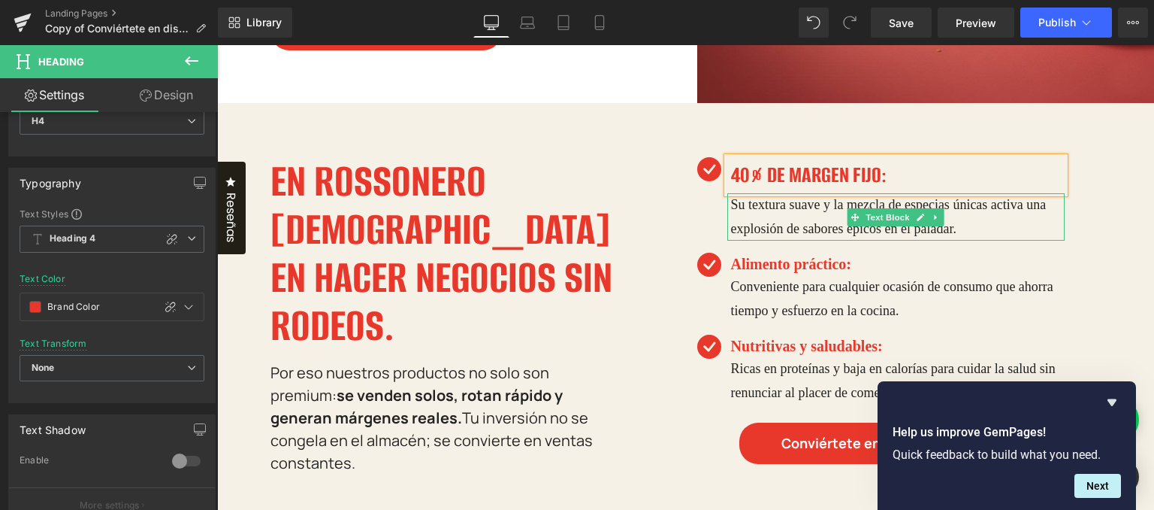
click at [779, 206] on p "Su textura suave y la mezcla de especias únicas activa una explosión de sabores…" at bounding box center [898, 216] width 334 height 47
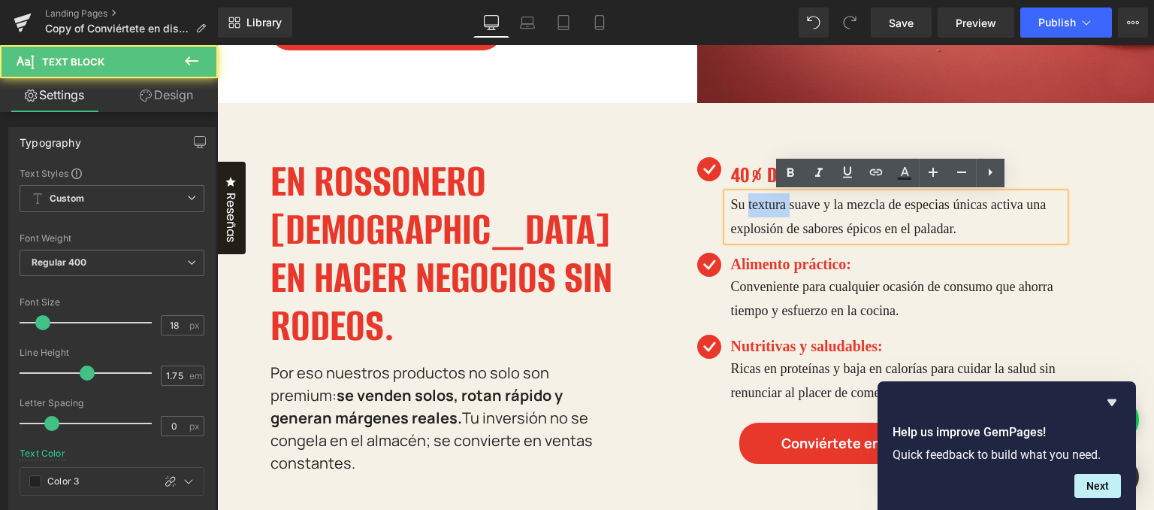
click at [779, 206] on p "Su textura suave y la mezcla de especias únicas activa una explosión de sabores…" at bounding box center [898, 216] width 334 height 47
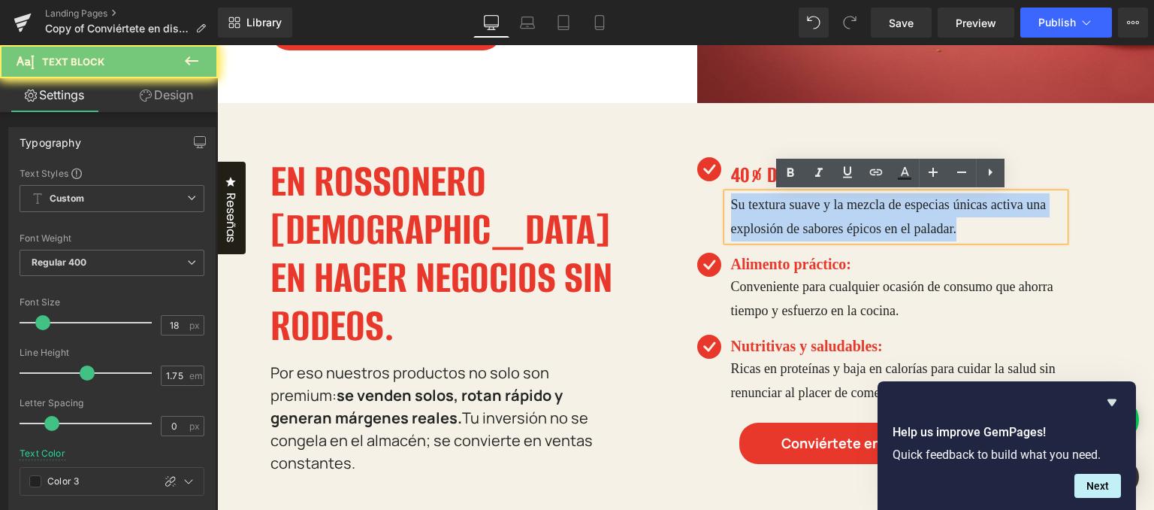
click at [779, 206] on p "Su textura suave y la mezcla de especias únicas activa una explosión de sabores…" at bounding box center [898, 216] width 334 height 47
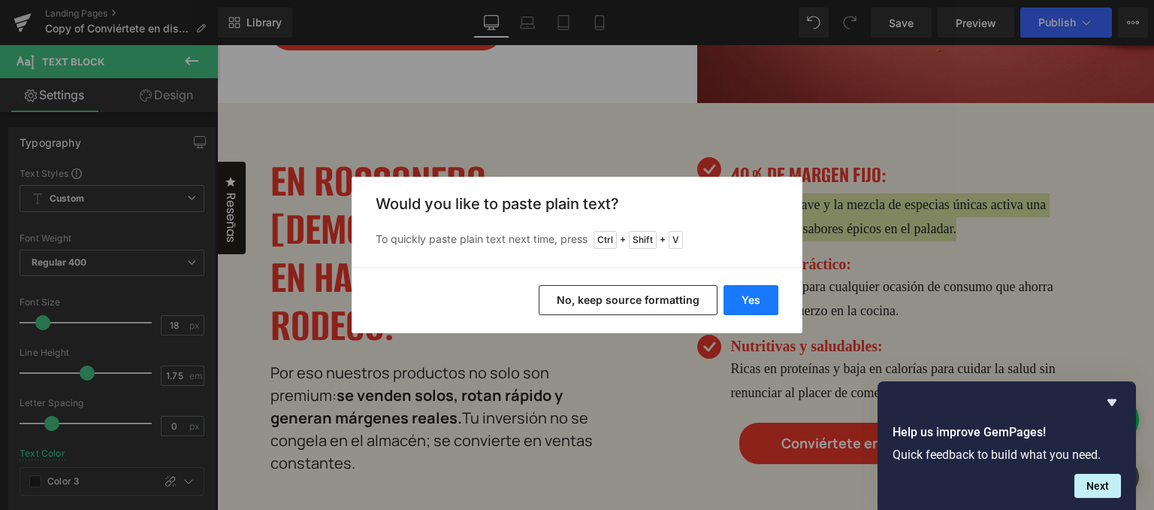
click at [737, 304] on button "Yes" at bounding box center [751, 300] width 55 height 30
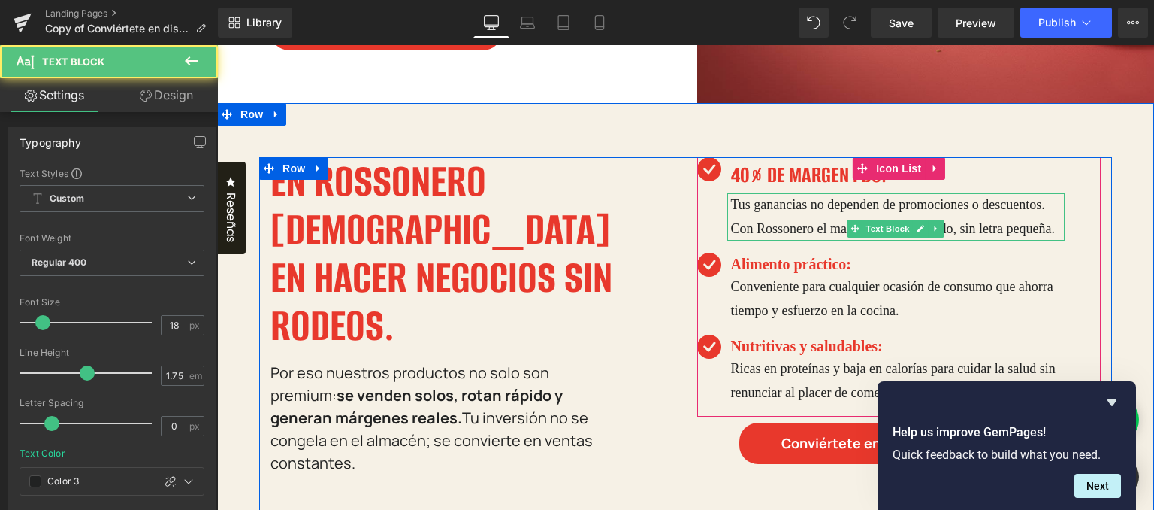
click at [794, 203] on p "Tus ganancias no dependen de promociones o descuentos. Con Rossonero el margen …" at bounding box center [898, 216] width 334 height 47
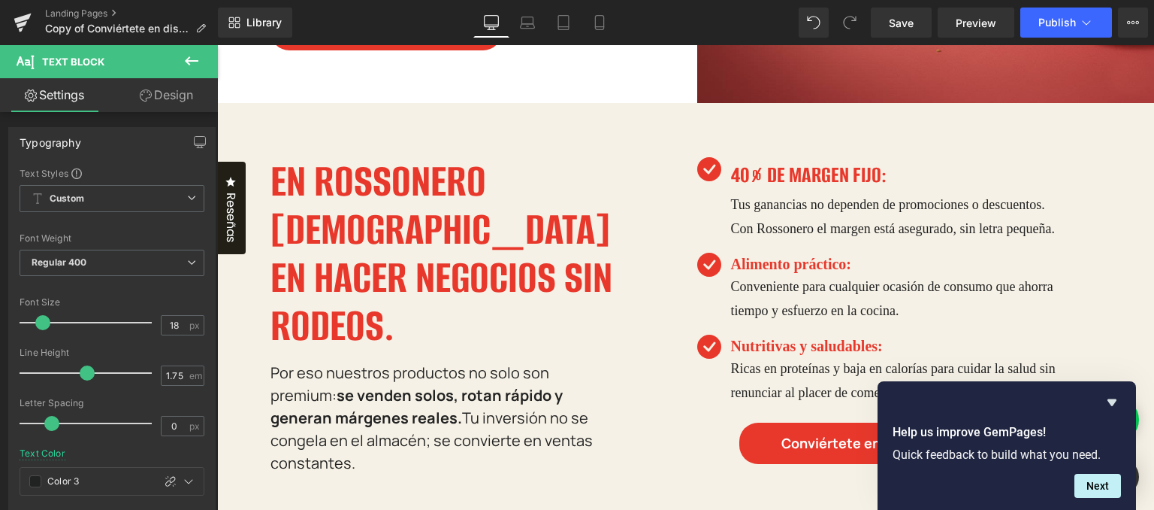
click at [185, 58] on icon at bounding box center [192, 61] width 18 height 18
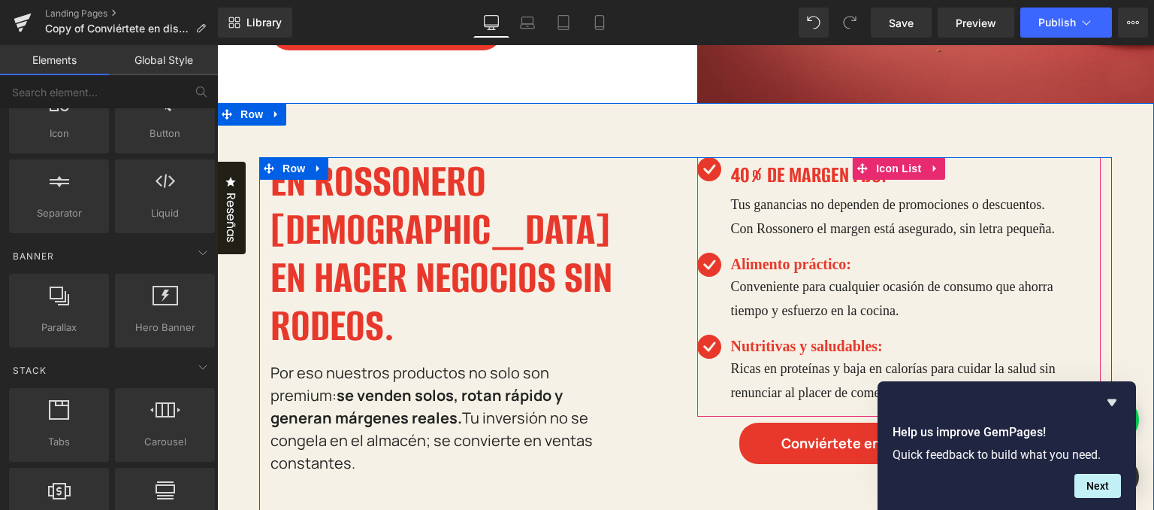
click at [779, 225] on p "Tus ganancias no dependen de promociones o descuentos. Con Rossonero el margen …" at bounding box center [898, 216] width 334 height 47
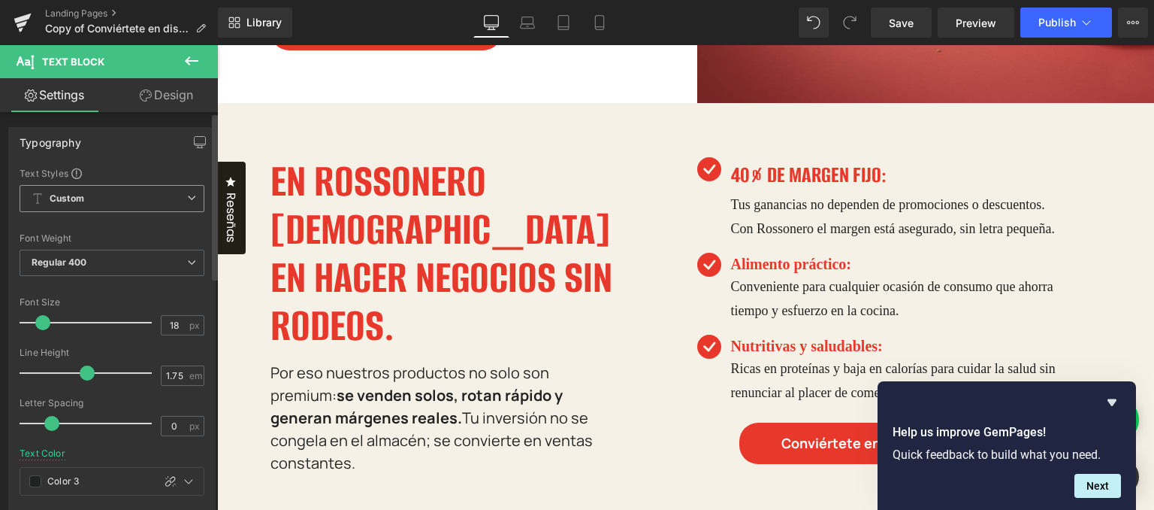
click at [187, 197] on icon at bounding box center [191, 197] width 9 height 9
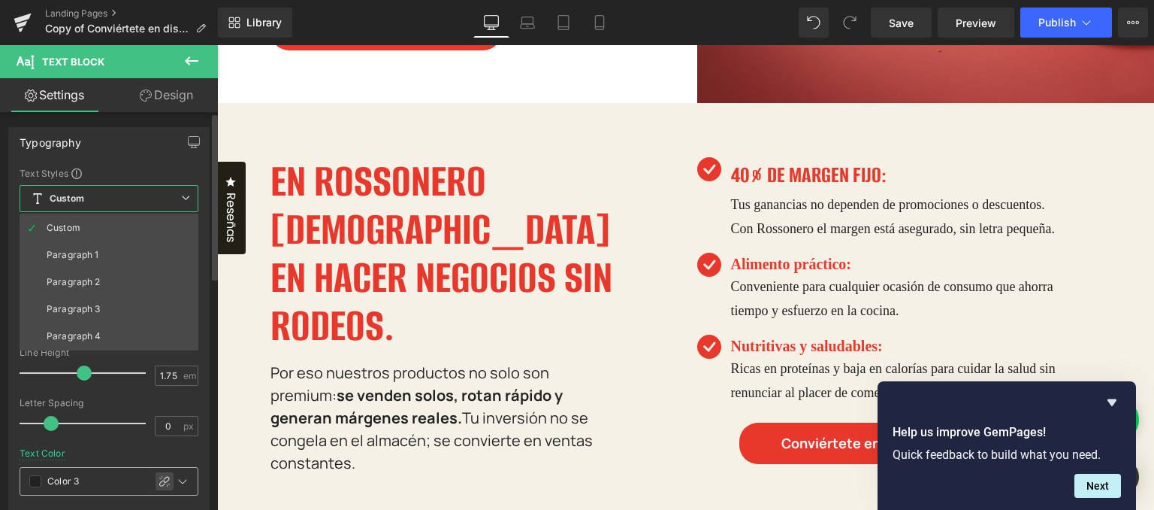
click at [158, 274] on li "Paragraph 2" at bounding box center [109, 281] width 179 height 27
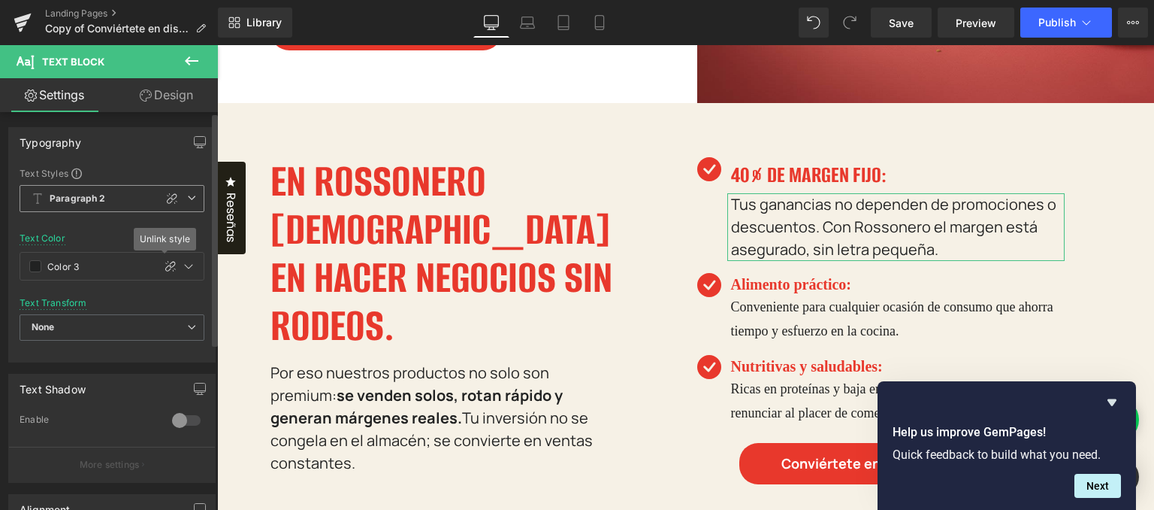
click at [189, 190] on span "Paragraph 2" at bounding box center [112, 198] width 185 height 27
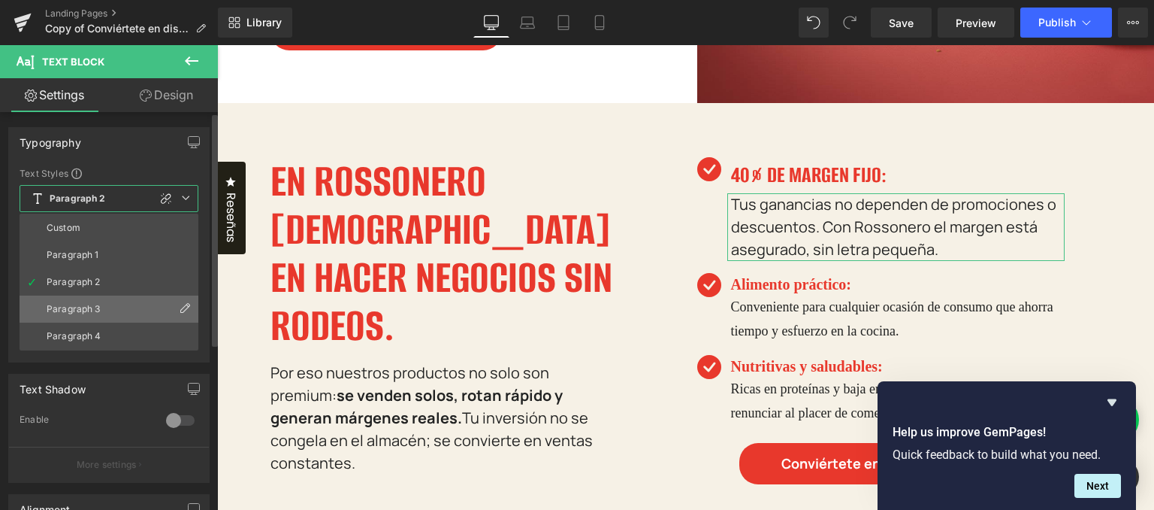
click at [105, 304] on li "Paragraph 3" at bounding box center [109, 308] width 179 height 27
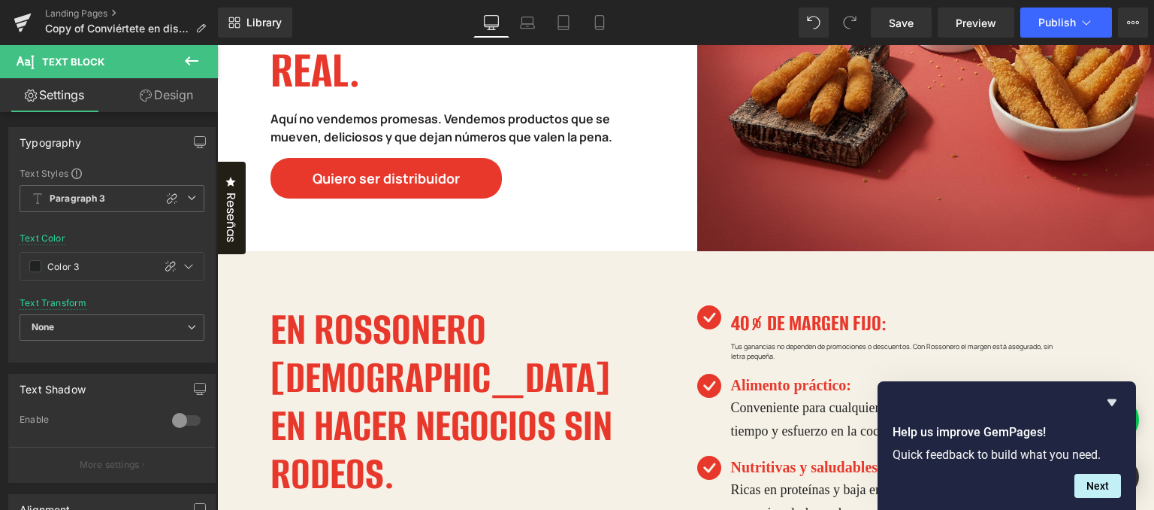
scroll to position [301, 0]
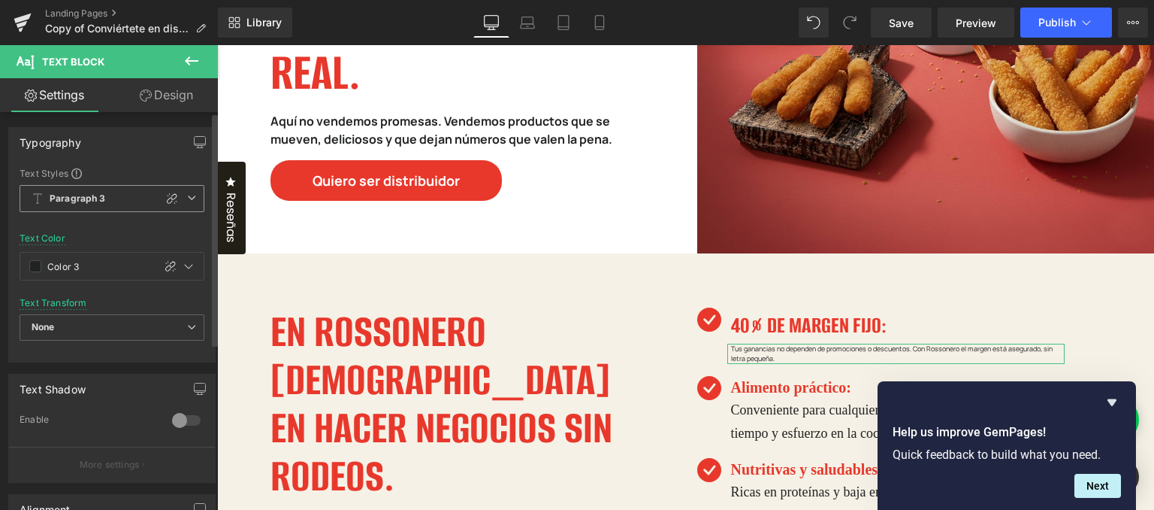
drag, startPoint x: 190, startPoint y: 204, endPoint x: 156, endPoint y: 245, distance: 53.3
click at [190, 205] on span "Paragraph 3" at bounding box center [112, 198] width 185 height 27
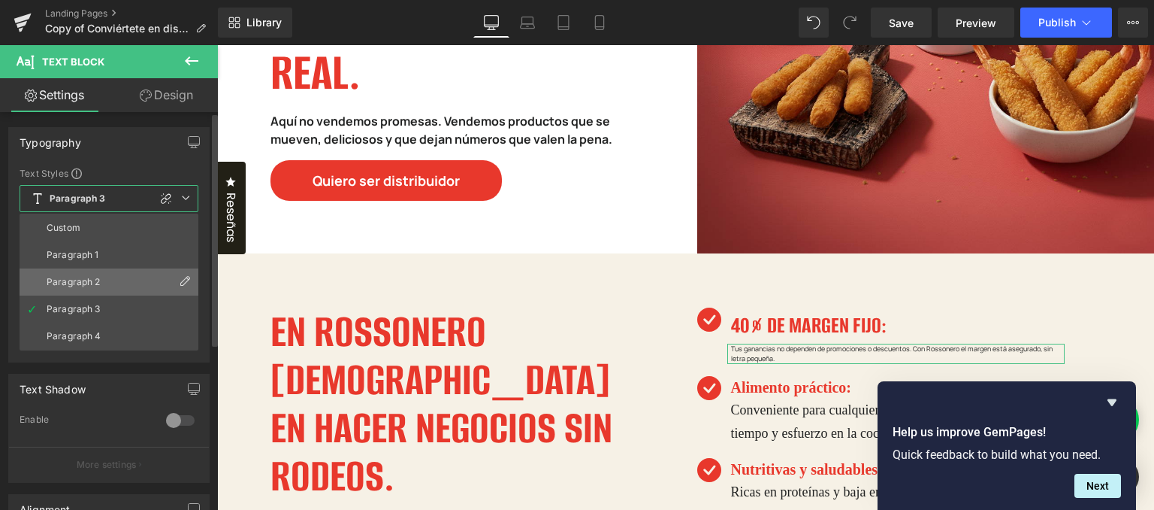
click at [123, 283] on li "Paragraph 2" at bounding box center [109, 281] width 179 height 27
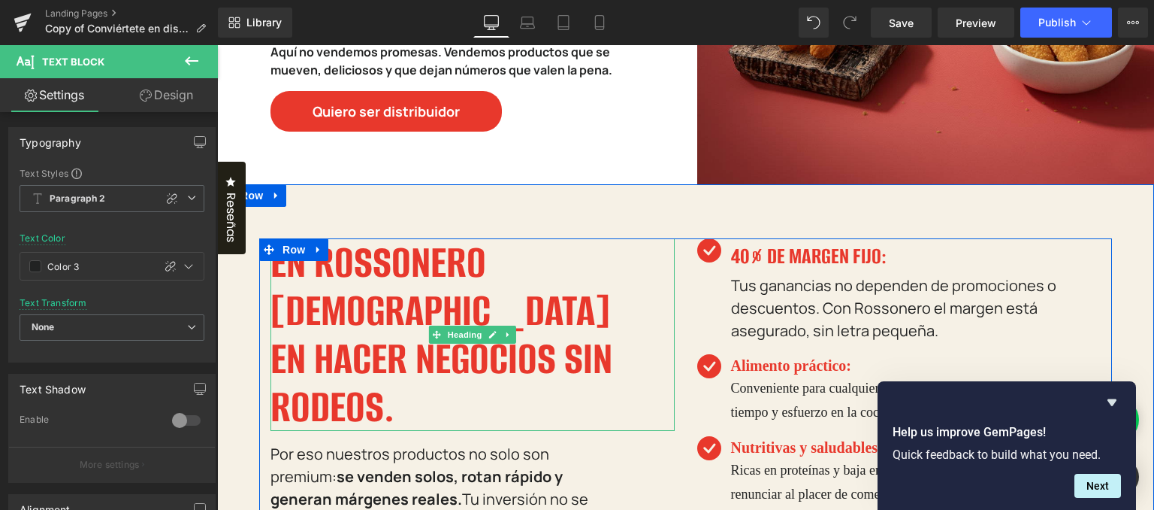
scroll to position [376, 0]
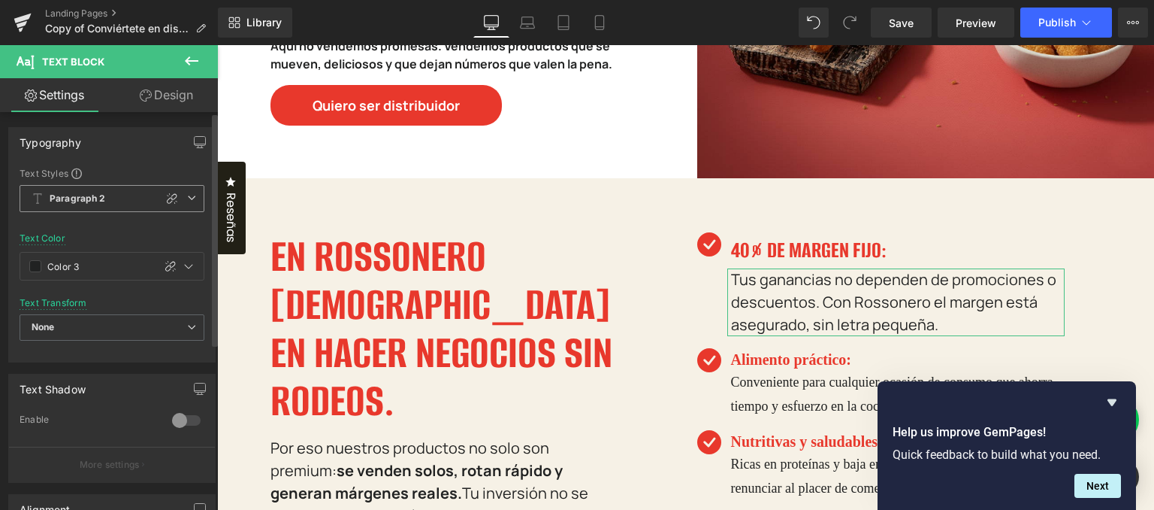
click at [189, 196] on icon at bounding box center [191, 197] width 9 height 9
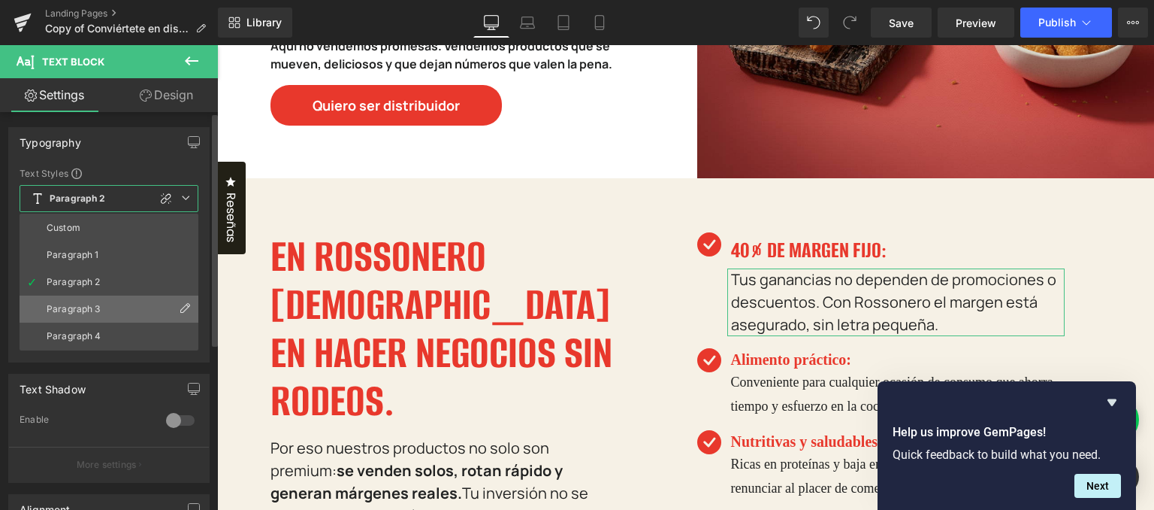
drag, startPoint x: 121, startPoint y: 301, endPoint x: 2, endPoint y: 274, distance: 121.8
click at [121, 301] on li "Paragraph 3" at bounding box center [109, 308] width 179 height 27
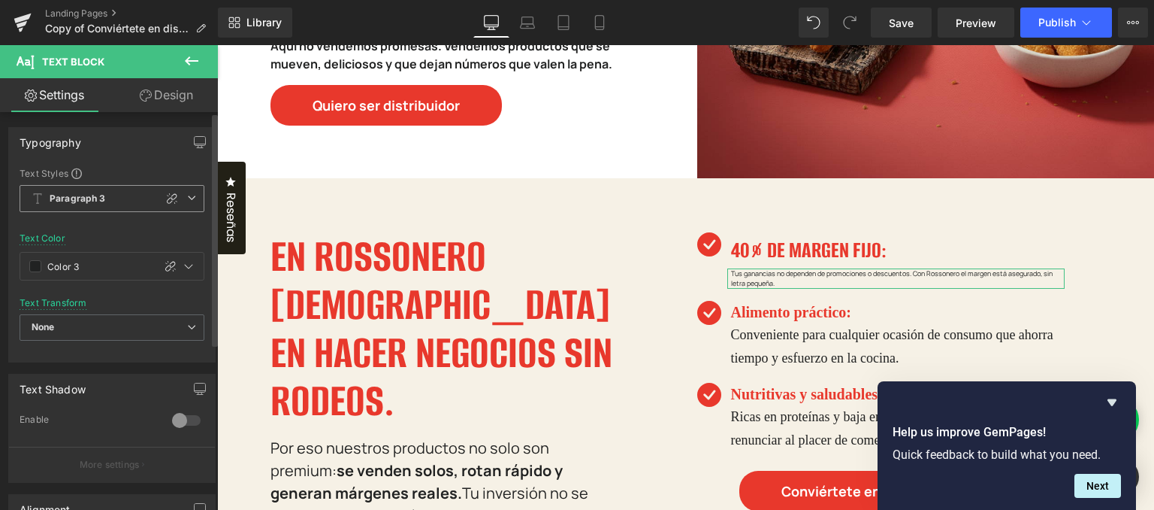
click at [187, 201] on icon at bounding box center [191, 197] width 9 height 9
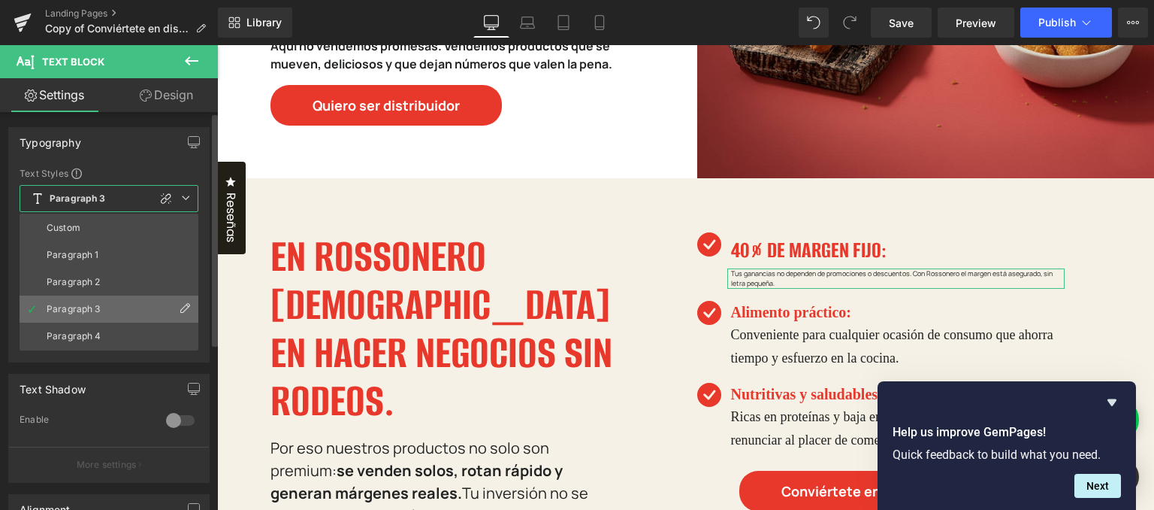
click at [186, 307] on icon at bounding box center [185, 308] width 12 height 12
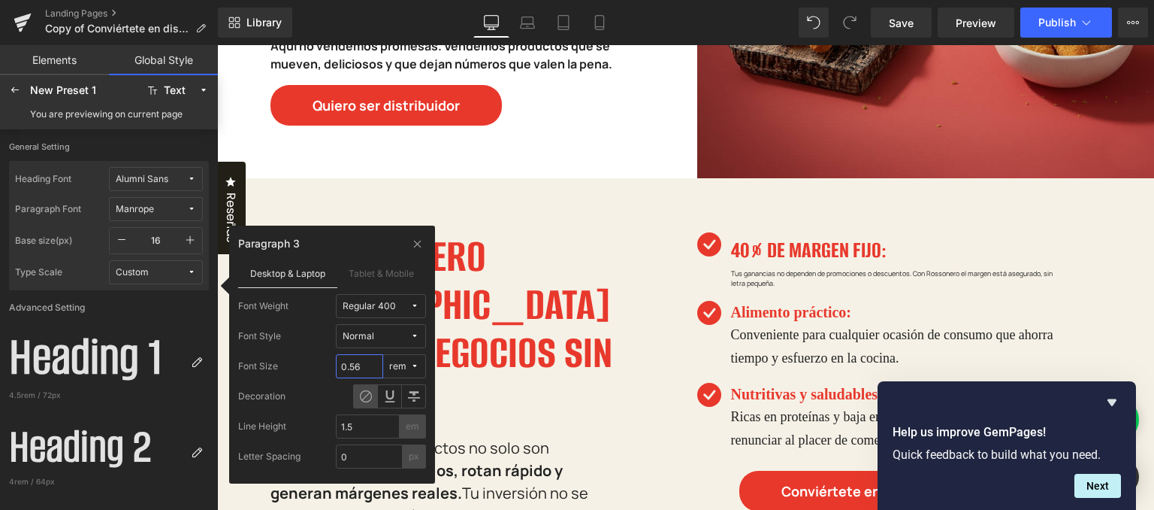
drag, startPoint x: 334, startPoint y: 363, endPoint x: 303, endPoint y: 360, distance: 31.0
click at [304, 360] on div "Font Size 0.56 rem" at bounding box center [332, 366] width 188 height 24
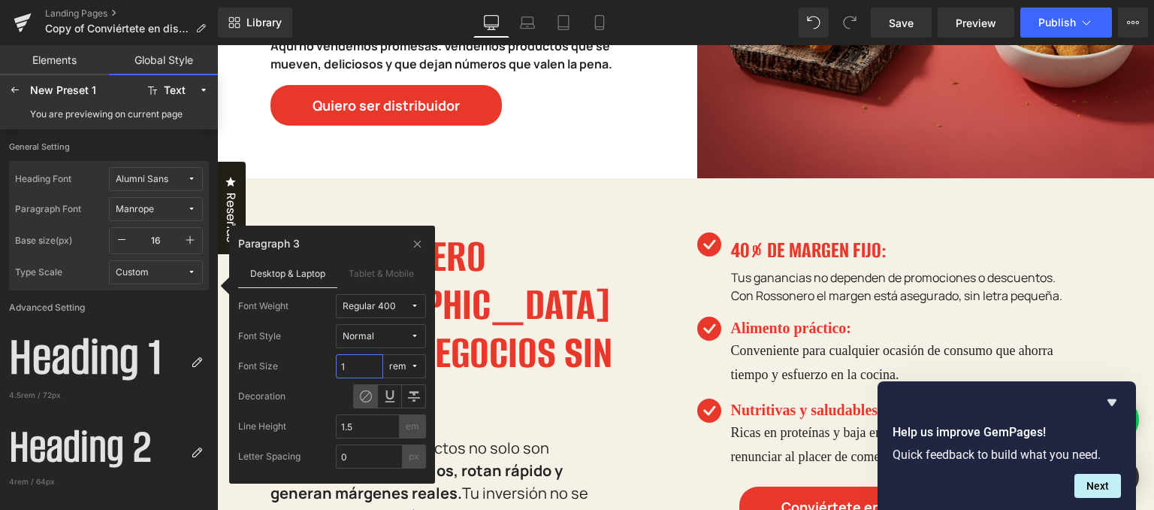
type input "1"
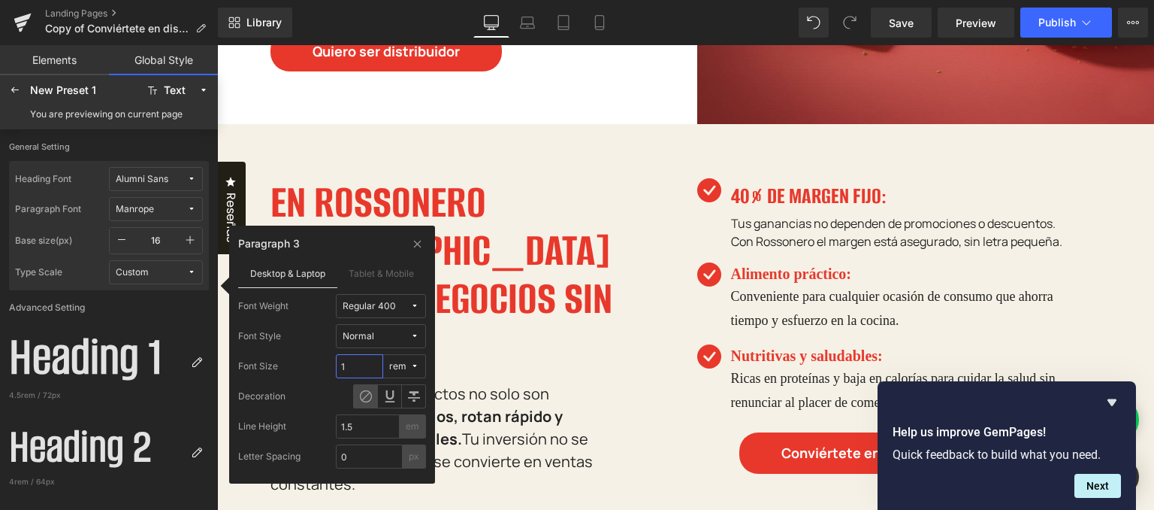
scroll to position [451, 0]
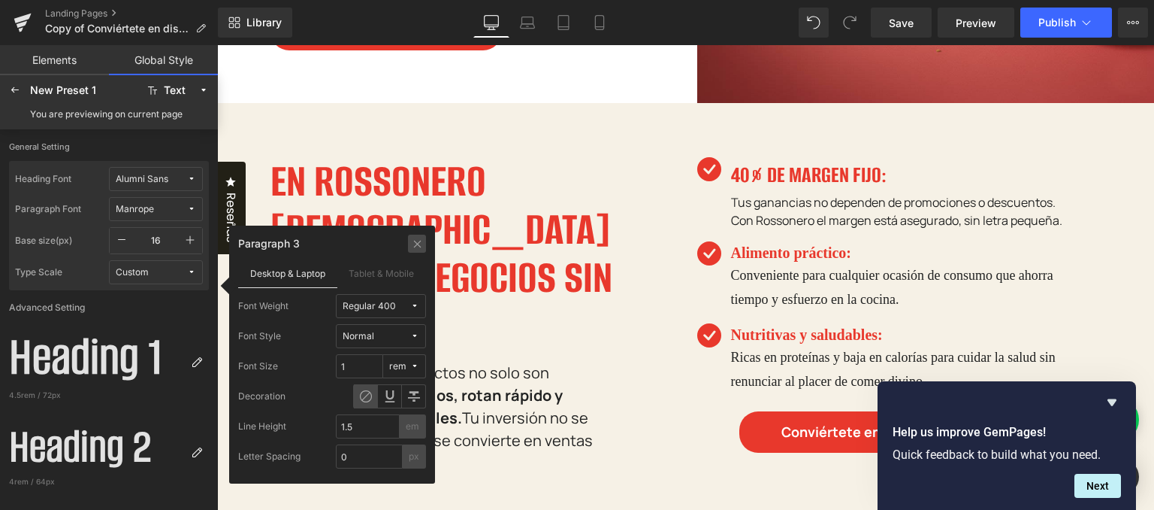
click at [422, 237] on icon at bounding box center [417, 243] width 11 height 12
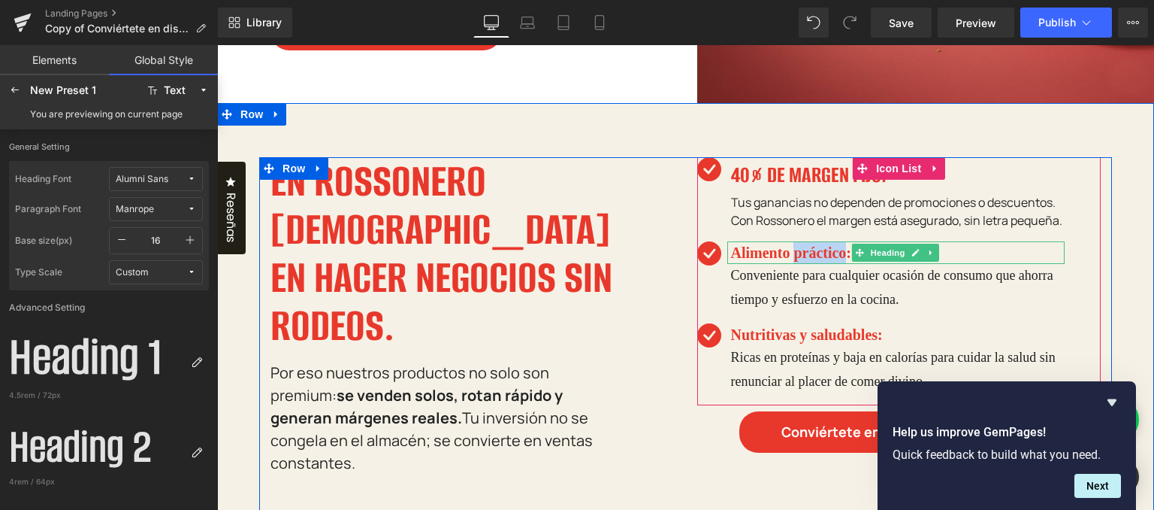
click at [794, 264] on h4 "Alimento práctico:" at bounding box center [898, 252] width 334 height 23
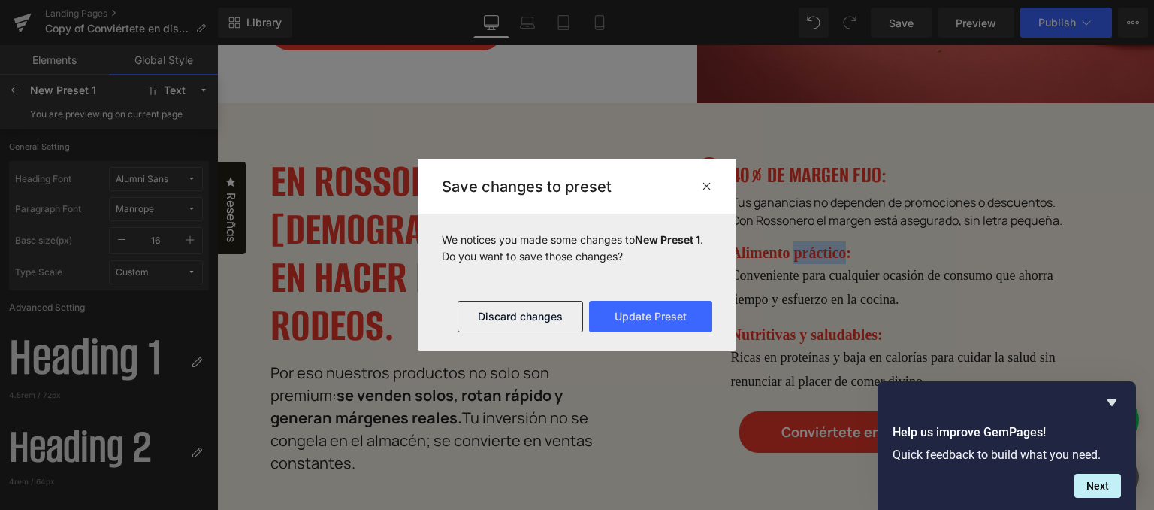
click at [794, 268] on div at bounding box center [577, 255] width 1154 height 510
drag, startPoint x: 694, startPoint y: 310, endPoint x: 492, endPoint y: 244, distance: 212.2
click at [694, 310] on button "Update Preset" at bounding box center [650, 317] width 123 height 32
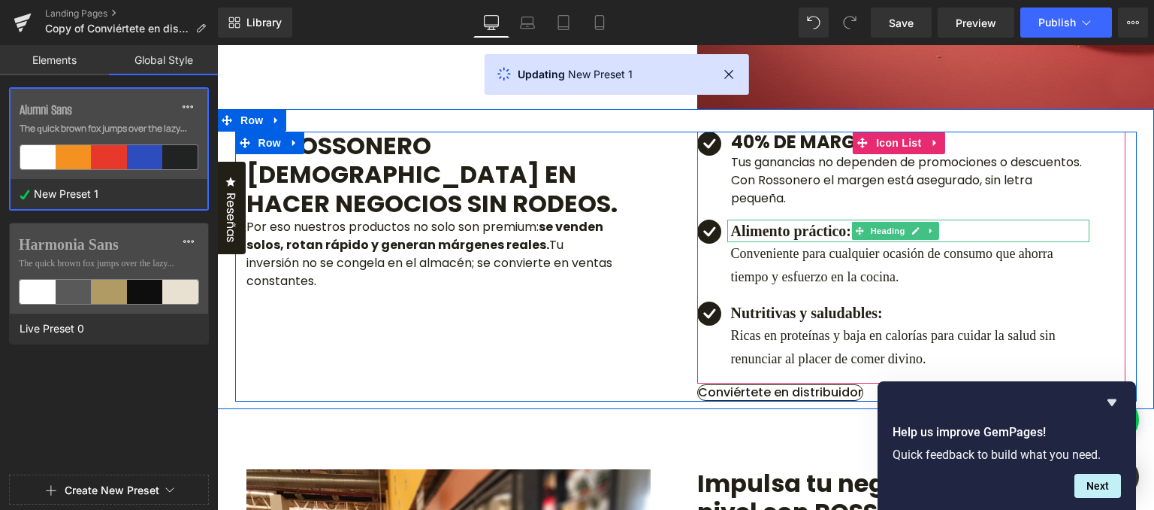
click at [767, 237] on h4 "Alimento práctico:" at bounding box center [910, 230] width 358 height 23
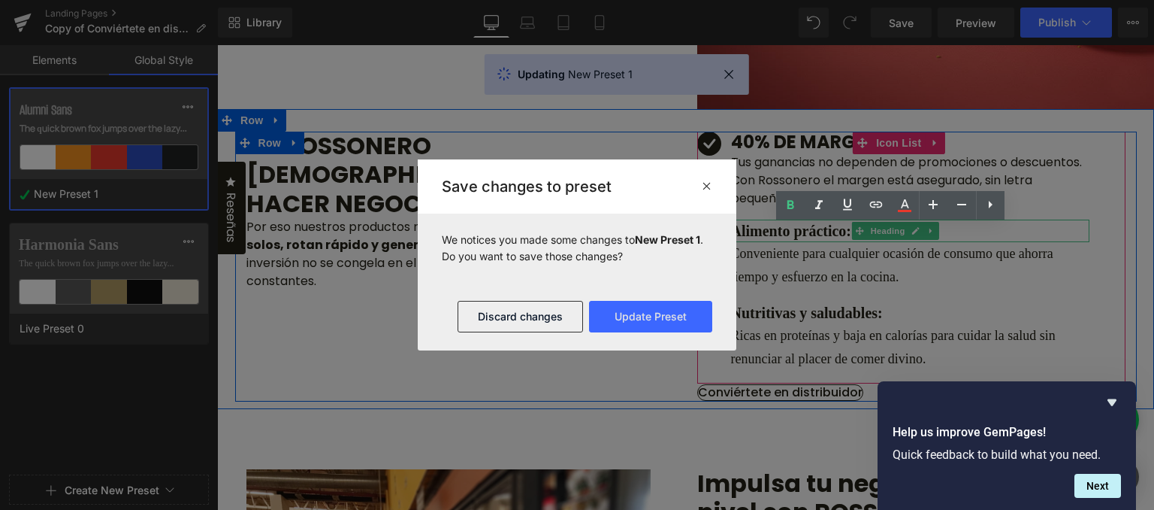
click at [767, 237] on div at bounding box center [577, 255] width 1154 height 510
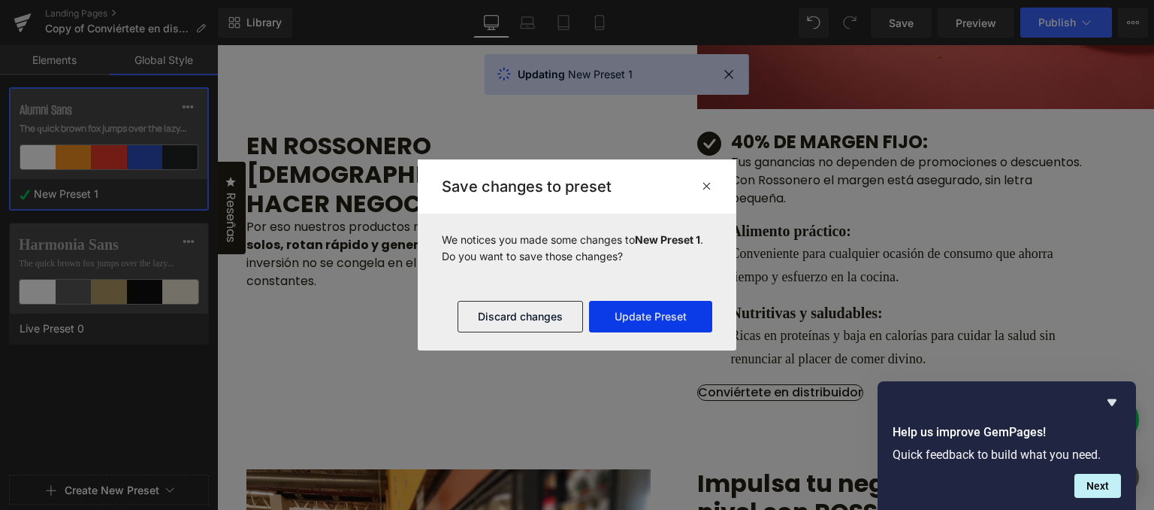
click at [676, 320] on button "Update Preset" at bounding box center [650, 317] width 123 height 32
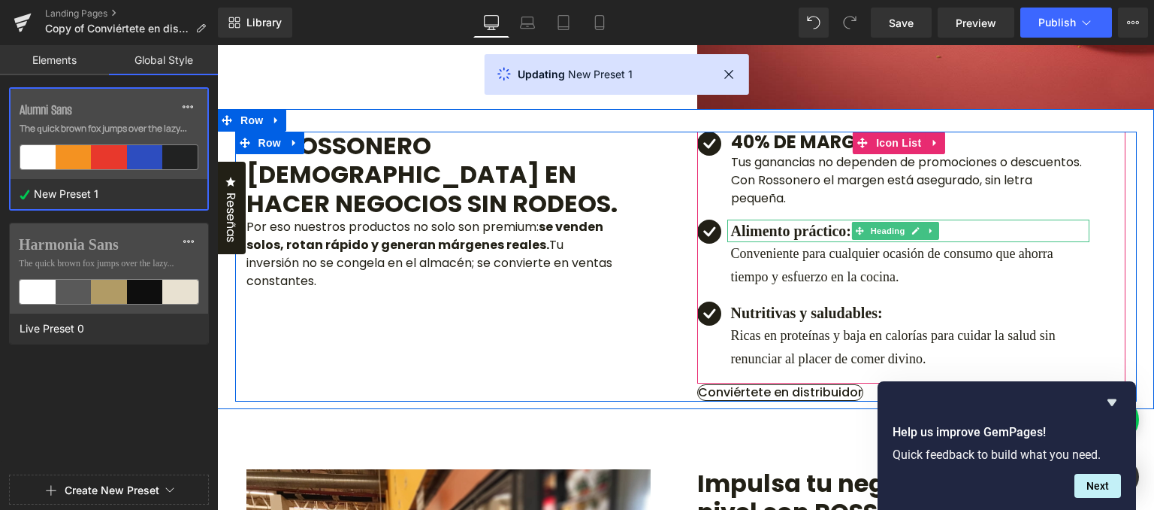
click at [770, 235] on h4 "Alimento práctico:" at bounding box center [910, 230] width 358 height 23
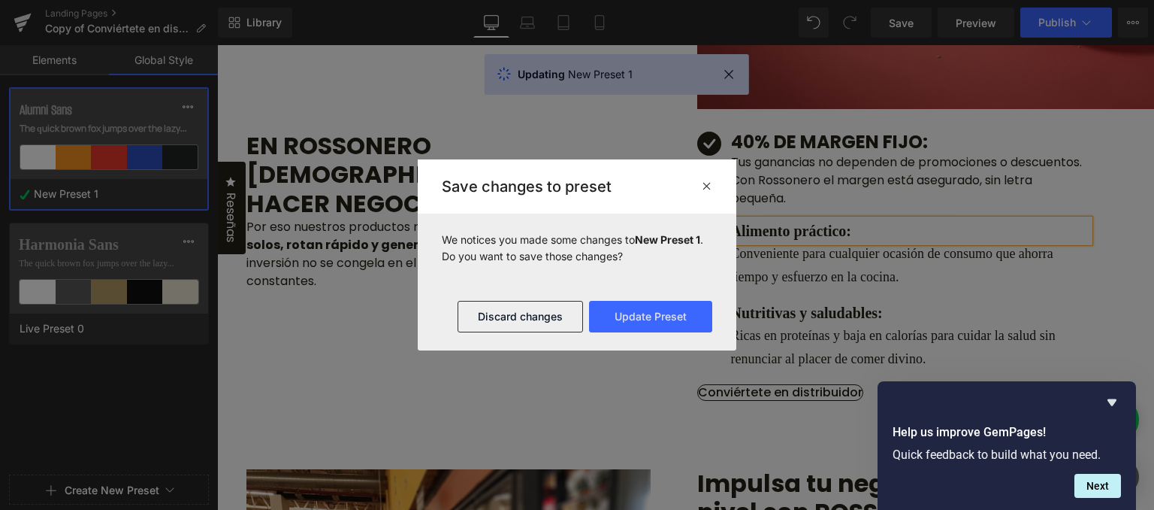
click at [770, 235] on div at bounding box center [577, 255] width 1154 height 510
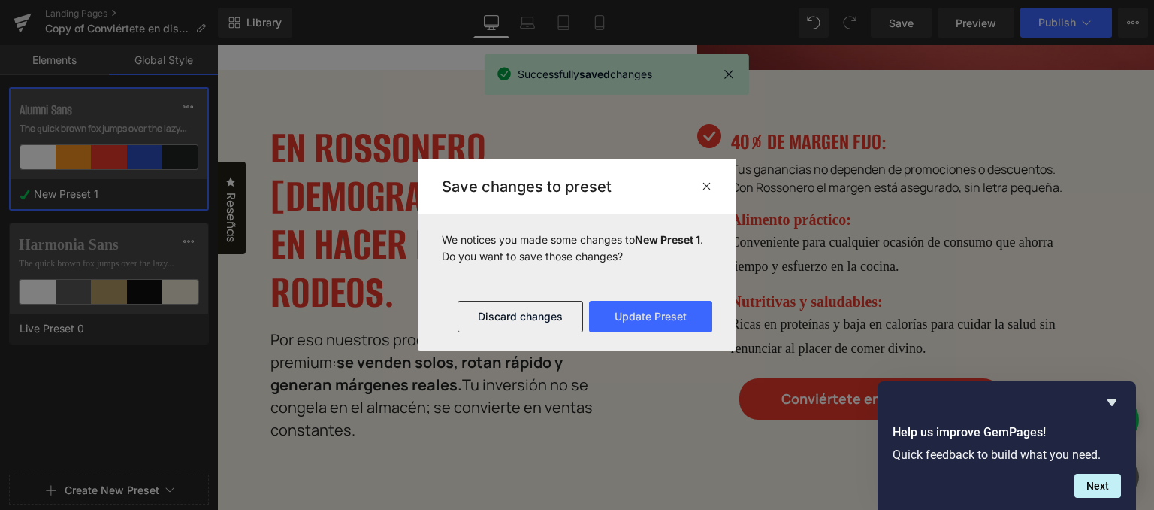
click at [667, 332] on footer "Discard changes Update Preset" at bounding box center [577, 317] width 319 height 68
click at [676, 323] on button "Update Preset" at bounding box center [650, 317] width 123 height 32
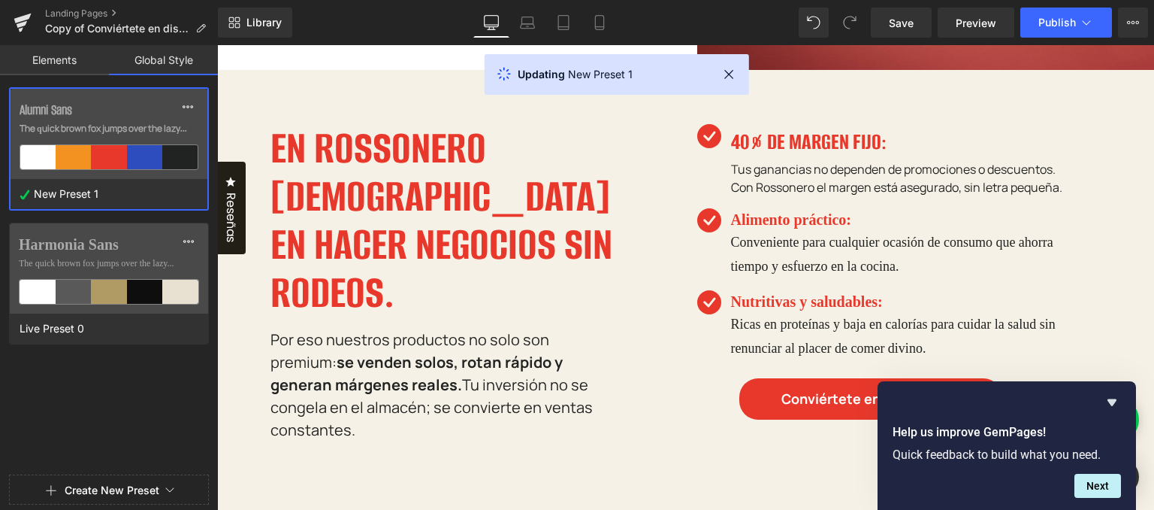
click at [217, 45] on div at bounding box center [217, 45] width 0 height 0
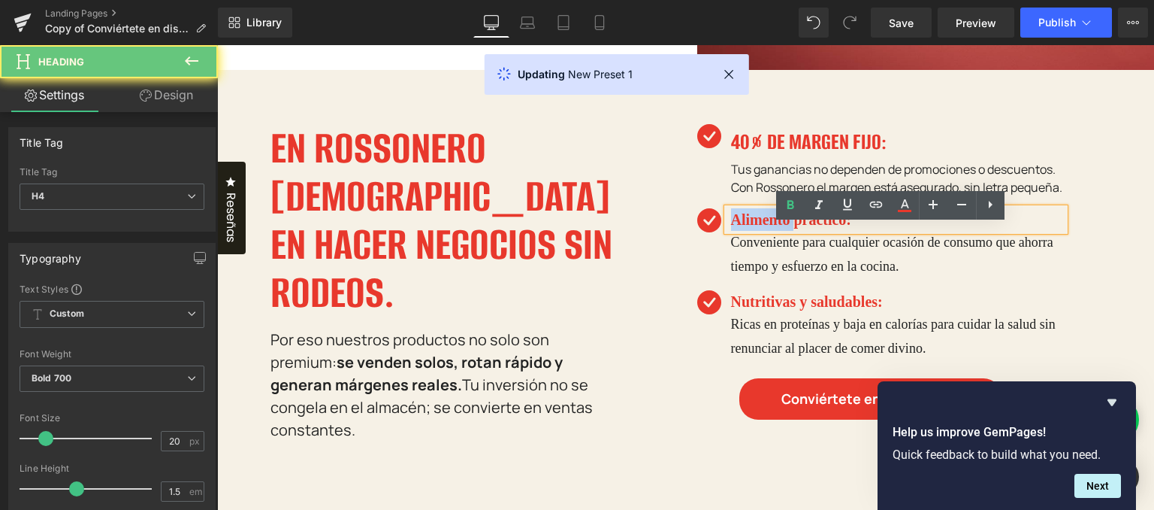
click at [776, 226] on h4 "Alimento práctico:" at bounding box center [898, 219] width 334 height 23
click at [776, 231] on h4 "Alimento práctico:" at bounding box center [898, 219] width 334 height 23
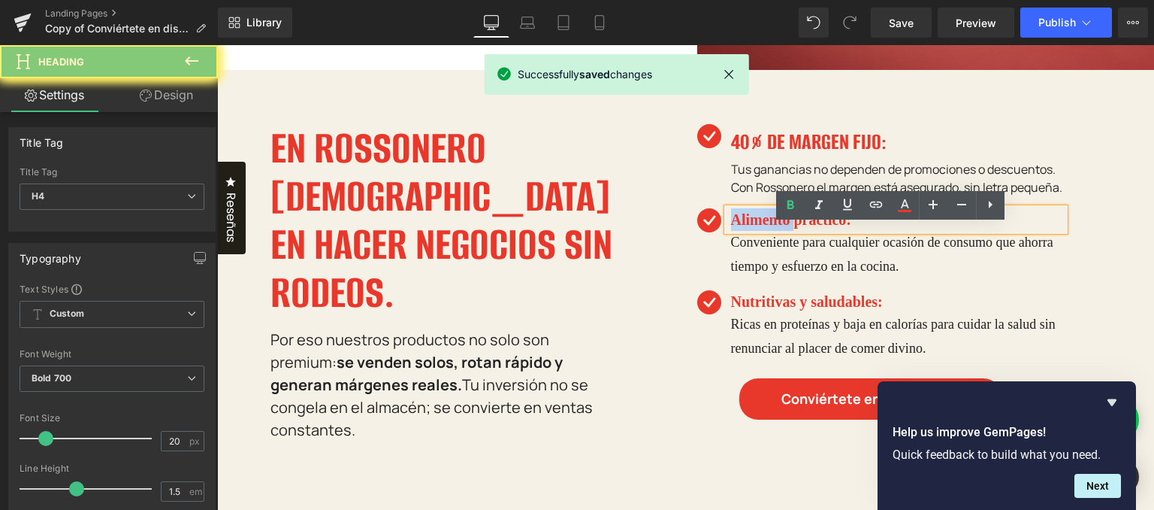
click at [776, 231] on h4 "Alimento práctico:" at bounding box center [898, 219] width 334 height 23
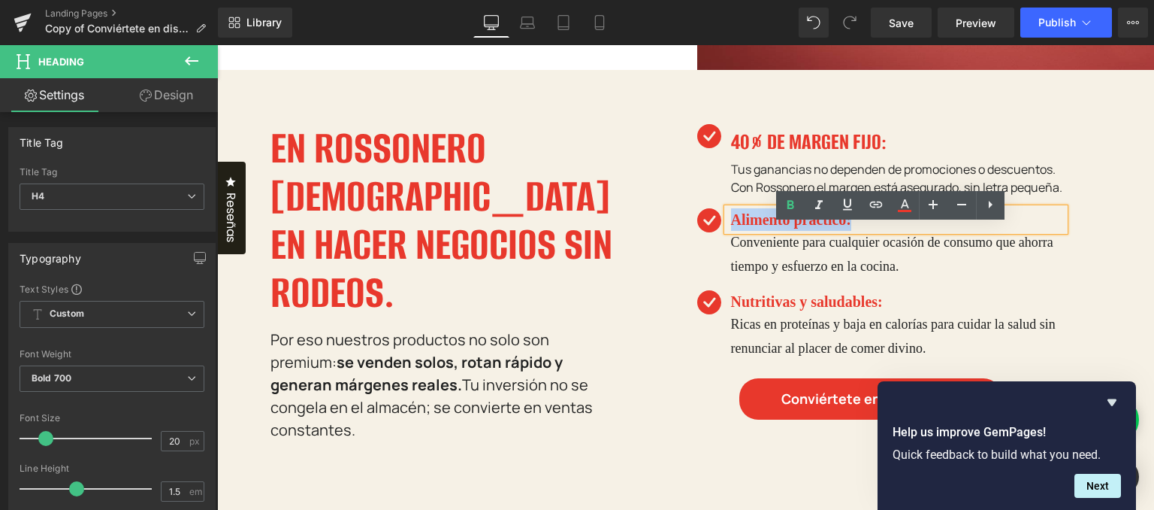
paste div
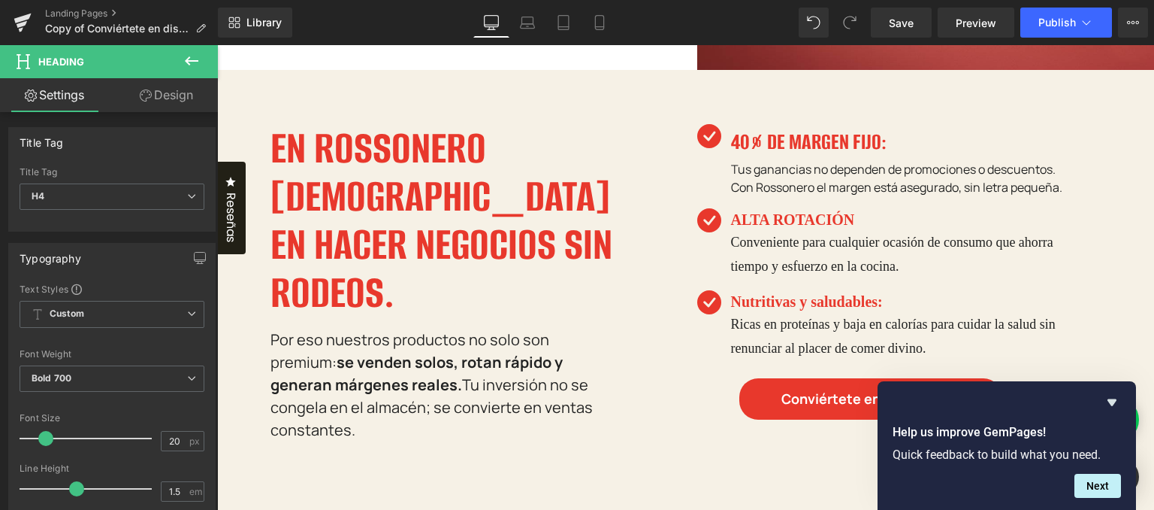
click at [165, 107] on link "Design" at bounding box center [166, 95] width 109 height 34
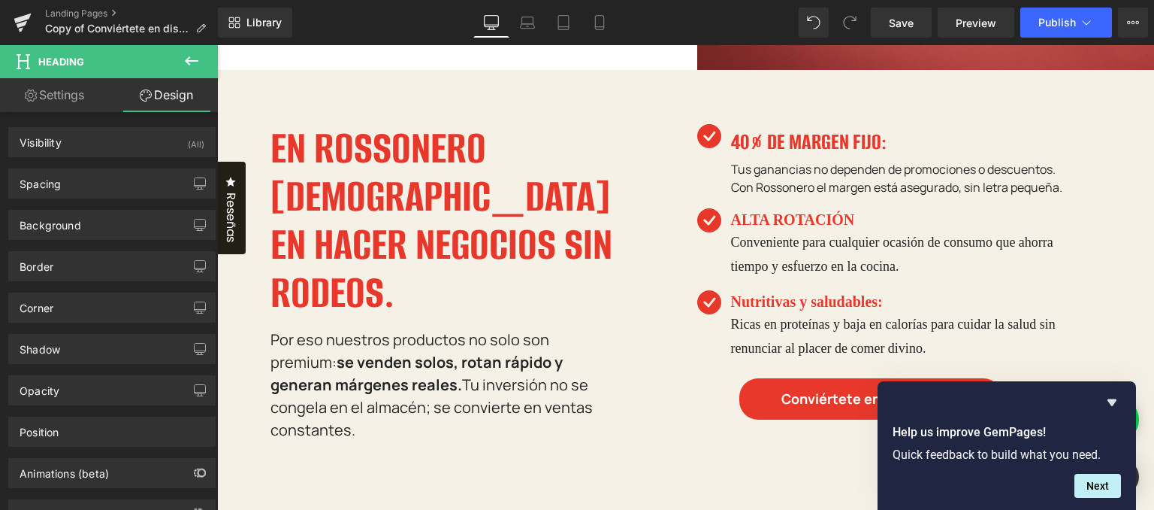
click at [70, 112] on div "Visibility (All) 0|0|0|0 1 Show on Desktop 1 Show on Laptop 1 Show on Tablet 1 …" at bounding box center [112, 320] width 225 height 417
click at [70, 102] on link "Settings" at bounding box center [54, 95] width 109 height 34
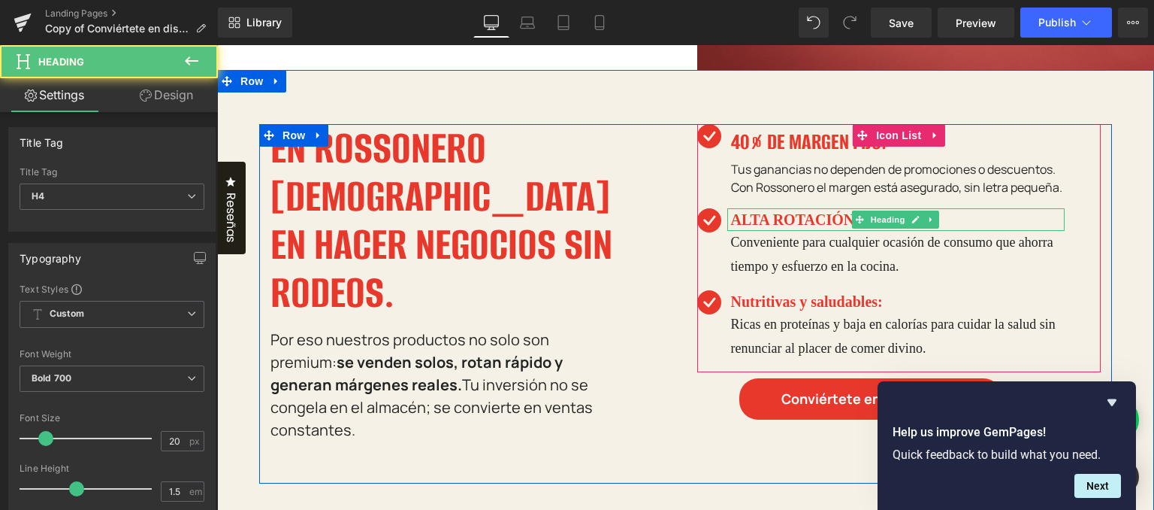
click at [743, 231] on h4 "ALTA ROTACIÓN" at bounding box center [898, 219] width 334 height 23
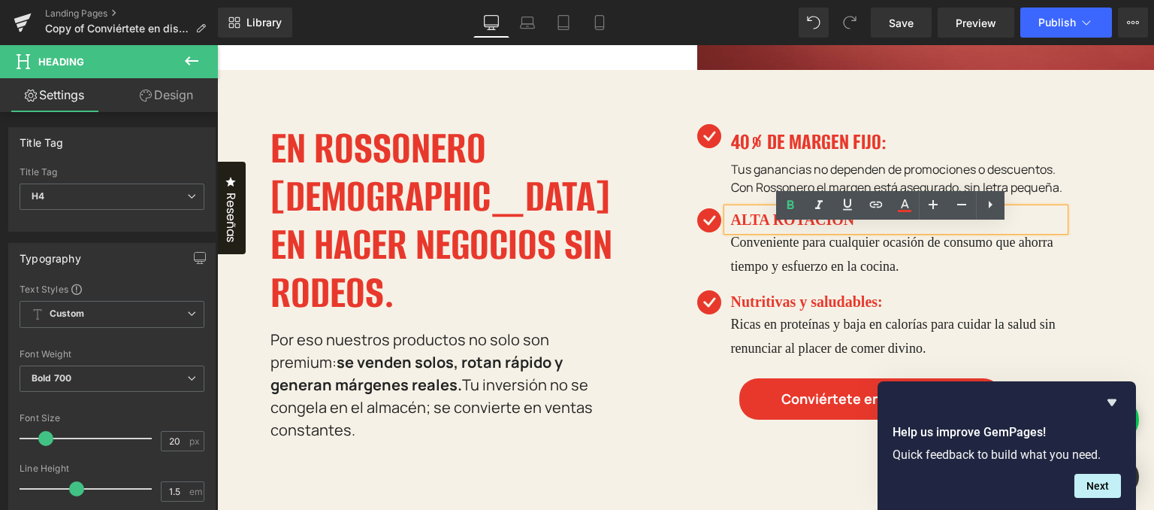
click at [743, 231] on h4 "ALTA ROTACIÓN" at bounding box center [898, 219] width 334 height 23
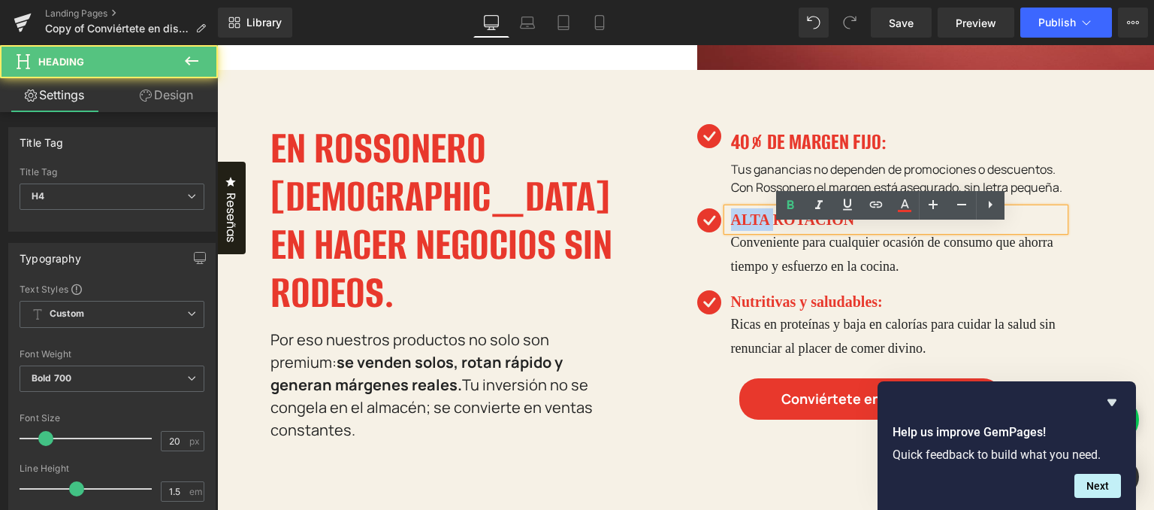
click at [743, 231] on h4 "ALTA ROTACIÓN" at bounding box center [898, 219] width 334 height 23
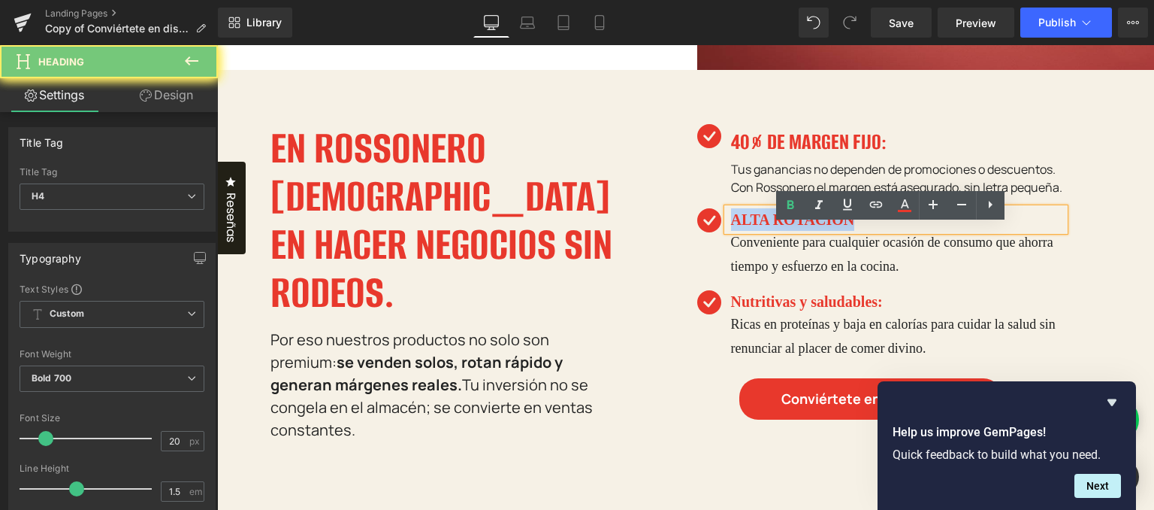
click at [743, 231] on h4 "ALTA ROTACIÓN" at bounding box center [898, 219] width 334 height 23
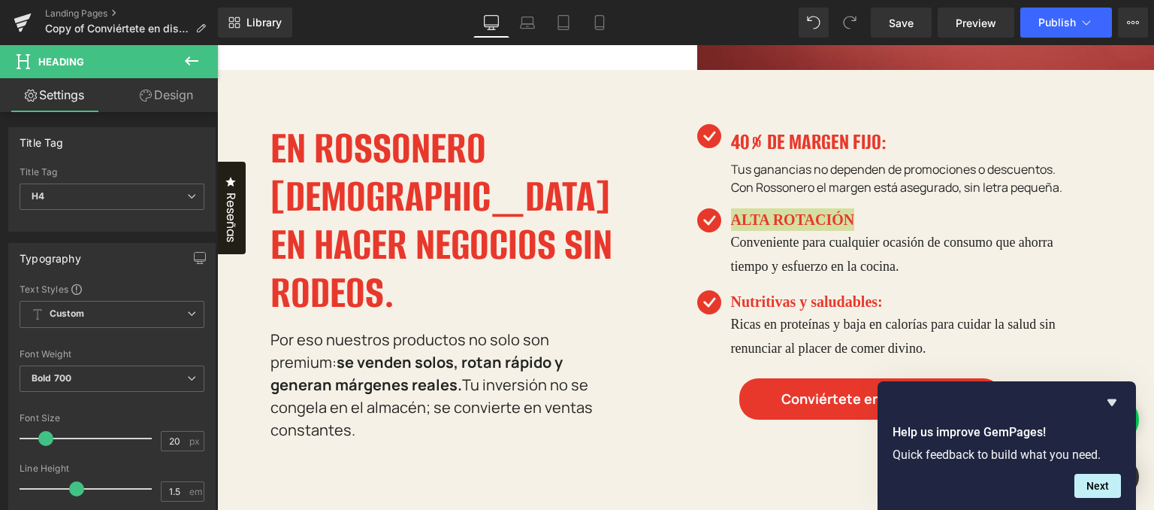
click at [175, 94] on link "Design" at bounding box center [166, 95] width 109 height 34
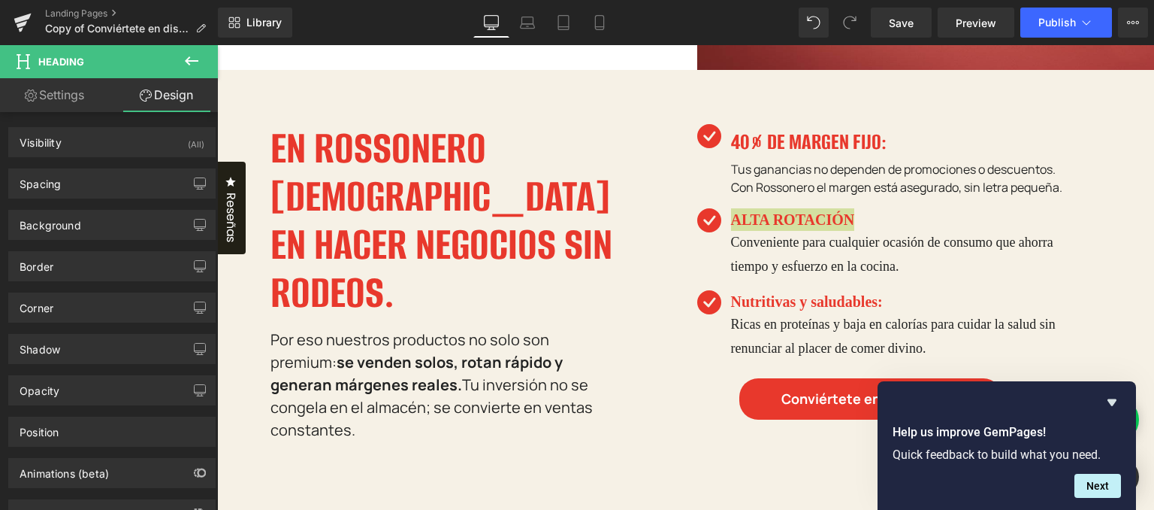
drag, startPoint x: 175, startPoint y: 94, endPoint x: 148, endPoint y: 101, distance: 27.9
click at [175, 94] on link "Design" at bounding box center [166, 95] width 109 height 34
click at [100, 94] on link "Settings" at bounding box center [54, 95] width 109 height 34
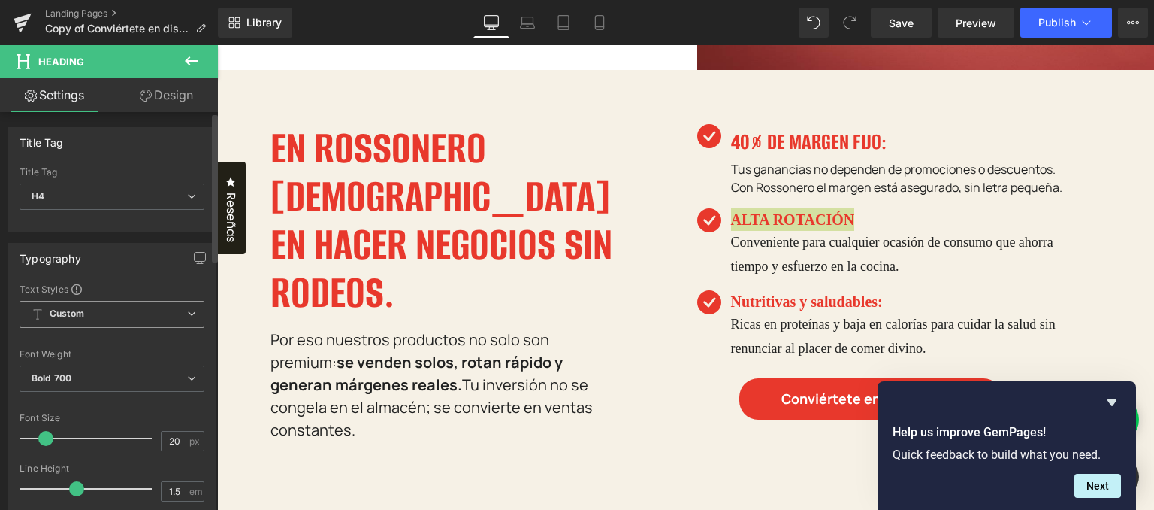
click at [174, 315] on span "Custom" at bounding box center [112, 314] width 185 height 27
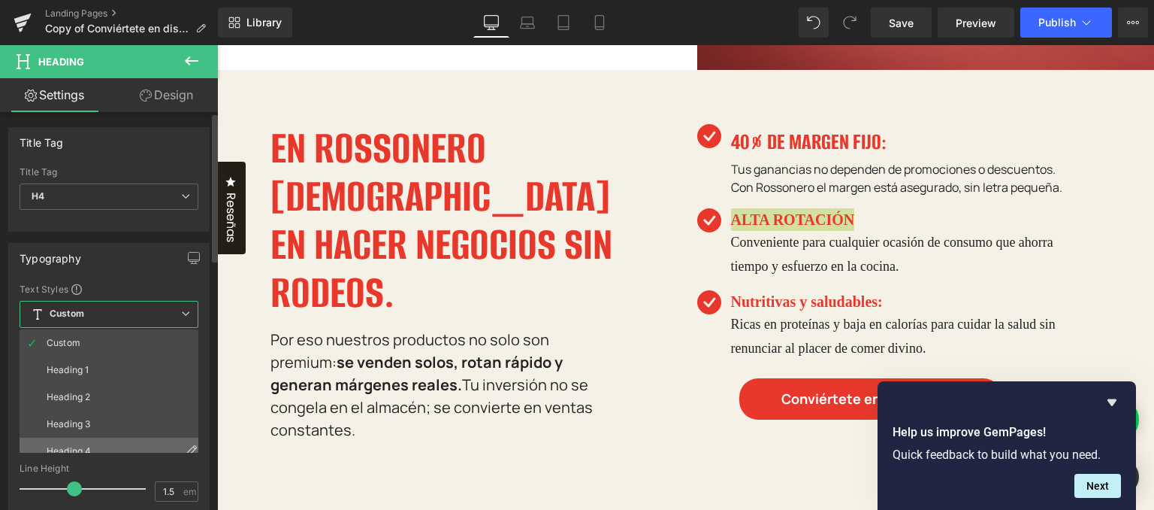
click at [113, 440] on li "Heading 4" at bounding box center [113, 450] width 186 height 27
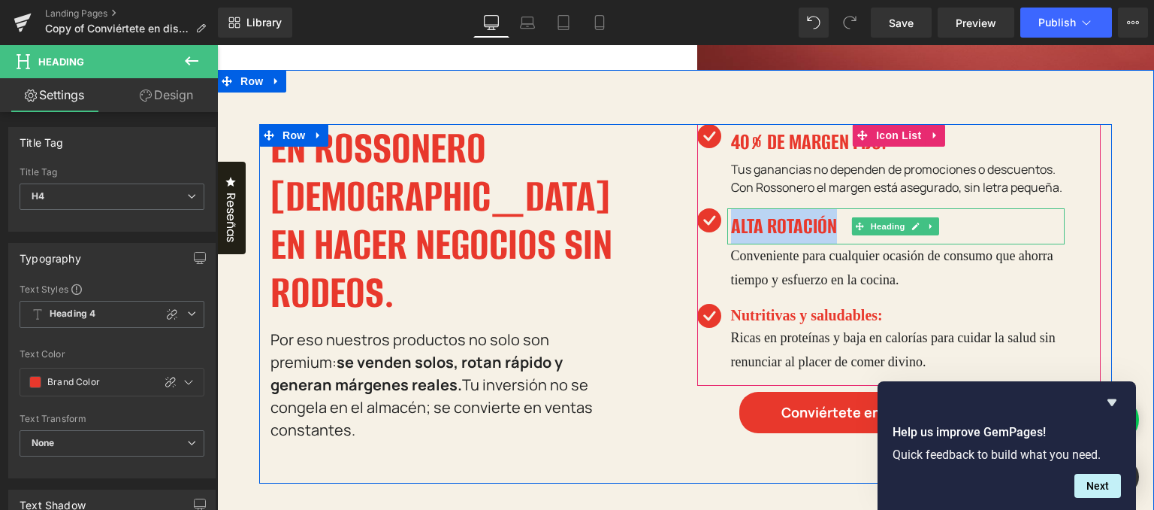
click at [767, 244] on h4 "ALTA ROTACIÓN" at bounding box center [898, 226] width 334 height 36
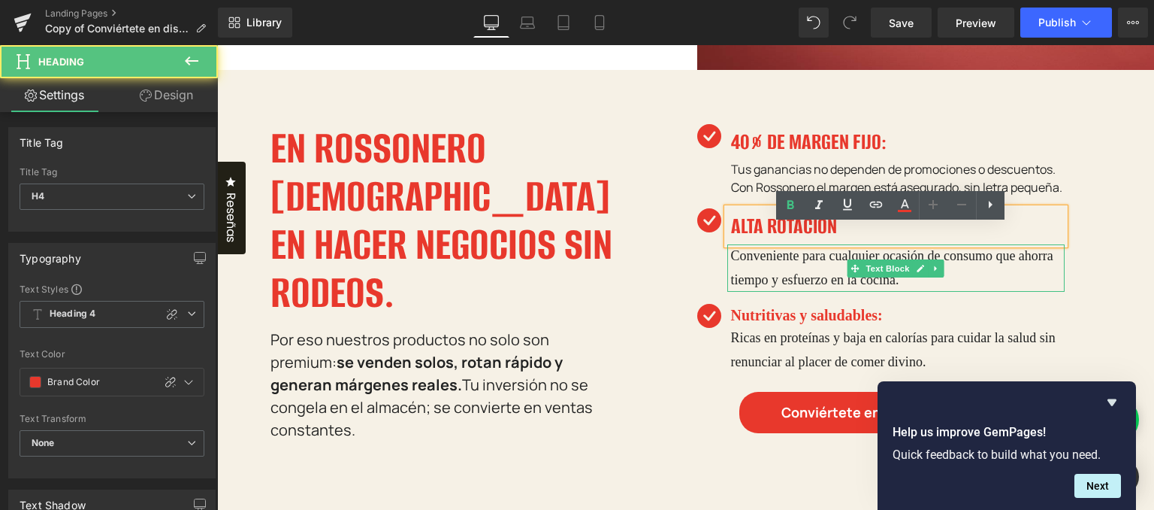
click at [768, 268] on p "Conveniente para cualquier ocasión de consumo que ahorra tiempo y esfuerzo en l…" at bounding box center [898, 267] width 334 height 47
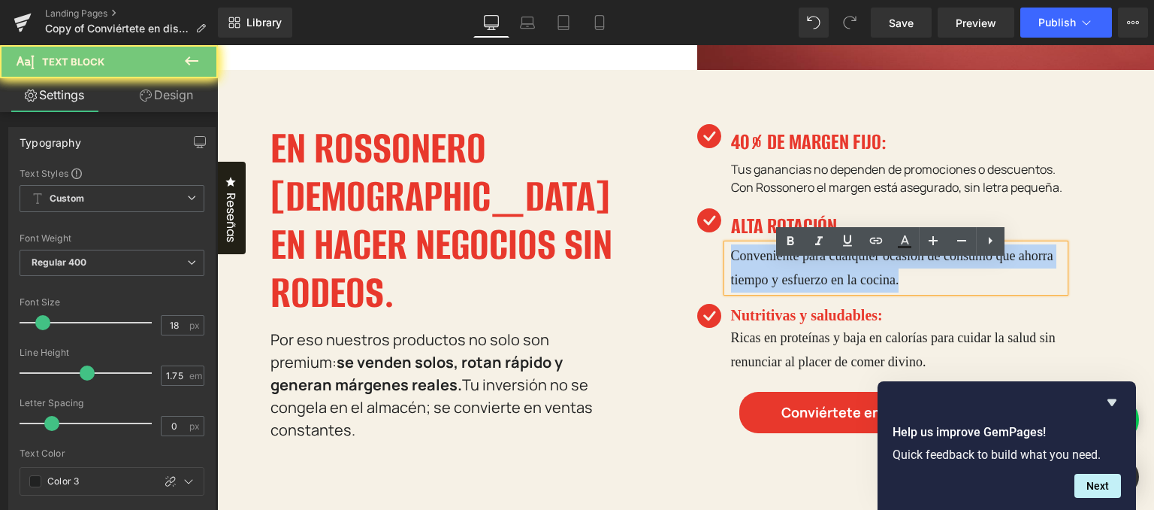
click at [768, 268] on p "Conveniente para cualquier ocasión de consumo que ahorra tiempo y esfuerzo en l…" at bounding box center [898, 267] width 334 height 47
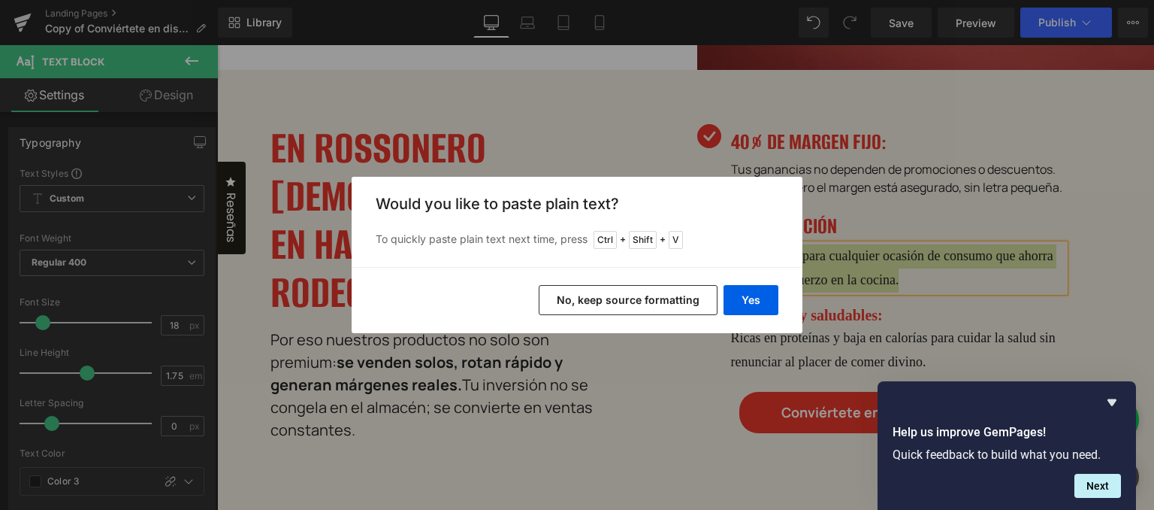
click at [643, 283] on div "Yes No, keep source formatting" at bounding box center [577, 300] width 451 height 66
click at [753, 302] on button "Yes" at bounding box center [751, 300] width 55 height 30
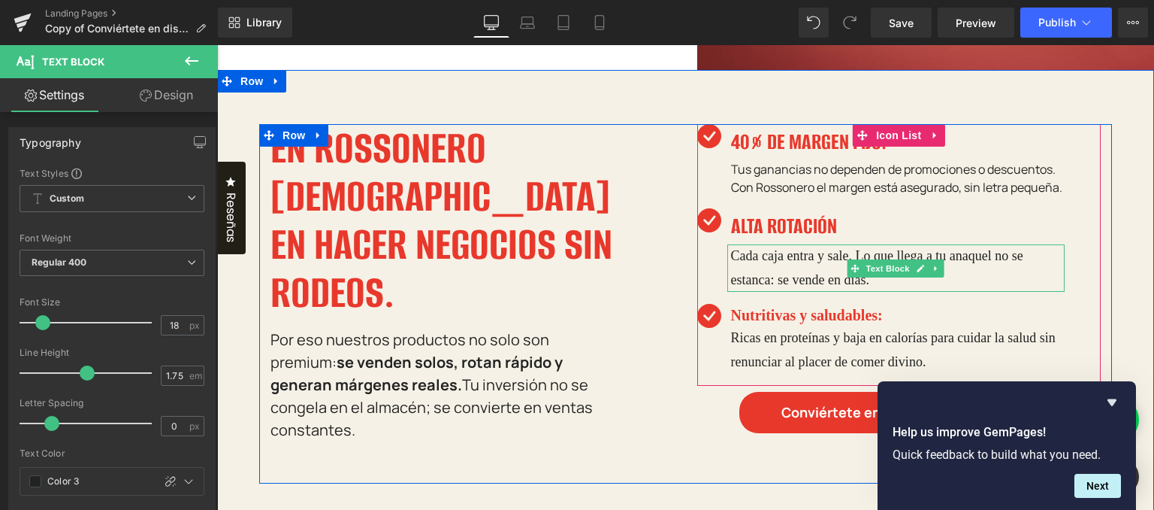
click at [767, 292] on p "Cada caja entra y sale. Lo que llega a tu anaquel no se estanca: se vende en dí…" at bounding box center [898, 267] width 334 height 47
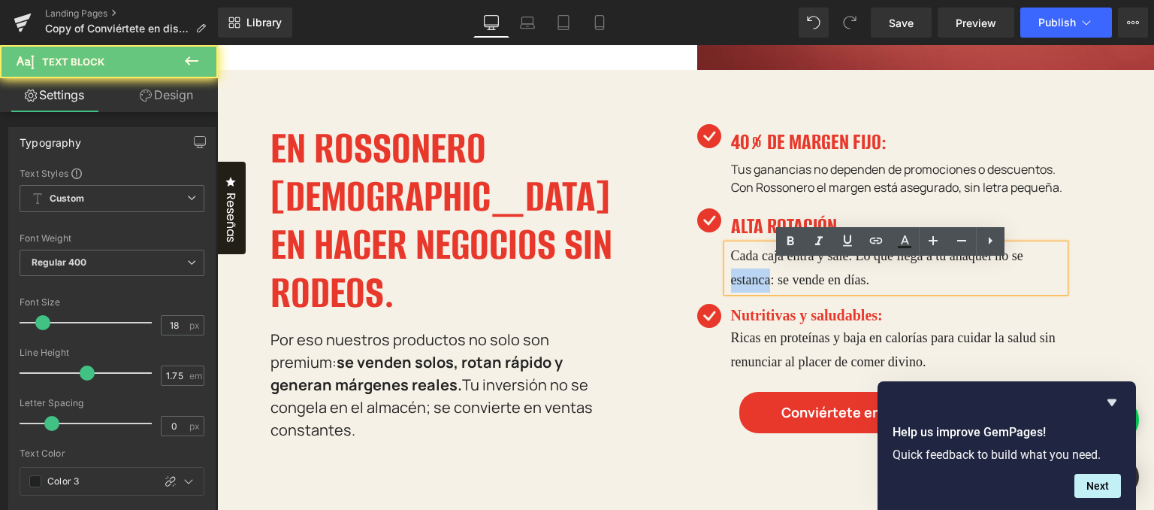
click at [767, 292] on p "Cada caja entra y sale. Lo que llega a tu anaquel no se estanca: se vende en dí…" at bounding box center [898, 267] width 334 height 47
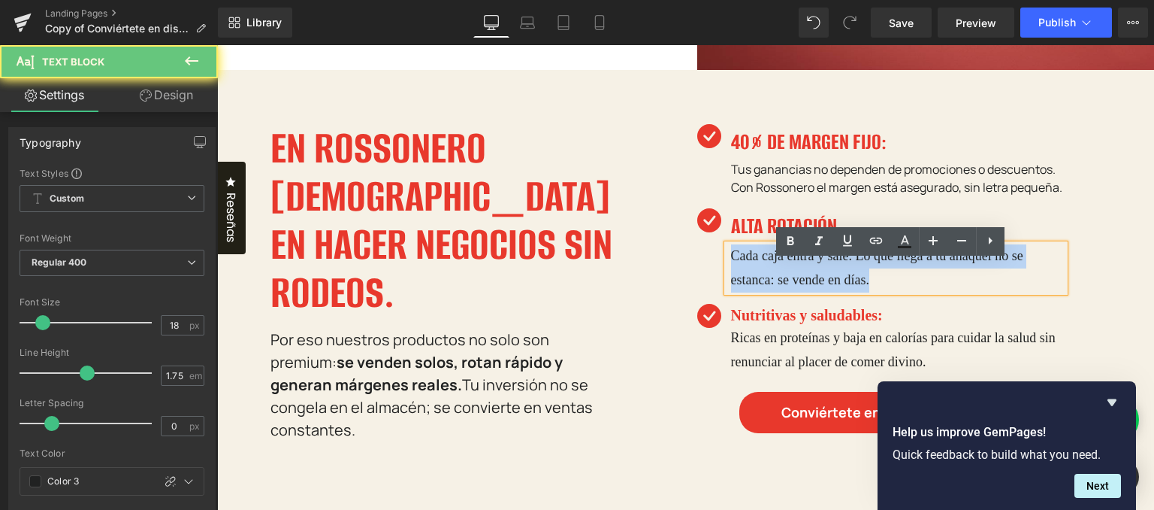
click at [767, 292] on p "Cada caja entra y sale. Lo que llega a tu anaquel no se estanca: se vende en dí…" at bounding box center [898, 267] width 334 height 47
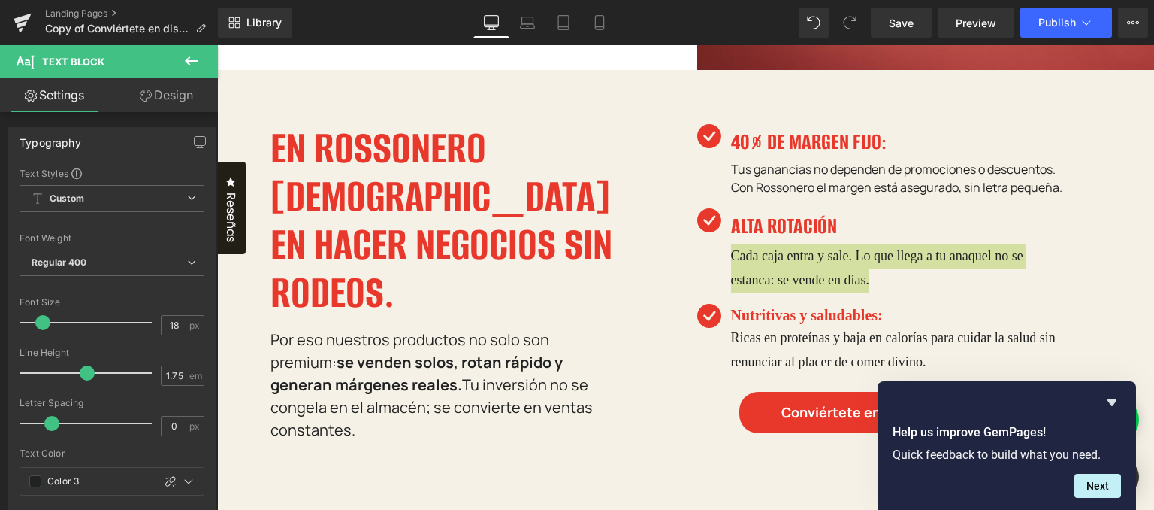
click at [168, 101] on link "Design" at bounding box center [166, 95] width 109 height 34
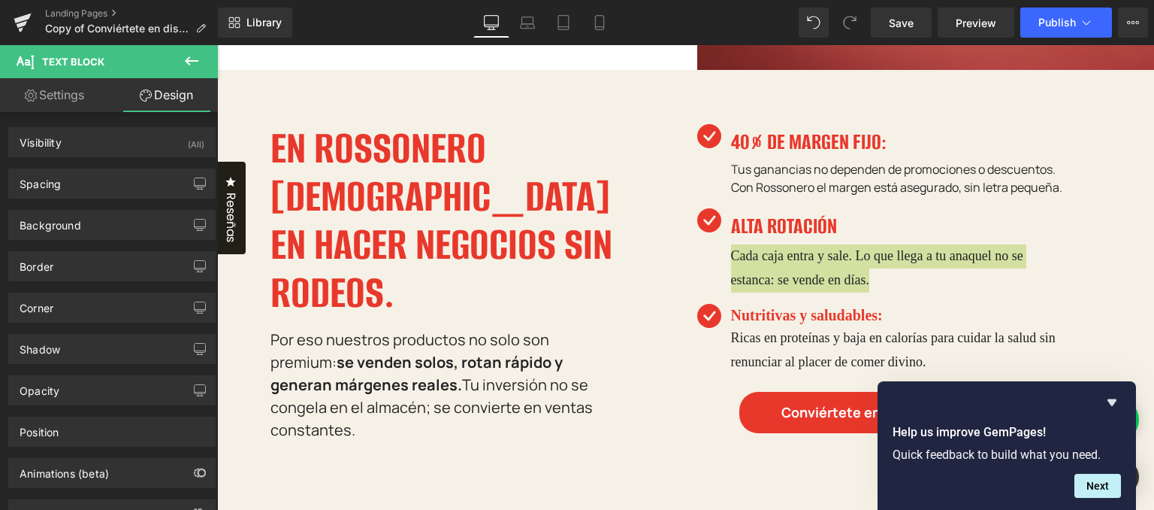
click at [81, 89] on link "Settings" at bounding box center [54, 95] width 109 height 34
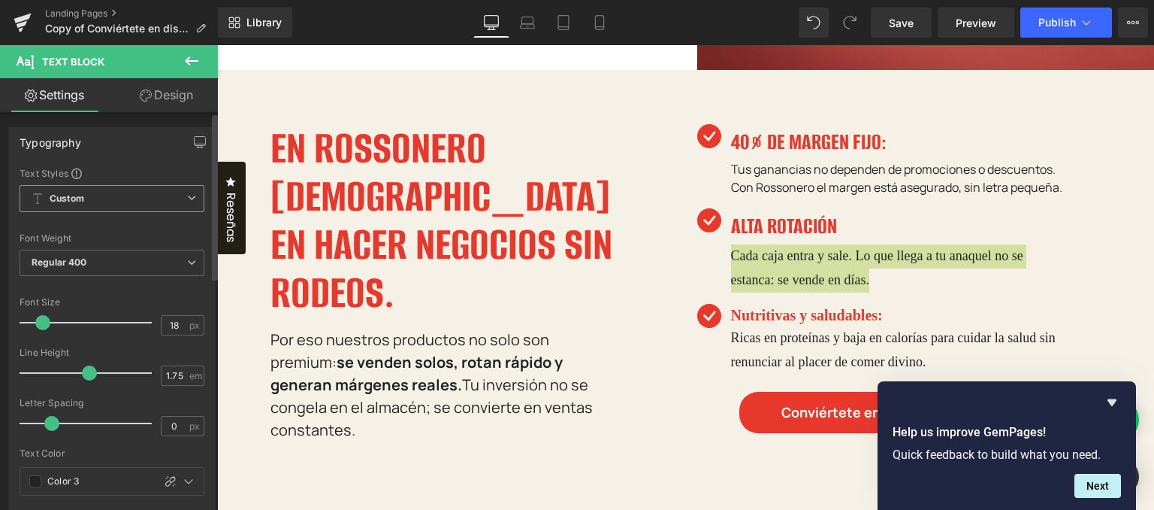
click at [187, 201] on icon at bounding box center [191, 197] width 9 height 9
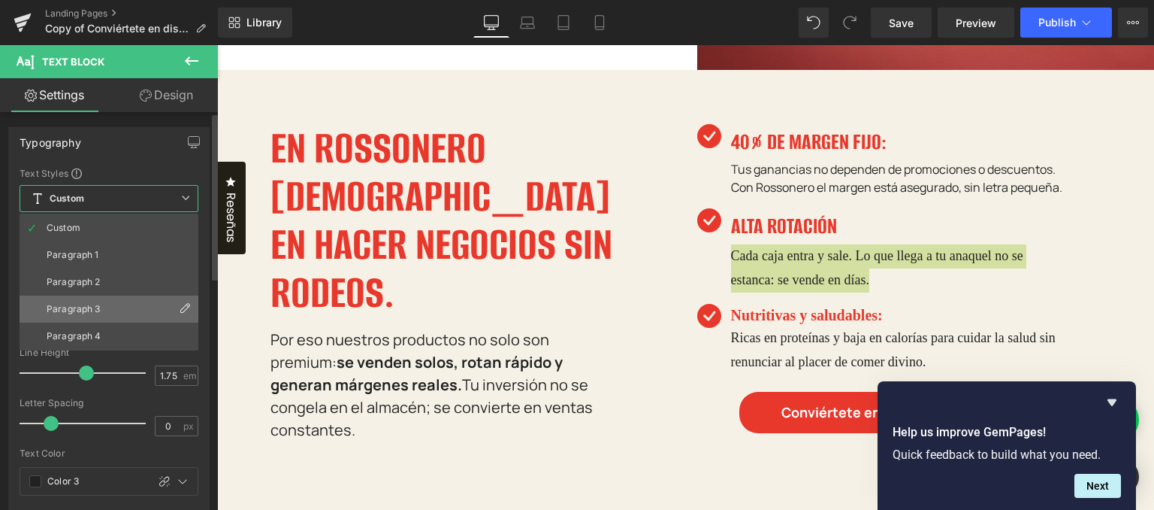
click at [151, 303] on li "Paragraph 3" at bounding box center [109, 308] width 179 height 27
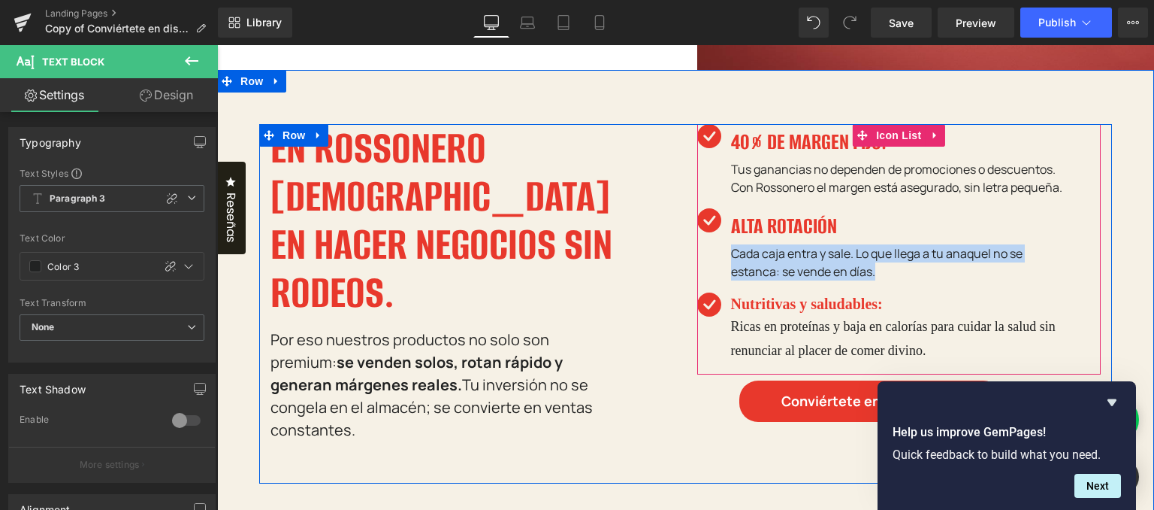
click at [787, 280] on p "Cada caja entra y sale. Lo que llega a tu anaquel no se estanca: se vende en dí…" at bounding box center [898, 262] width 334 height 36
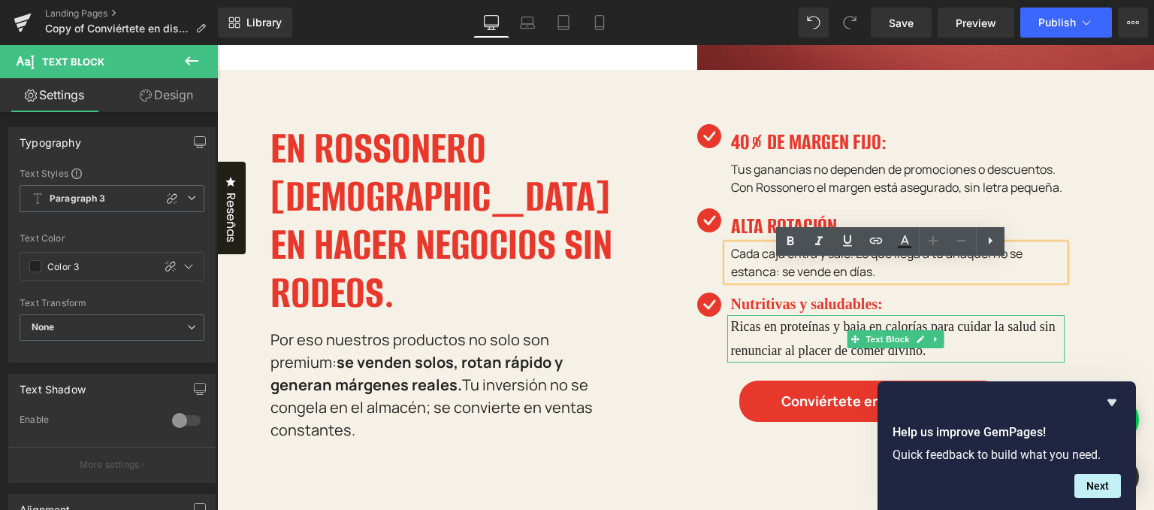
click at [770, 355] on p "Ricas en proteínas y baja en calorías para cuidar la salud sin renunciar al pla…" at bounding box center [898, 338] width 334 height 47
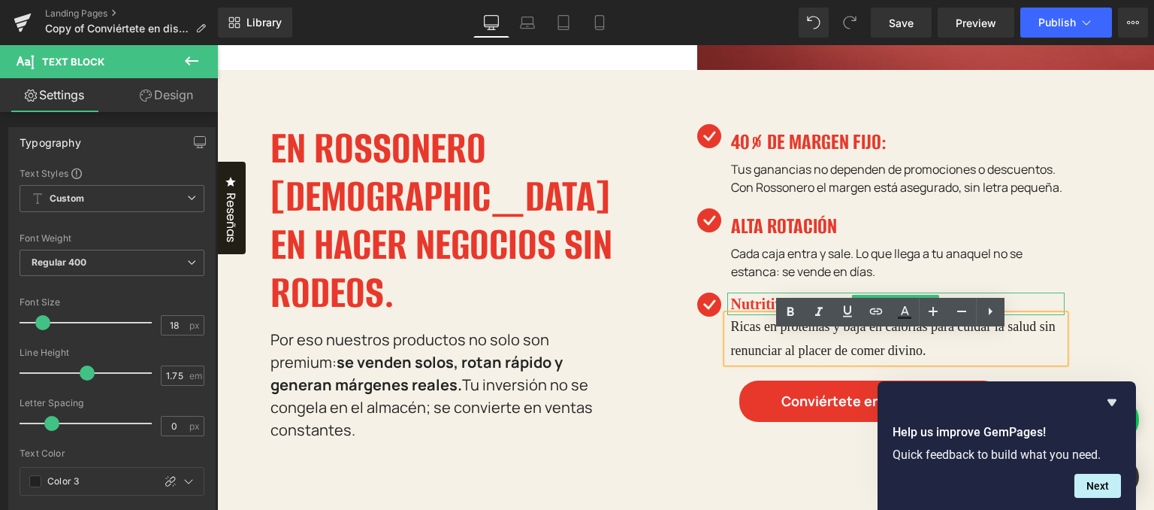
click at [738, 315] on h4 "Nutritivas y saludables:" at bounding box center [898, 303] width 334 height 23
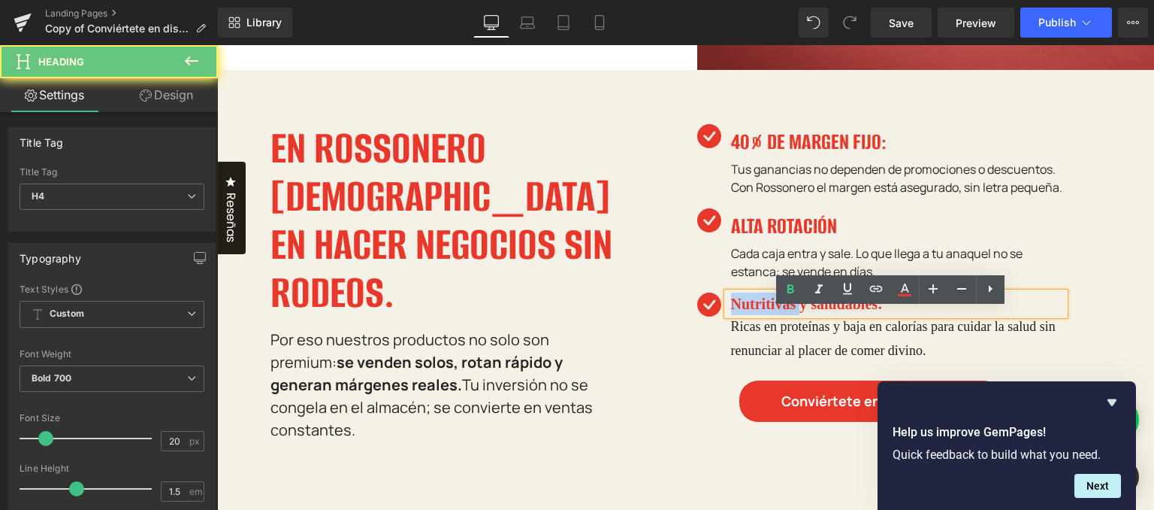
click at [738, 315] on h4 "Nutritivas y saludables:" at bounding box center [898, 303] width 334 height 23
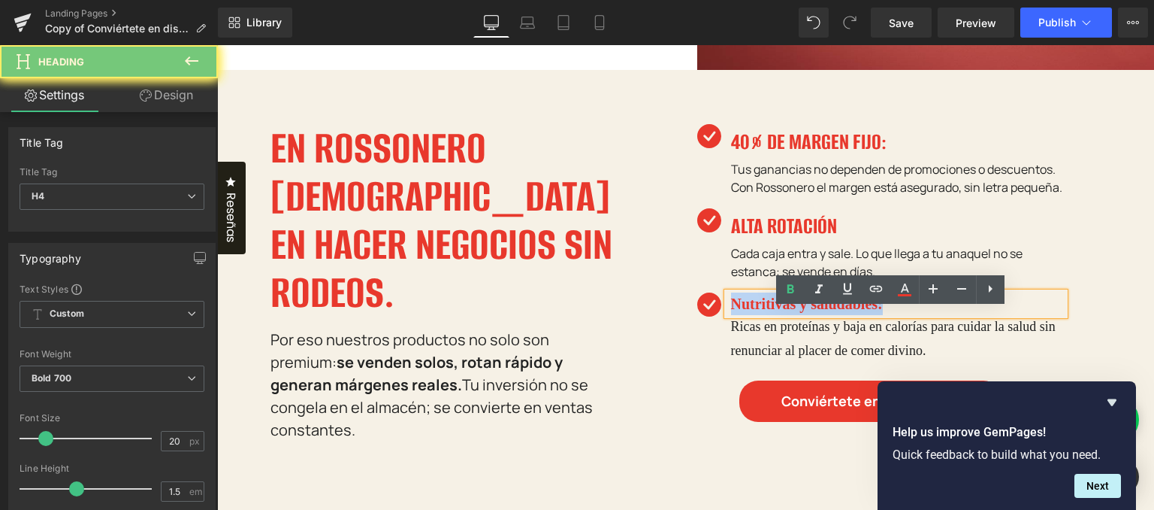
click at [738, 315] on h4 "Nutritivas y saludables:" at bounding box center [898, 303] width 334 height 23
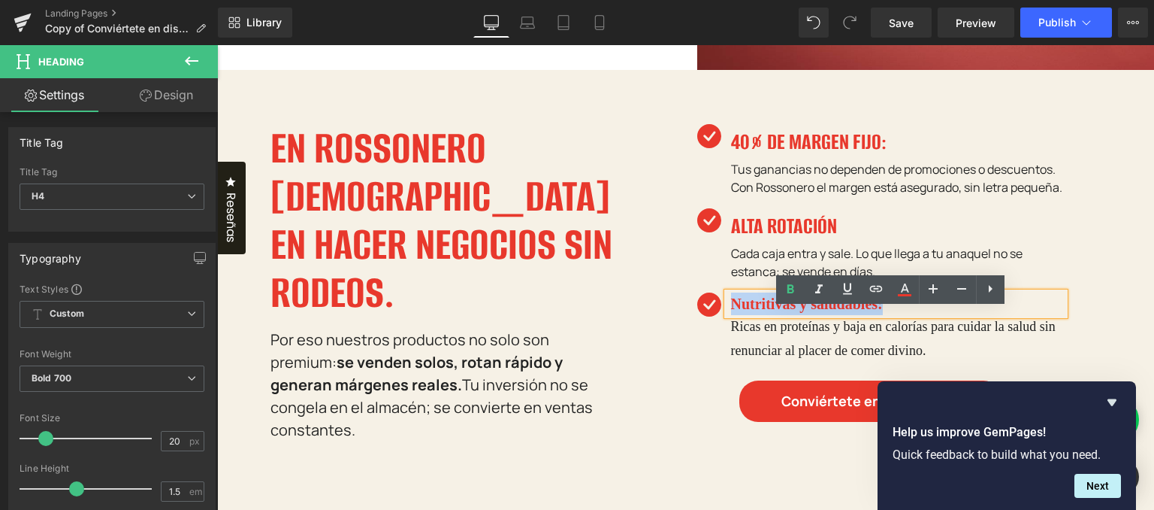
paste div
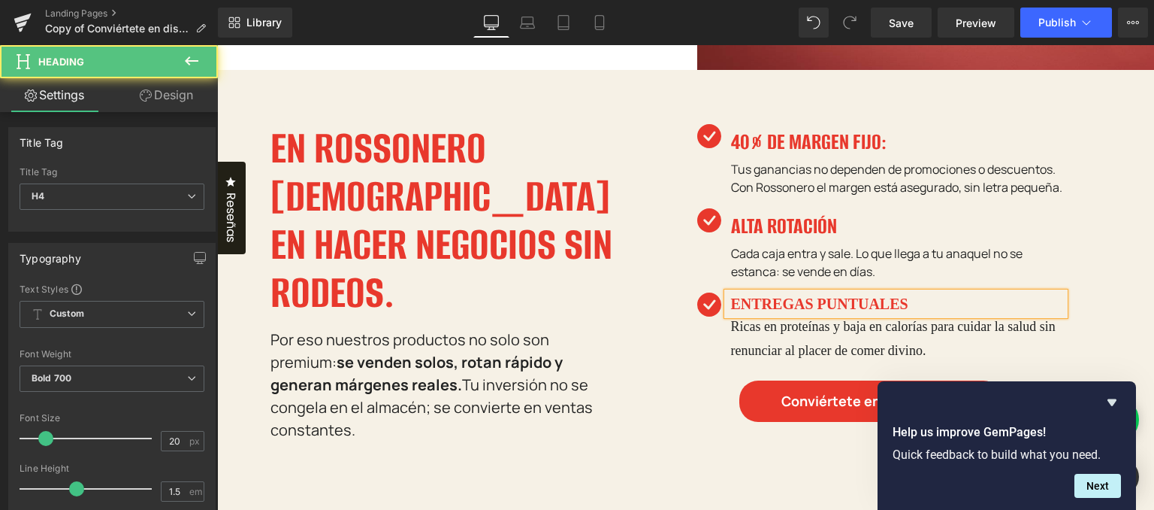
click at [758, 315] on h4 "ENTREGAS PUNTUALES" at bounding box center [898, 303] width 334 height 23
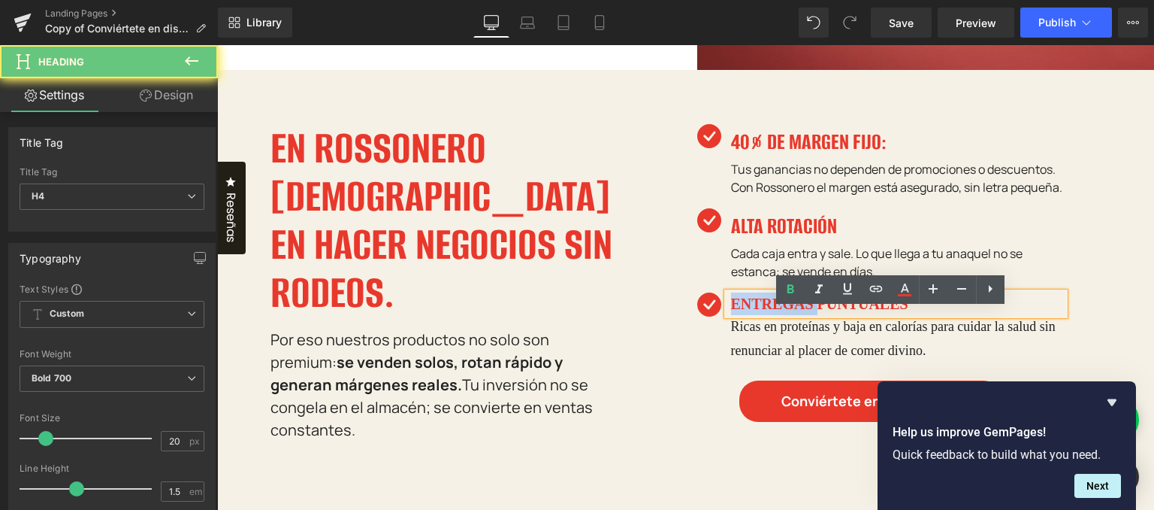
click at [712, 362] on div "ENTREGAS PUNTUALES Heading Ricas en proteínas y baja en calorías para cuidar la…" at bounding box center [881, 327] width 368 height 70
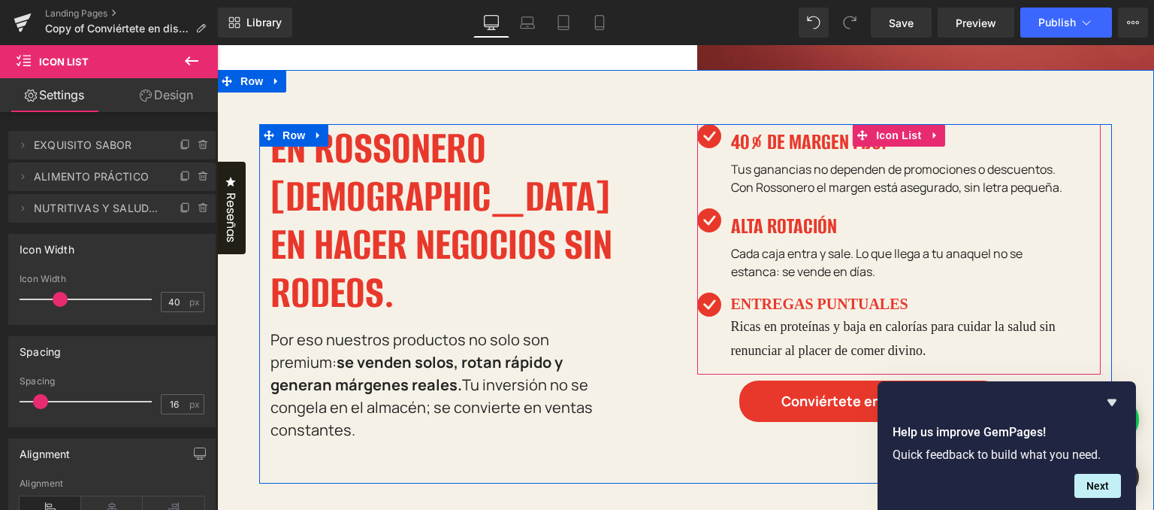
click at [809, 315] on div "ENTREGAS PUNTUALES Heading" at bounding box center [897, 303] width 338 height 23
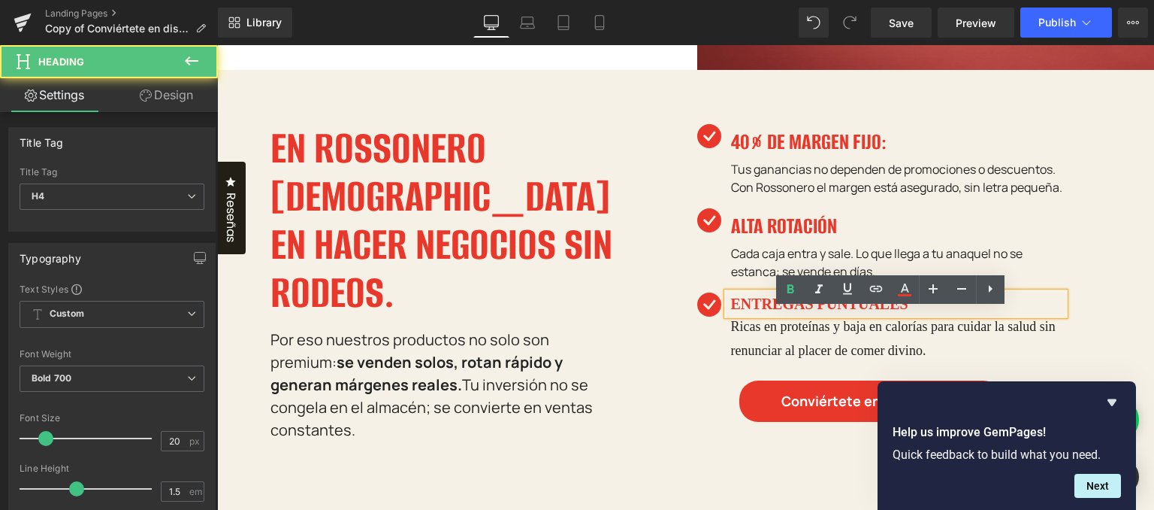
click at [818, 315] on h4 "ENTREGAS PUNTUALES" at bounding box center [898, 303] width 334 height 23
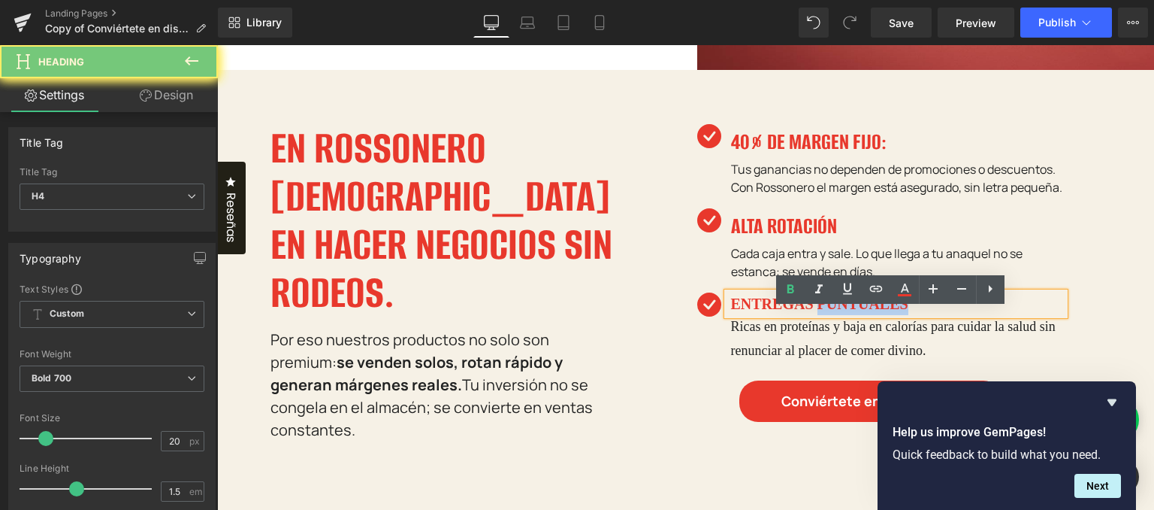
click at [818, 315] on h4 "ENTREGAS PUNTUALES" at bounding box center [898, 303] width 334 height 23
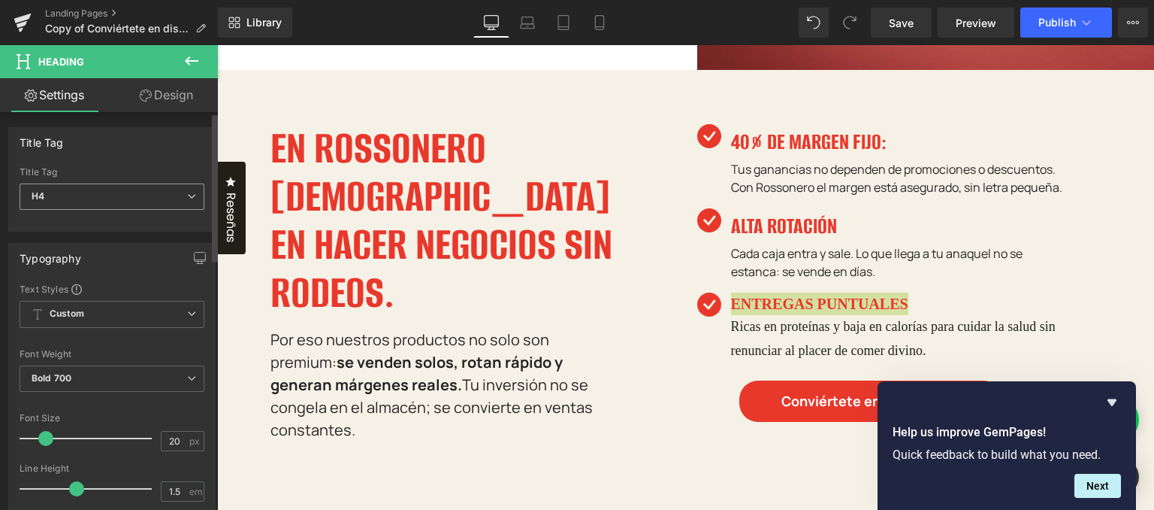
click at [190, 190] on span "H4" at bounding box center [112, 196] width 185 height 26
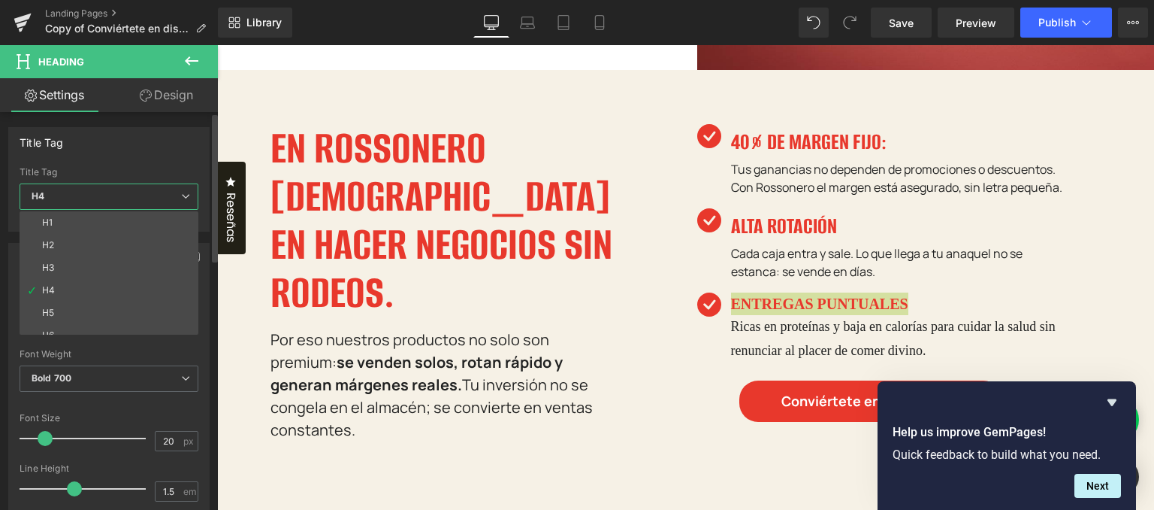
click at [190, 190] on span "H4" at bounding box center [109, 196] width 179 height 26
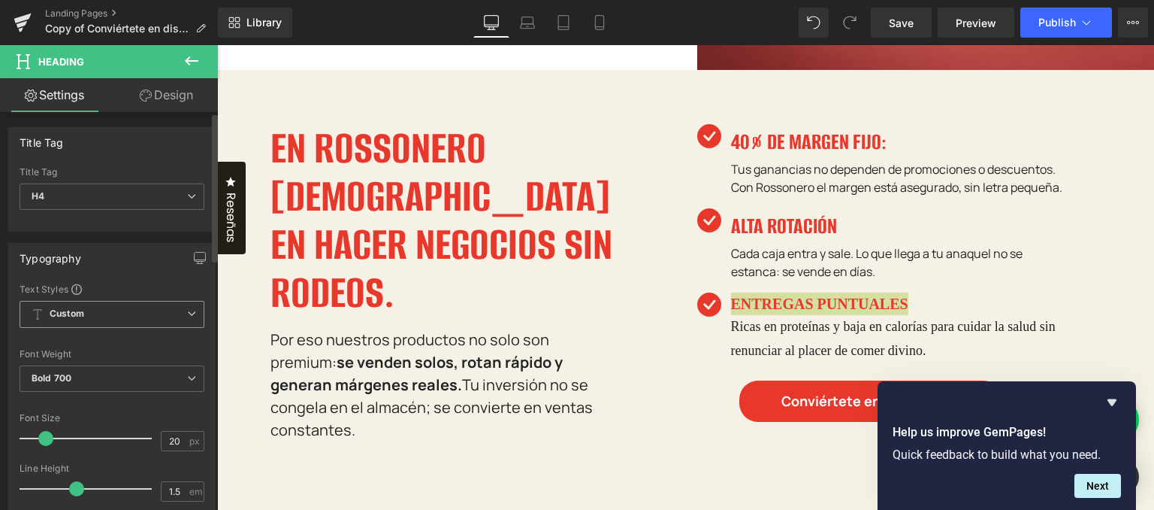
click at [189, 309] on icon at bounding box center [191, 313] width 9 height 9
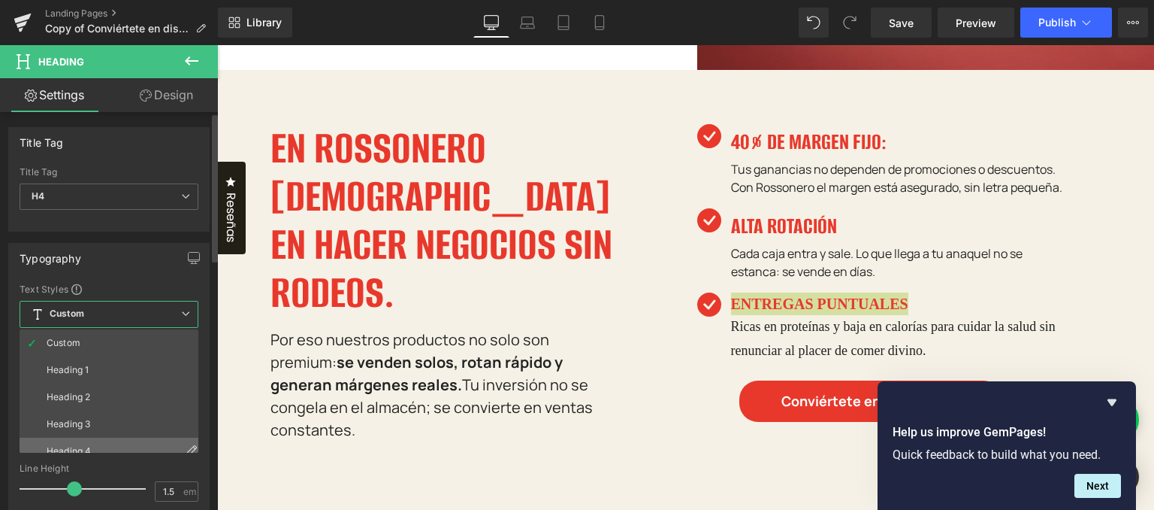
click at [150, 438] on li "Heading 4" at bounding box center [113, 450] width 186 height 27
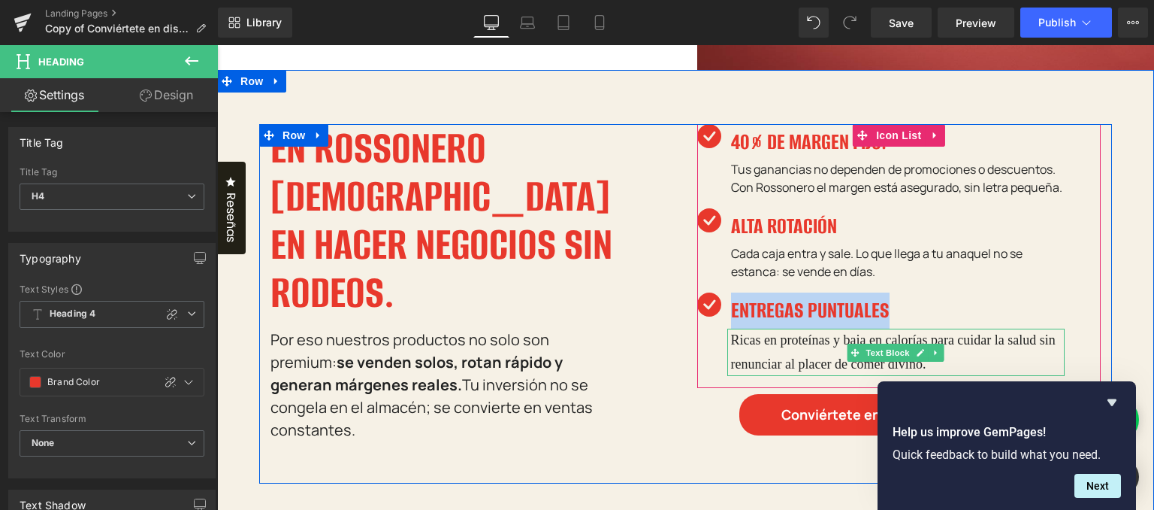
click at [779, 362] on p "Ricas en proteínas y baja en calorías para cuidar la salud sin renunciar al pla…" at bounding box center [898, 351] width 334 height 47
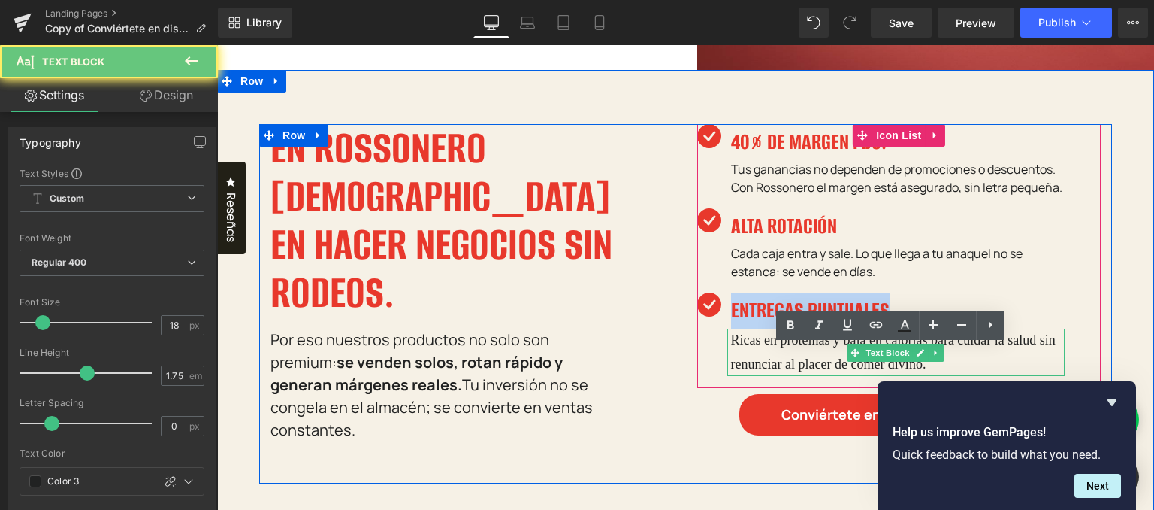
click at [779, 362] on p "Ricas en proteínas y baja en calorías para cuidar la salud sin renunciar al pla…" at bounding box center [898, 351] width 334 height 47
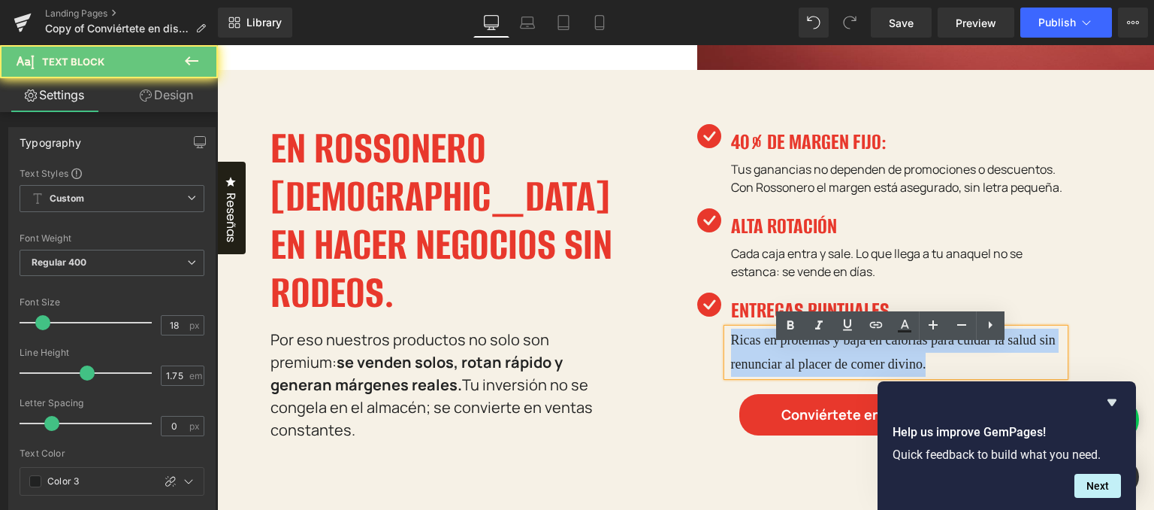
click at [779, 362] on p "Ricas en proteínas y baja en calorías para cuidar la salud sin renunciar al pla…" at bounding box center [898, 351] width 334 height 47
click at [809, 368] on p "Ricas en proteínas y baja en calorías para cuidar la salud sin renunciar al pla…" at bounding box center [898, 351] width 334 height 47
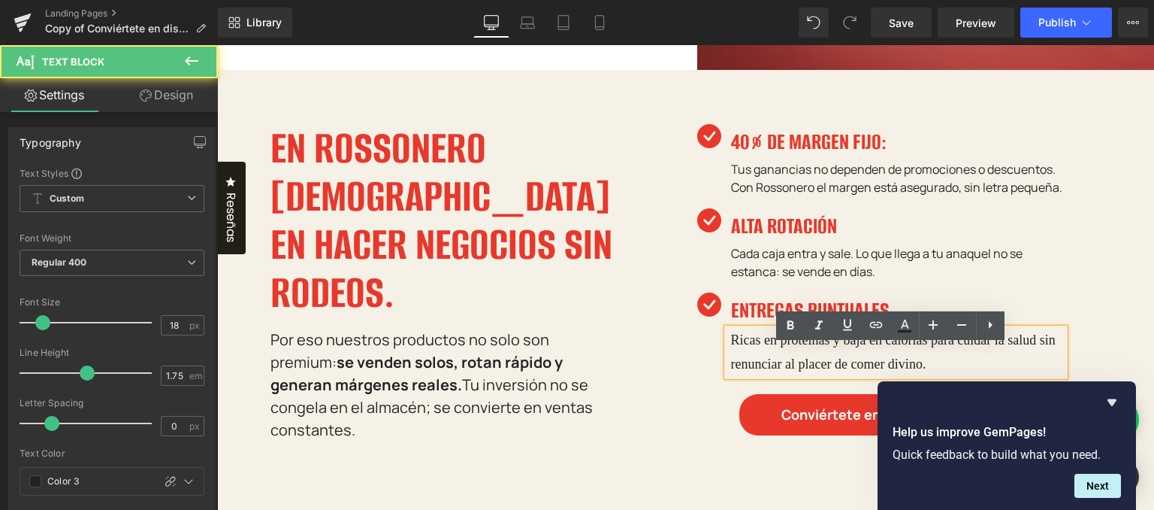
click at [803, 376] on p "Ricas en proteínas y baja en calorías para cuidar la salud sin renunciar al pla…" at bounding box center [898, 351] width 334 height 47
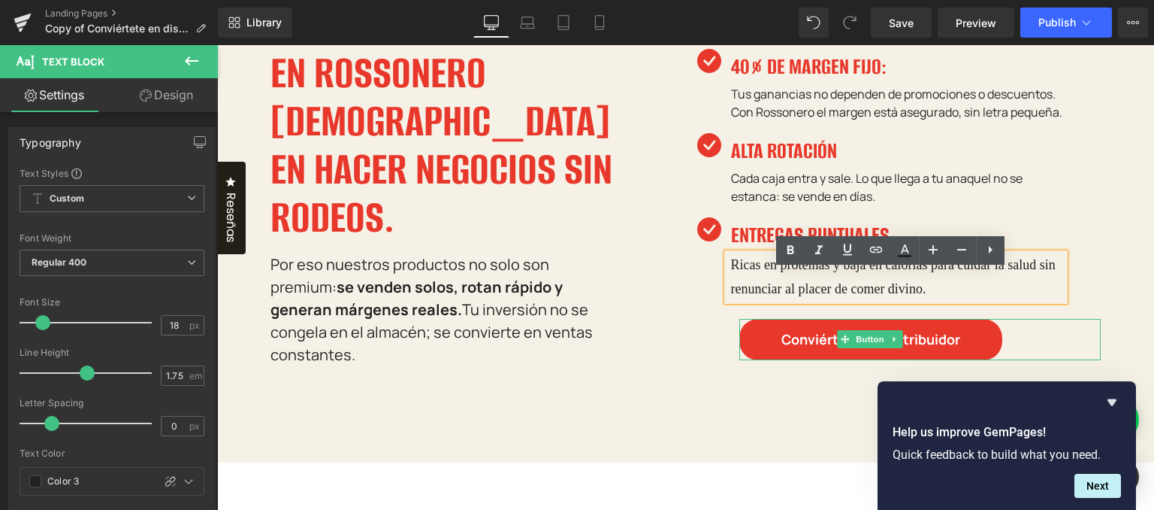
click at [826, 348] on span "Conviértete en distribuidor" at bounding box center [871, 339] width 179 height 17
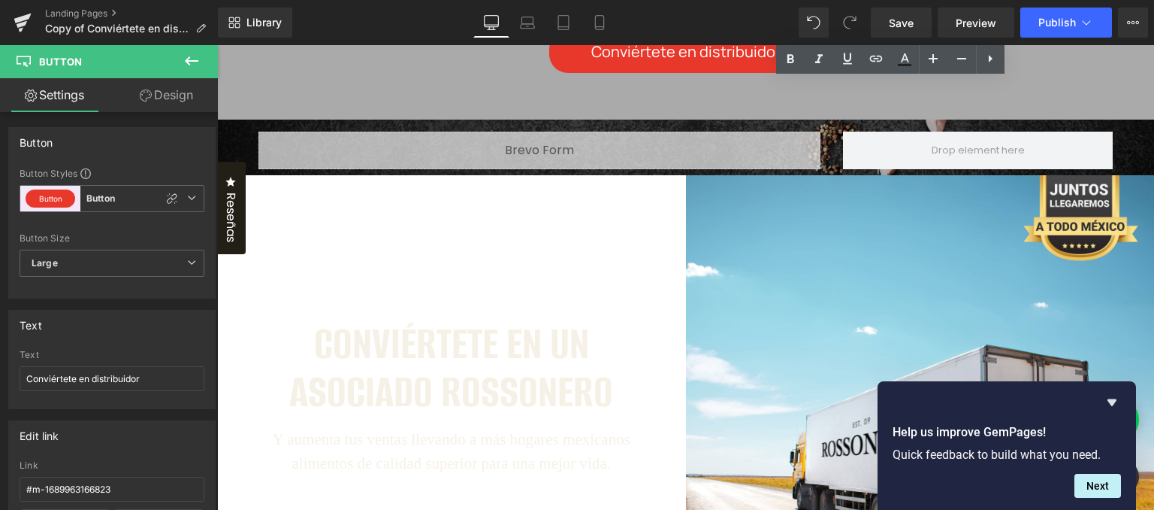
scroll to position [1915, 0]
